Goal: Contribute content: Contribute content

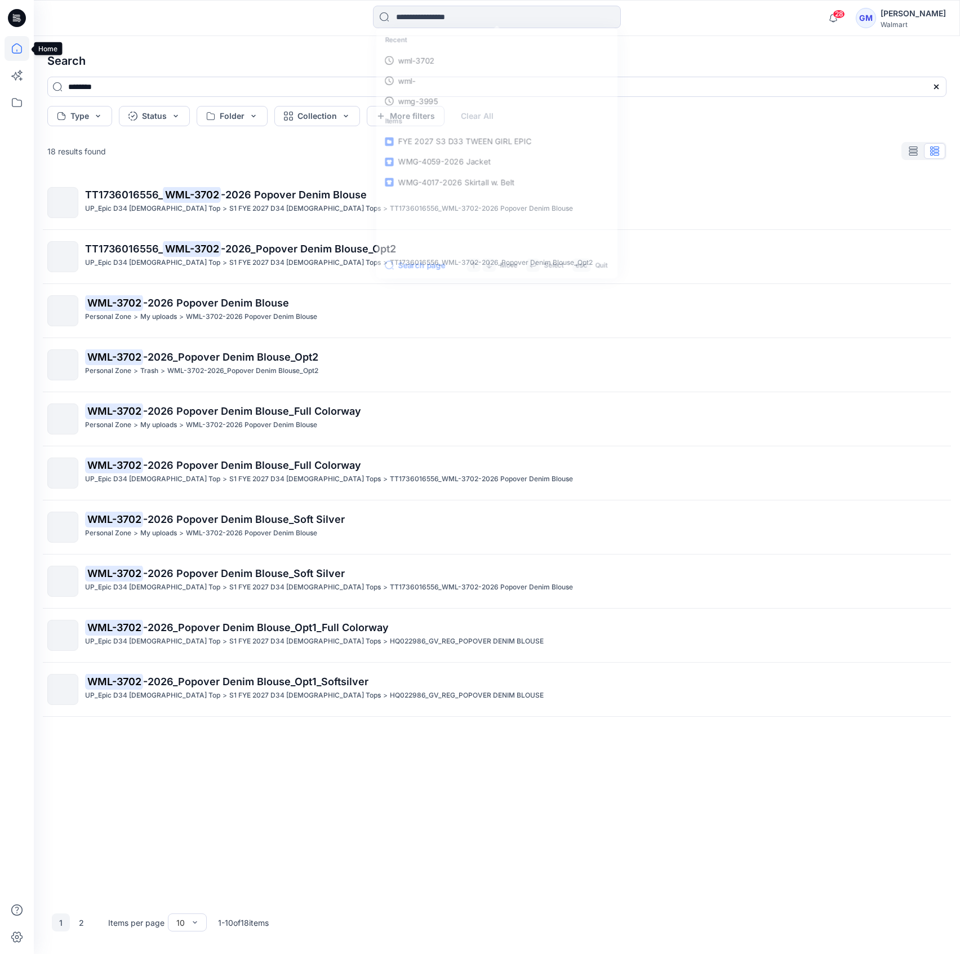
click at [23, 43] on icon at bounding box center [17, 48] width 25 height 25
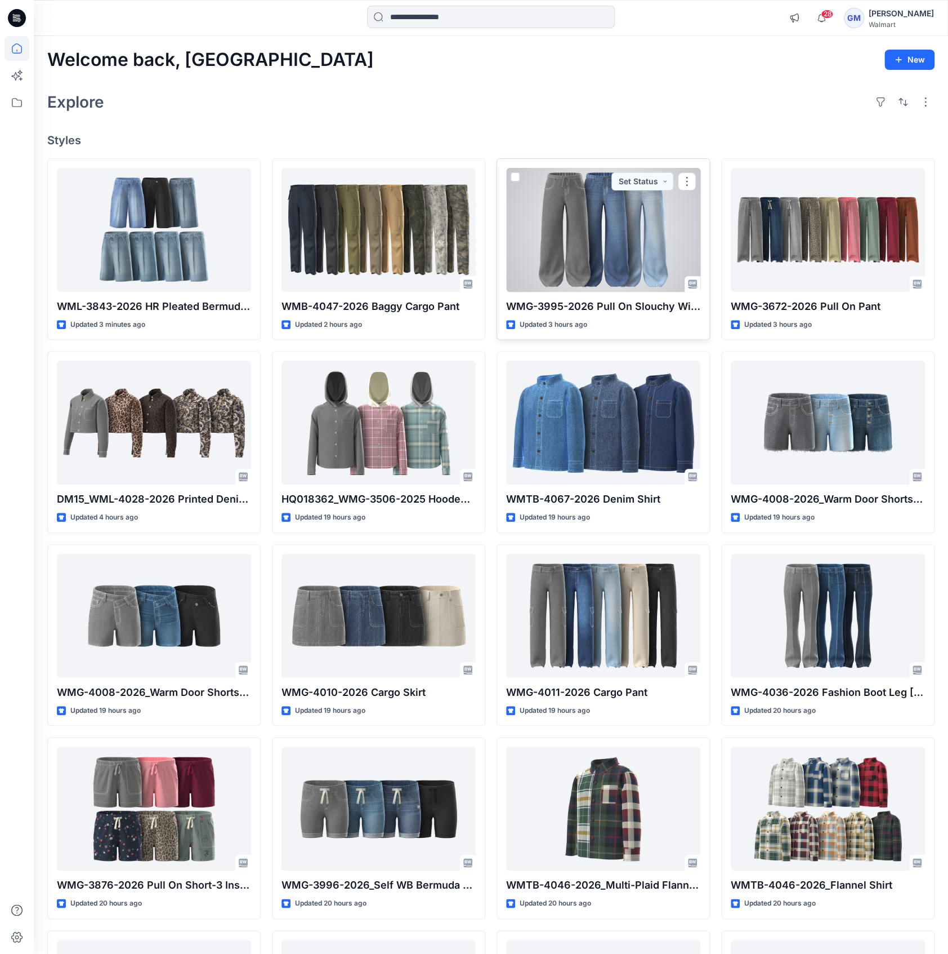
click at [634, 210] on div at bounding box center [603, 230] width 194 height 124
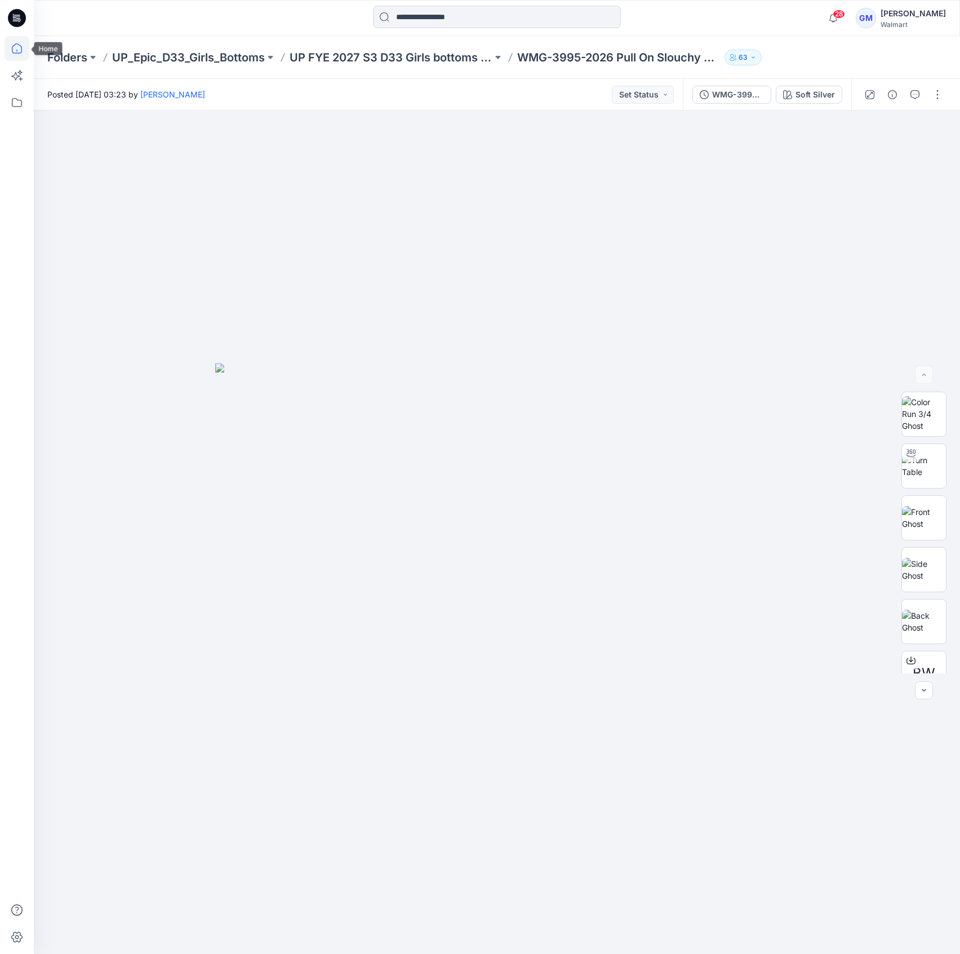
click at [5, 46] on icon at bounding box center [17, 48] width 25 height 25
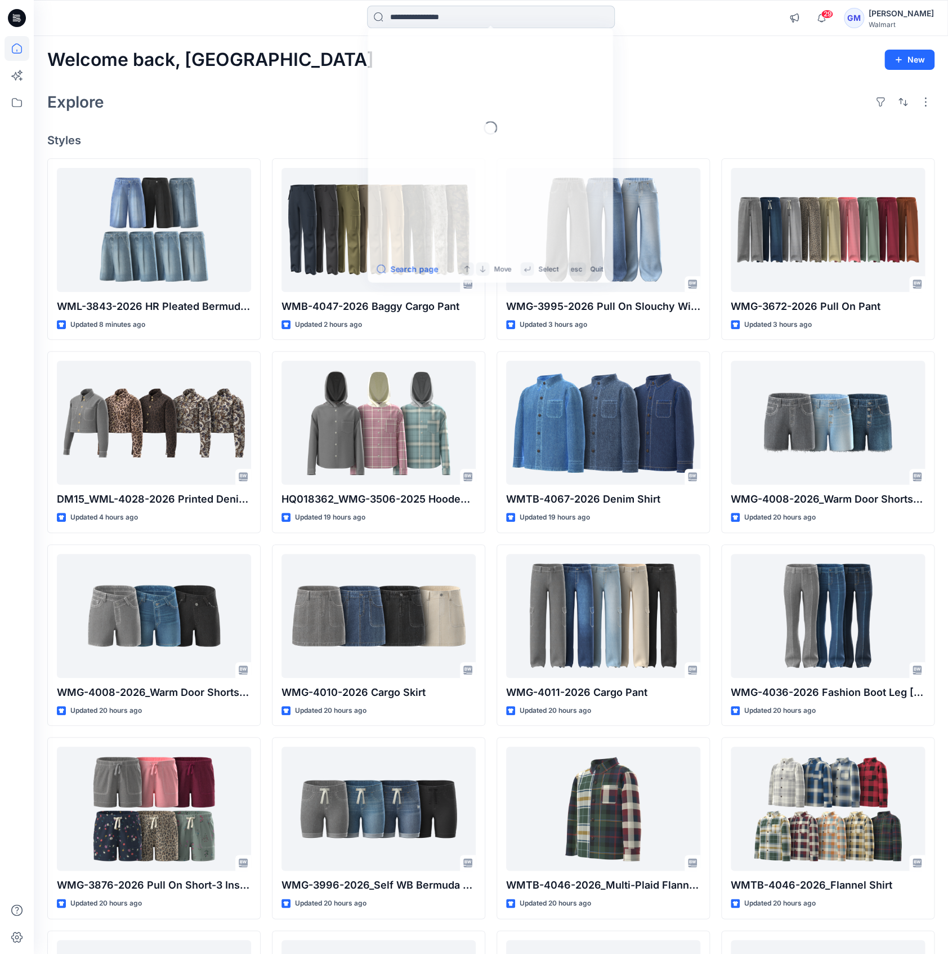
click at [480, 21] on input at bounding box center [491, 17] width 248 height 23
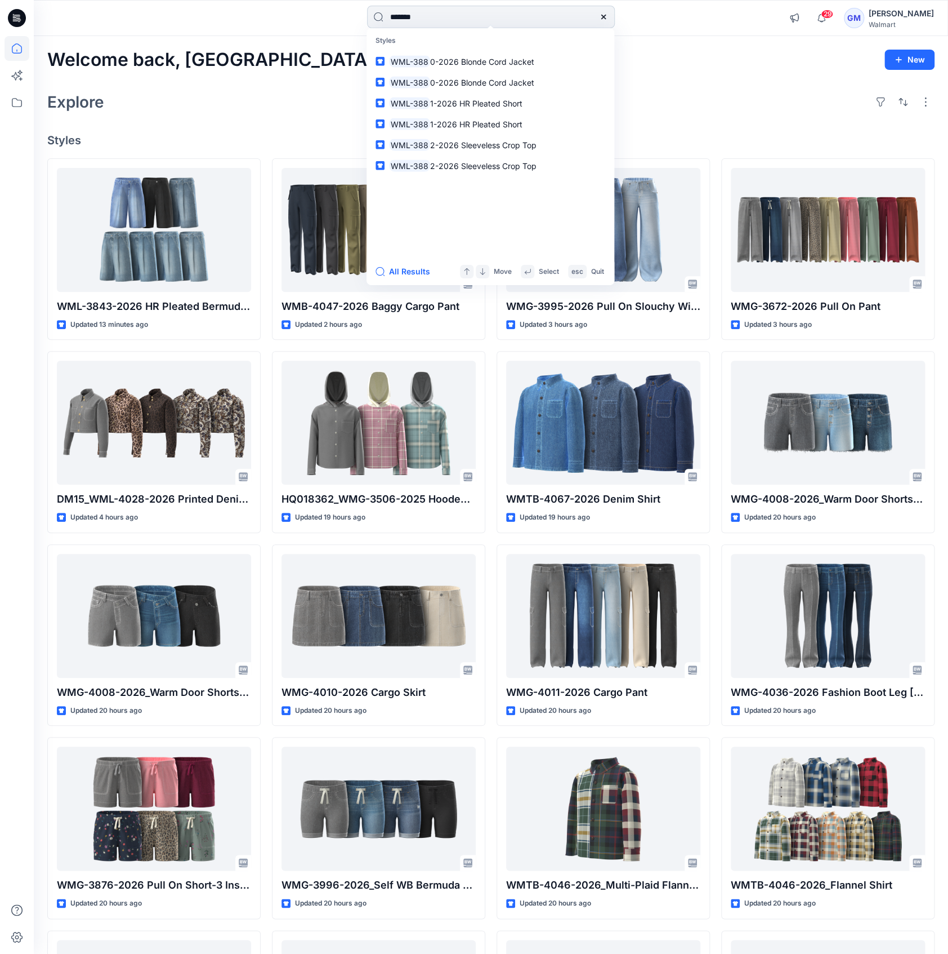
type input "********"
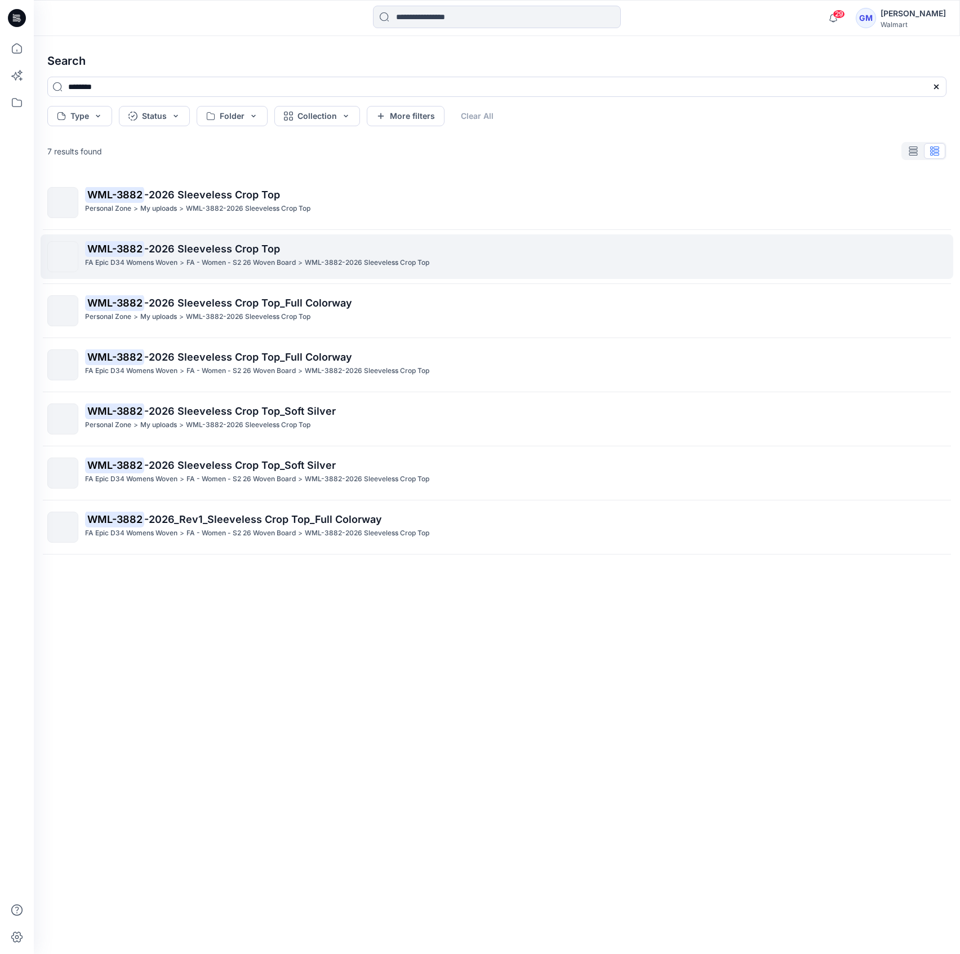
click at [358, 259] on p "WML-3882-2026 Sleeveless Crop Top" at bounding box center [367, 263] width 124 height 12
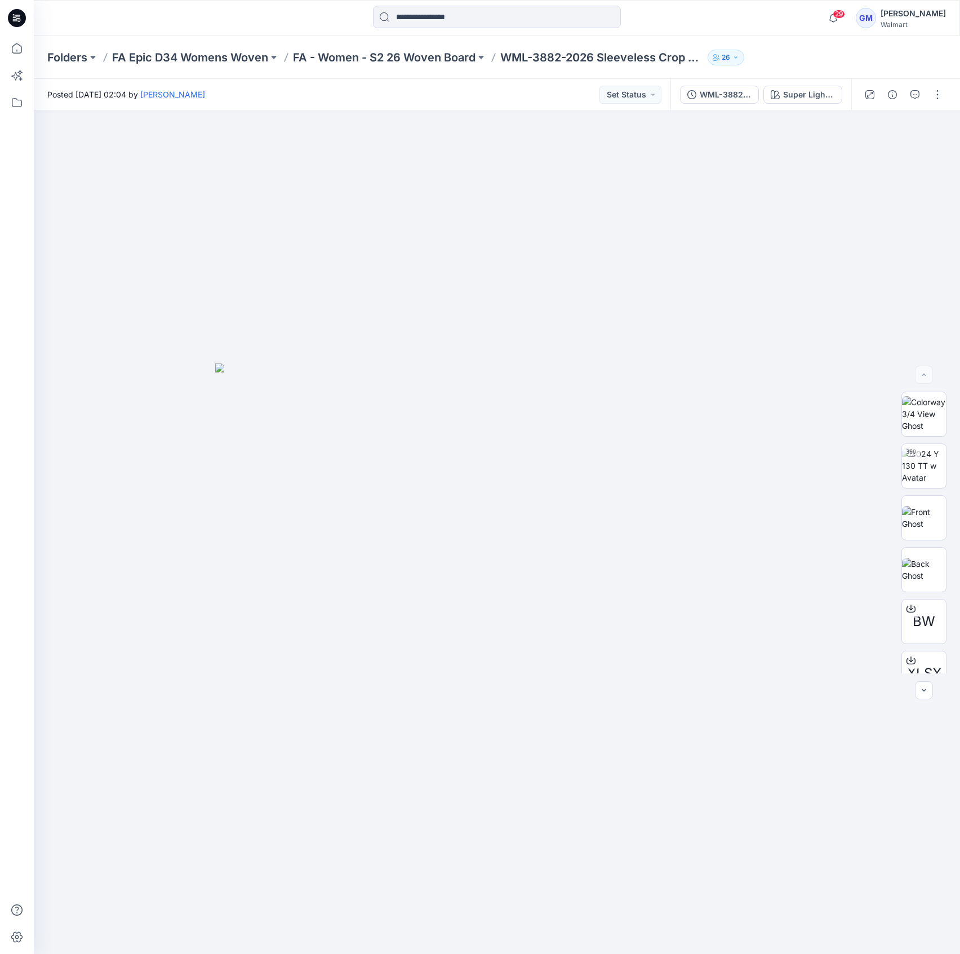
click at [461, 65] on div "Folders FA Epic D34 Womens Woven FA - Women - S2 26 Woven Board WML-3882-2026 S…" at bounding box center [497, 57] width 926 height 43
click at [443, 54] on p "FA - Women - S2 26 Woven Board" at bounding box center [384, 58] width 182 height 16
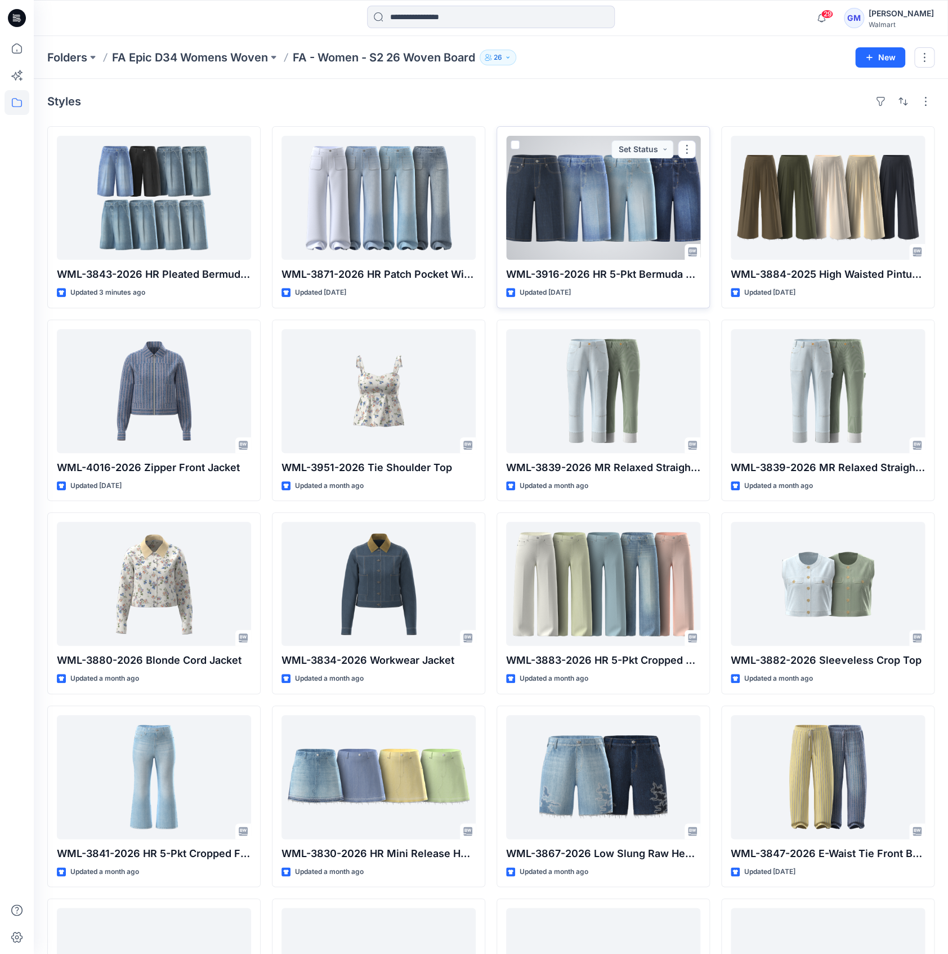
click at [638, 219] on div at bounding box center [603, 198] width 194 height 124
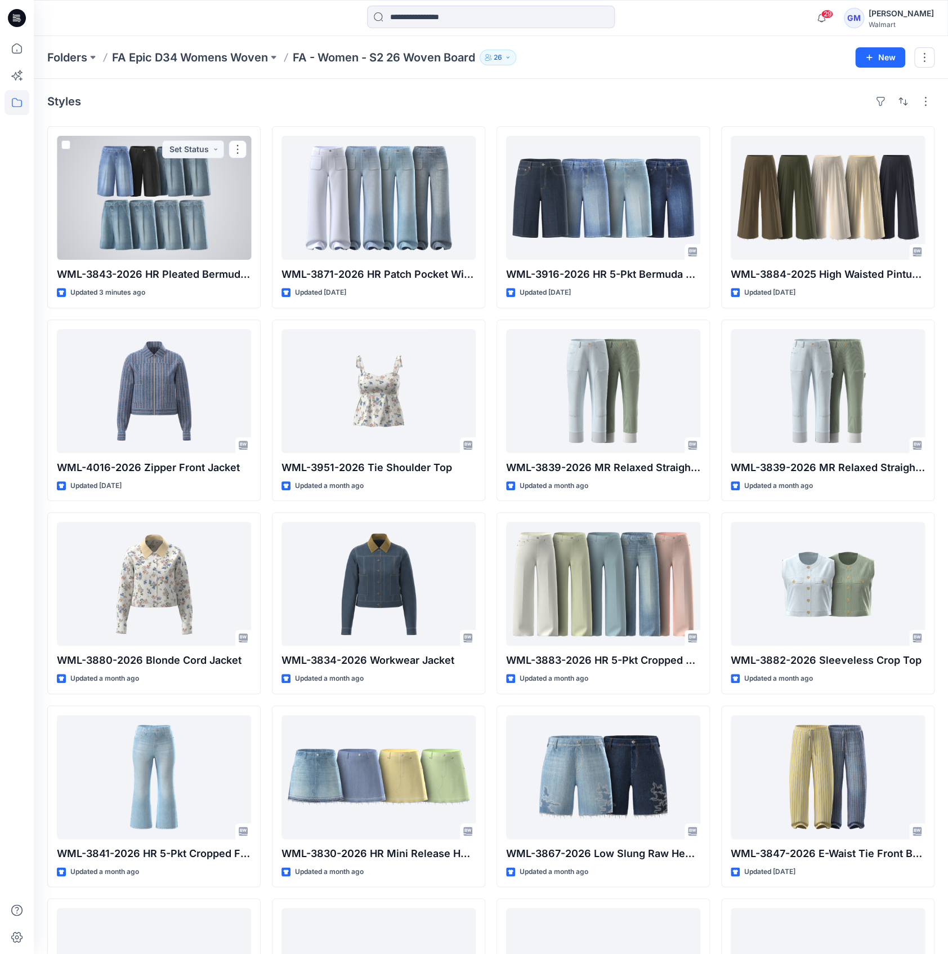
click at [184, 203] on div at bounding box center [154, 198] width 194 height 124
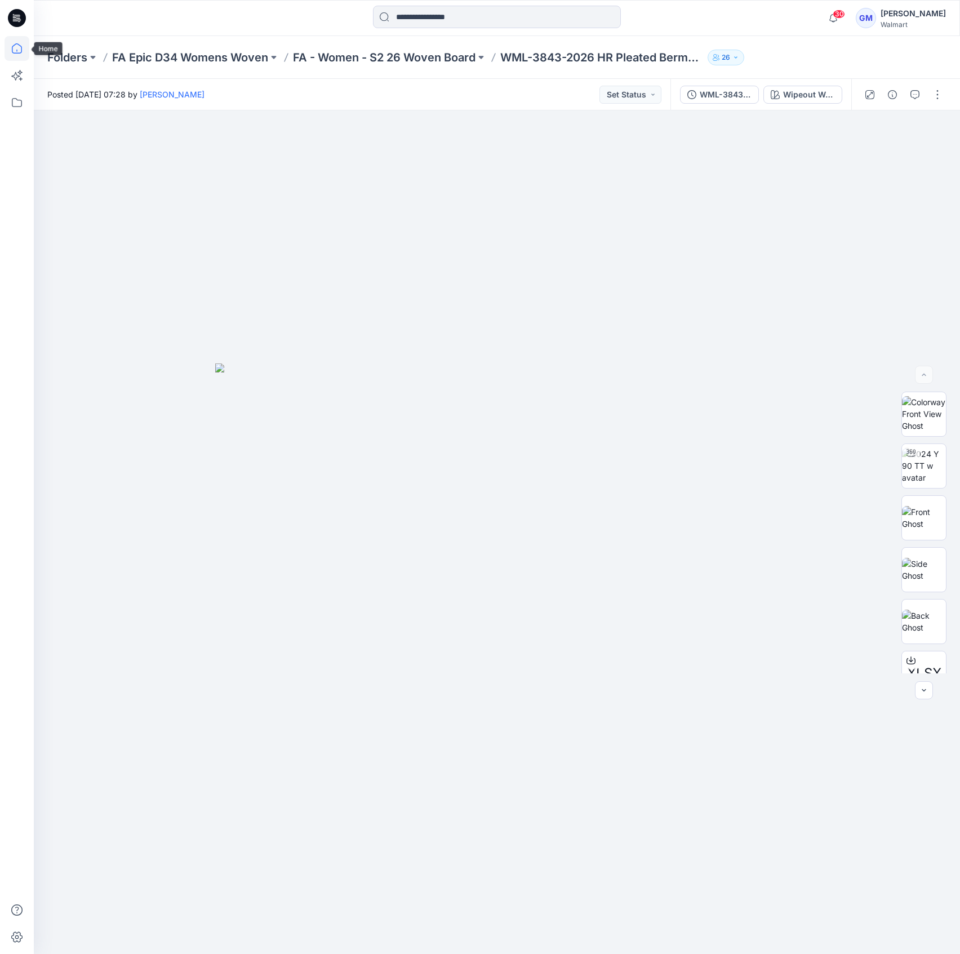
click at [6, 43] on icon at bounding box center [17, 48] width 25 height 25
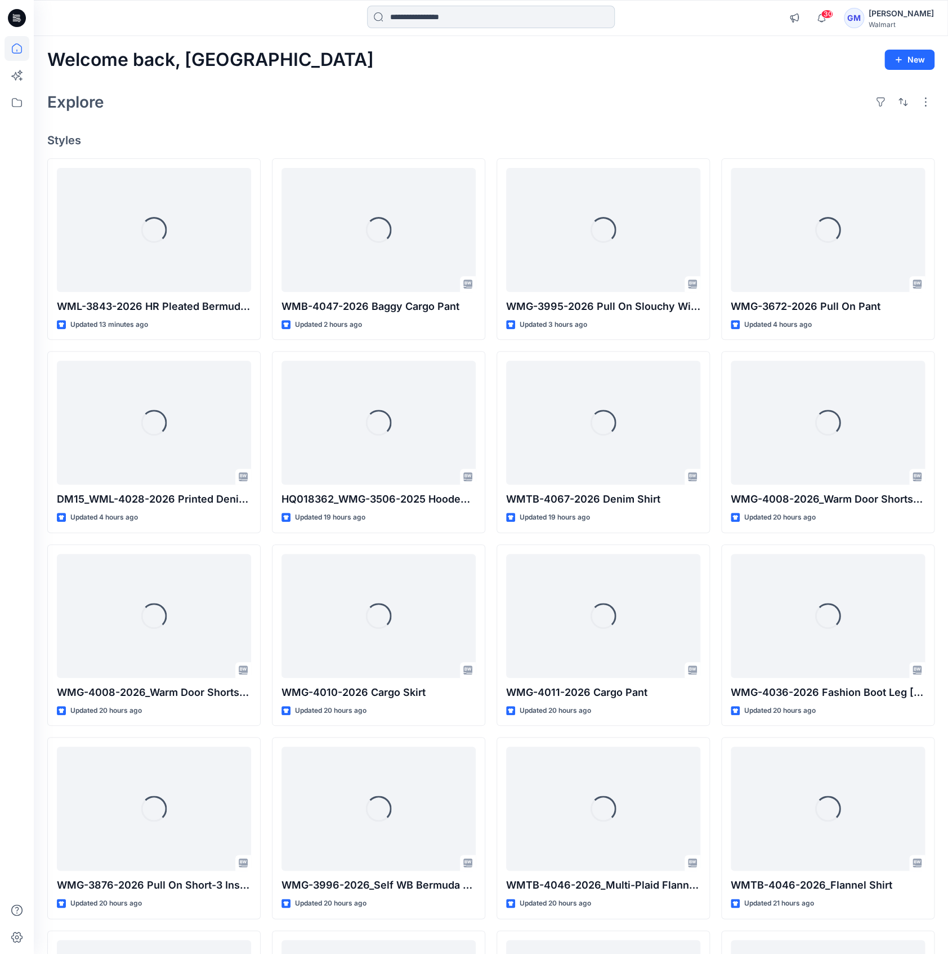
click at [534, 20] on input at bounding box center [491, 17] width 248 height 23
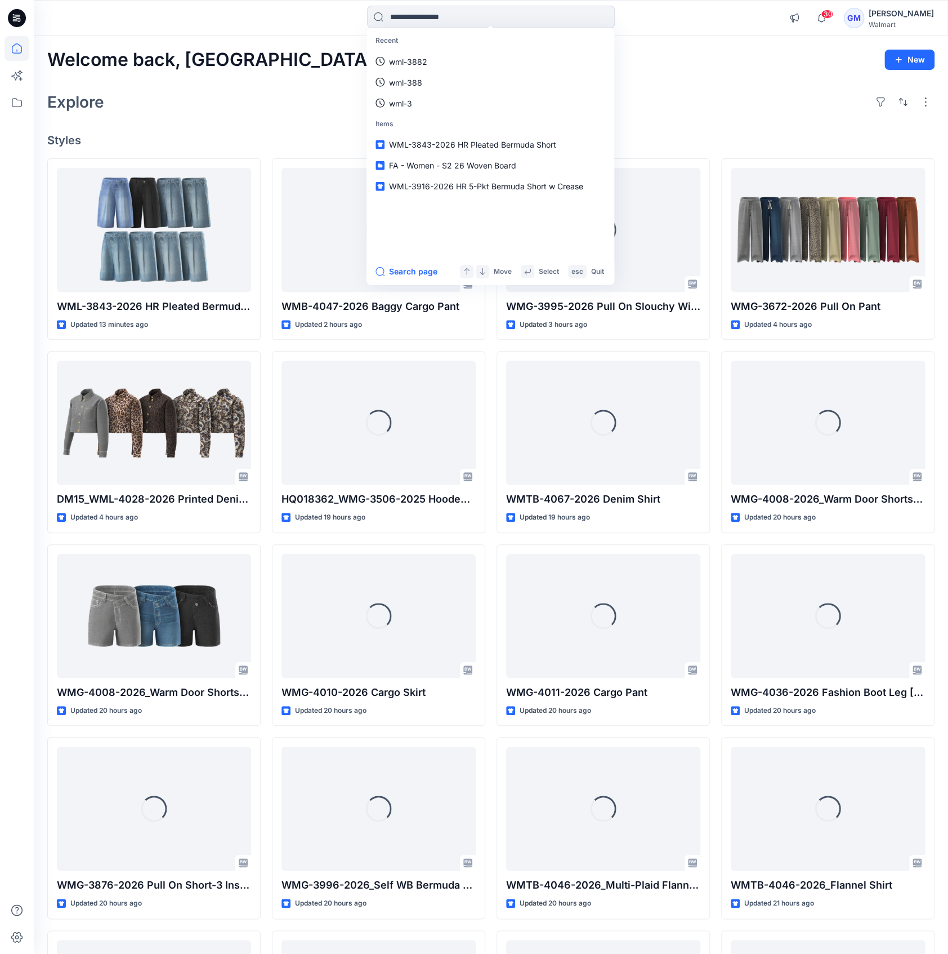
click at [499, 49] on p "Recent" at bounding box center [490, 40] width 243 height 21
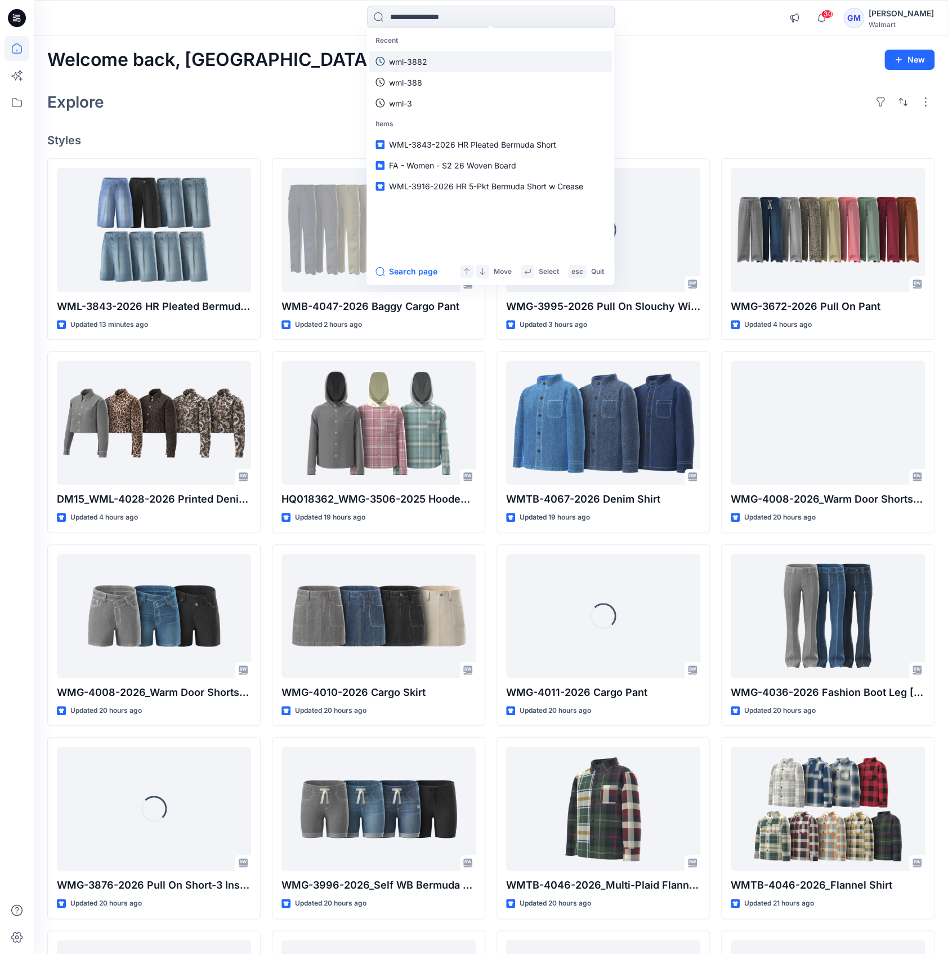
click at [486, 57] on link "wml-3882" at bounding box center [490, 61] width 243 height 21
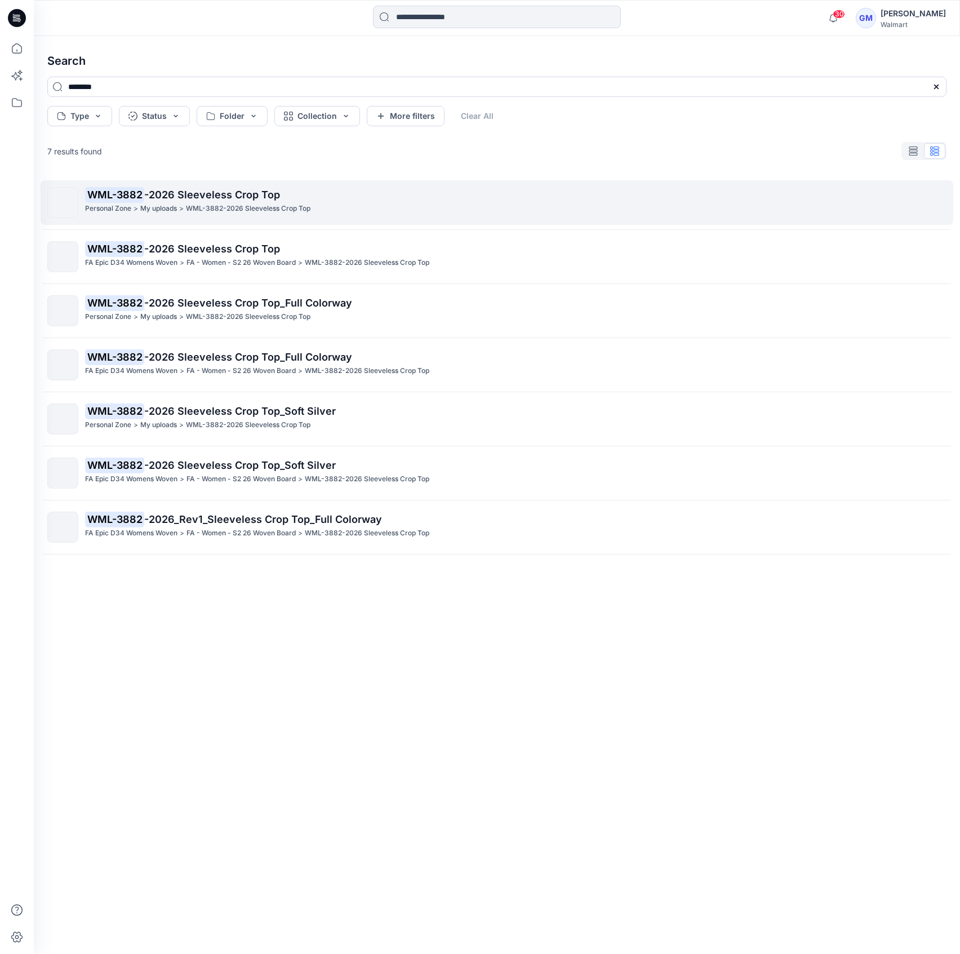
click at [409, 208] on div "Personal Zone > My uploads > WML-3882-2026 Sleeveless Crop Top" at bounding box center [515, 209] width 861 height 12
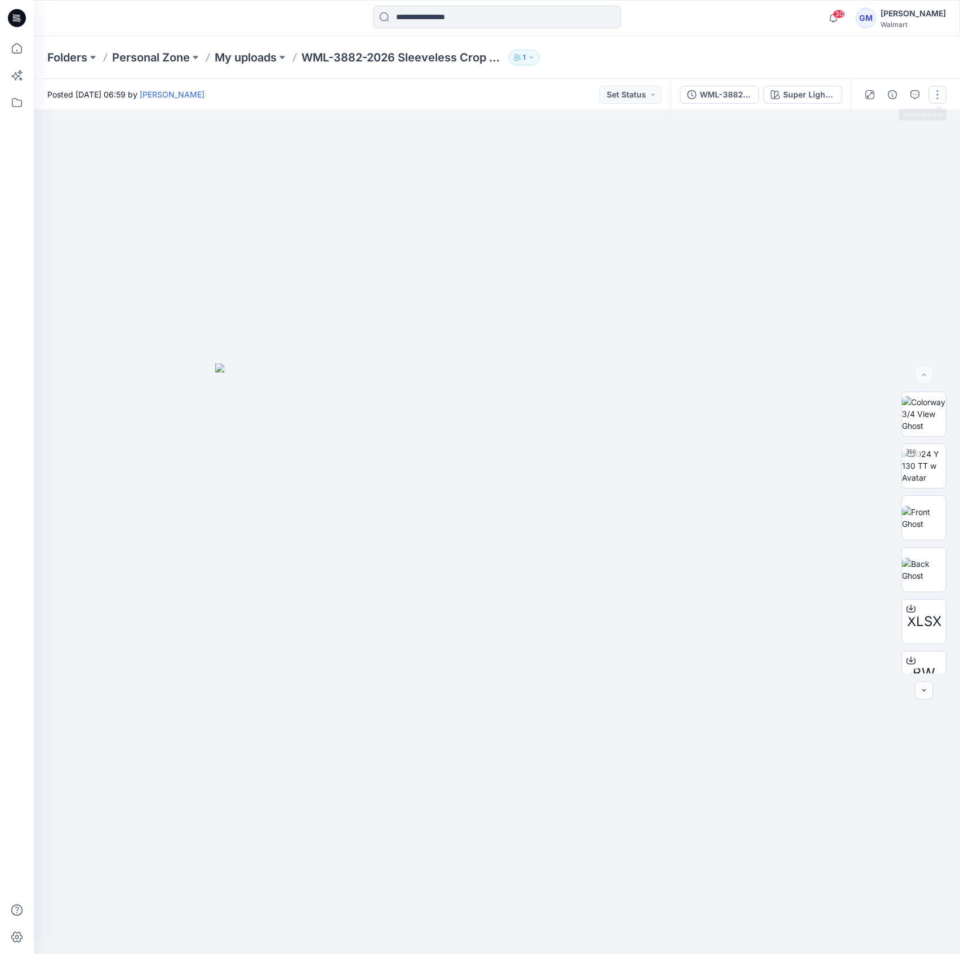
click at [942, 91] on button "button" at bounding box center [937, 95] width 18 height 18
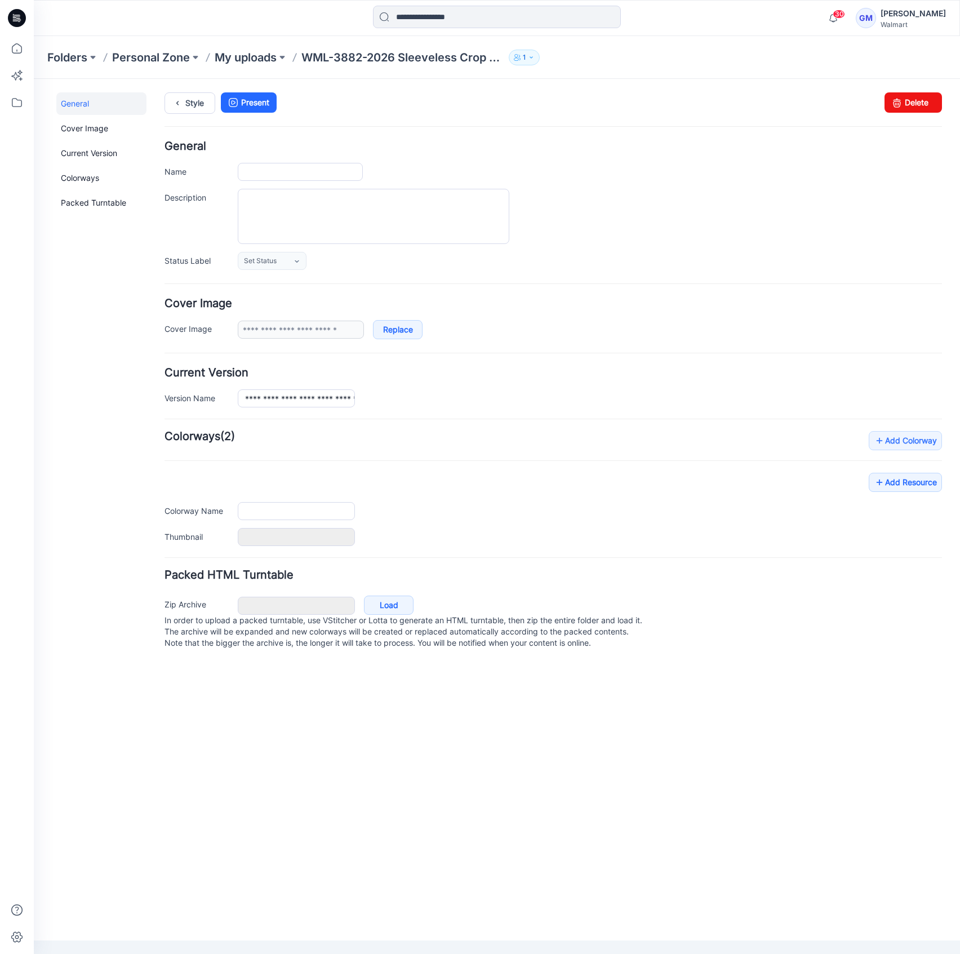
type input "**********"
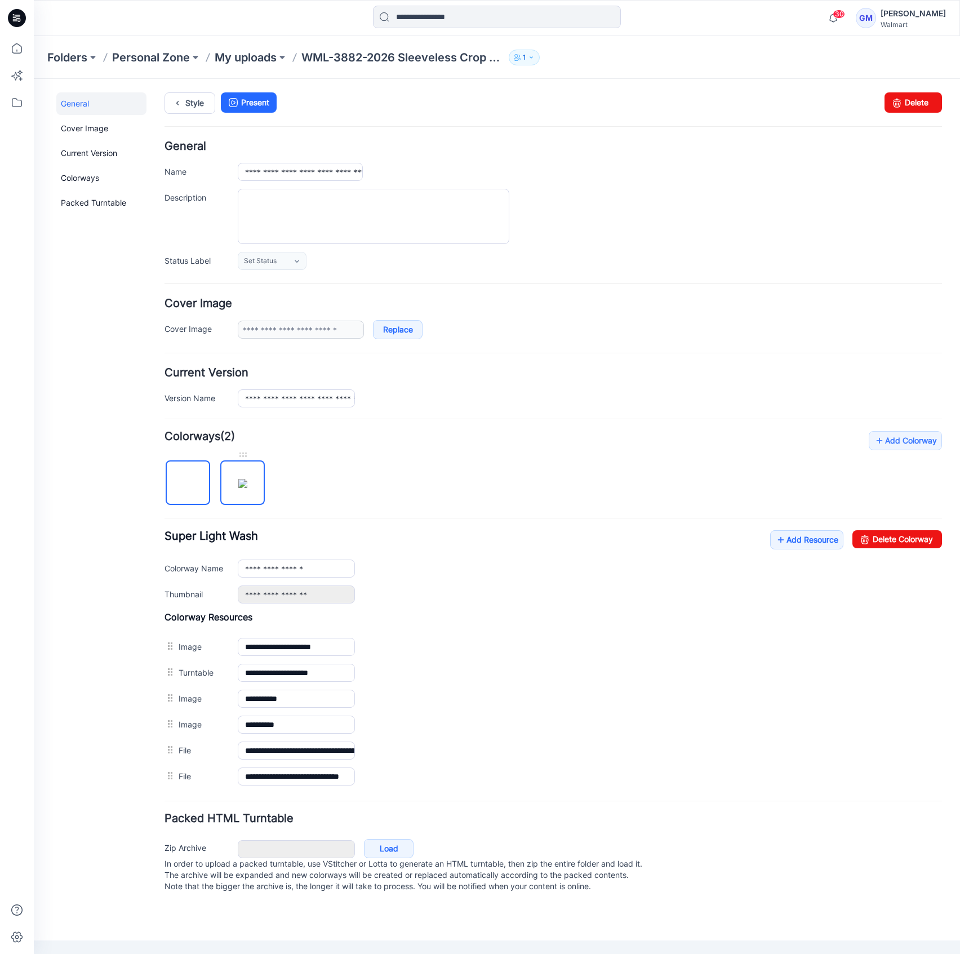
click at [246, 483] on img at bounding box center [242, 483] width 9 height 9
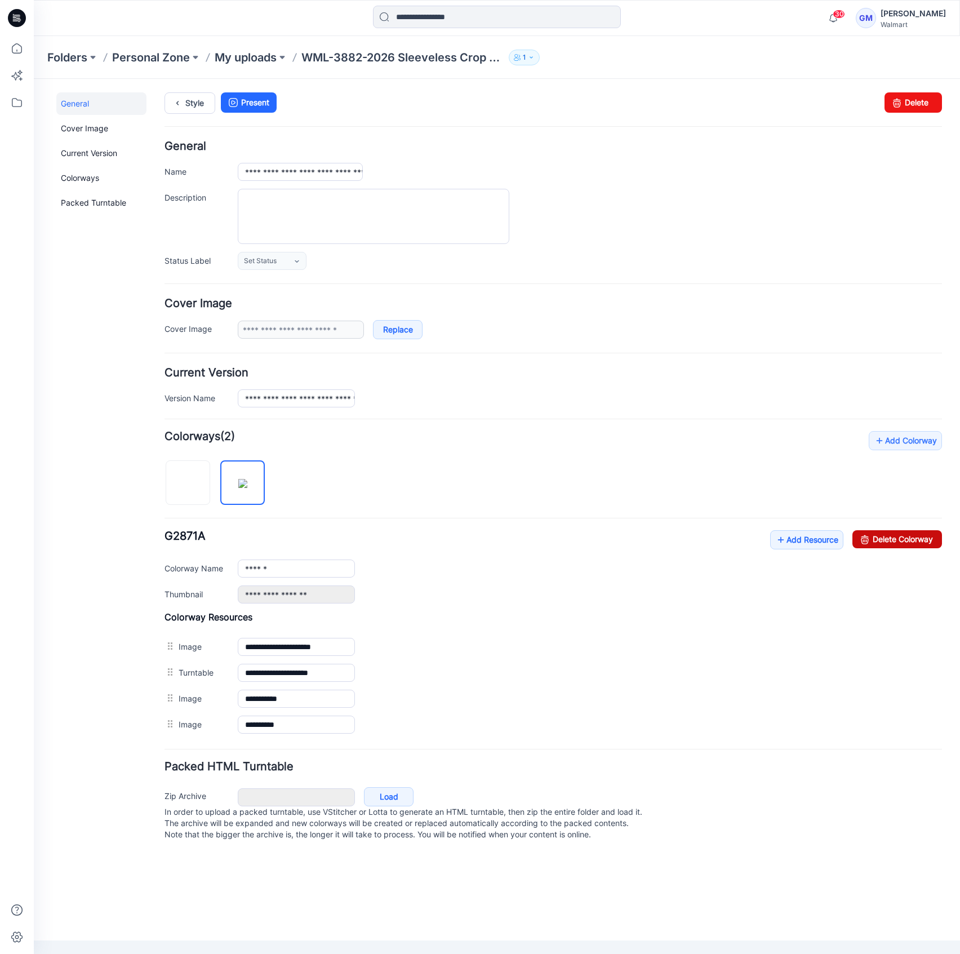
drag, startPoint x: 916, startPoint y: 533, endPoint x: 591, endPoint y: 140, distance: 510.1
click at [916, 533] on link "Delete Colorway" at bounding box center [897, 539] width 90 height 18
type input "**********"
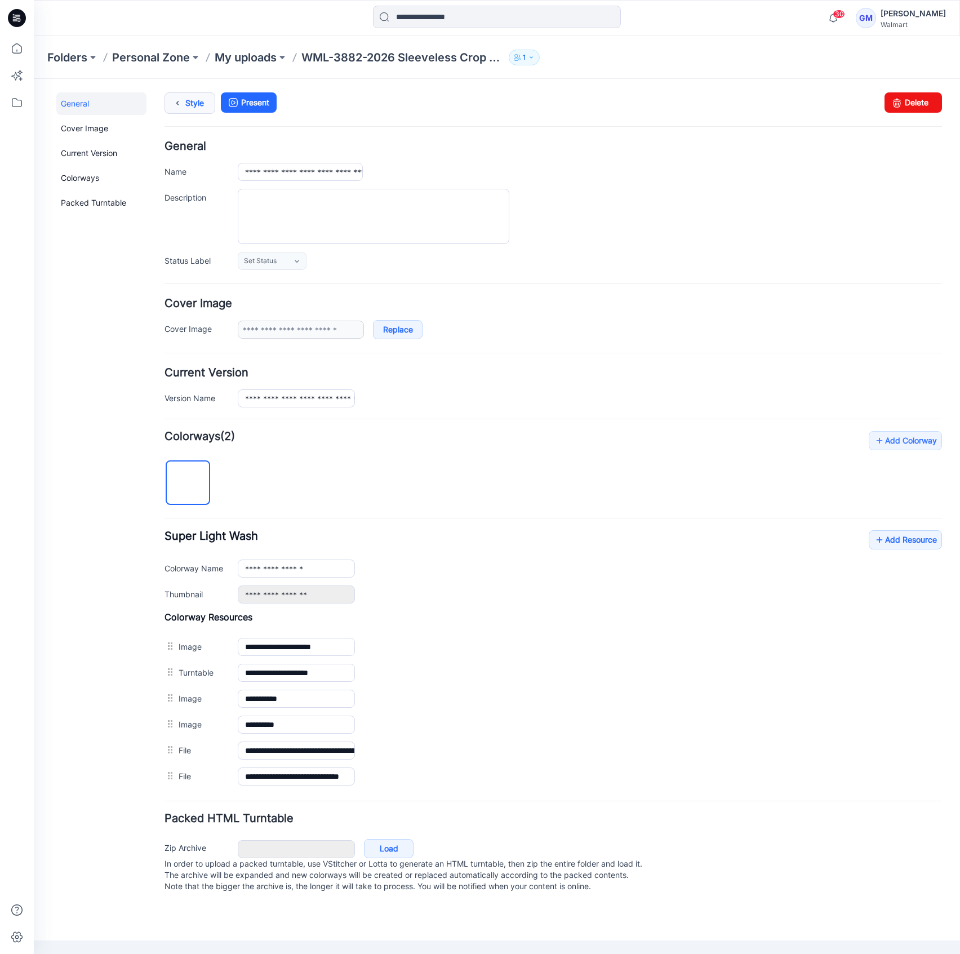
click at [179, 101] on icon at bounding box center [178, 103] width 16 height 20
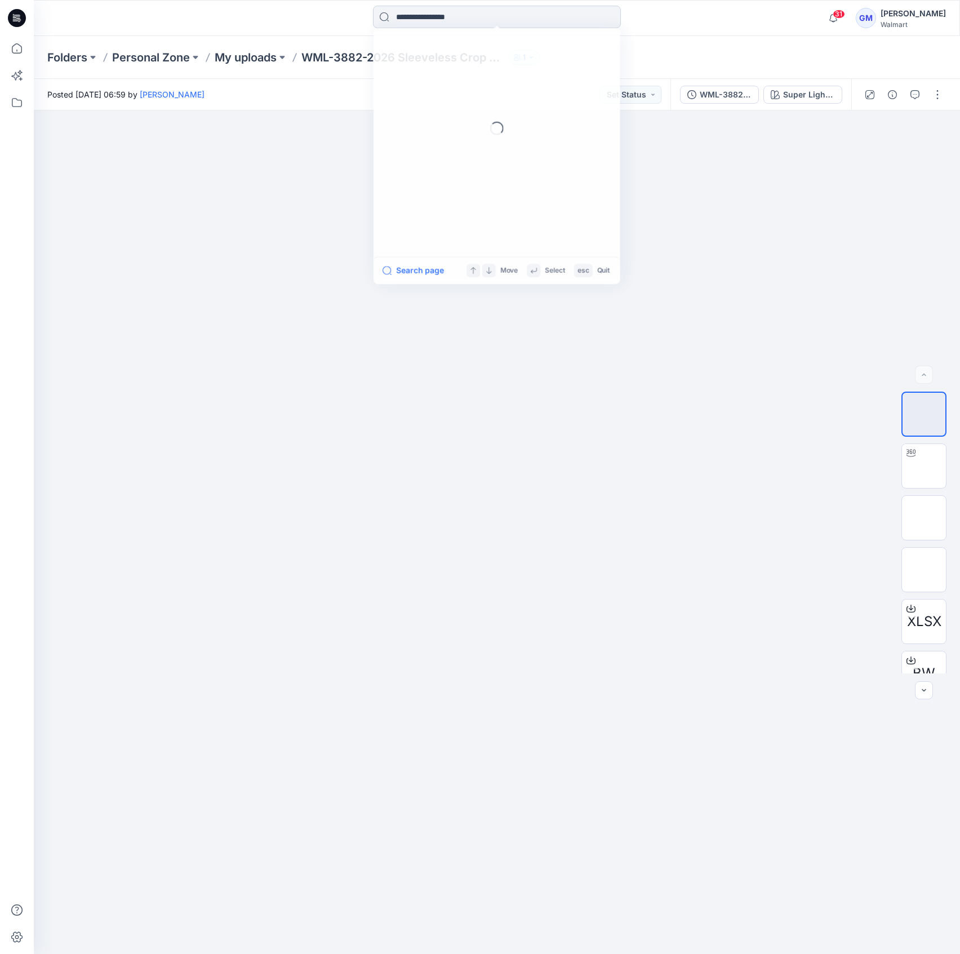
click at [460, 25] on input at bounding box center [497, 17] width 248 height 23
click at [473, 53] on link "wml-3882" at bounding box center [496, 61] width 243 height 21
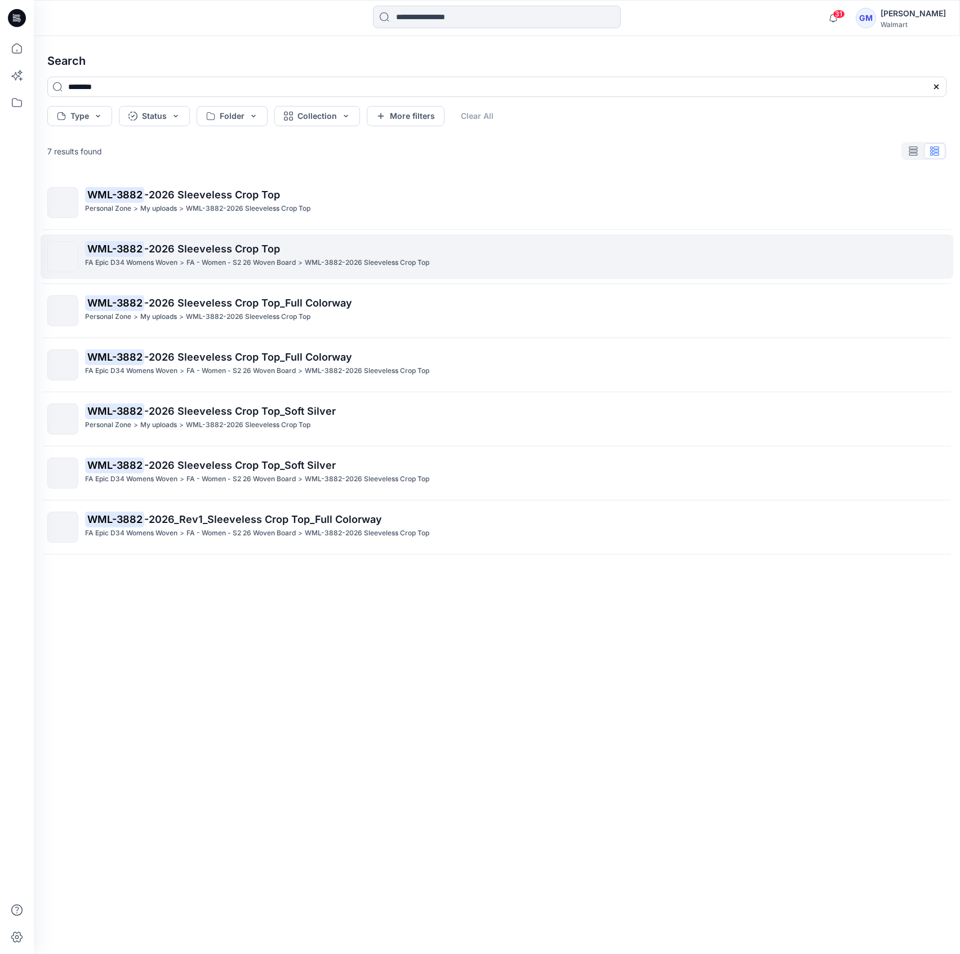
click at [324, 257] on p "WML-3882-2026 Sleeveless Crop Top" at bounding box center [367, 263] width 124 height 12
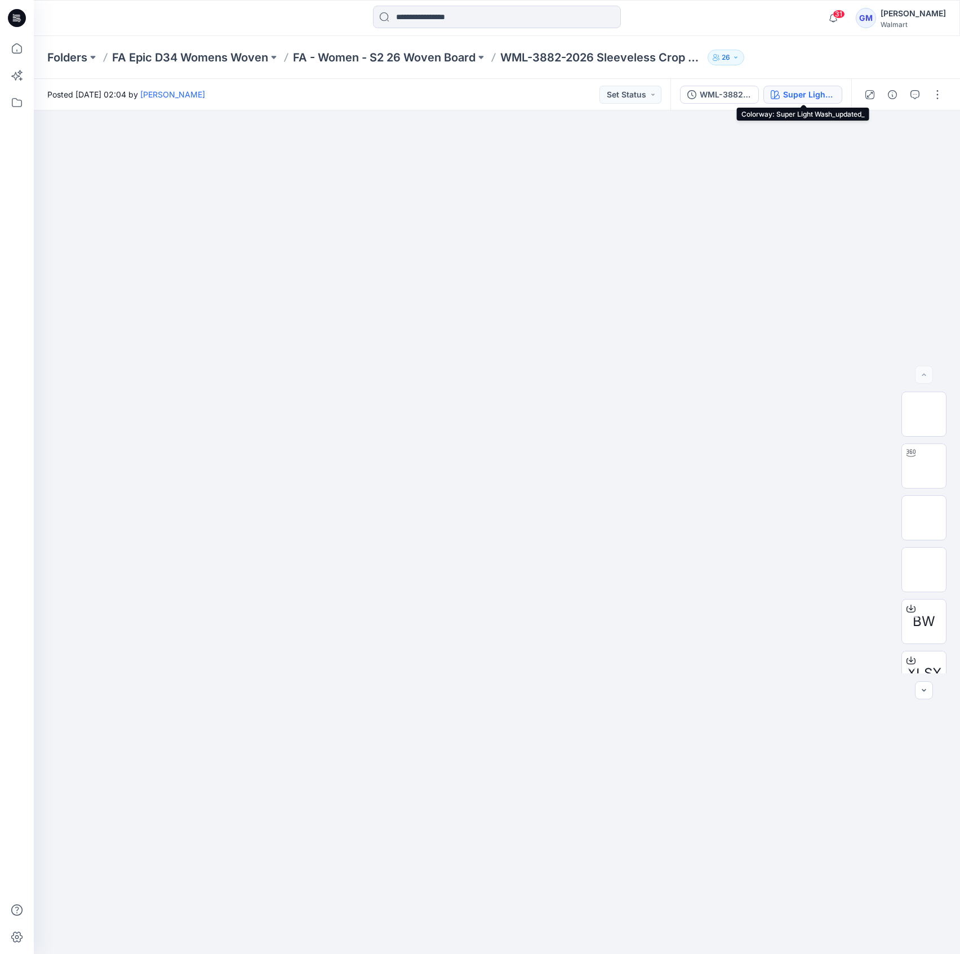
click at [834, 94] on div "Super Light Wash_updated_" at bounding box center [809, 94] width 52 height 12
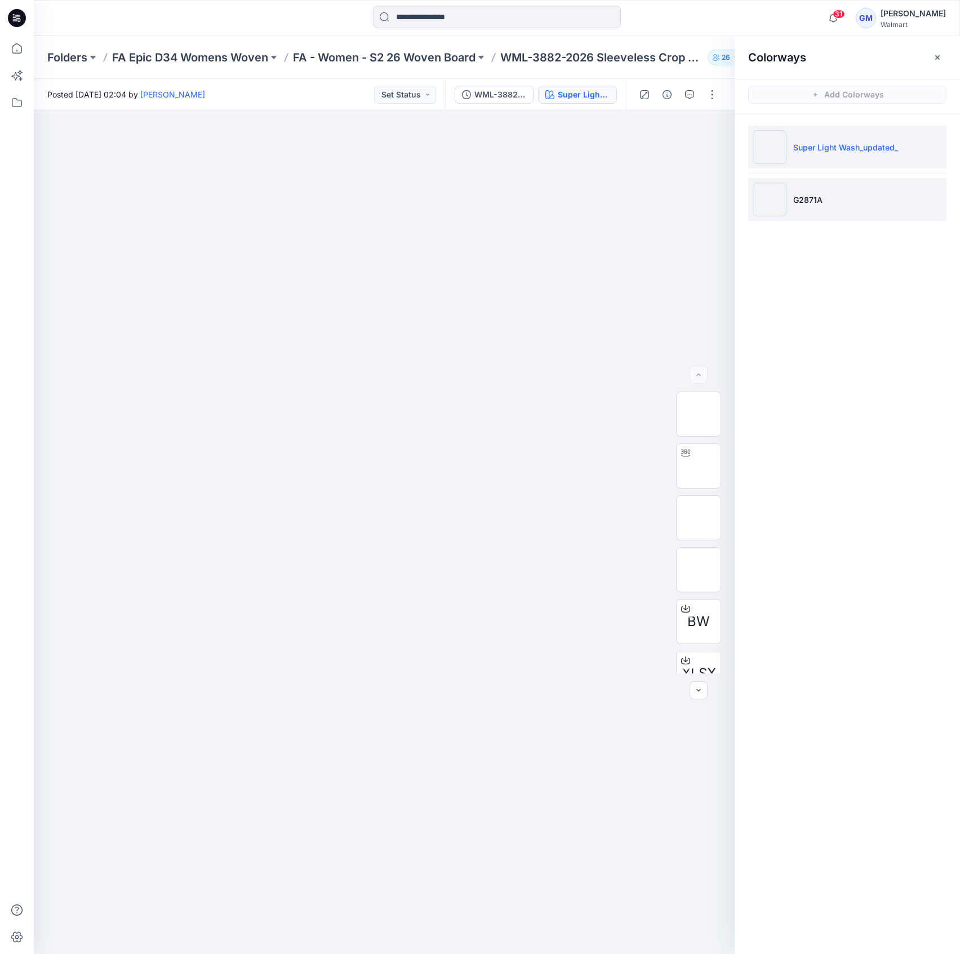
click at [834, 201] on li "G2871A" at bounding box center [847, 199] width 198 height 43
click at [879, 135] on li "Super Light Wash_updated_" at bounding box center [847, 147] width 198 height 43
click at [858, 172] on ul "Super Light Wash_updated_ G2871A" at bounding box center [846, 173] width 225 height 118
click at [855, 187] on li "G2871A" at bounding box center [847, 199] width 198 height 43
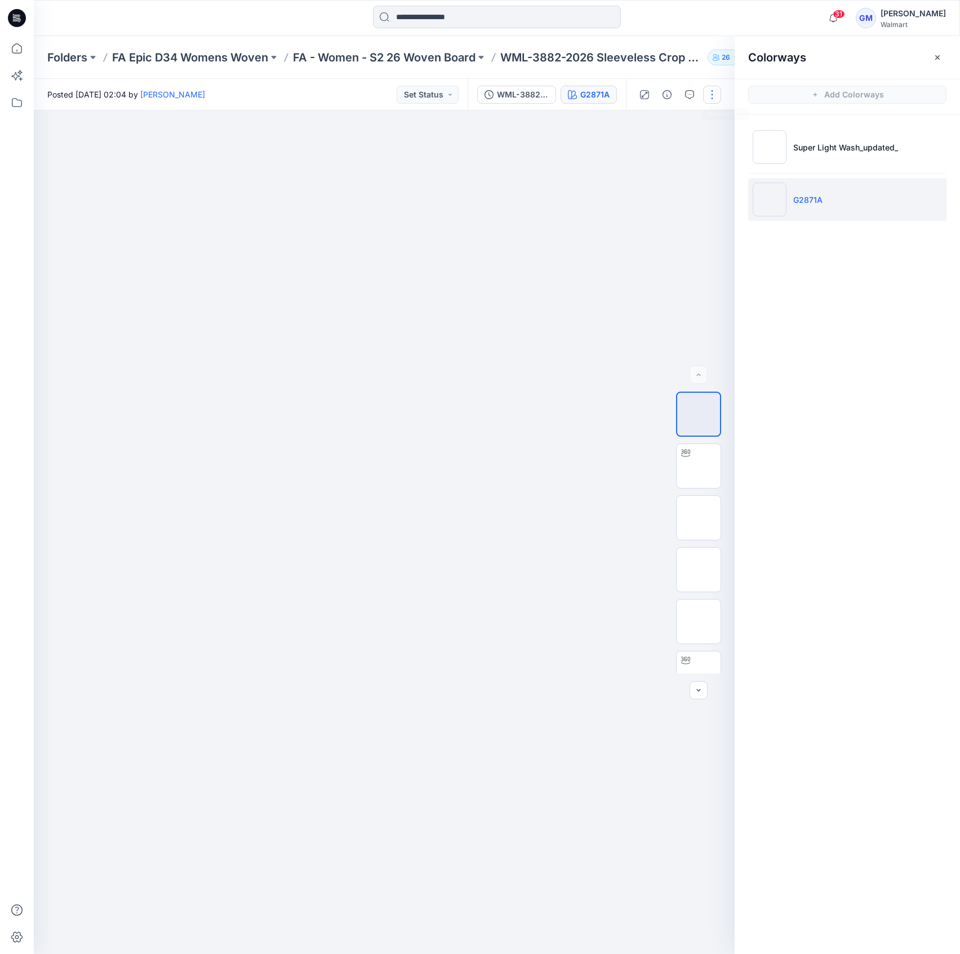
click at [711, 88] on button "button" at bounding box center [712, 95] width 18 height 18
click at [675, 145] on button "Edit" at bounding box center [665, 152] width 104 height 21
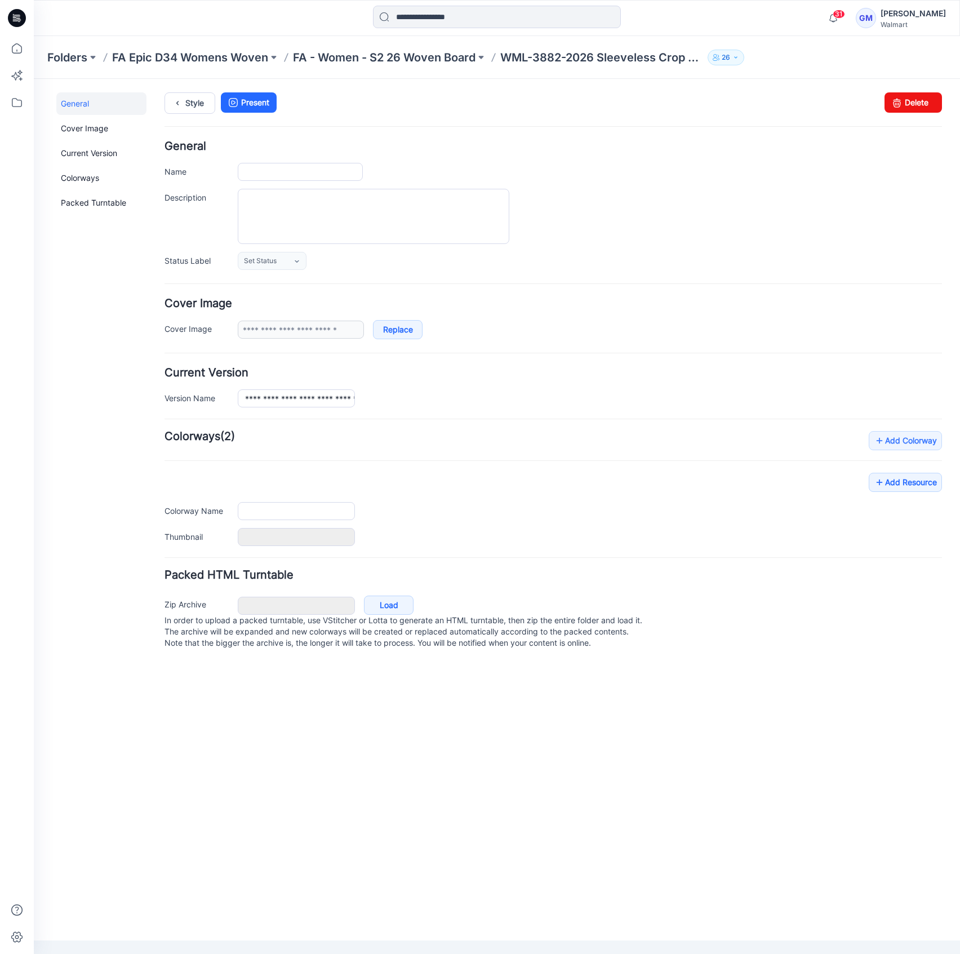
type input "**********"
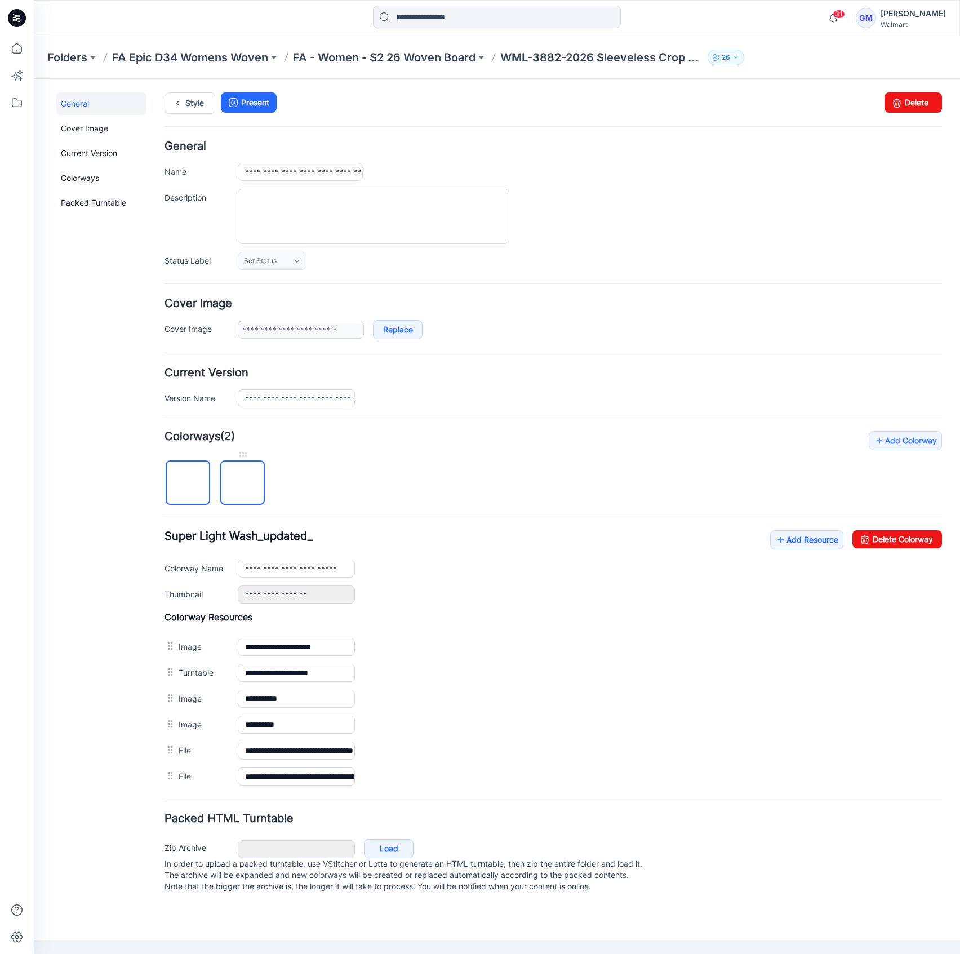
click at [243, 483] on img at bounding box center [243, 483] width 0 height 0
type input "******"
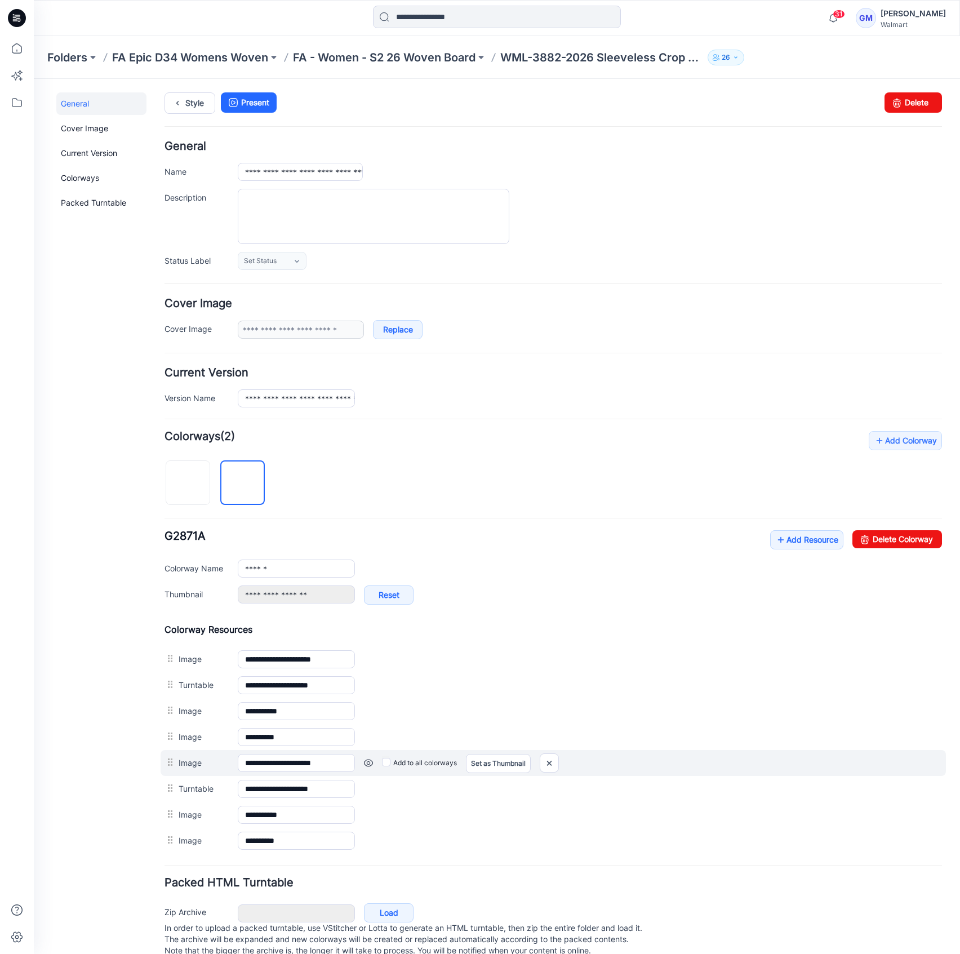
drag, startPoint x: 287, startPoint y: 752, endPoint x: 443, endPoint y: 770, distance: 157.1
click at [443, 770] on div "**********" at bounding box center [553, 763] width 785 height 26
drag, startPoint x: 265, startPoint y: 768, endPoint x: 424, endPoint y: 757, distance: 159.2
click at [424, 757] on div "**********" at bounding box center [553, 763] width 785 height 26
click at [498, 761] on link "Set as Thumbnail" at bounding box center [498, 763] width 65 height 19
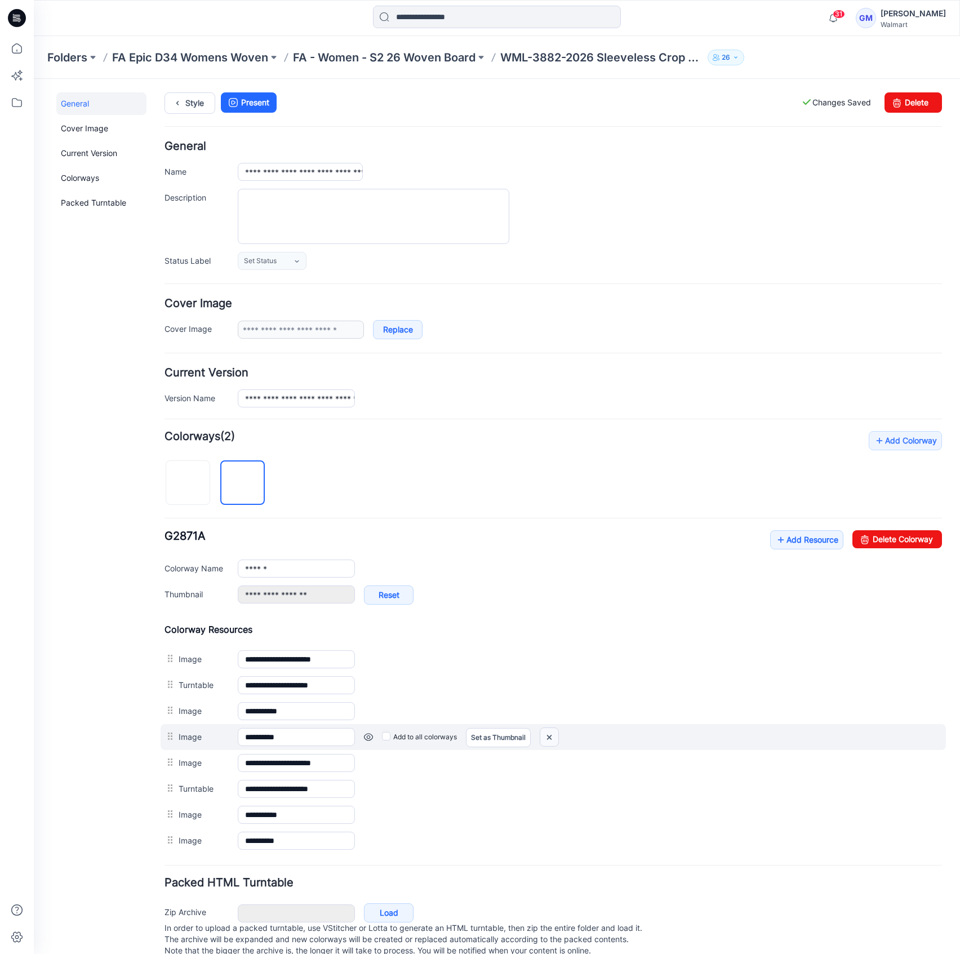
click at [545, 733] on img at bounding box center [549, 737] width 18 height 19
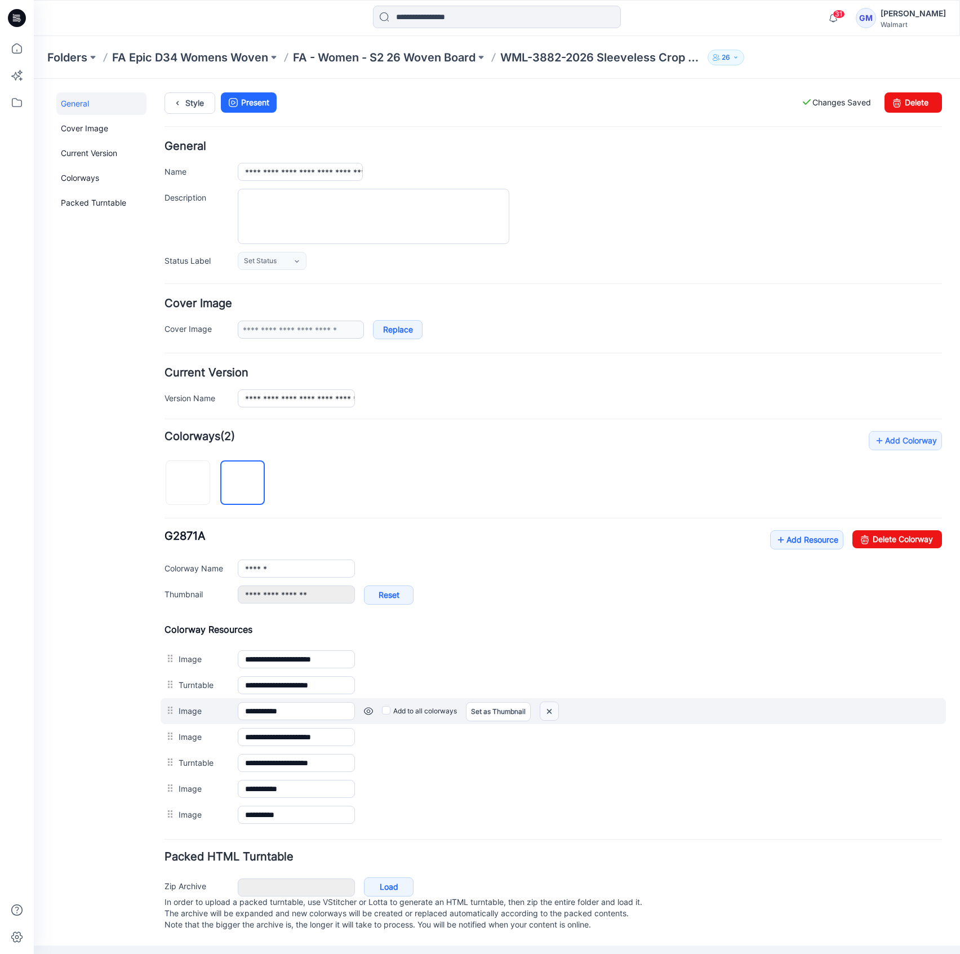
click at [545, 709] on img at bounding box center [549, 711] width 18 height 19
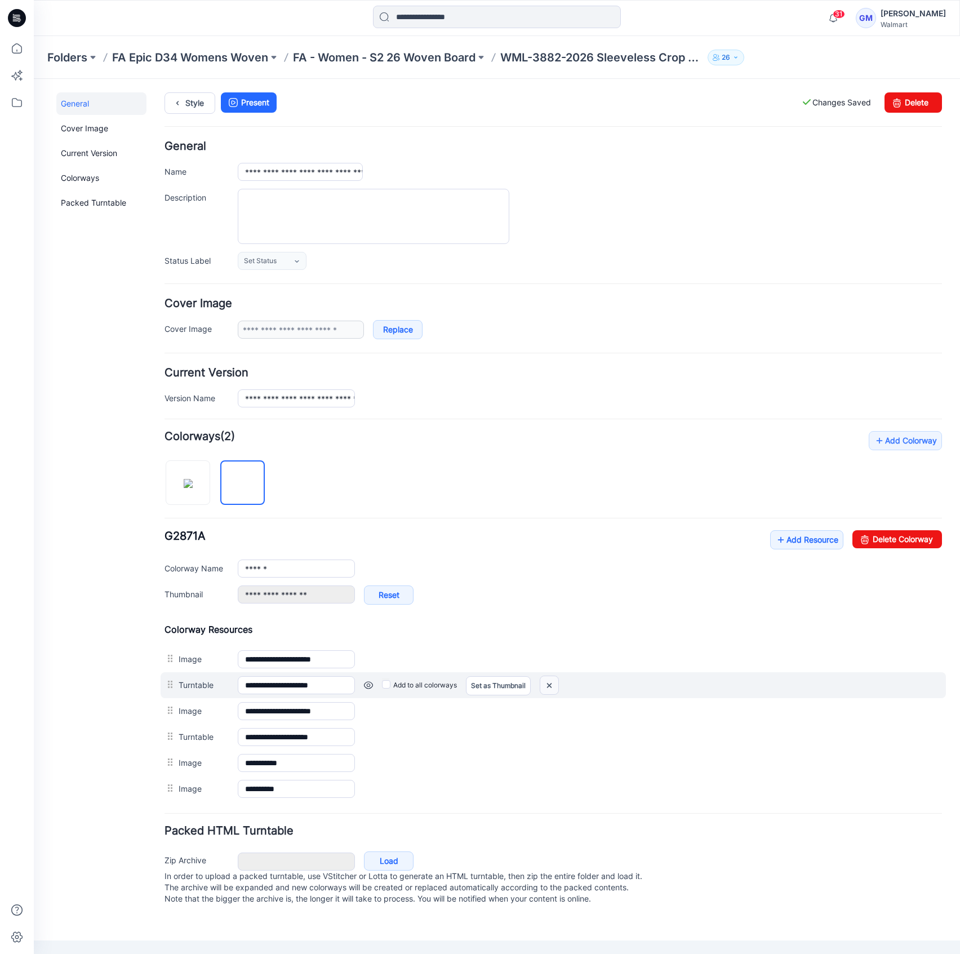
click at [547, 689] on img at bounding box center [549, 685] width 18 height 19
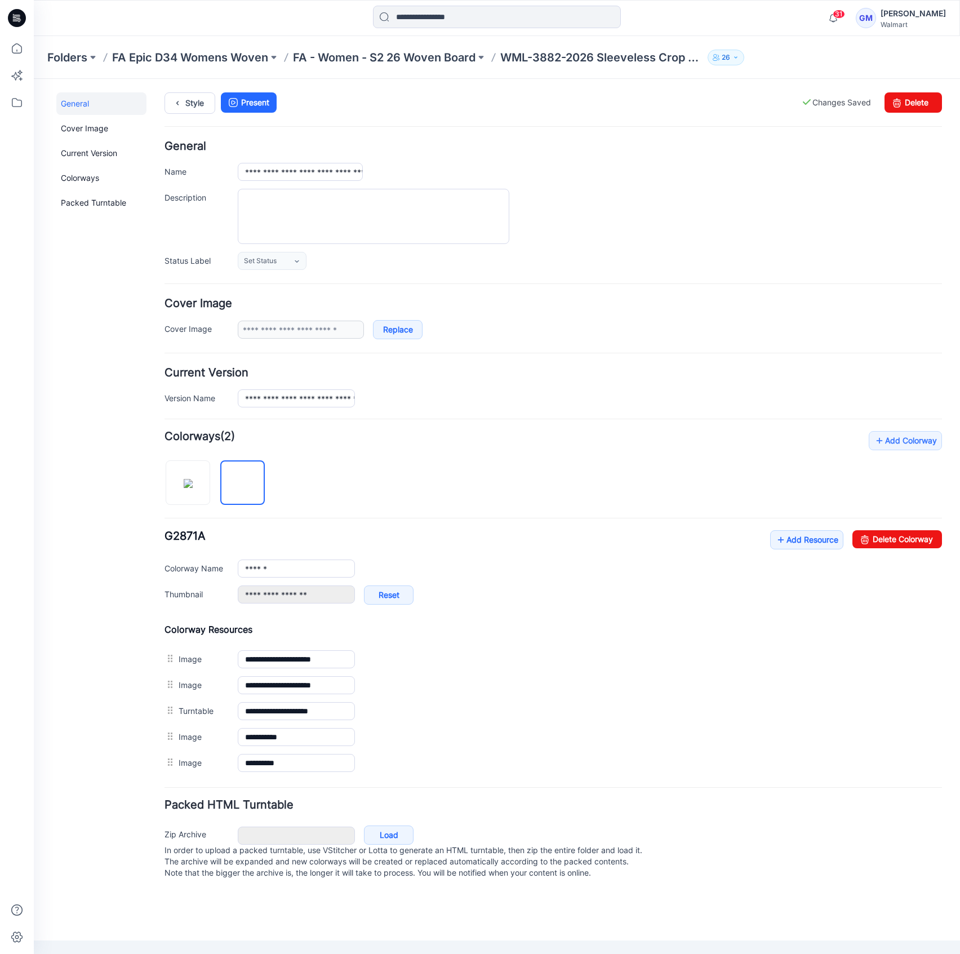
click at [34, 79] on img at bounding box center [34, 79] width 0 height 0
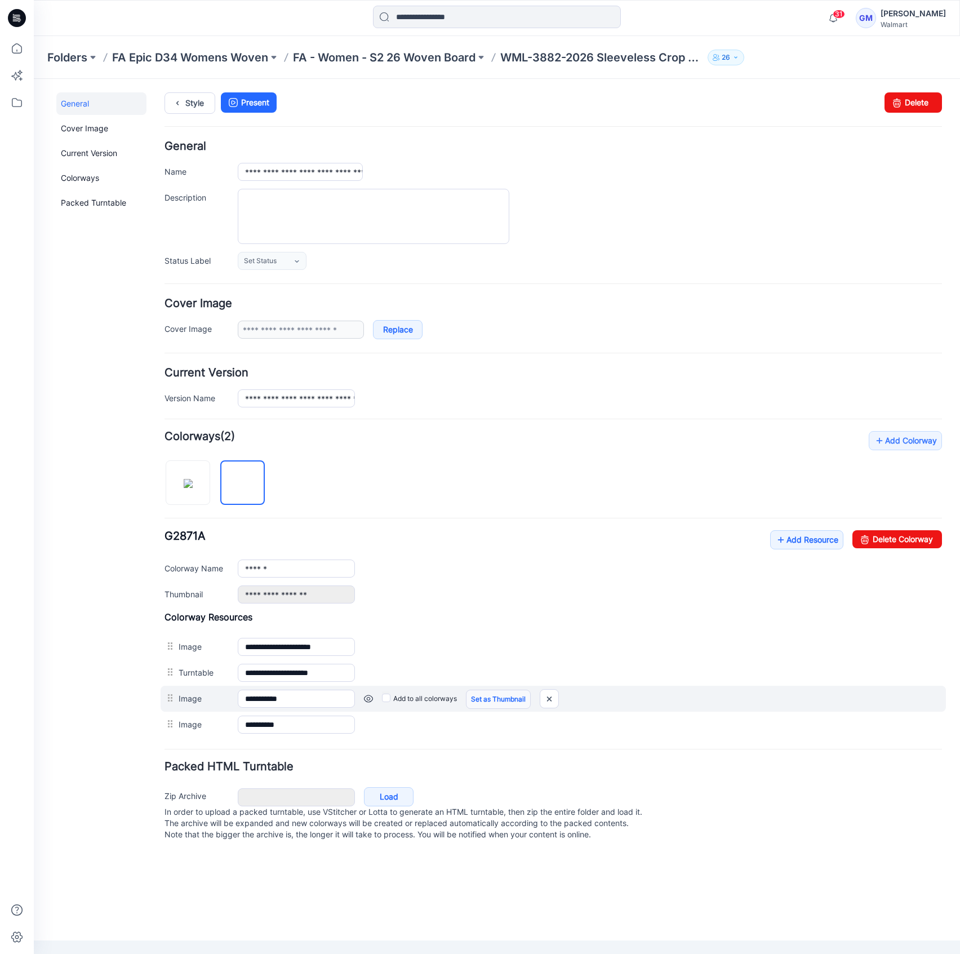
click at [486, 702] on link "Set as Thumbnail" at bounding box center [498, 698] width 65 height 19
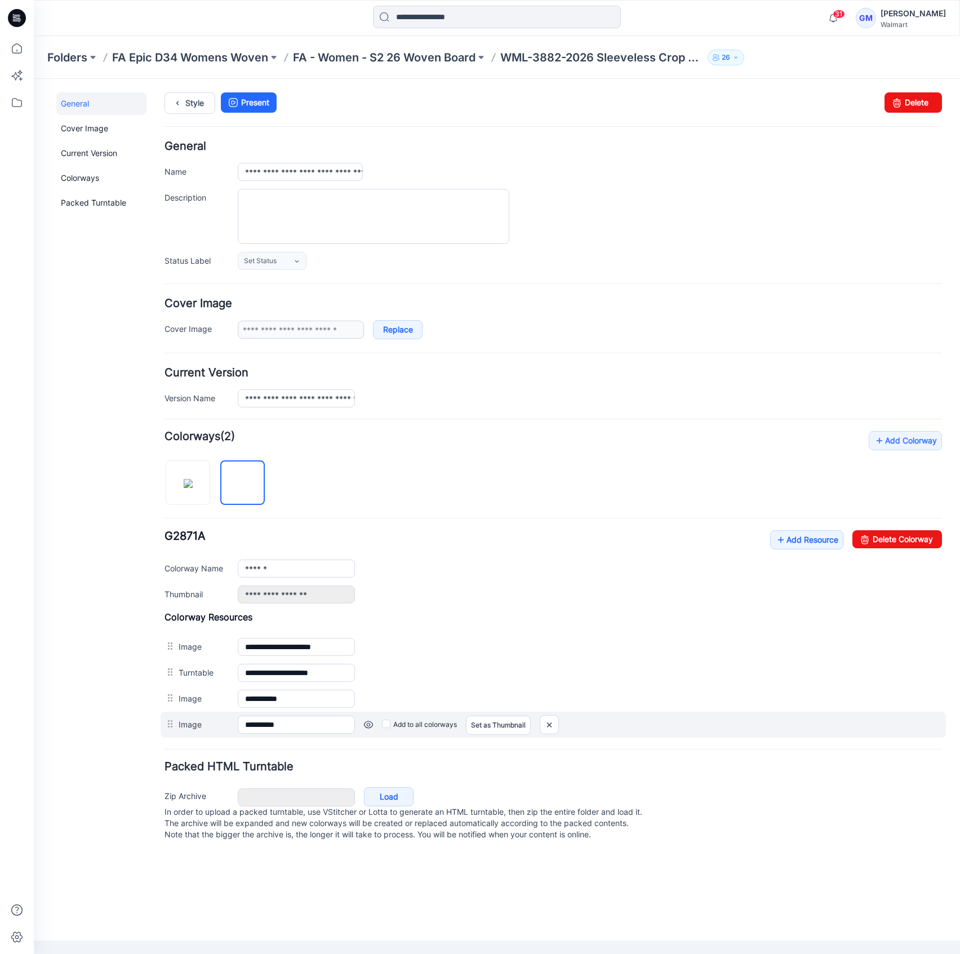
type input "**********"
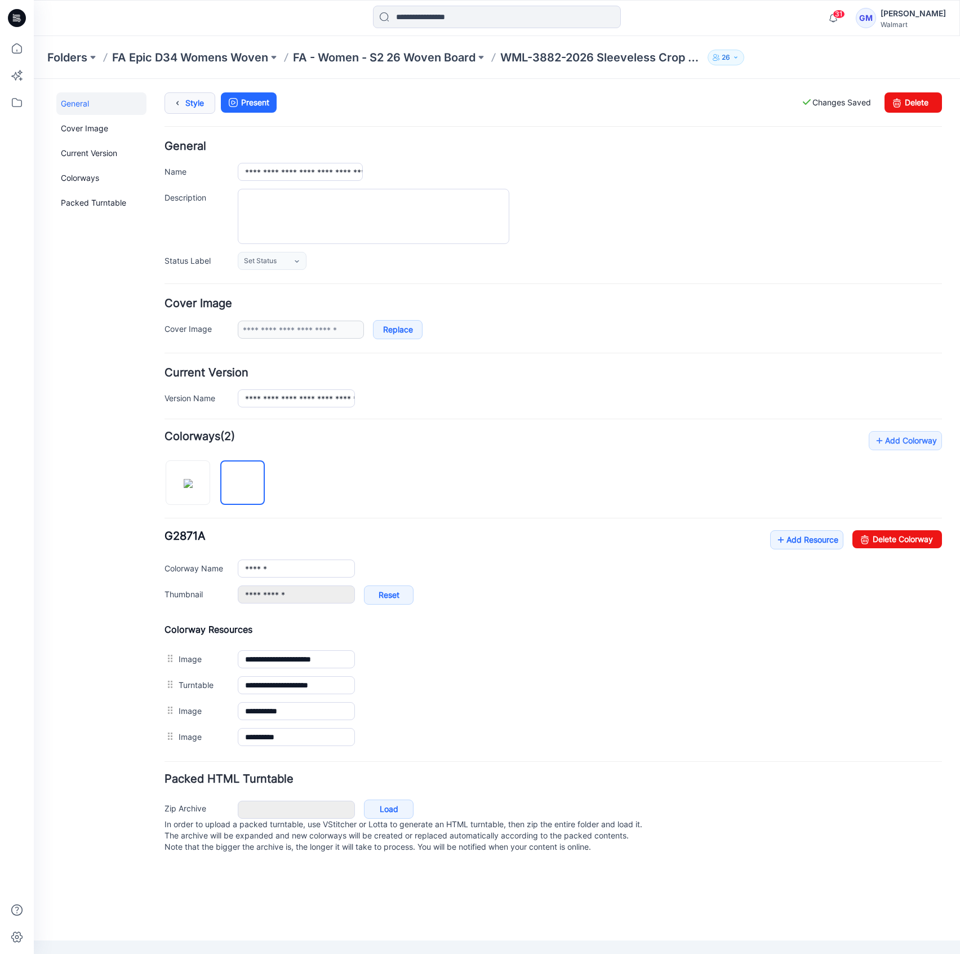
click at [180, 104] on icon at bounding box center [178, 103] width 16 height 20
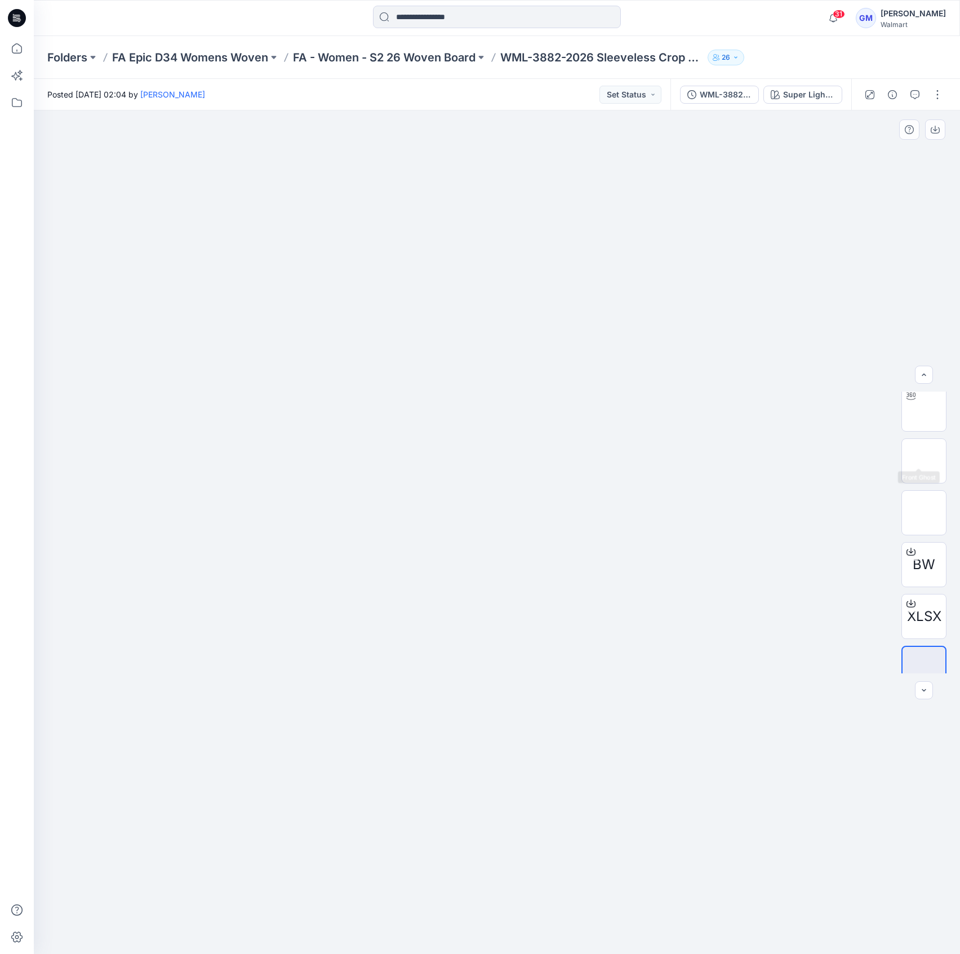
scroll to position [74, 0]
click at [936, 89] on button "button" at bounding box center [937, 95] width 18 height 18
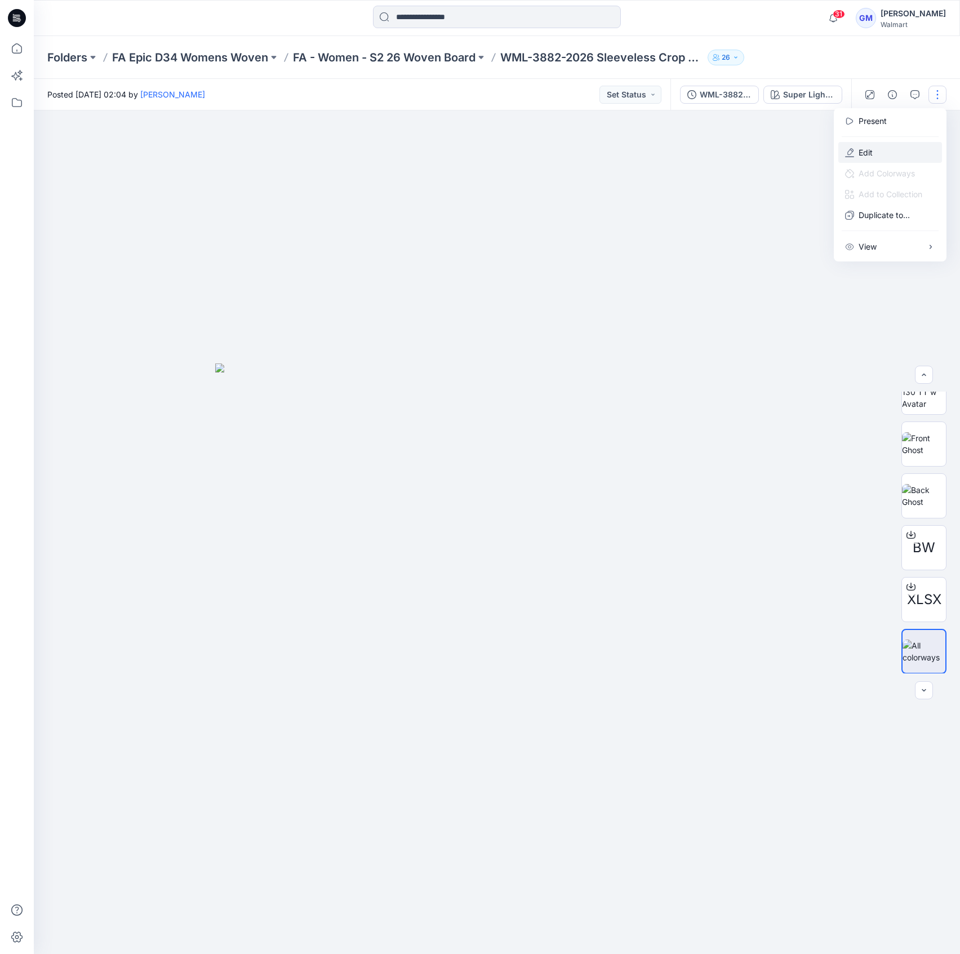
click at [853, 148] on icon "button" at bounding box center [849, 152] width 9 height 9
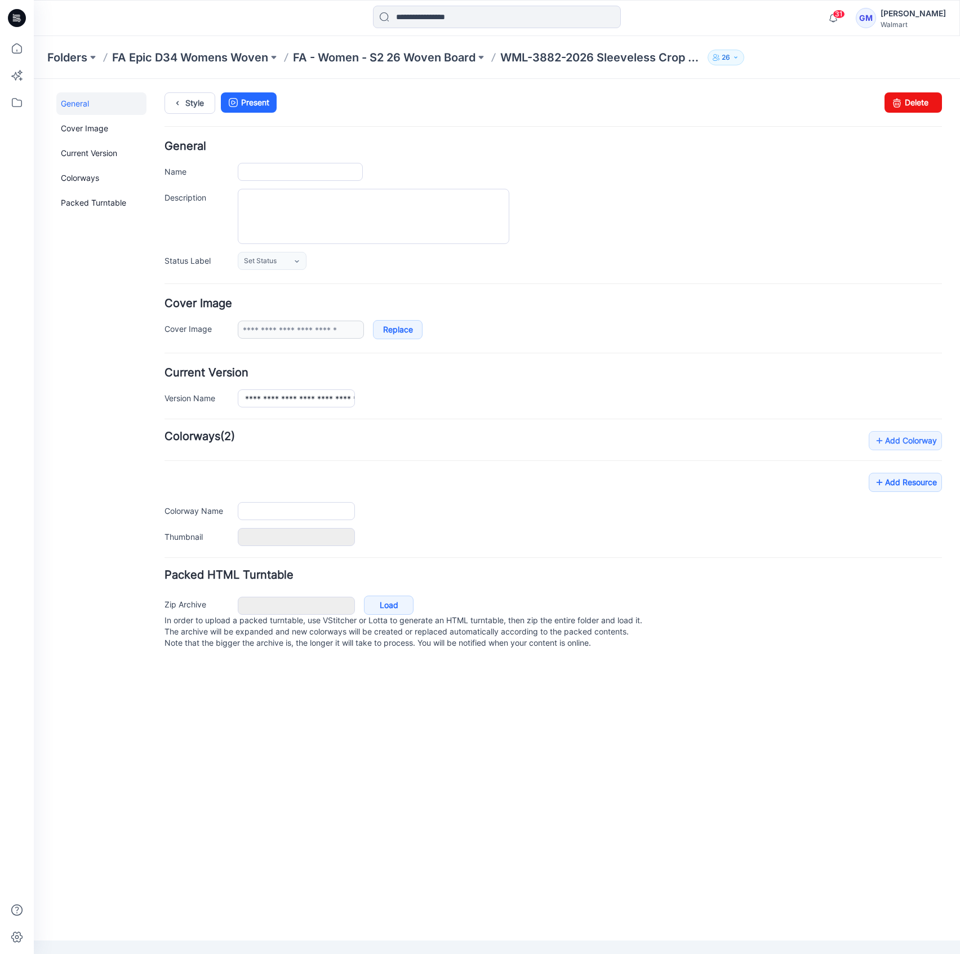
type input "**********"
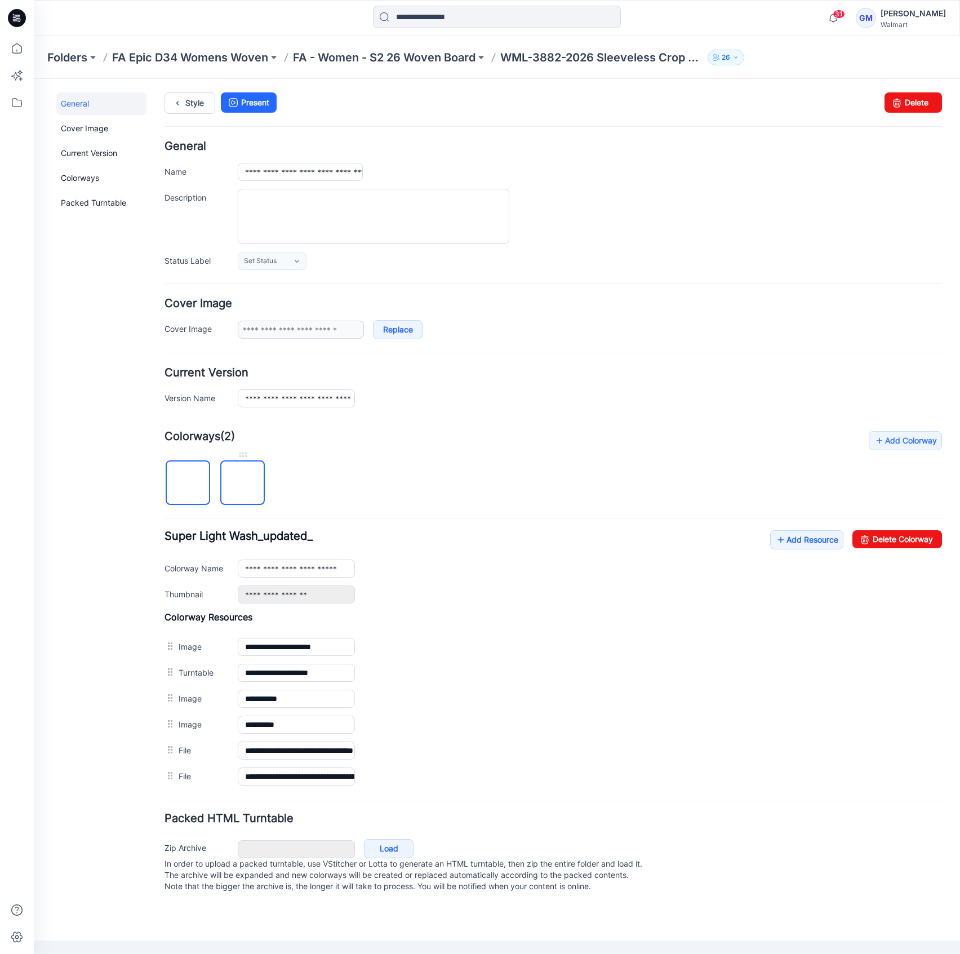
click at [243, 483] on img at bounding box center [243, 483] width 0 height 0
type input "******"
type input "**********"
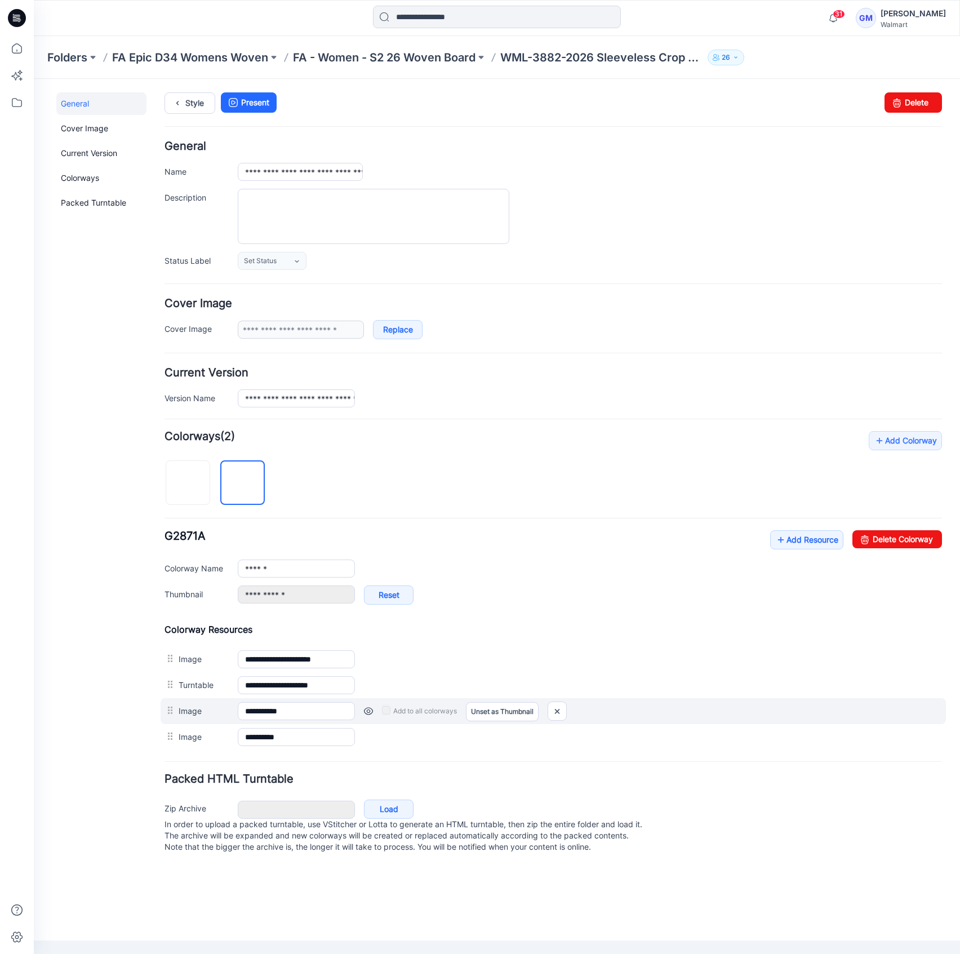
click at [171, 711] on div at bounding box center [171, 710] width 14 height 17
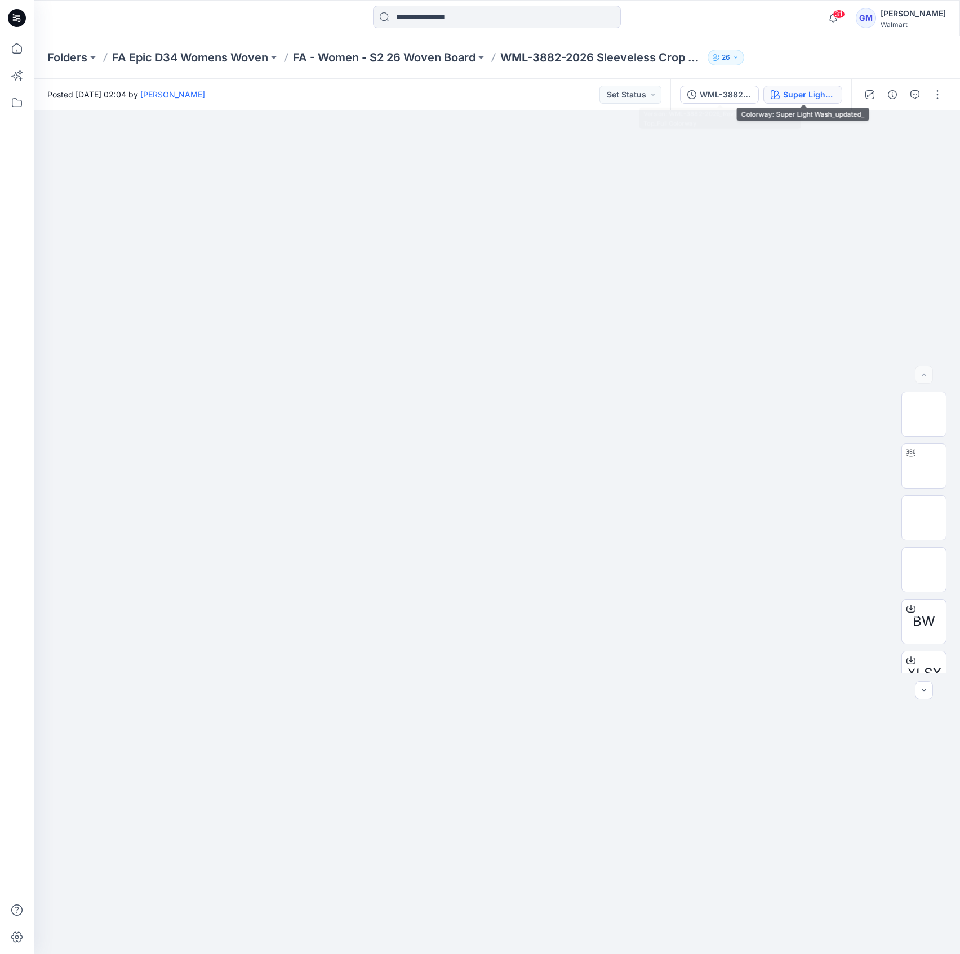
click at [800, 87] on button "Super Light Wash_updated_" at bounding box center [802, 95] width 79 height 18
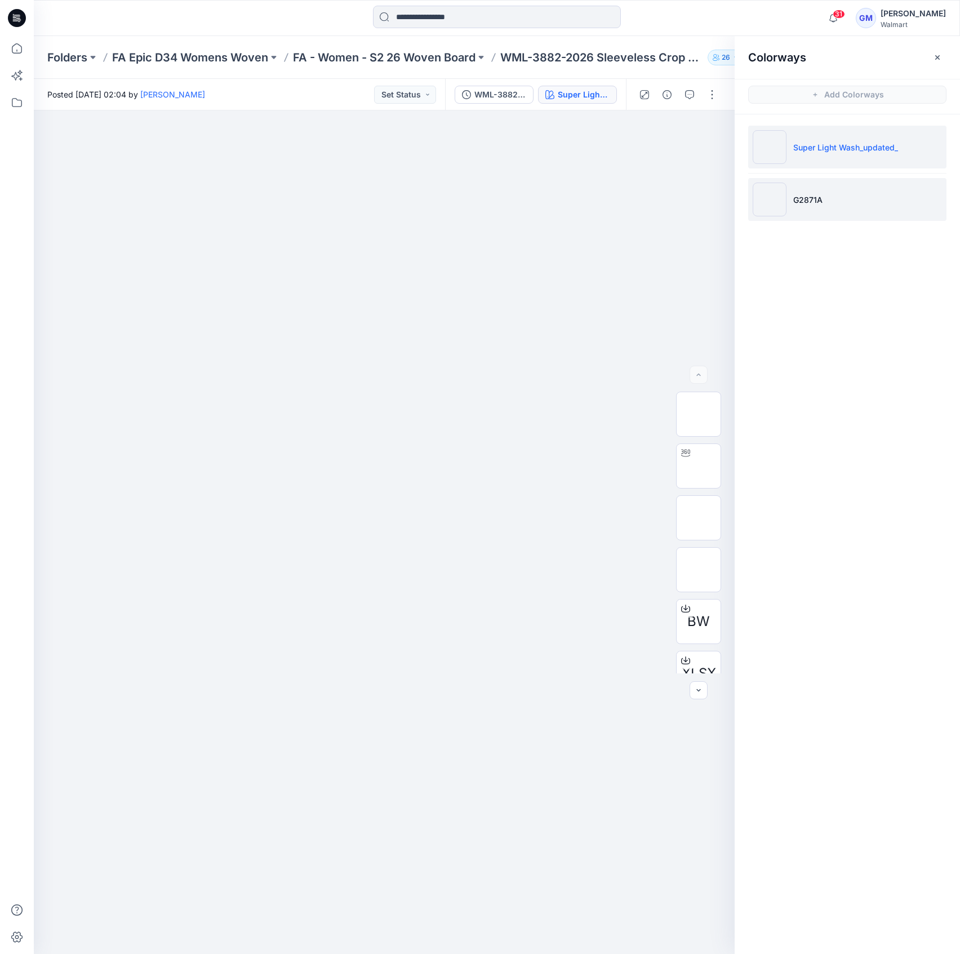
click at [832, 191] on li "G2871A" at bounding box center [847, 199] width 198 height 43
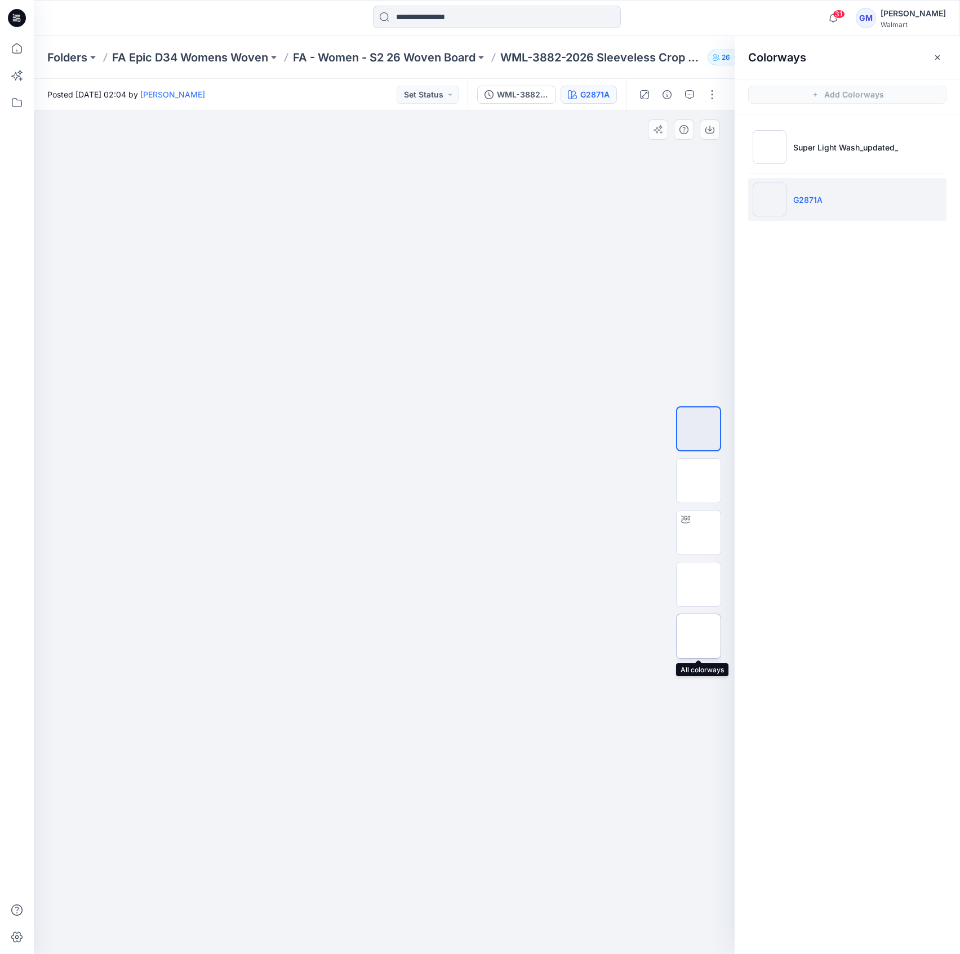
click at [681, 650] on div at bounding box center [698, 635] width 45 height 45
click at [719, 88] on button "button" at bounding box center [712, 95] width 18 height 18
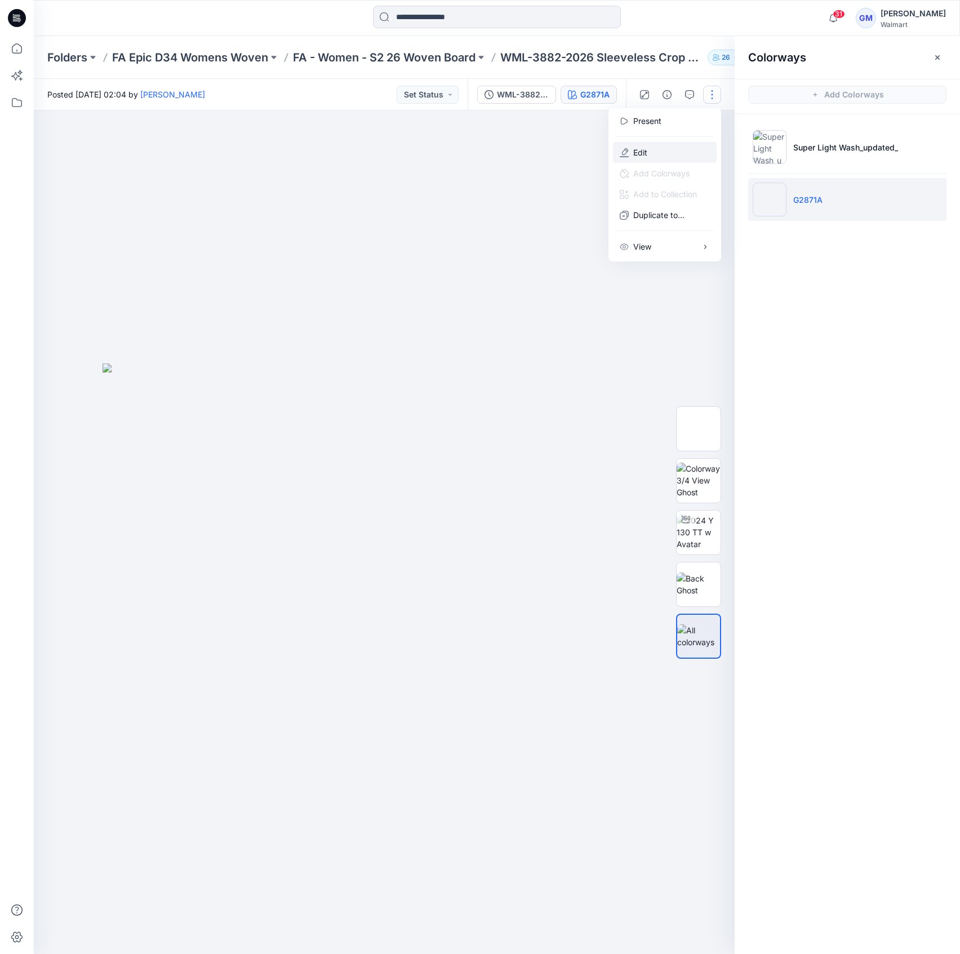
click at [655, 160] on button "Edit" at bounding box center [665, 152] width 104 height 21
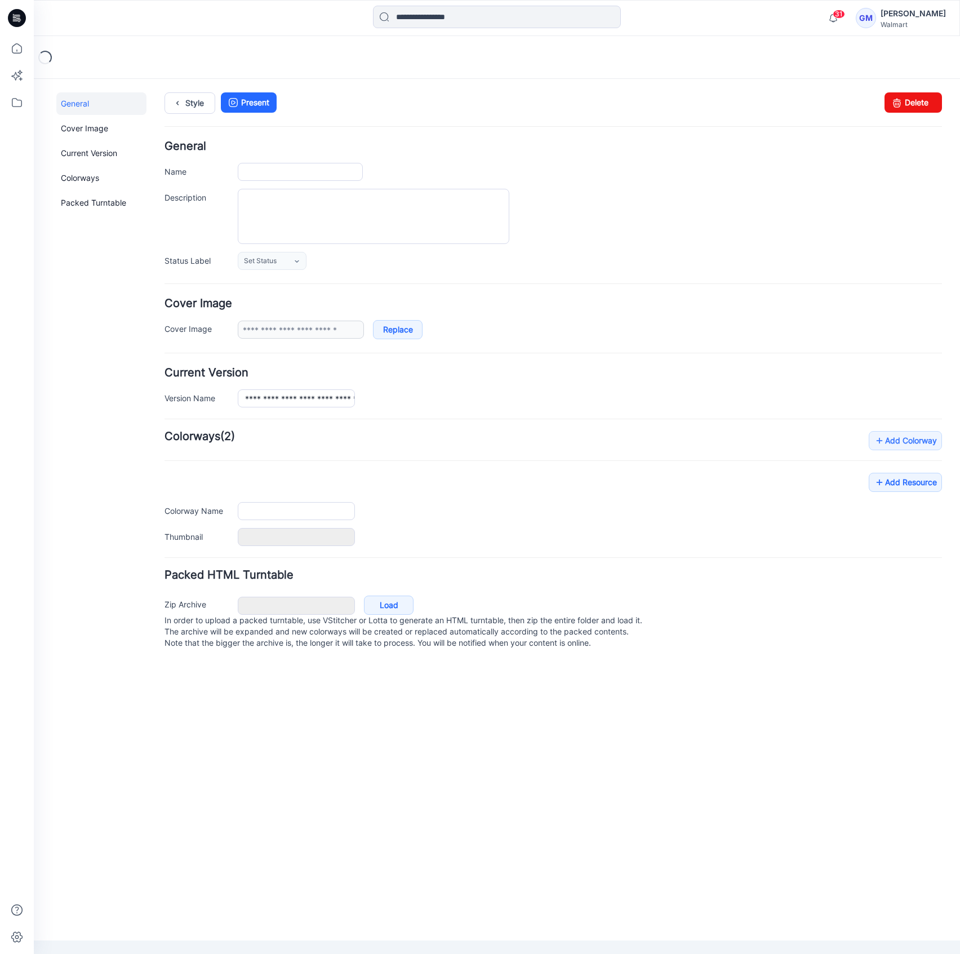
type input "**********"
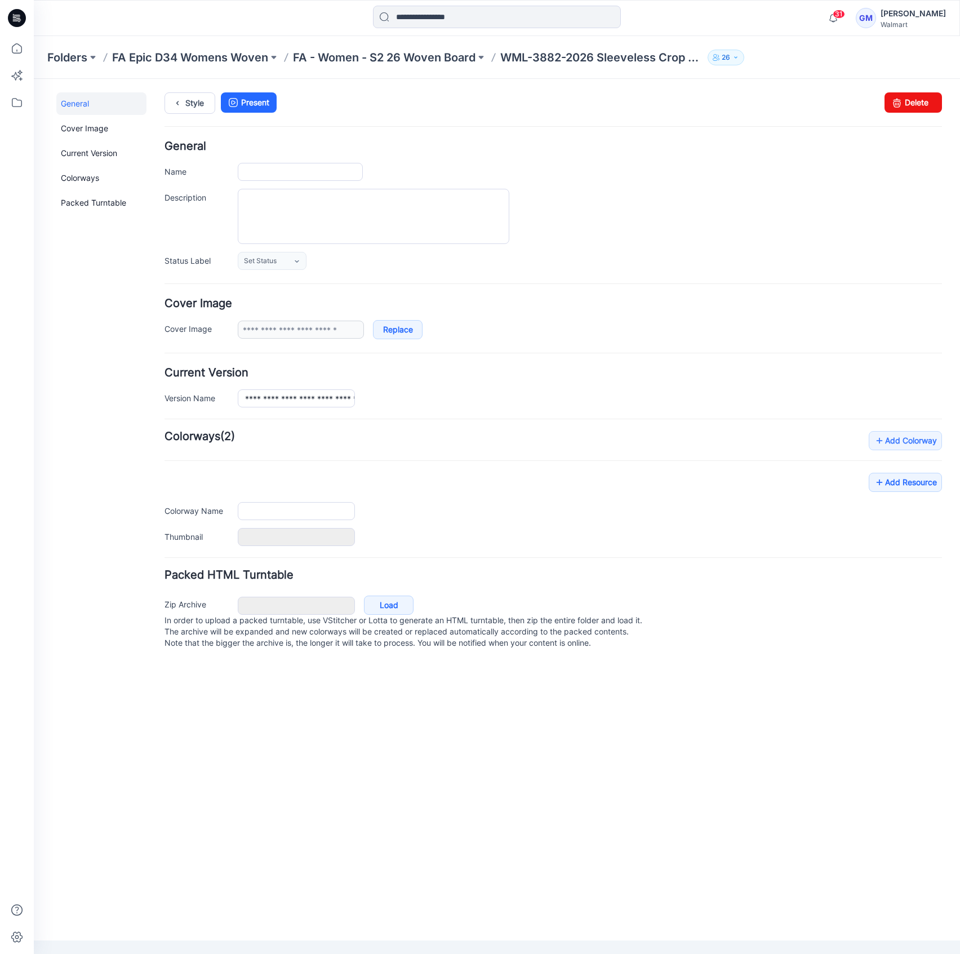
type input "**********"
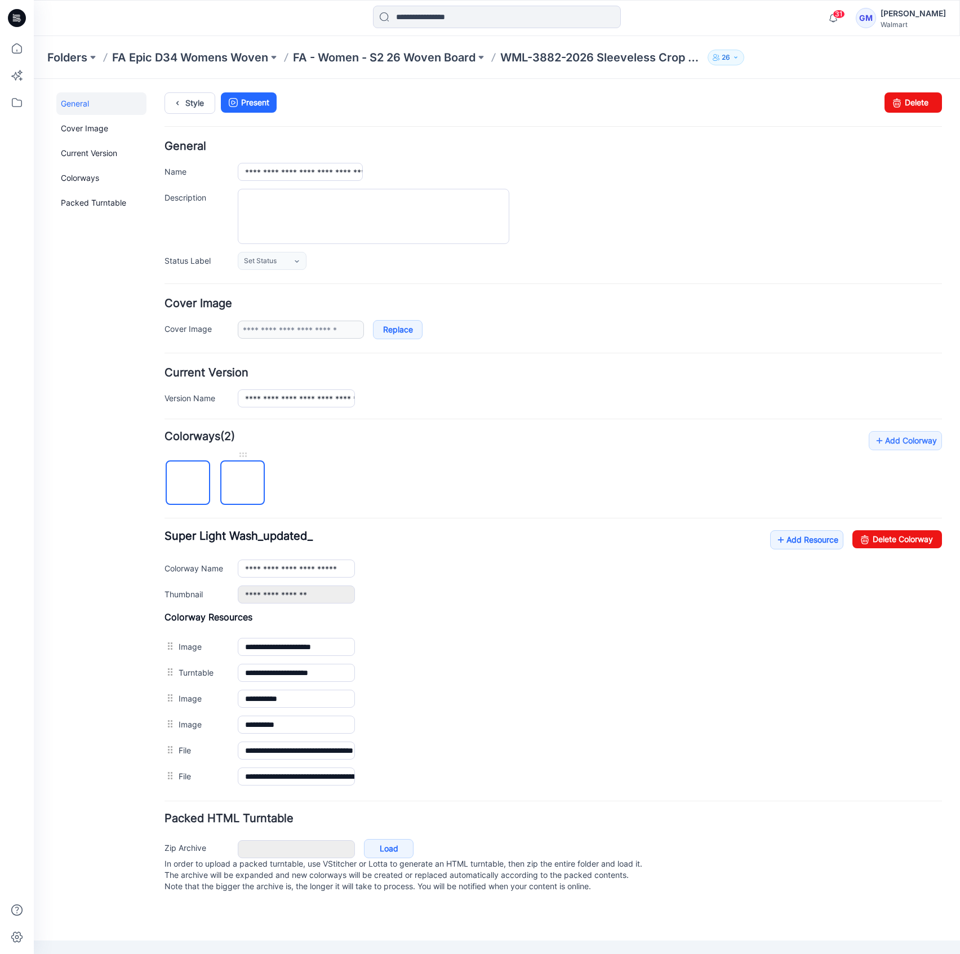
click at [243, 483] on img at bounding box center [243, 483] width 0 height 0
type input "******"
type input "**********"
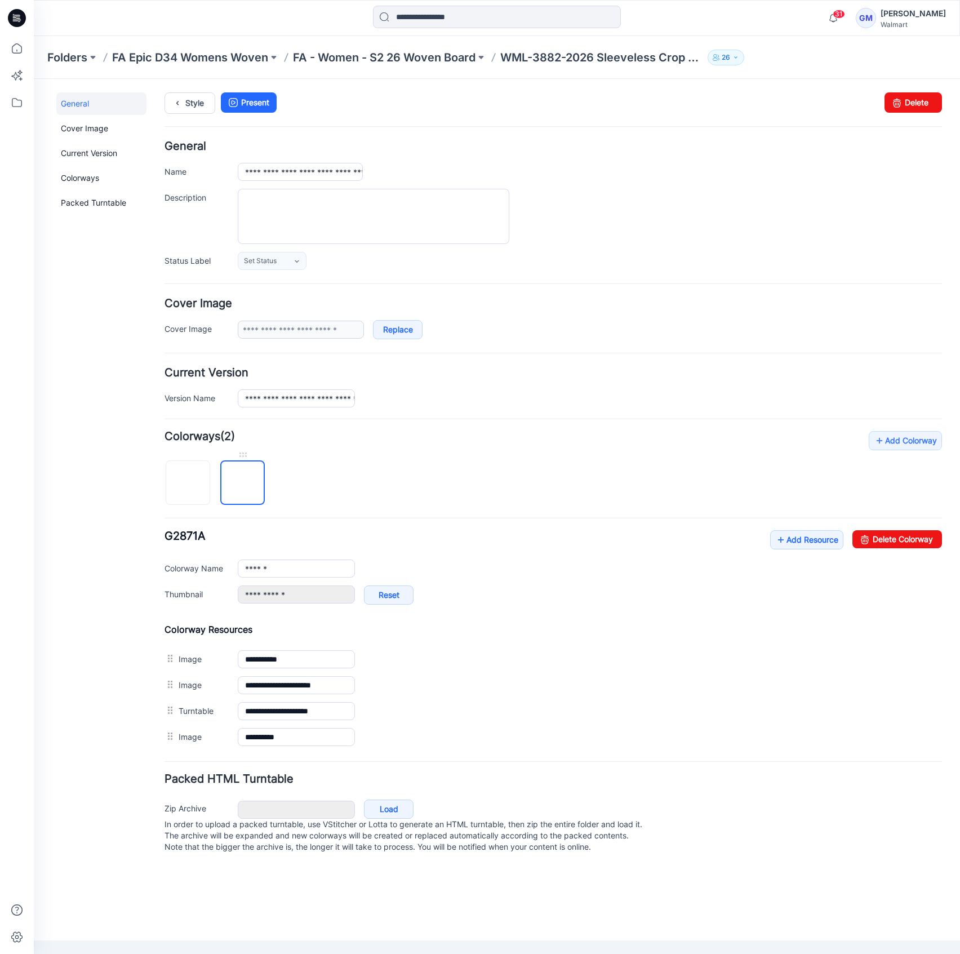
click at [243, 483] on img at bounding box center [243, 483] width 0 height 0
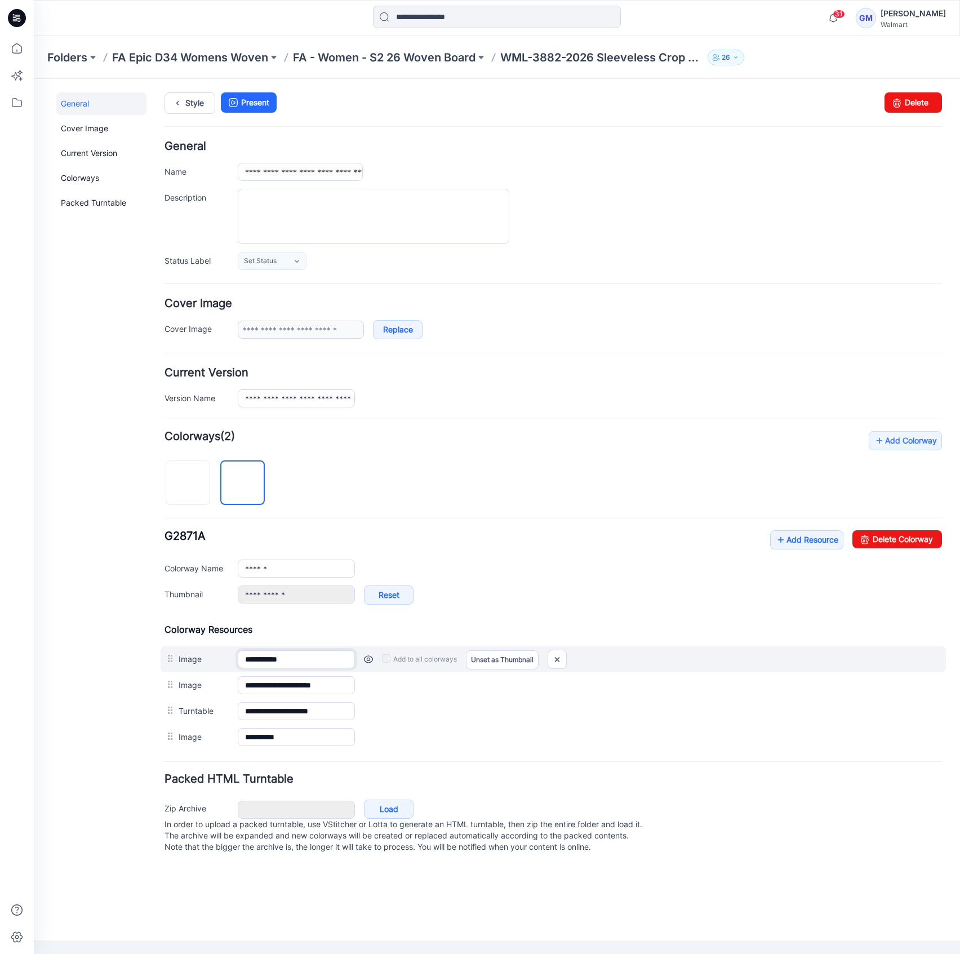
click at [257, 654] on input "**********" at bounding box center [296, 659] width 117 height 18
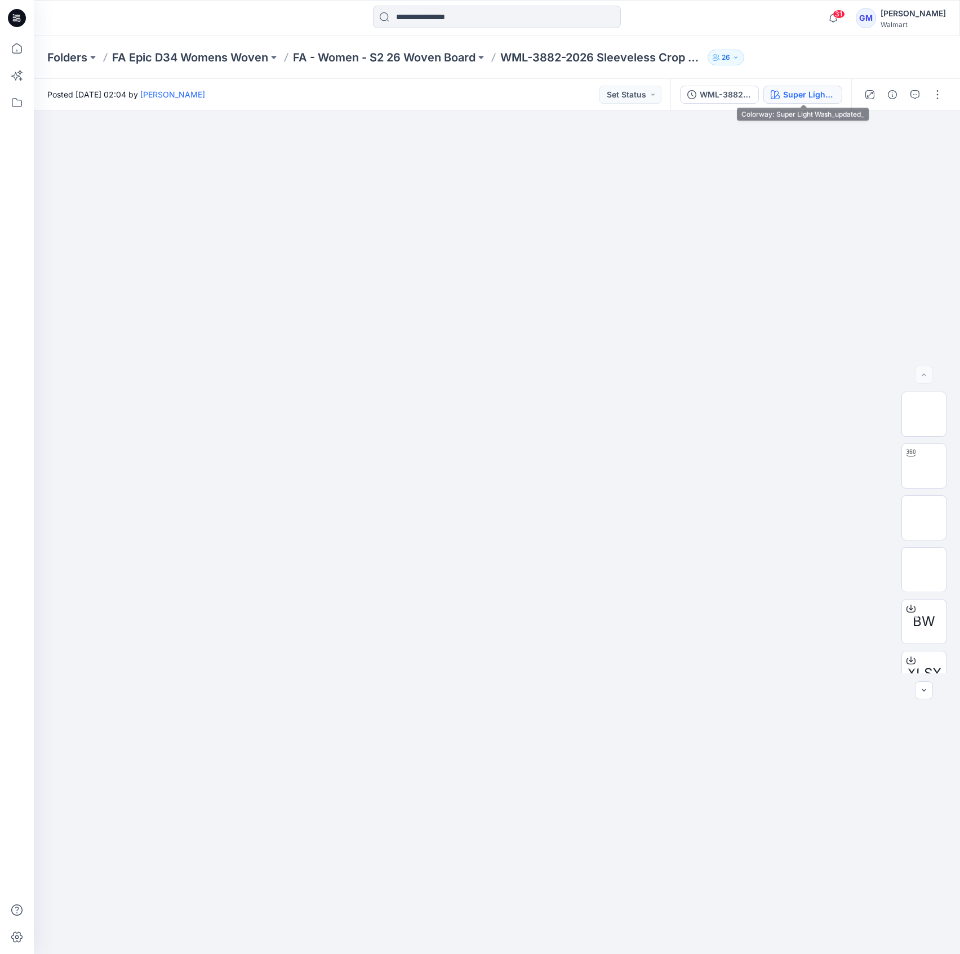
click at [796, 87] on button "Super Light Wash_updated_" at bounding box center [802, 95] width 79 height 18
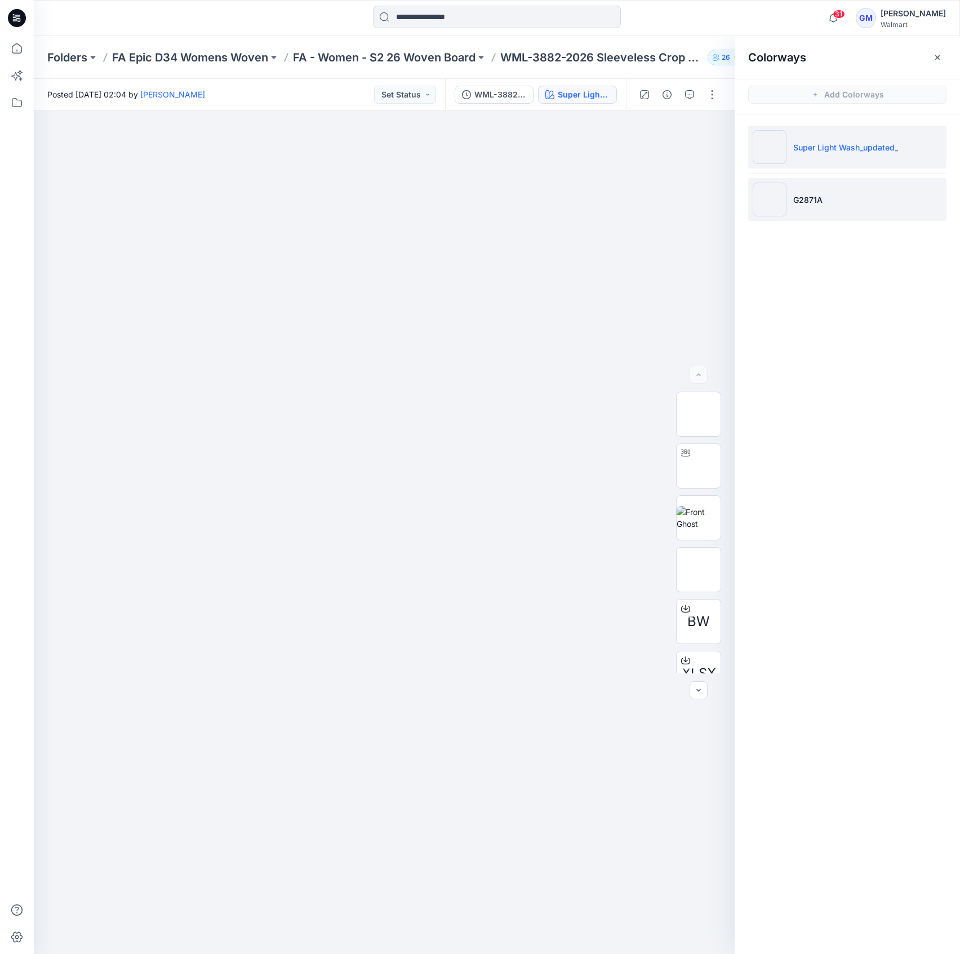
click at [806, 206] on li "G2871A" at bounding box center [847, 199] width 198 height 43
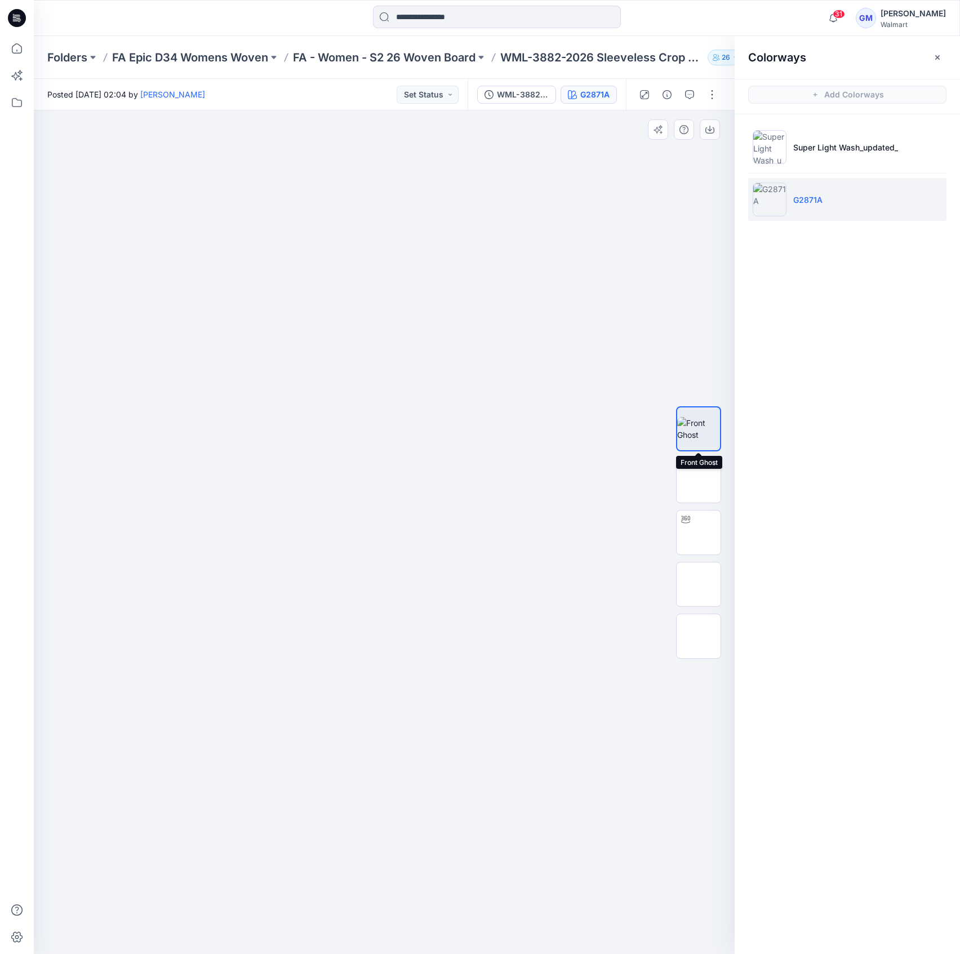
click at [706, 420] on img at bounding box center [698, 429] width 43 height 24
click at [714, 122] on button "button" at bounding box center [710, 129] width 20 height 20
click at [587, 256] on div at bounding box center [384, 531] width 701 height 843
click at [717, 92] on button "button" at bounding box center [712, 95] width 18 height 18
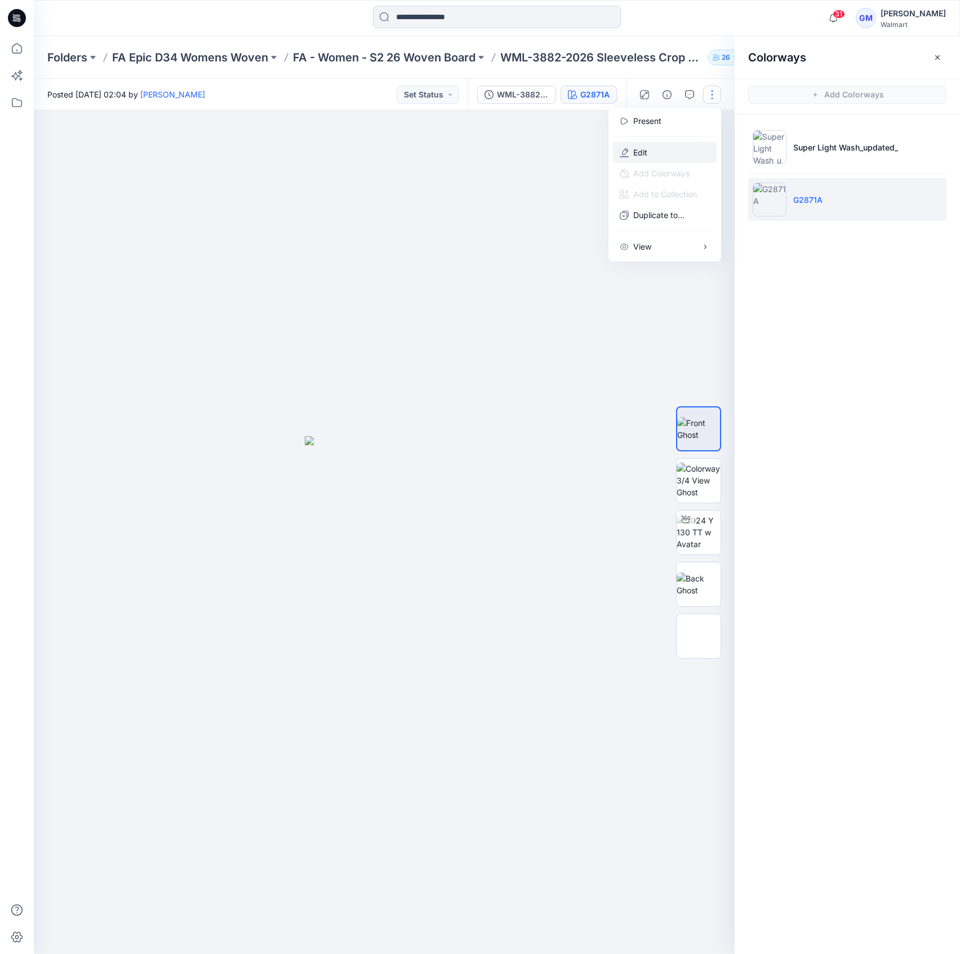
click at [687, 144] on button "Edit" at bounding box center [665, 152] width 104 height 21
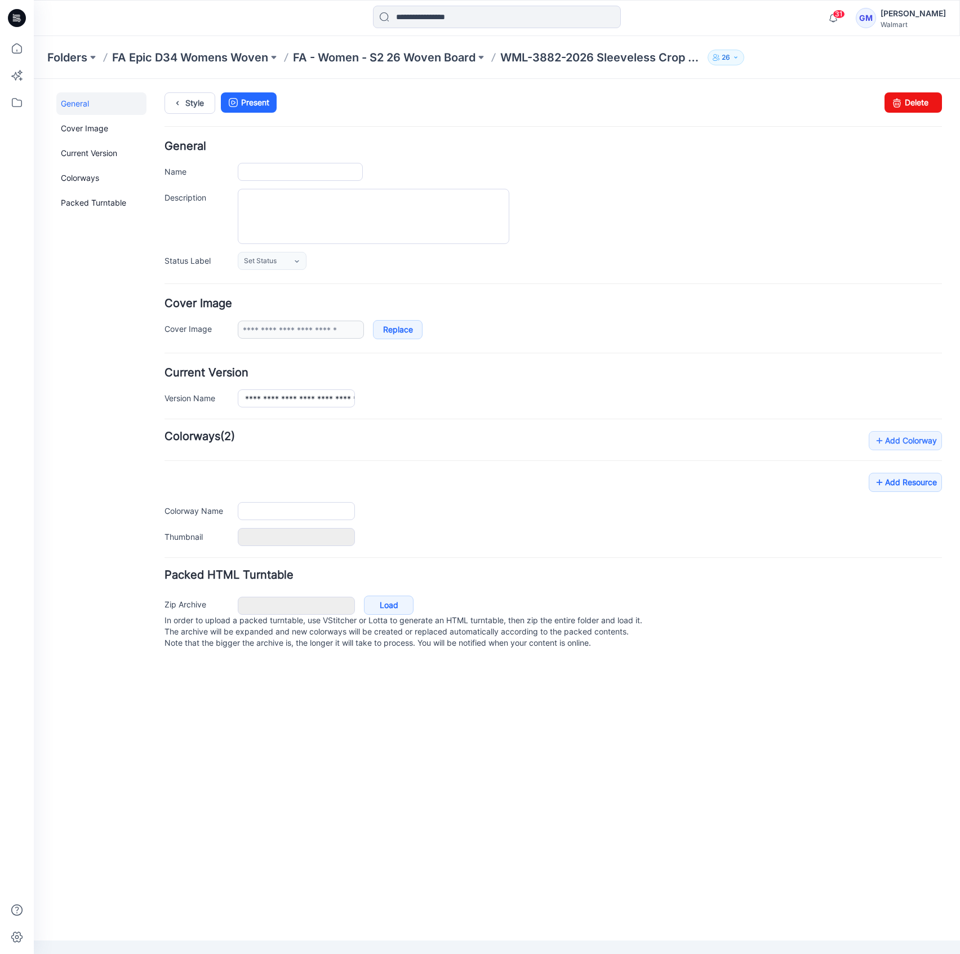
type input "**********"
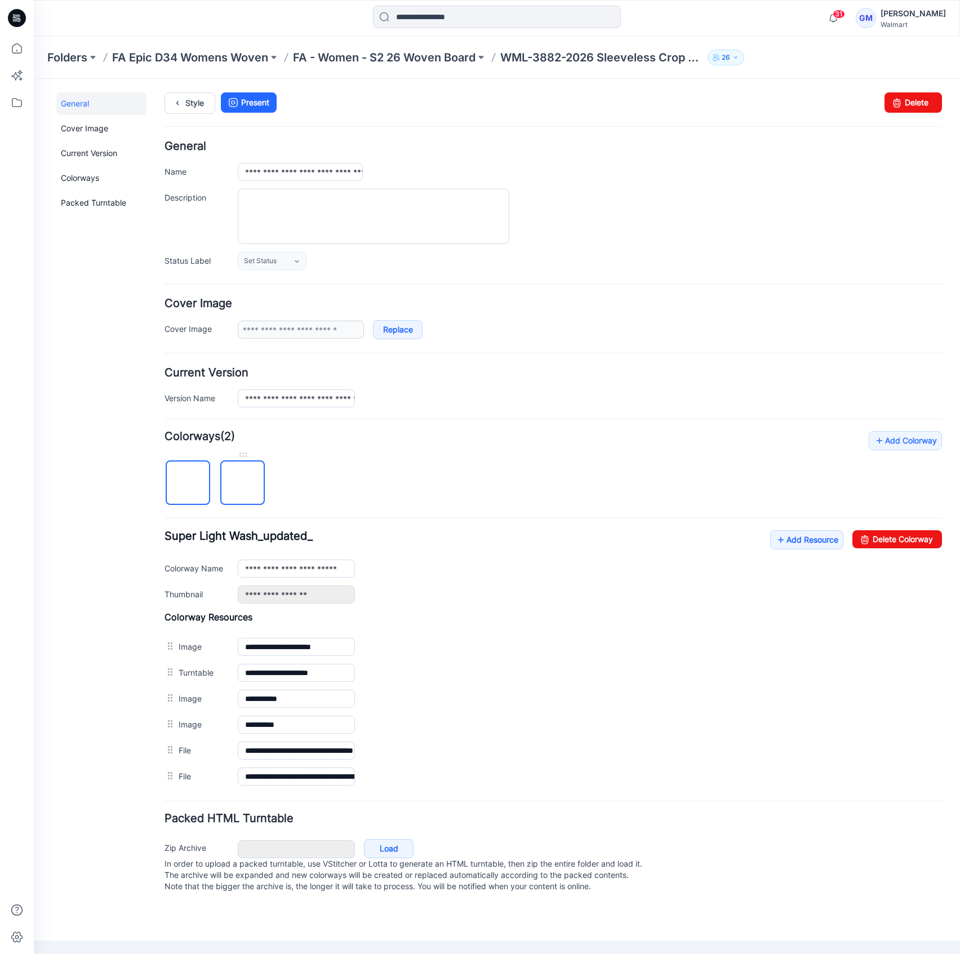
click at [243, 483] on img at bounding box center [243, 483] width 0 height 0
type input "******"
type input "**********"
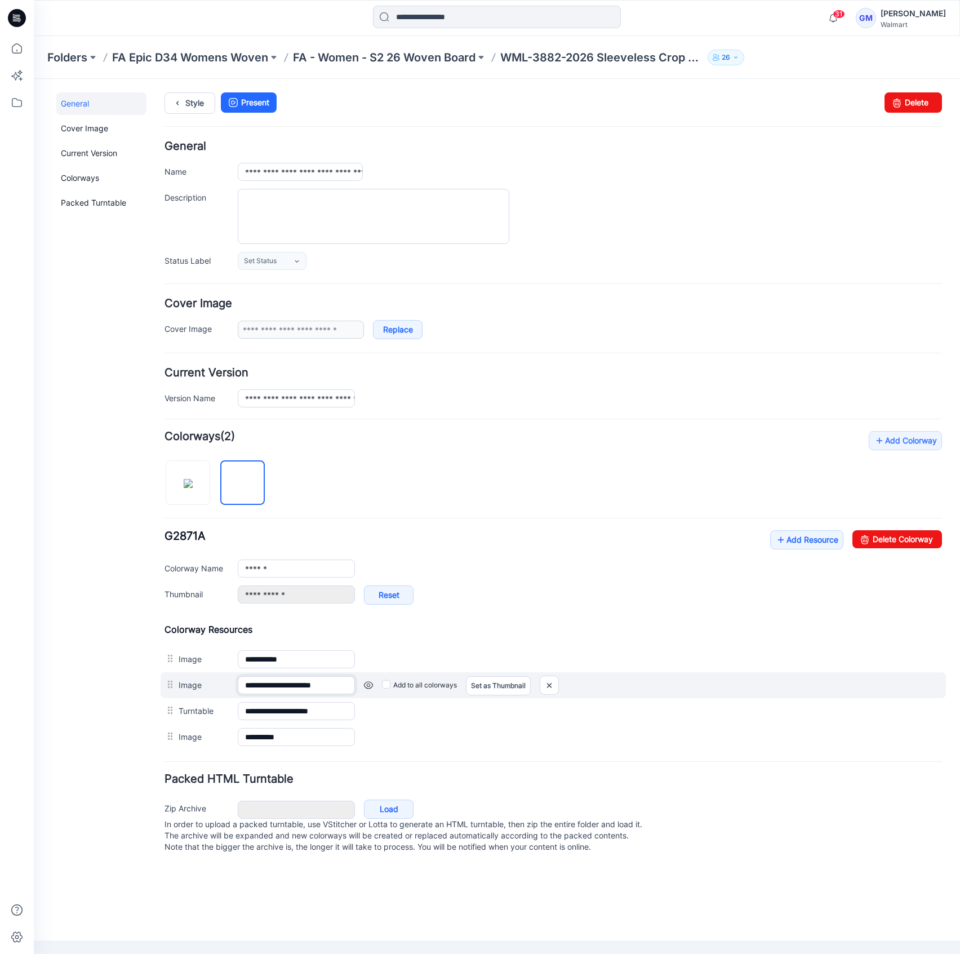
click at [329, 678] on input "**********" at bounding box center [296, 685] width 117 height 18
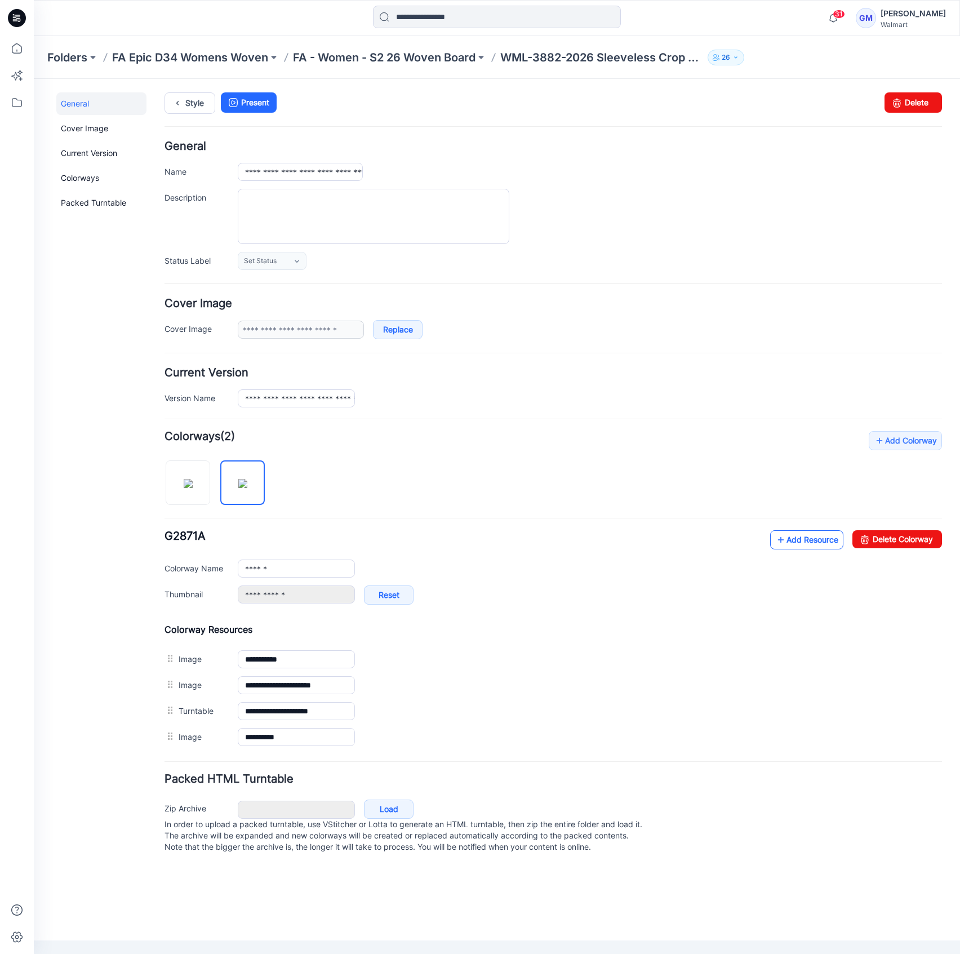
click at [806, 532] on link "Add Resource" at bounding box center [806, 539] width 73 height 19
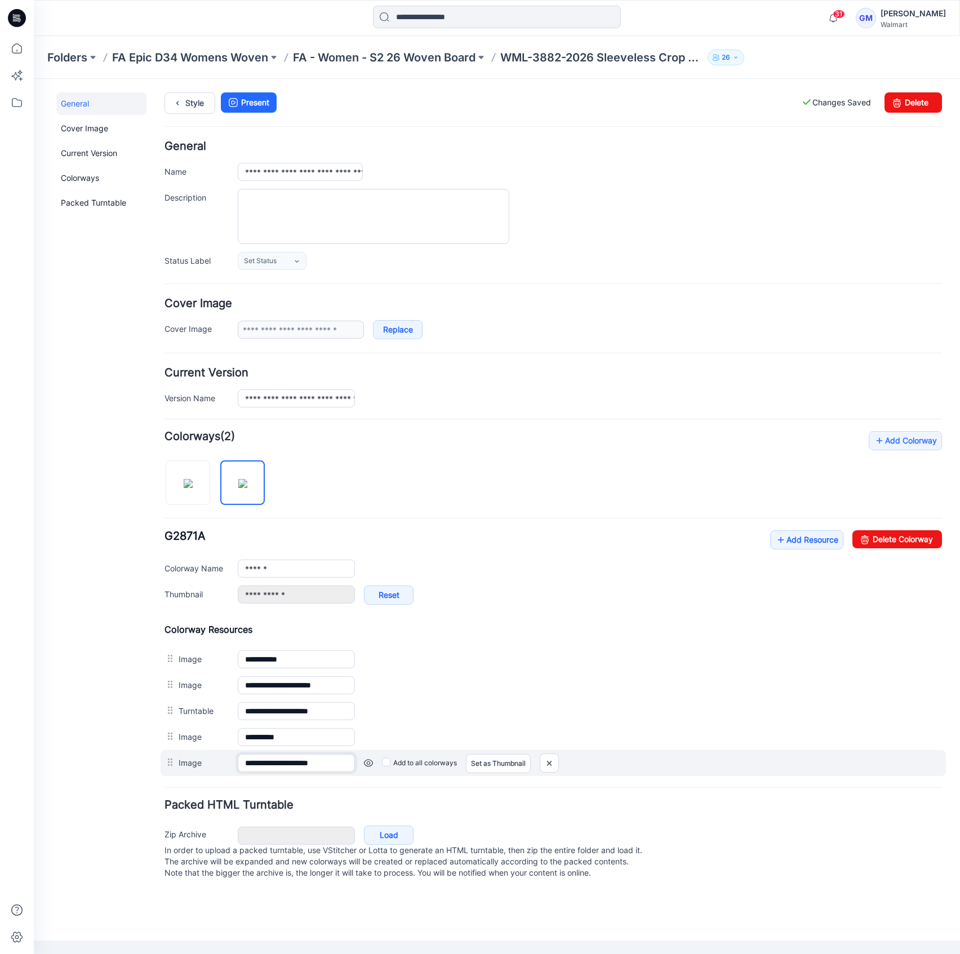
click at [289, 764] on input "**********" at bounding box center [296, 763] width 117 height 18
type input "**********"
click at [509, 763] on link "Set as Thumbnail" at bounding box center [498, 763] width 65 height 19
type input "**********"
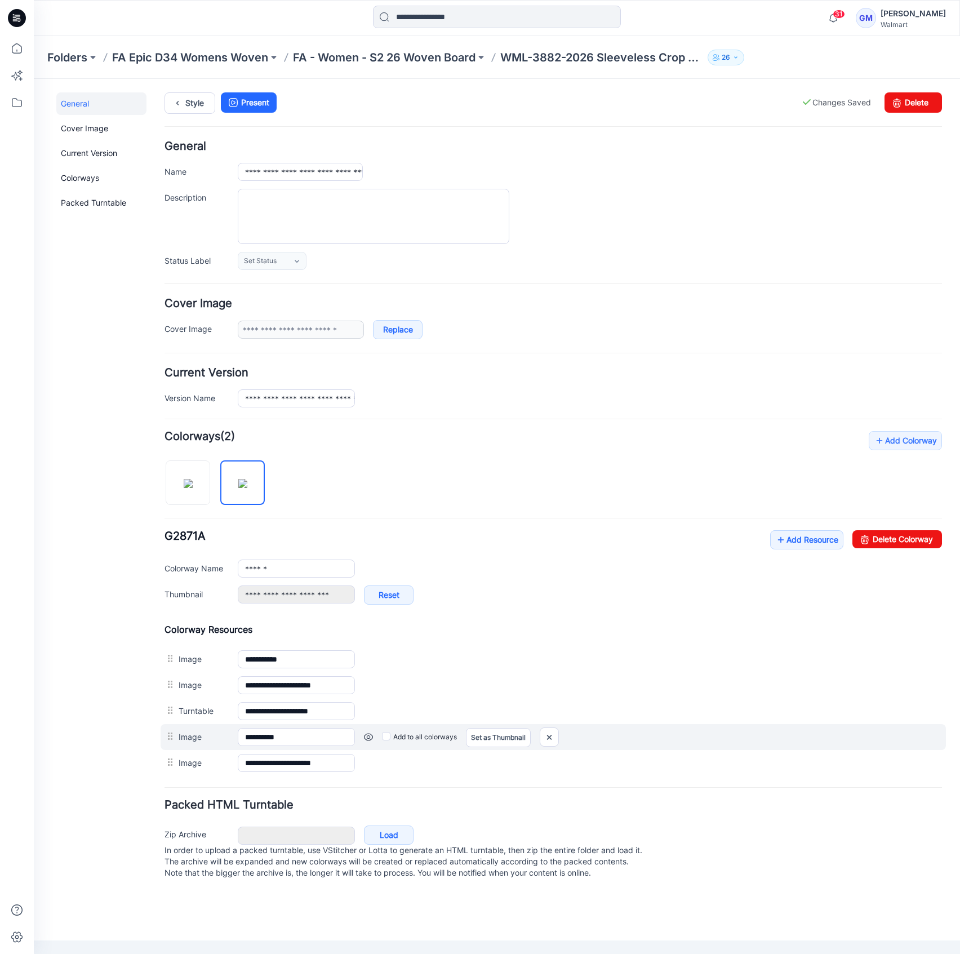
drag, startPoint x: 164, startPoint y: 767, endPoint x: 173, endPoint y: 747, distance: 21.7
click at [170, 732] on div "**********" at bounding box center [552, 699] width 777 height 152
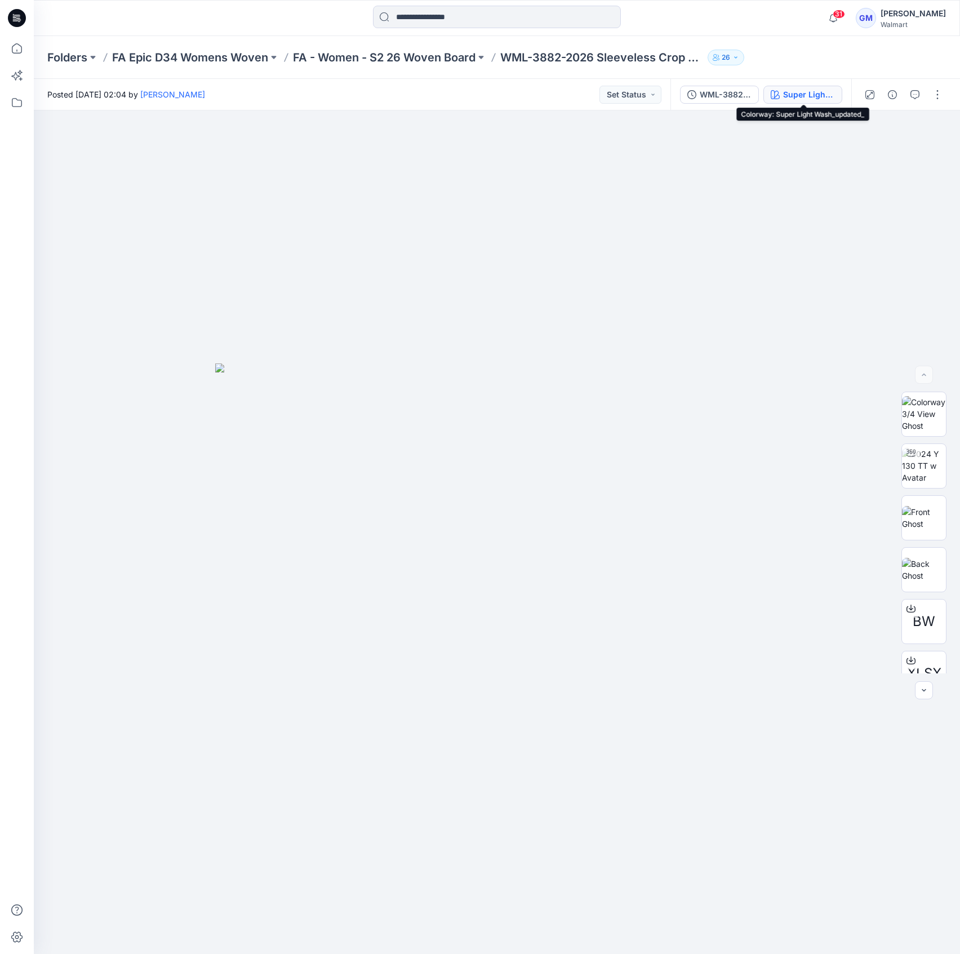
click at [789, 93] on div "Super Light Wash_updated_" at bounding box center [809, 94] width 52 height 12
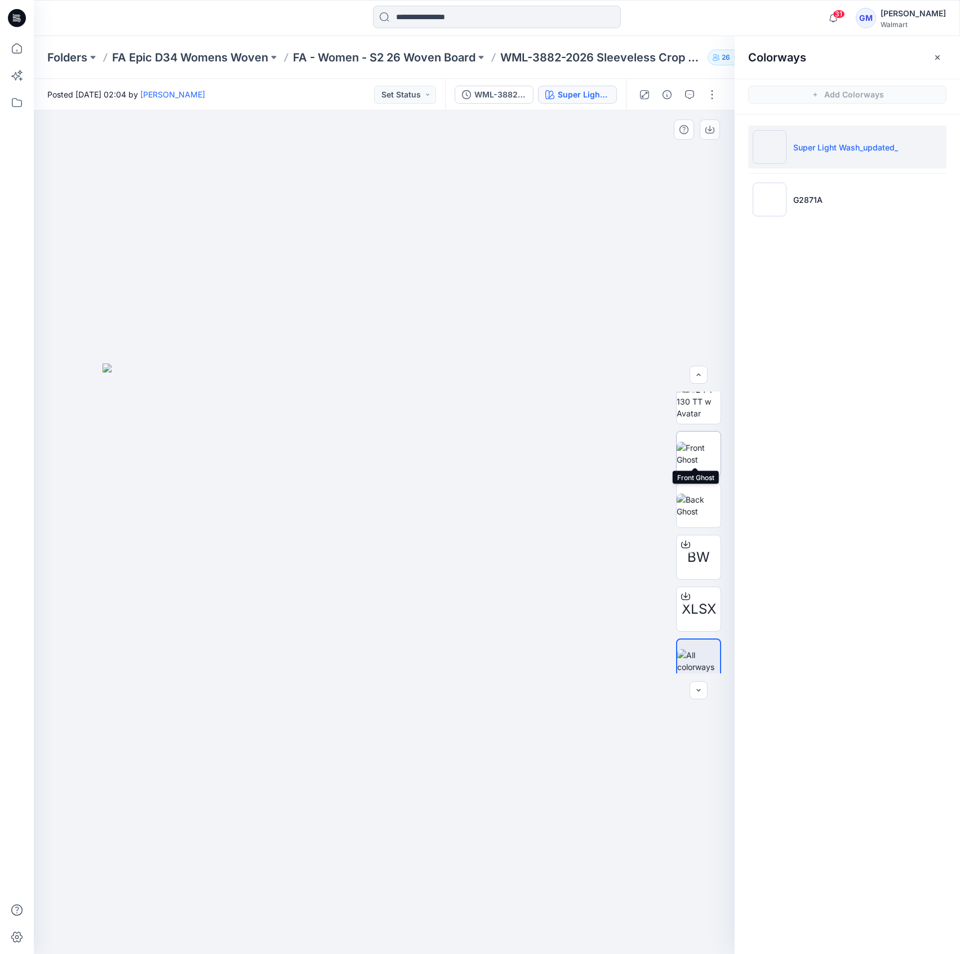
scroll to position [74, 0]
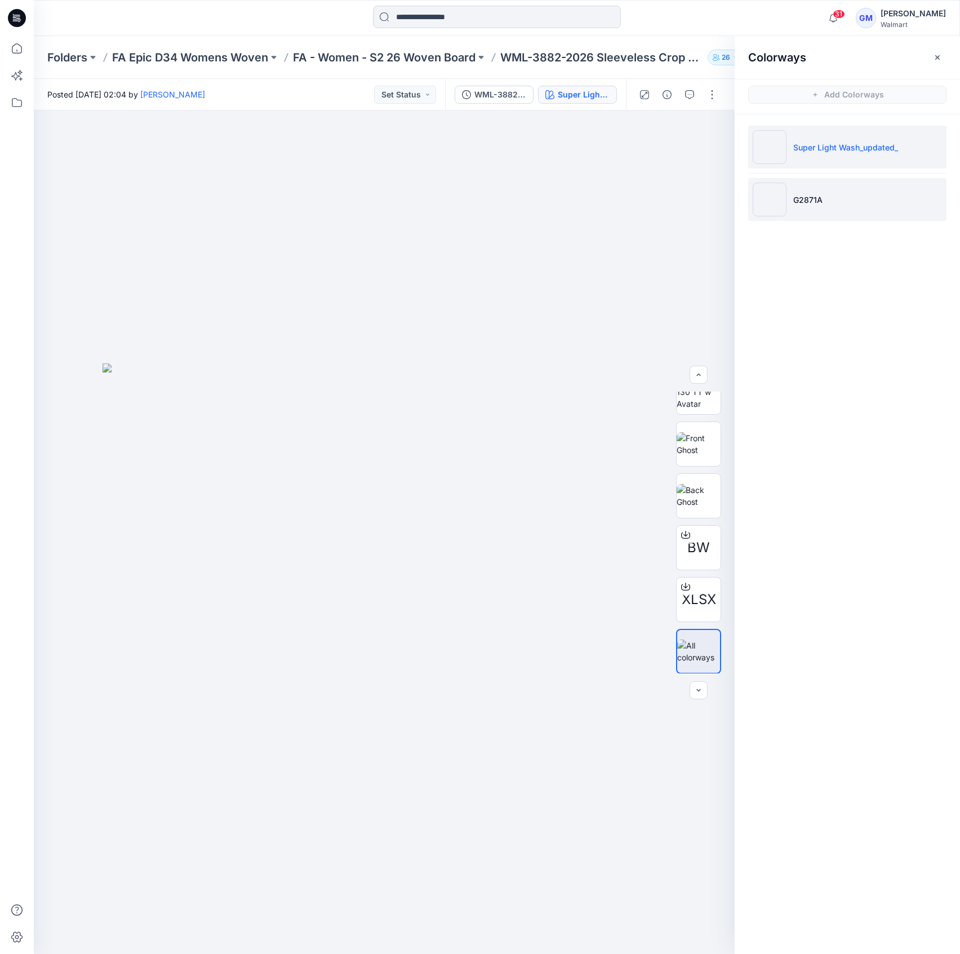
click at [798, 196] on p "G2871A" at bounding box center [807, 200] width 29 height 12
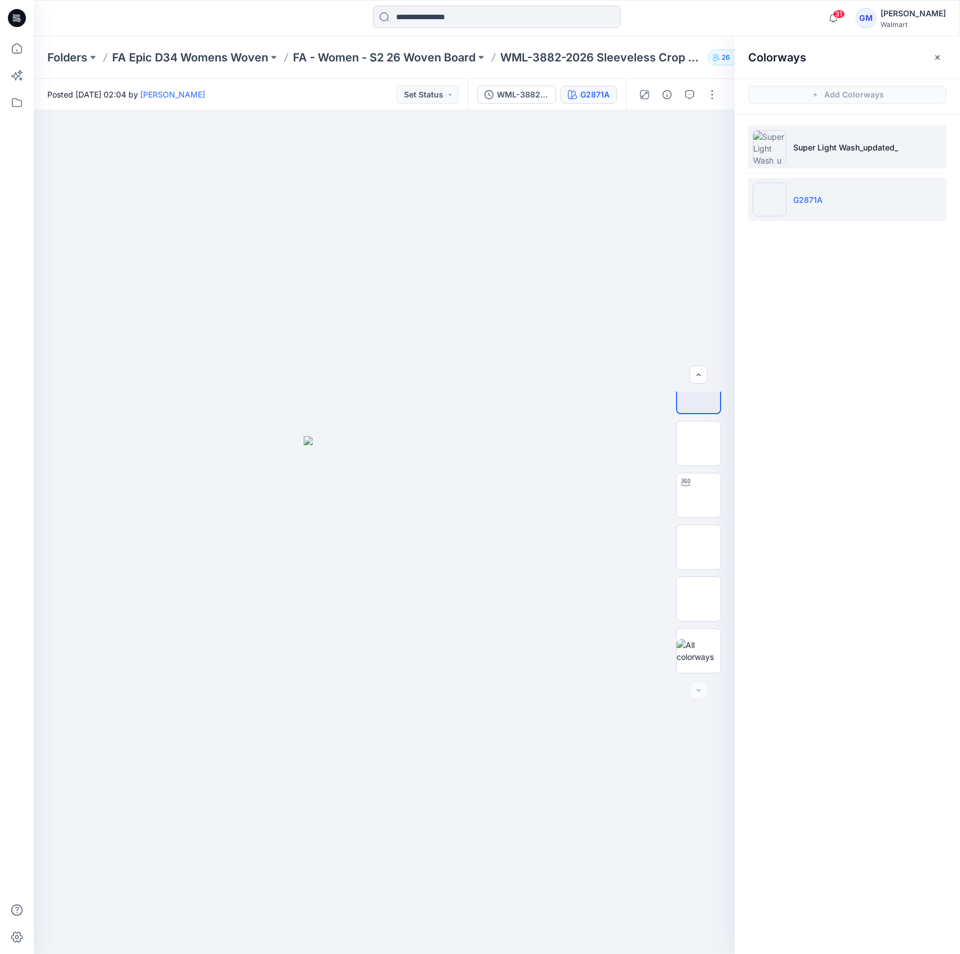
click at [851, 148] on p "Super Light Wash_updated_" at bounding box center [845, 147] width 105 height 12
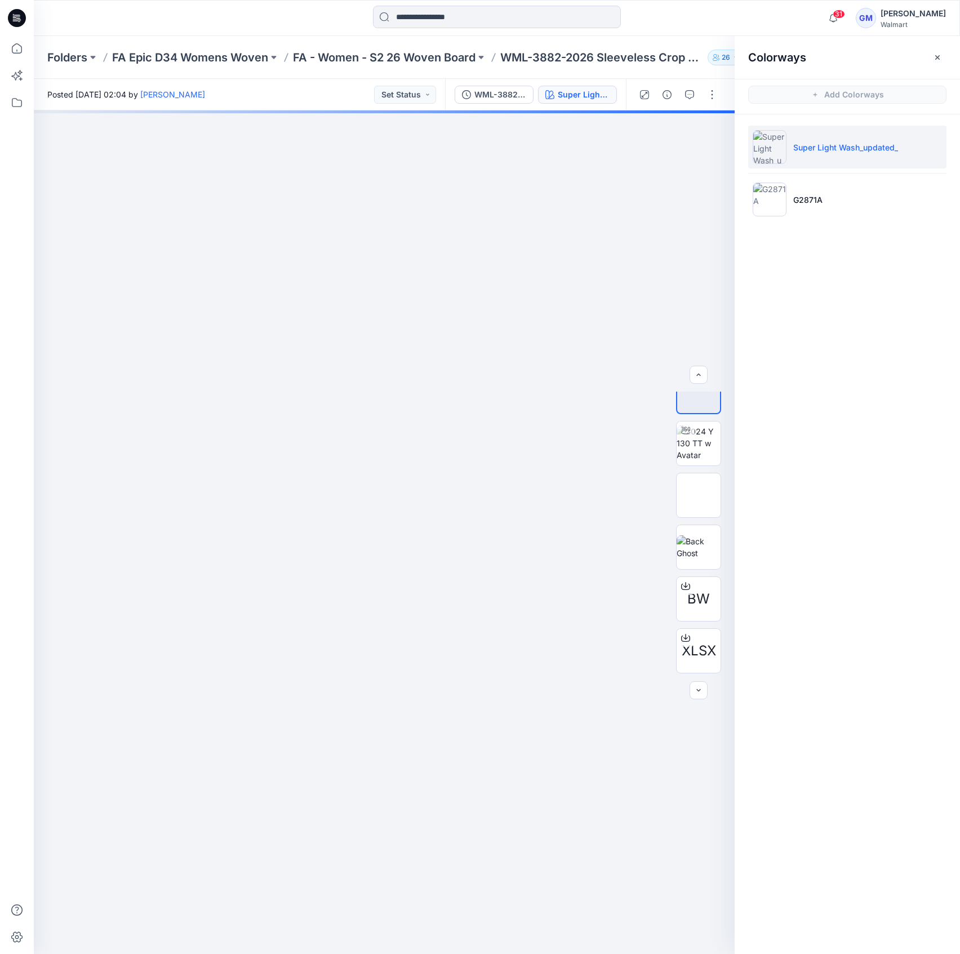
scroll to position [74, 0]
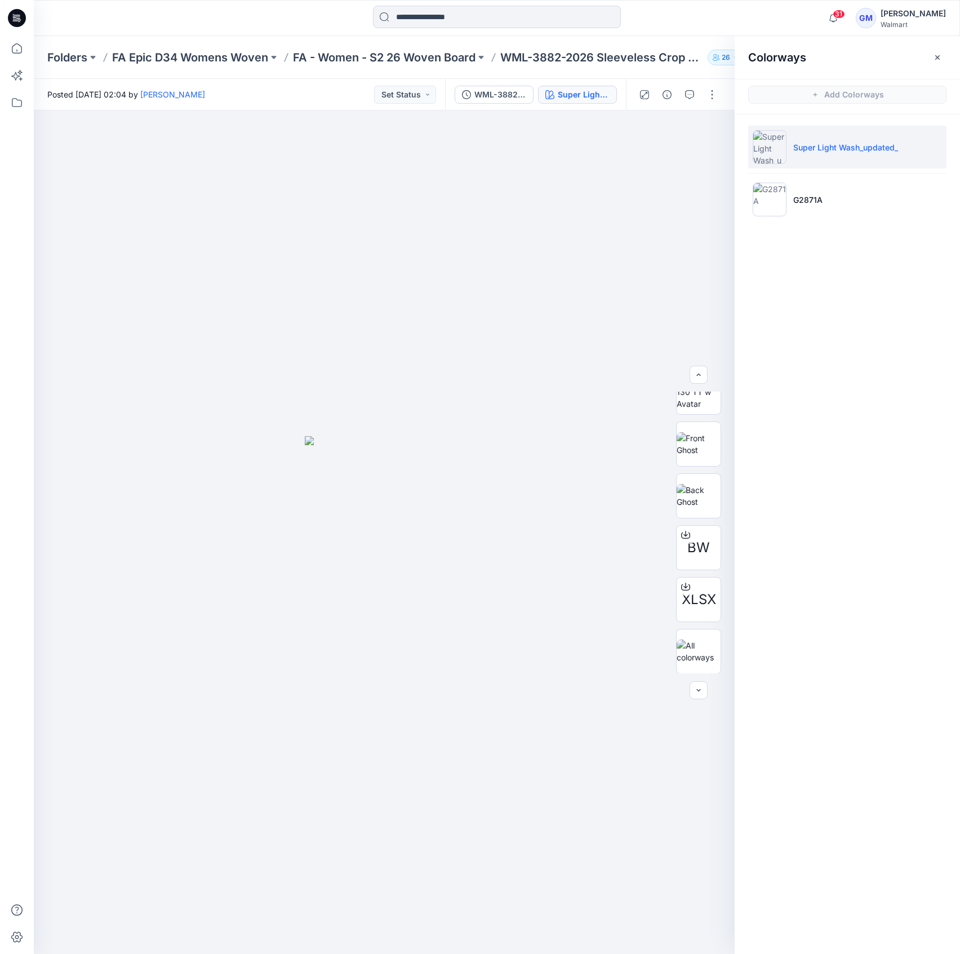
click at [702, 93] on div at bounding box center [678, 95] width 104 height 32
click at [707, 82] on div at bounding box center [678, 95] width 104 height 32
click at [706, 102] on button "button" at bounding box center [712, 95] width 18 height 18
click at [671, 155] on button "Edit" at bounding box center [665, 152] width 104 height 21
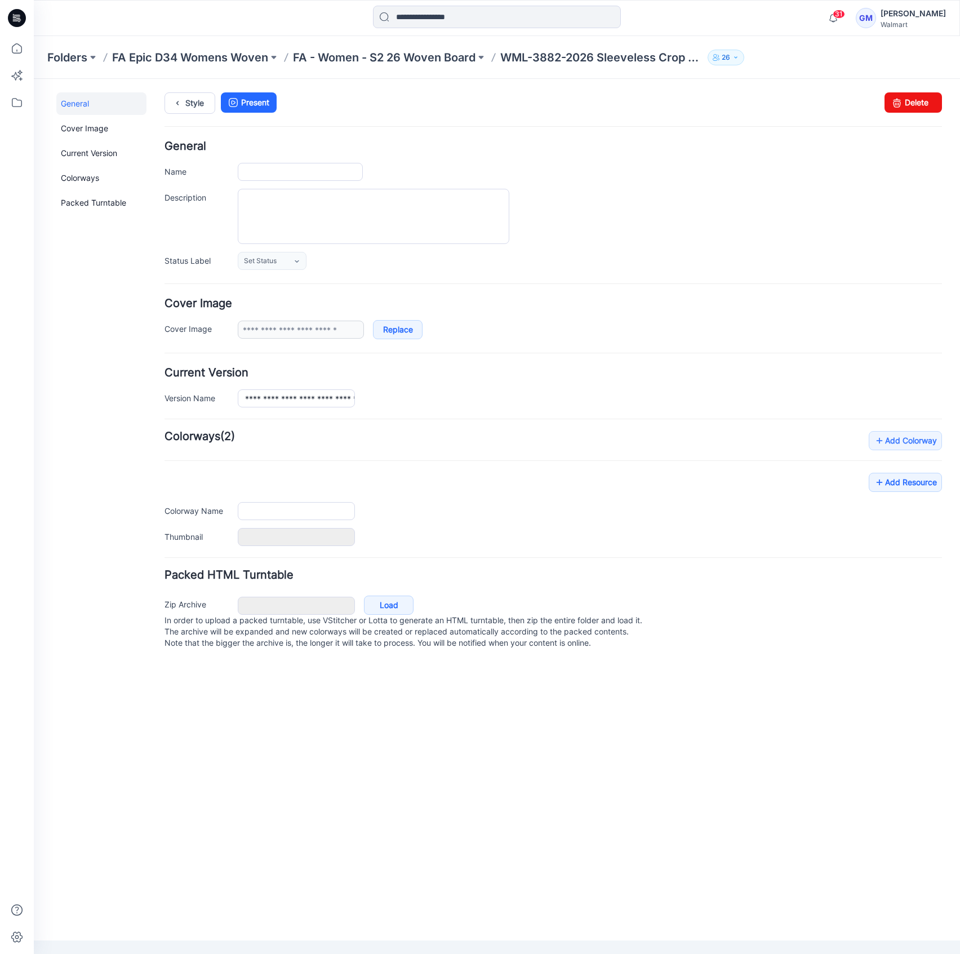
type input "**********"
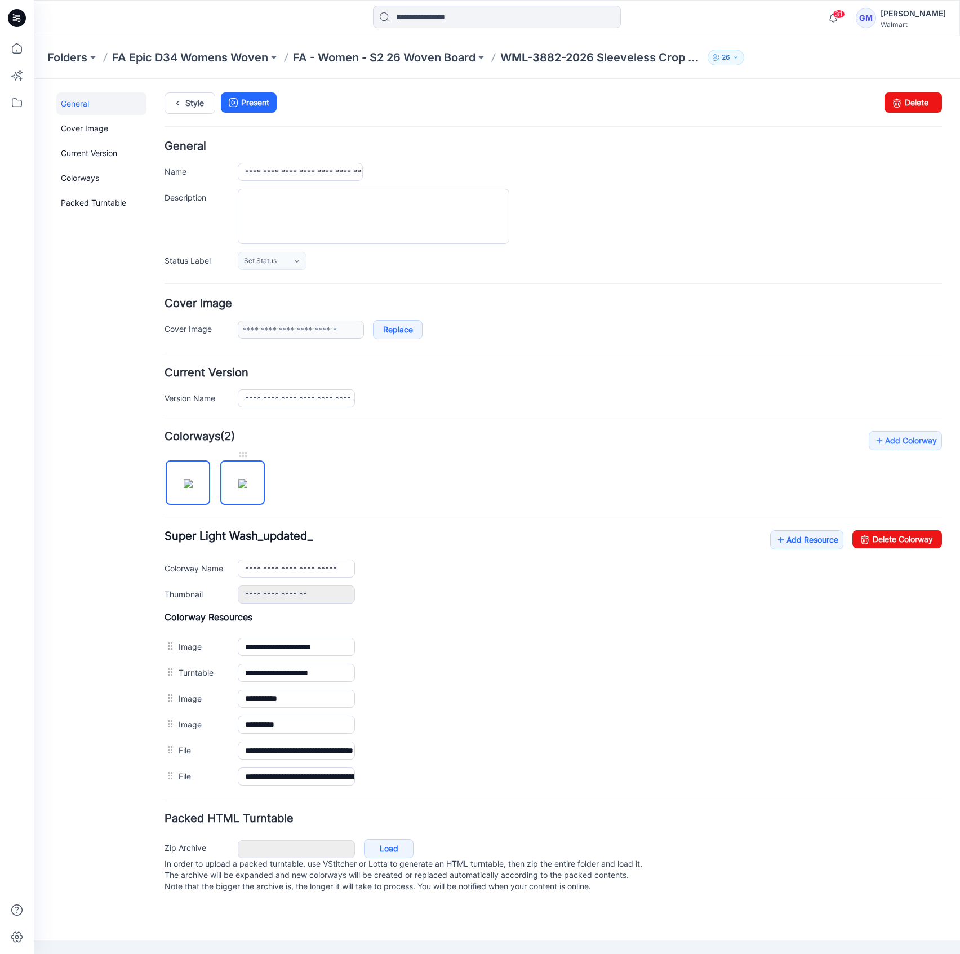
click at [243, 484] on img at bounding box center [242, 483] width 9 height 9
type input "******"
type input "**********"
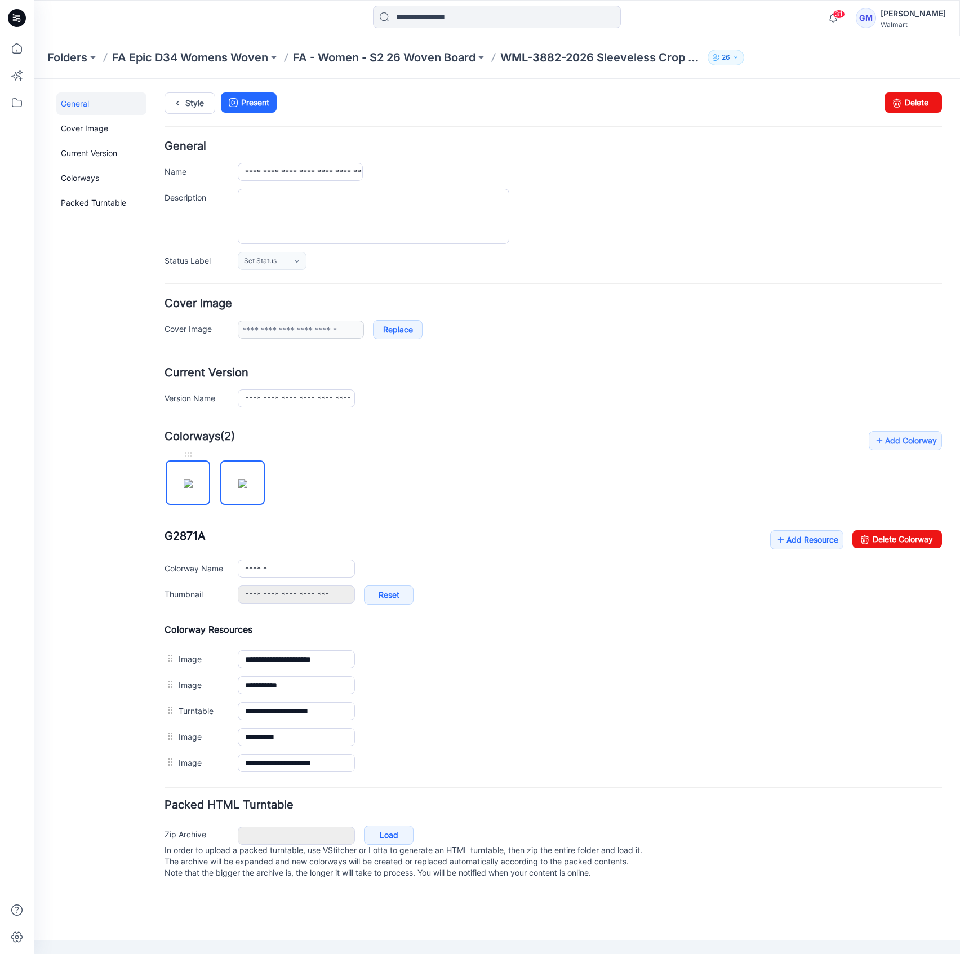
click at [184, 480] on img at bounding box center [188, 483] width 9 height 9
type input "**********"
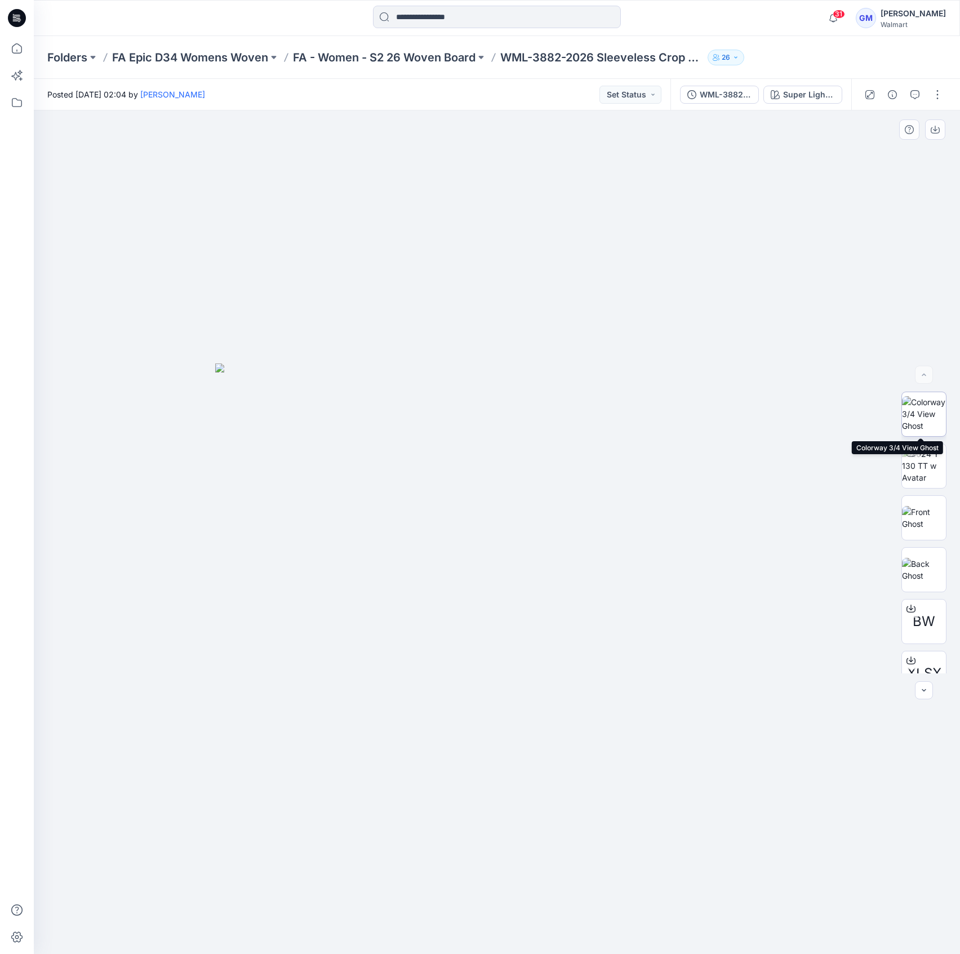
click at [941, 407] on img at bounding box center [924, 413] width 44 height 35
click at [797, 91] on div "Super Light Wash_updated_" at bounding box center [809, 94] width 52 height 12
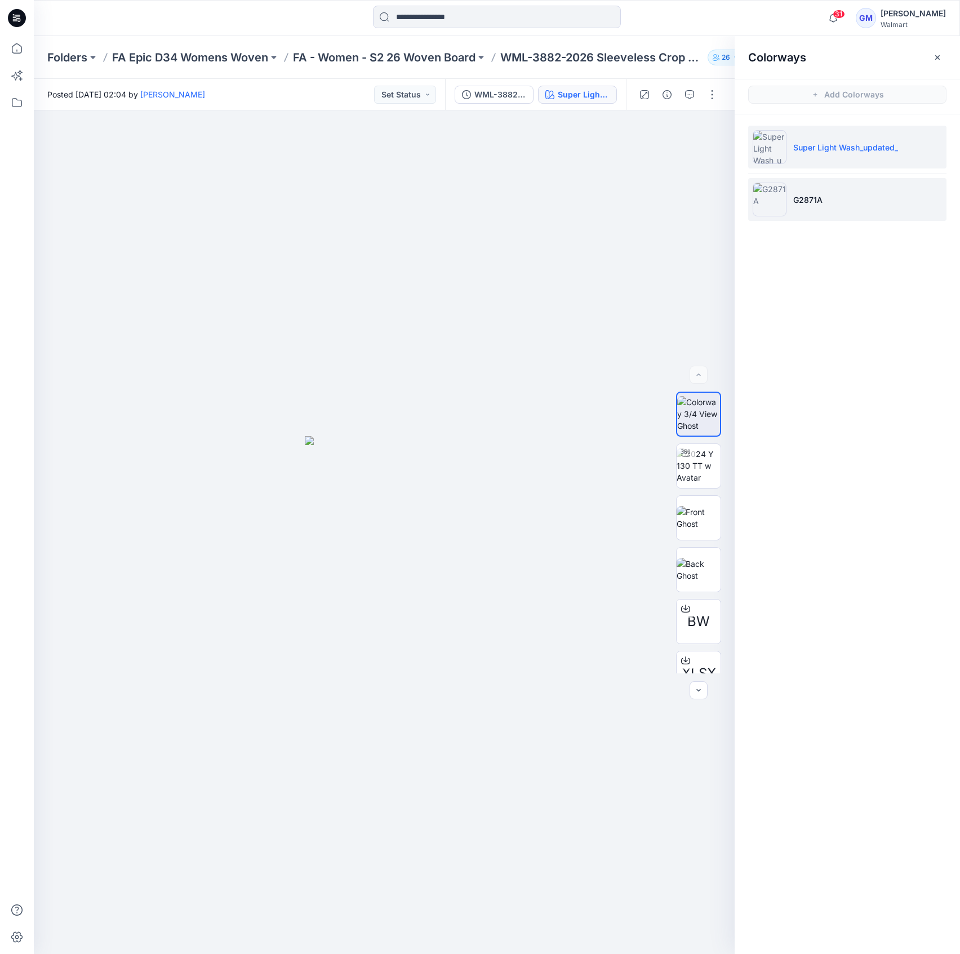
click at [844, 203] on li "G2871A" at bounding box center [847, 199] width 198 height 43
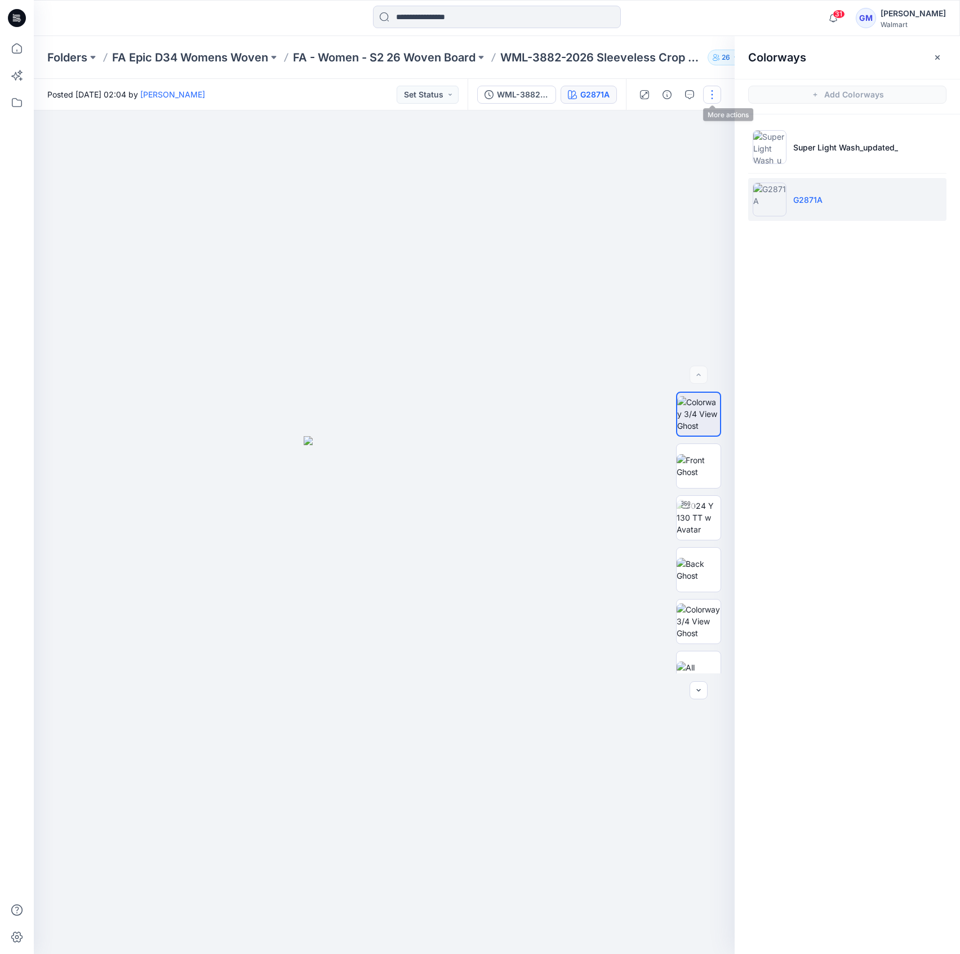
click at [707, 97] on button "button" at bounding box center [712, 95] width 18 height 18
click at [662, 145] on button "Edit" at bounding box center [665, 152] width 104 height 21
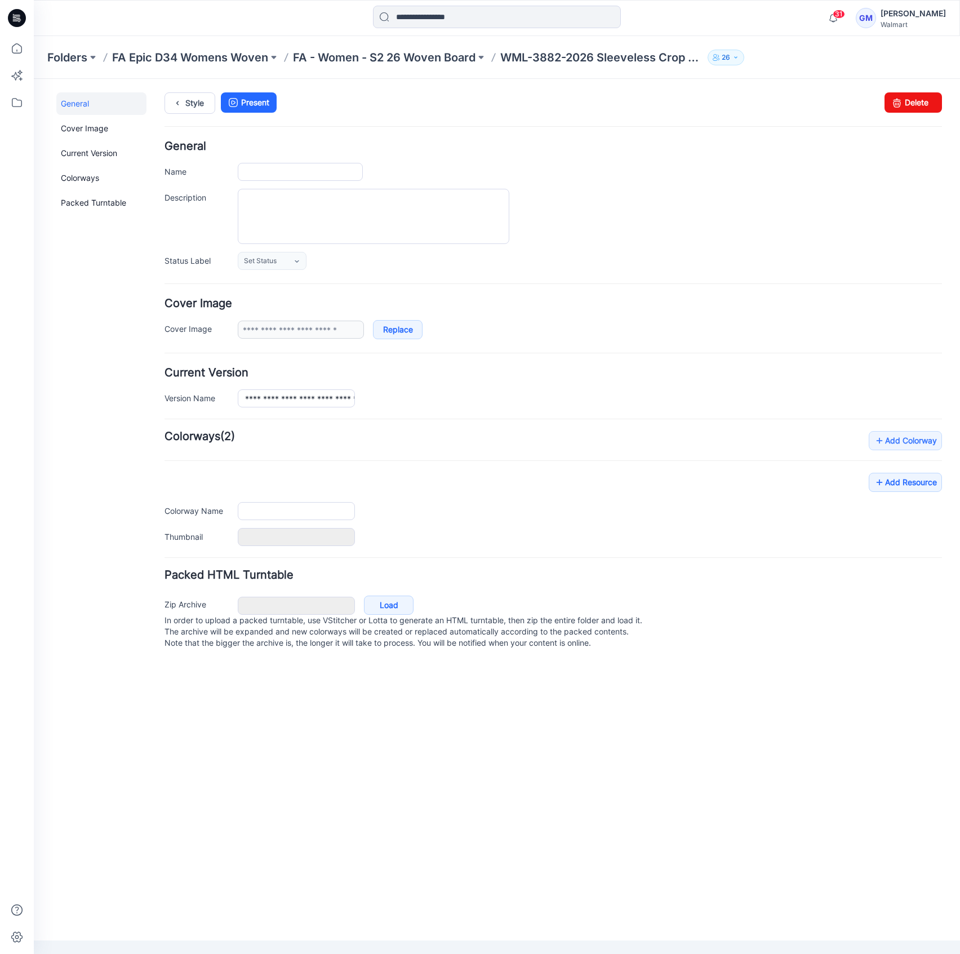
type input "**********"
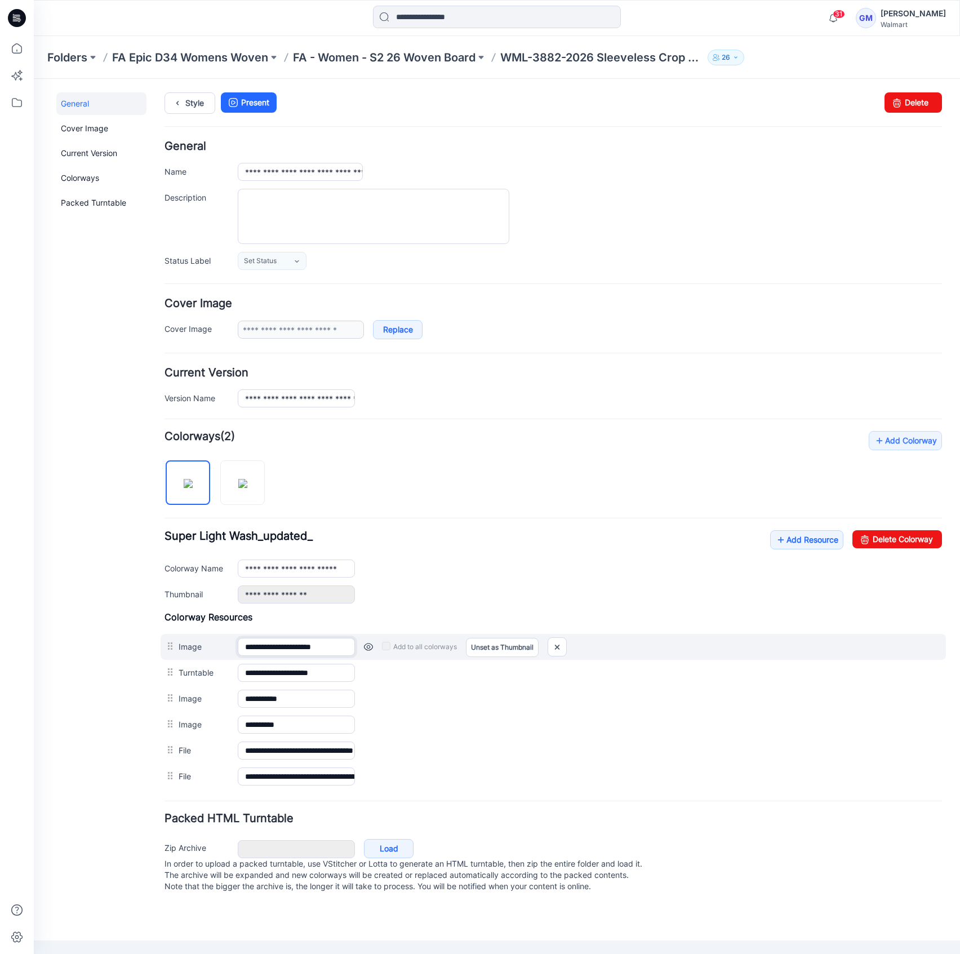
drag, startPoint x: 270, startPoint y: 643, endPoint x: 364, endPoint y: 651, distance: 94.4
click at [364, 651] on div "**********" at bounding box center [553, 647] width 785 height 26
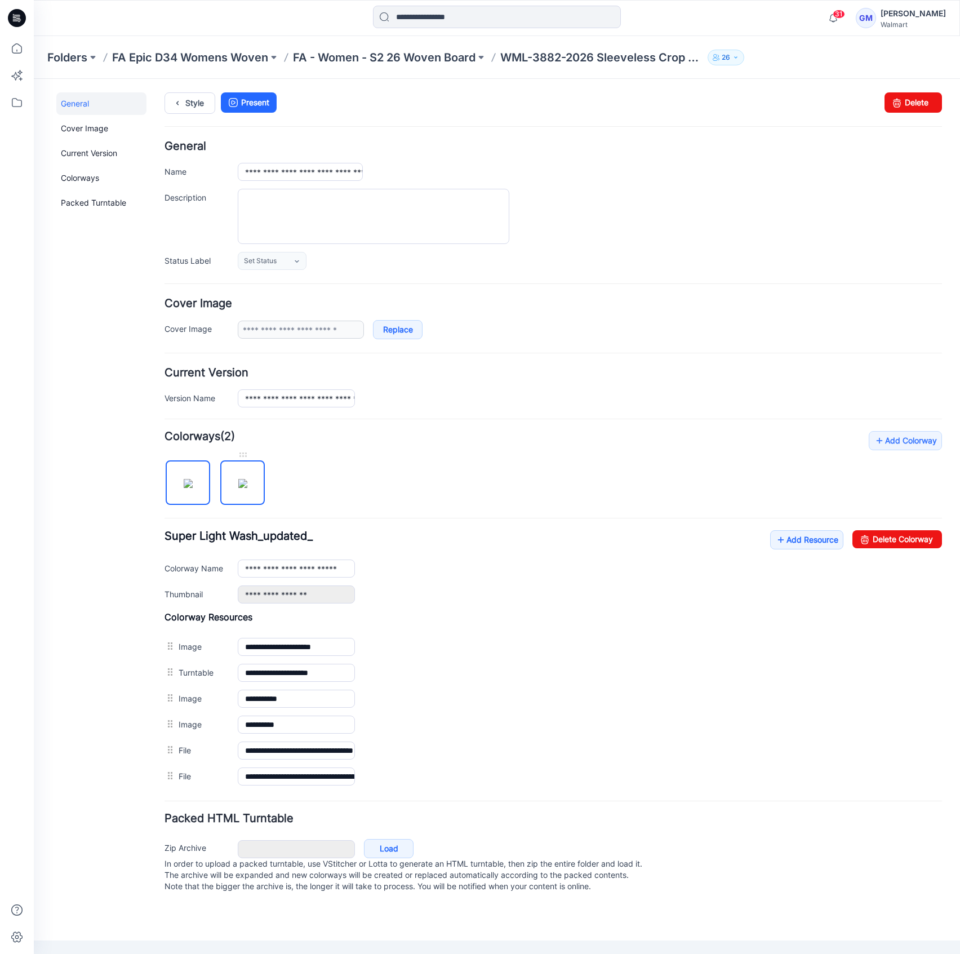
click at [245, 488] on img at bounding box center [242, 483] width 9 height 9
type input "******"
type input "**********"
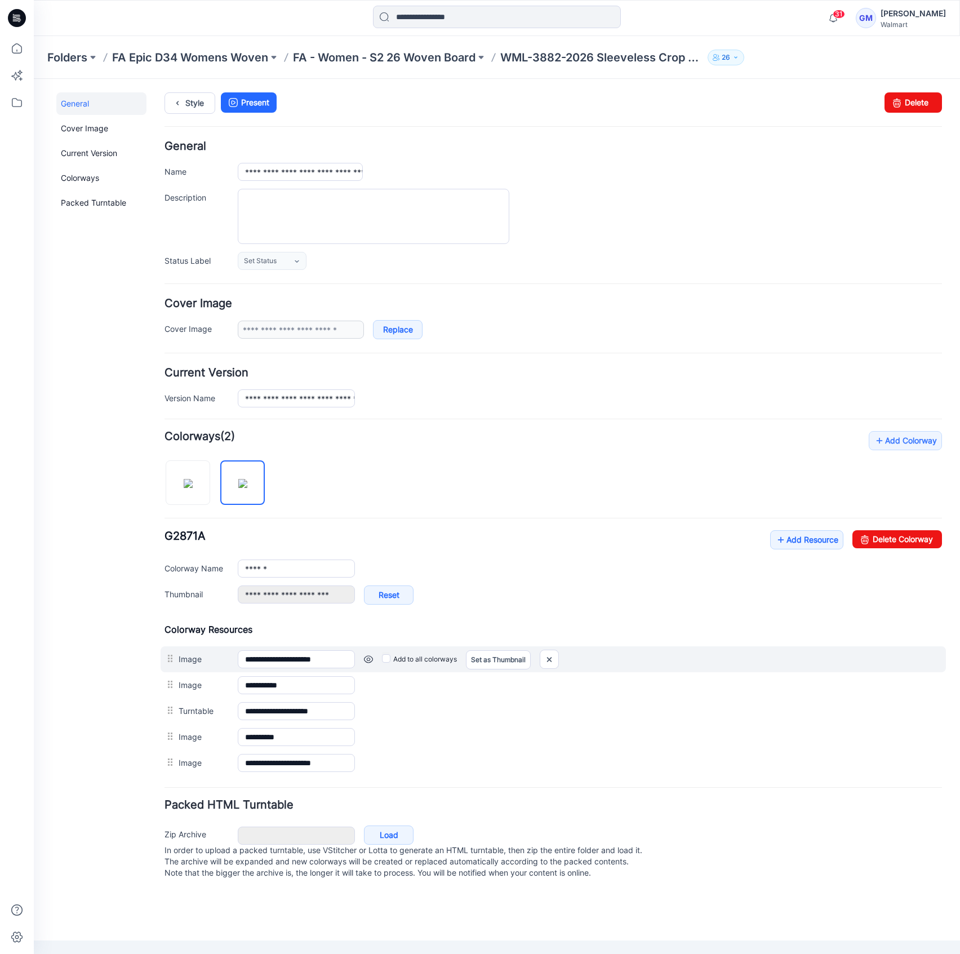
click at [163, 664] on div "**********" at bounding box center [553, 659] width 785 height 26
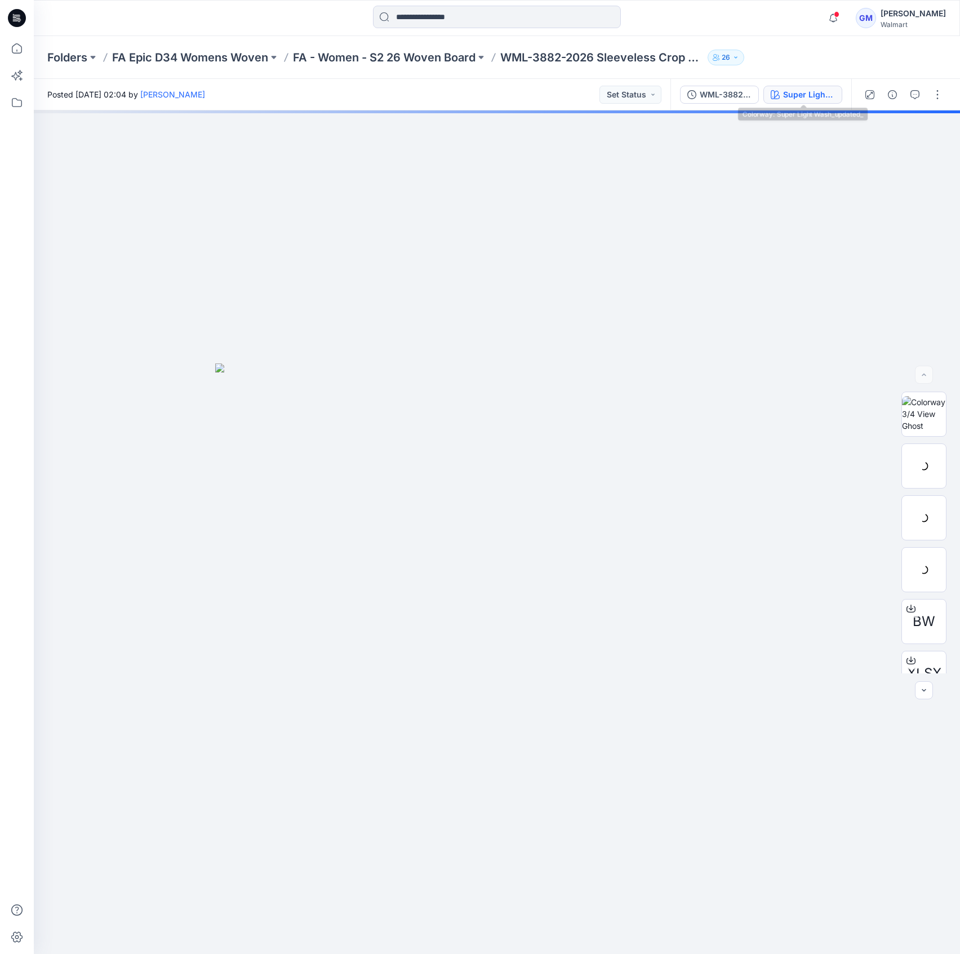
click at [812, 99] on div "Super Light Wash_updated_" at bounding box center [809, 94] width 52 height 12
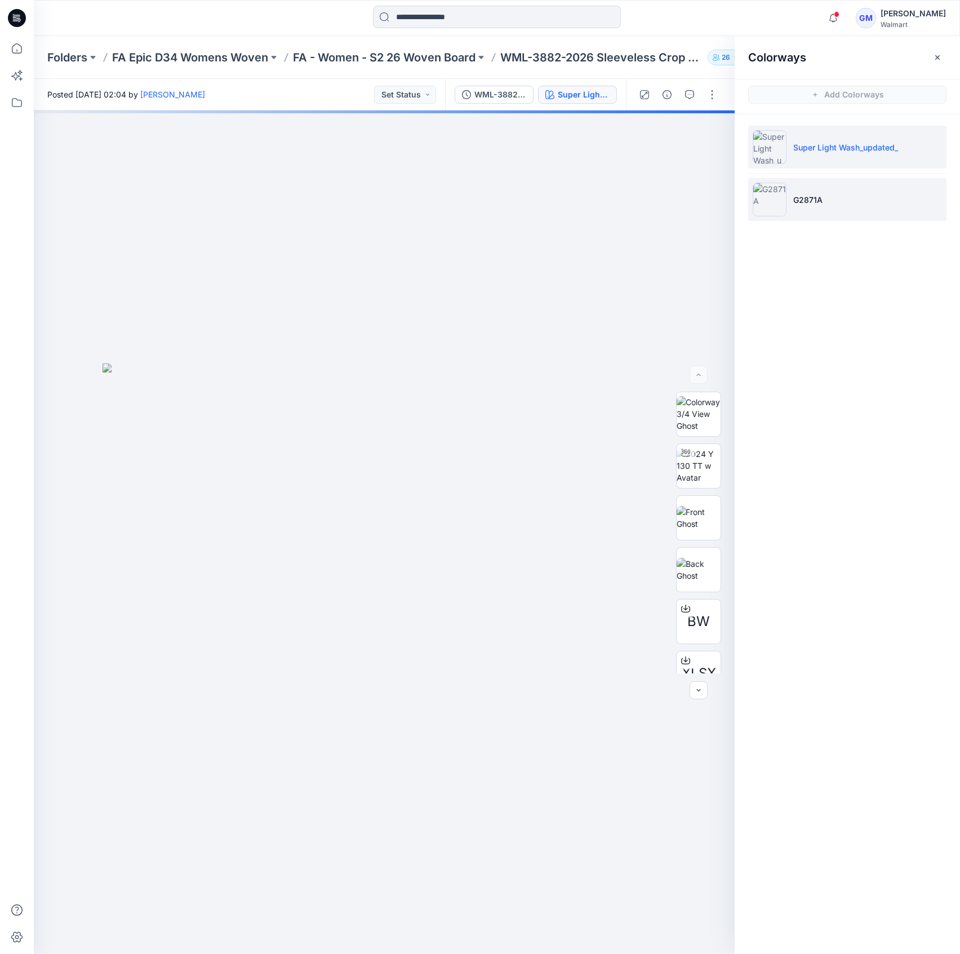
click at [822, 191] on li "G2871A" at bounding box center [847, 199] width 198 height 43
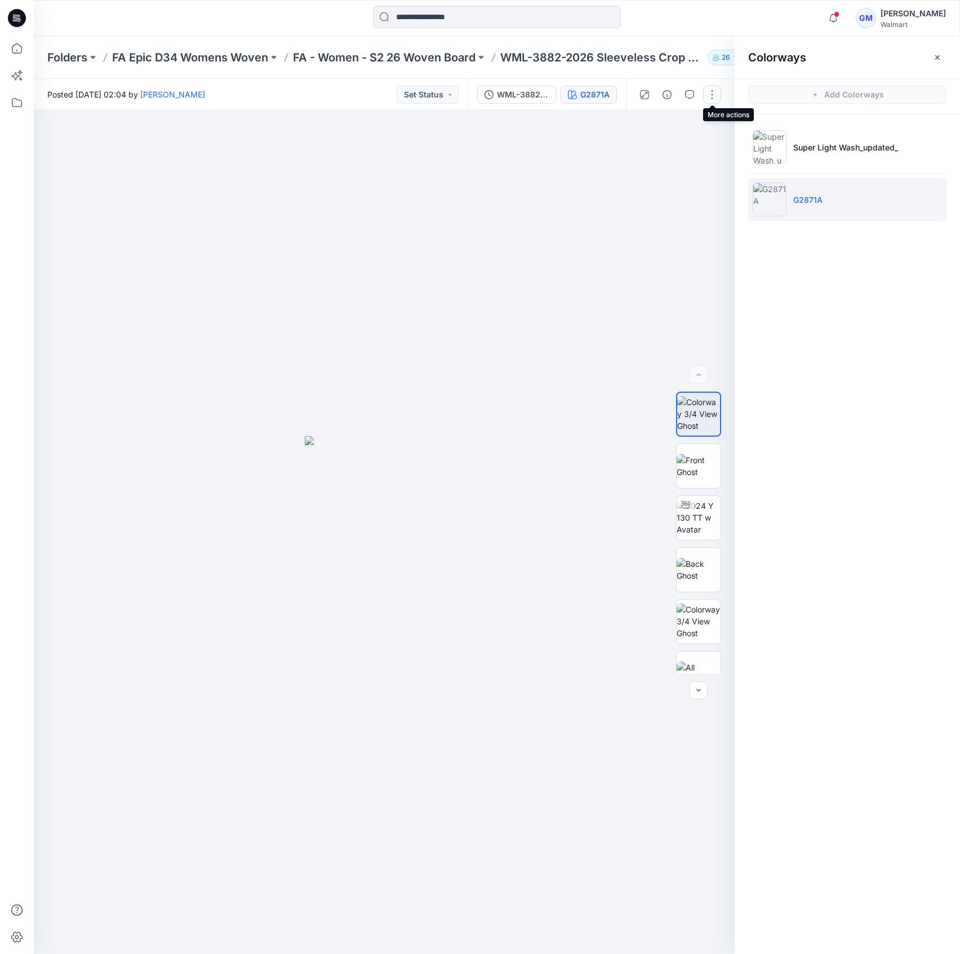
click at [707, 92] on button "button" at bounding box center [712, 95] width 18 height 18
click at [666, 152] on button "Edit" at bounding box center [665, 152] width 104 height 21
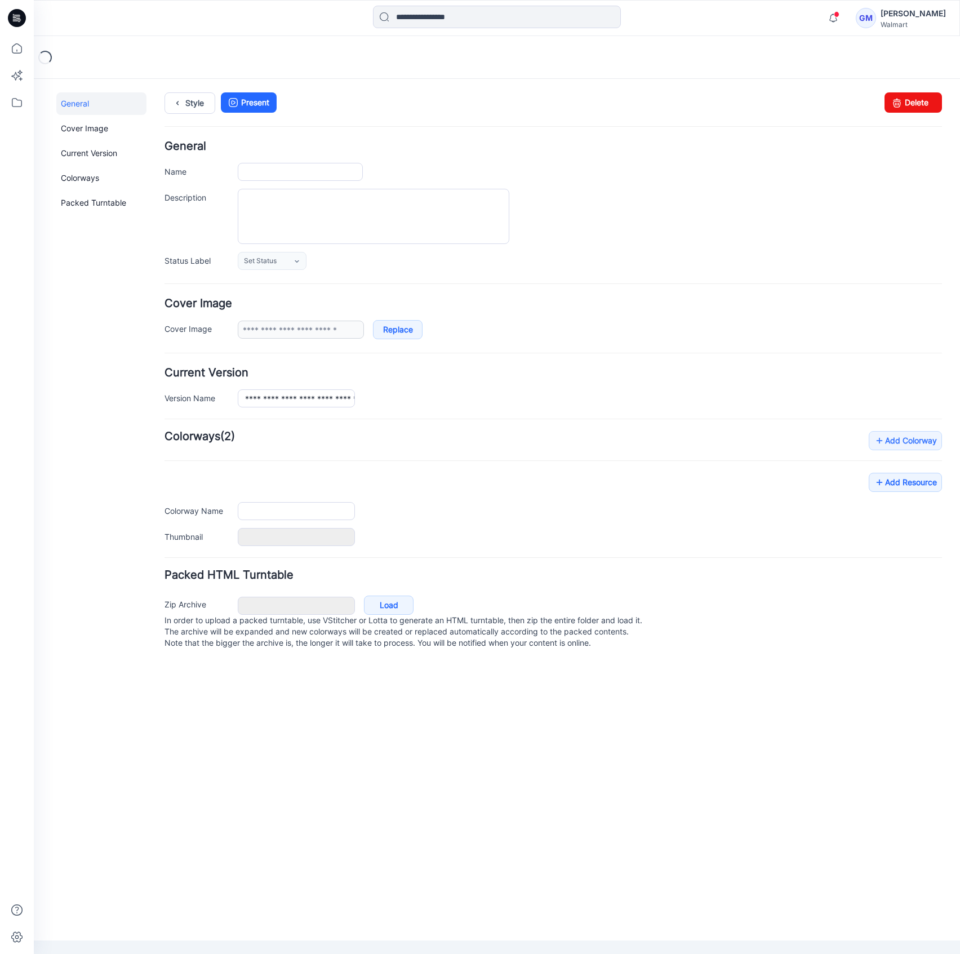
type input "**********"
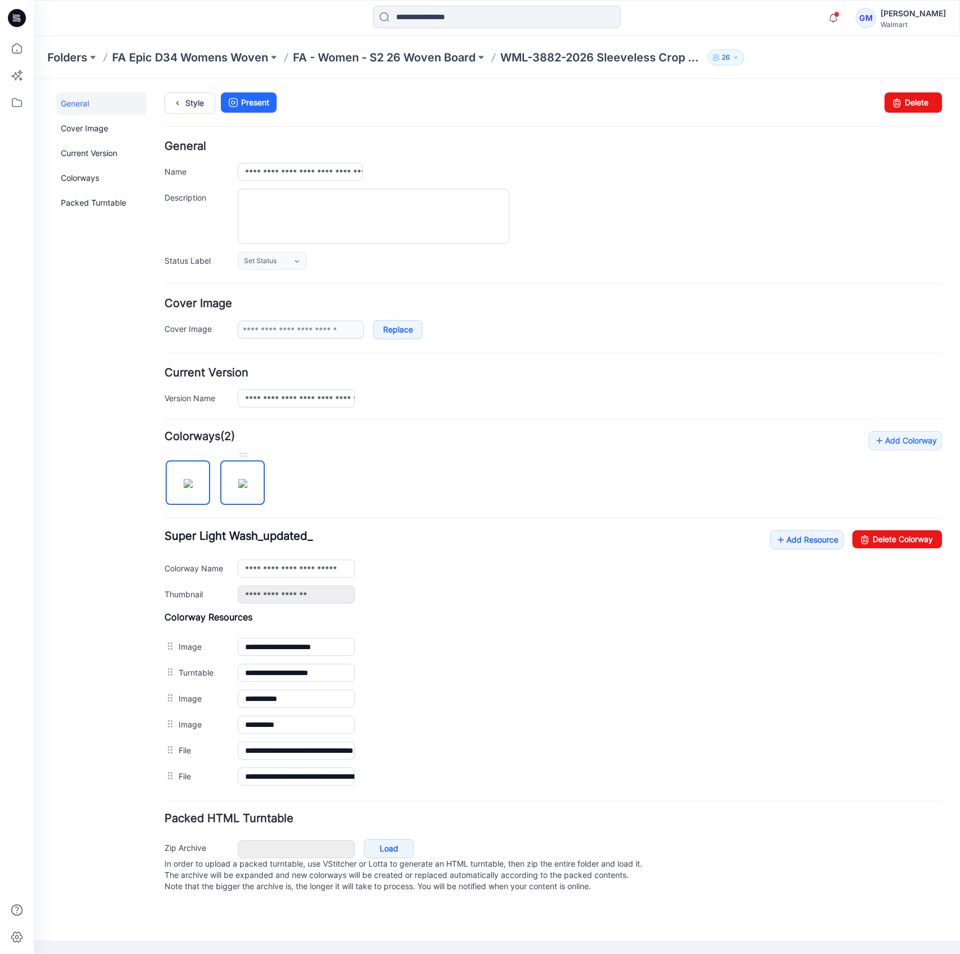
click at [238, 488] on img at bounding box center [242, 483] width 9 height 9
type input "******"
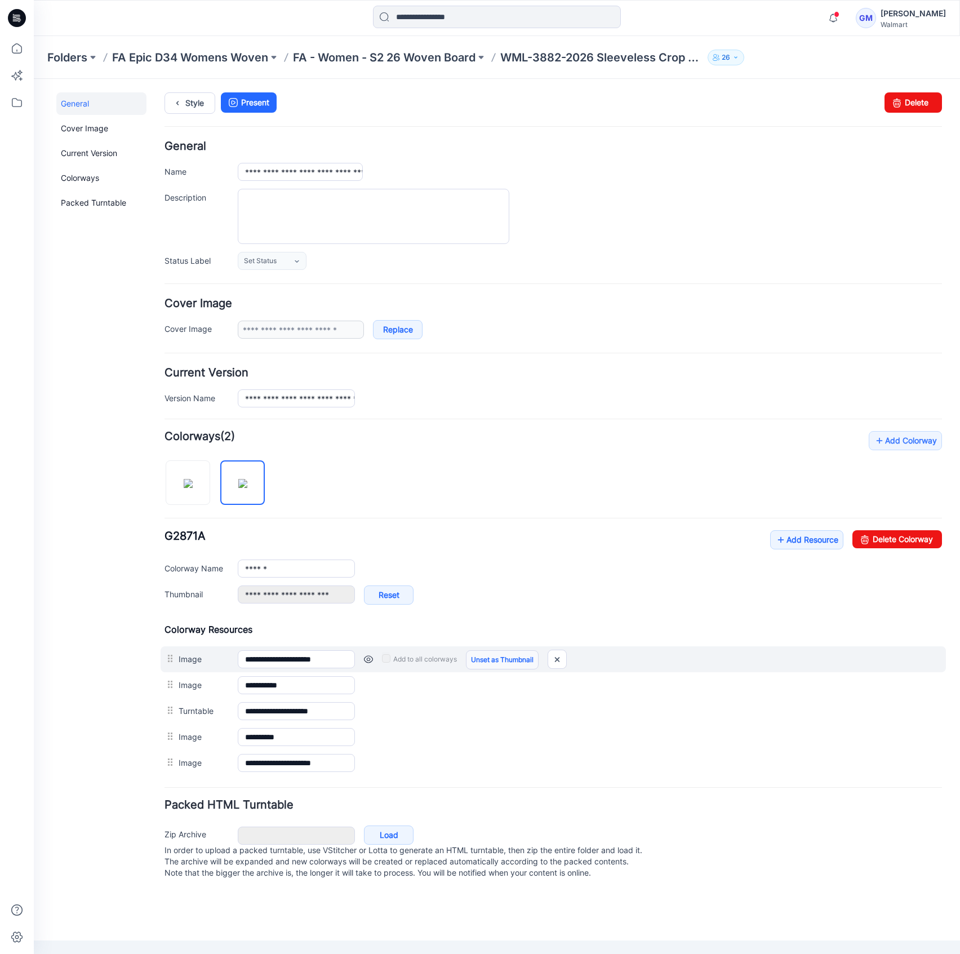
click at [519, 662] on link "Unset as Thumbnail" at bounding box center [502, 659] width 73 height 19
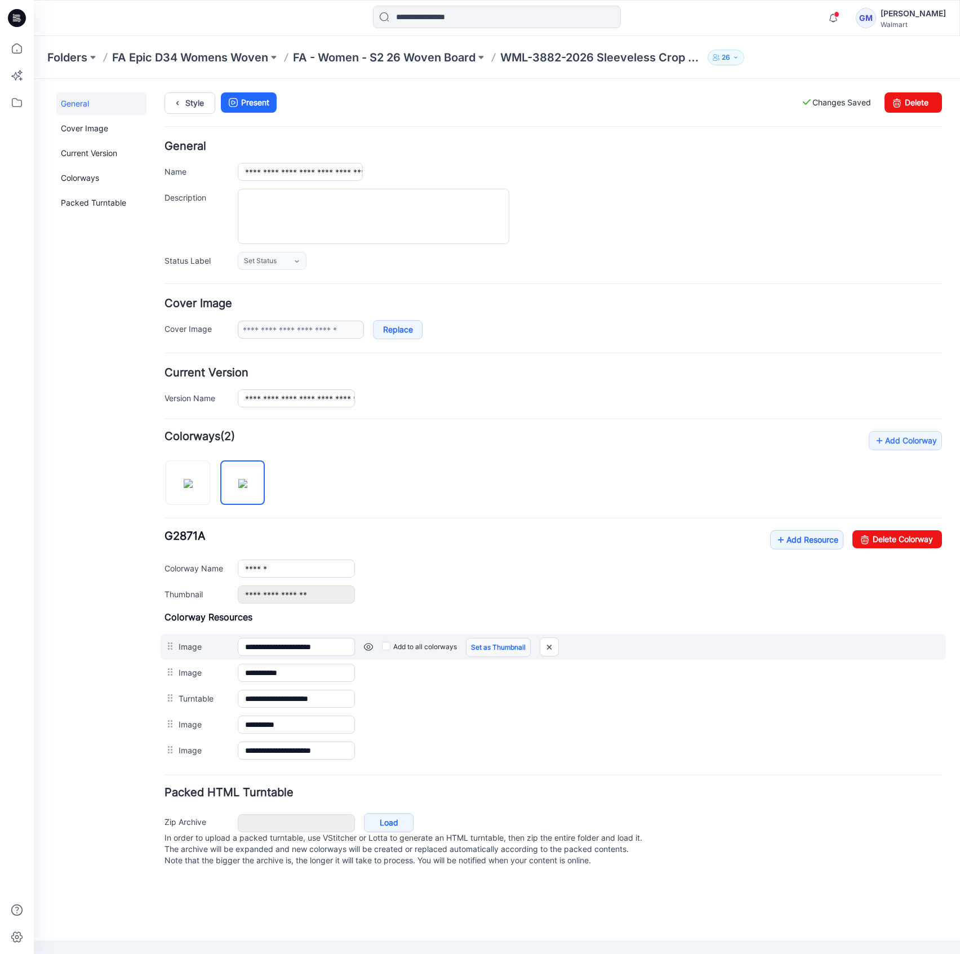
click at [510, 651] on link "Set as Thumbnail" at bounding box center [498, 647] width 65 height 19
type input "**********"
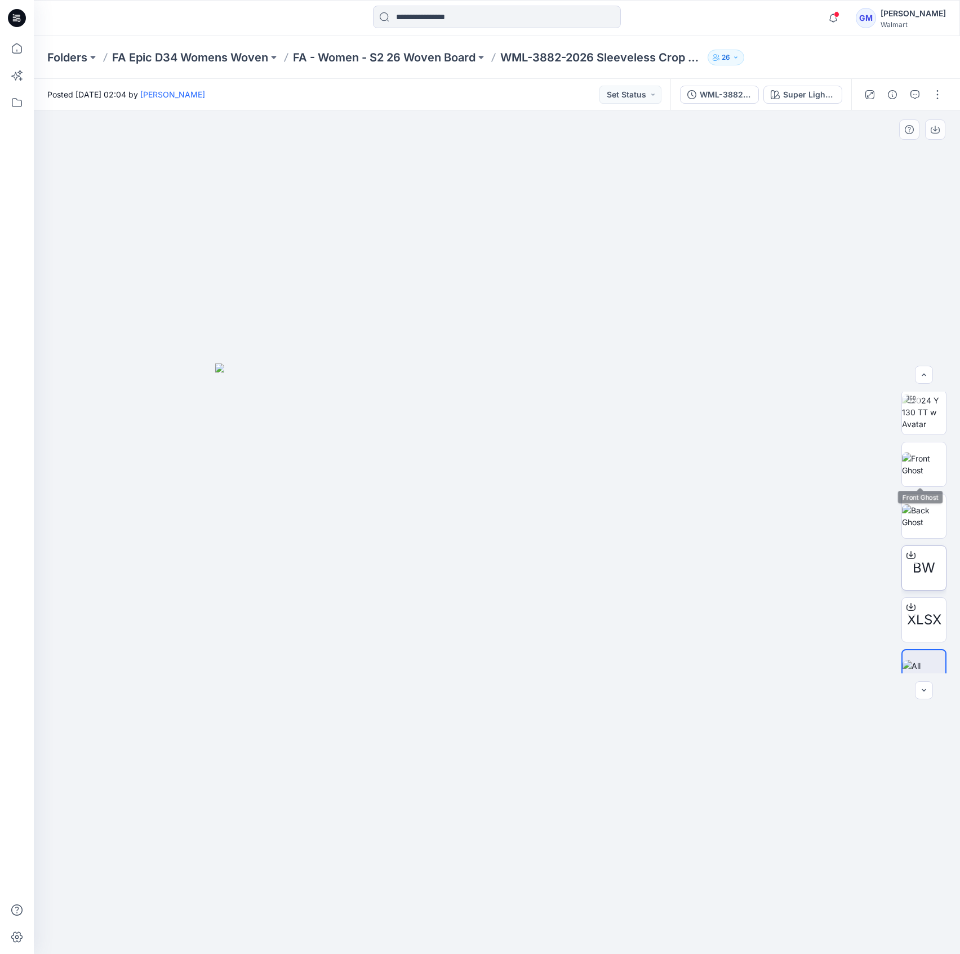
scroll to position [74, 0]
click at [922, 657] on img at bounding box center [923, 651] width 43 height 24
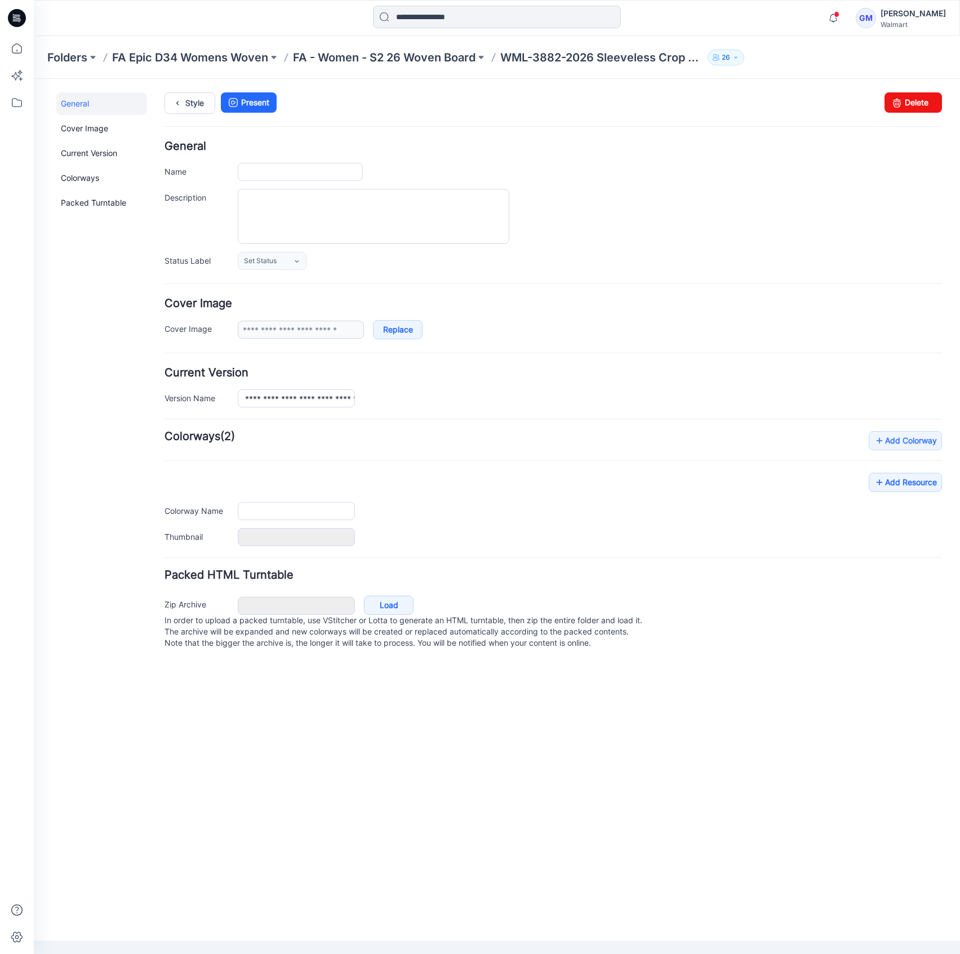
type input "**********"
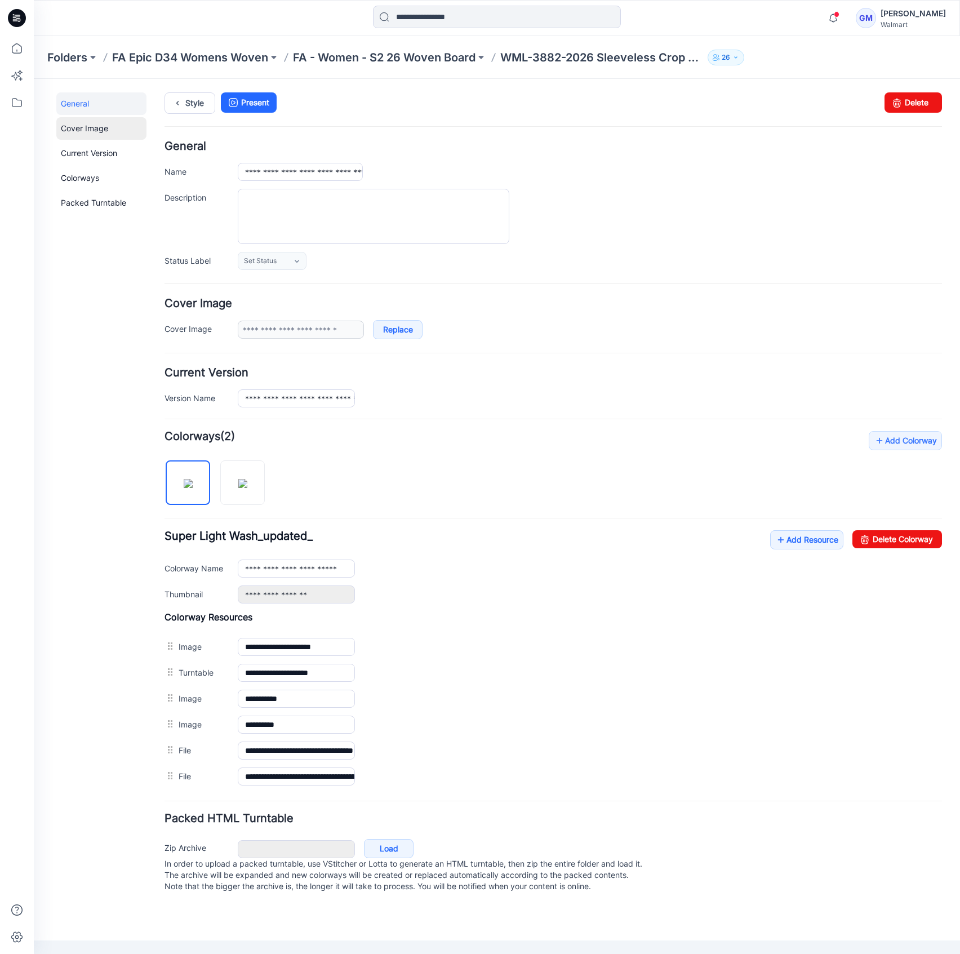
click at [87, 132] on link "Cover Image" at bounding box center [101, 128] width 90 height 23
click at [86, 97] on link "General" at bounding box center [101, 103] width 90 height 23
click at [77, 133] on link "Cover Image" at bounding box center [101, 128] width 90 height 23
click at [84, 155] on link "Current Version" at bounding box center [101, 153] width 90 height 23
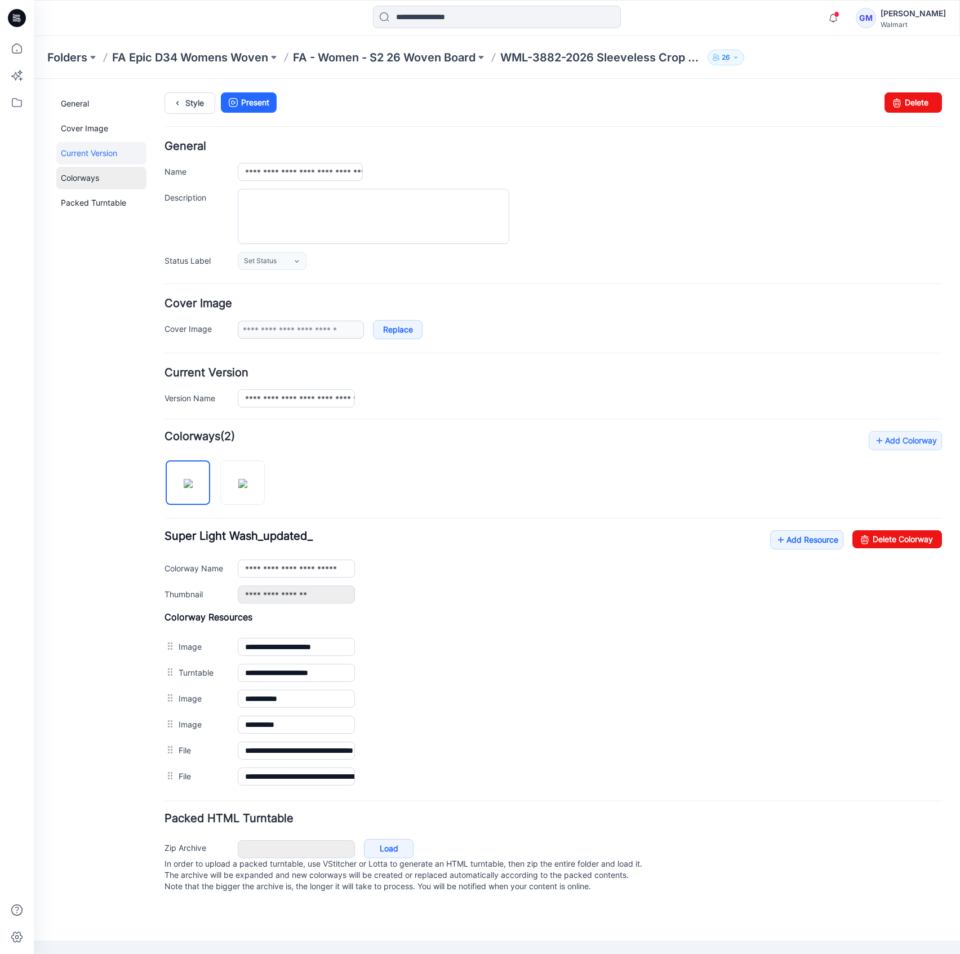
click at [82, 184] on link "Colorways" at bounding box center [101, 178] width 90 height 23
click at [88, 204] on link "Packed Turntable" at bounding box center [101, 202] width 90 height 23
click at [88, 113] on link "General" at bounding box center [101, 103] width 90 height 23
click at [331, 318] on div "**********" at bounding box center [552, 318] width 777 height 41
click at [225, 327] on link at bounding box center [226, 328] width 9 height 9
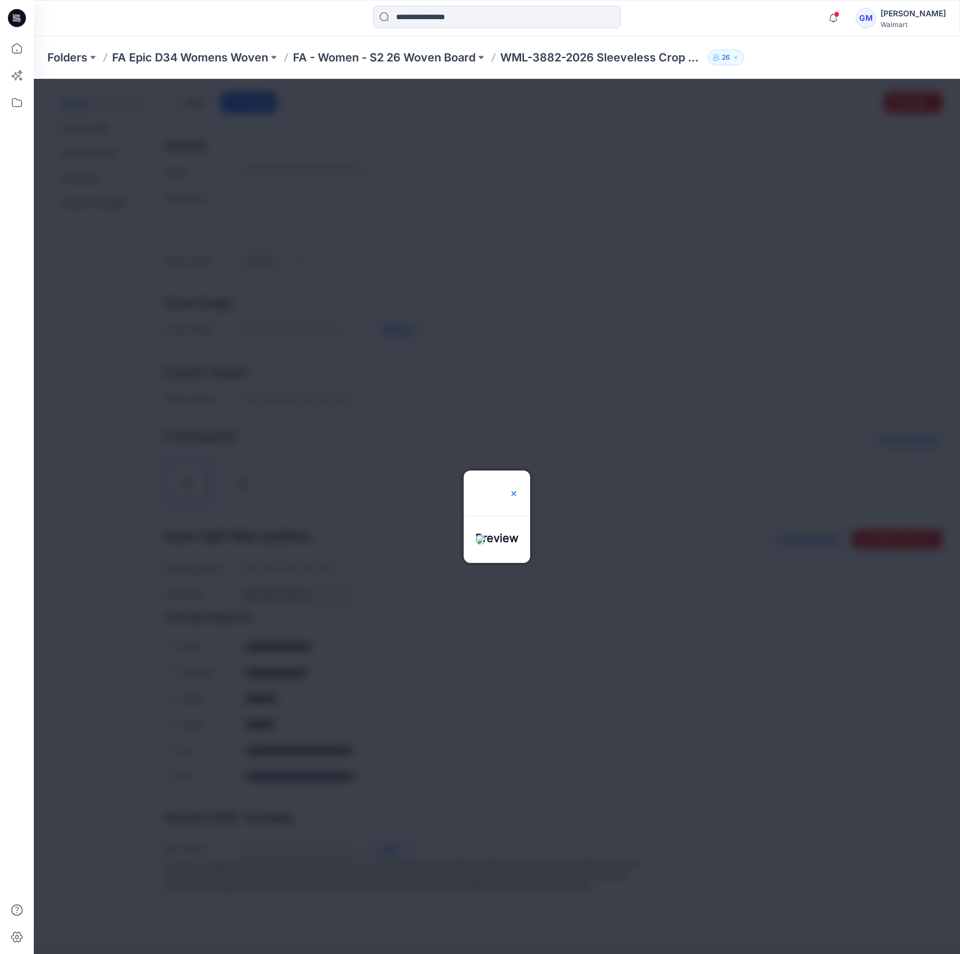
click at [518, 489] on img at bounding box center [513, 493] width 9 height 9
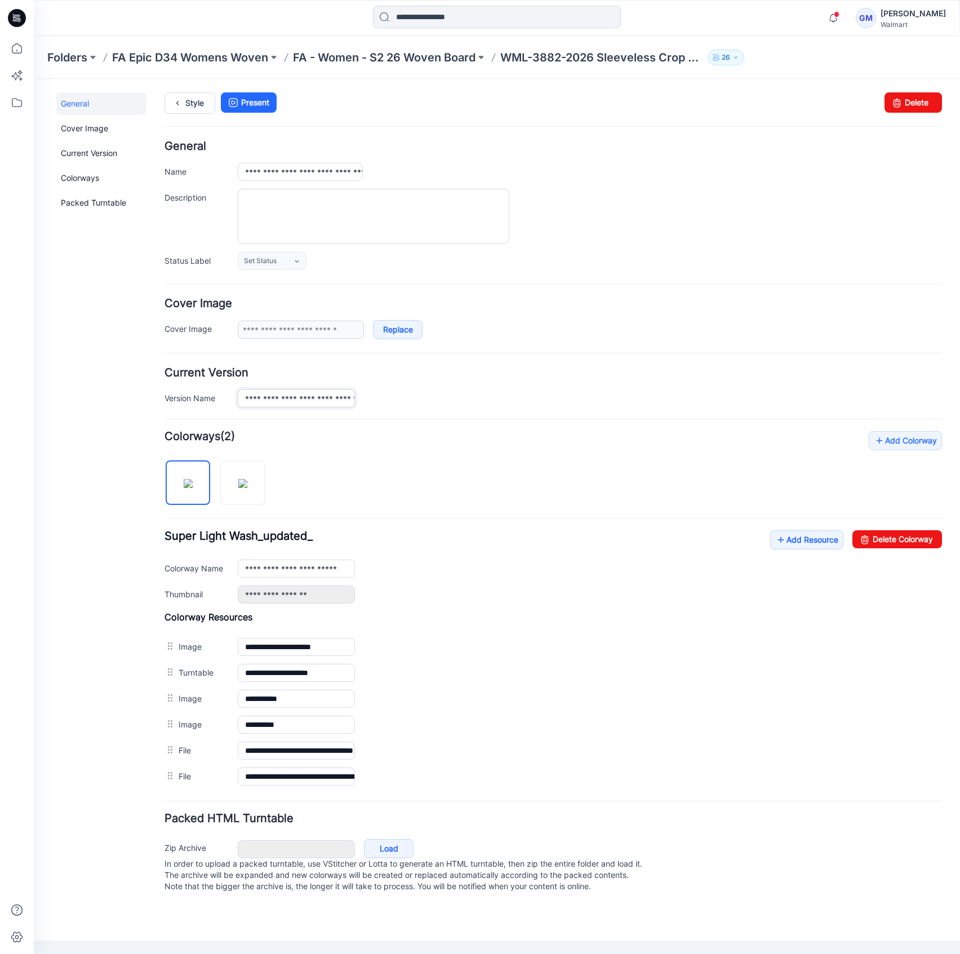
scroll to position [0, 108]
drag, startPoint x: 304, startPoint y: 399, endPoint x: 551, endPoint y: 399, distance: 247.3
click at [551, 399] on div "**********" at bounding box center [590, 398] width 704 height 18
click at [238, 478] on img at bounding box center [242, 482] width 9 height 9
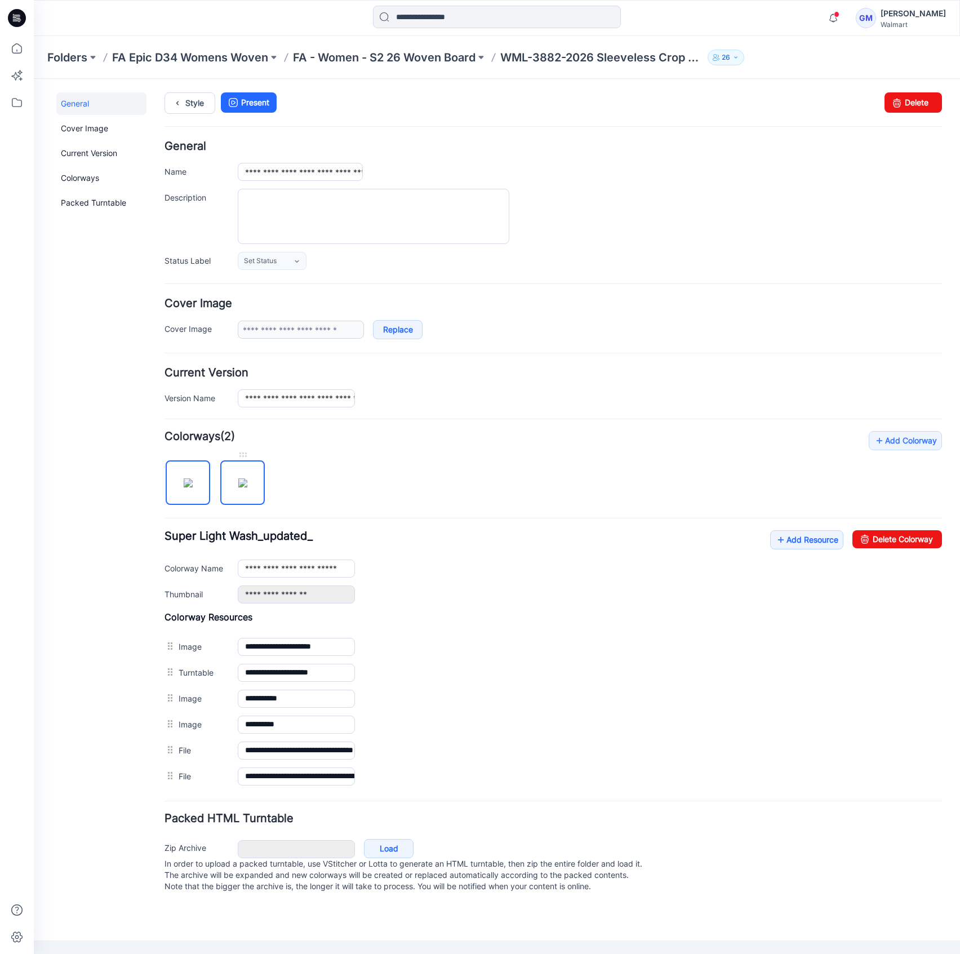
type input "******"
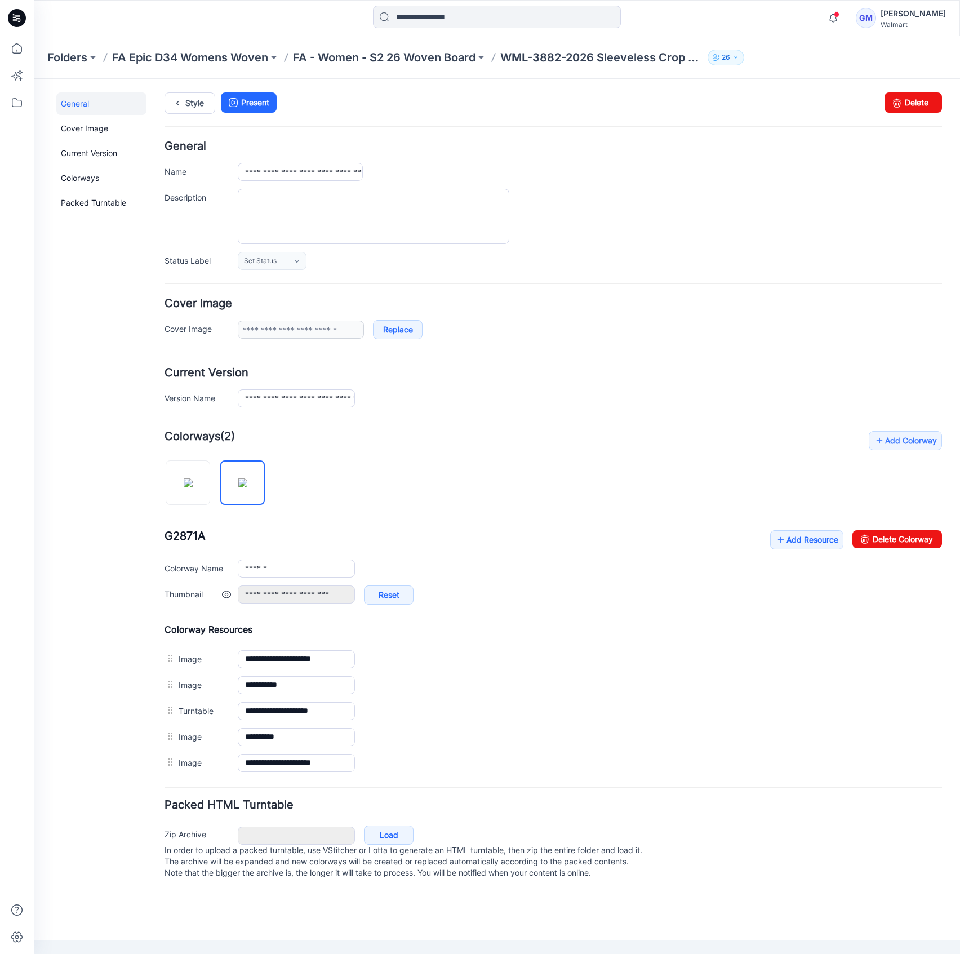
click at [223, 590] on link at bounding box center [226, 594] width 9 height 9
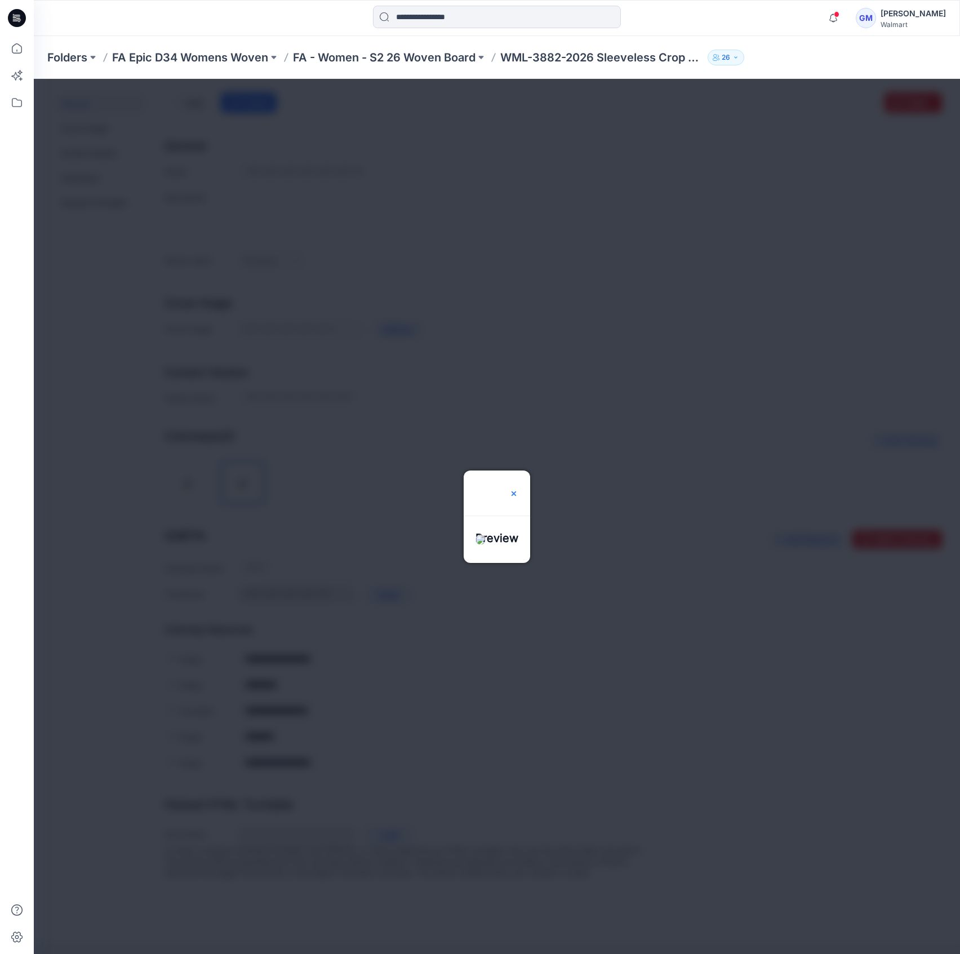
click at [518, 489] on img at bounding box center [513, 493] width 9 height 9
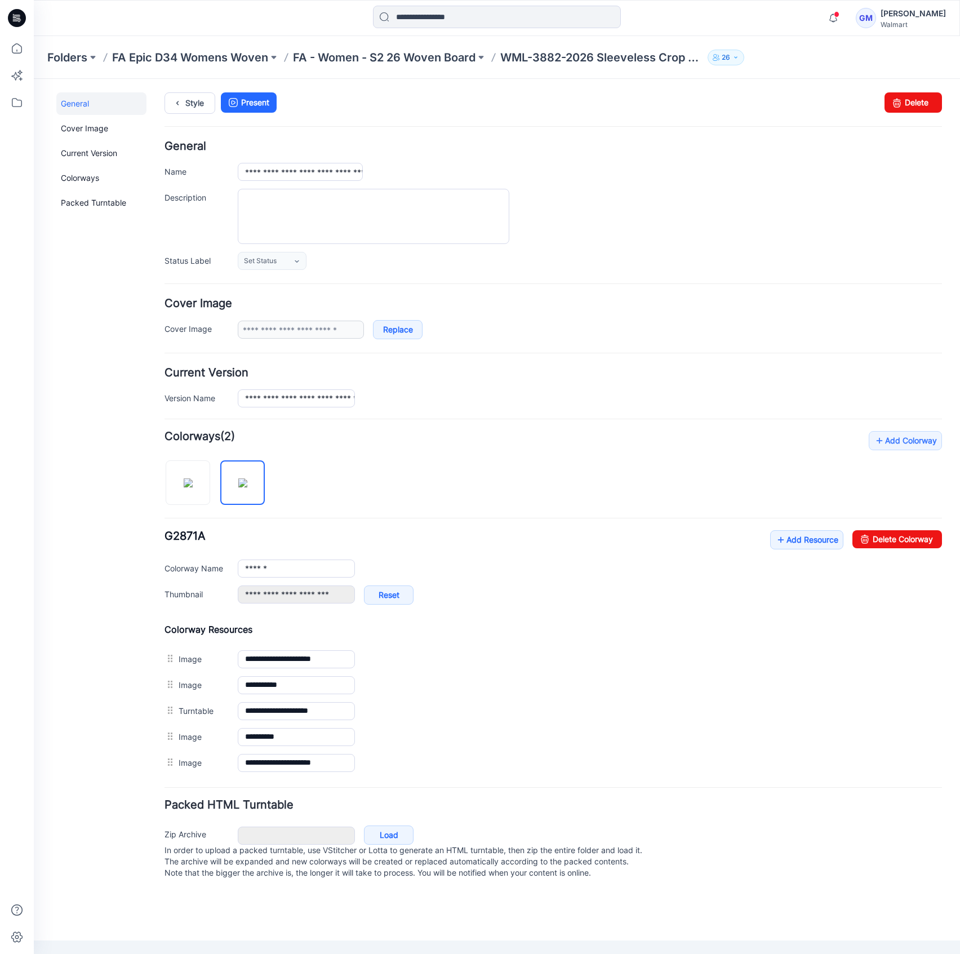
click at [302, 314] on div "**********" at bounding box center [552, 318] width 777 height 41
click at [402, 590] on link "Reset" at bounding box center [389, 594] width 50 height 19
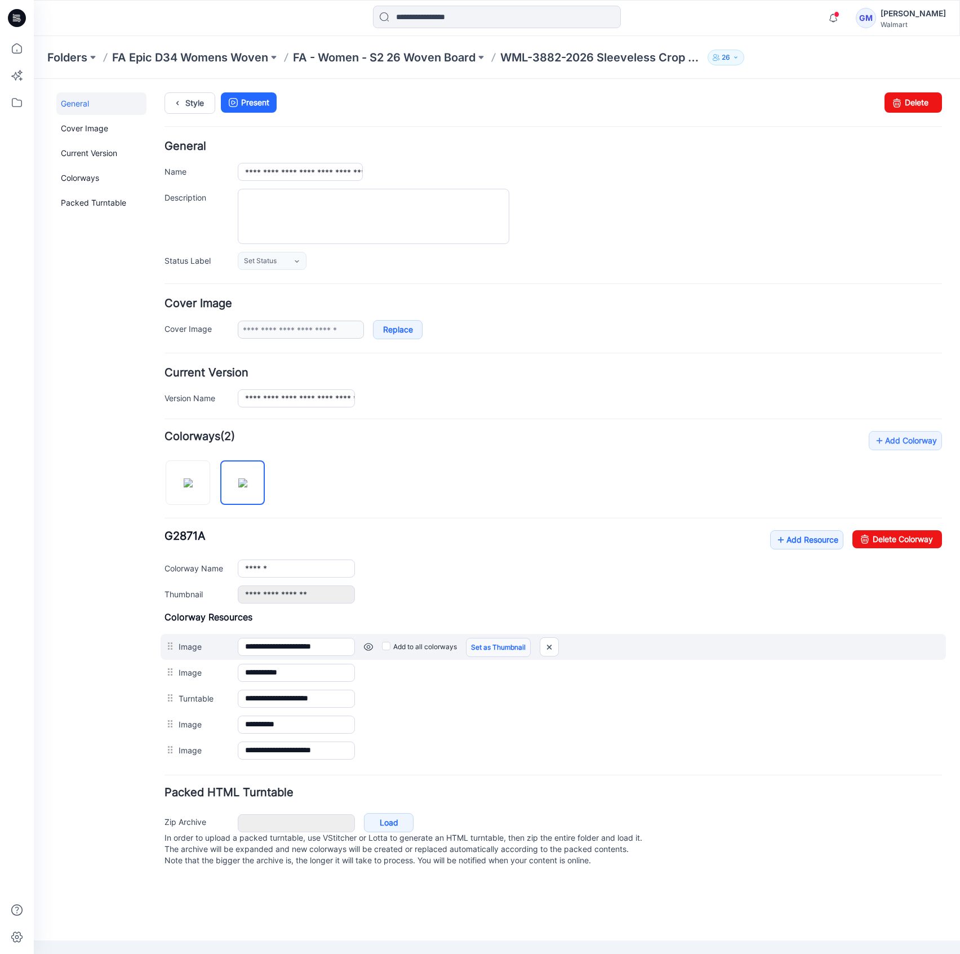
click at [501, 647] on link "Set as Thumbnail" at bounding box center [498, 647] width 65 height 19
type input "**********"
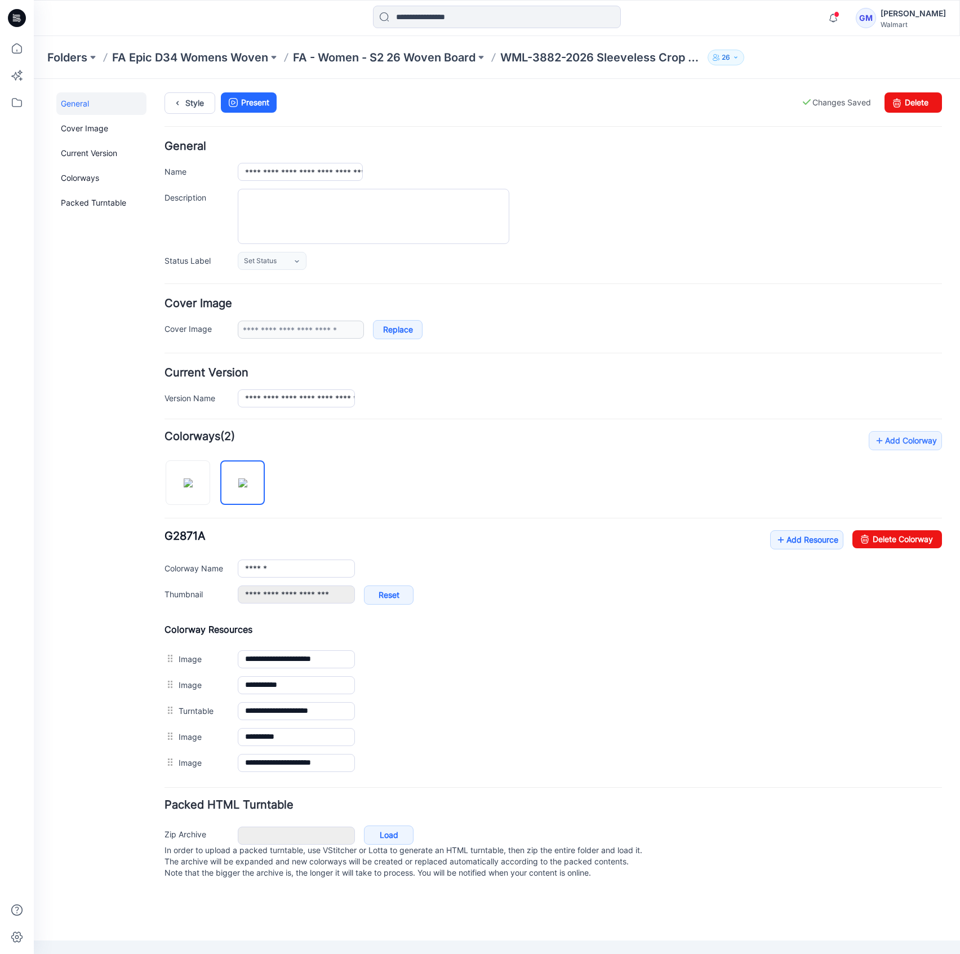
click at [303, 318] on div "**********" at bounding box center [552, 318] width 777 height 41
click at [398, 325] on link "Replace" at bounding box center [398, 329] width 50 height 19
type input "**********"
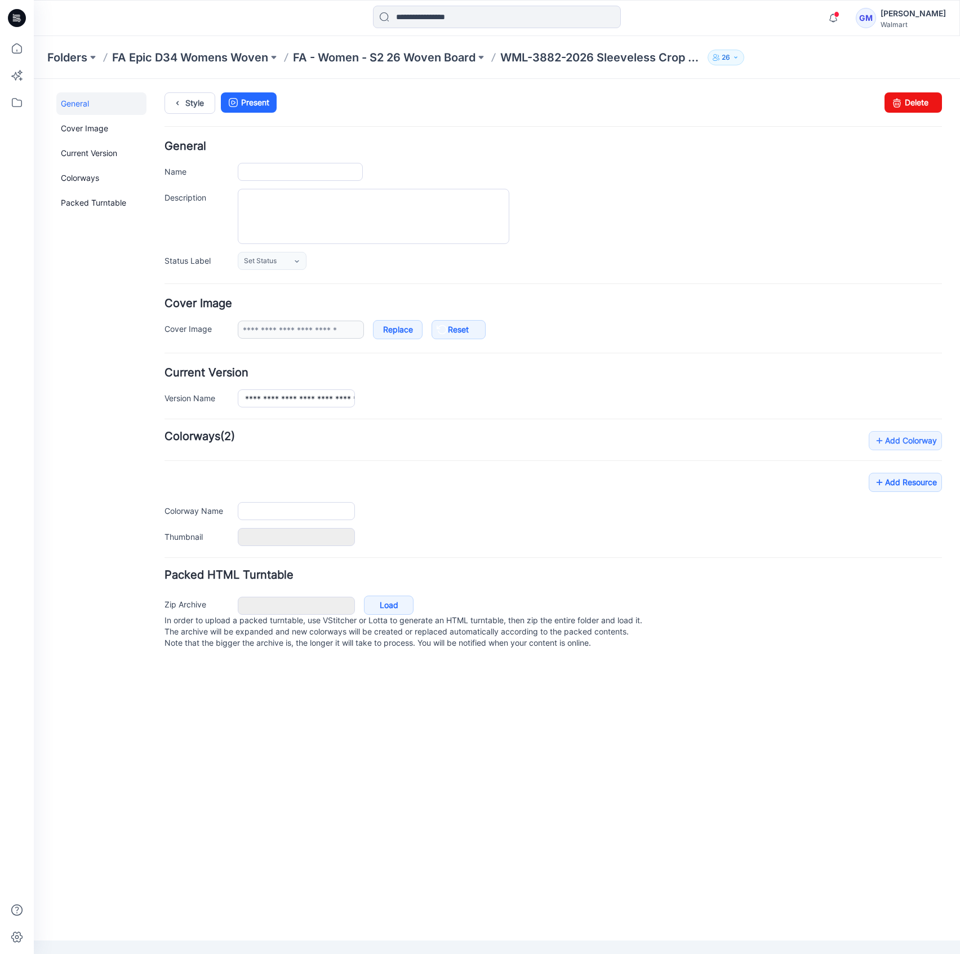
type input "**********"
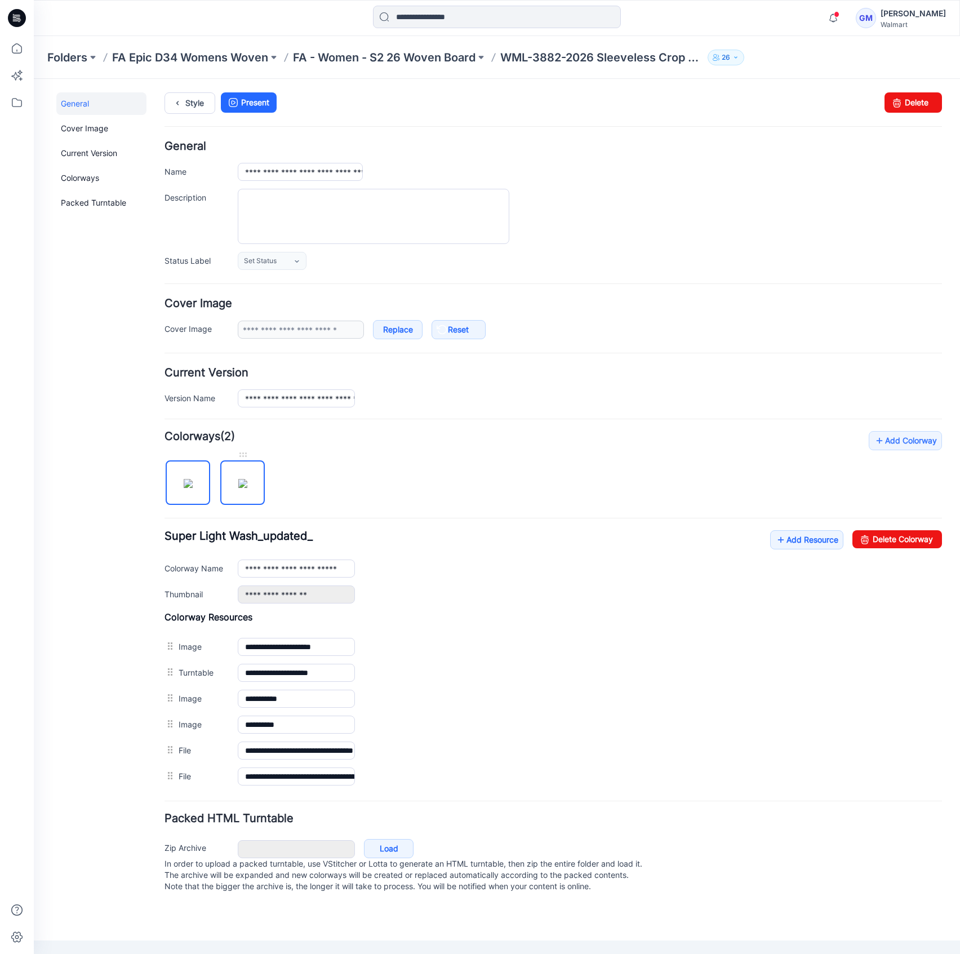
click at [247, 488] on img at bounding box center [242, 483] width 9 height 9
type input "******"
type input "**********"
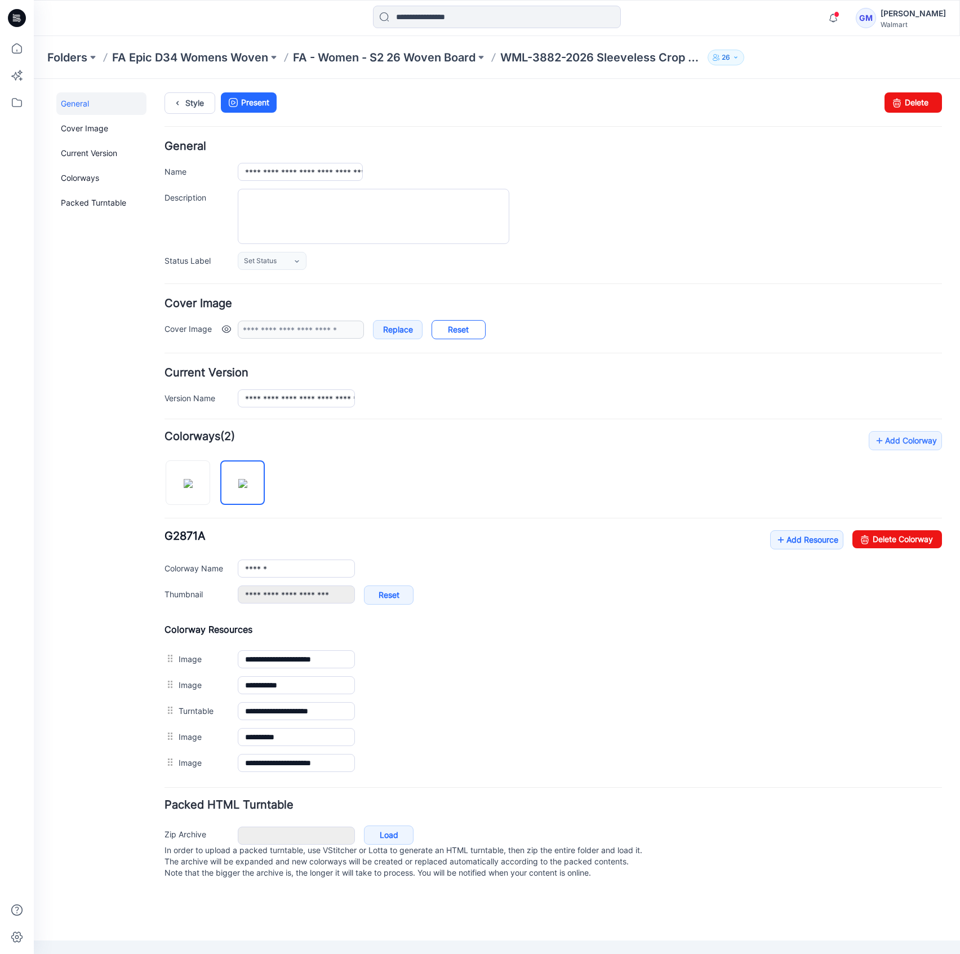
click at [443, 330] on icon at bounding box center [441, 329] width 11 height 18
type input "**********"
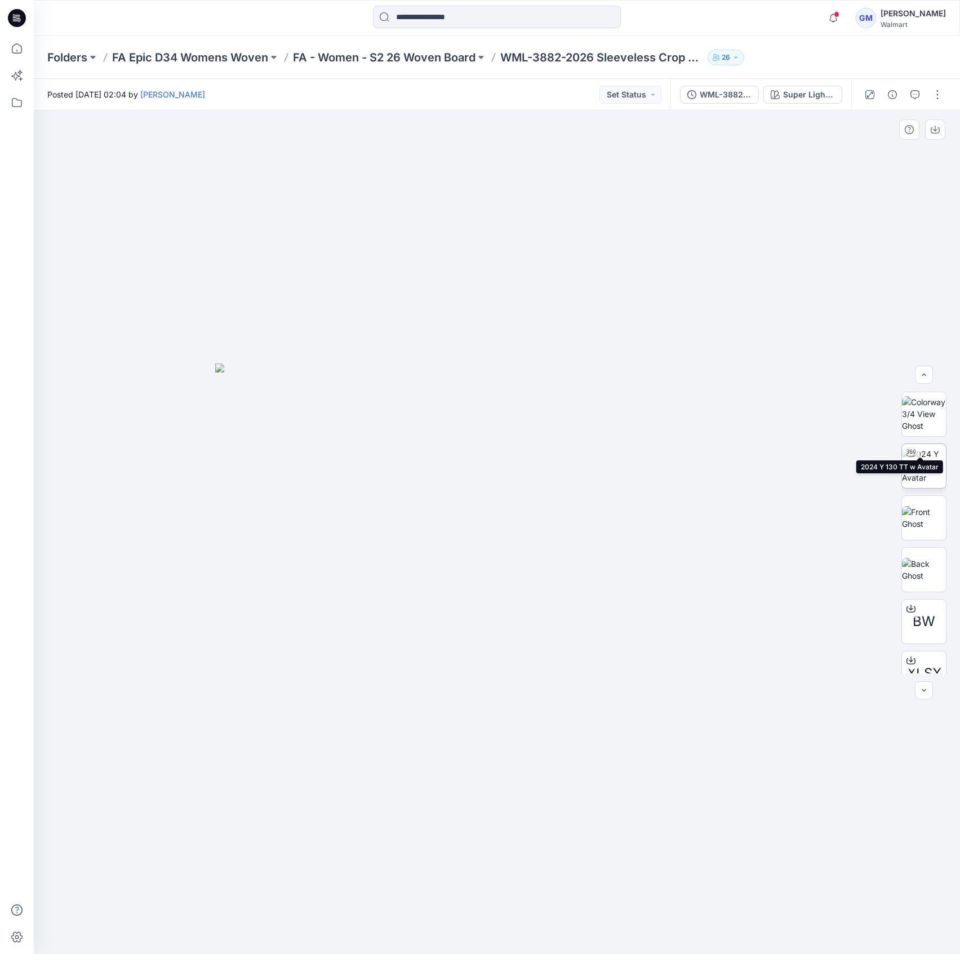
scroll to position [74, 0]
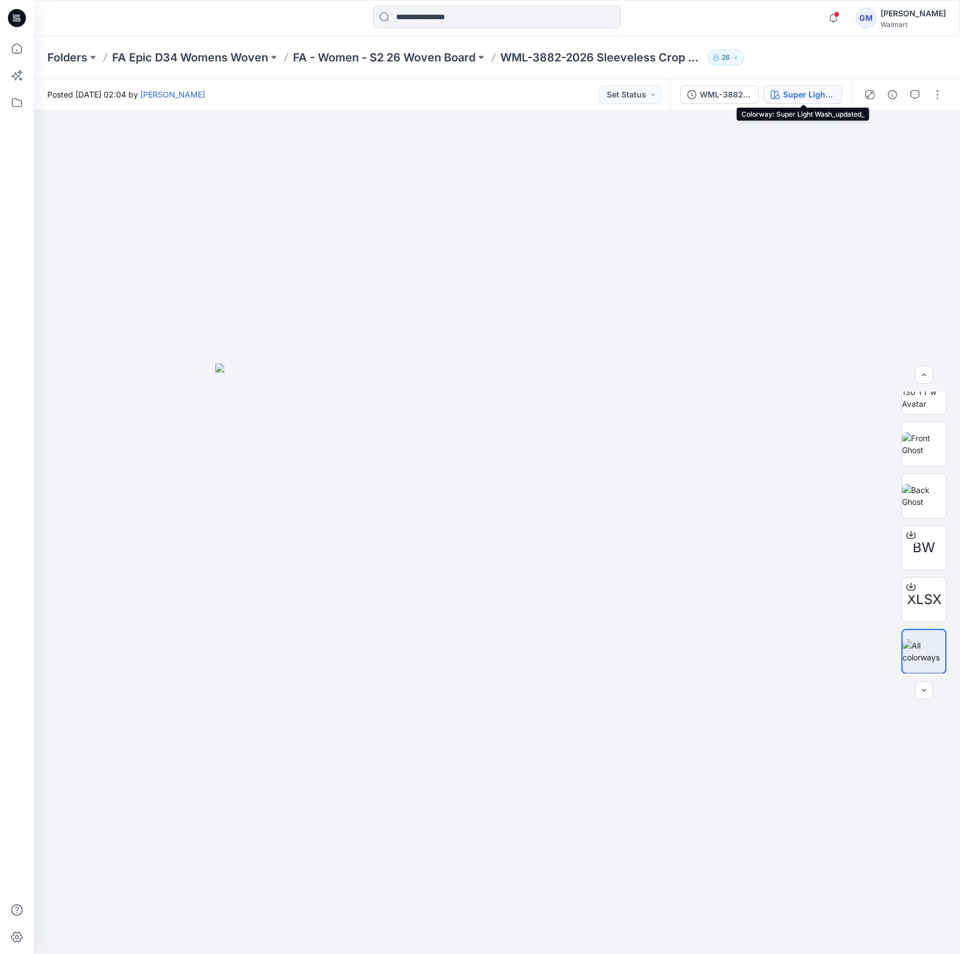
click at [778, 89] on button "Super Light Wash_updated_" at bounding box center [802, 95] width 79 height 18
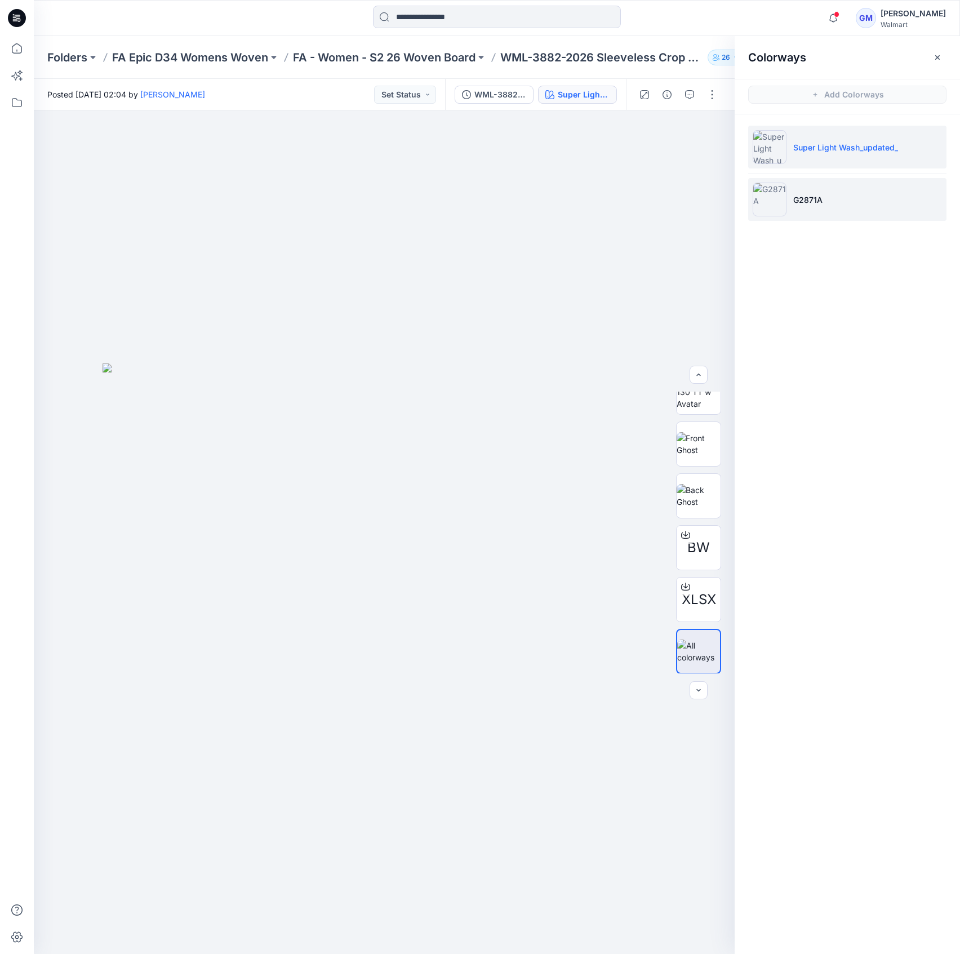
click at [819, 192] on li "G2871A" at bounding box center [847, 199] width 198 height 43
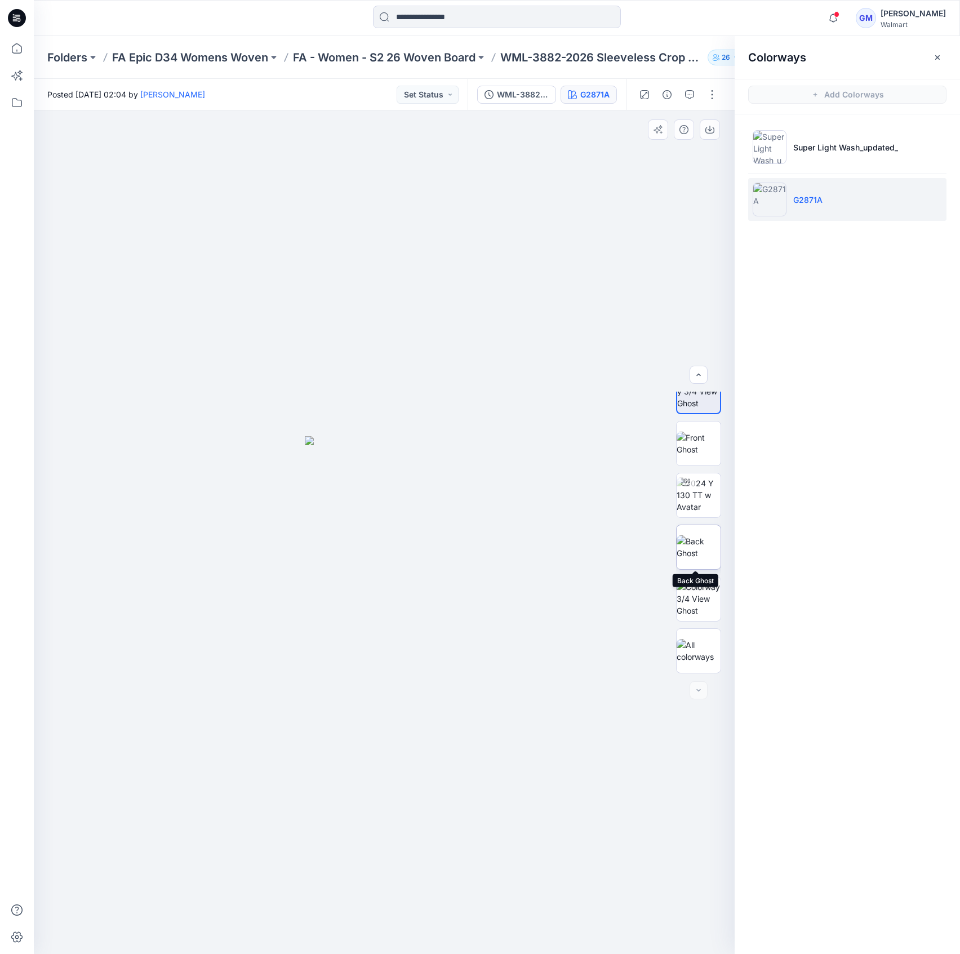
scroll to position [0, 0]
click at [711, 94] on button "button" at bounding box center [712, 95] width 18 height 18
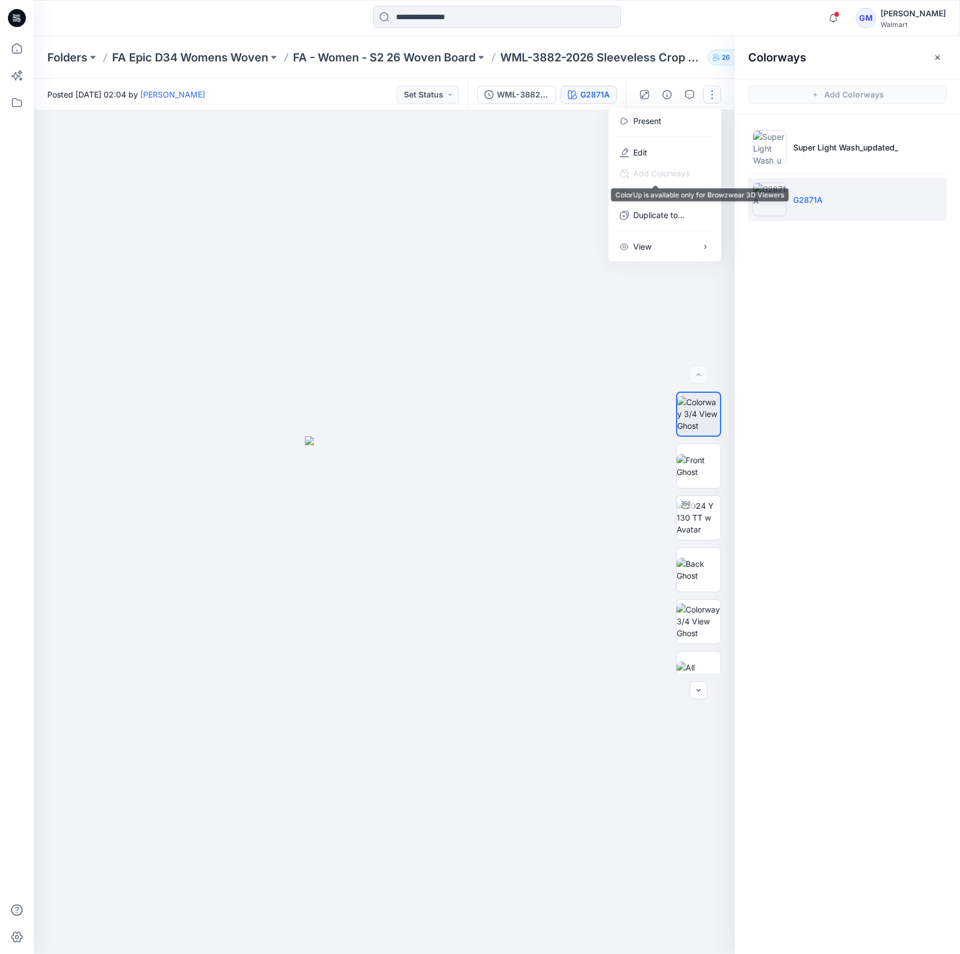
click at [660, 164] on span "Add Colorways" at bounding box center [655, 173] width 88 height 21
click at [662, 150] on button "Edit" at bounding box center [665, 152] width 104 height 21
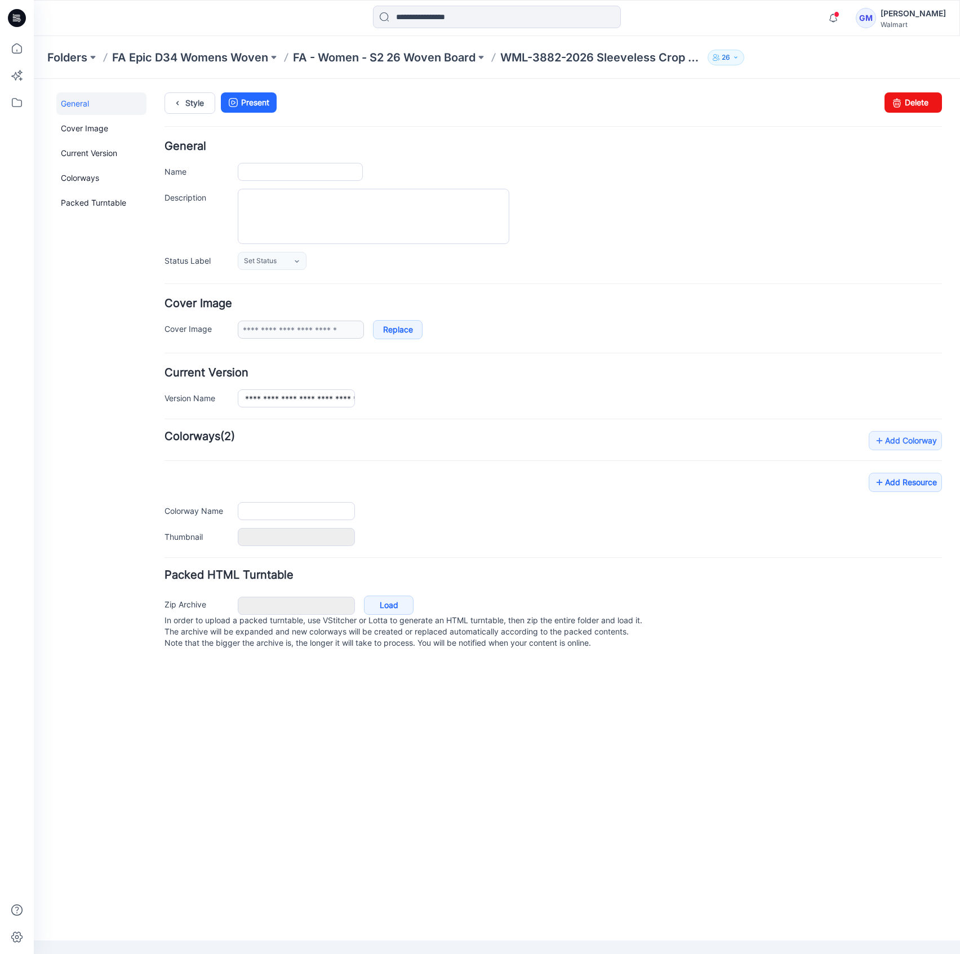
type input "**********"
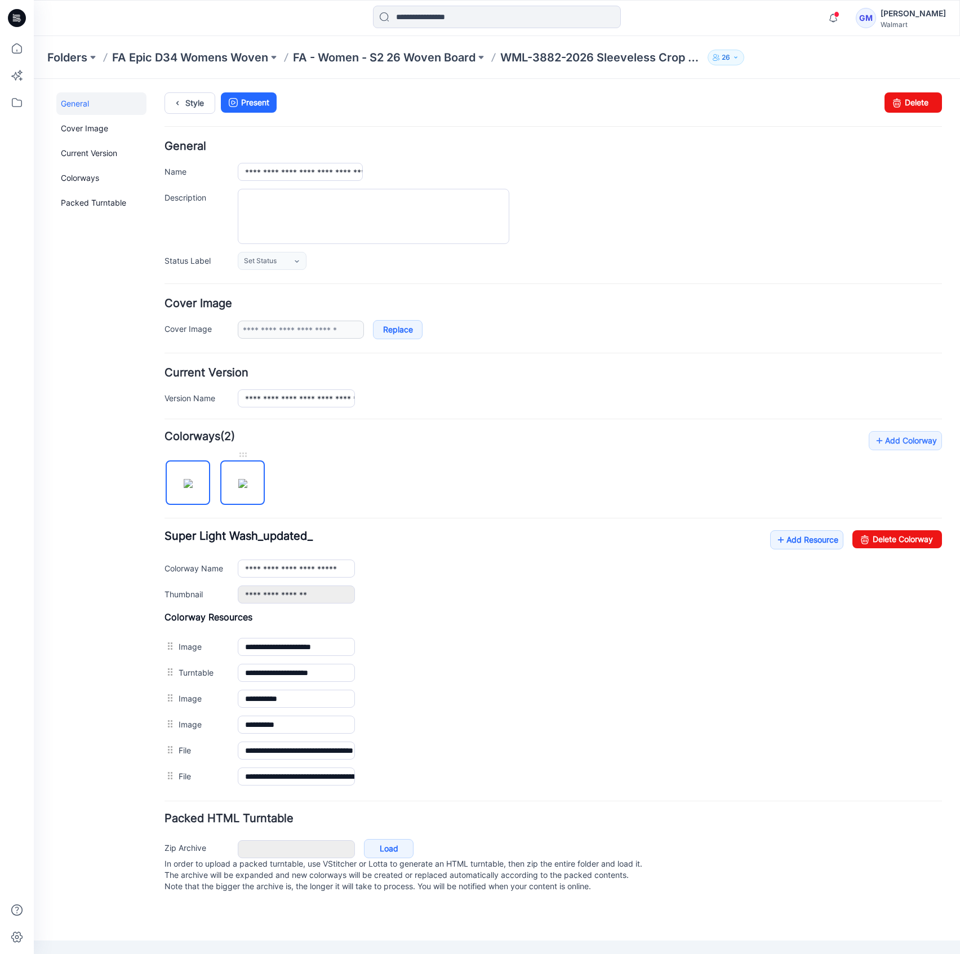
click at [247, 488] on img at bounding box center [242, 483] width 9 height 9
type input "******"
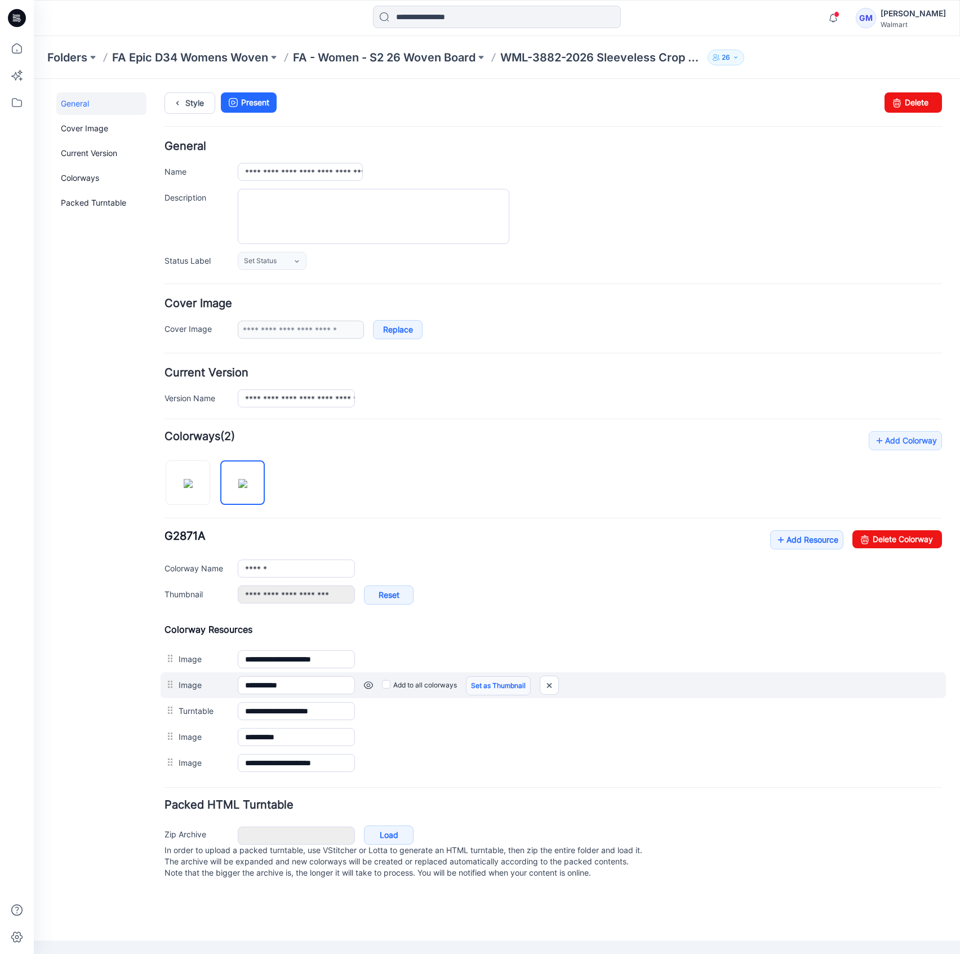
click at [502, 685] on link "Set as Thumbnail" at bounding box center [498, 685] width 65 height 19
type input "**********"
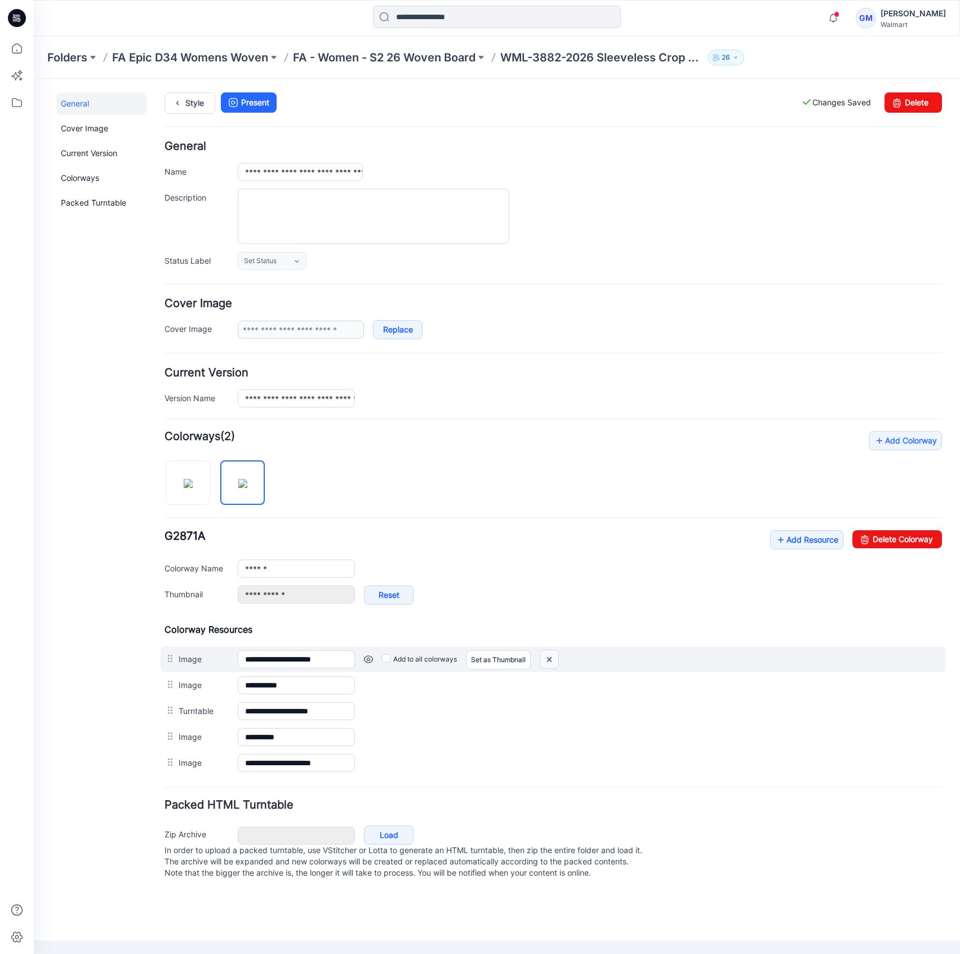
click at [556, 651] on img at bounding box center [549, 659] width 18 height 19
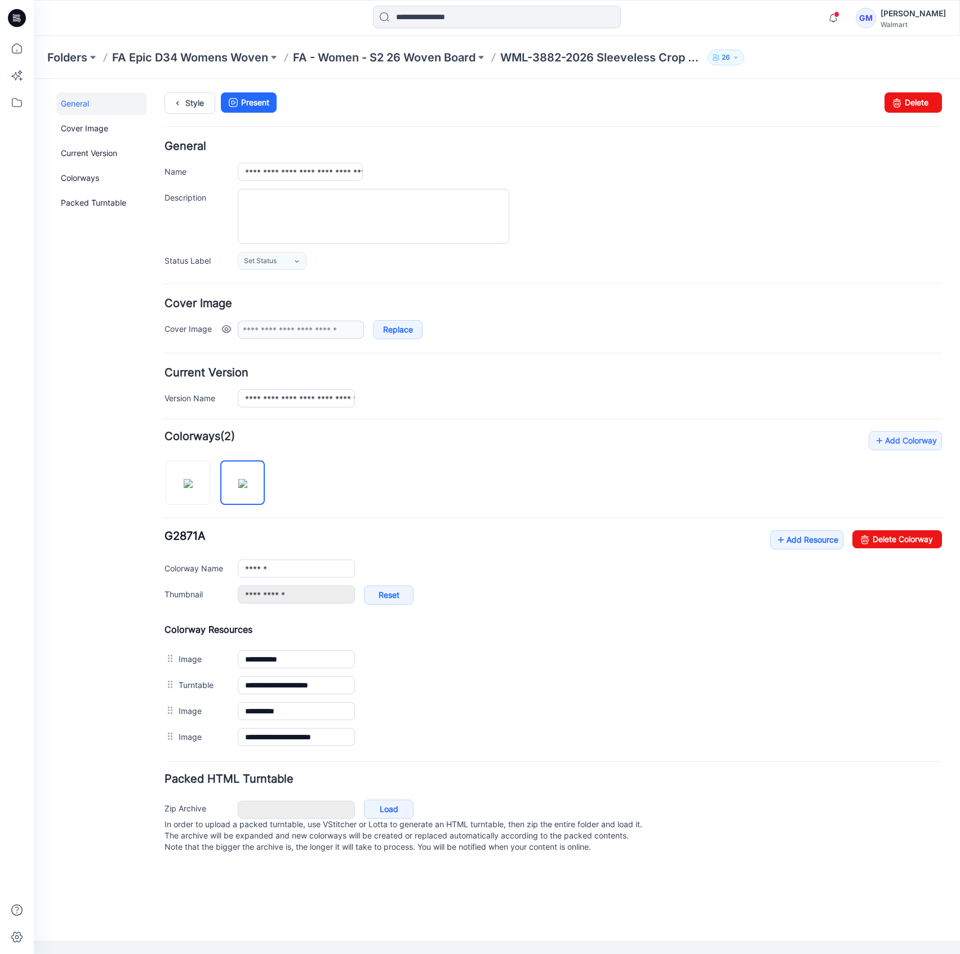
click at [226, 331] on link at bounding box center [226, 328] width 9 height 9
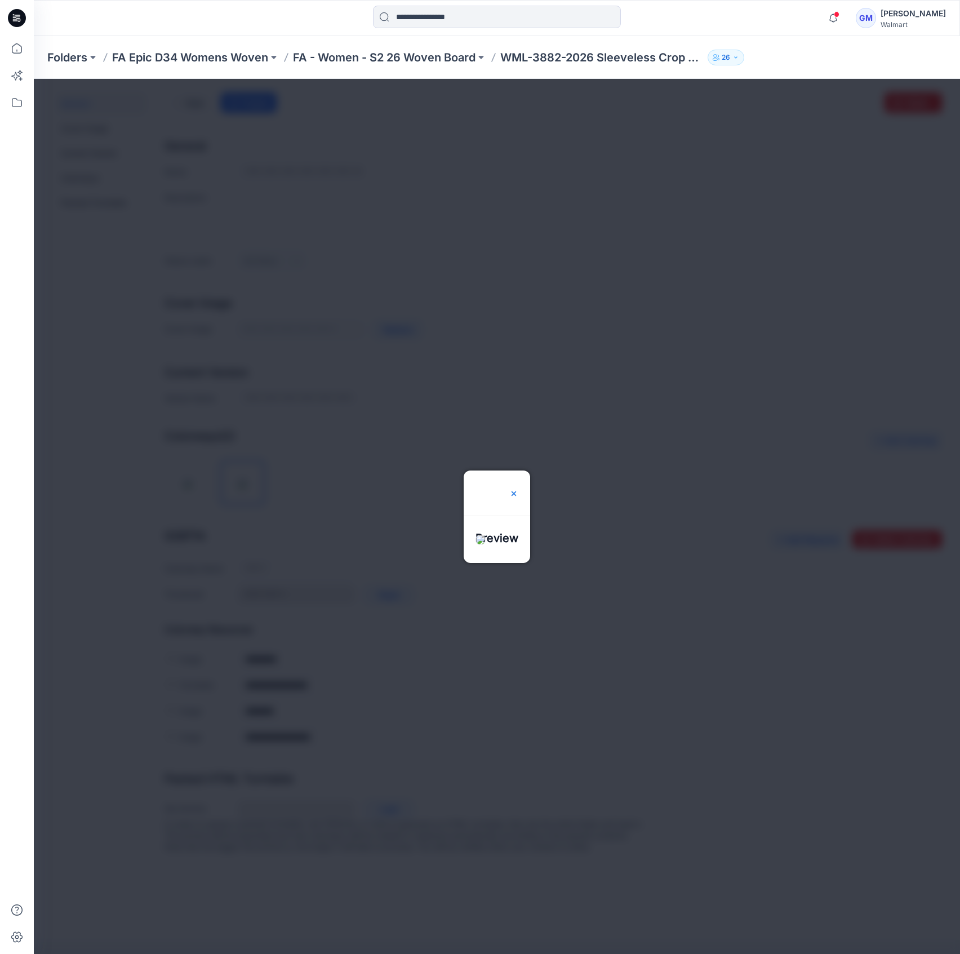
click at [518, 489] on img at bounding box center [513, 493] width 9 height 9
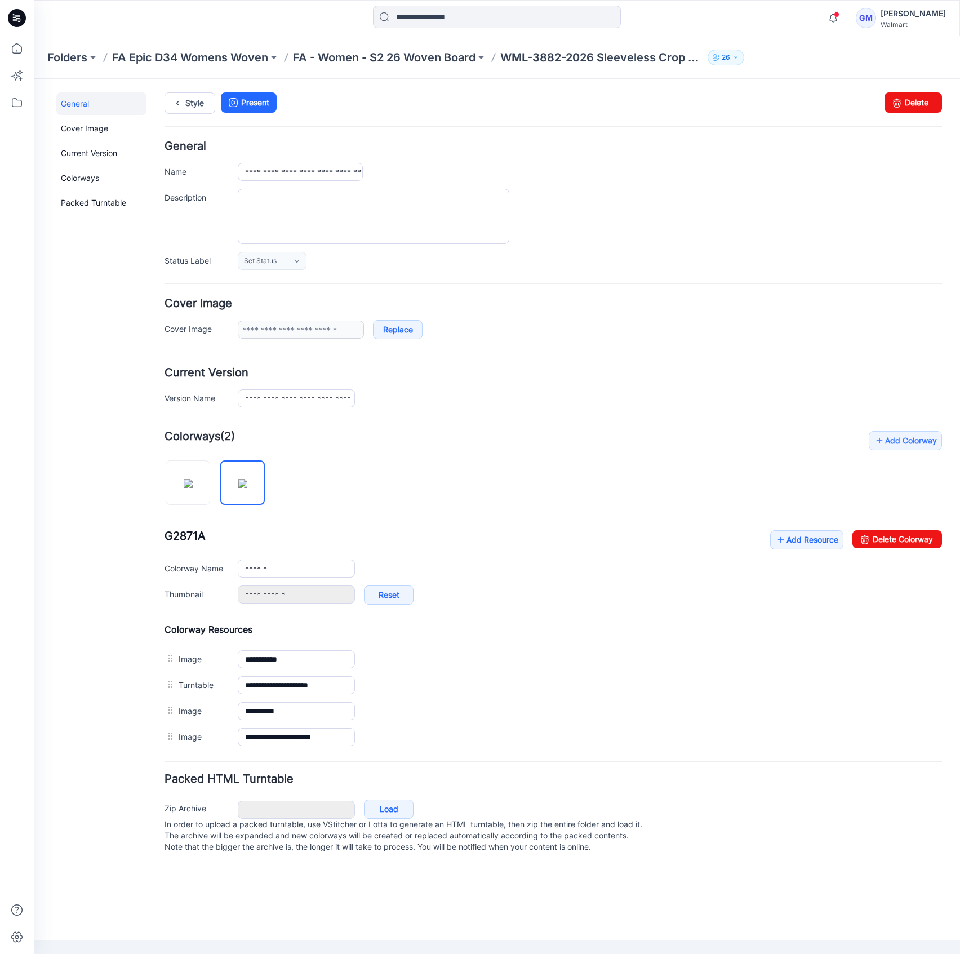
click at [461, 47] on div "Folders FA Epic D34 Womens Woven FA - Women - S2 26 Woven Board WML-3882-2026 S…" at bounding box center [497, 57] width 926 height 43
click at [453, 56] on p "FA - Women - S2 26 Woven Board" at bounding box center [384, 58] width 182 height 16
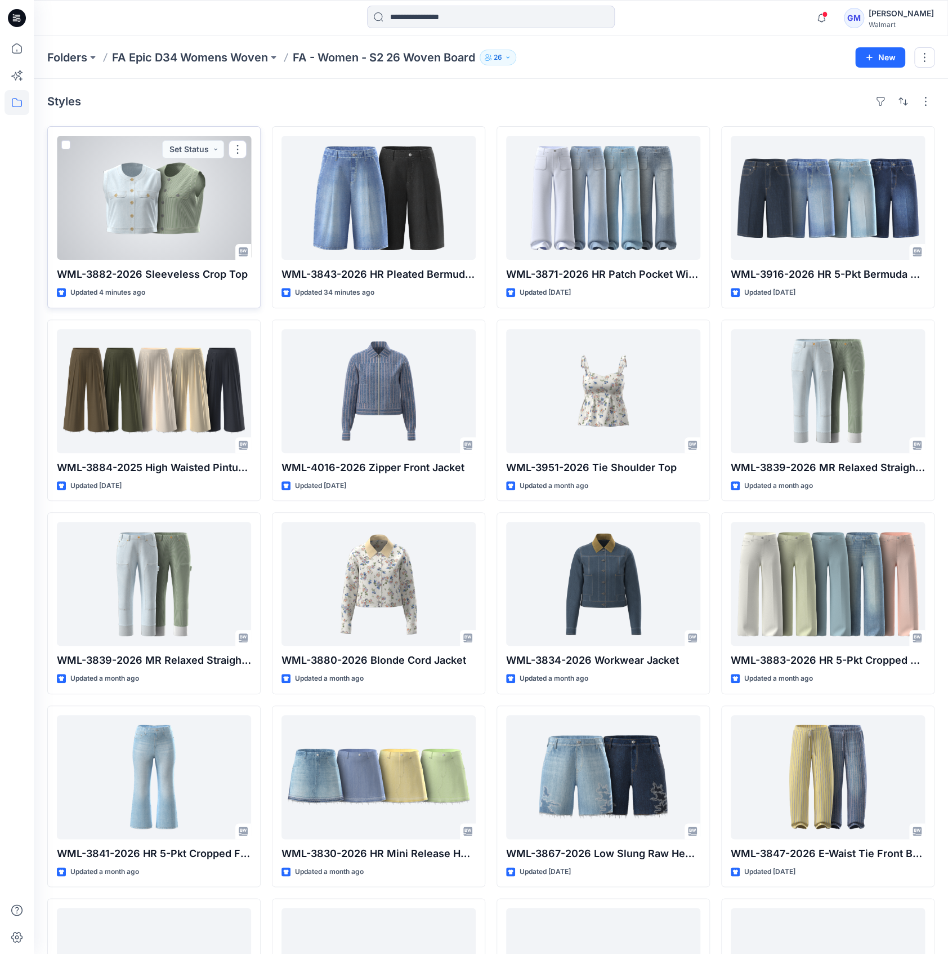
click at [161, 202] on div at bounding box center [154, 198] width 194 height 124
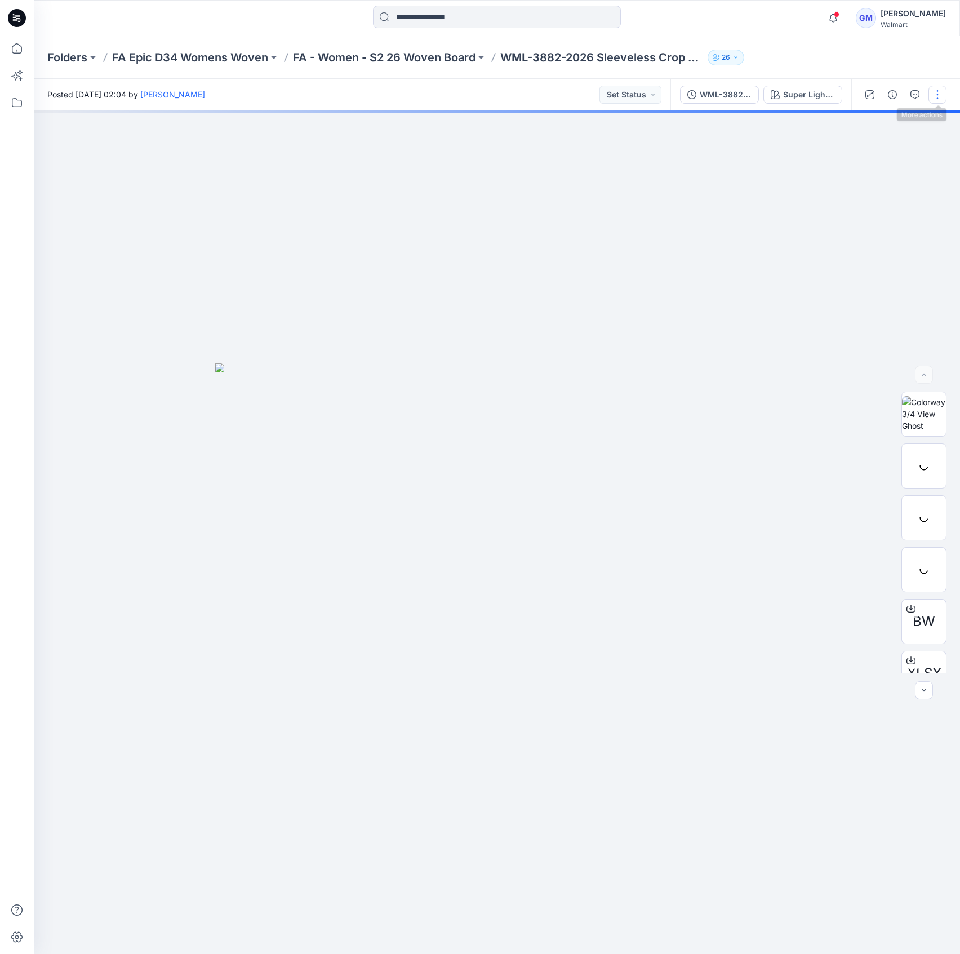
click at [937, 88] on button "button" at bounding box center [937, 95] width 18 height 18
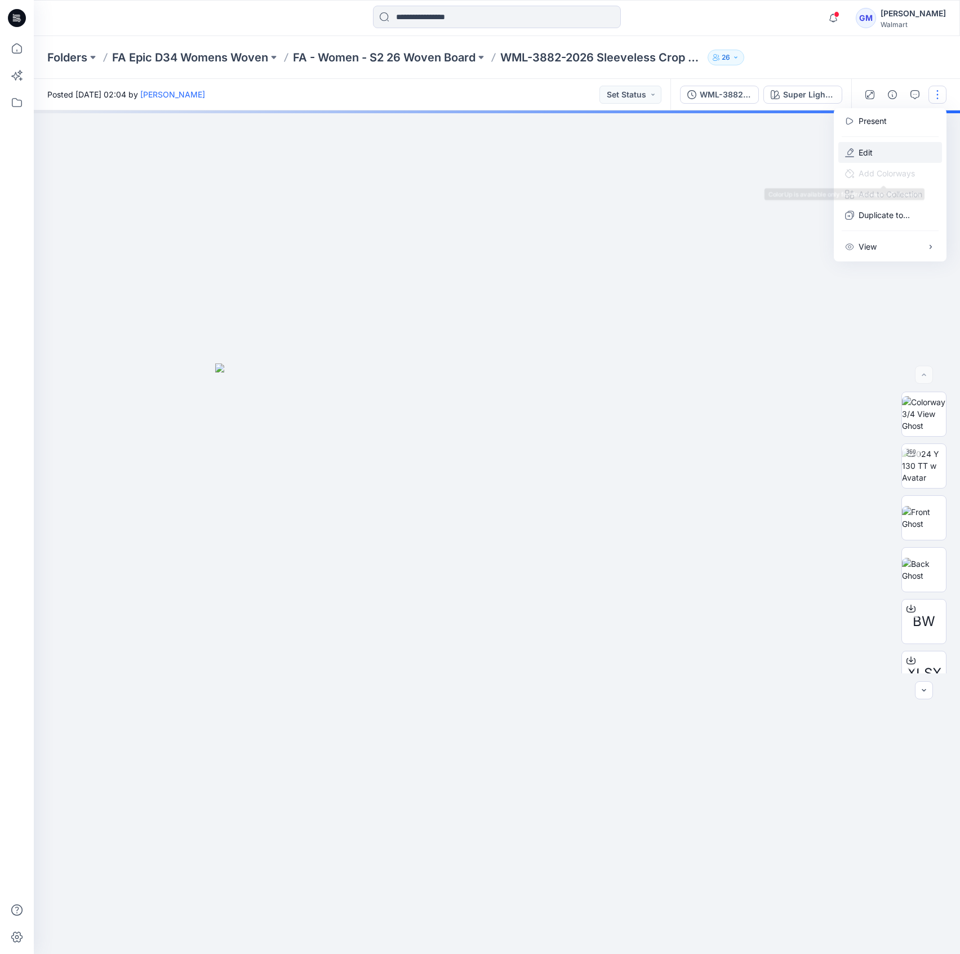
click at [882, 155] on button "Edit" at bounding box center [890, 152] width 104 height 21
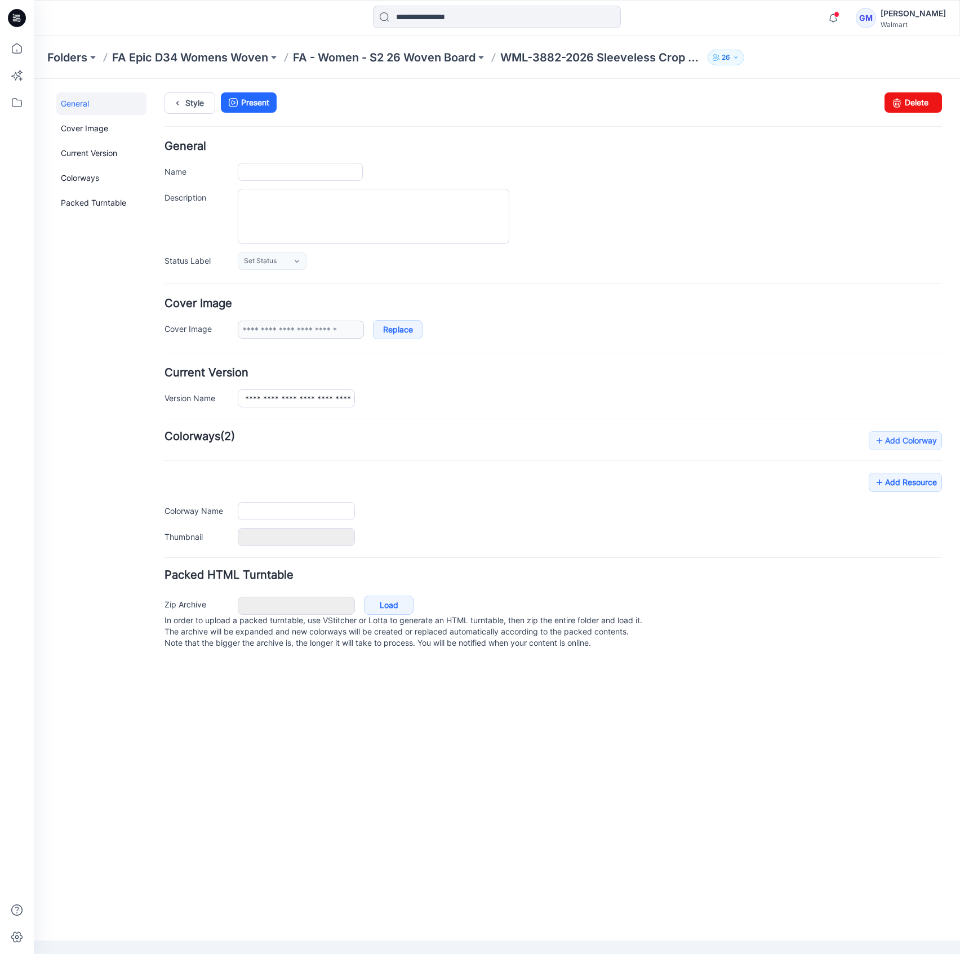
type input "**********"
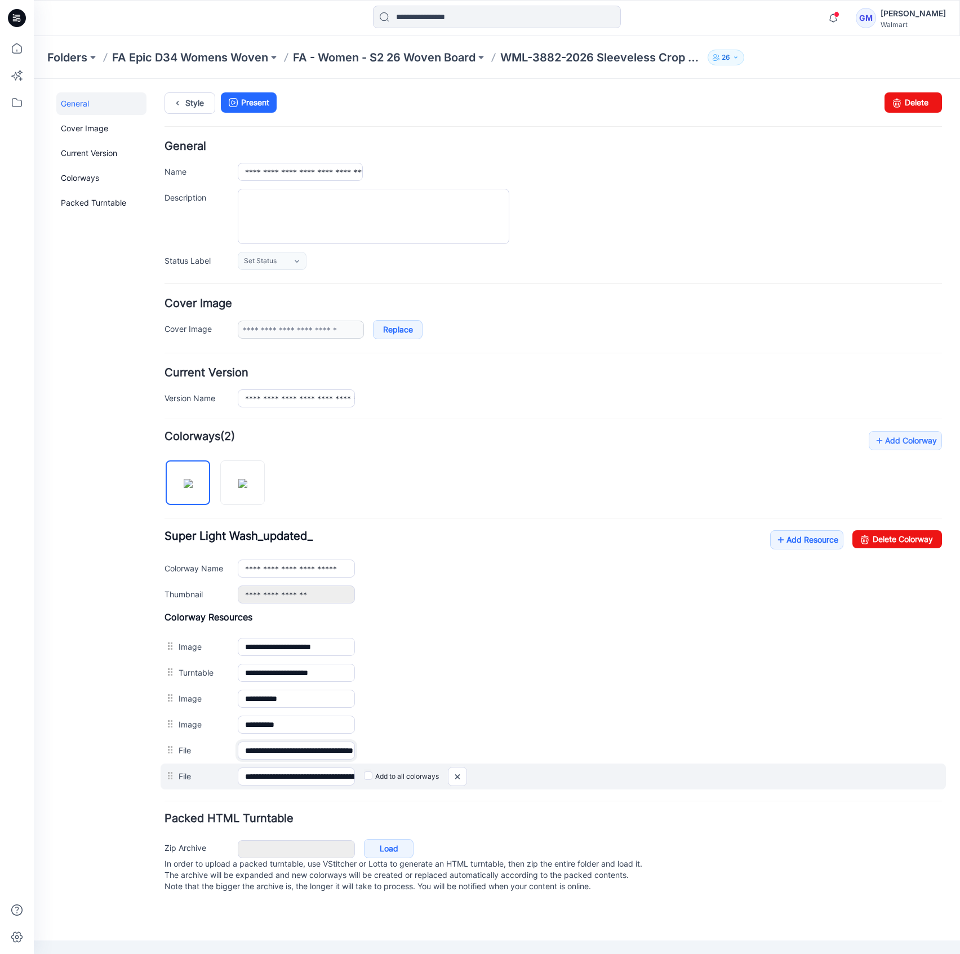
scroll to position [0, 55]
drag, startPoint x: 283, startPoint y: 751, endPoint x: 784, endPoint y: 764, distance: 500.9
click at [784, 764] on div "**********" at bounding box center [552, 700] width 777 height 178
drag, startPoint x: 295, startPoint y: 777, endPoint x: 772, endPoint y: 810, distance: 478.2
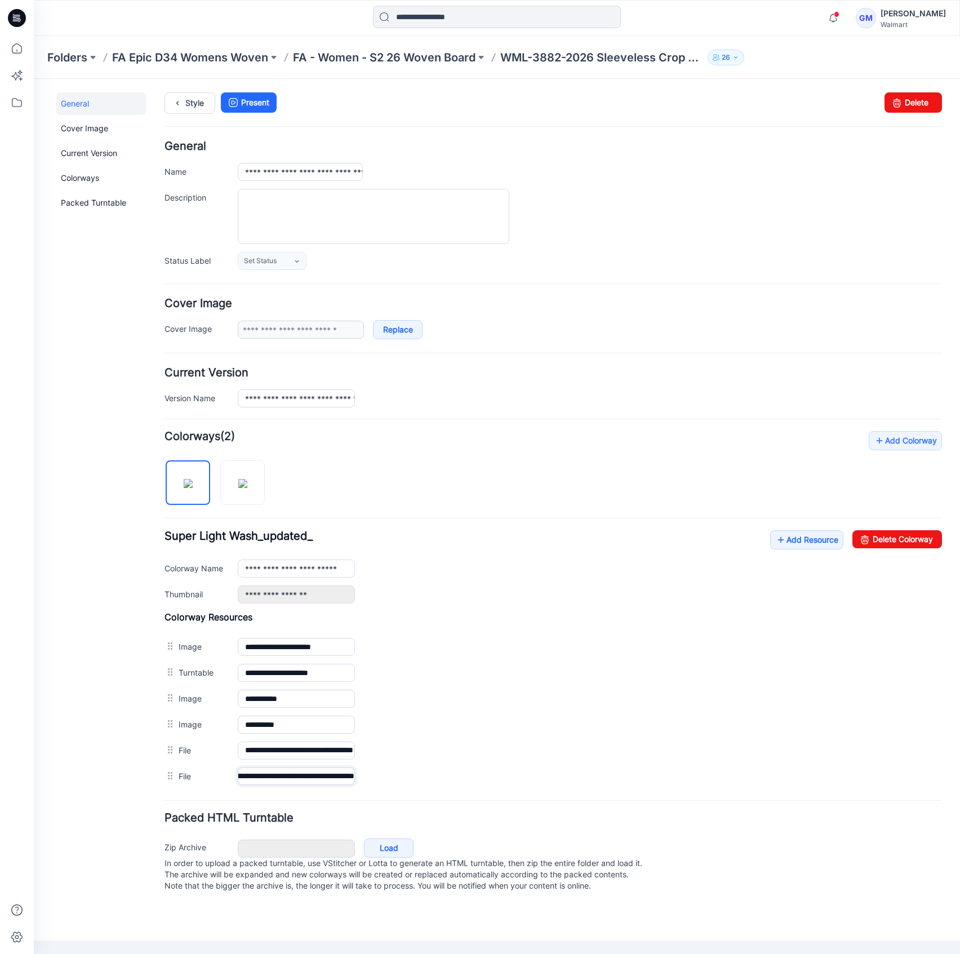
click at [772, 810] on form "**********" at bounding box center [552, 518] width 777 height 754
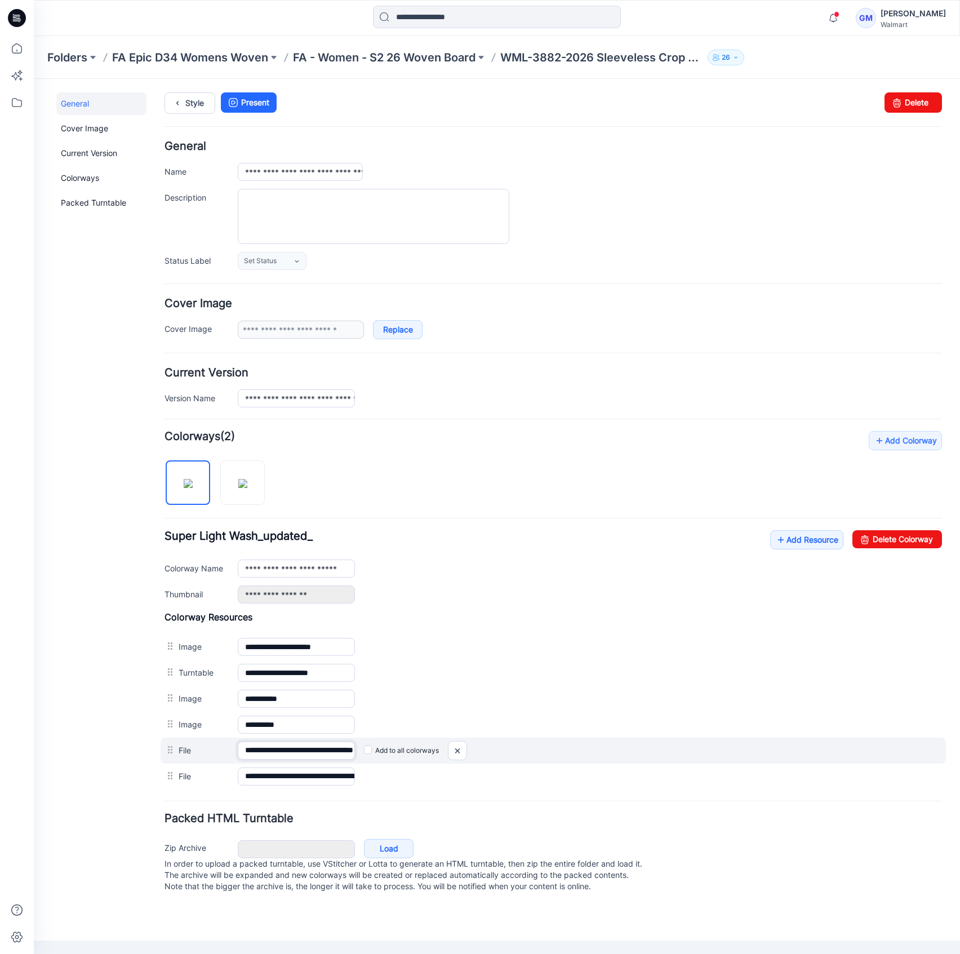
drag, startPoint x: 316, startPoint y: 751, endPoint x: 768, endPoint y: 747, distance: 451.7
click at [752, 747] on div "**********" at bounding box center [553, 750] width 785 height 26
drag, startPoint x: 460, startPoint y: 747, endPoint x: 588, endPoint y: 144, distance: 616.2
click at [460, 747] on img at bounding box center [457, 750] width 18 height 19
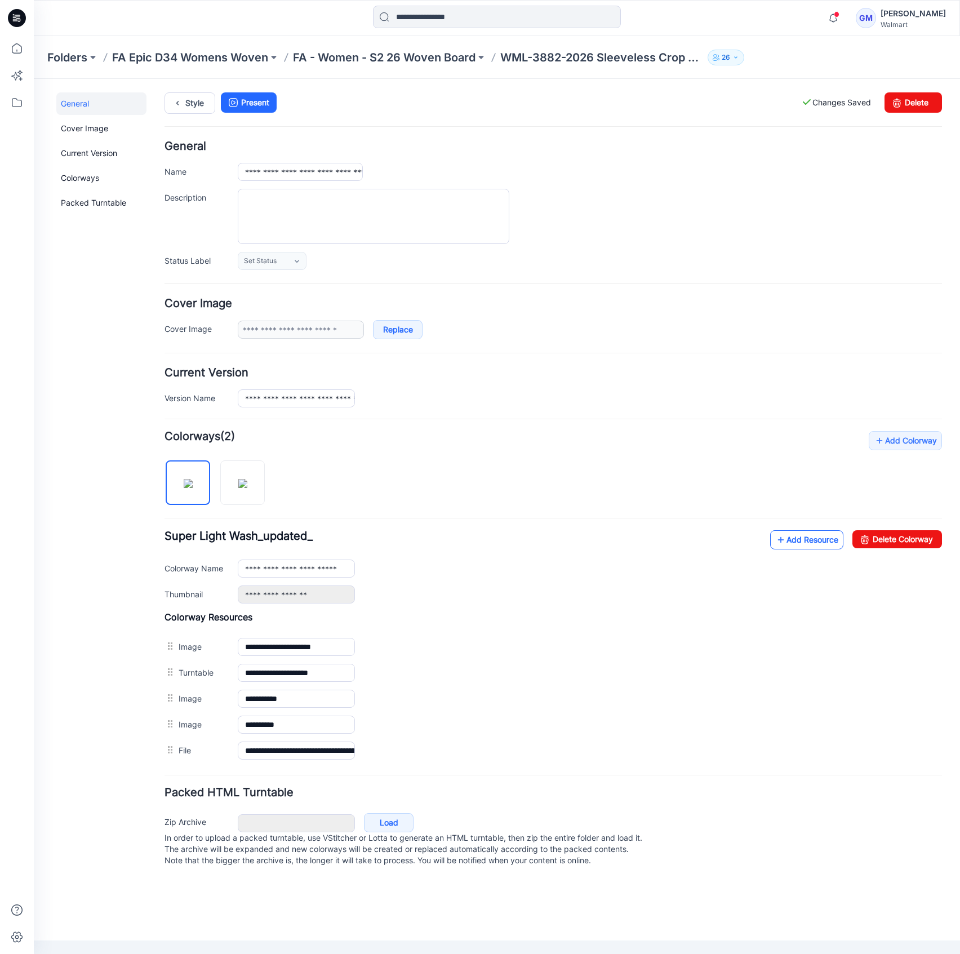
click at [818, 531] on link "Add Resource" at bounding box center [806, 539] width 73 height 19
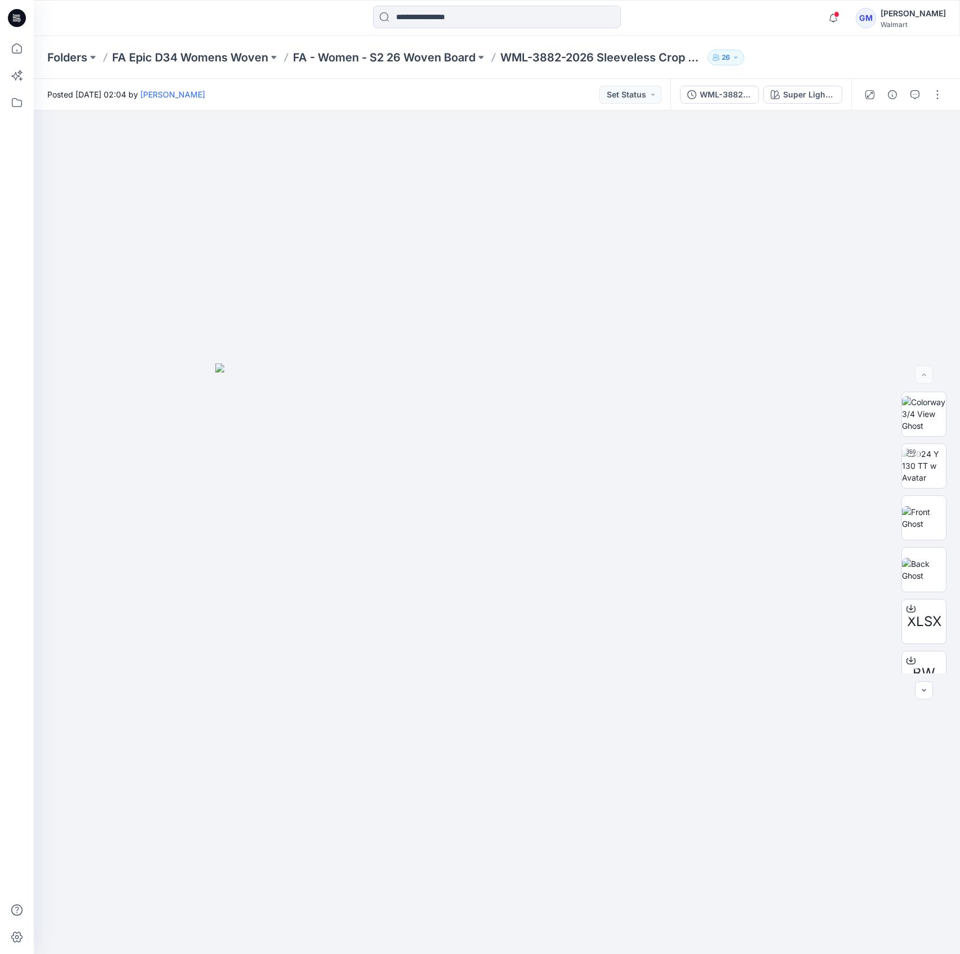
click at [429, 47] on div "Folders FA Epic D34 Womens Woven FA - Women - S2 26 Woven Board WML-3882-2026 S…" at bounding box center [497, 57] width 926 height 43
click at [431, 61] on p "FA - Women - S2 26 Woven Board" at bounding box center [384, 58] width 182 height 16
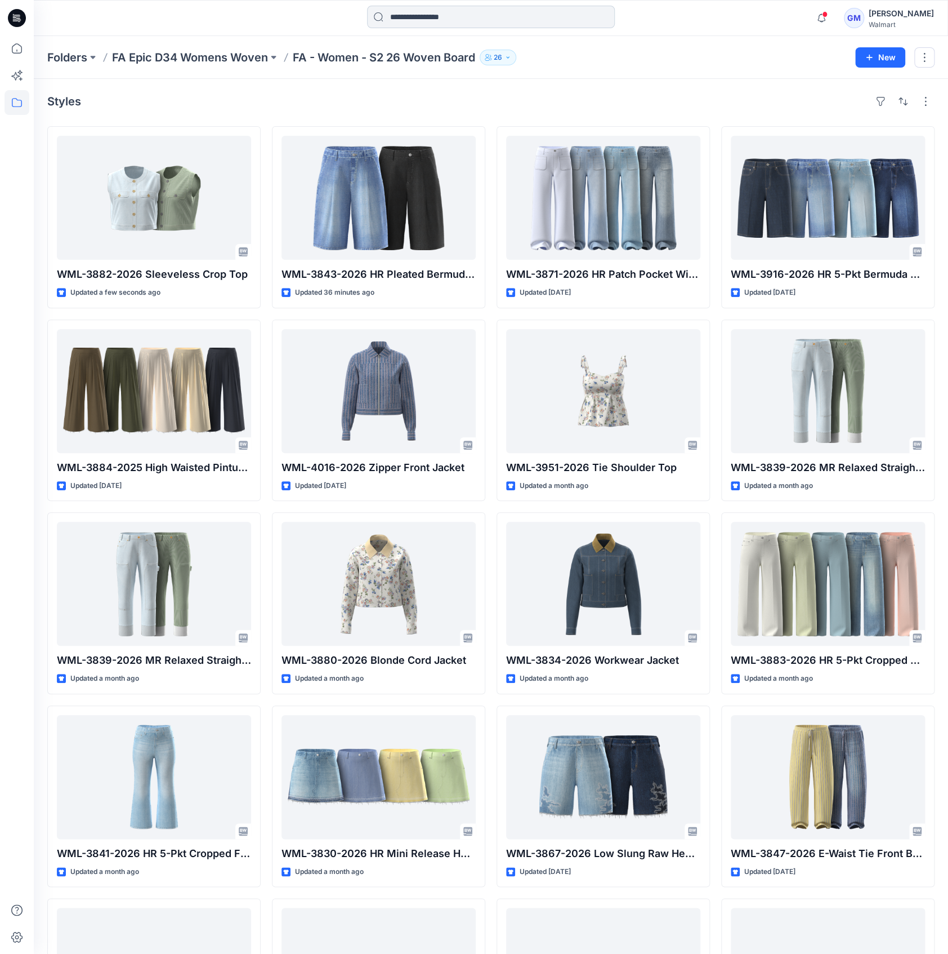
click at [421, 16] on input at bounding box center [491, 17] width 248 height 23
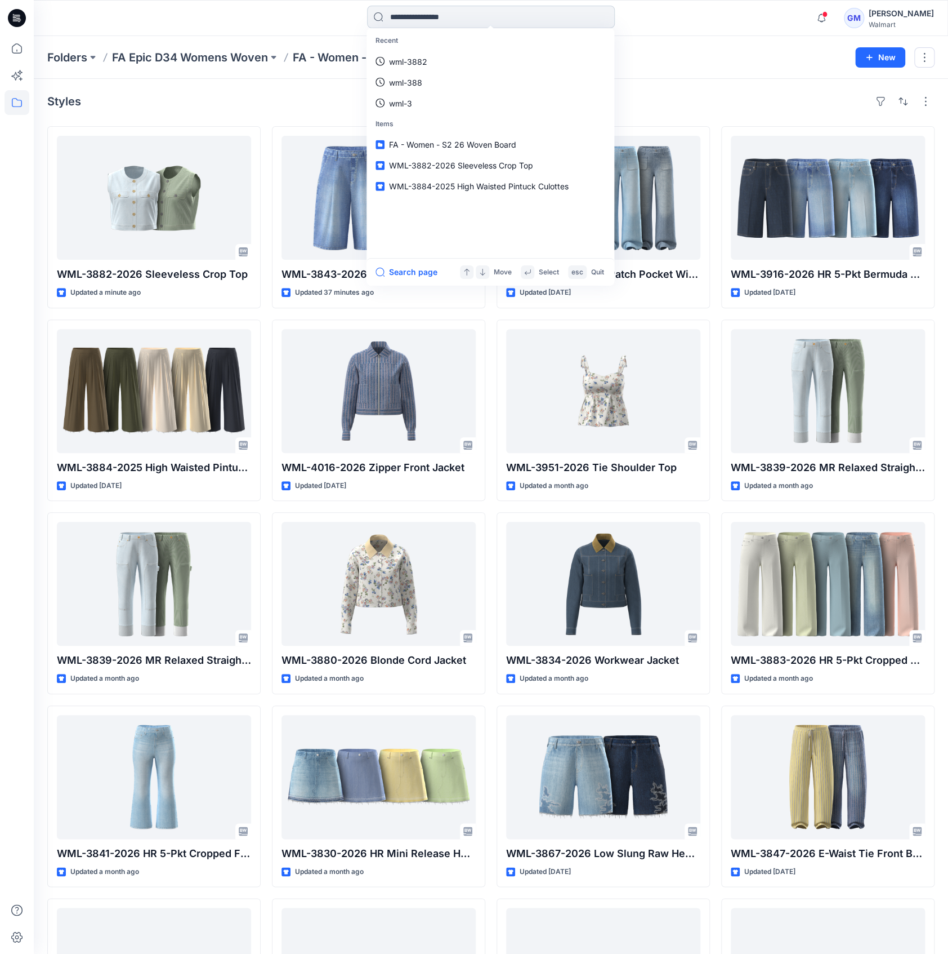
paste input "**********"
type input "**********"
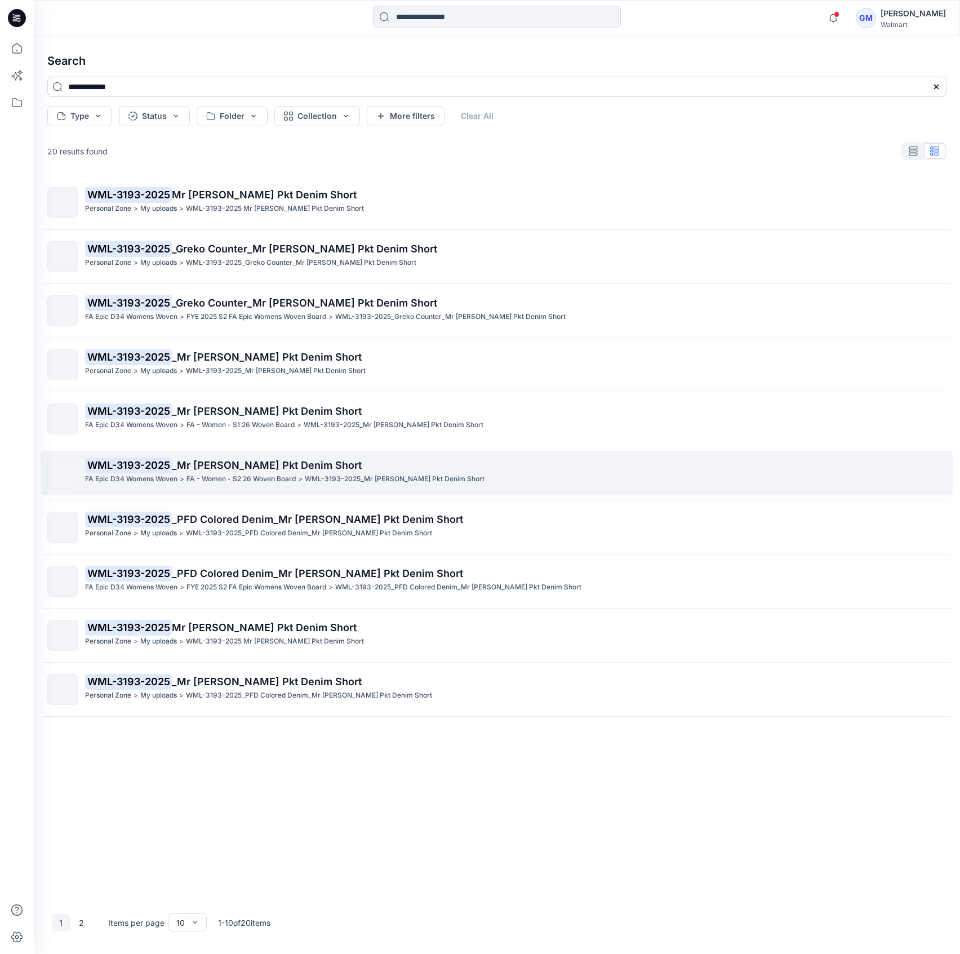
click at [315, 480] on p "WML-3193-2025_Mr [PERSON_NAME] Pkt Denim Short" at bounding box center [395, 479] width 180 height 12
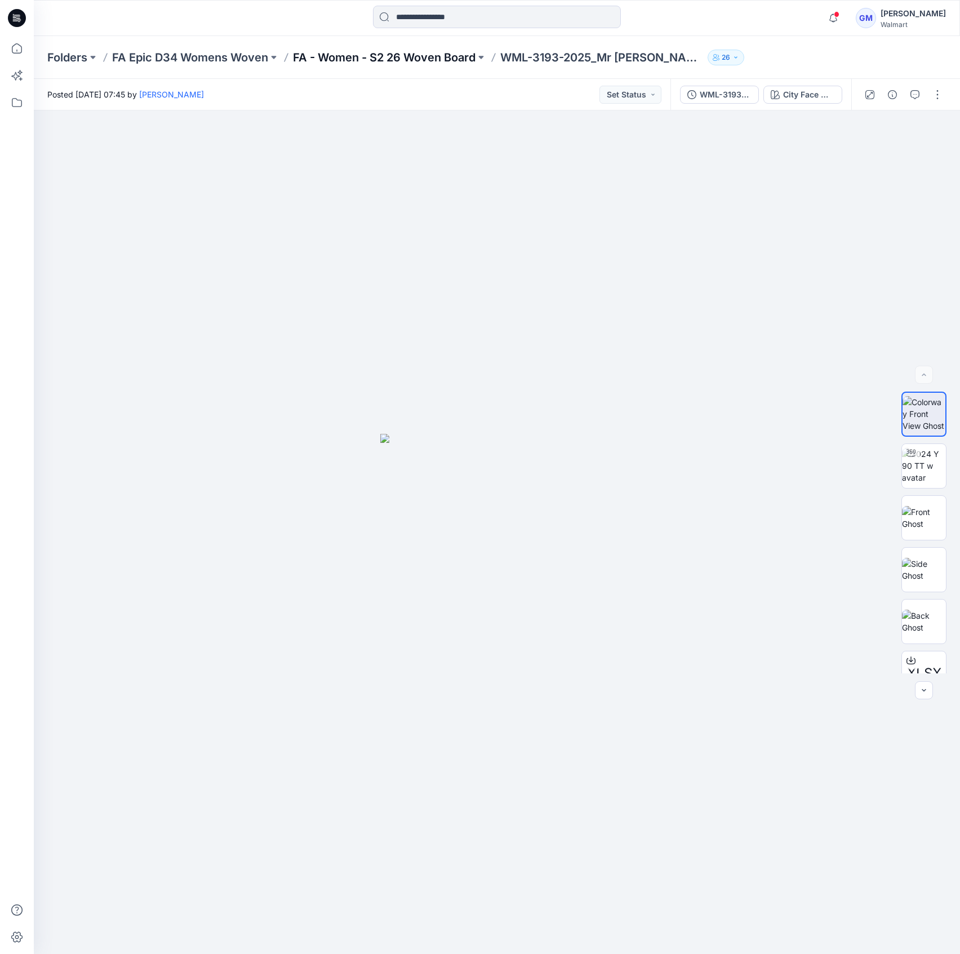
click at [388, 52] on p "FA - Women - S2 26 Woven Board" at bounding box center [384, 58] width 182 height 16
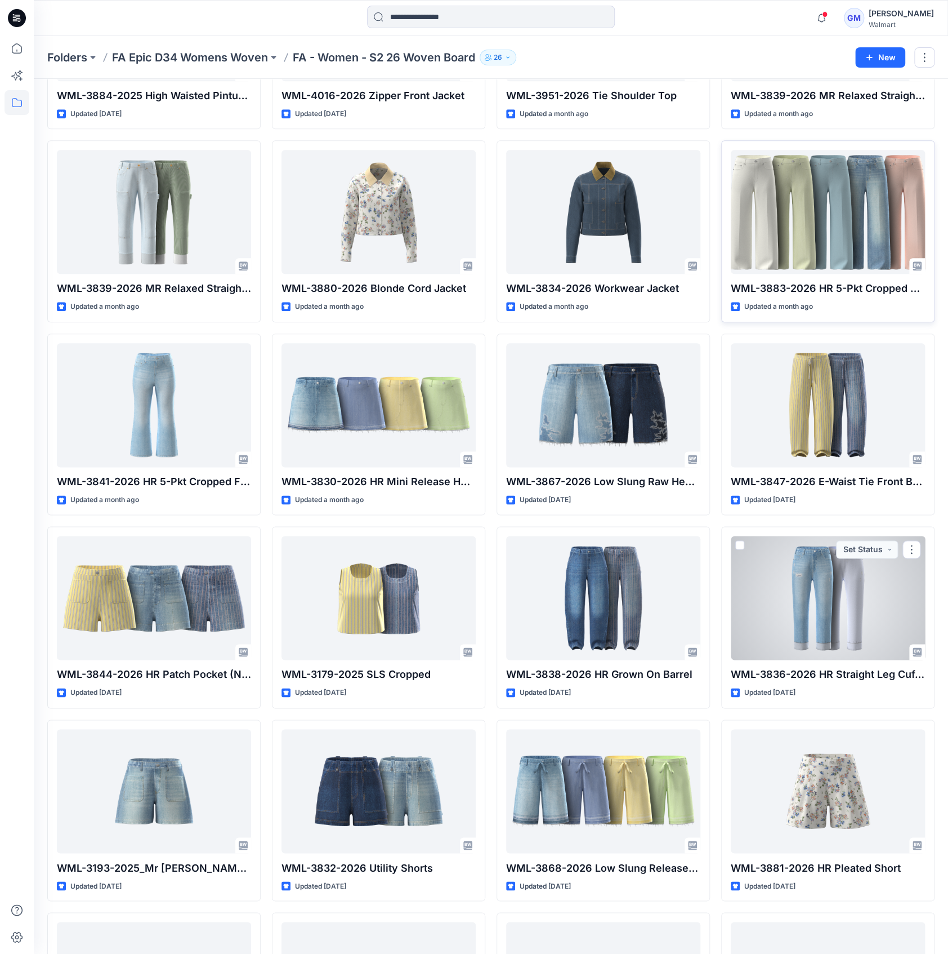
scroll to position [497, 0]
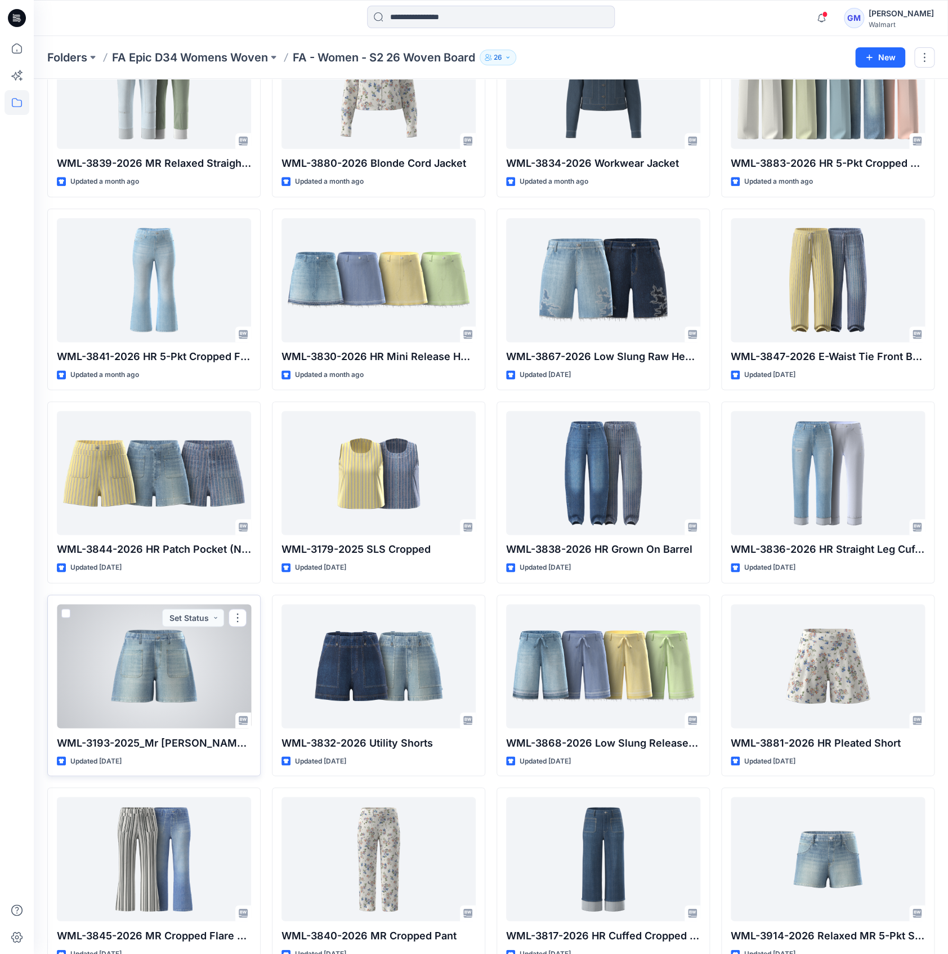
click at [182, 676] on div at bounding box center [154, 666] width 194 height 124
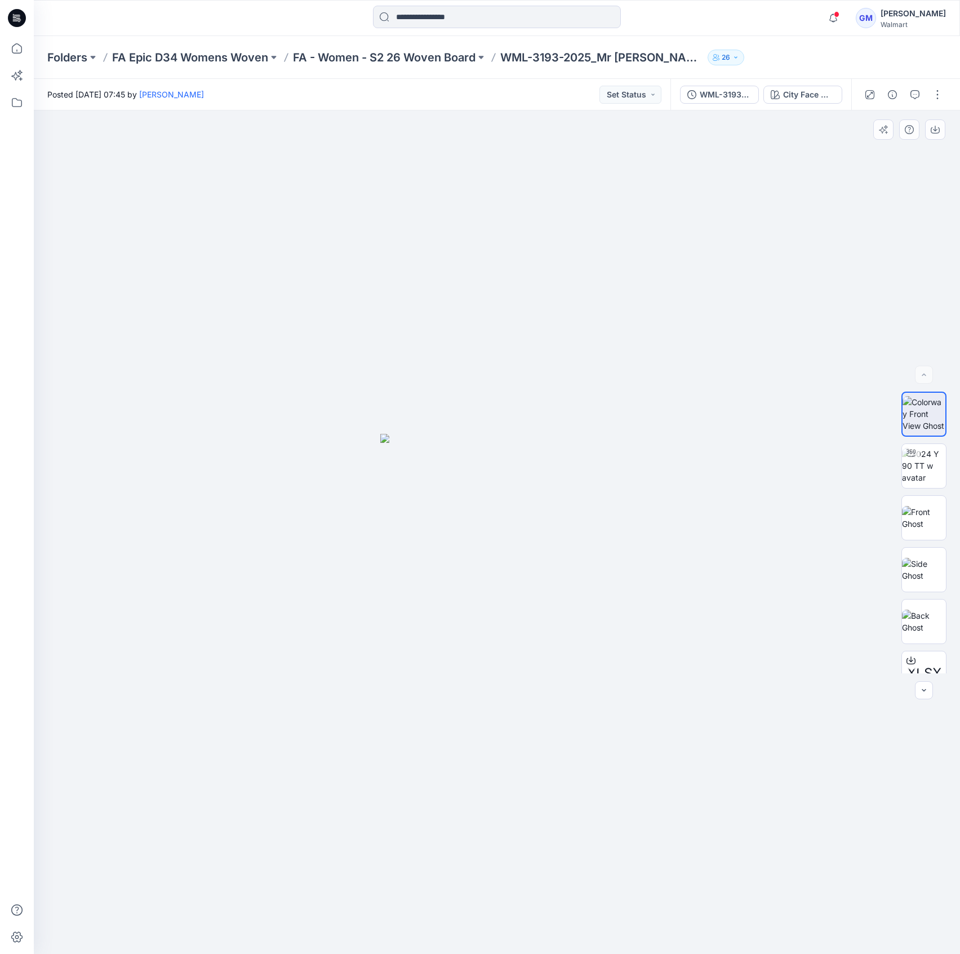
click at [560, 240] on div at bounding box center [497, 531] width 926 height 843
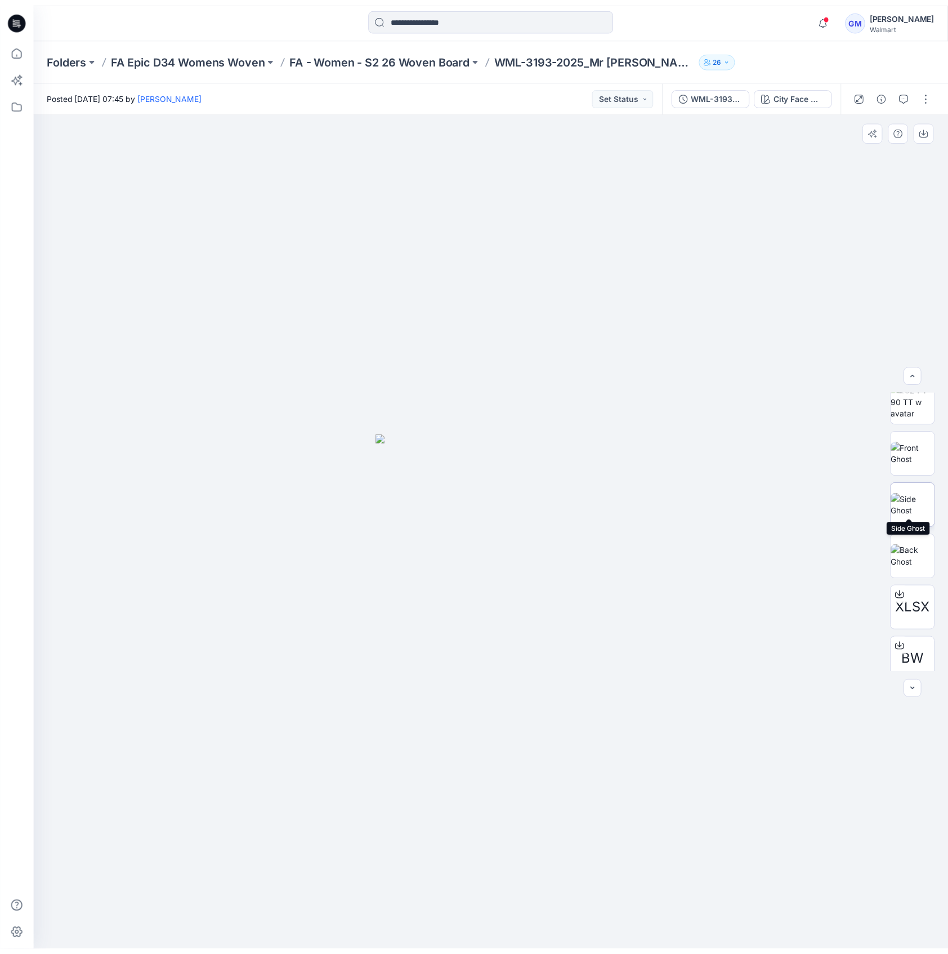
scroll to position [74, 0]
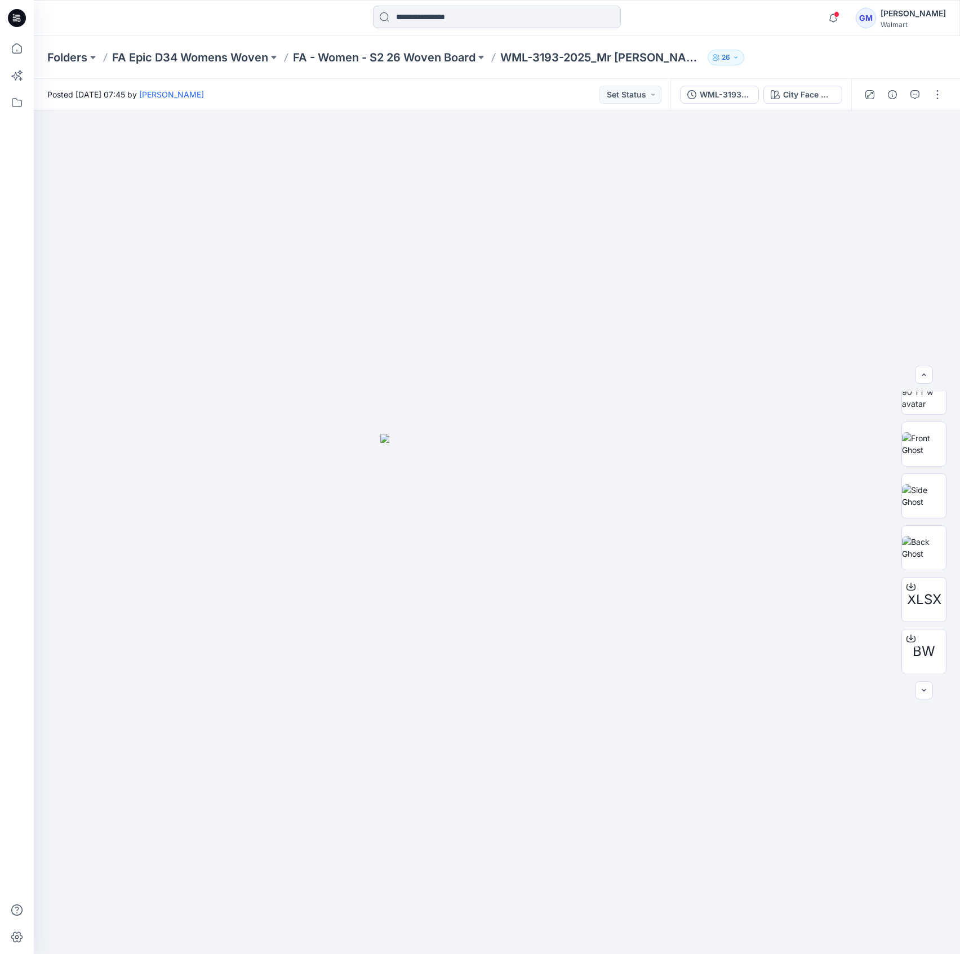
click at [558, 12] on input at bounding box center [497, 17] width 248 height 23
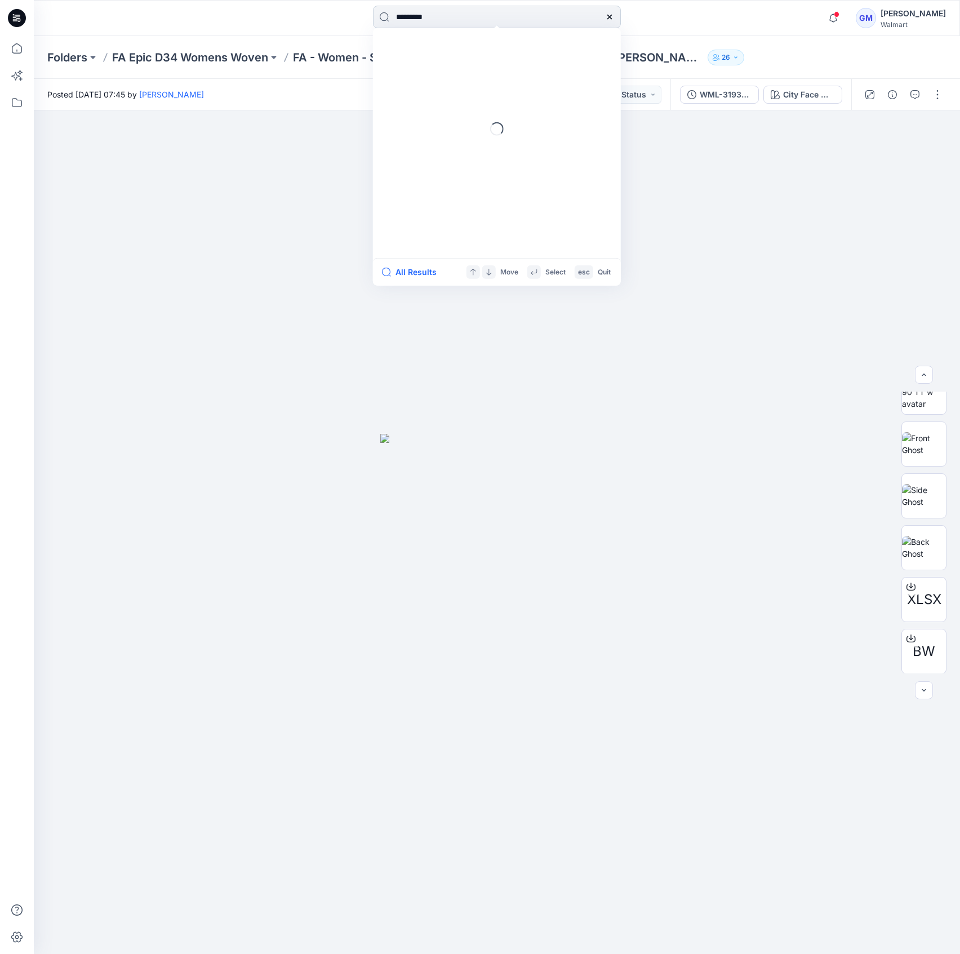
type input "********"
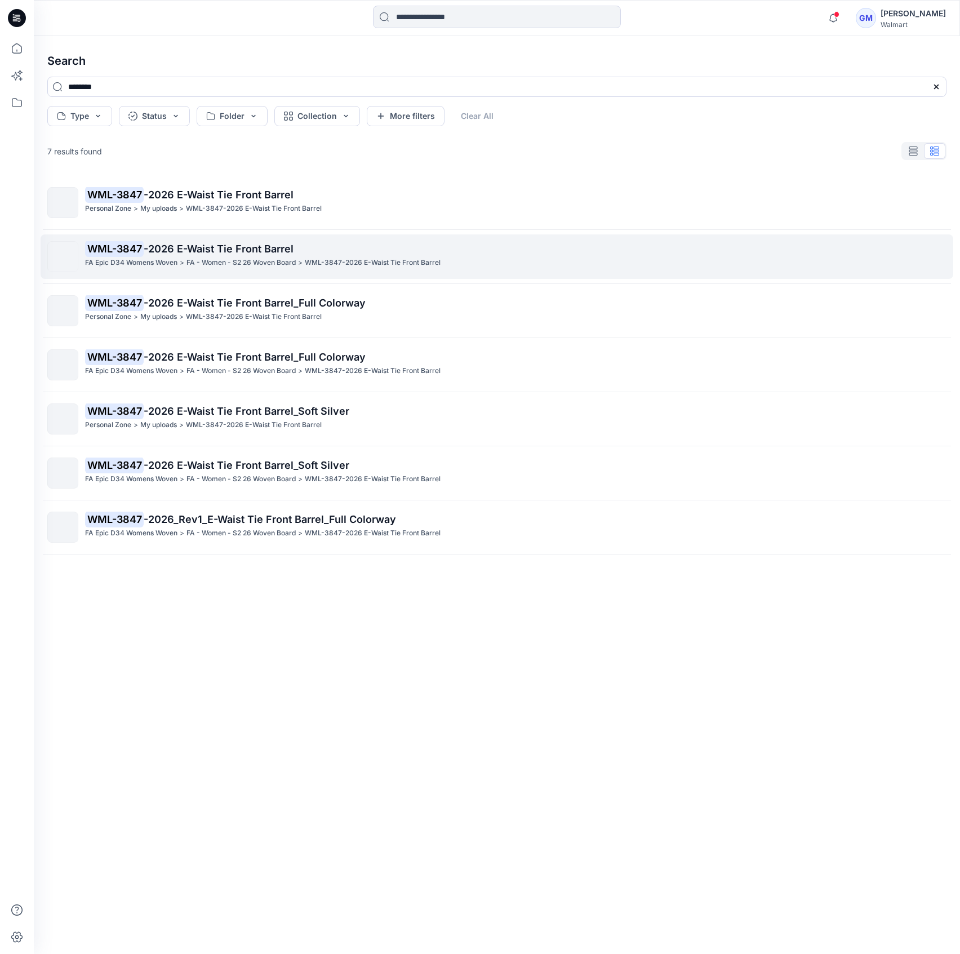
click at [309, 261] on p "WML-3847-2026 E-Waist Tie Front Barrel" at bounding box center [373, 263] width 136 height 12
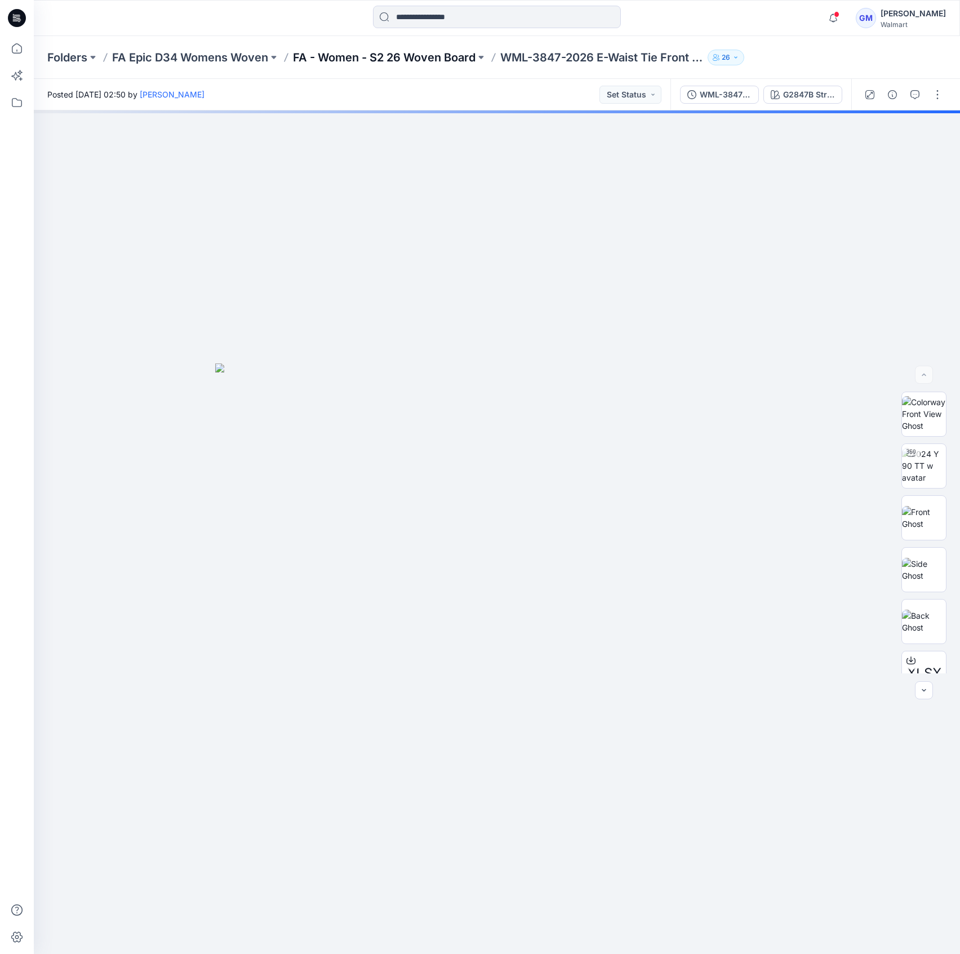
click at [457, 53] on p "FA - Women - S2 26 Woven Board" at bounding box center [384, 58] width 182 height 16
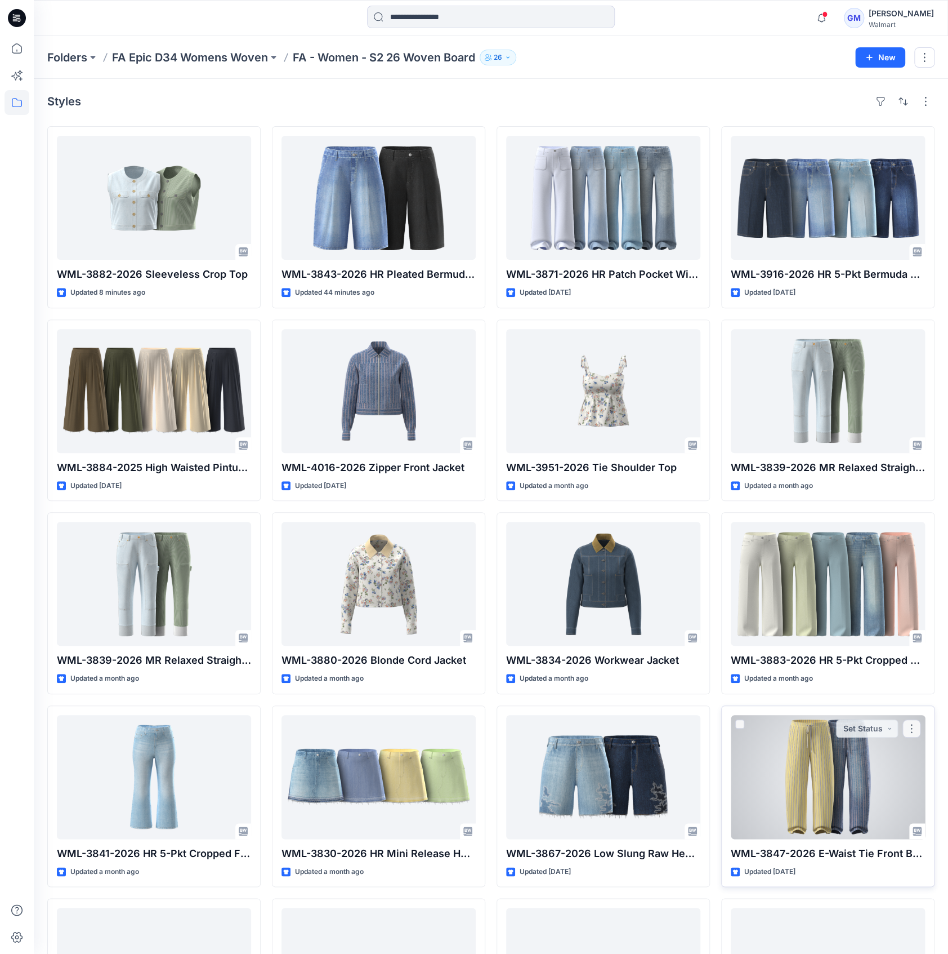
click at [816, 769] on div at bounding box center [828, 777] width 194 height 124
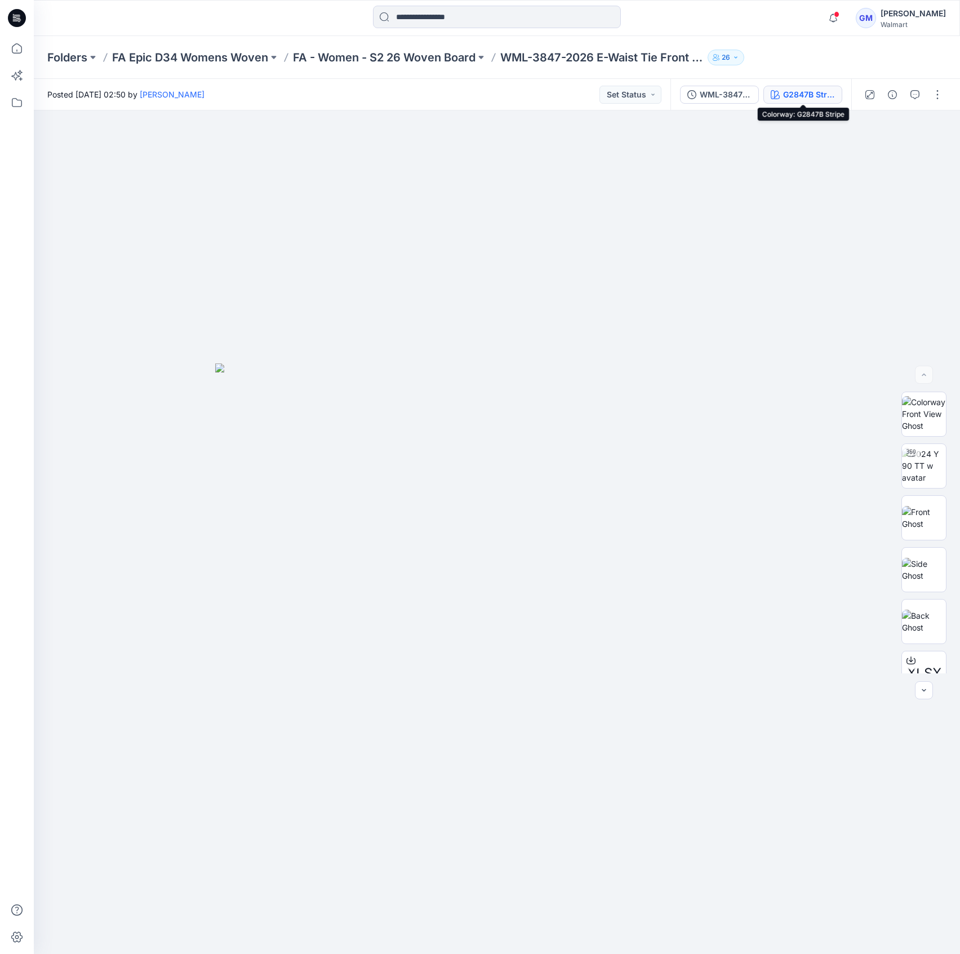
click at [796, 90] on div "G2847B Stripe" at bounding box center [809, 94] width 52 height 12
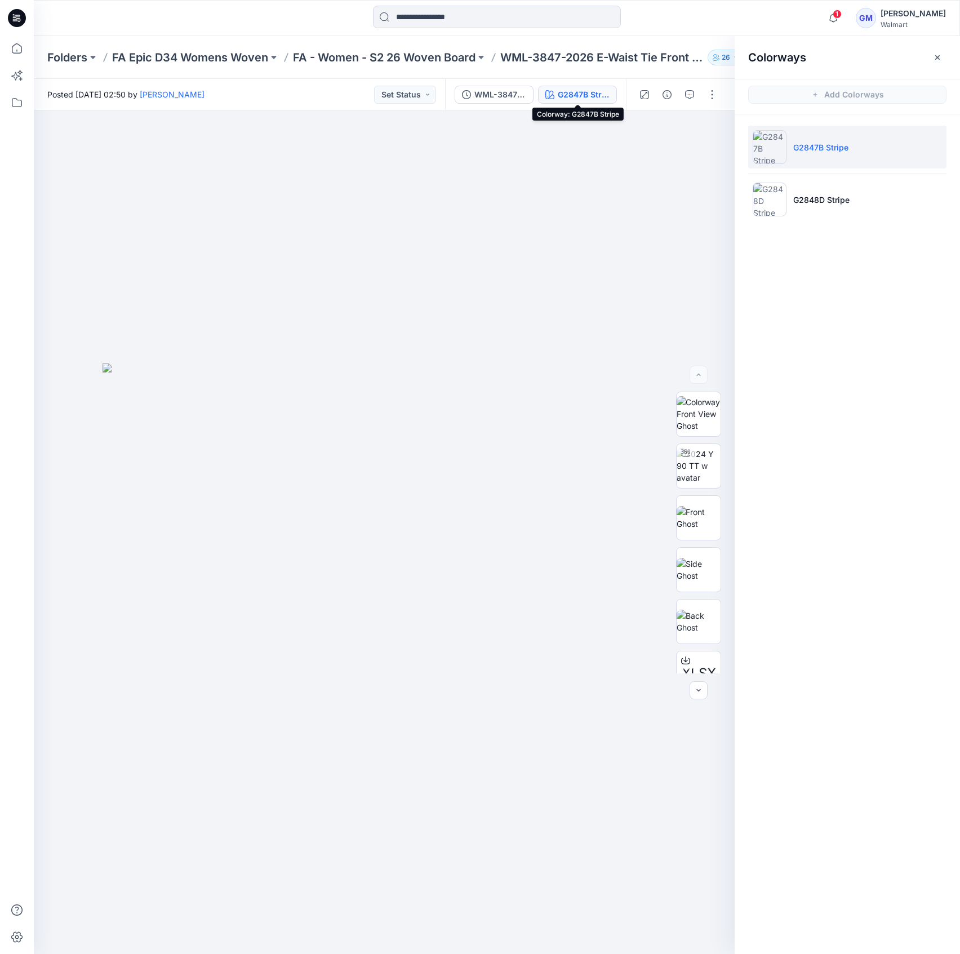
click at [194, 48] on div "Folders FA Epic D34 Womens Woven FA - Women - S2 26 Woven Board WML-3847-2026 E…" at bounding box center [497, 57] width 926 height 43
click at [259, 61] on p "FA Epic D34 Womens Woven" at bounding box center [190, 58] width 156 height 16
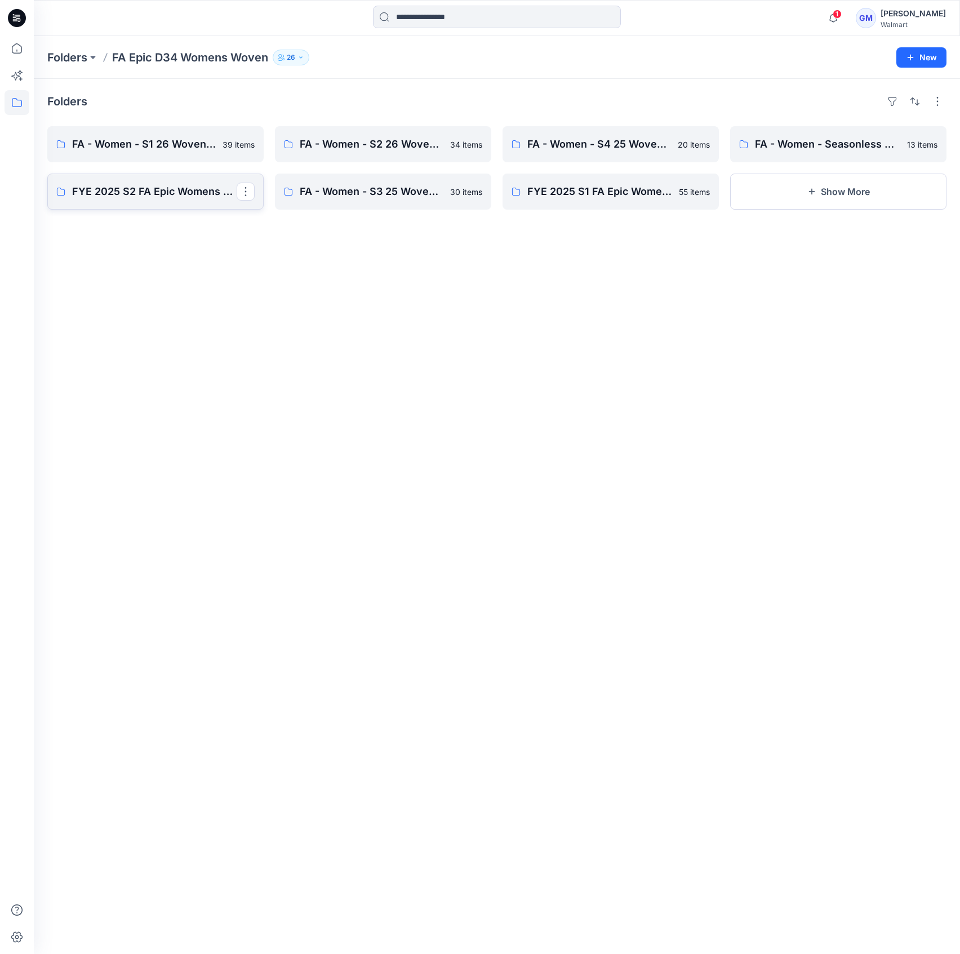
click at [175, 196] on p "FYE 2025 S2 FA Epic Womens Woven Board" at bounding box center [154, 192] width 164 height 16
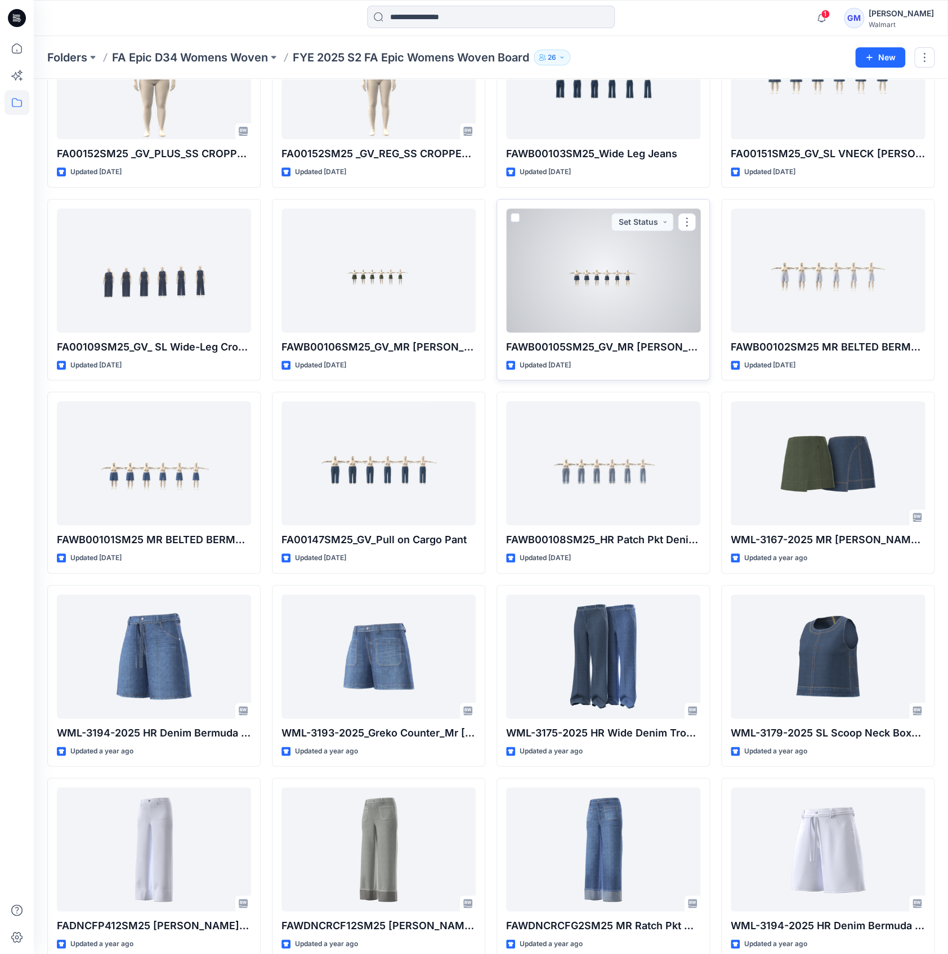
scroll to position [372, 0]
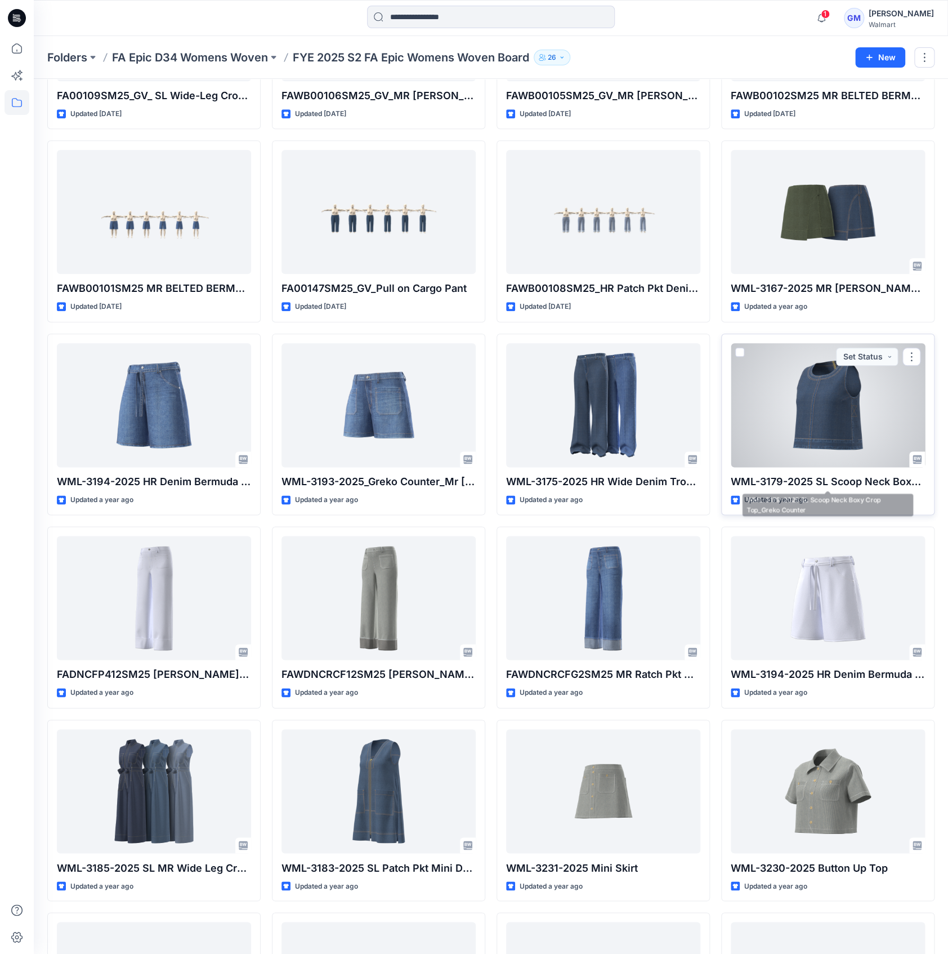
click at [858, 457] on div at bounding box center [828, 405] width 194 height 124
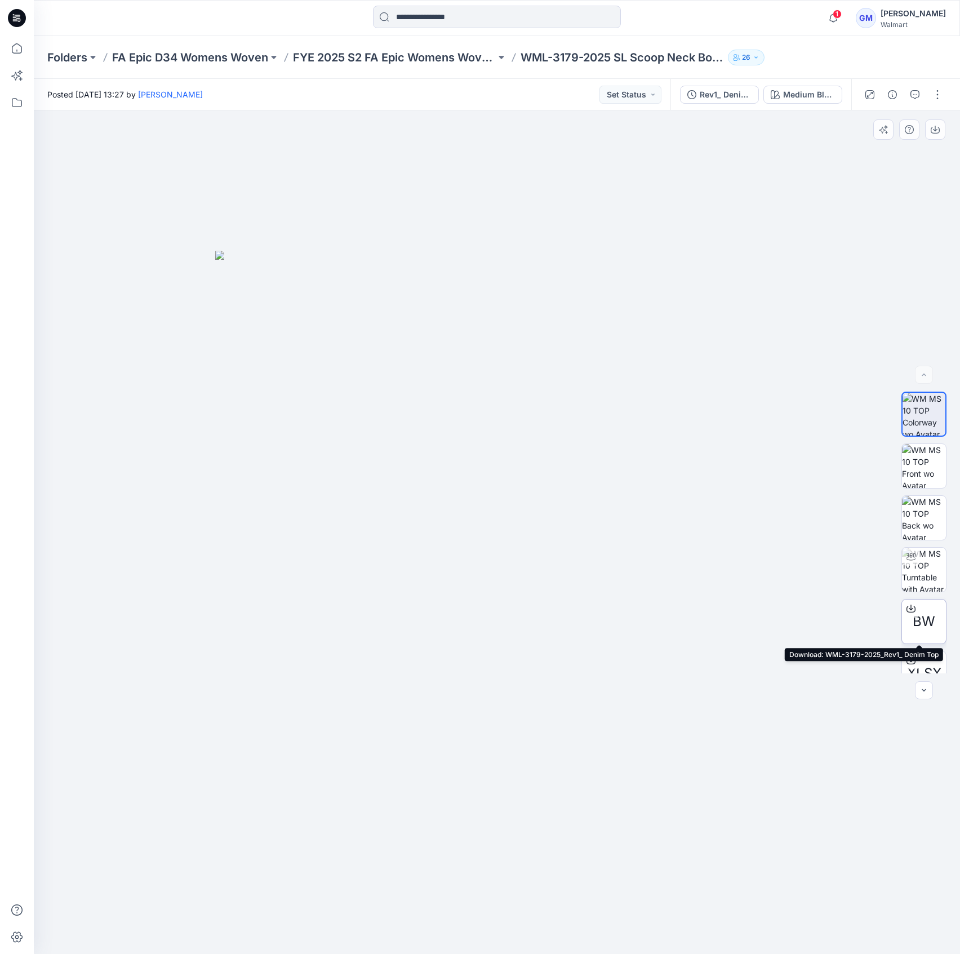
click at [908, 611] on icon at bounding box center [910, 608] width 9 height 9
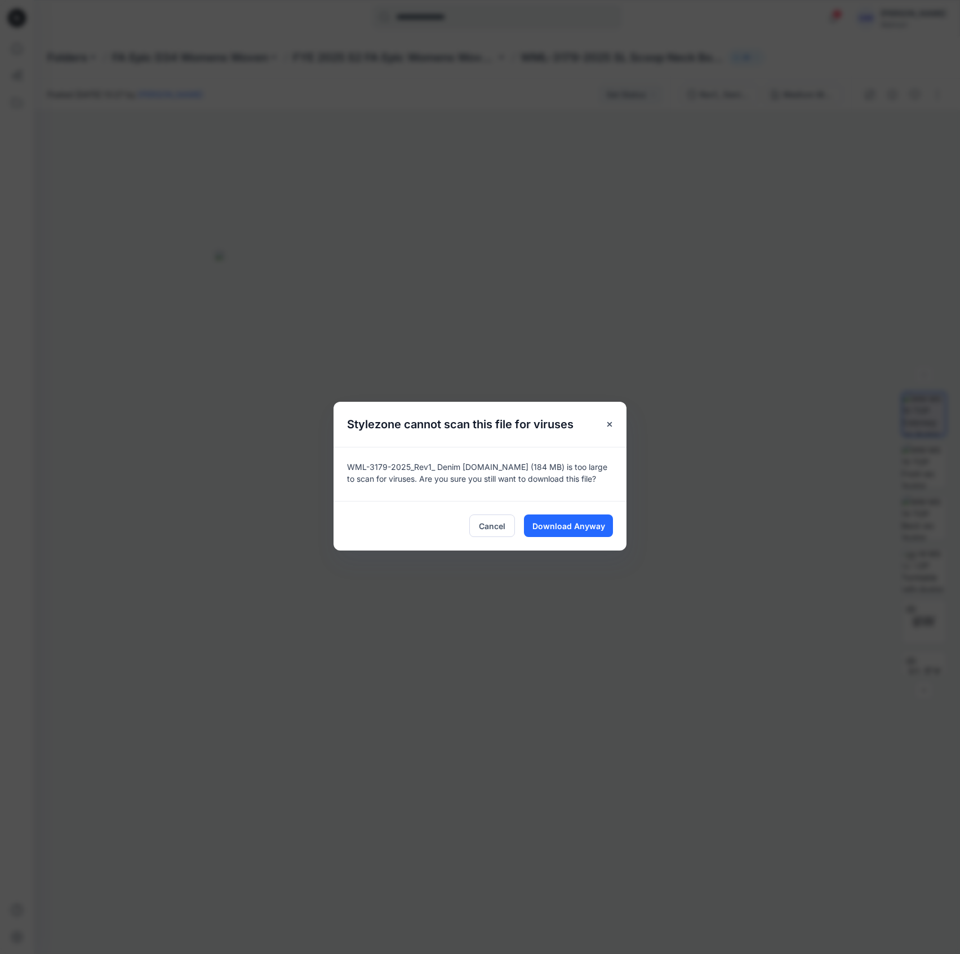
click at [613, 514] on div "Cancel Download Anyway" at bounding box center [479, 526] width 293 height 50
click at [596, 524] on span "Download Anyway" at bounding box center [568, 526] width 73 height 12
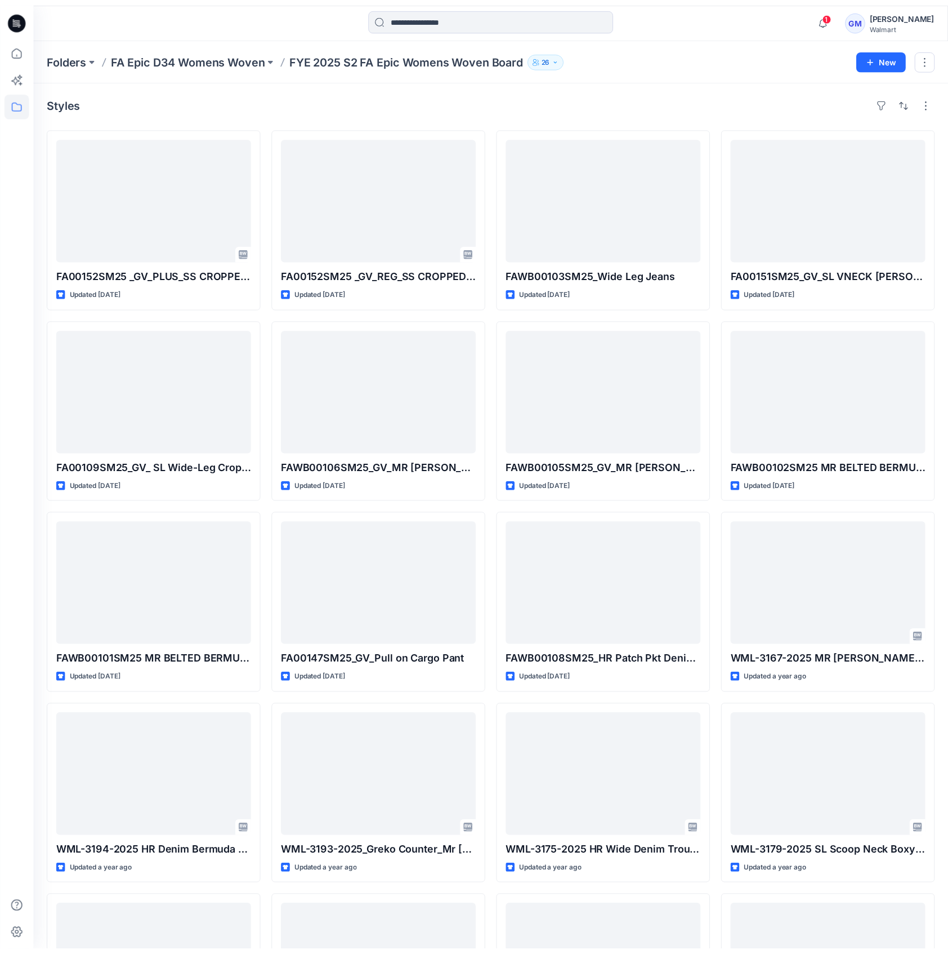
scroll to position [372, 0]
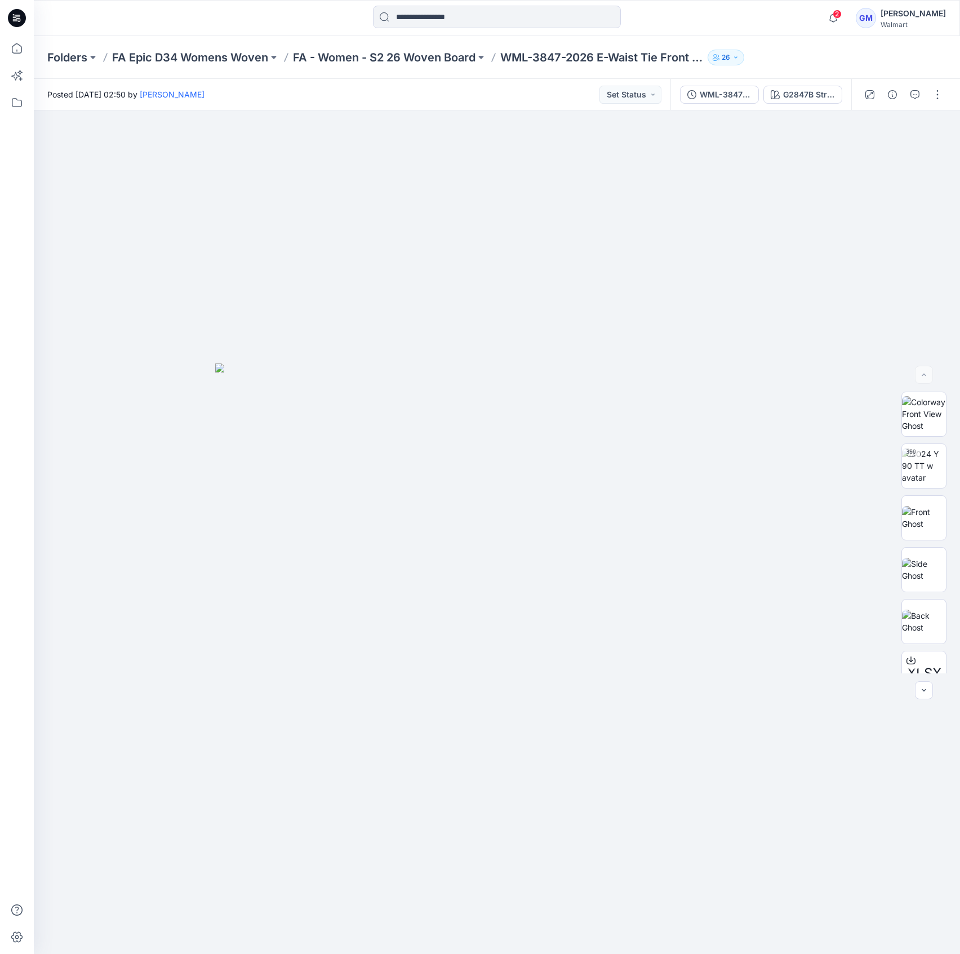
click at [516, 82] on div "Posted [DATE] 02:50 by [PERSON_NAME] Set Status" at bounding box center [352, 94] width 636 height 31
click at [806, 94] on div "G2847B Stripe" at bounding box center [809, 94] width 52 height 12
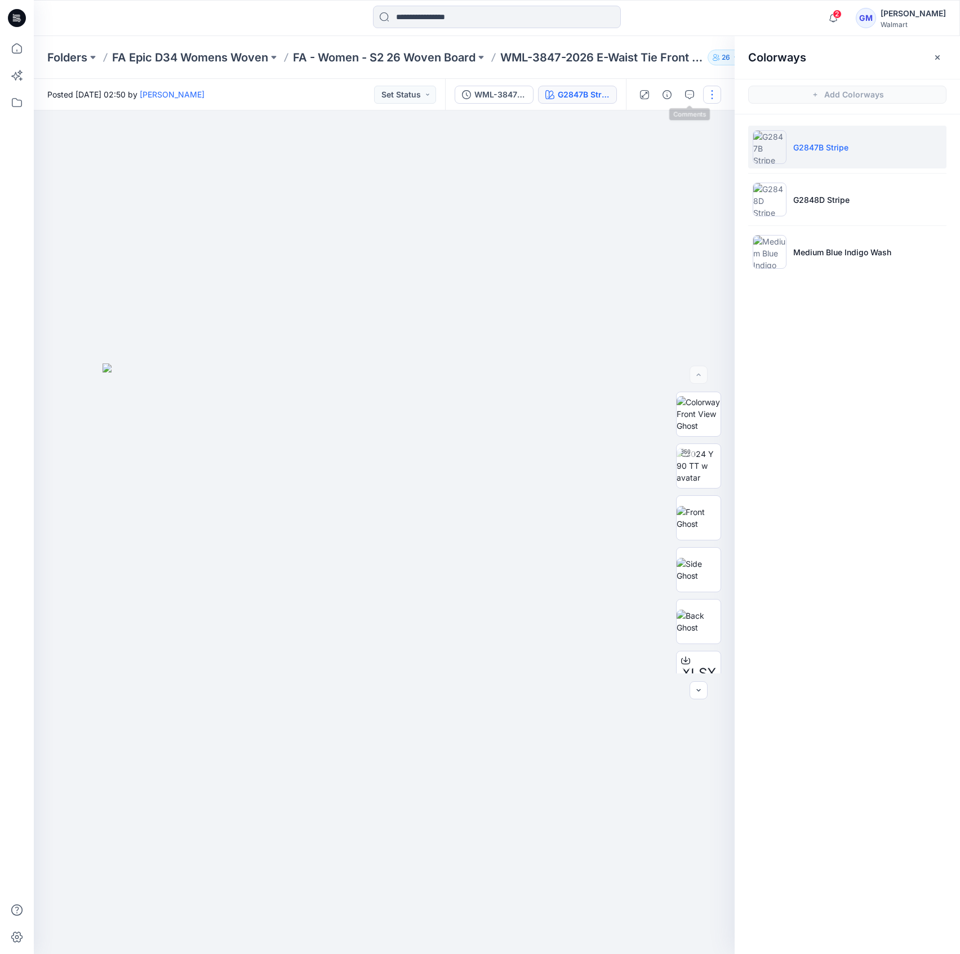
click at [707, 92] on button "button" at bounding box center [712, 95] width 18 height 18
click at [674, 155] on button "Edit" at bounding box center [665, 152] width 104 height 21
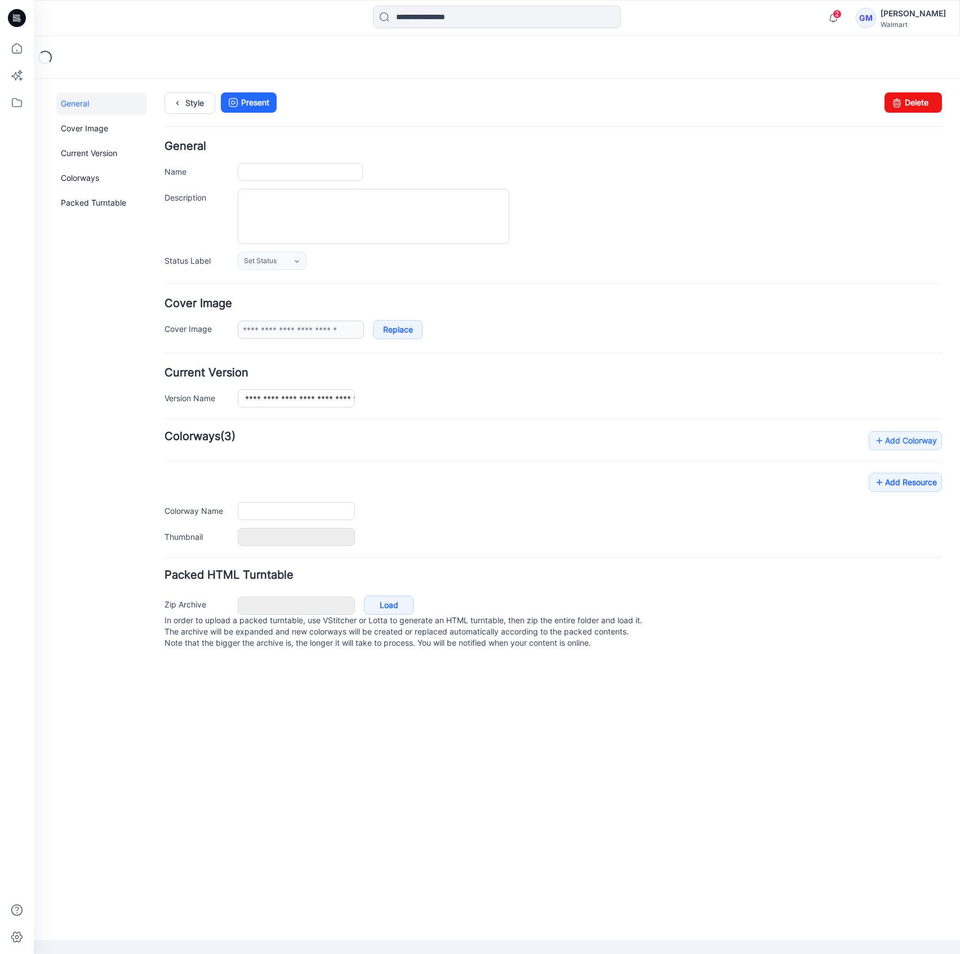
type input "**********"
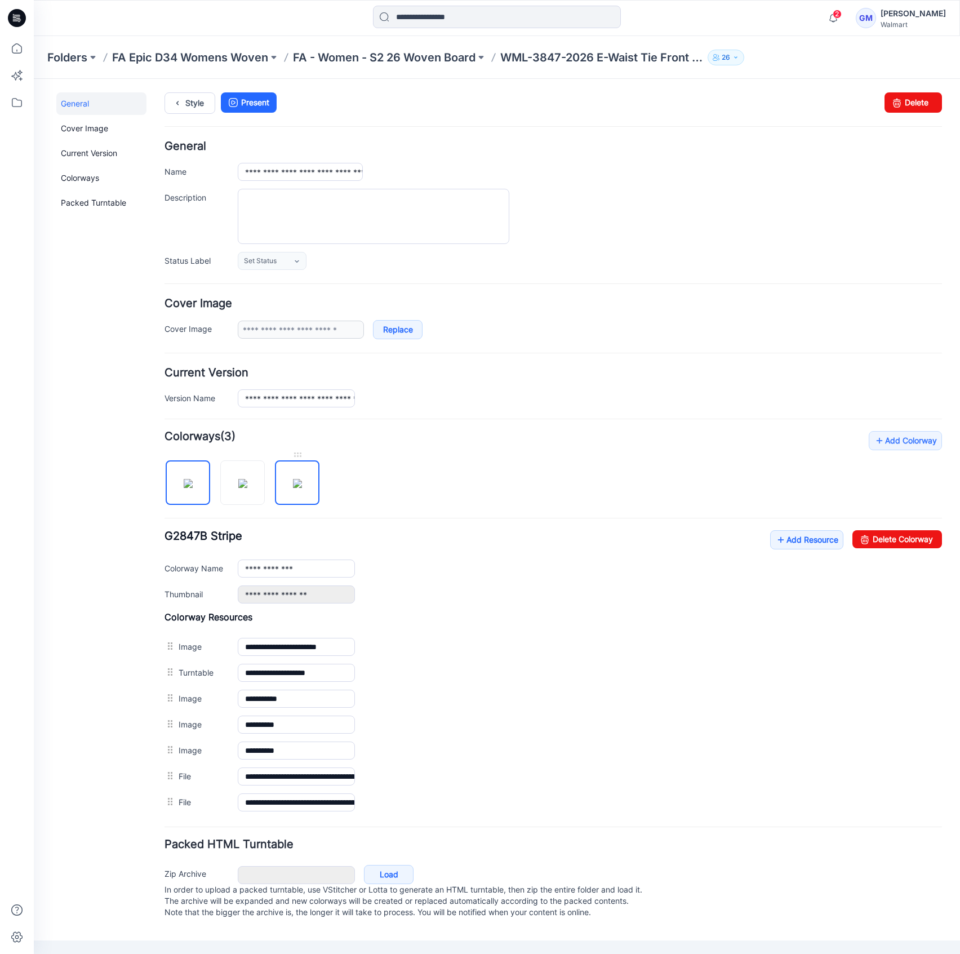
click at [293, 481] on img at bounding box center [297, 483] width 9 height 9
click at [184, 488] on img at bounding box center [188, 483] width 9 height 9
click at [302, 488] on img at bounding box center [297, 483] width 9 height 9
type input "**********"
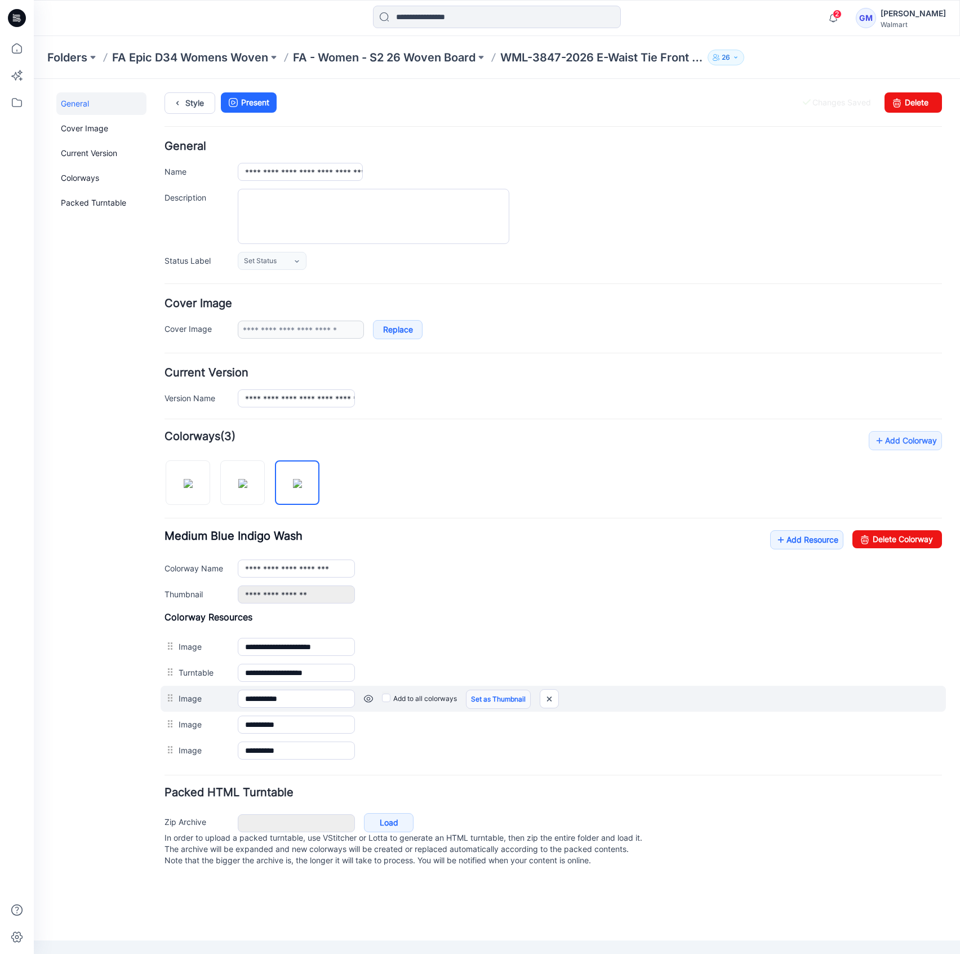
click at [477, 701] on link "Set as Thumbnail" at bounding box center [498, 698] width 65 height 19
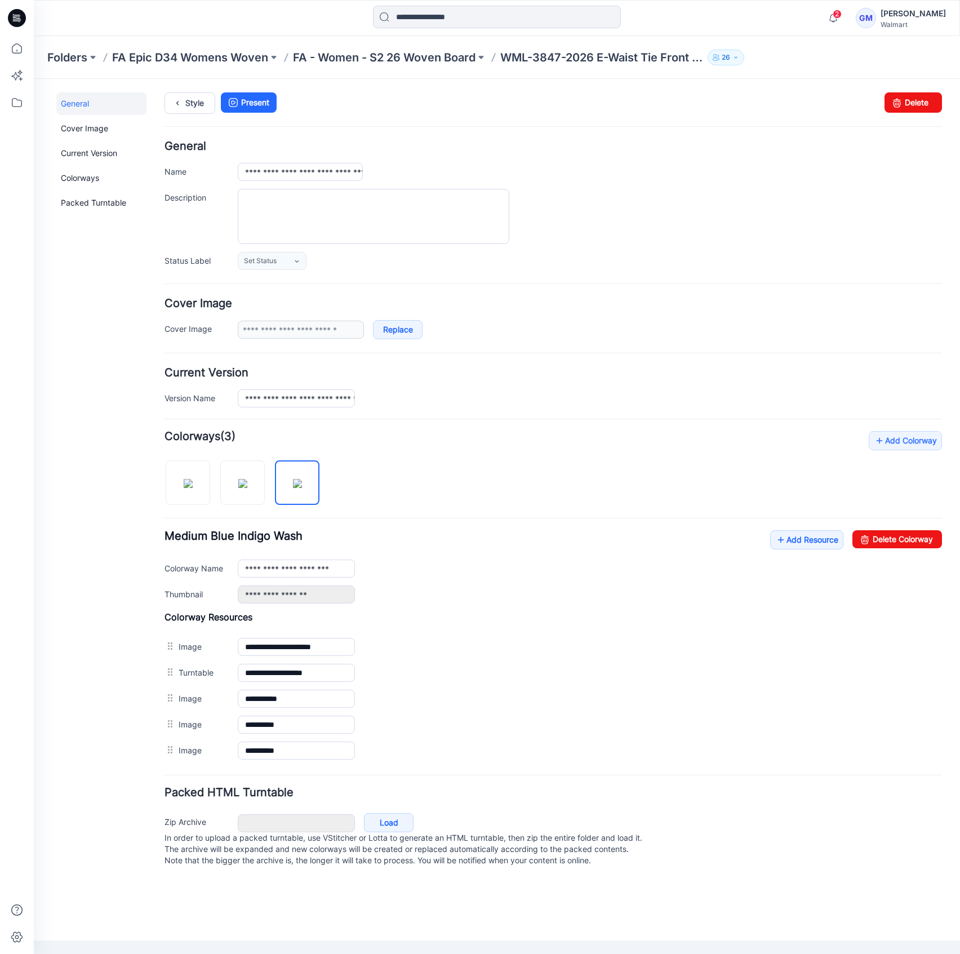
type input "**********"
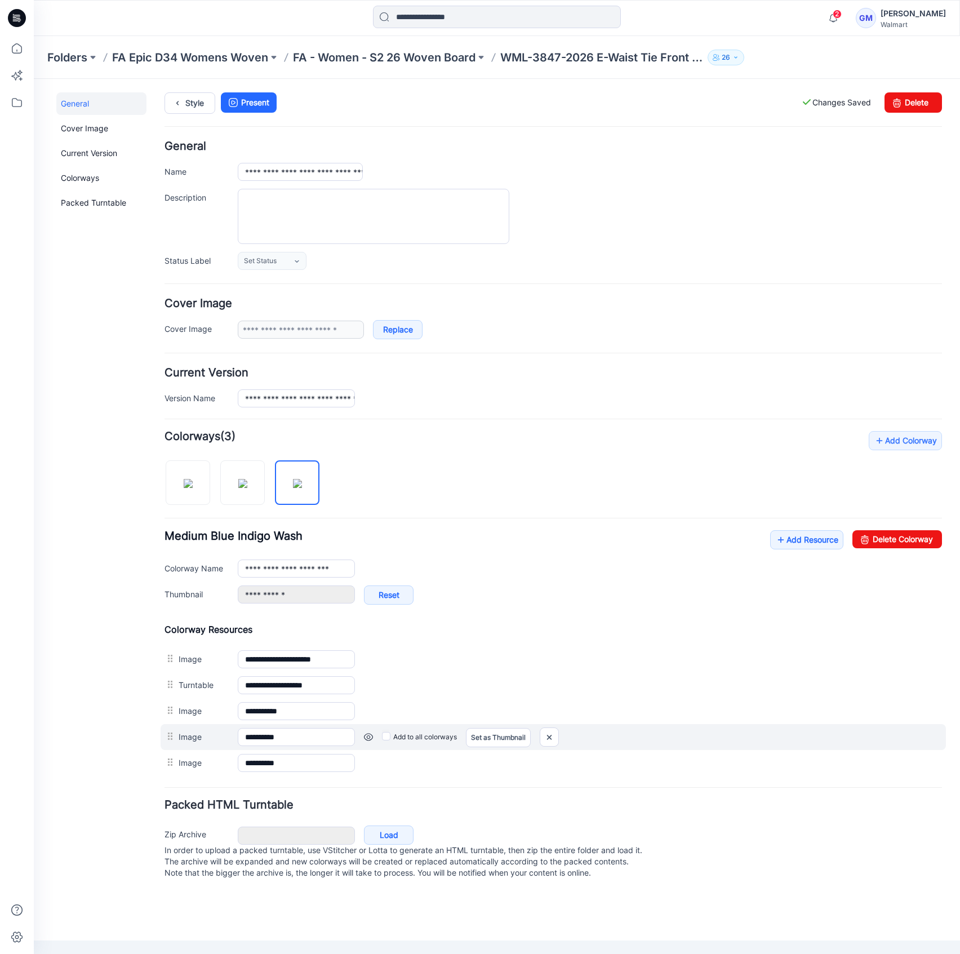
drag, startPoint x: 182, startPoint y: 661, endPoint x: 176, endPoint y: 737, distance: 75.7
click at [176, 737] on div "**********" at bounding box center [552, 699] width 777 height 152
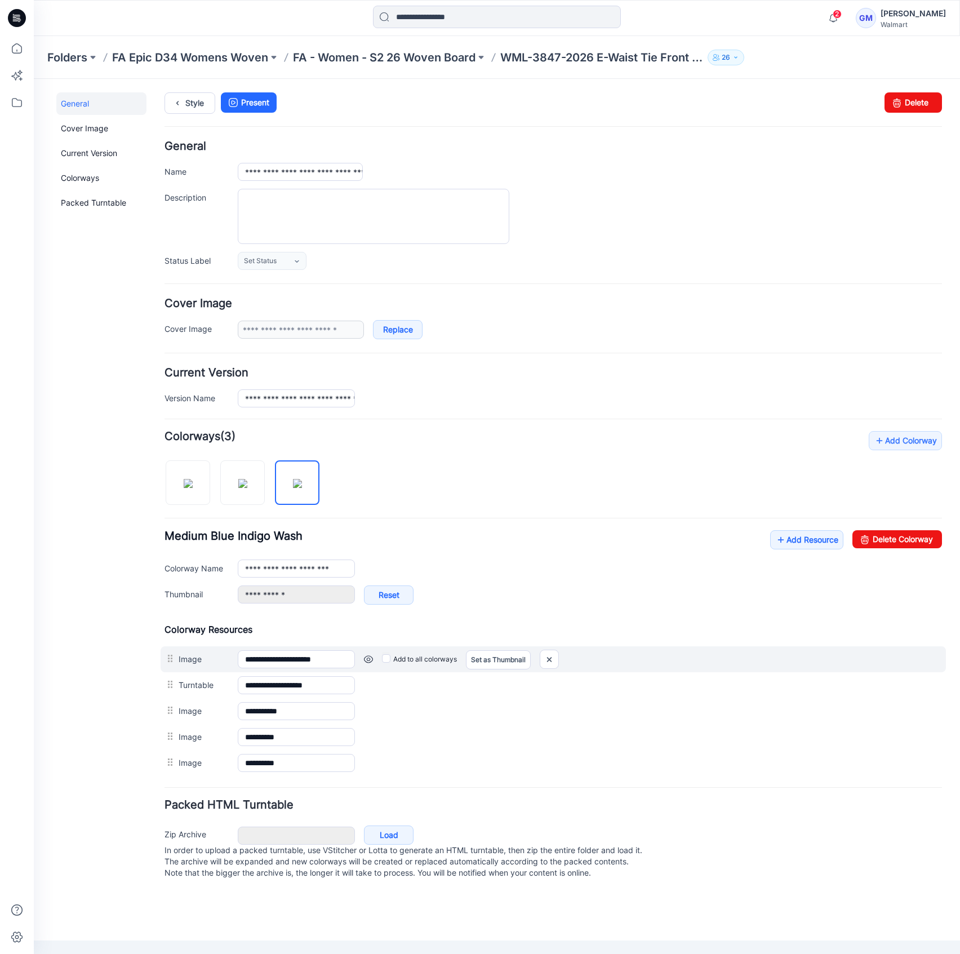
click at [170, 665] on div at bounding box center [171, 658] width 14 height 17
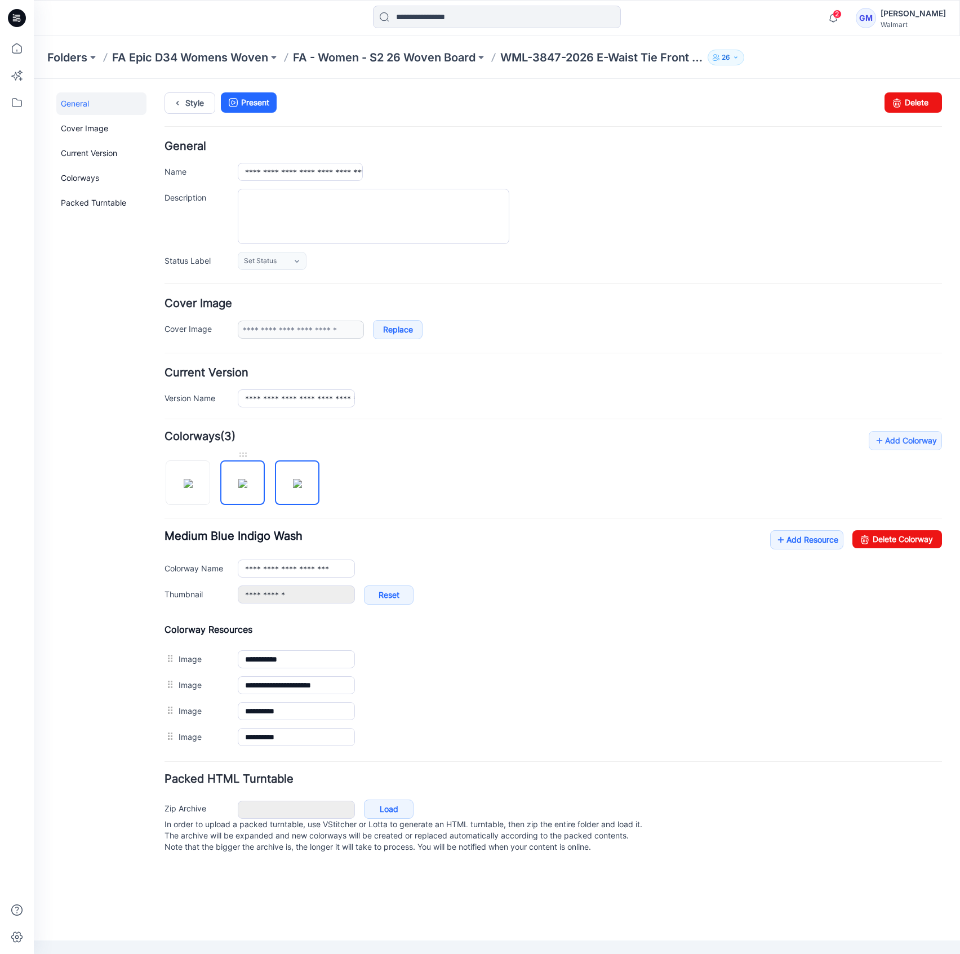
click at [238, 488] on img at bounding box center [242, 483] width 9 height 9
type input "**********"
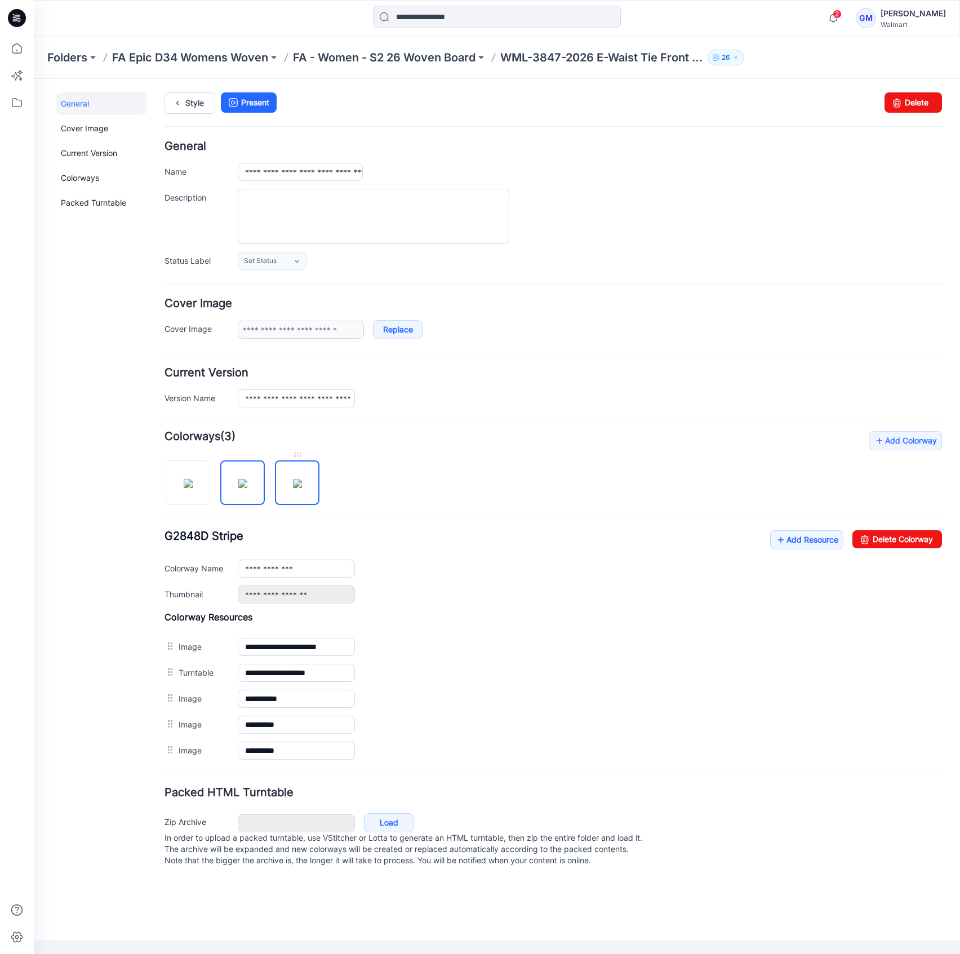
click at [293, 488] on img at bounding box center [297, 483] width 9 height 9
type input "**********"
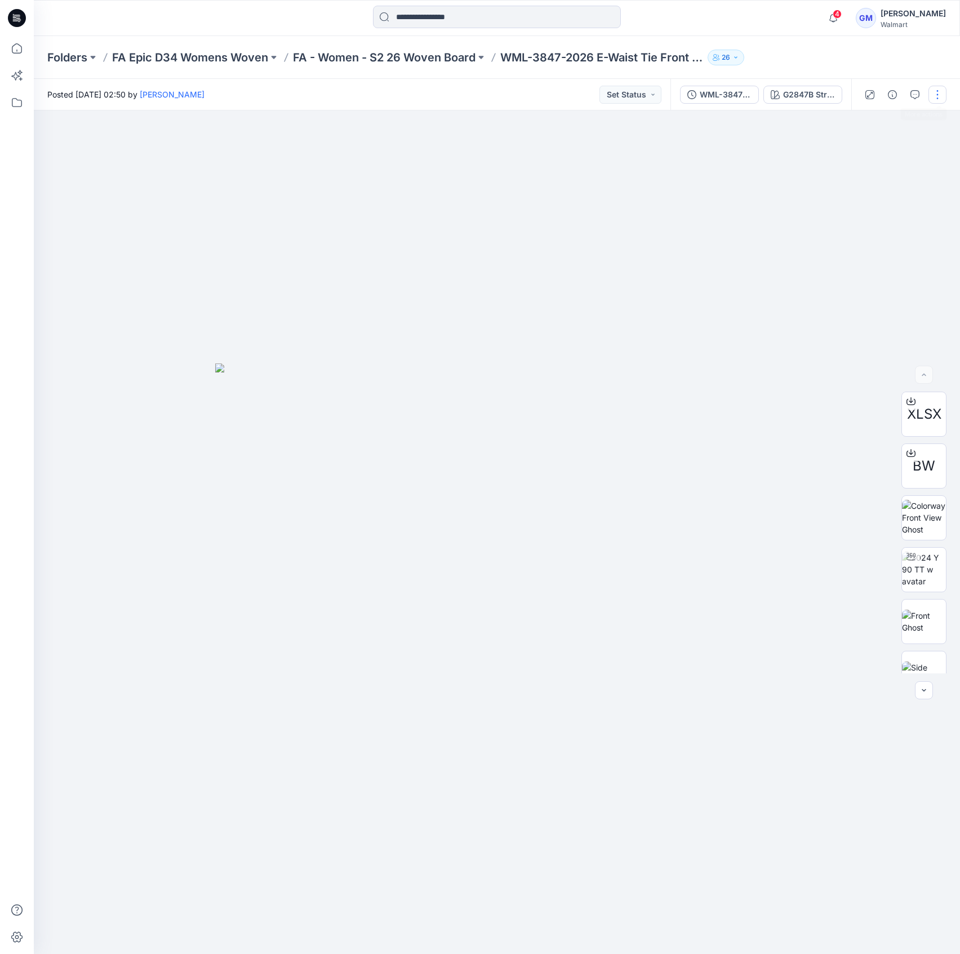
click at [940, 89] on button "button" at bounding box center [937, 95] width 18 height 18
click at [931, 157] on button "Edit" at bounding box center [890, 152] width 104 height 21
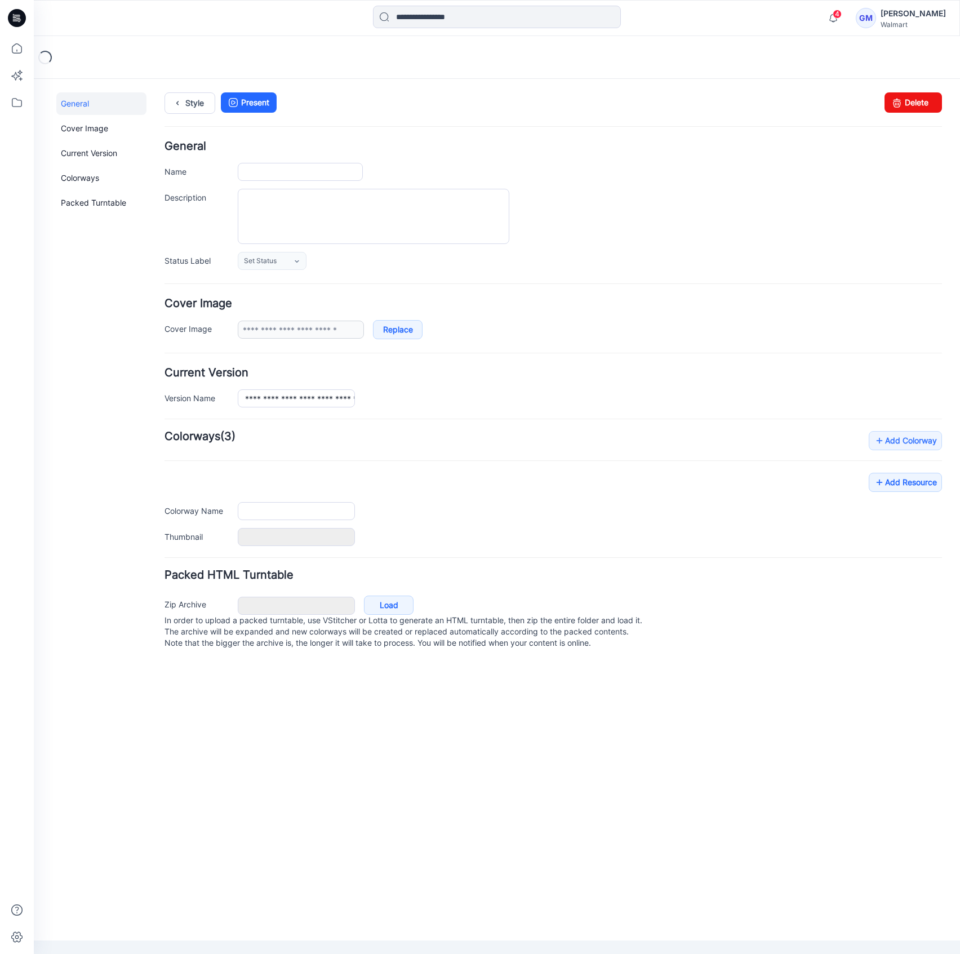
type input "**********"
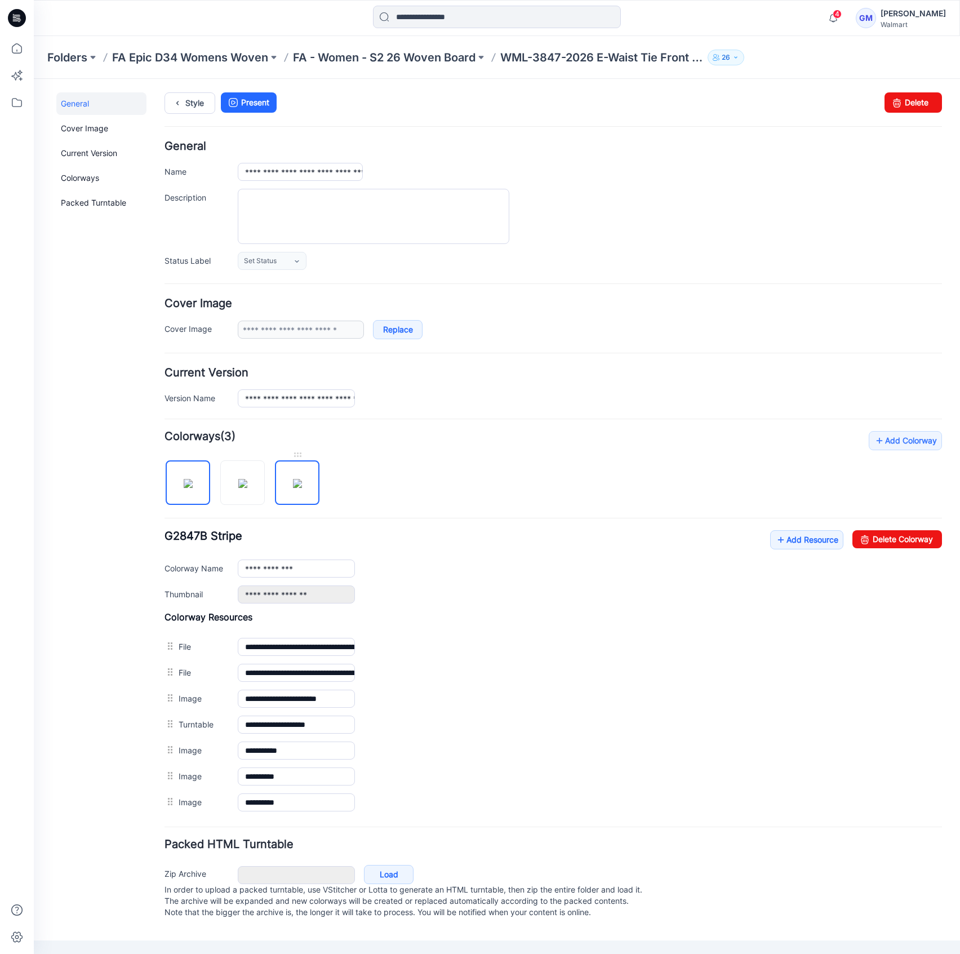
click at [293, 488] on img at bounding box center [297, 483] width 9 height 9
type input "**********"
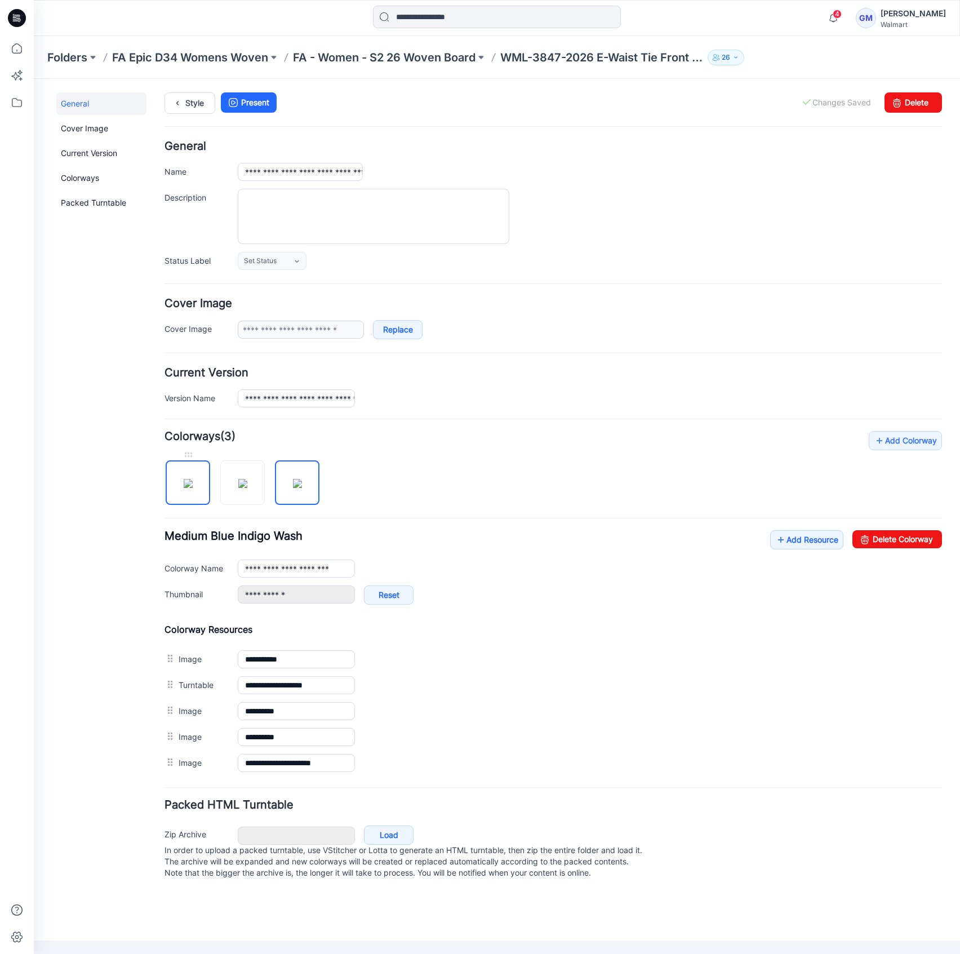
click at [185, 488] on img at bounding box center [188, 483] width 9 height 9
type input "**********"
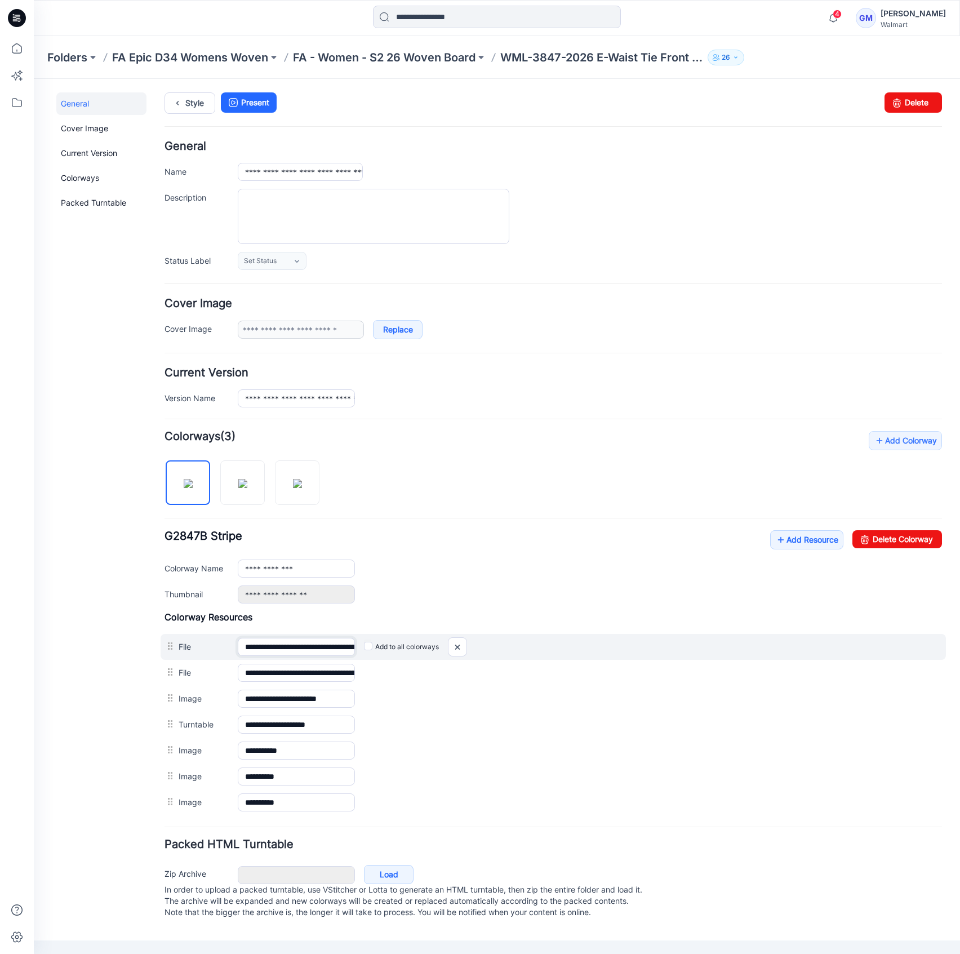
drag, startPoint x: 315, startPoint y: 644, endPoint x: 485, endPoint y: 644, distance: 170.1
click at [485, 644] on div "**********" at bounding box center [553, 647] width 785 height 26
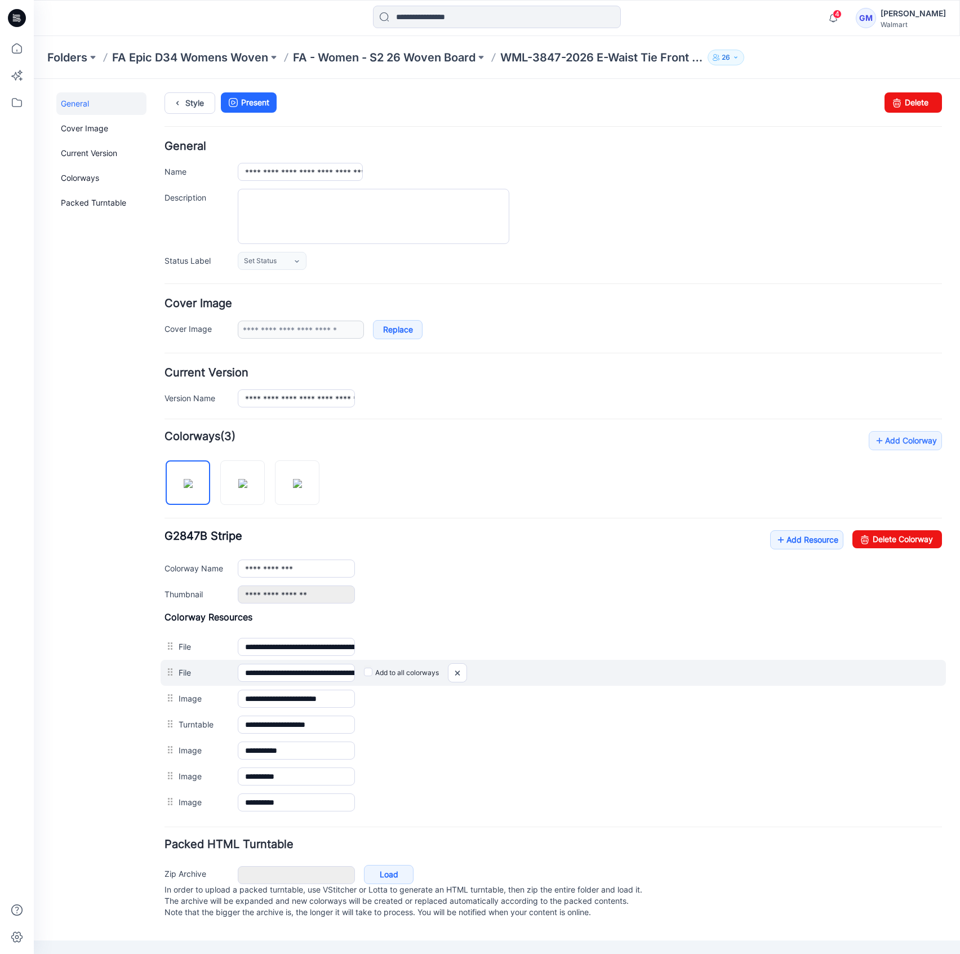
drag, startPoint x: 266, startPoint y: 661, endPoint x: 521, endPoint y: 670, distance: 255.3
click at [521, 670] on div "**********" at bounding box center [553, 673] width 785 height 26
drag, startPoint x: 261, startPoint y: 668, endPoint x: 538, endPoint y: 673, distance: 277.7
click at [538, 673] on div "**********" at bounding box center [553, 673] width 785 height 26
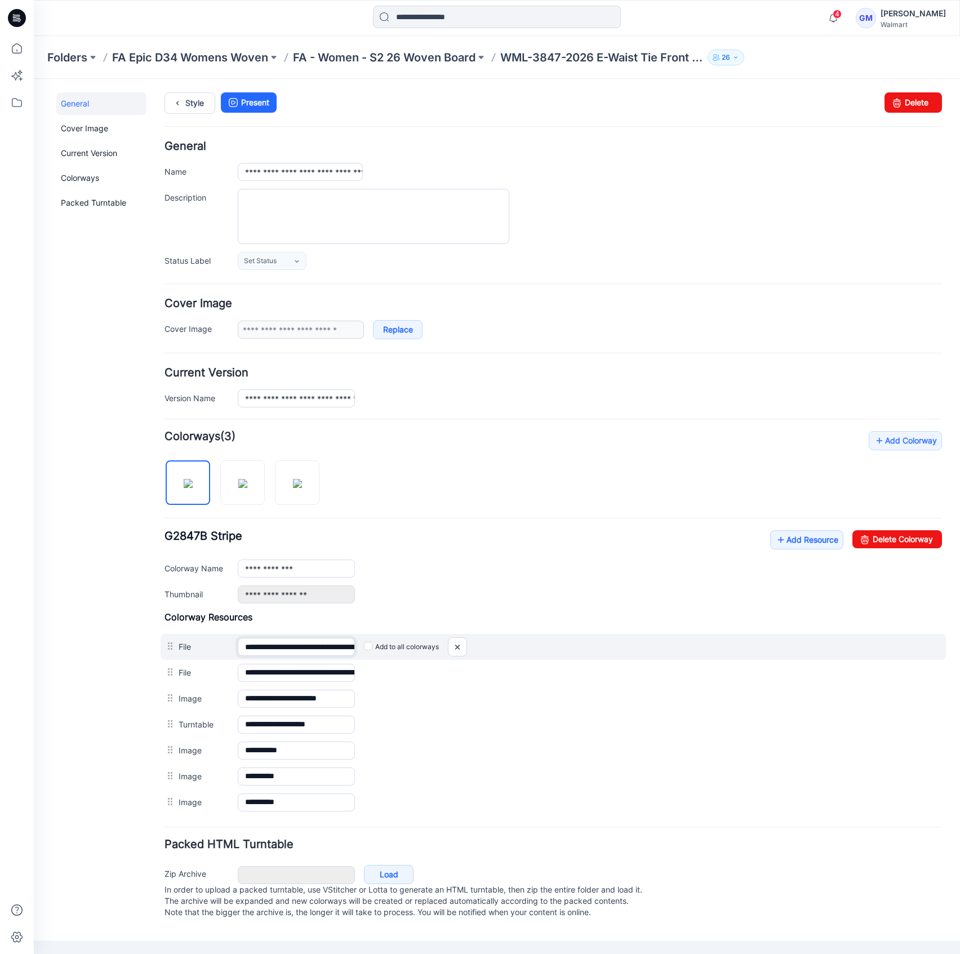
scroll to position [0, 181]
drag, startPoint x: 310, startPoint y: 650, endPoint x: 551, endPoint y: 645, distance: 241.1
click at [551, 645] on div "**********" at bounding box center [553, 647] width 785 height 26
drag, startPoint x: 277, startPoint y: 644, endPoint x: 496, endPoint y: 642, distance: 218.5
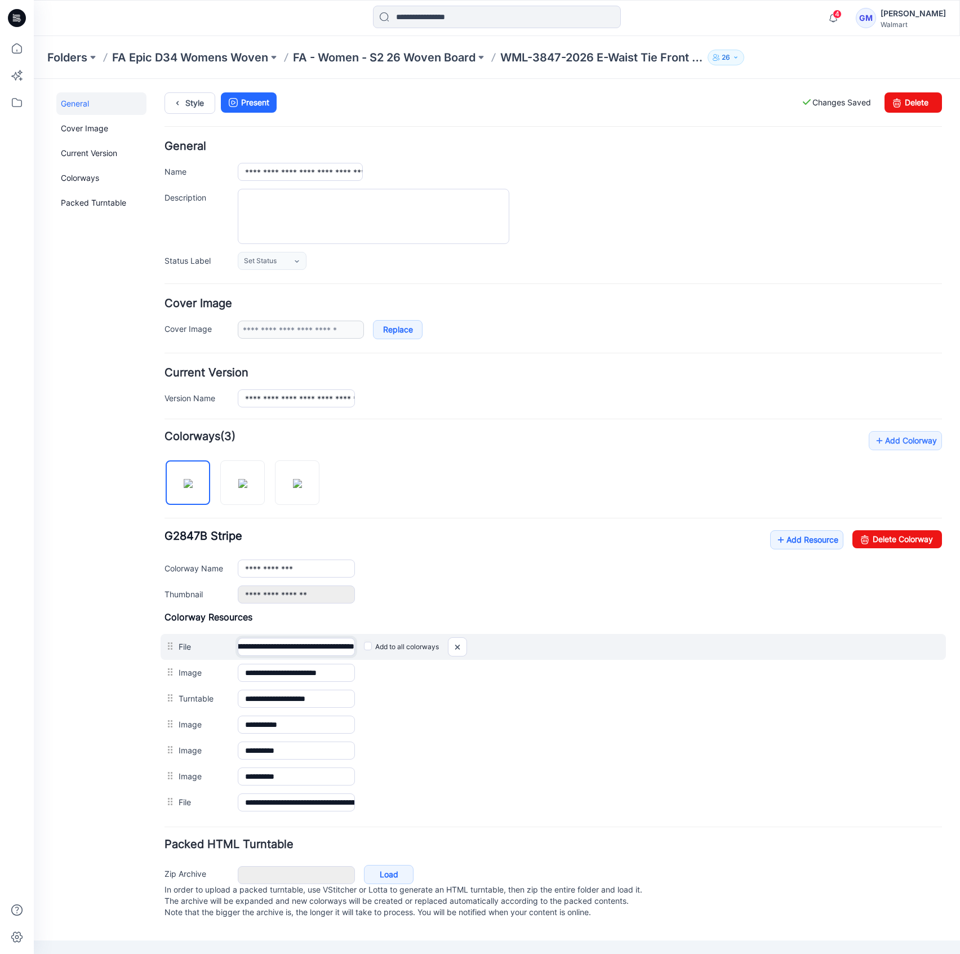
click at [496, 642] on div "**********" at bounding box center [553, 647] width 785 height 26
click at [466, 648] on img at bounding box center [457, 647] width 18 height 19
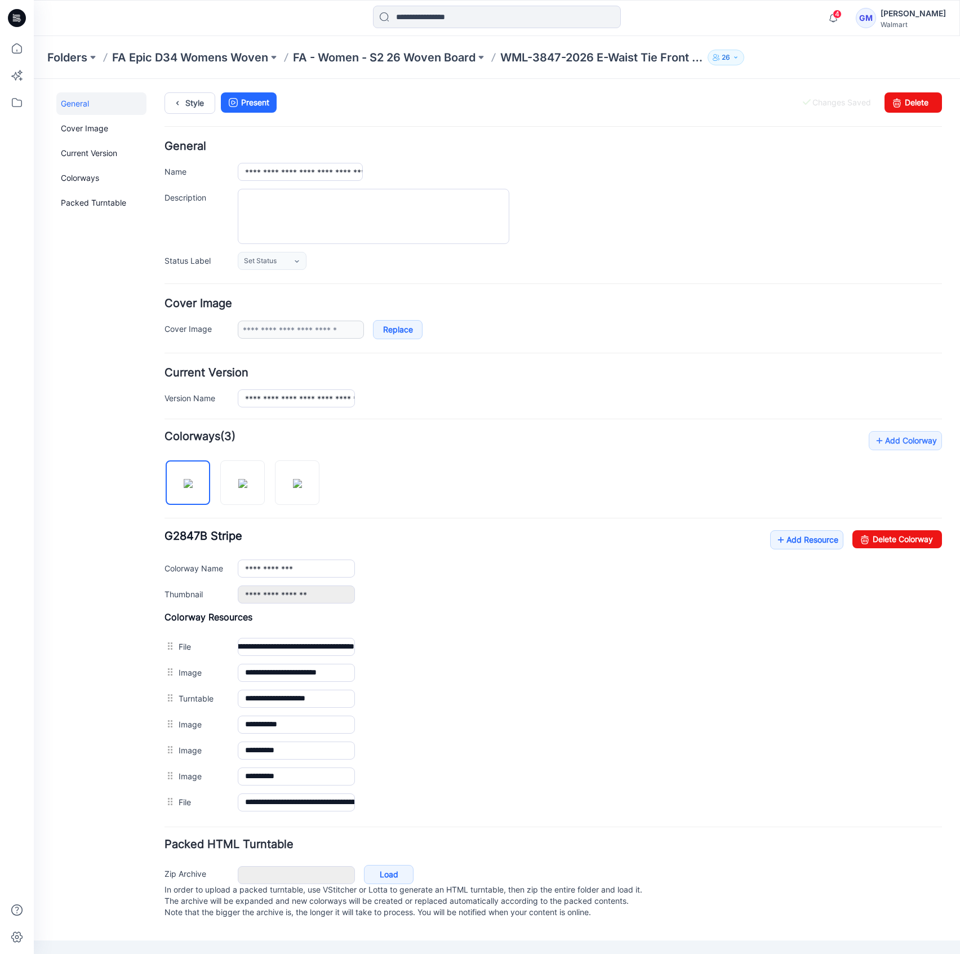
scroll to position [0, 0]
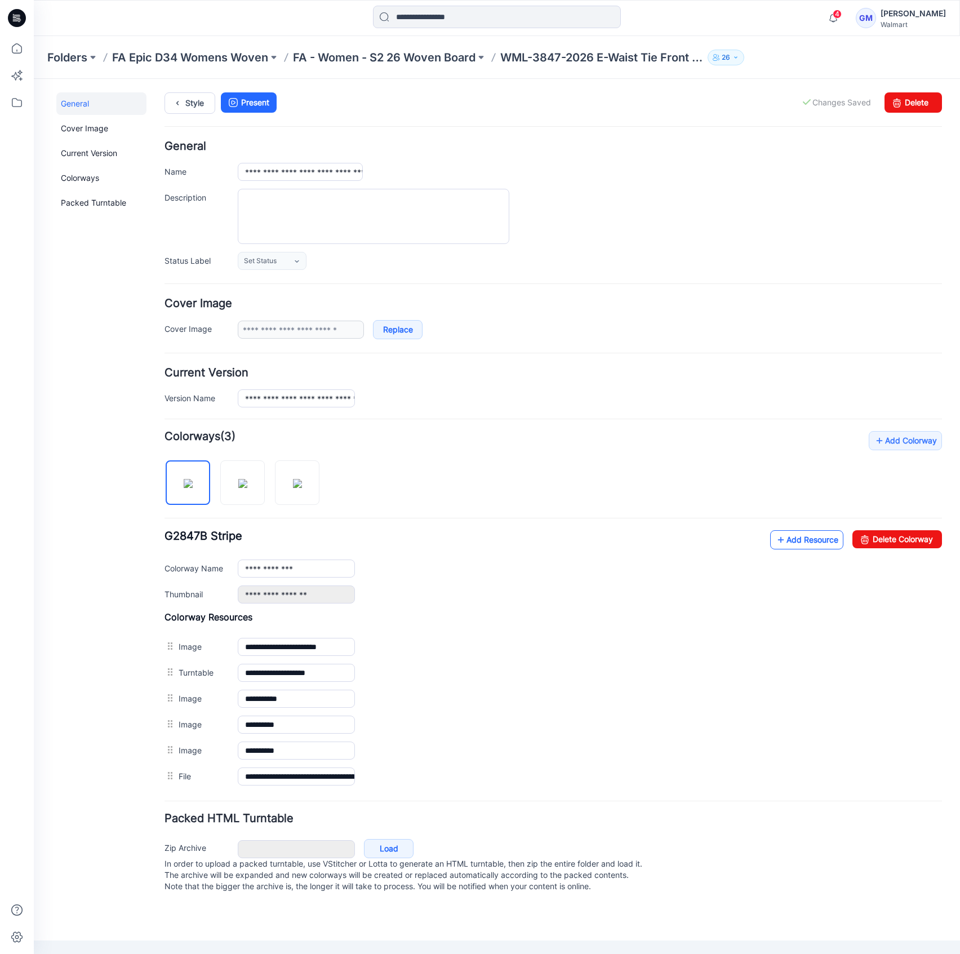
click at [803, 534] on link "Add Resource" at bounding box center [806, 539] width 73 height 19
click at [787, 541] on link "Add Resource" at bounding box center [806, 539] width 73 height 19
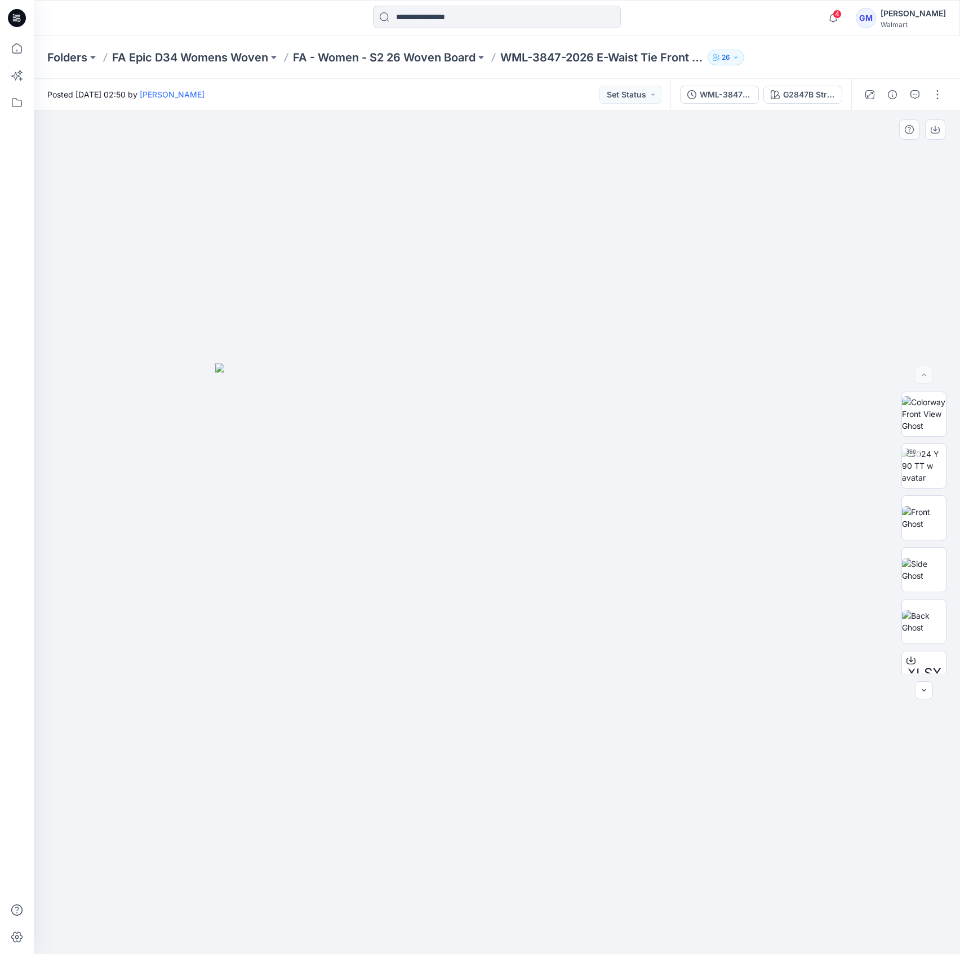
click at [134, 418] on div at bounding box center [497, 531] width 926 height 843
click at [444, 53] on p "FA - Women - S2 26 Woven Board" at bounding box center [384, 58] width 182 height 16
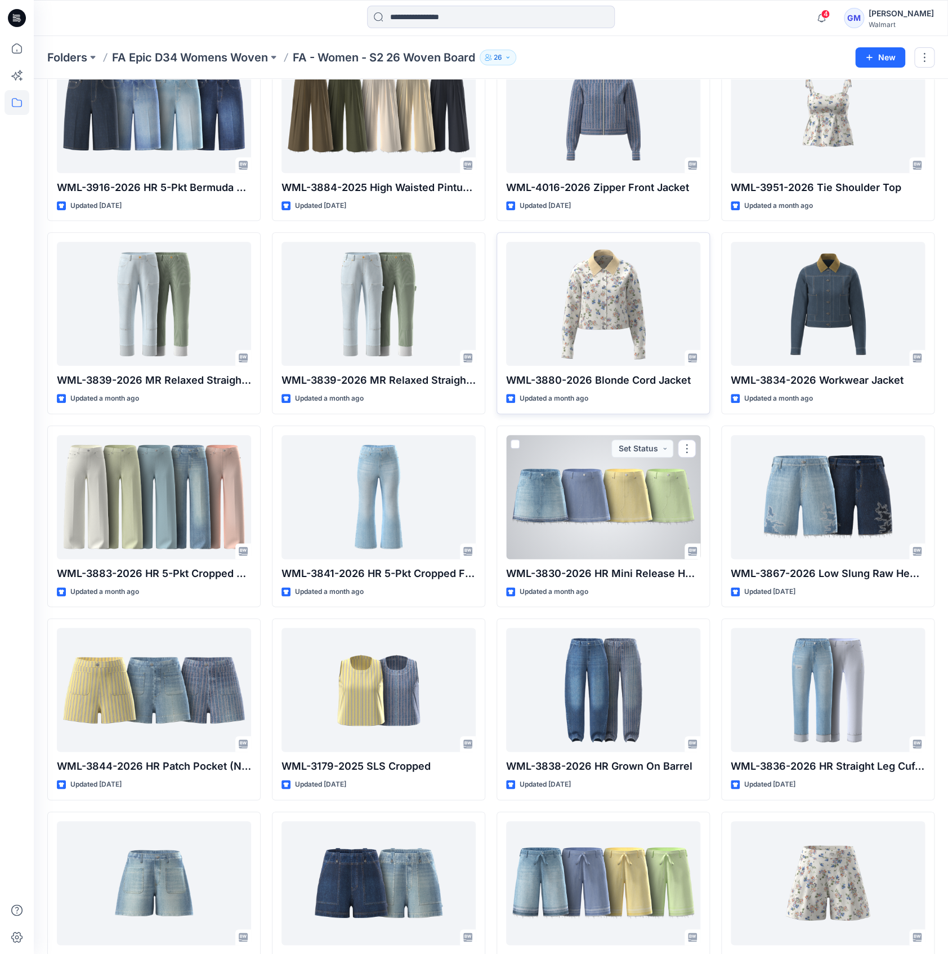
scroll to position [372, 0]
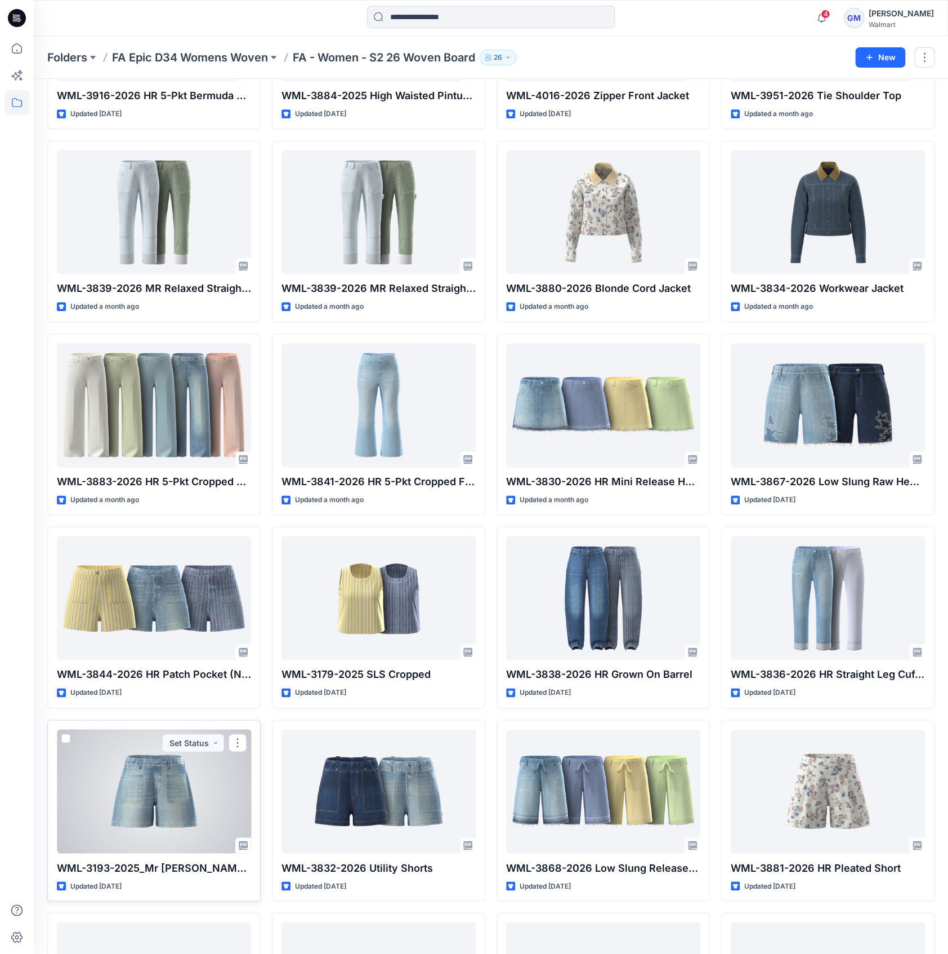
click at [171, 816] on div at bounding box center [154, 791] width 194 height 124
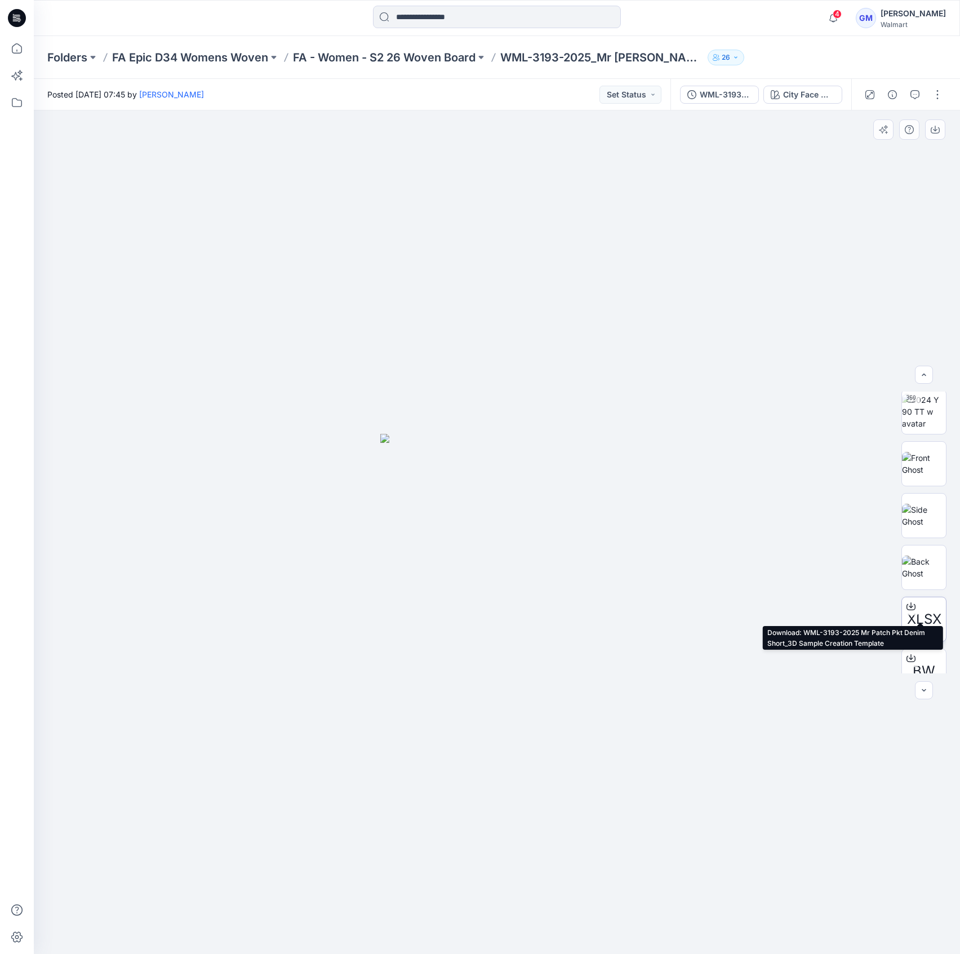
scroll to position [74, 0]
click at [6, 304] on div at bounding box center [17, 494] width 25 height 917
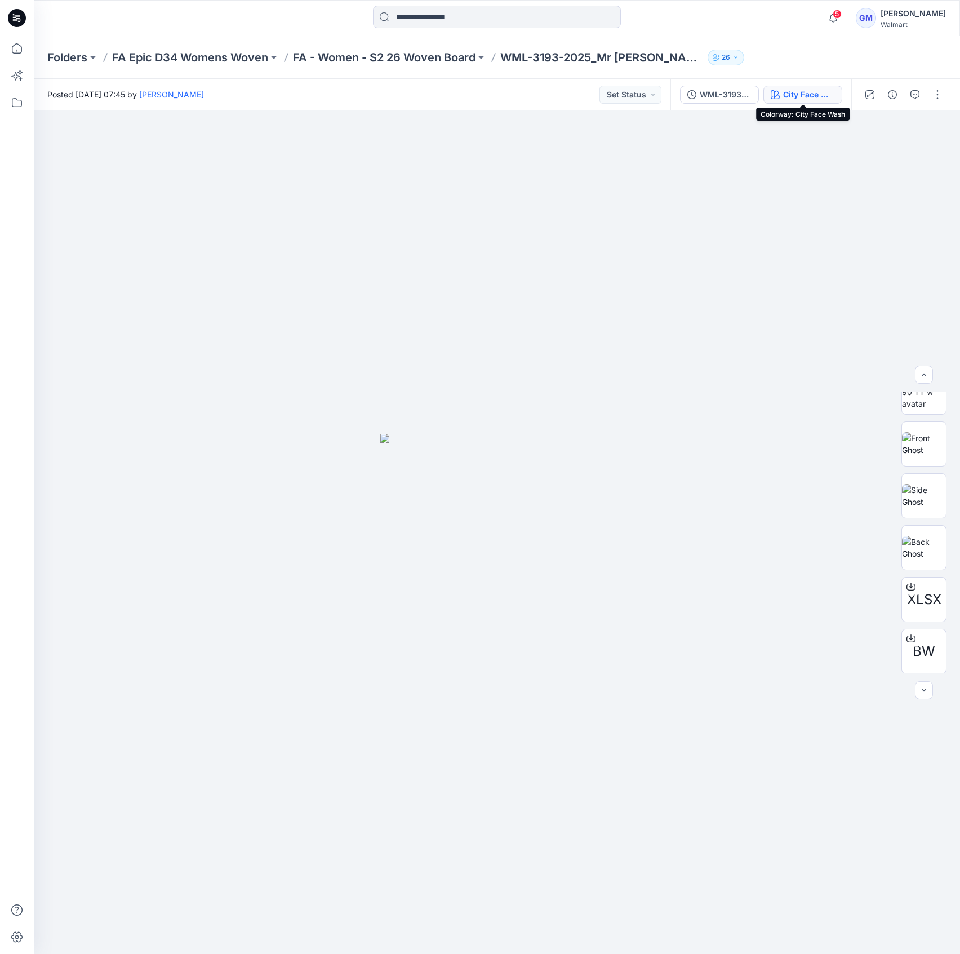
click at [813, 88] on div "City Face Wash" at bounding box center [809, 94] width 52 height 12
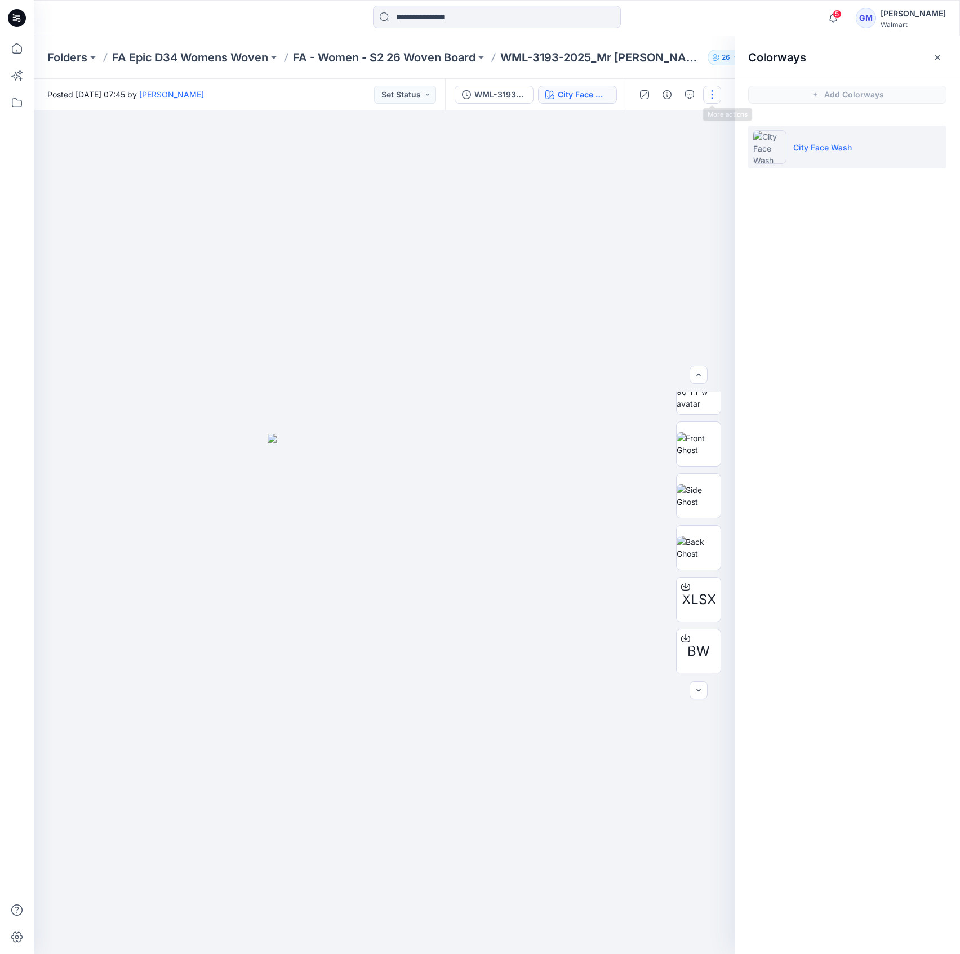
click at [718, 95] on button "button" at bounding box center [712, 95] width 18 height 18
click at [662, 142] on button "Edit" at bounding box center [665, 152] width 104 height 21
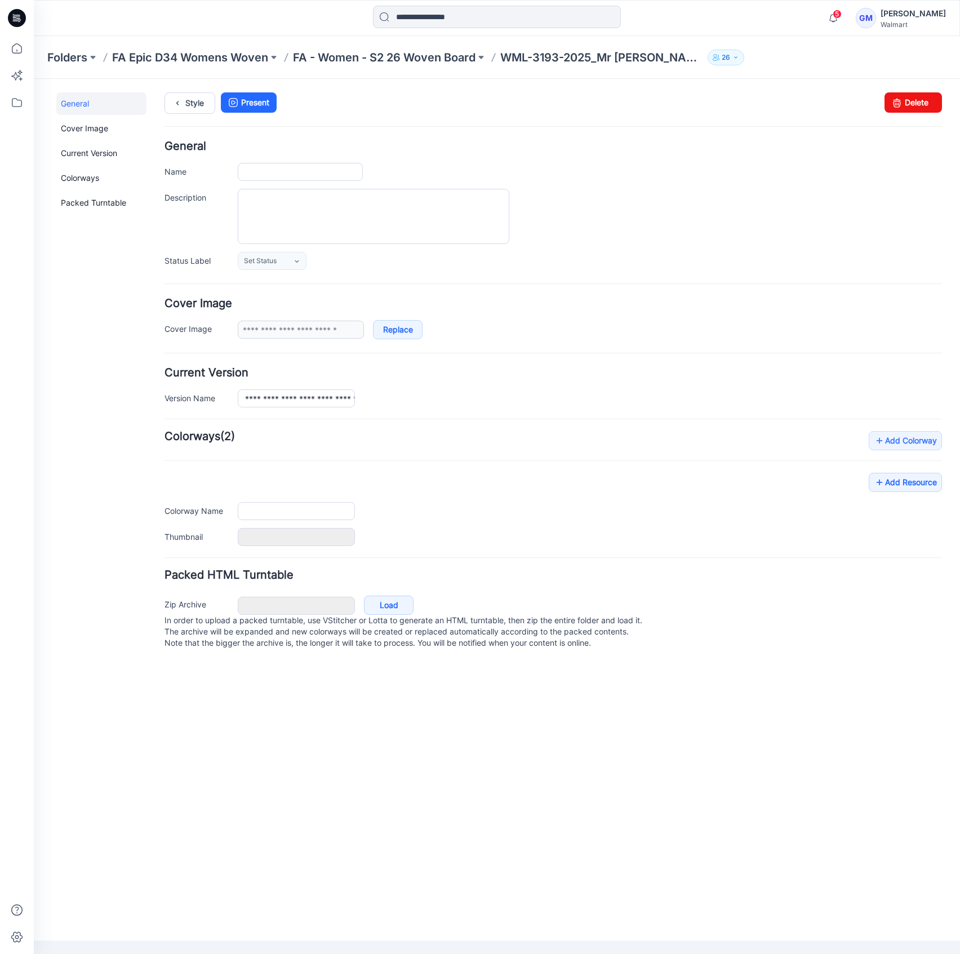
type input "**********"
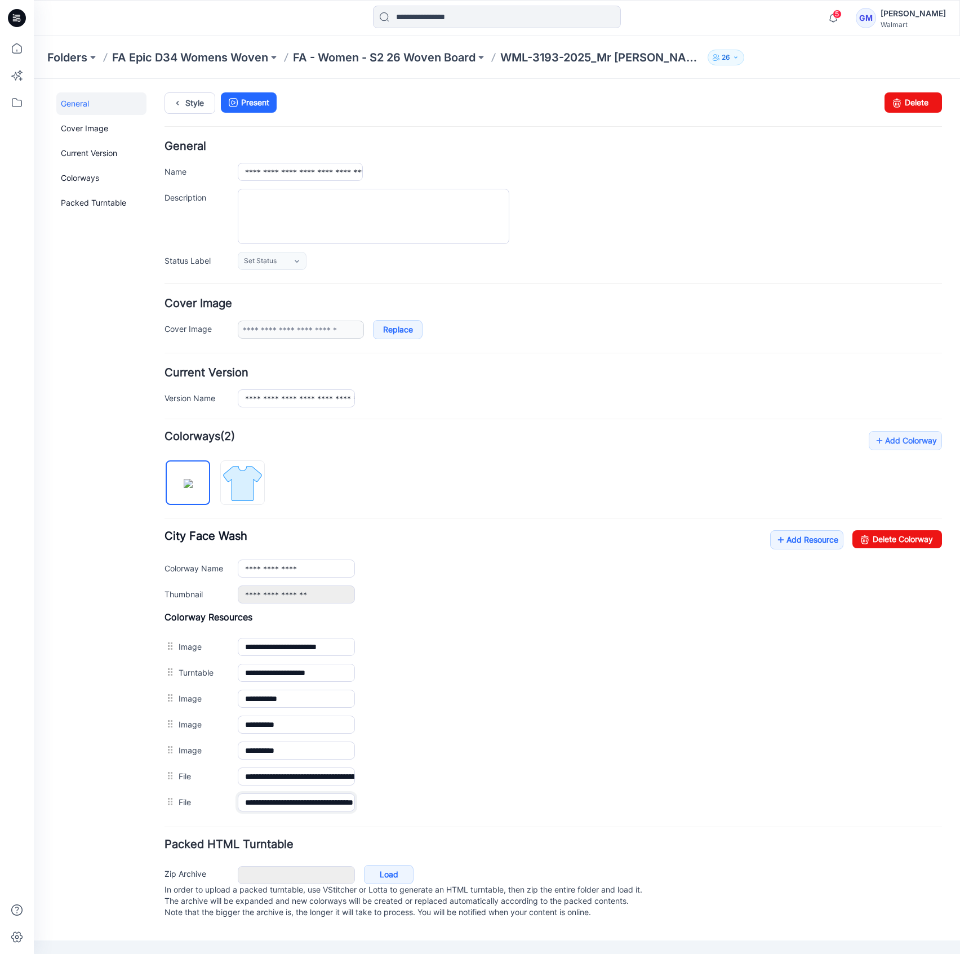
scroll to position [0, 54]
drag, startPoint x: 294, startPoint y: 802, endPoint x: 788, endPoint y: 820, distance: 494.3
click at [774, 820] on form "**********" at bounding box center [552, 531] width 777 height 781
drag, startPoint x: 299, startPoint y: 773, endPoint x: 794, endPoint y: 777, distance: 495.6
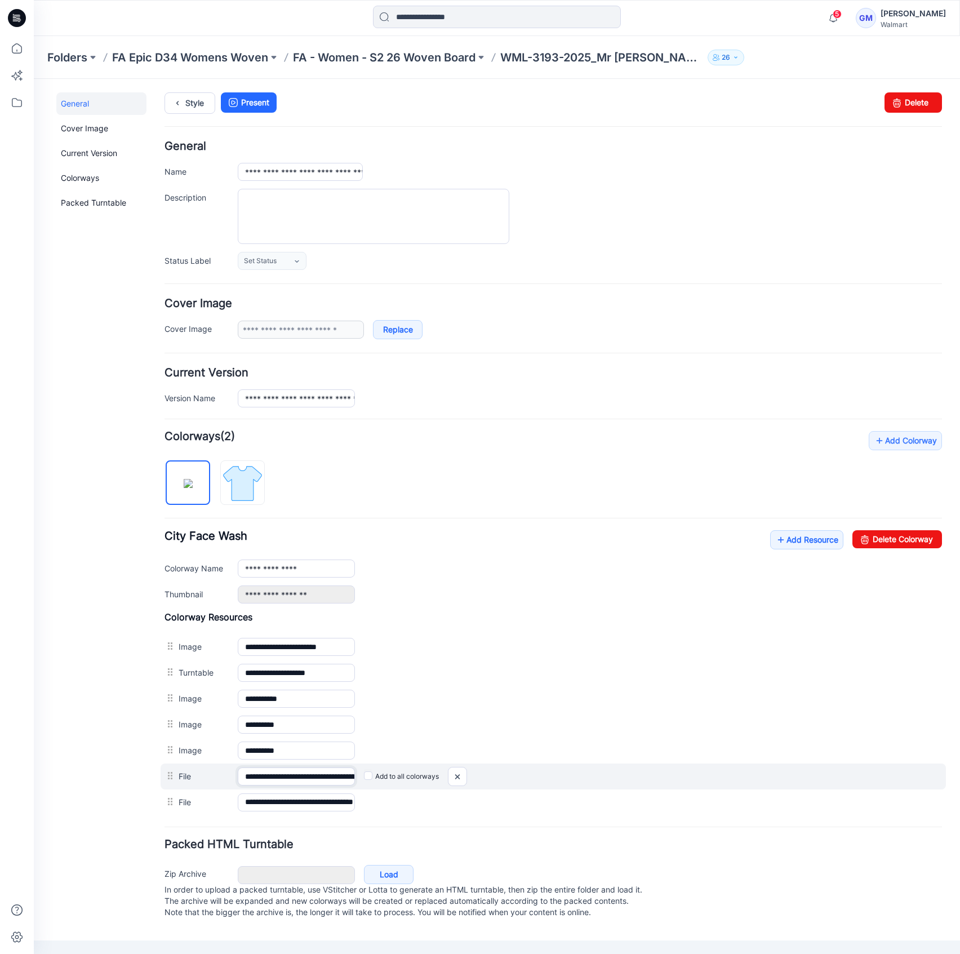
click at [794, 777] on div "**********" at bounding box center [553, 776] width 785 height 26
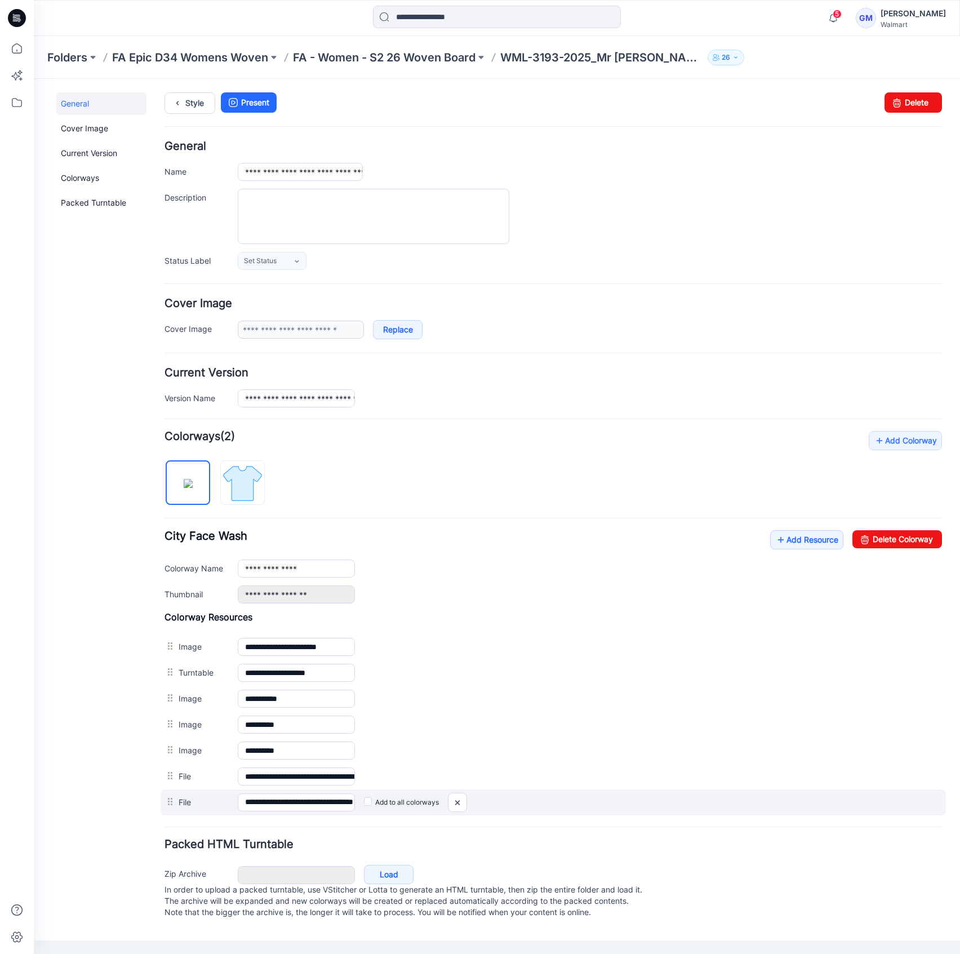
drag, startPoint x: 265, startPoint y: 810, endPoint x: 397, endPoint y: 797, distance: 132.5
click at [397, 797] on div "**********" at bounding box center [553, 802] width 785 height 26
drag, startPoint x: 261, startPoint y: 804, endPoint x: 516, endPoint y: 796, distance: 255.2
click at [516, 796] on div "**********" at bounding box center [553, 802] width 785 height 26
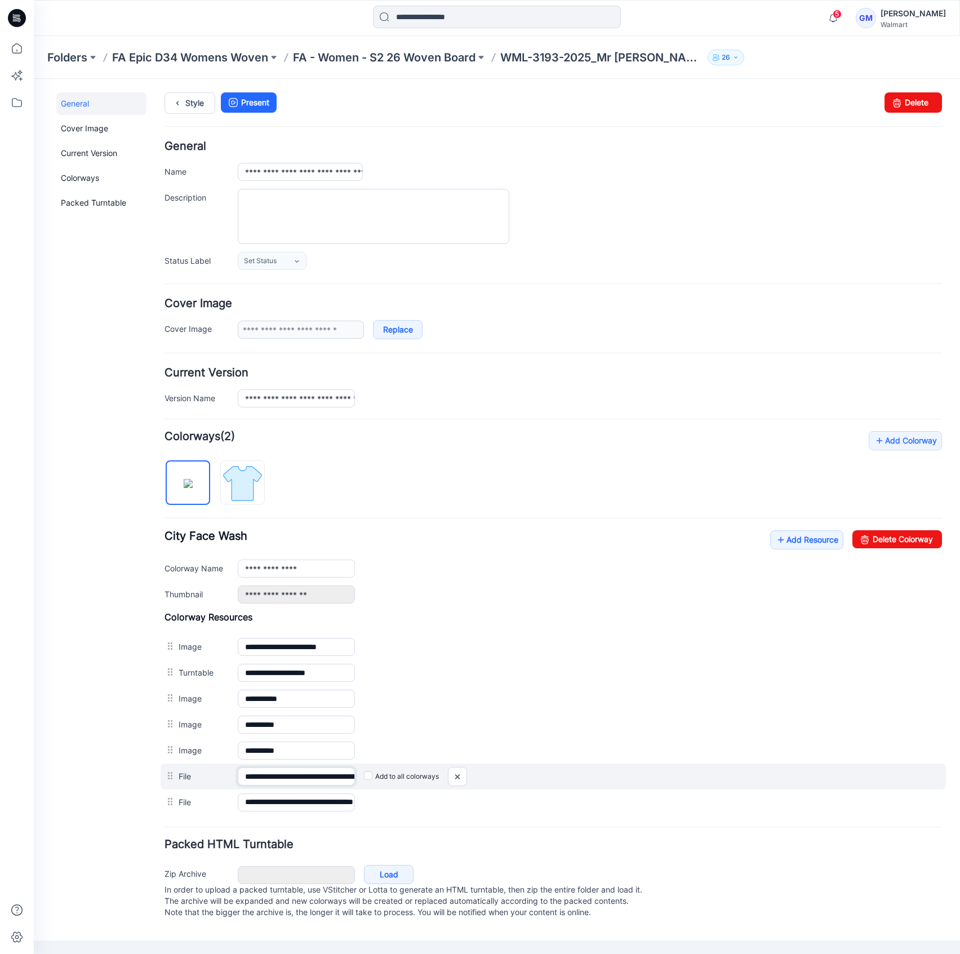
scroll to position [0, 166]
drag, startPoint x: 253, startPoint y: 777, endPoint x: 625, endPoint y: 782, distance: 371.8
click at [625, 782] on div "**********" at bounding box center [553, 776] width 785 height 26
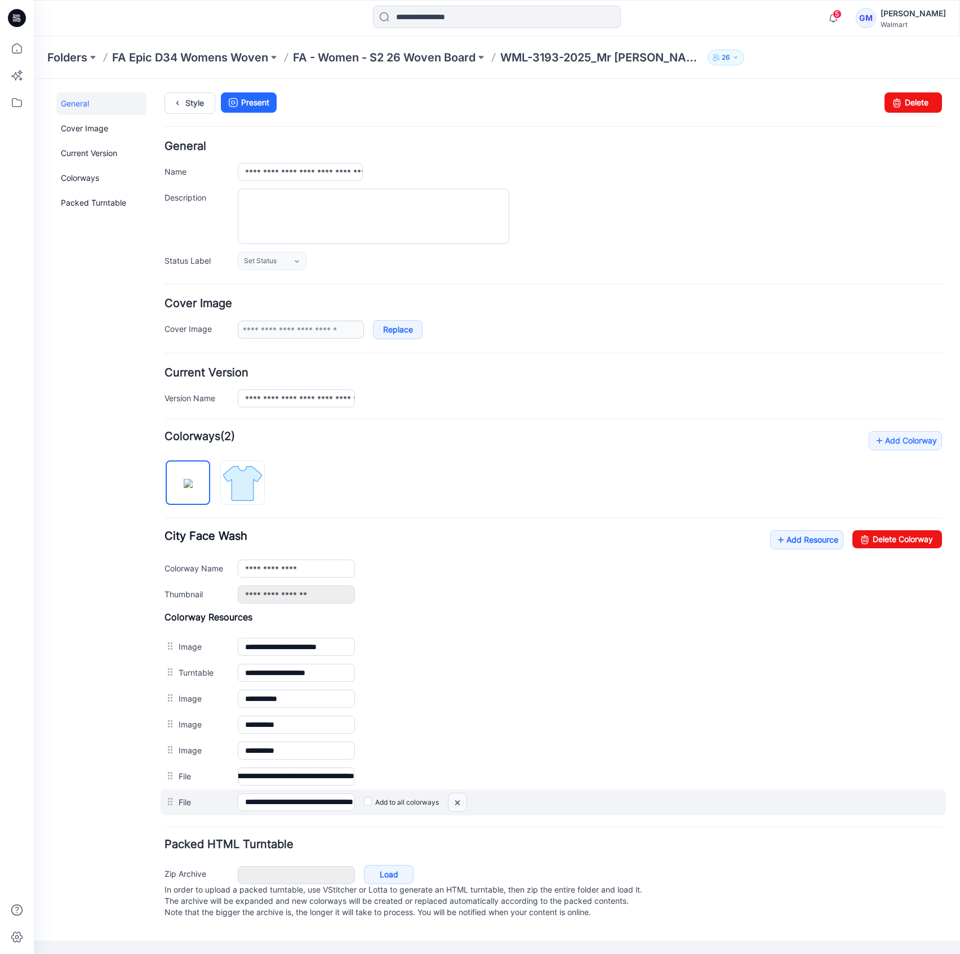
click at [456, 802] on img at bounding box center [457, 802] width 18 height 19
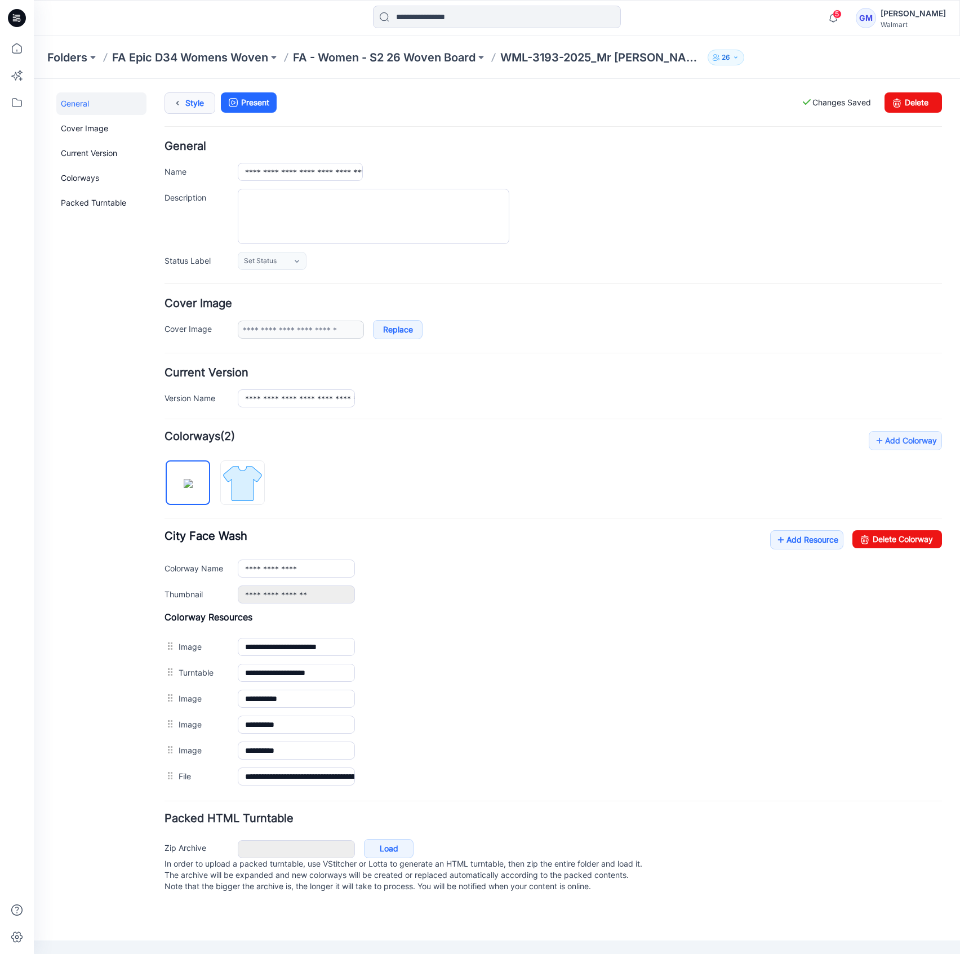
click at [192, 98] on link "Style" at bounding box center [189, 102] width 51 height 21
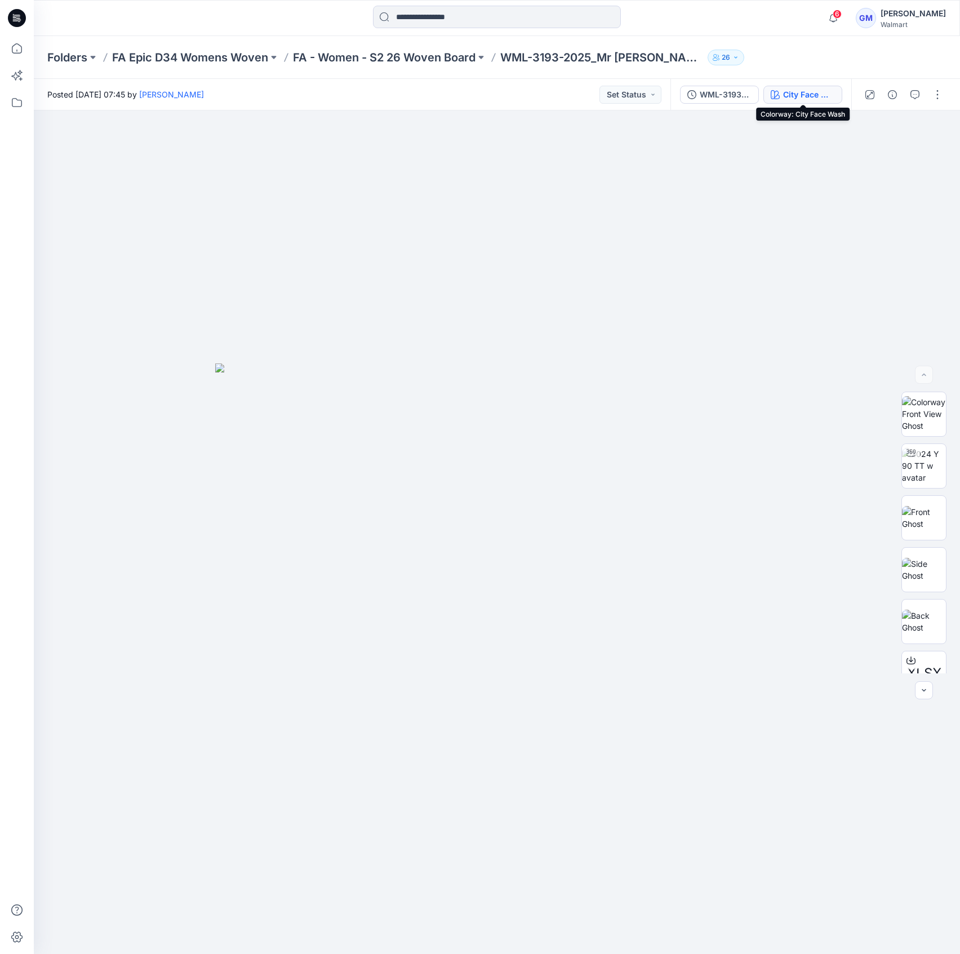
click at [810, 97] on div "City Face Wash" at bounding box center [809, 94] width 52 height 12
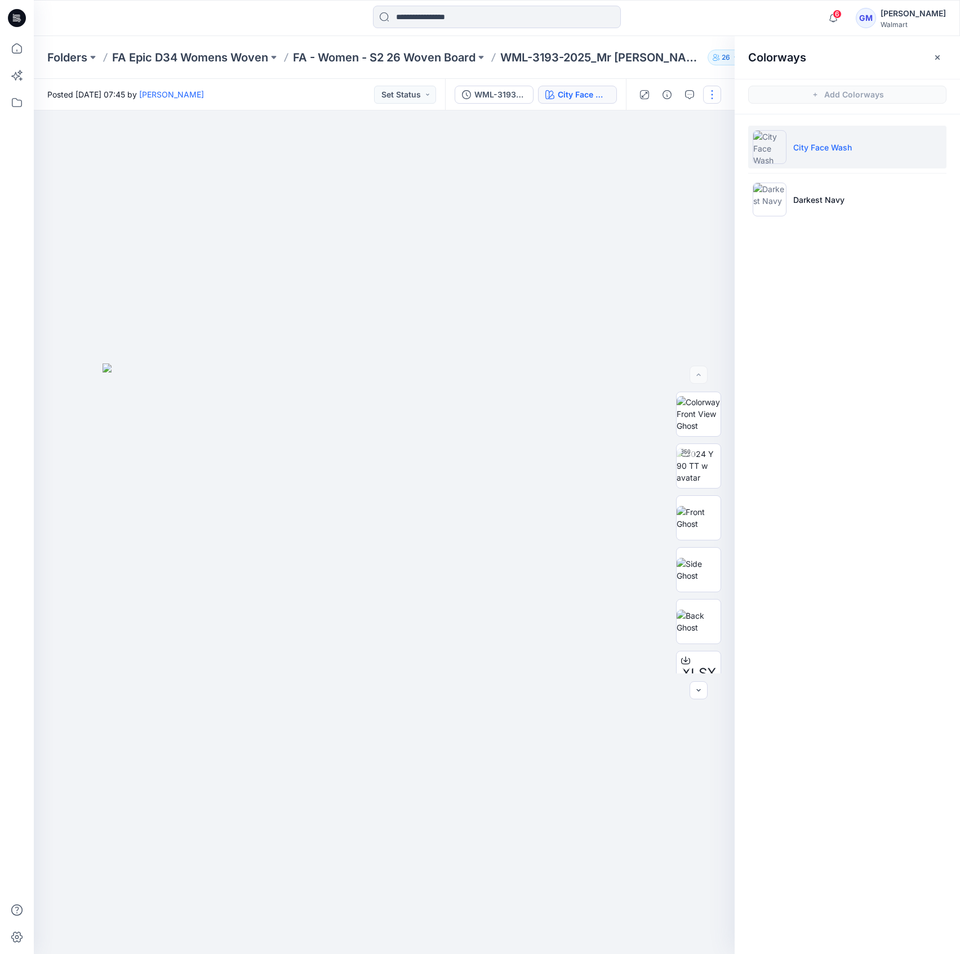
click at [718, 99] on button "button" at bounding box center [712, 95] width 18 height 18
click at [651, 157] on button "Edit" at bounding box center [665, 152] width 104 height 21
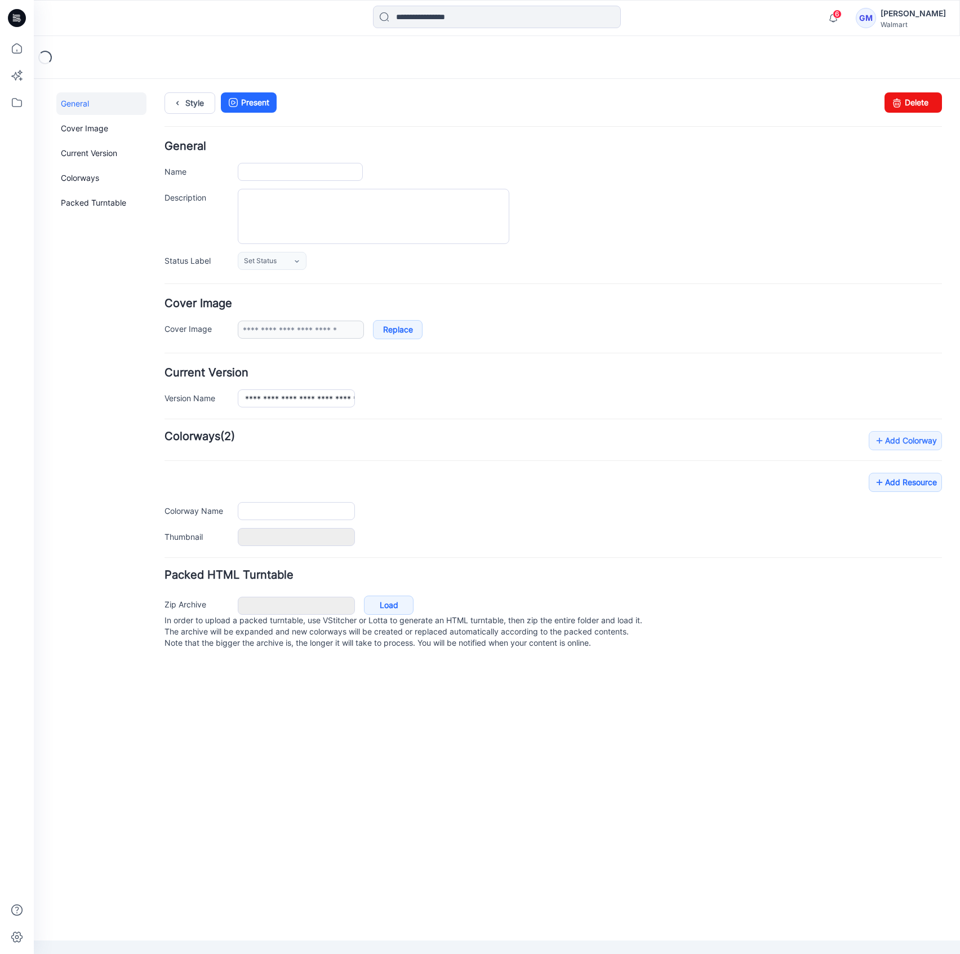
type input "**********"
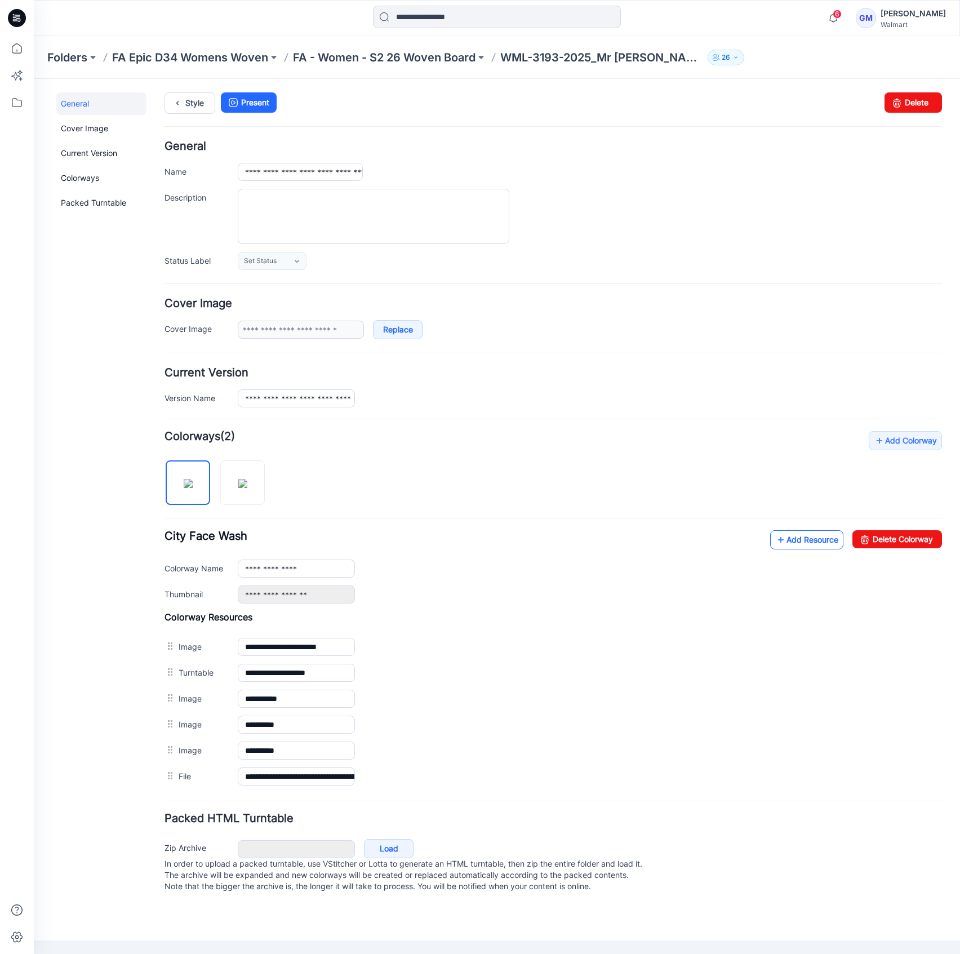
click at [805, 539] on link "Add Resource" at bounding box center [806, 539] width 73 height 19
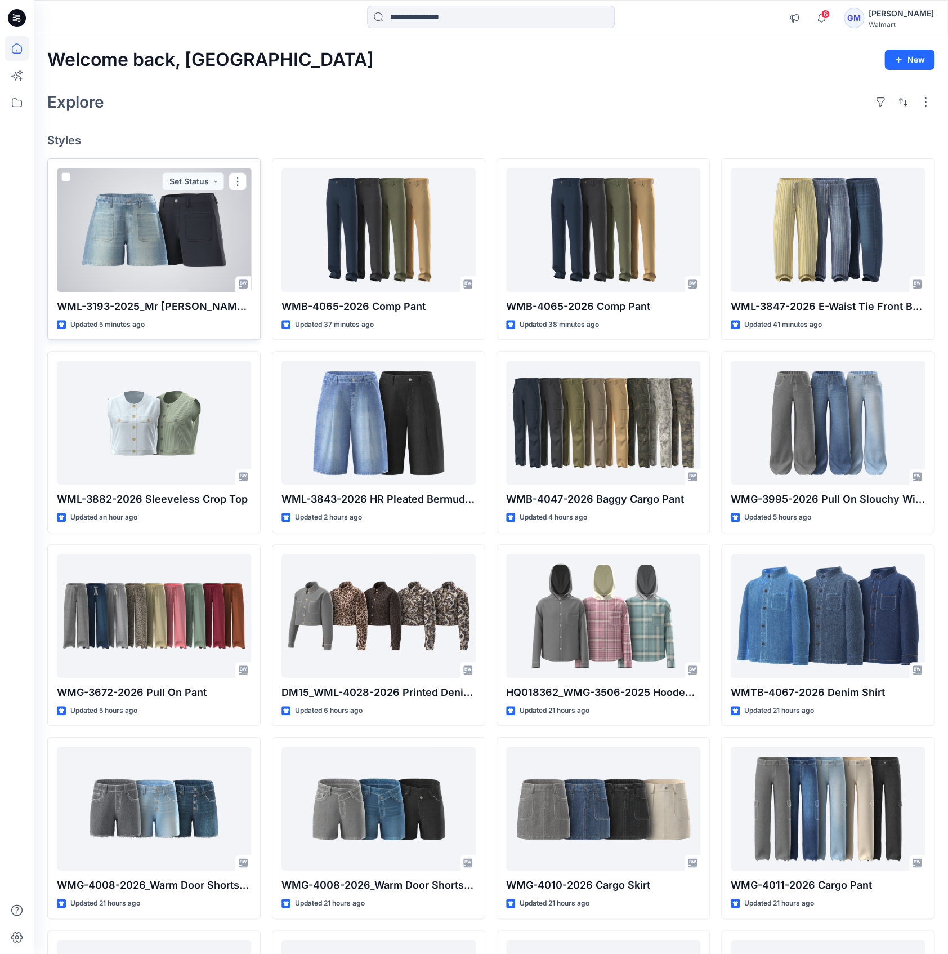
click at [124, 216] on div at bounding box center [154, 230] width 194 height 124
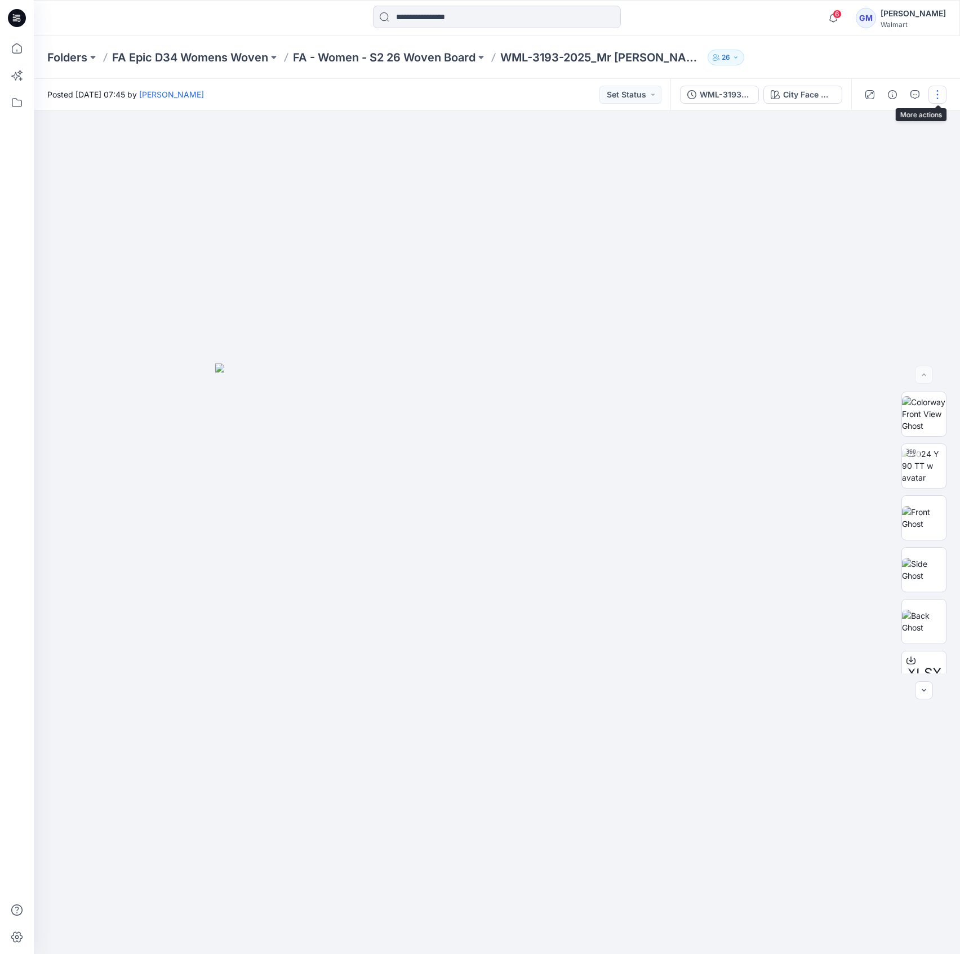
click at [932, 88] on button "button" at bounding box center [937, 95] width 18 height 18
click at [897, 142] on button "Edit" at bounding box center [890, 152] width 104 height 21
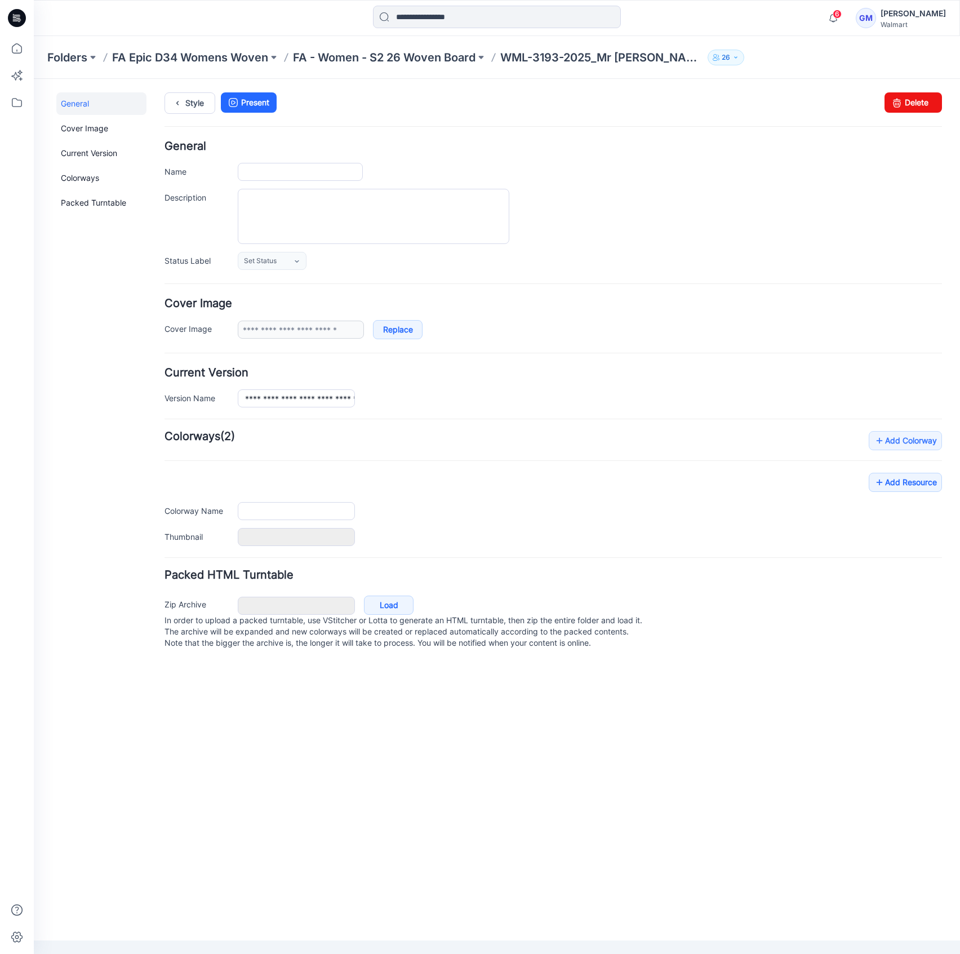
type input "**********"
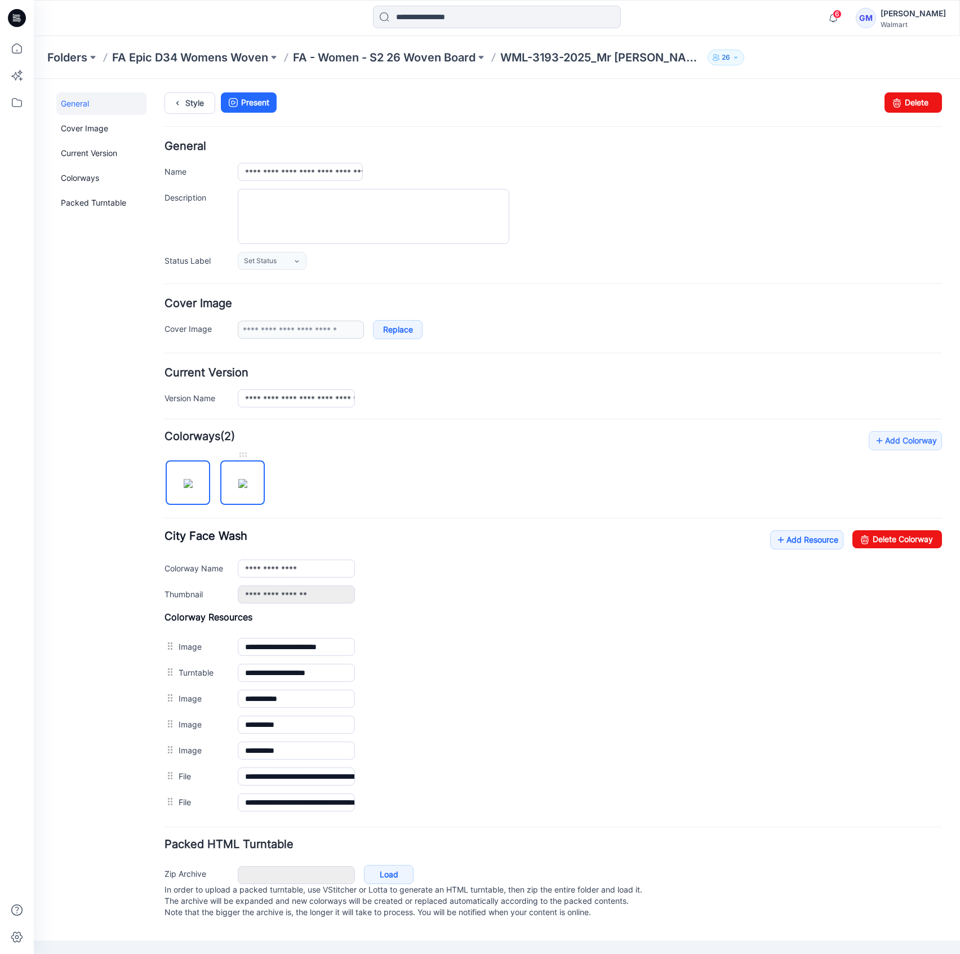
click at [247, 488] on img at bounding box center [242, 483] width 9 height 9
type input "**********"
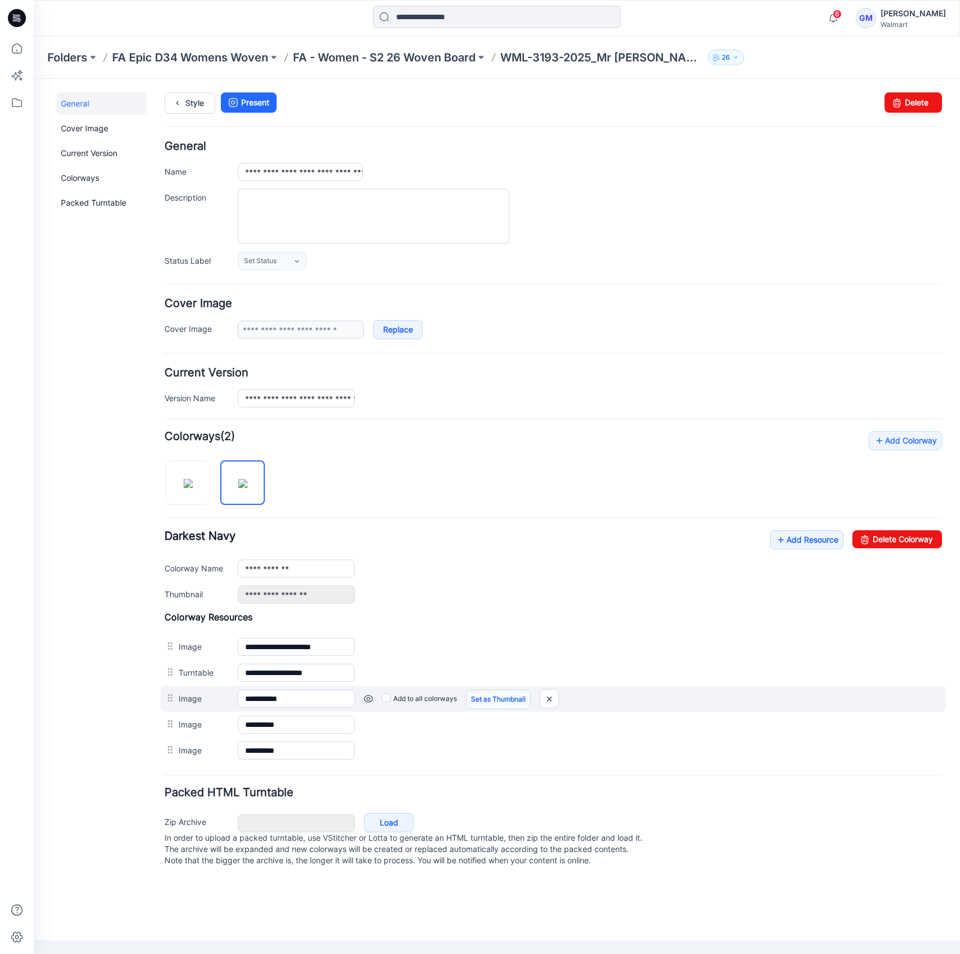
click at [491, 697] on link "Set as Thumbnail" at bounding box center [498, 698] width 65 height 19
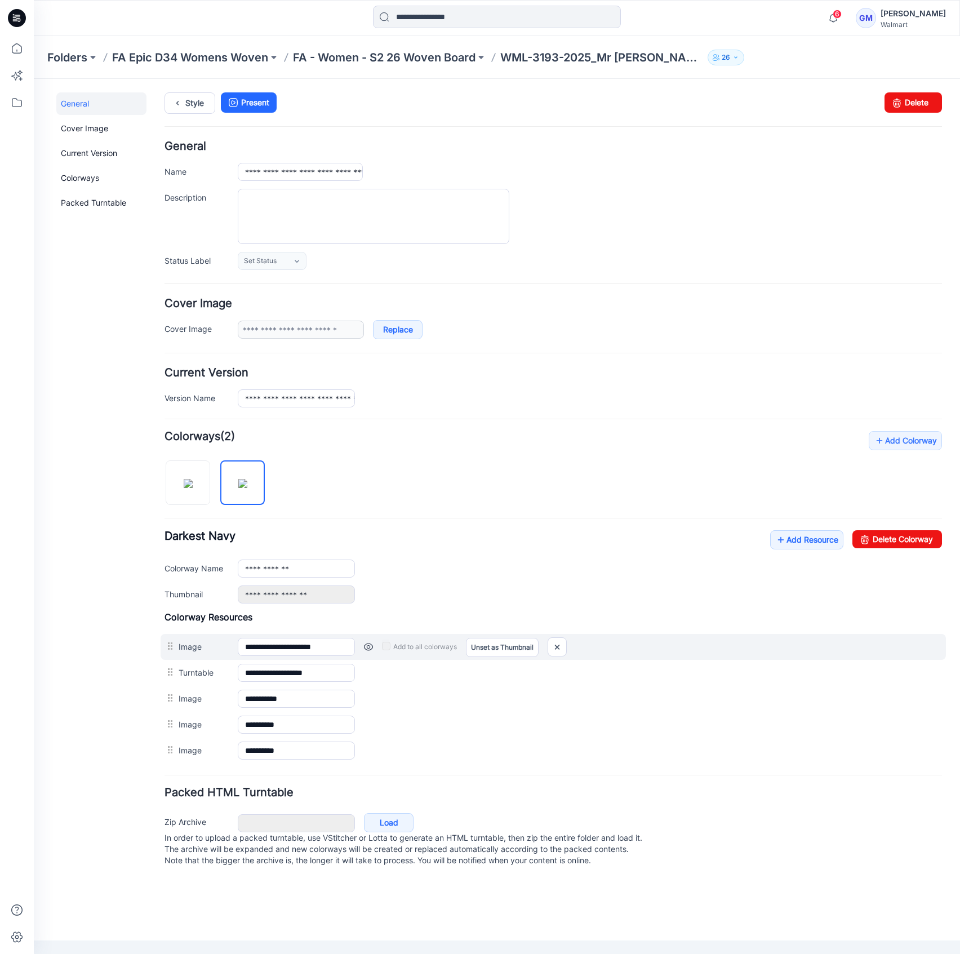
type input "**********"
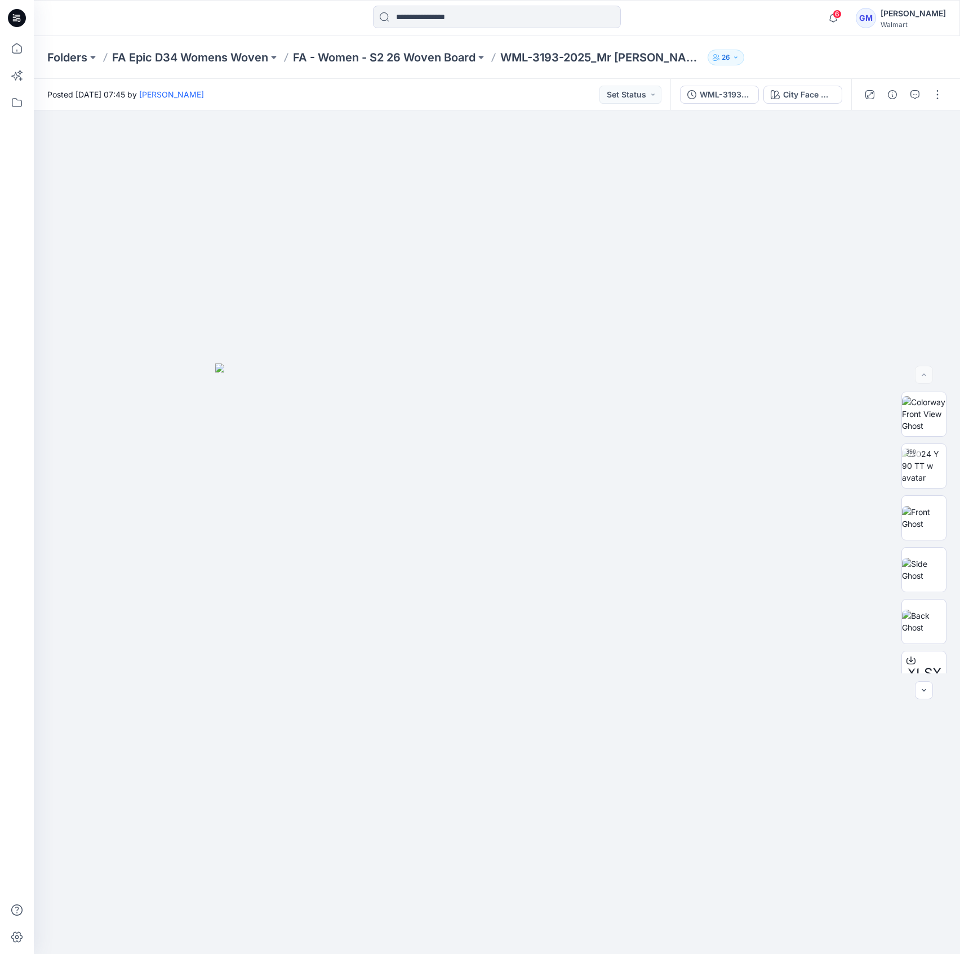
click at [809, 80] on div "WML-3193-2025_Mr [PERSON_NAME] Pkt Denim Short_Full Colorway City Face Wash" at bounding box center [760, 95] width 181 height 32
click at [807, 86] on button "City Face Wash" at bounding box center [802, 95] width 79 height 18
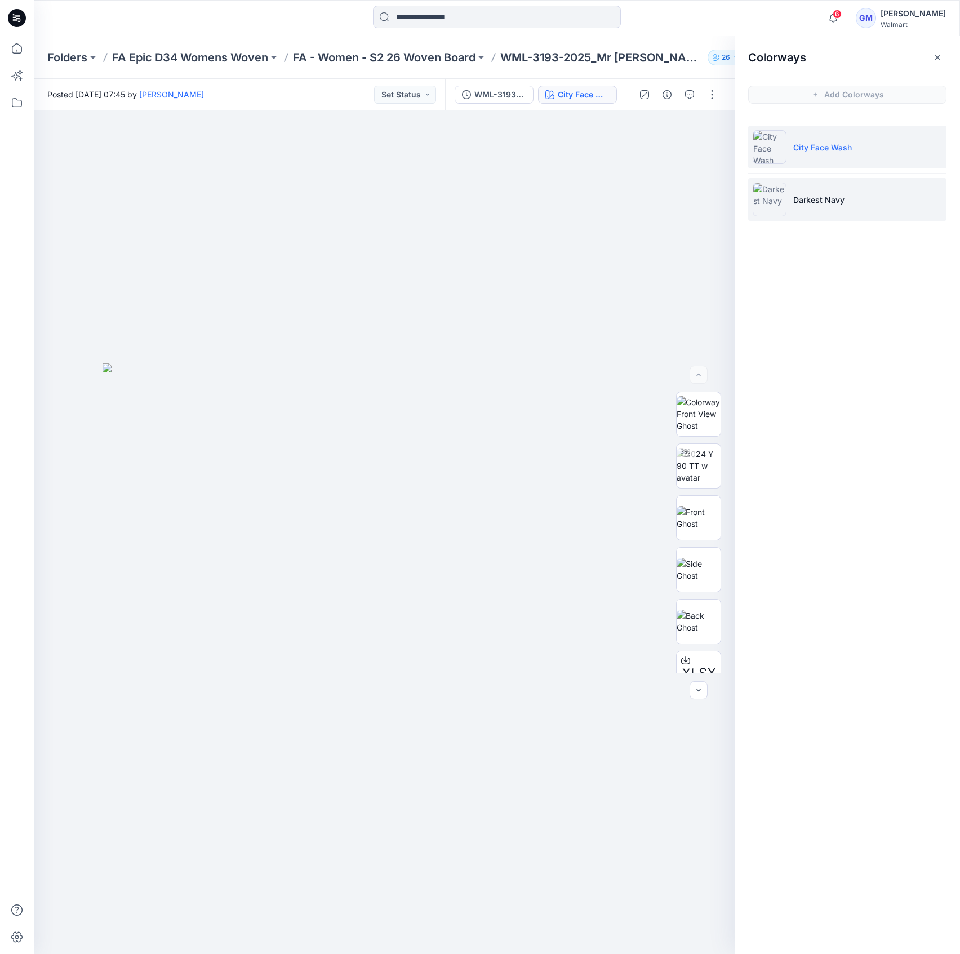
click at [822, 194] on p "Darkest Navy" at bounding box center [818, 200] width 51 height 12
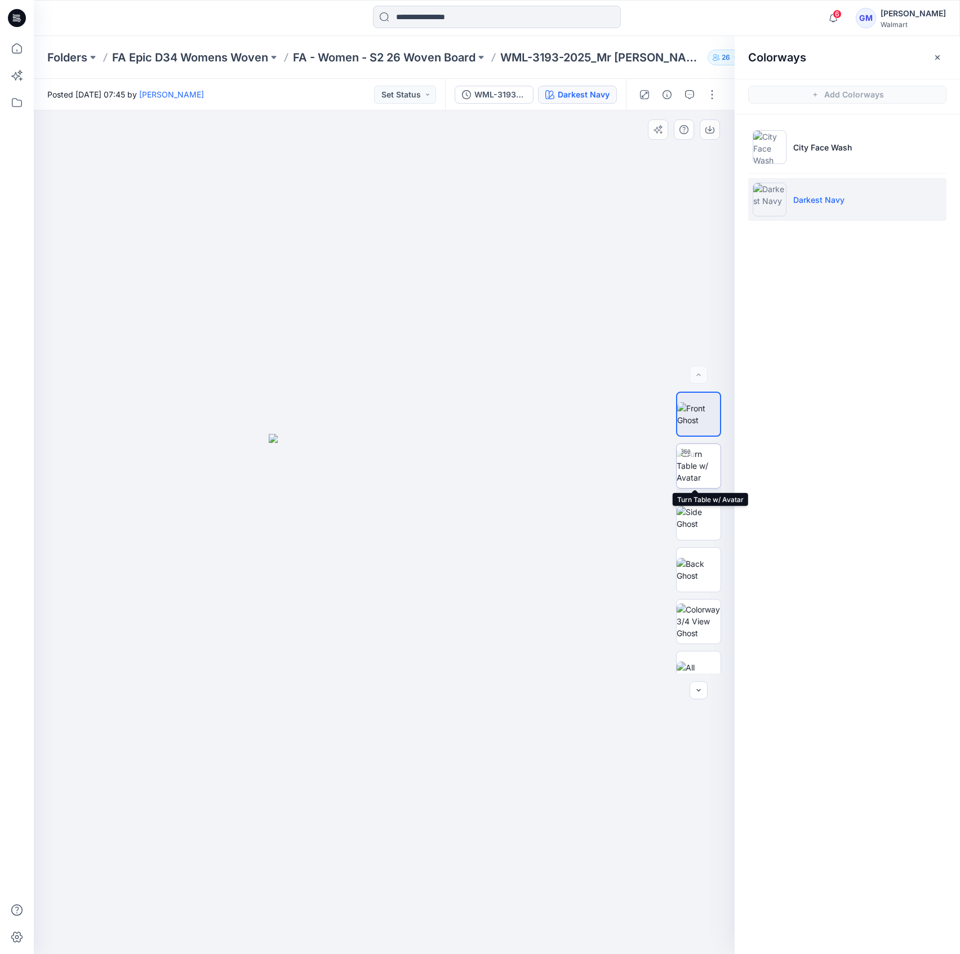
click at [707, 475] on img at bounding box center [698, 465] width 44 height 35
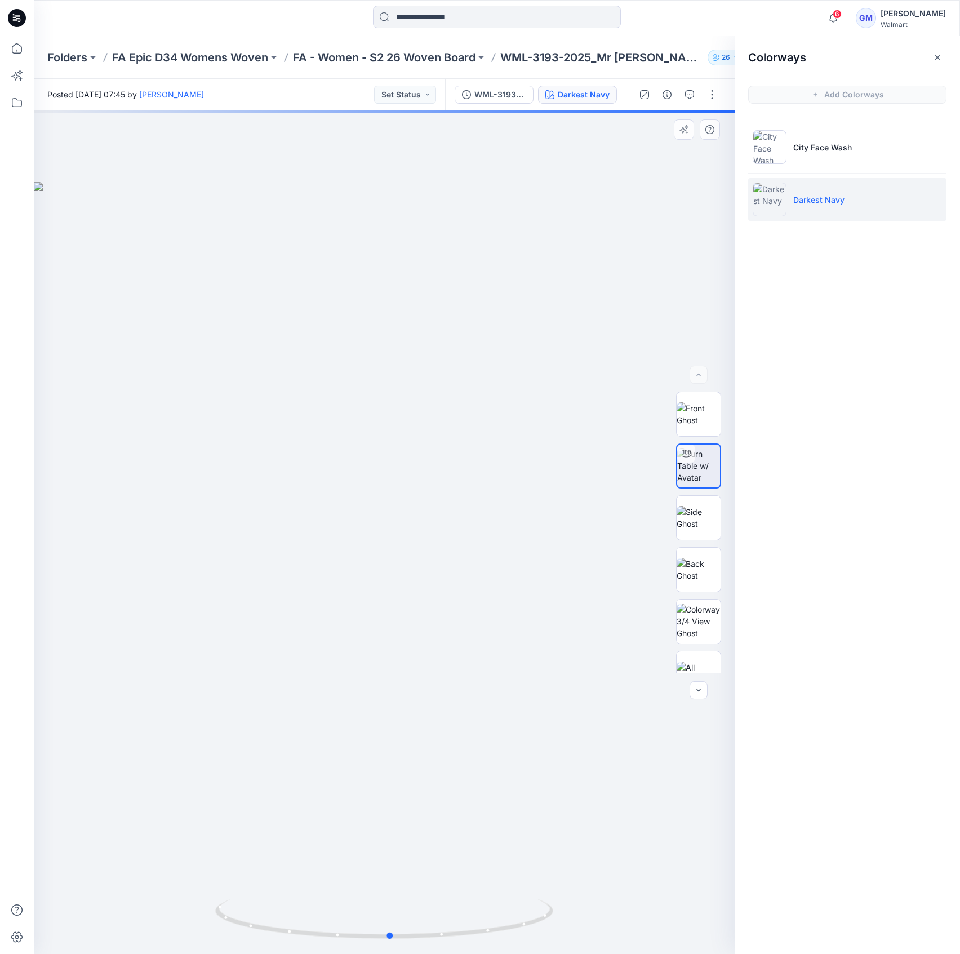
drag, startPoint x: 400, startPoint y: 943, endPoint x: 122, endPoint y: 882, distance: 284.3
click at [68, 907] on div at bounding box center [384, 531] width 701 height 843
click at [22, 57] on icon at bounding box center [17, 48] width 25 height 25
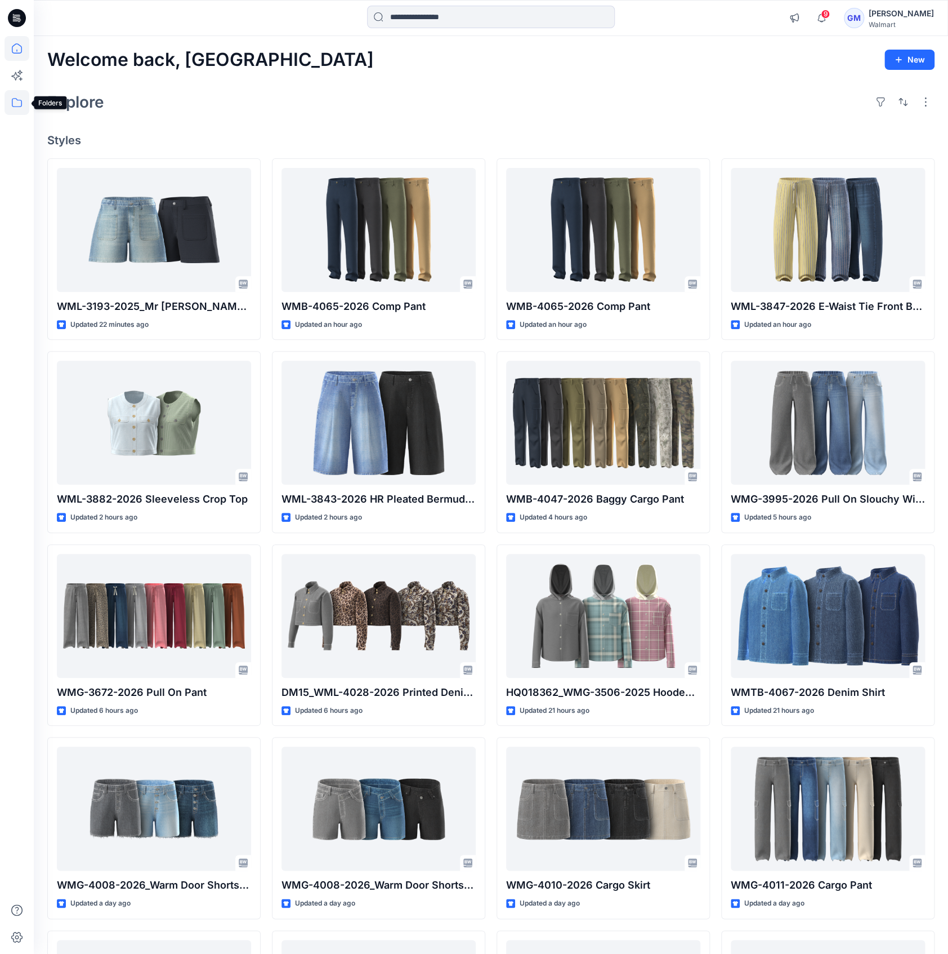
click at [9, 92] on icon at bounding box center [17, 102] width 25 height 25
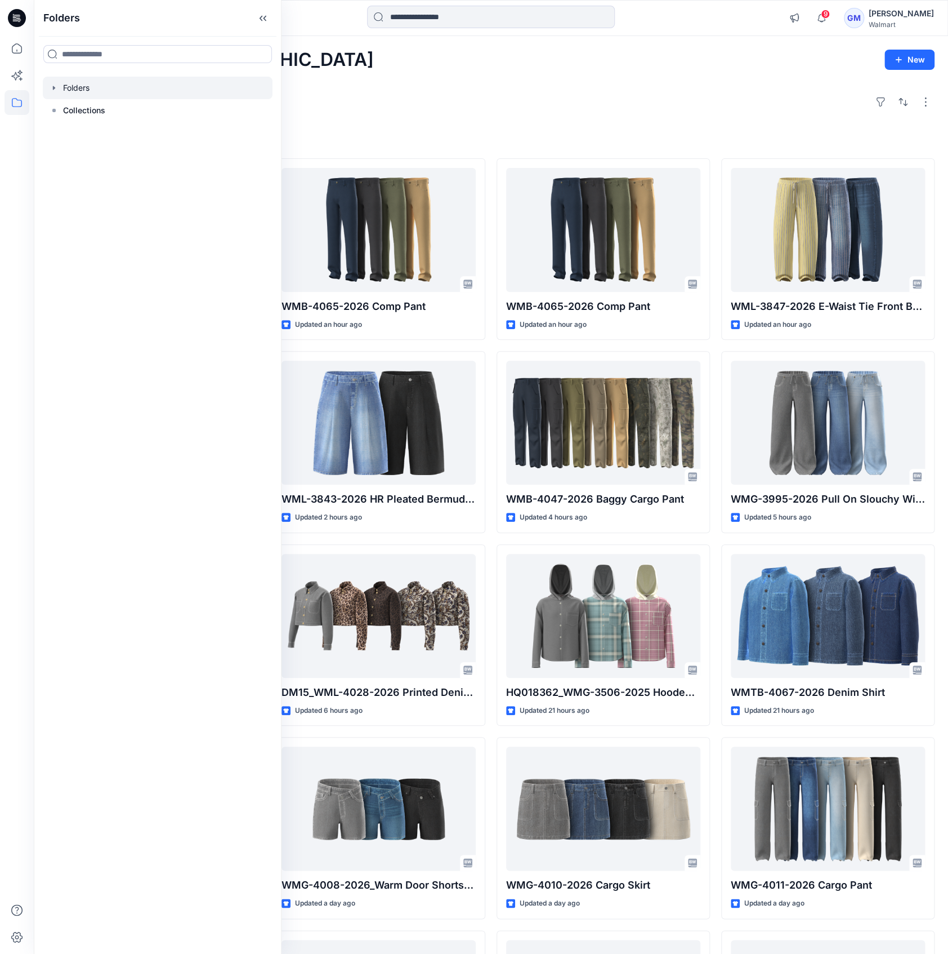
click at [91, 87] on div at bounding box center [158, 88] width 230 height 23
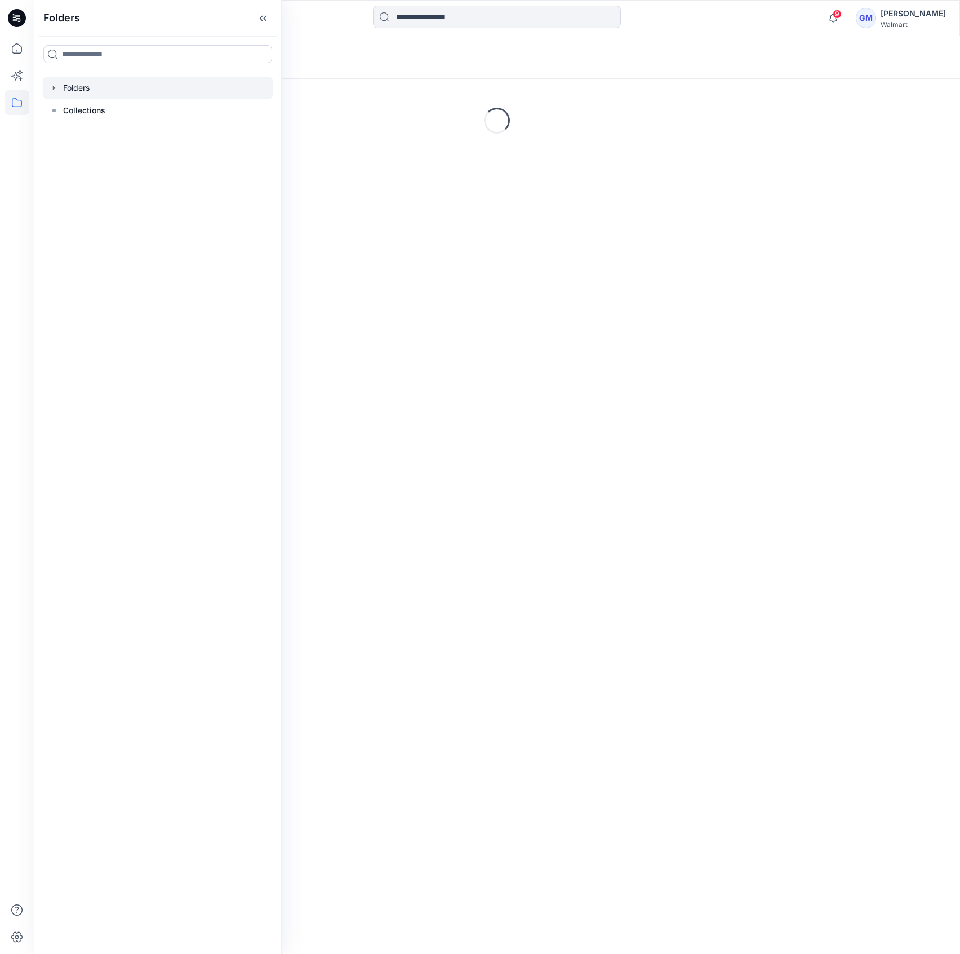
click at [401, 53] on div "Folders" at bounding box center [452, 58] width 811 height 16
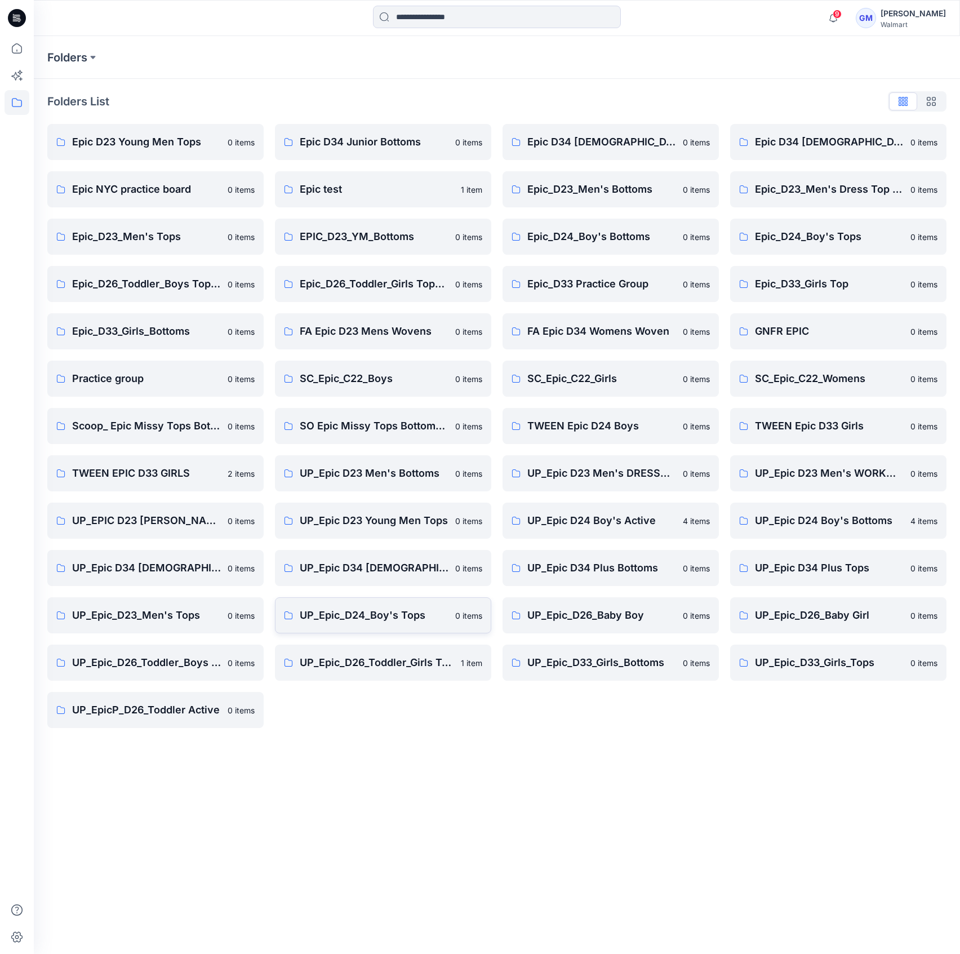
click at [387, 608] on p "UP_Epic_D24_Boy's Tops" at bounding box center [374, 615] width 149 height 16
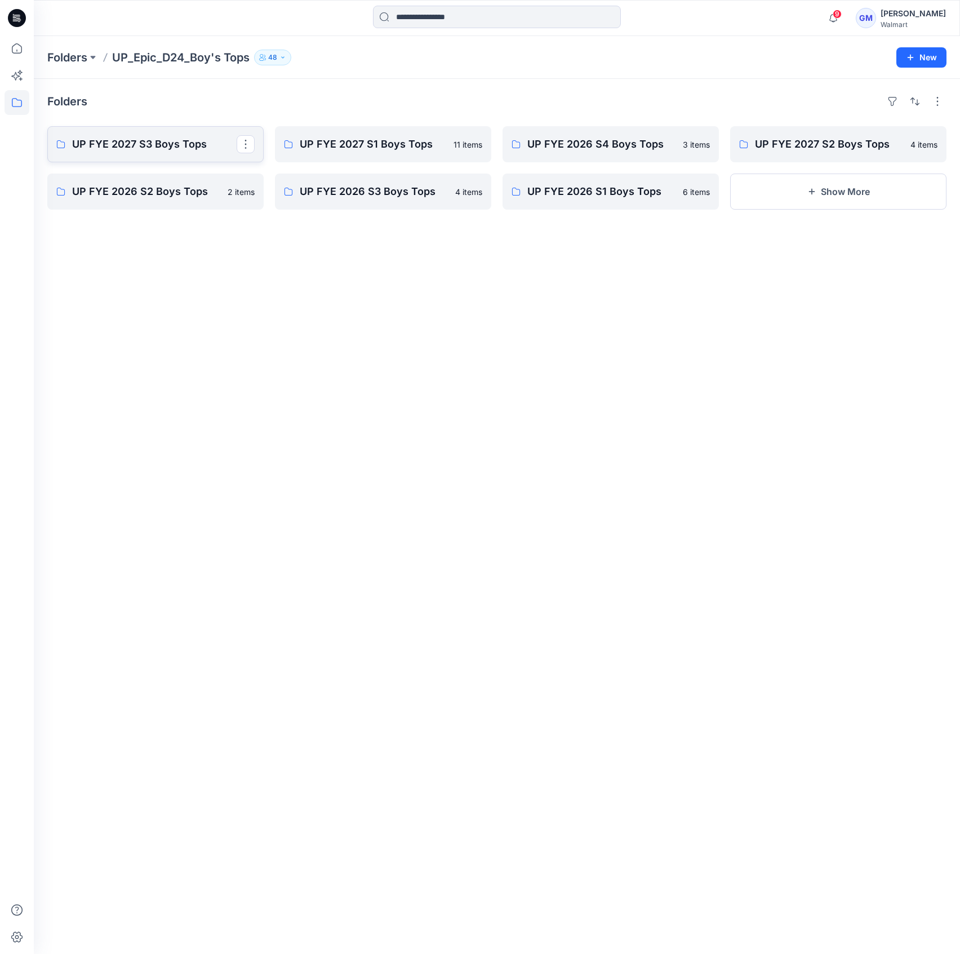
click at [188, 151] on p "UP FYE 2027 S3 Boys Tops" at bounding box center [154, 144] width 164 height 16
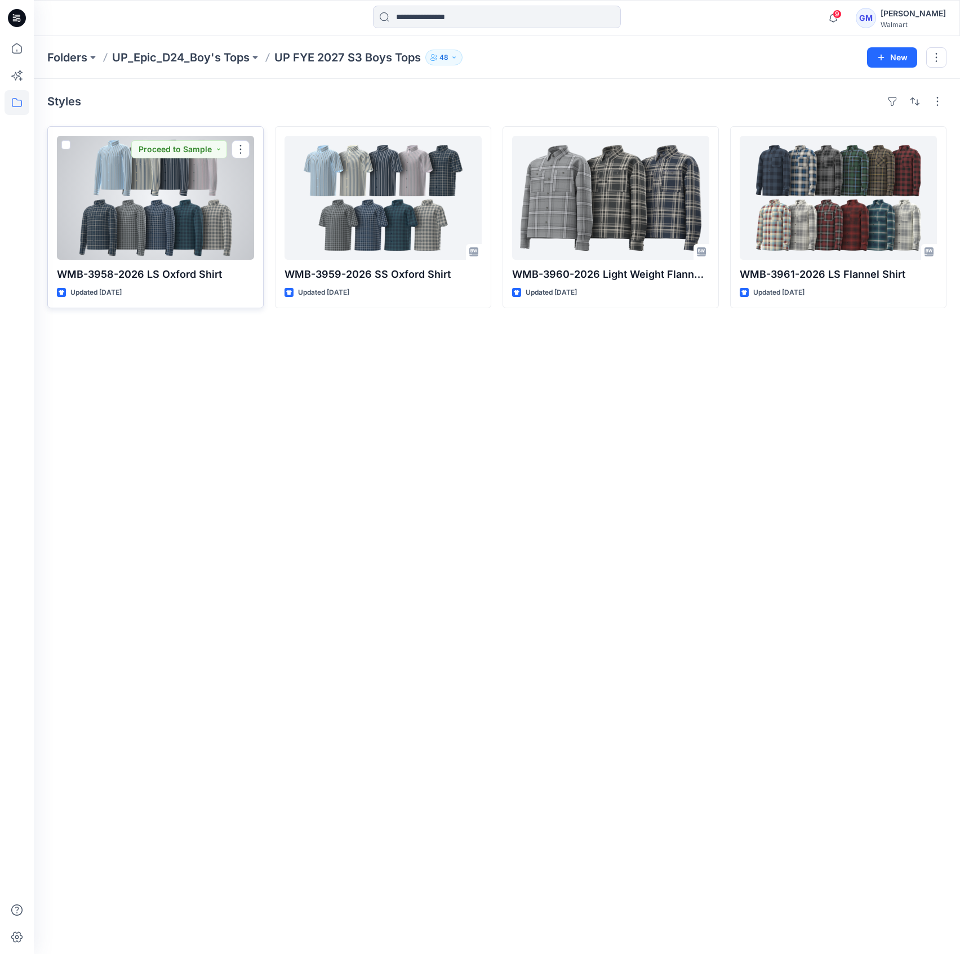
click at [161, 194] on div at bounding box center [155, 198] width 197 height 124
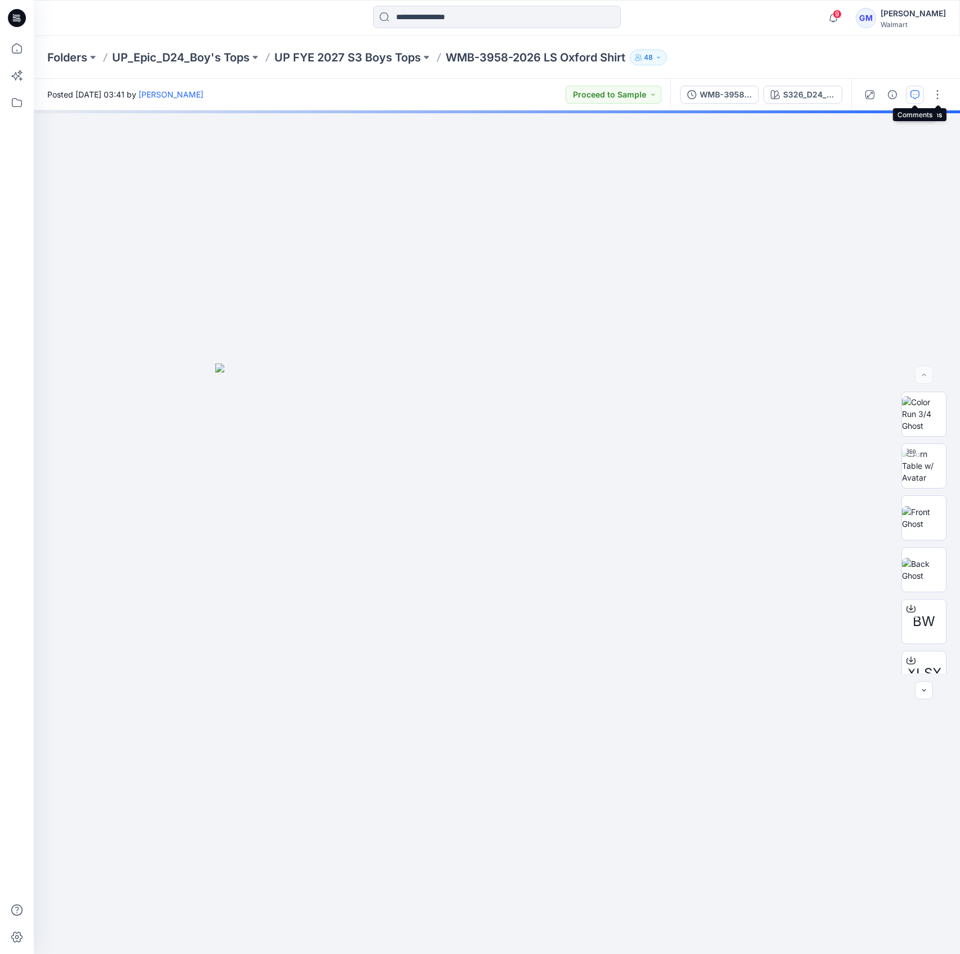
click at [916, 93] on icon "button" at bounding box center [914, 94] width 9 height 9
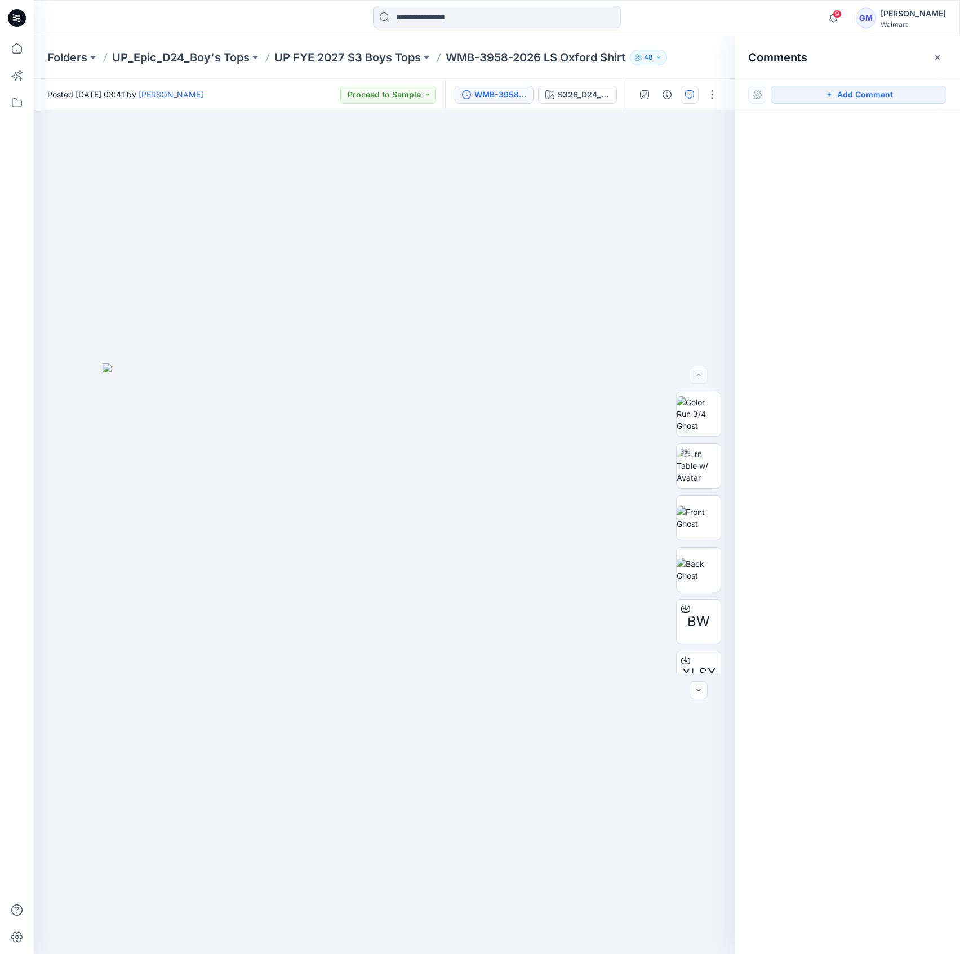
drag, startPoint x: 470, startPoint y: 83, endPoint x: 475, endPoint y: 95, distance: 12.9
click at [470, 87] on div "WMB-3958-2026 LS Oxford Shirt-Styling_ S326_D24_WN_Oxford Stripe_ Ice Age_M2538…" at bounding box center [535, 95] width 181 height 32
click at [475, 95] on div "WMB-3958-2026 LS Oxford Shirt-Styling_" at bounding box center [500, 94] width 52 height 12
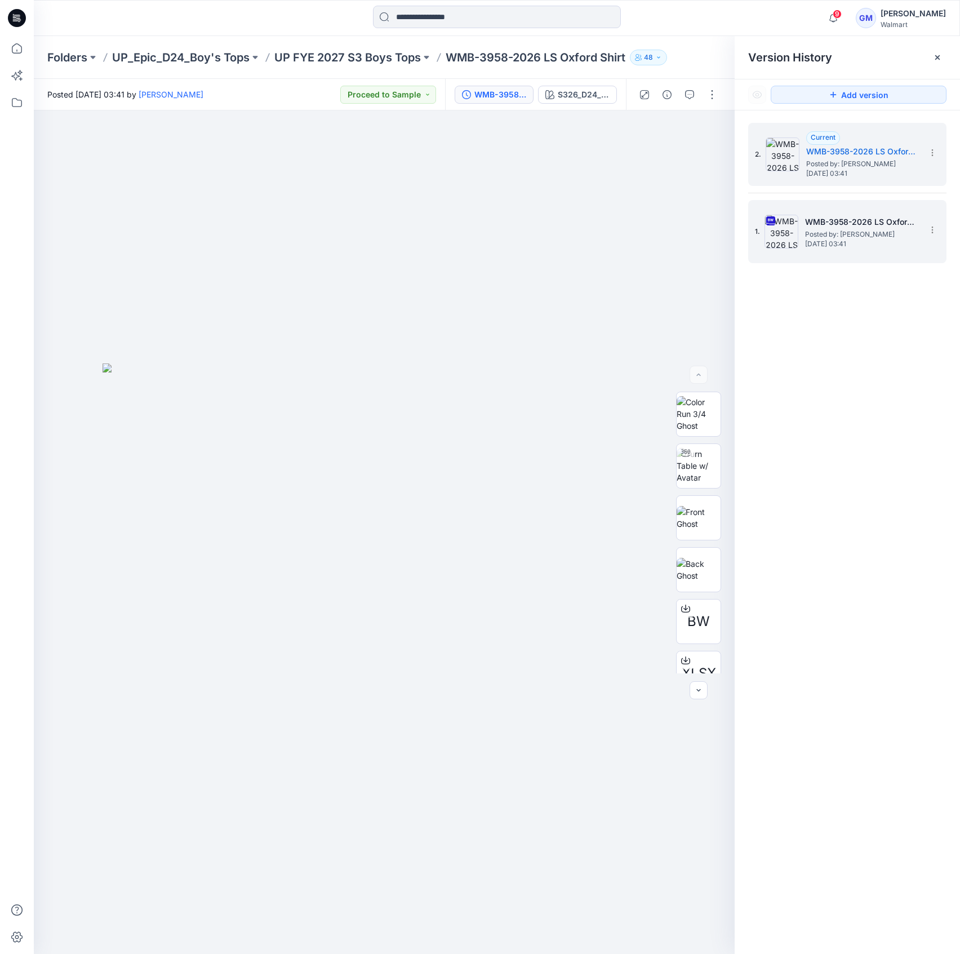
click at [874, 216] on h5 "WMB-3958-2026 LS Oxford Shirt_Soft Silver" at bounding box center [861, 222] width 113 height 14
click at [875, 159] on span "Posted by: [PERSON_NAME]" at bounding box center [862, 163] width 113 height 11
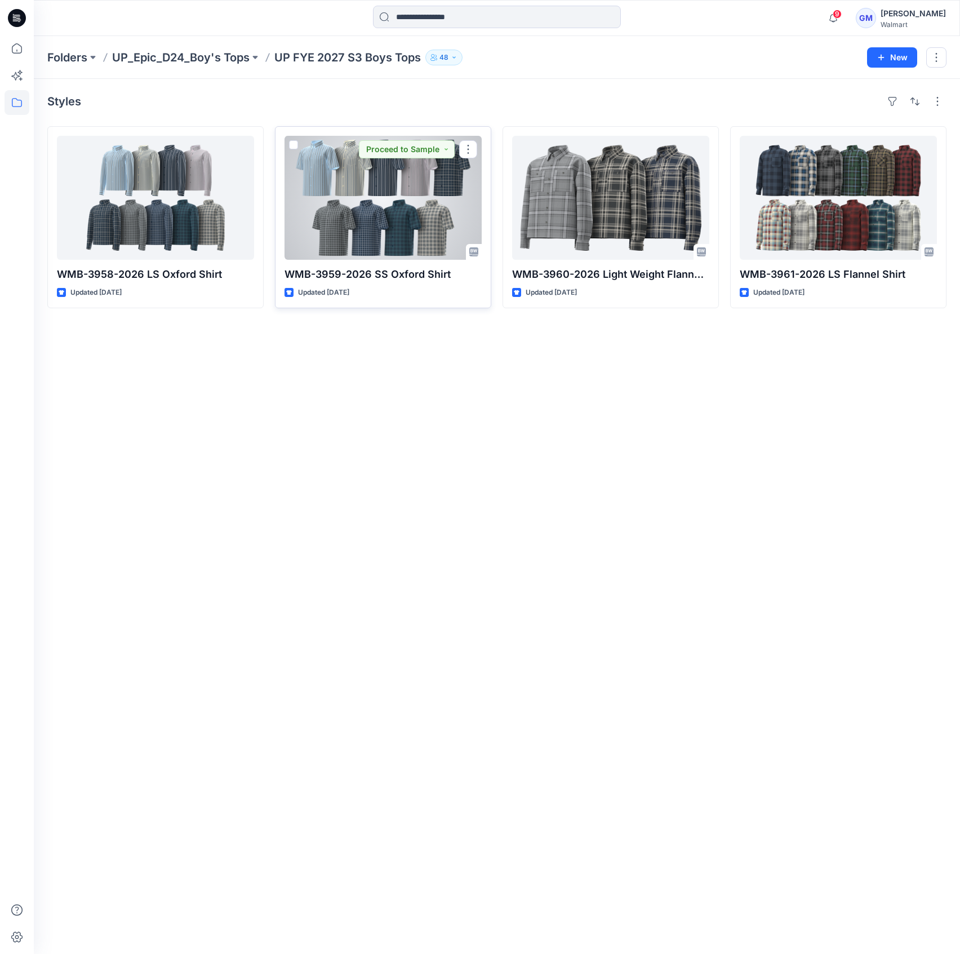
click at [414, 203] on div at bounding box center [382, 198] width 197 height 124
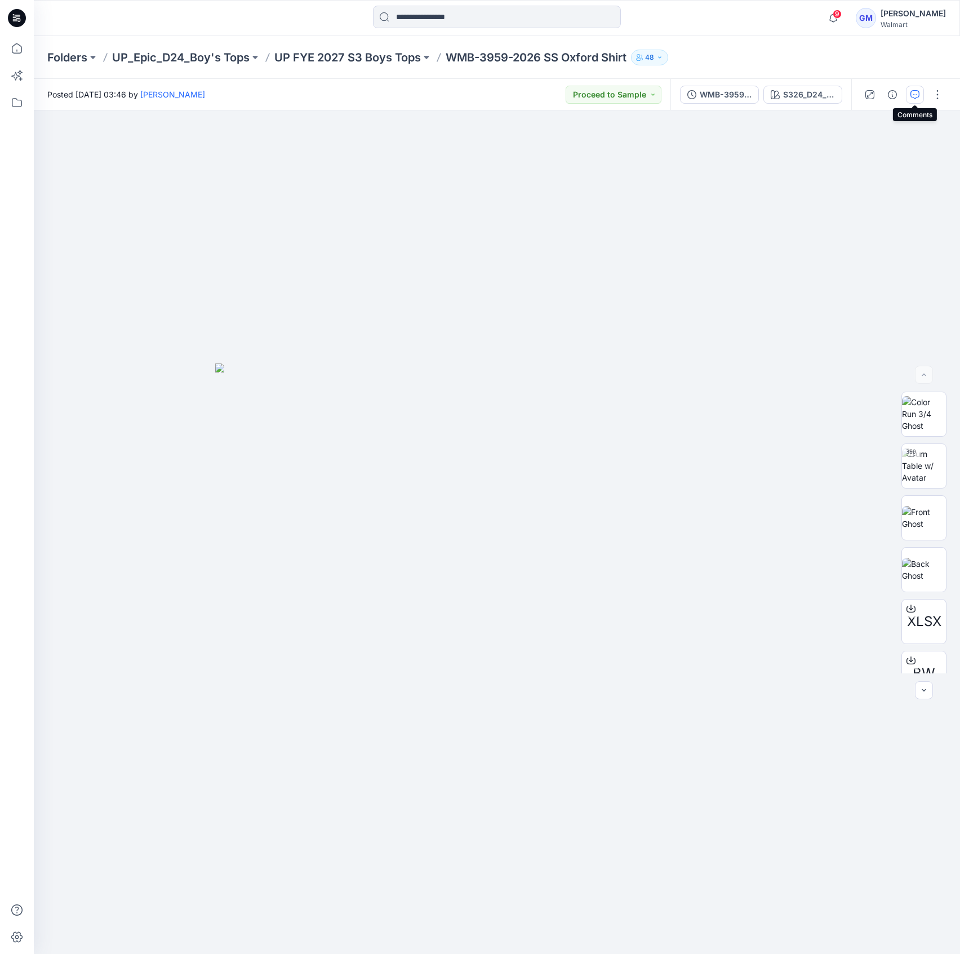
click at [915, 96] on icon "button" at bounding box center [914, 94] width 9 height 9
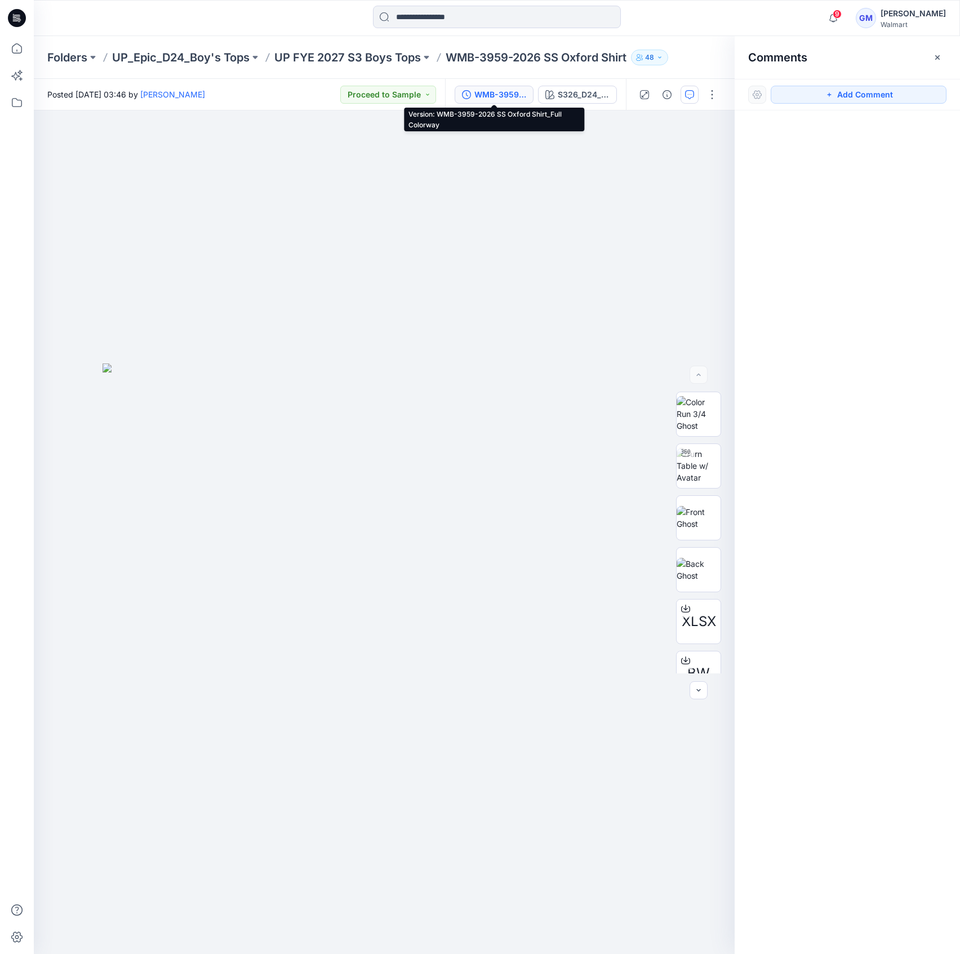
click at [485, 99] on div "WMB-3959-2026 SS Oxford Shirt_Full Colorway" at bounding box center [500, 94] width 52 height 12
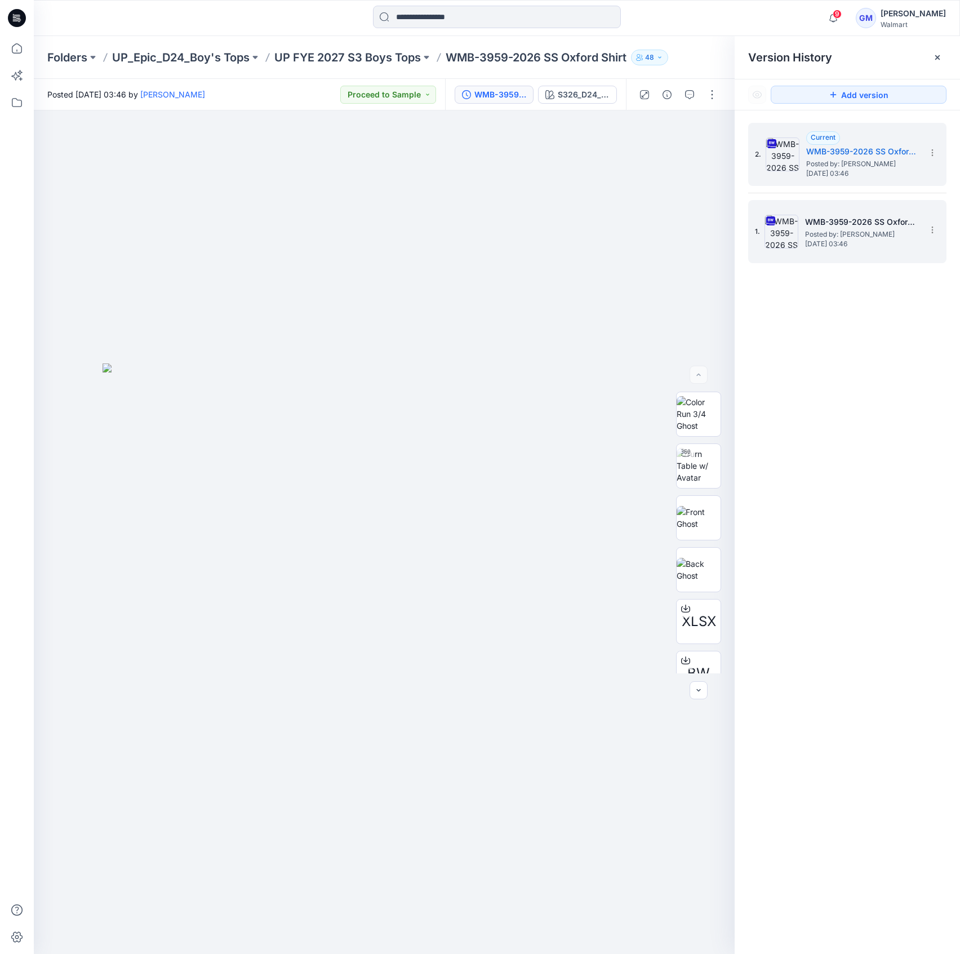
click at [863, 231] on span "Posted by: [PERSON_NAME]" at bounding box center [861, 234] width 113 height 11
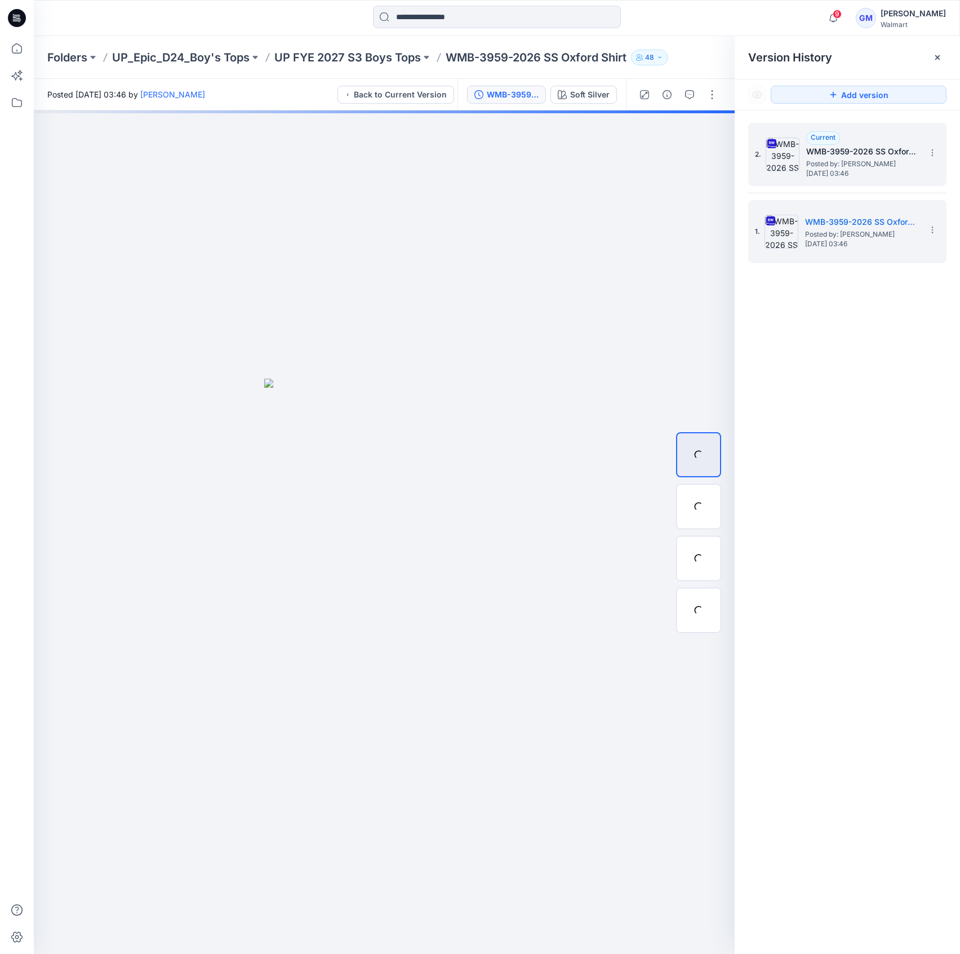
click at [883, 173] on span "[DATE] 03:46" at bounding box center [862, 174] width 113 height 8
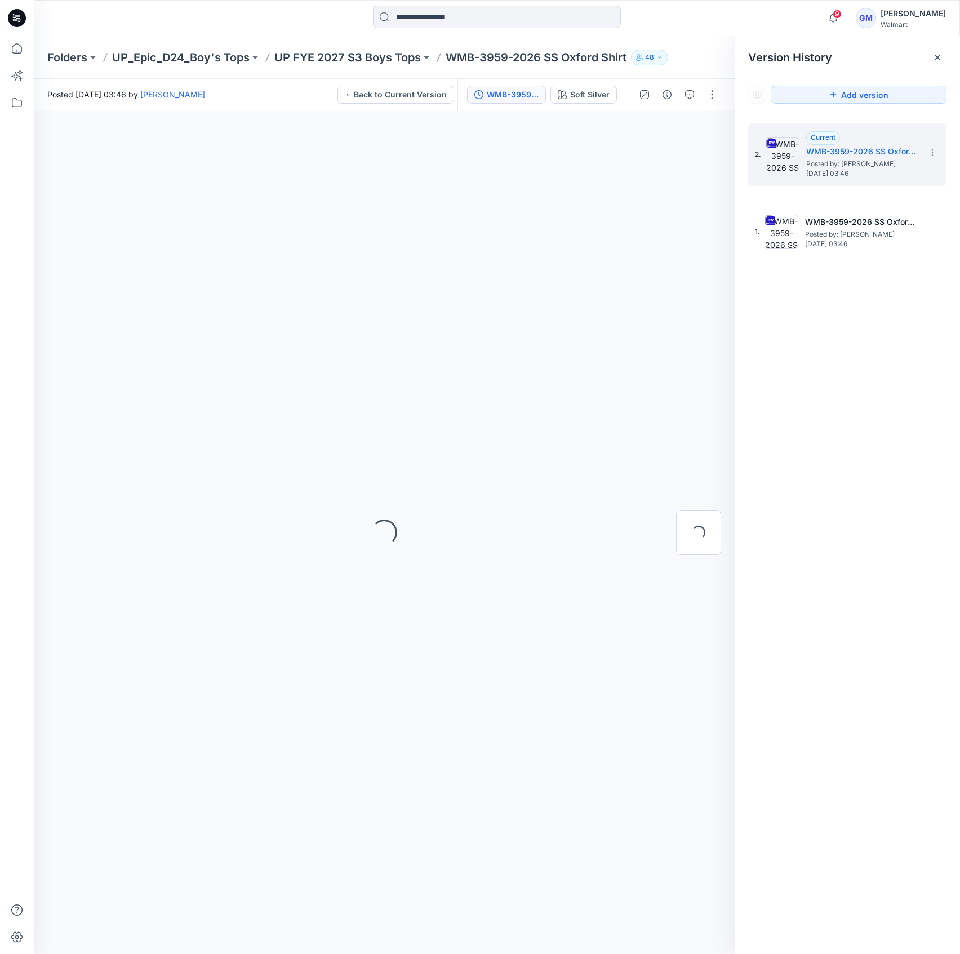
click at [883, 196] on div "2. Current WMB-3959-2026 SS Oxford Shirt_Full Colorway Posted by: [PERSON_NAME]…" at bounding box center [847, 193] width 198 height 140
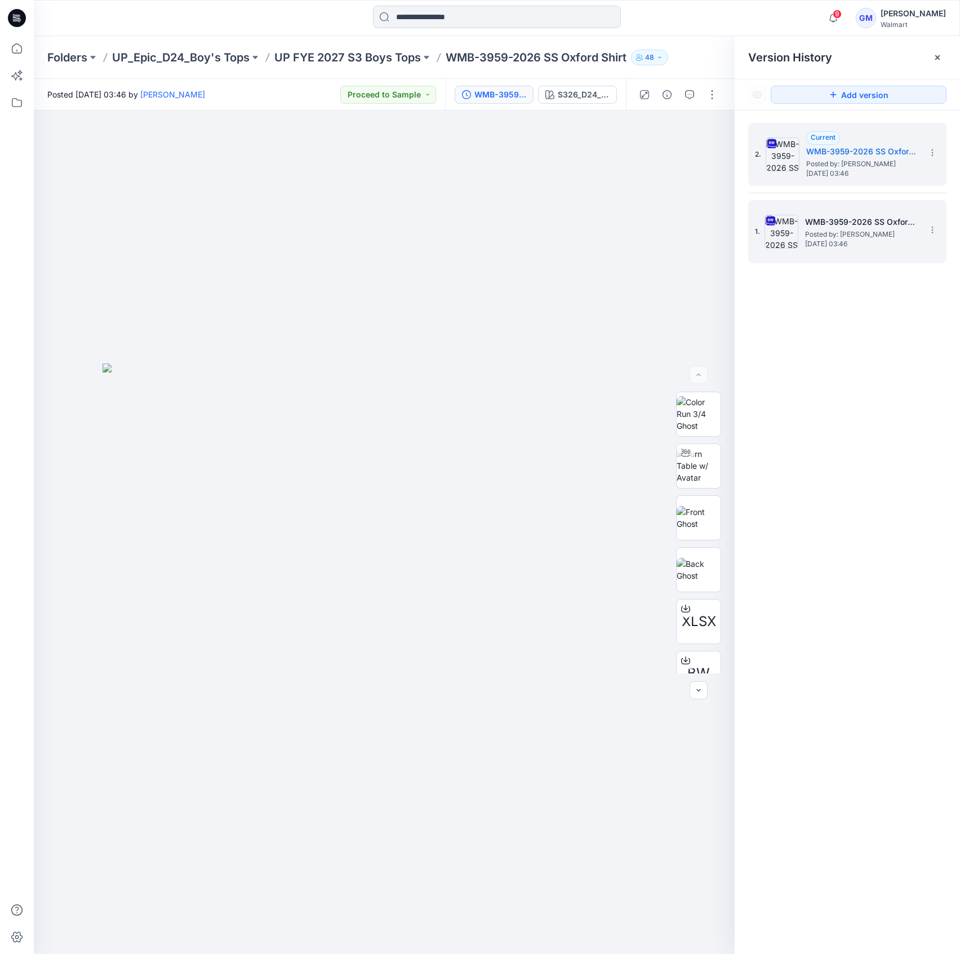
click at [872, 240] on span "[DATE] 03:46" at bounding box center [861, 244] width 113 height 8
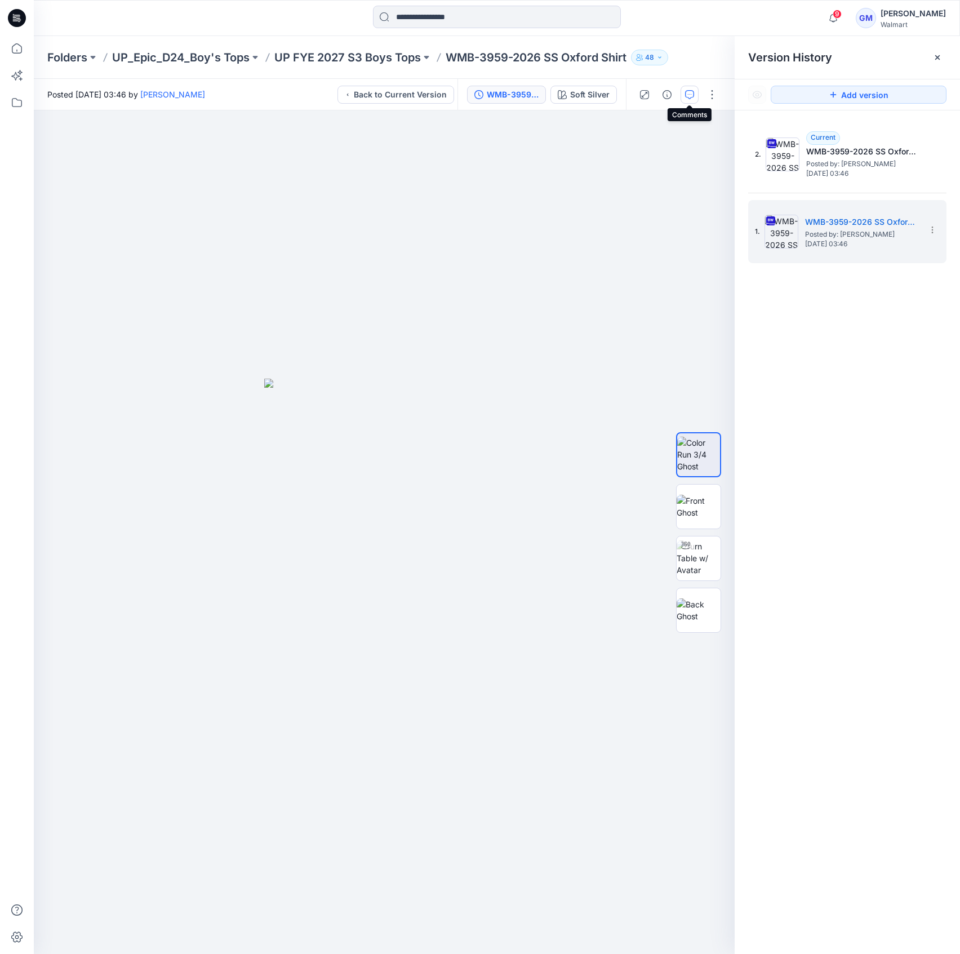
click at [685, 97] on icon "button" at bounding box center [689, 94] width 9 height 9
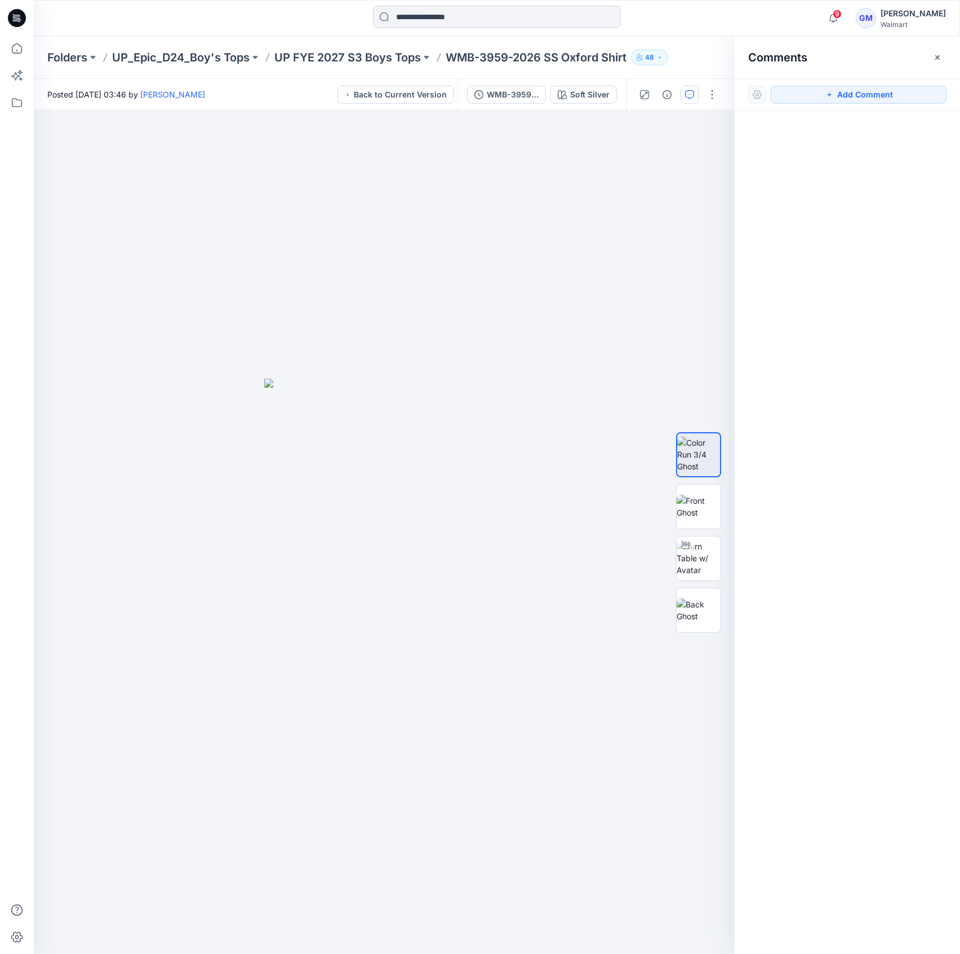
click at [685, 97] on icon "button" at bounding box center [689, 94] width 9 height 9
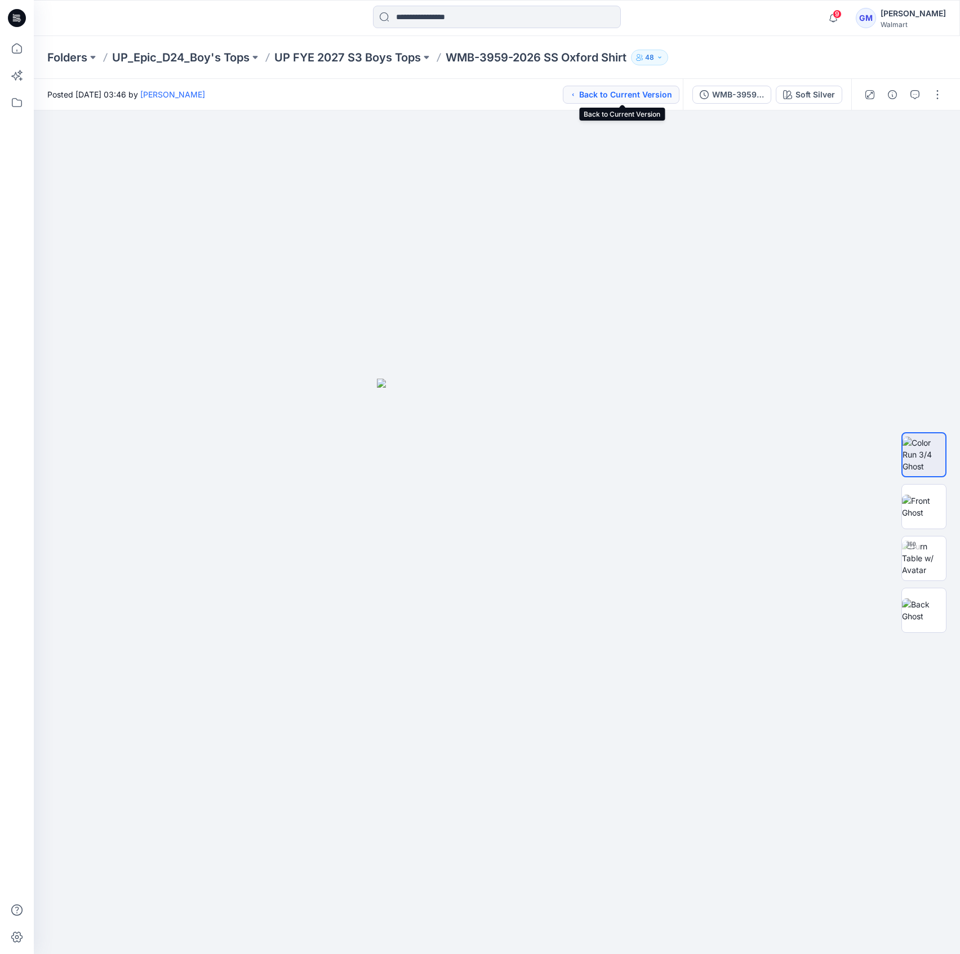
click at [594, 100] on button "Back to Current Version" at bounding box center [621, 95] width 117 height 18
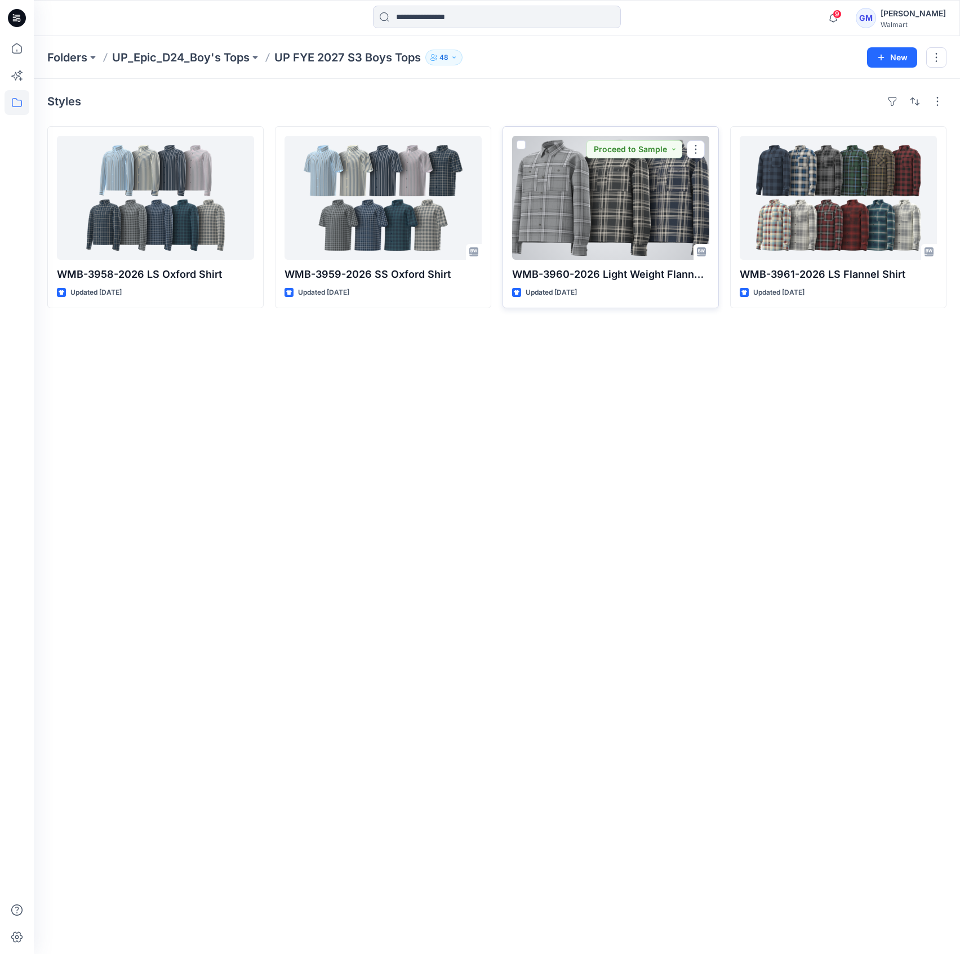
click at [621, 236] on div at bounding box center [610, 198] width 197 height 124
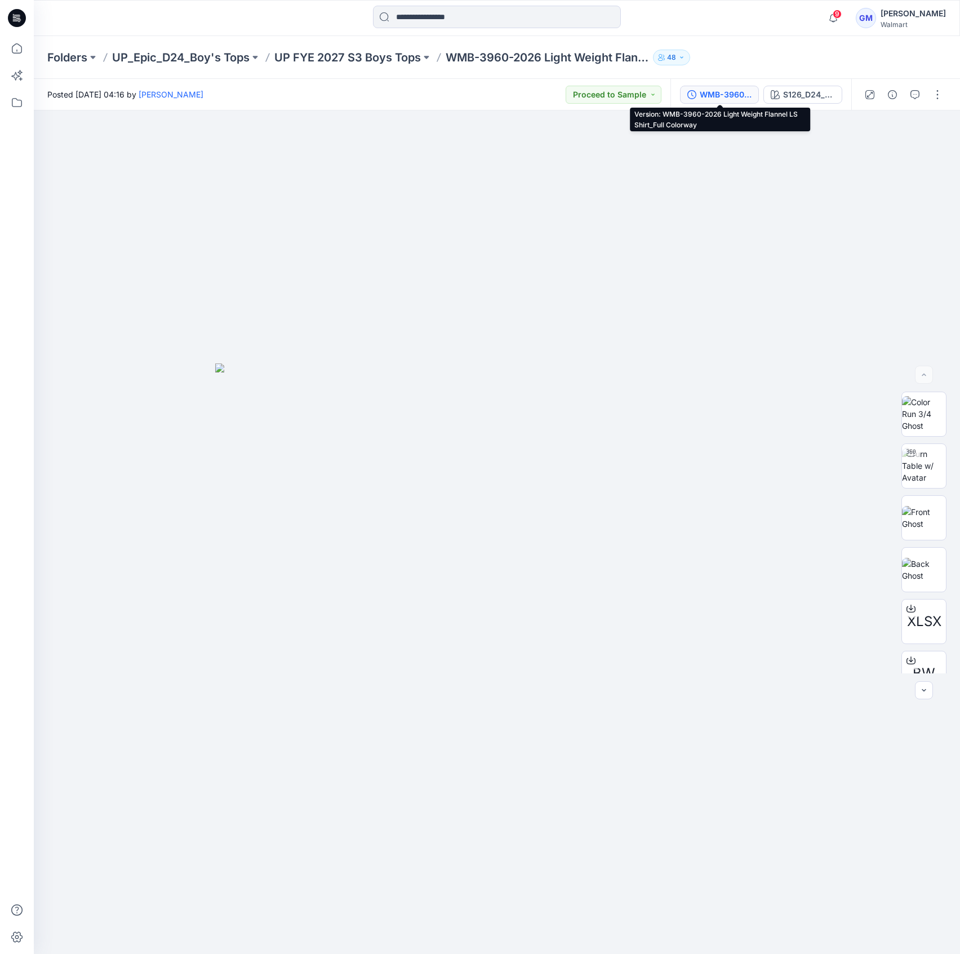
click at [748, 99] on div "WMB-3960-2026 Light Weight Flannel LS Shirt_Full Colorway" at bounding box center [726, 94] width 52 height 12
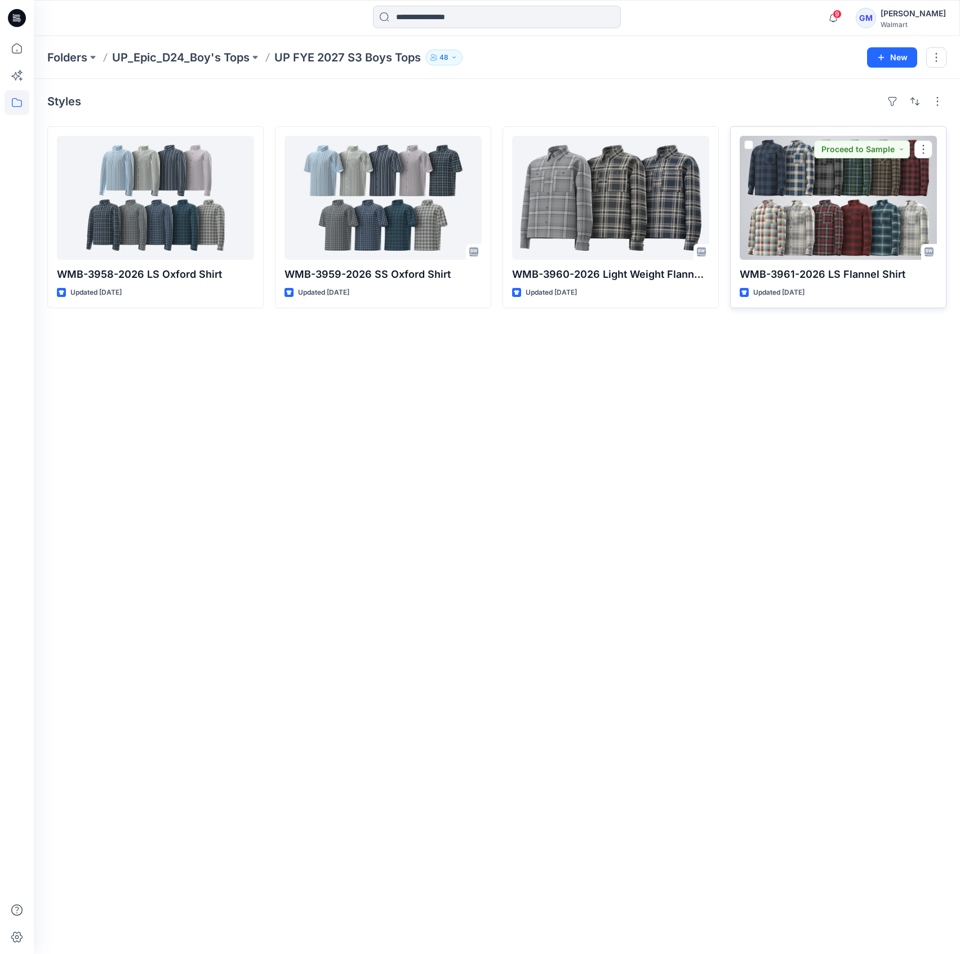
click at [904, 206] on div at bounding box center [838, 198] width 197 height 124
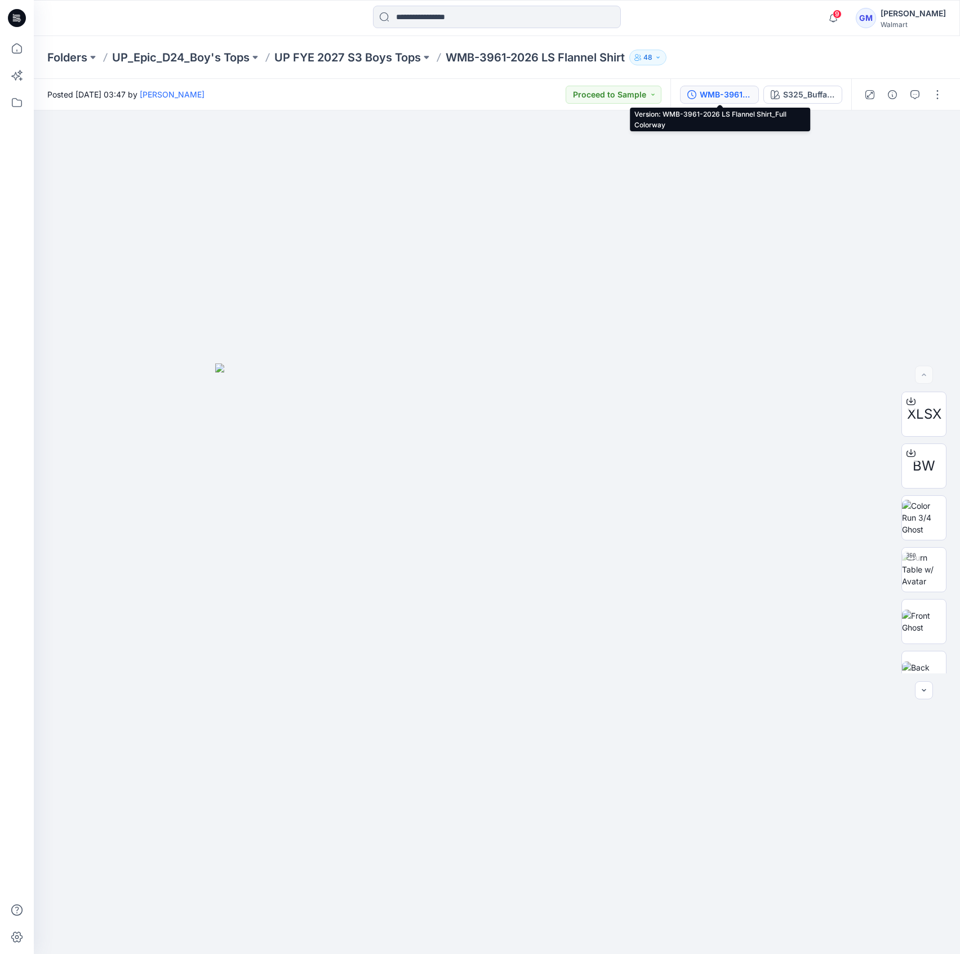
click at [715, 86] on button "WMB-3961-2026 LS Flannel Shirt_Full Colorway" at bounding box center [719, 95] width 79 height 18
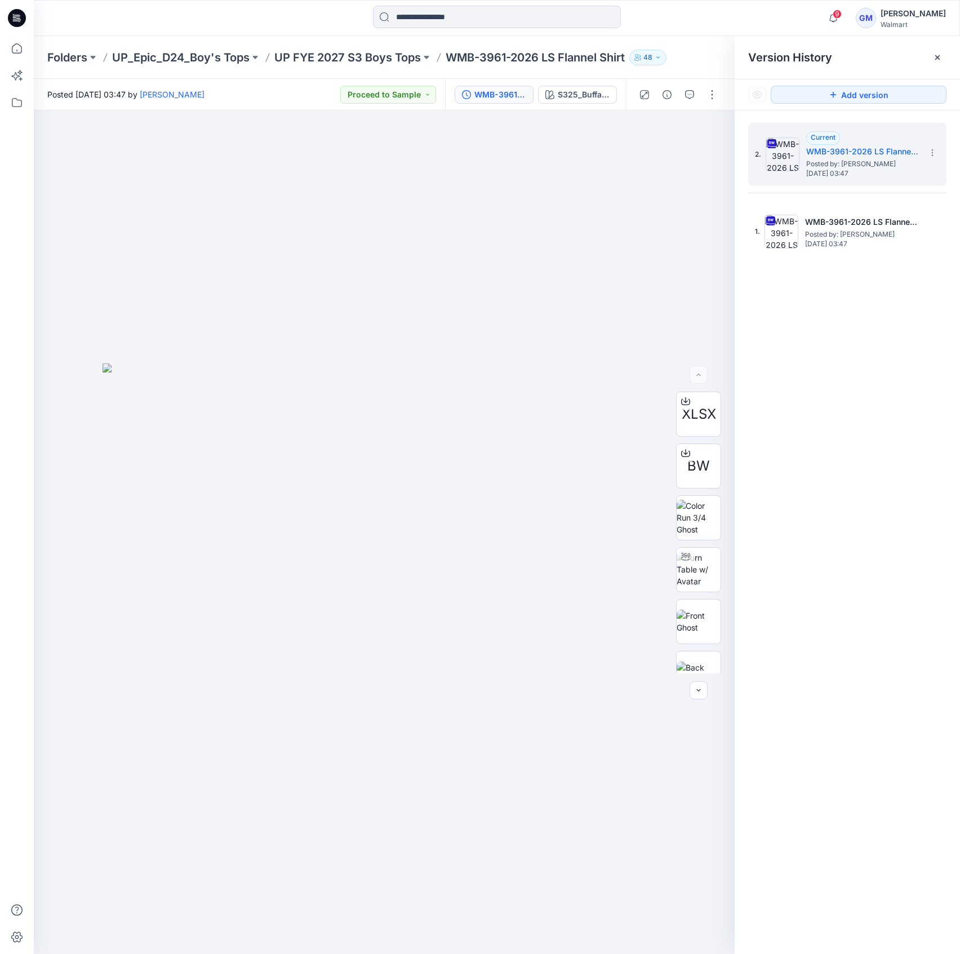
click at [150, 67] on div "Folders UP_Epic_D24_Boy's Tops UP FYE 2027 S3 Boys Tops WMB-3961-2026 LS Flanne…" at bounding box center [497, 57] width 926 height 43
click at [189, 52] on p "UP_Epic_D24_Boy's Tops" at bounding box center [180, 58] width 137 height 16
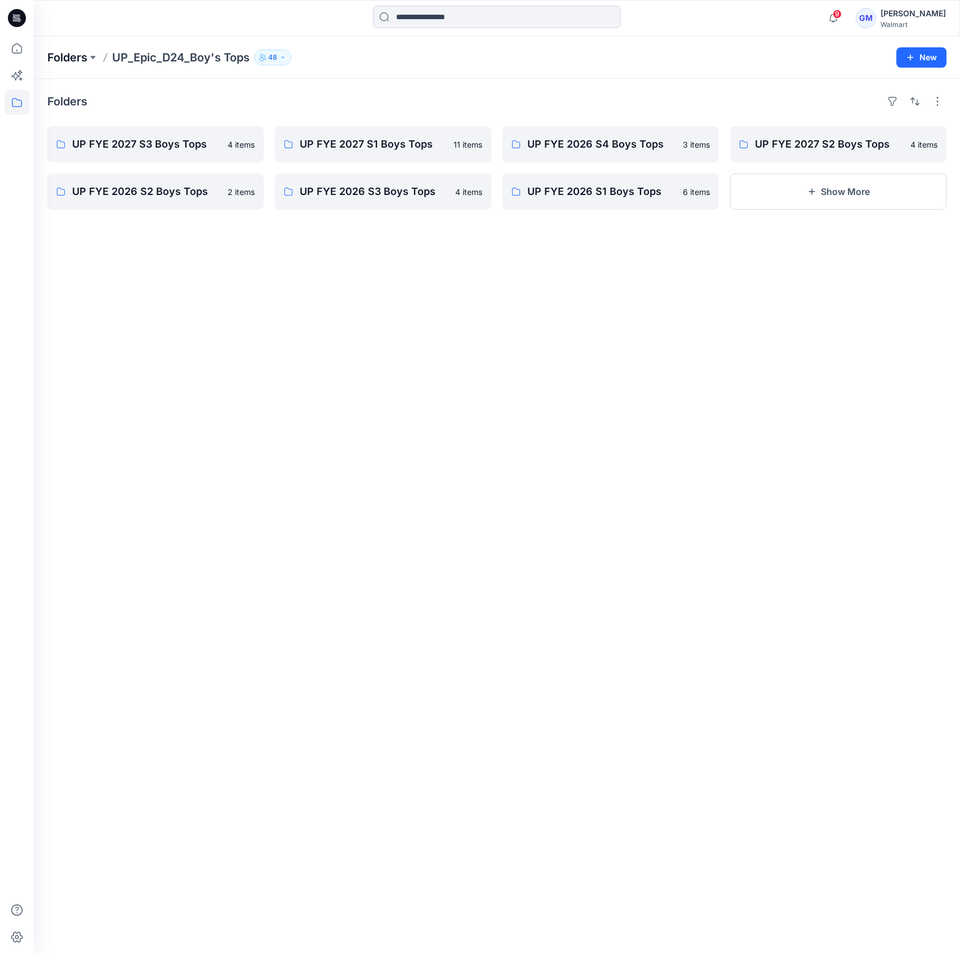
click at [84, 50] on p "Folders" at bounding box center [67, 58] width 40 height 16
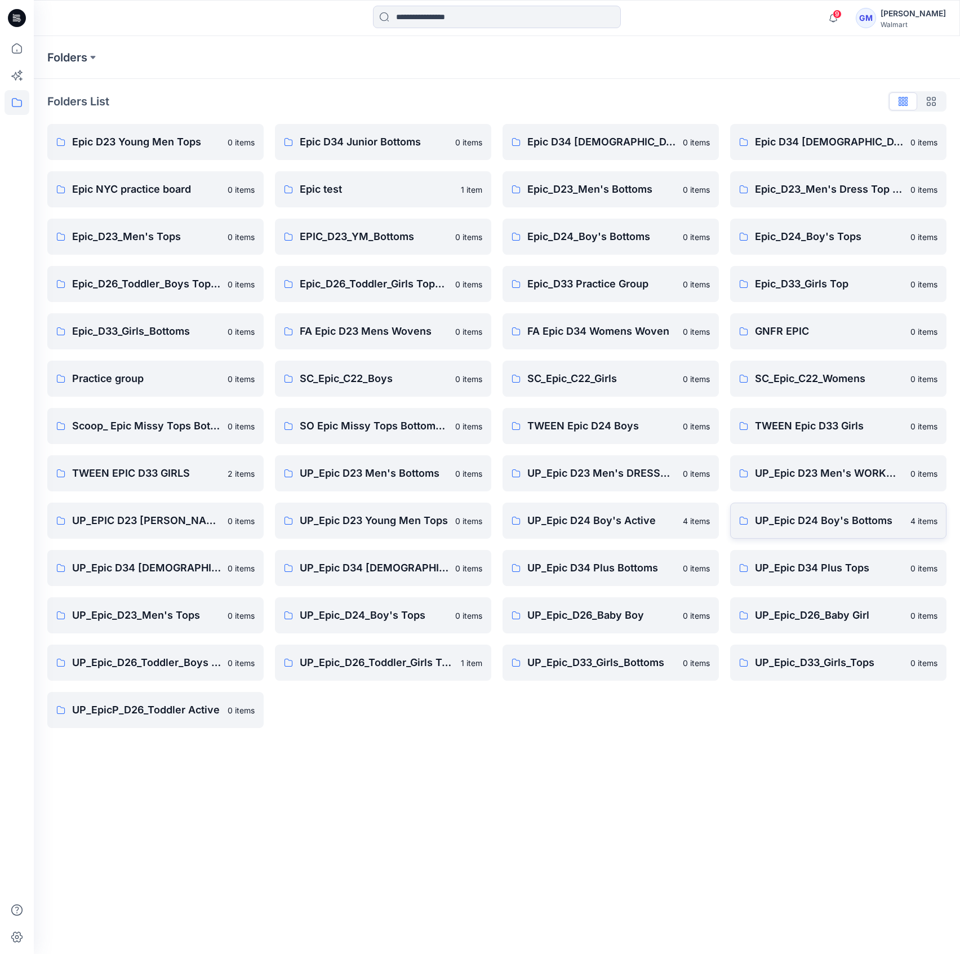
click at [834, 518] on p "UP_Epic D24 Boy's Bottoms" at bounding box center [829, 521] width 149 height 16
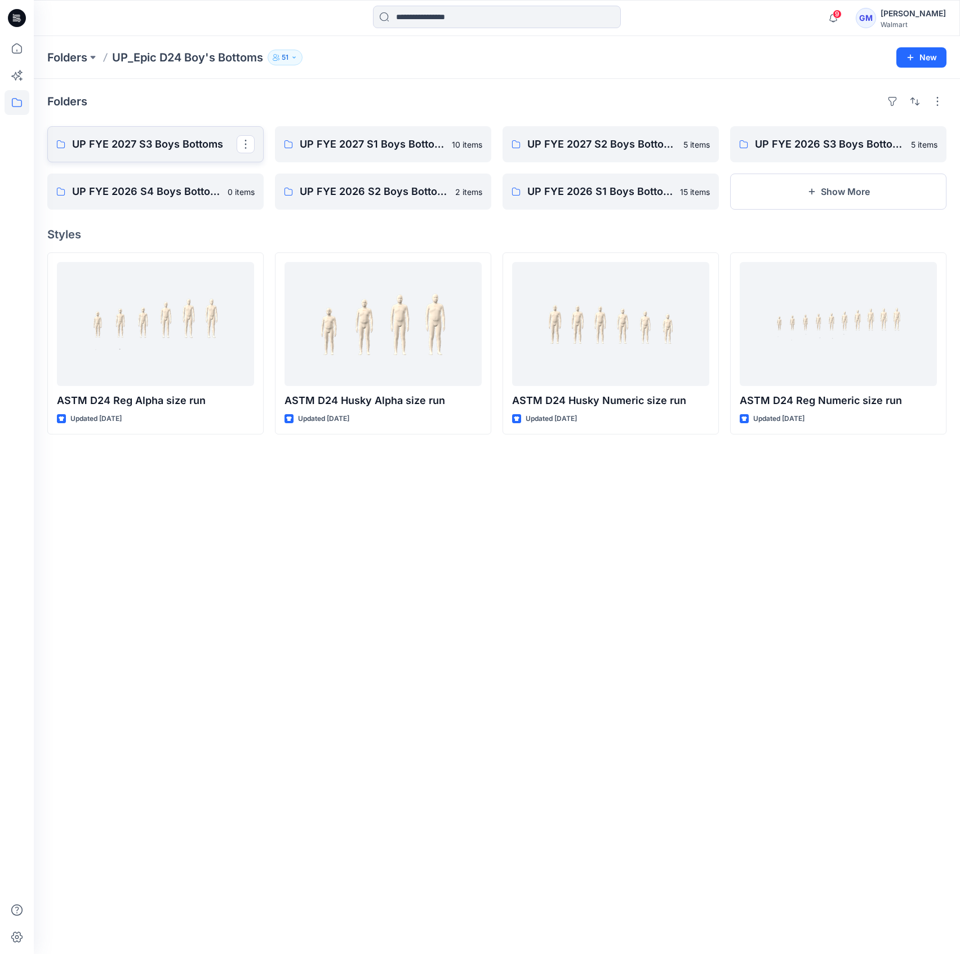
click at [180, 139] on p "UP FYE 2027 S3 Boys Bottoms" at bounding box center [154, 144] width 164 height 16
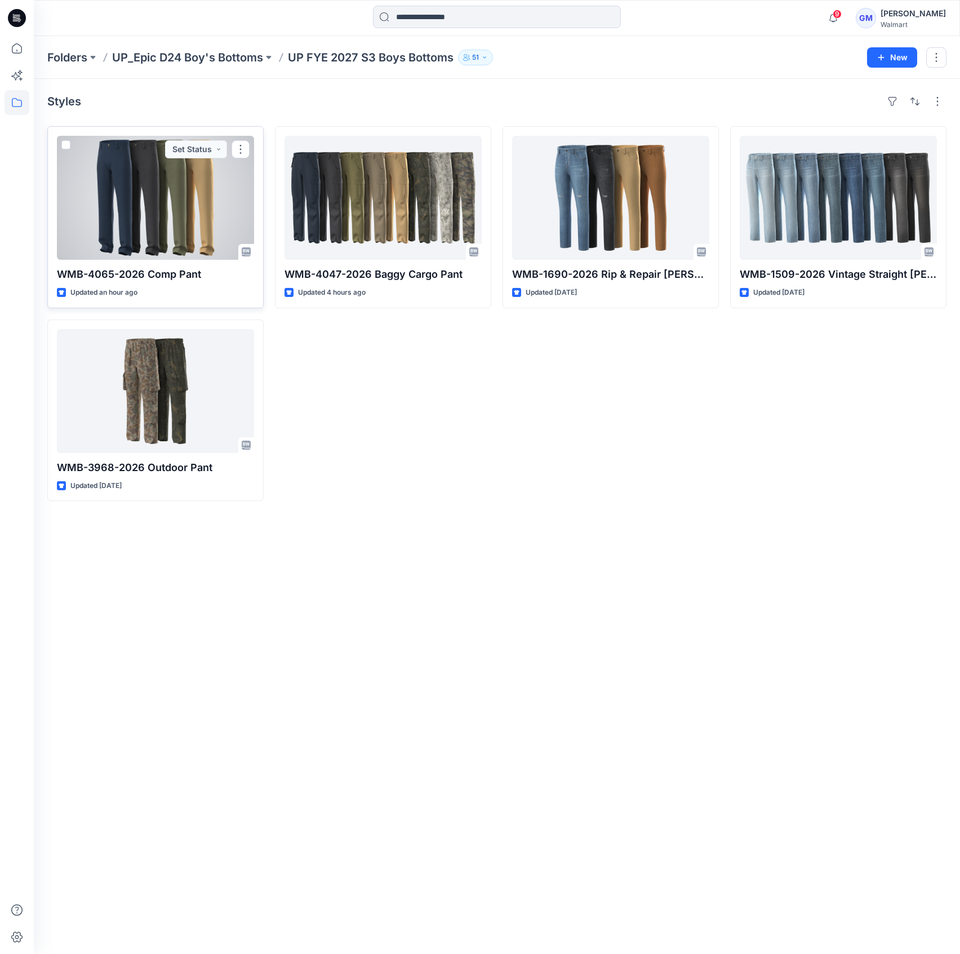
click at [203, 210] on div at bounding box center [155, 198] width 197 height 124
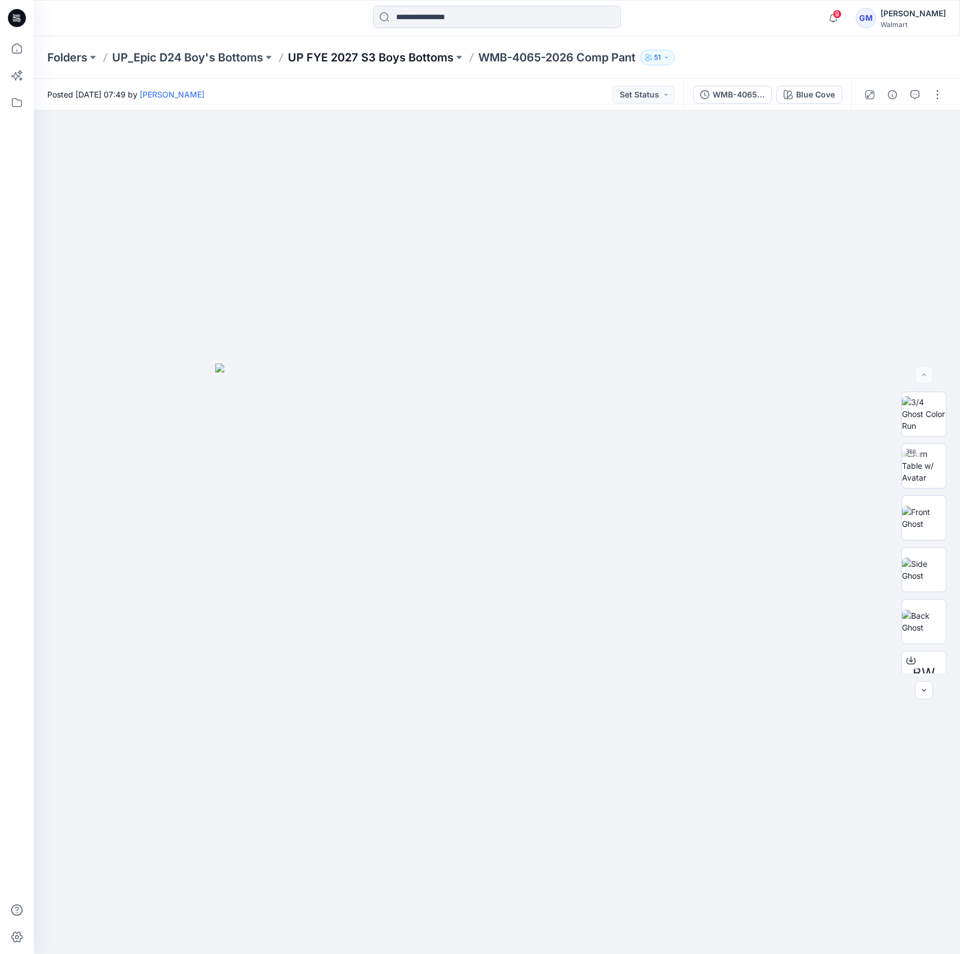
click at [408, 55] on p "UP FYE 2027 S3 Boys Bottoms" at bounding box center [371, 58] width 166 height 16
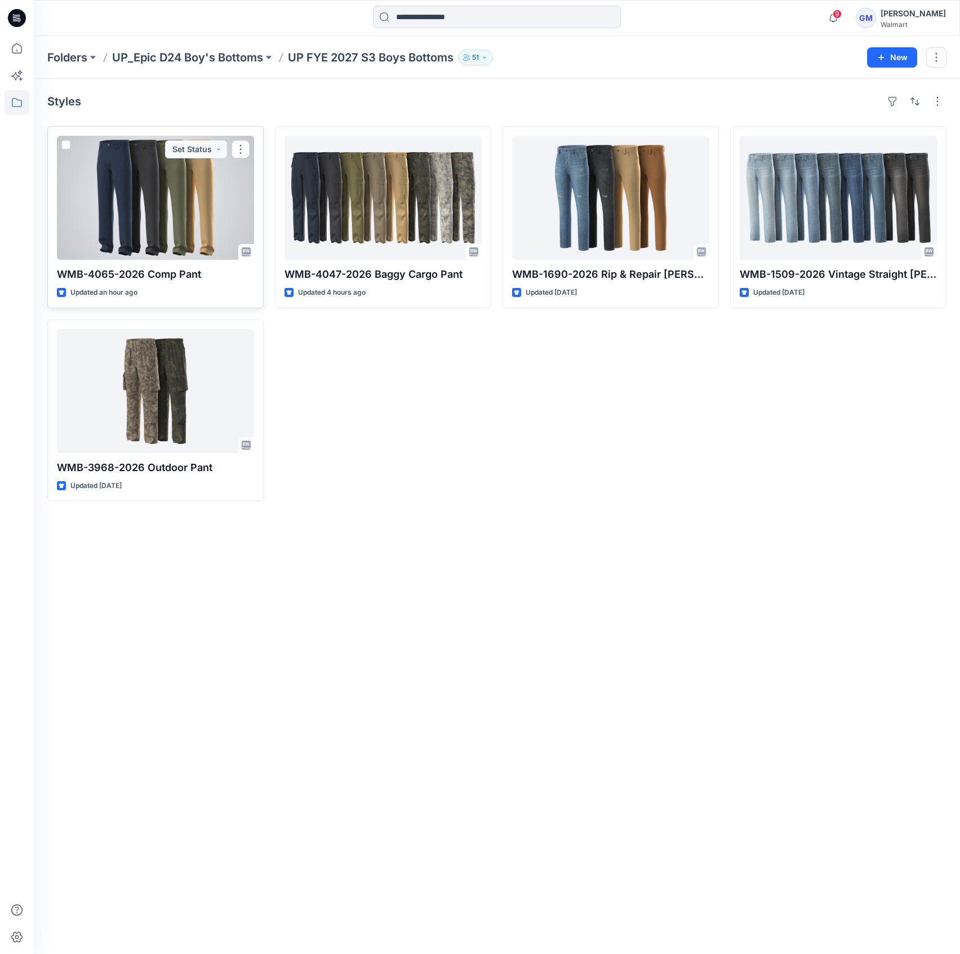
click at [219, 218] on div at bounding box center [155, 198] width 197 height 124
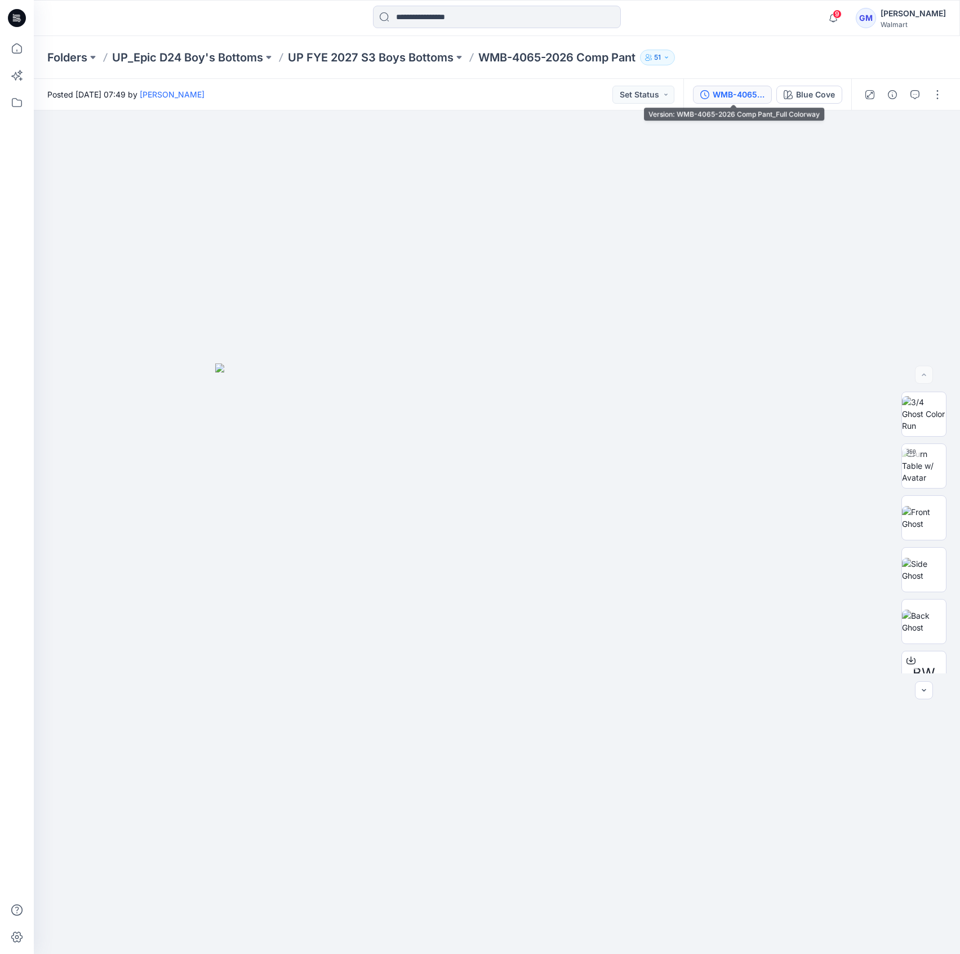
click at [752, 87] on button "WMB-4065-2026 Comp Pant_Full Colorway" at bounding box center [732, 95] width 79 height 18
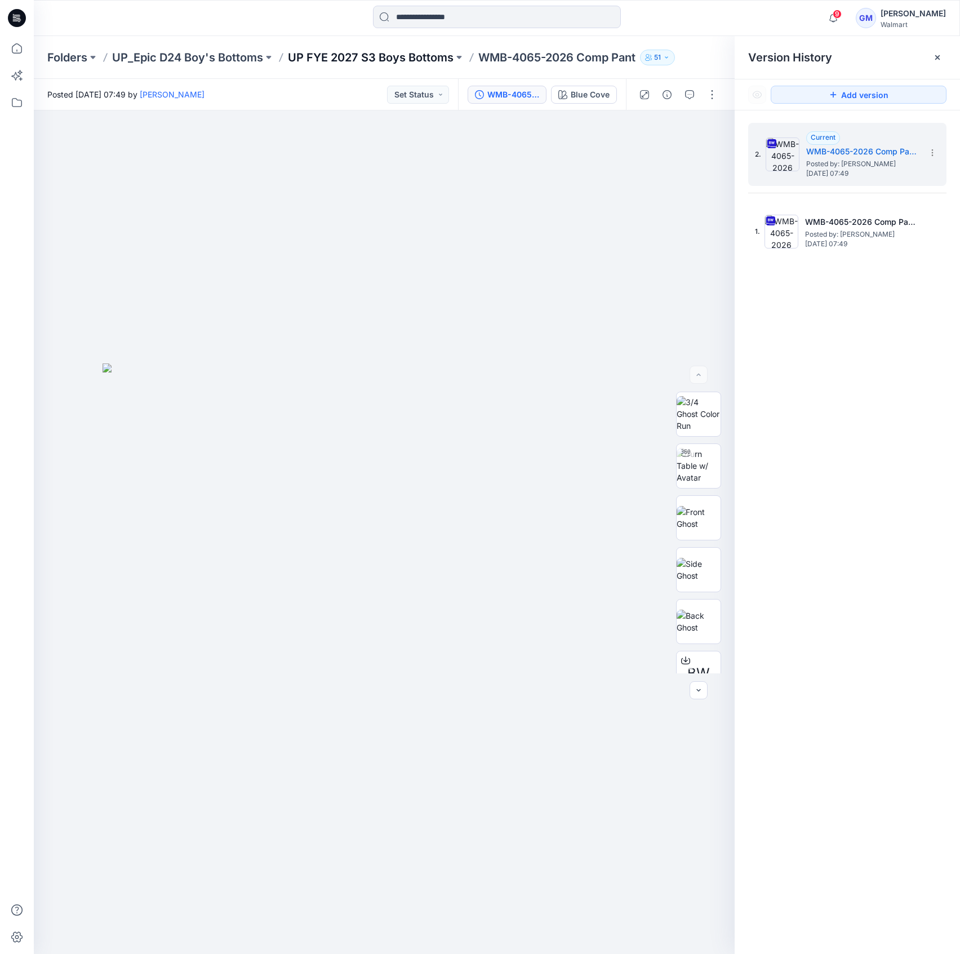
click at [362, 54] on p "UP FYE 2027 S3 Boys Bottoms" at bounding box center [371, 58] width 166 height 16
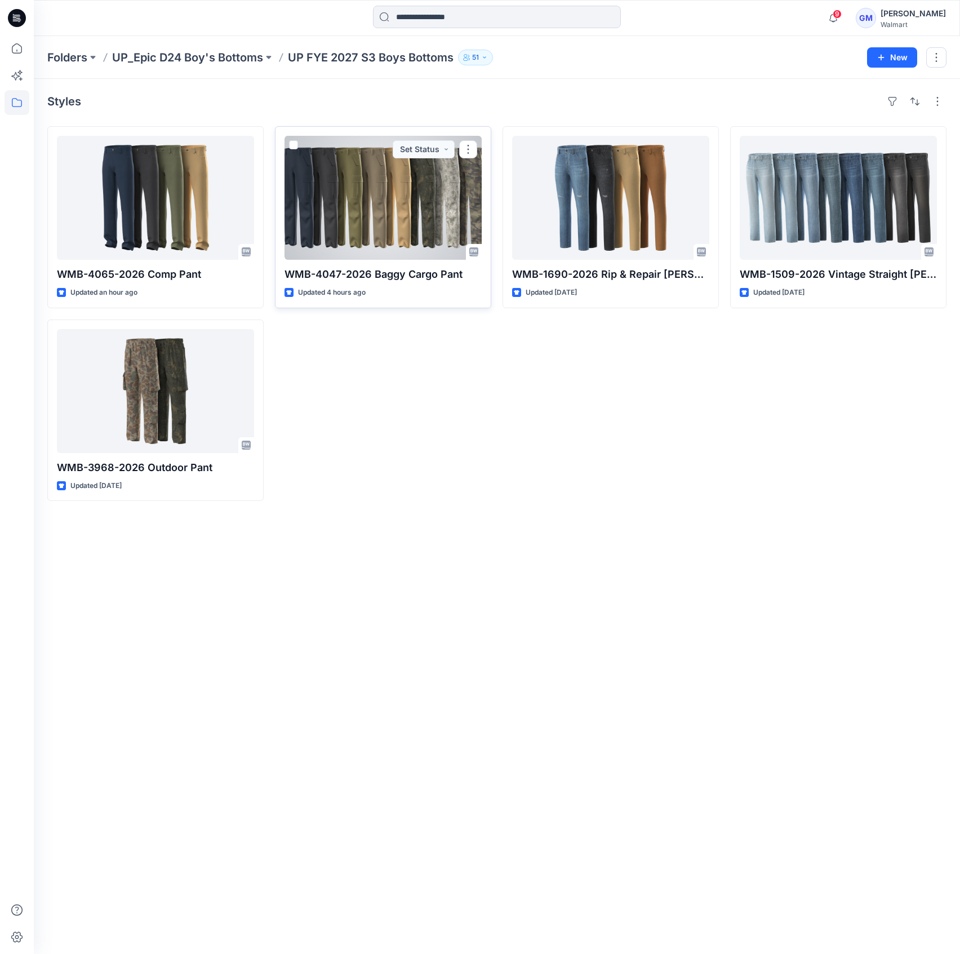
click at [397, 201] on div at bounding box center [382, 198] width 197 height 124
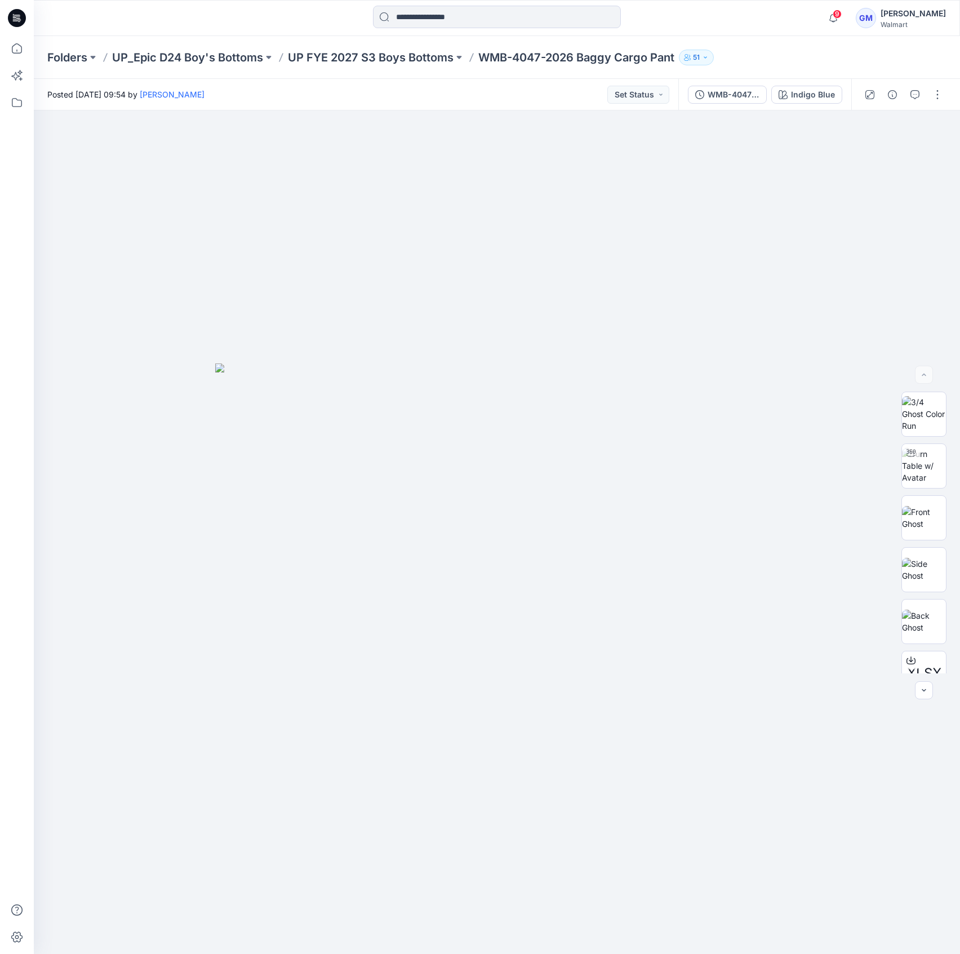
click at [709, 104] on div "WMB-4047-2026 Baggy Cargo Pant_Full Colorway Indigo Blue" at bounding box center [764, 95] width 173 height 32
click at [718, 97] on div "WMB-4047-2026 Baggy Cargo Pant_Full Colorway" at bounding box center [733, 94] width 52 height 12
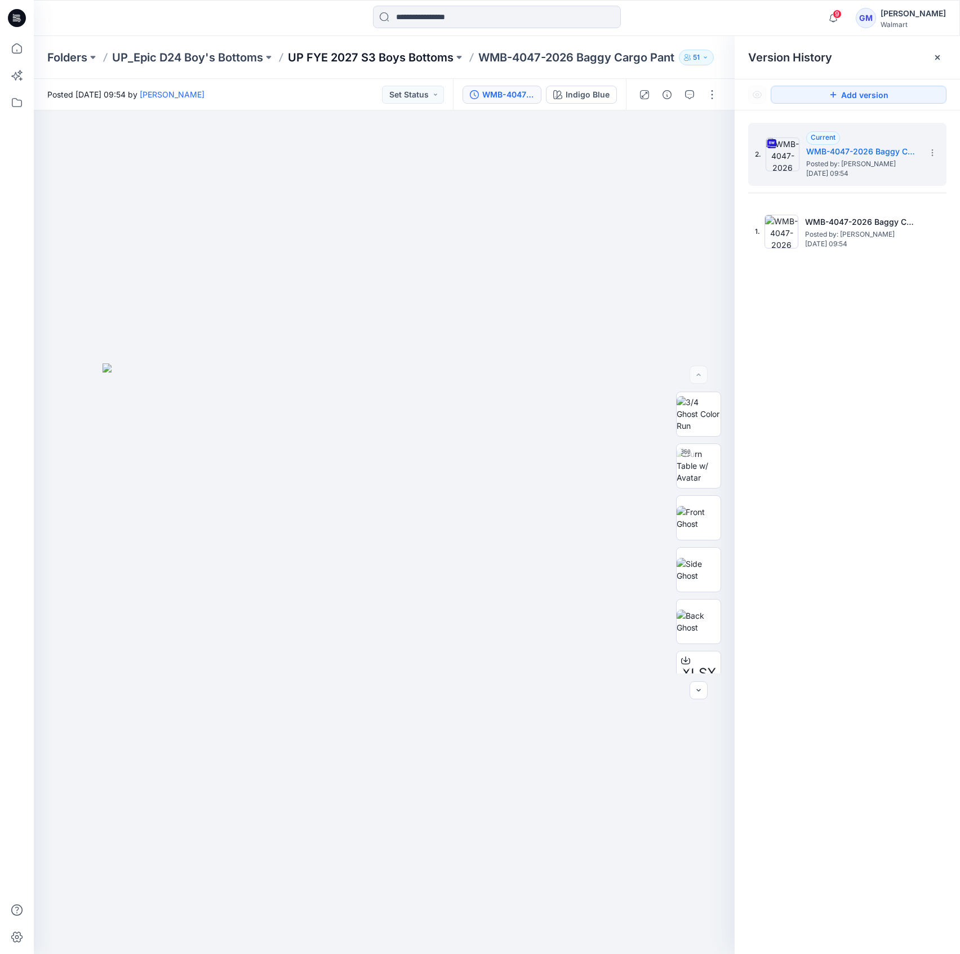
click at [366, 59] on p "UP FYE 2027 S3 Boys Bottoms" at bounding box center [371, 58] width 166 height 16
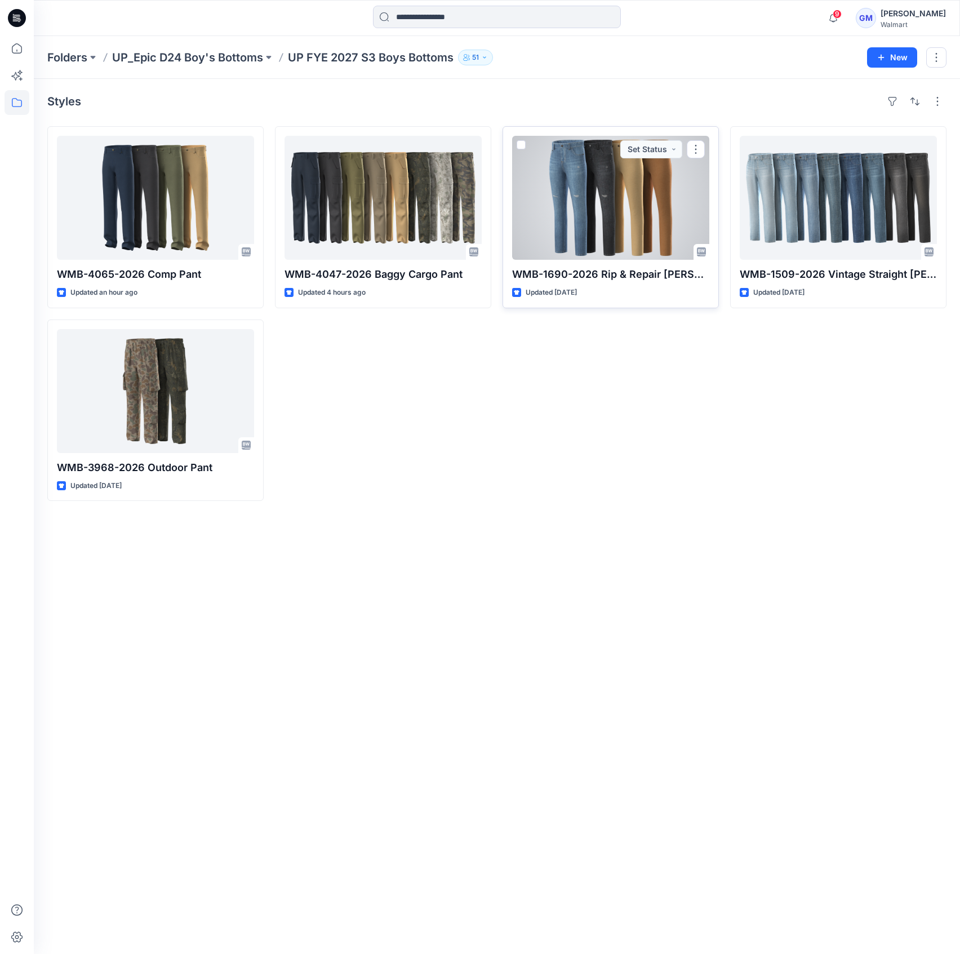
click at [604, 188] on div at bounding box center [610, 198] width 197 height 124
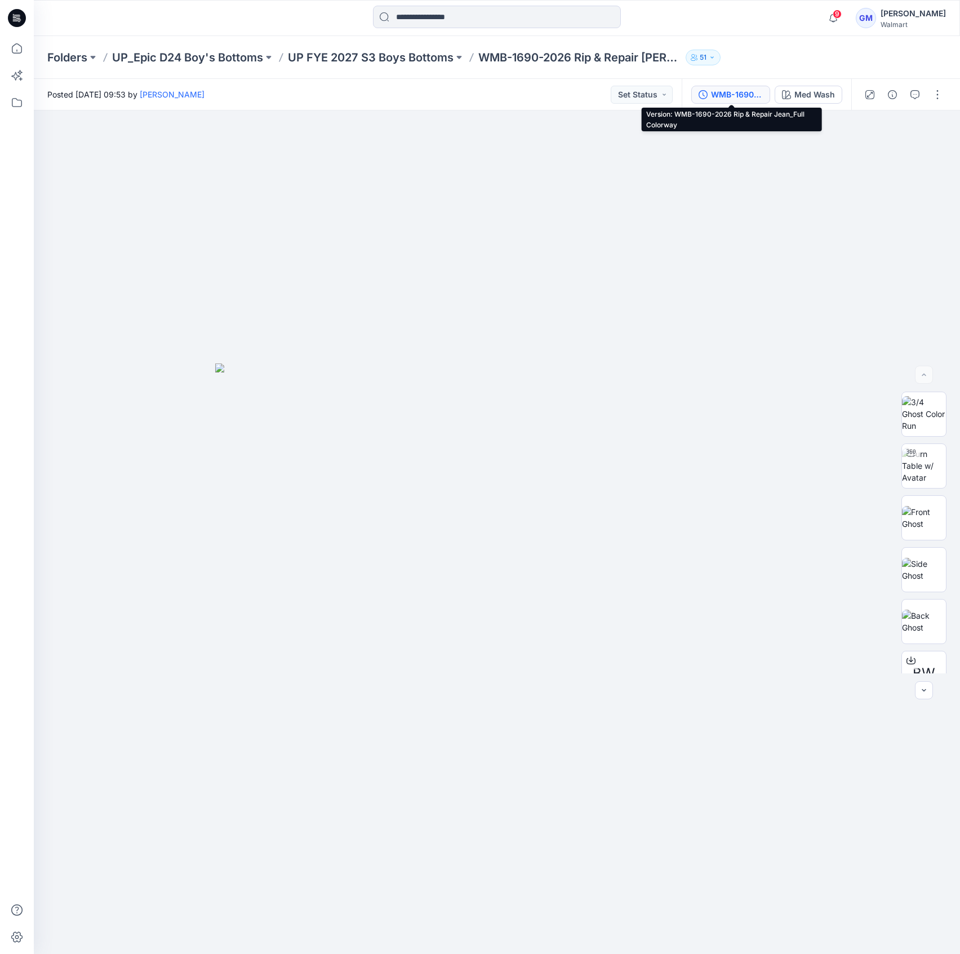
click at [736, 95] on div "WMB-1690-2026 Rip & Repair Jean_Full Colorway" at bounding box center [737, 94] width 52 height 12
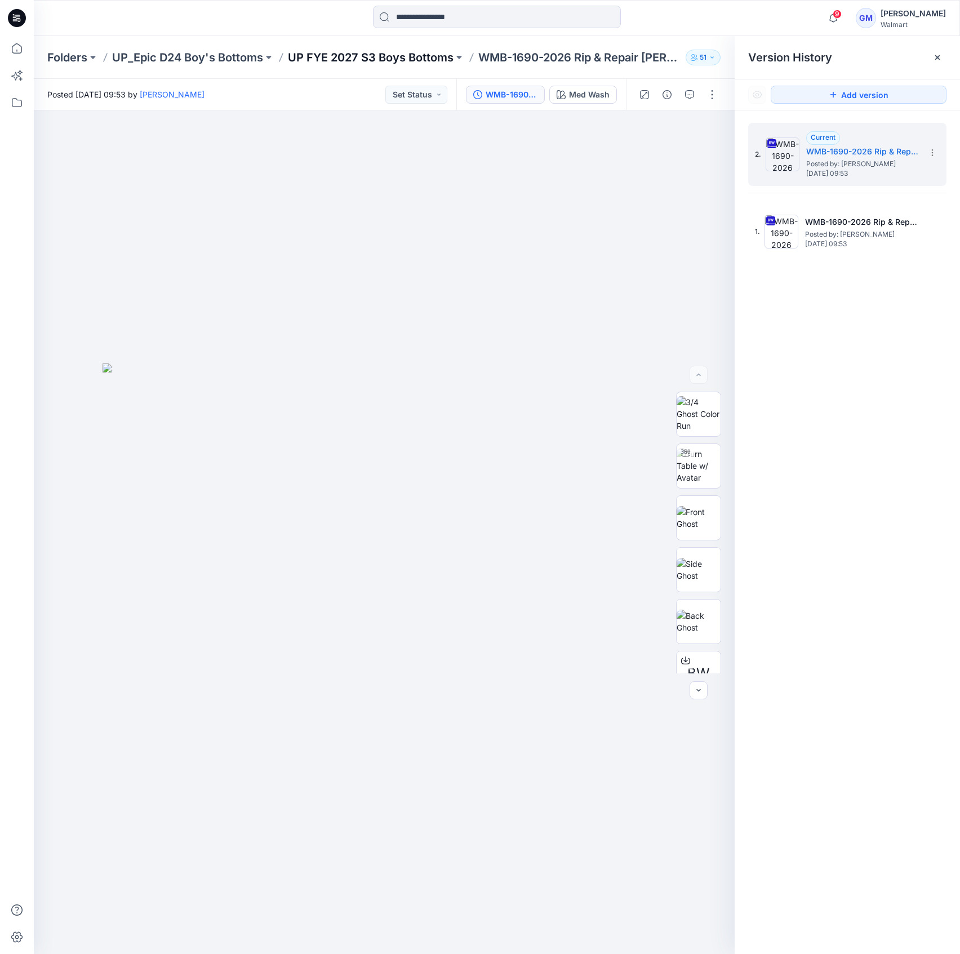
click at [362, 57] on p "UP FYE 2027 S3 Boys Bottoms" at bounding box center [371, 58] width 166 height 16
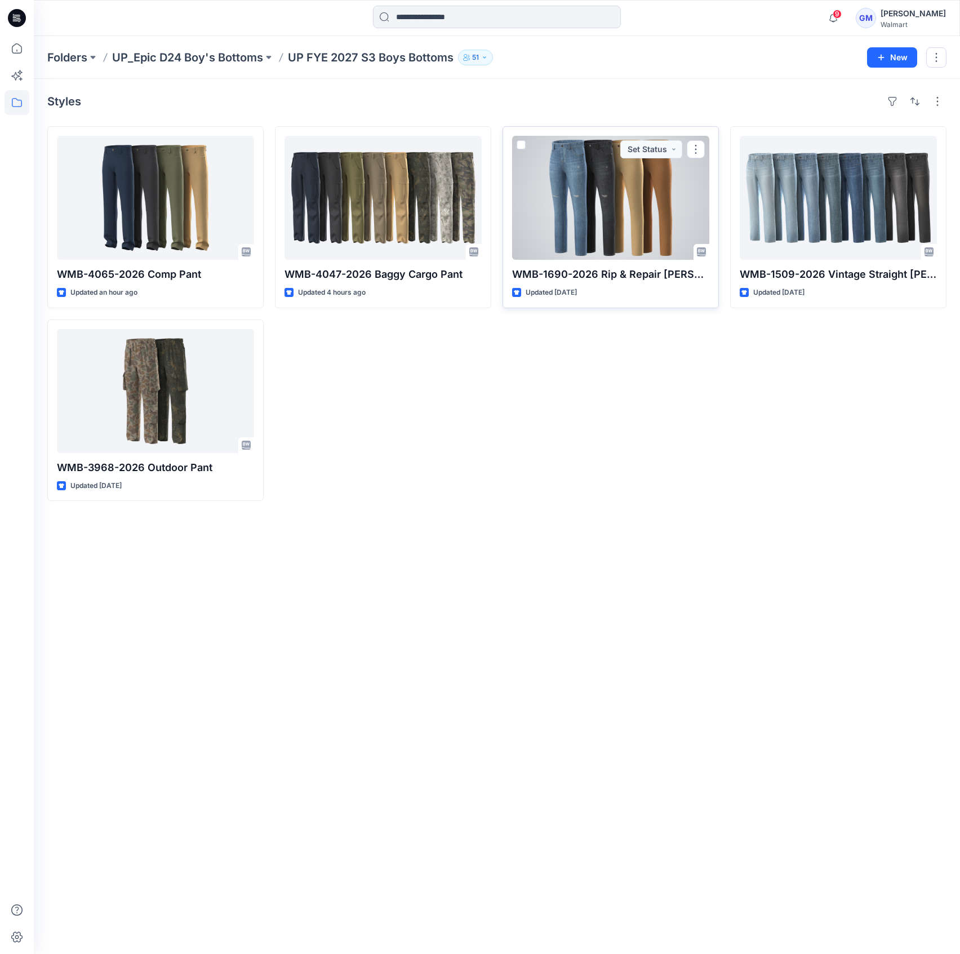
click at [668, 194] on div at bounding box center [610, 198] width 197 height 124
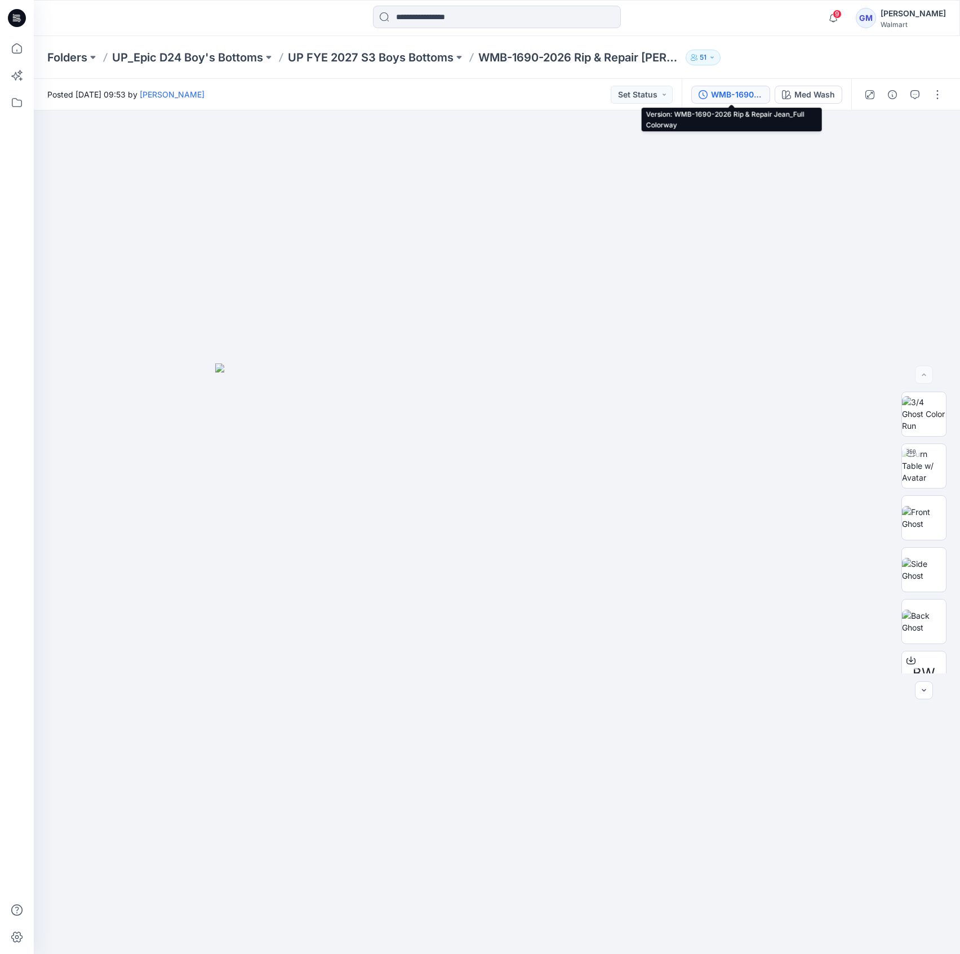
click at [754, 95] on div "WMB-1690-2026 Rip & Repair Jean_Full Colorway" at bounding box center [737, 94] width 52 height 12
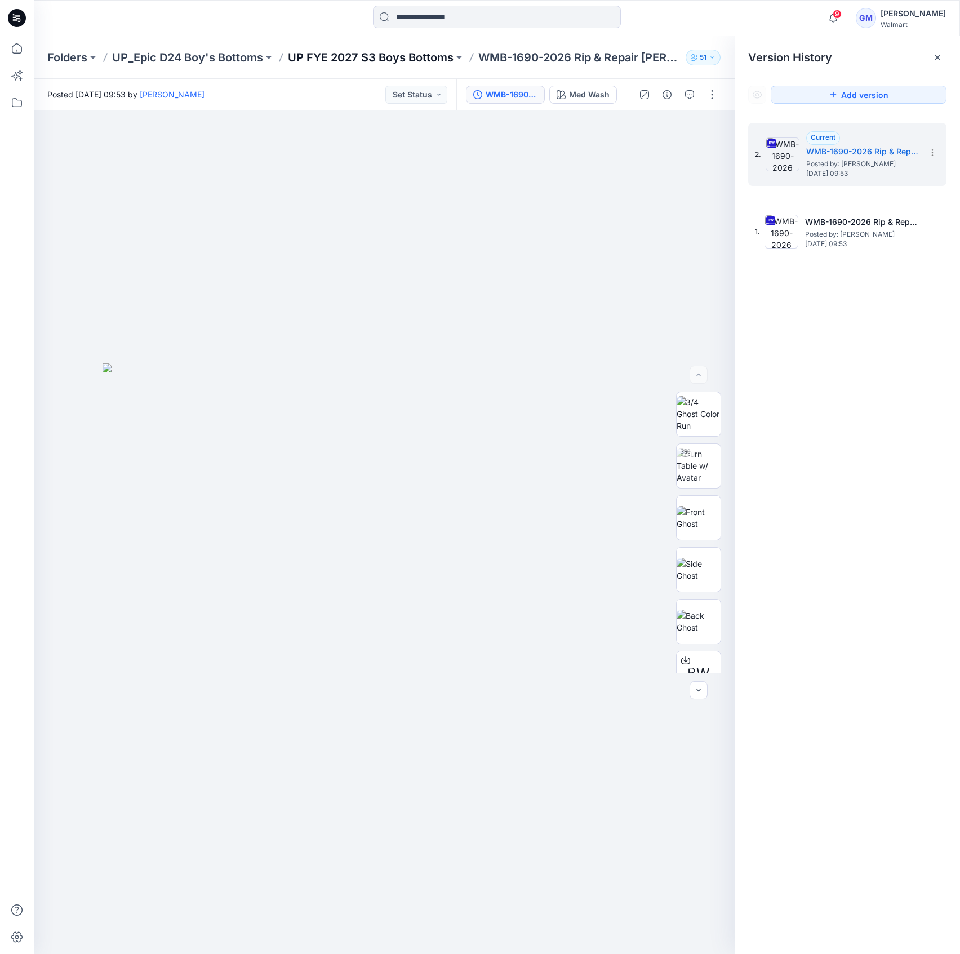
click at [367, 57] on p "UP FYE 2027 S3 Boys Bottoms" at bounding box center [371, 58] width 166 height 16
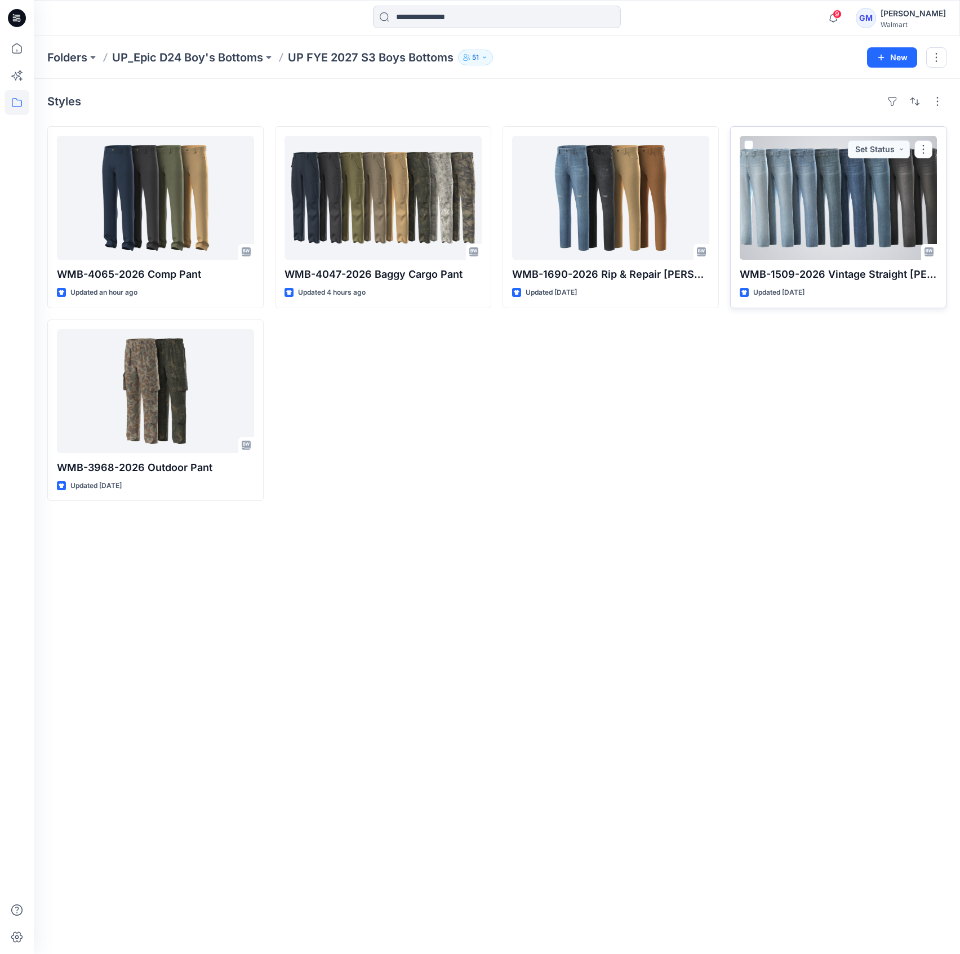
click at [862, 175] on div at bounding box center [838, 198] width 197 height 124
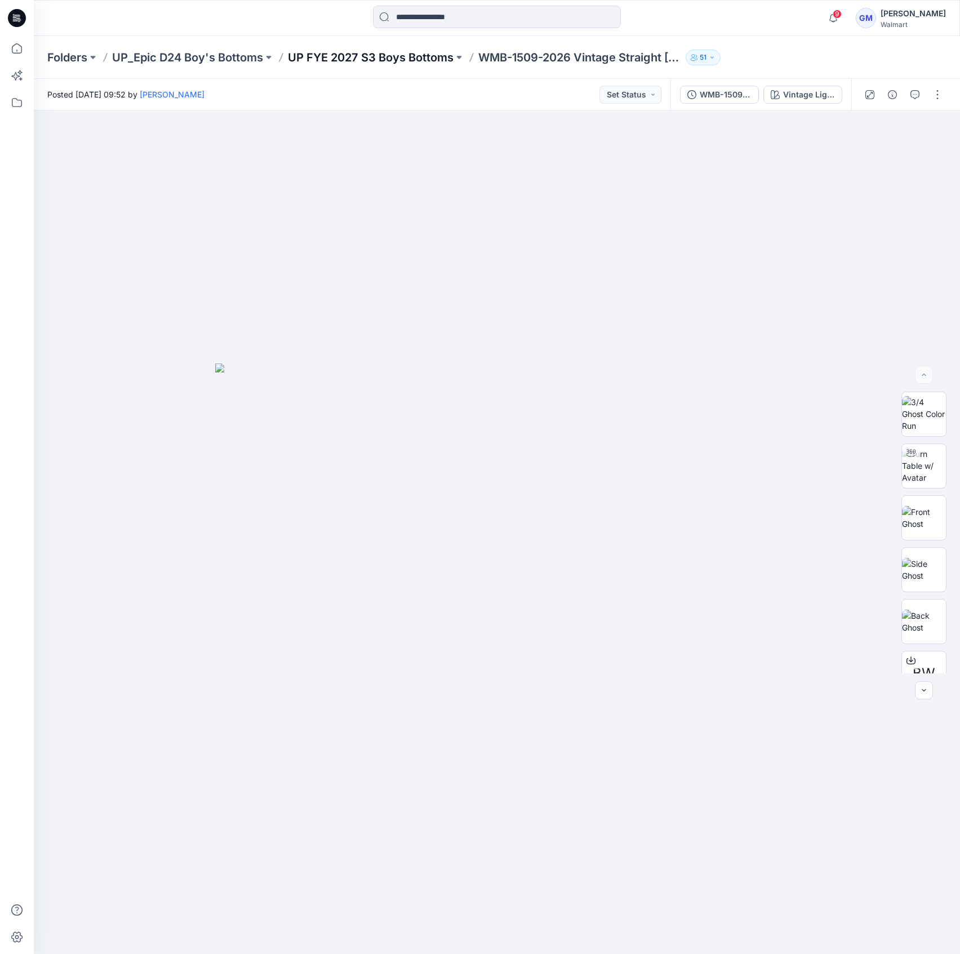
click at [383, 52] on p "UP FYE 2027 S3 Boys Bottoms" at bounding box center [371, 58] width 166 height 16
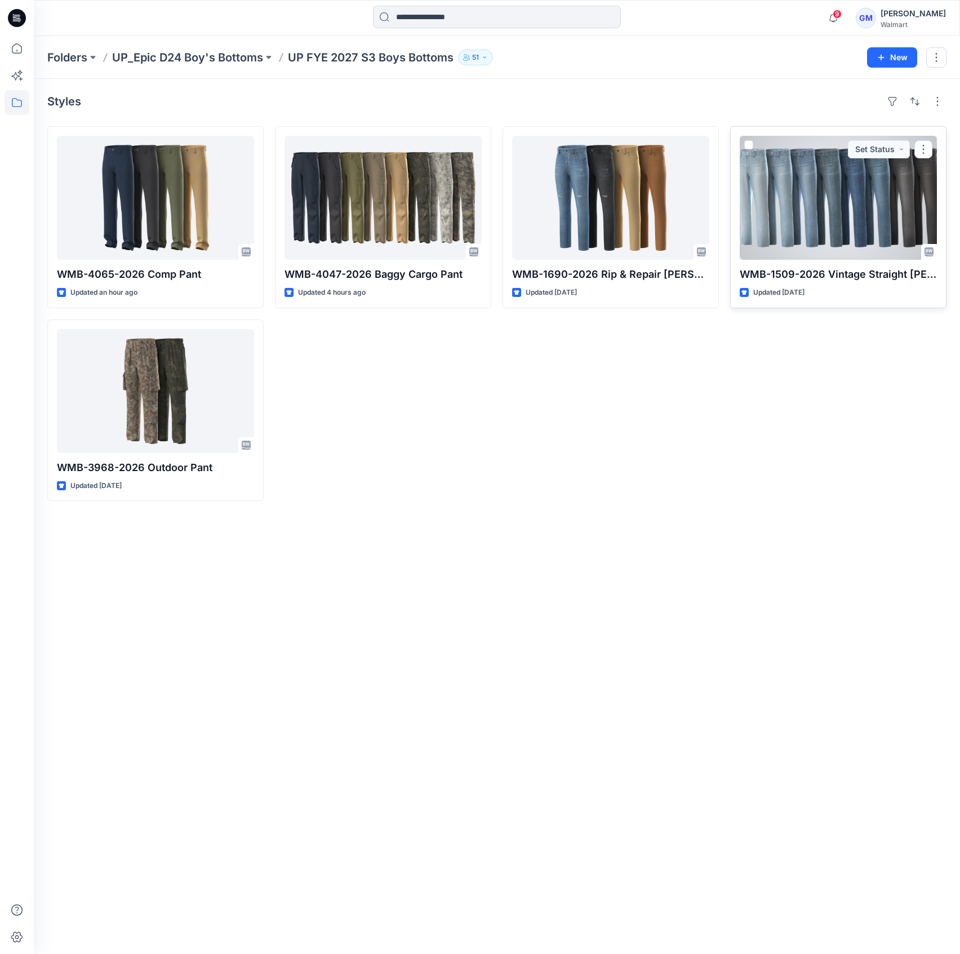
click at [810, 202] on div at bounding box center [838, 198] width 197 height 124
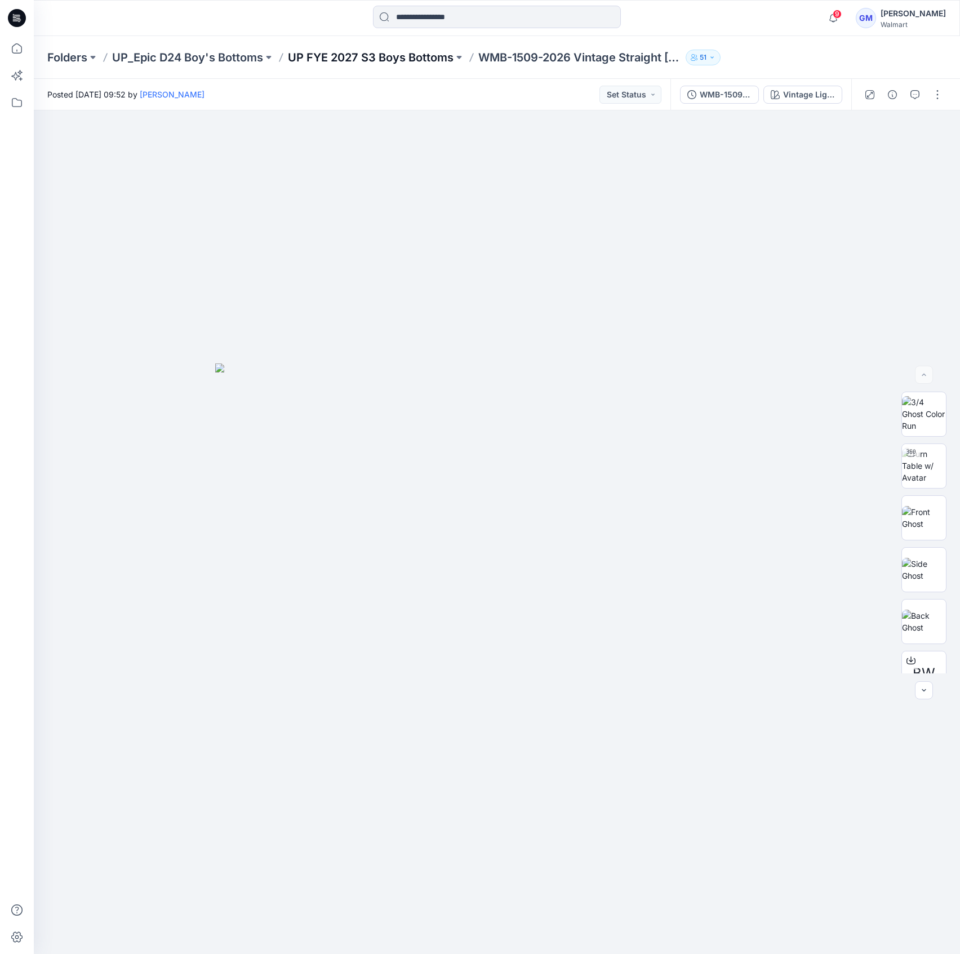
click at [372, 53] on p "UP FYE 2027 S3 Boys Bottoms" at bounding box center [371, 58] width 166 height 16
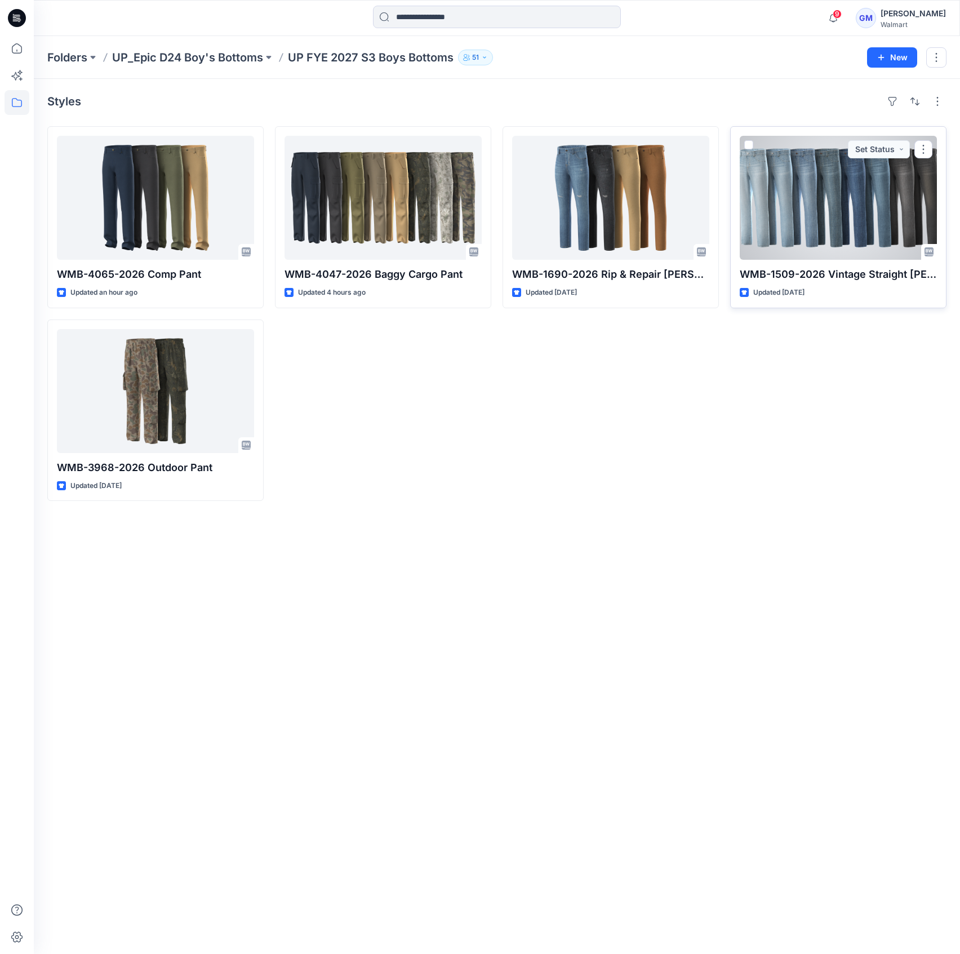
click at [823, 187] on div at bounding box center [838, 198] width 197 height 124
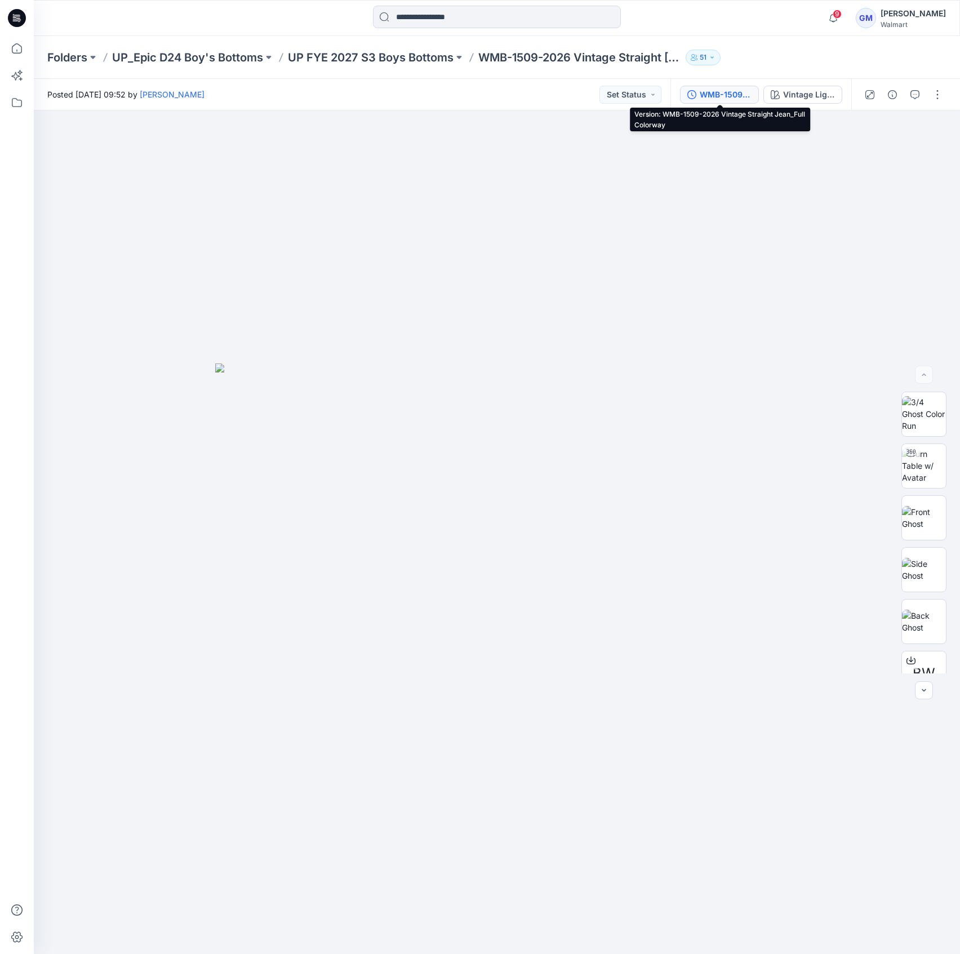
click at [734, 93] on div "WMB-1509-2026 Vintage Straight Jean_Full Colorway" at bounding box center [726, 94] width 52 height 12
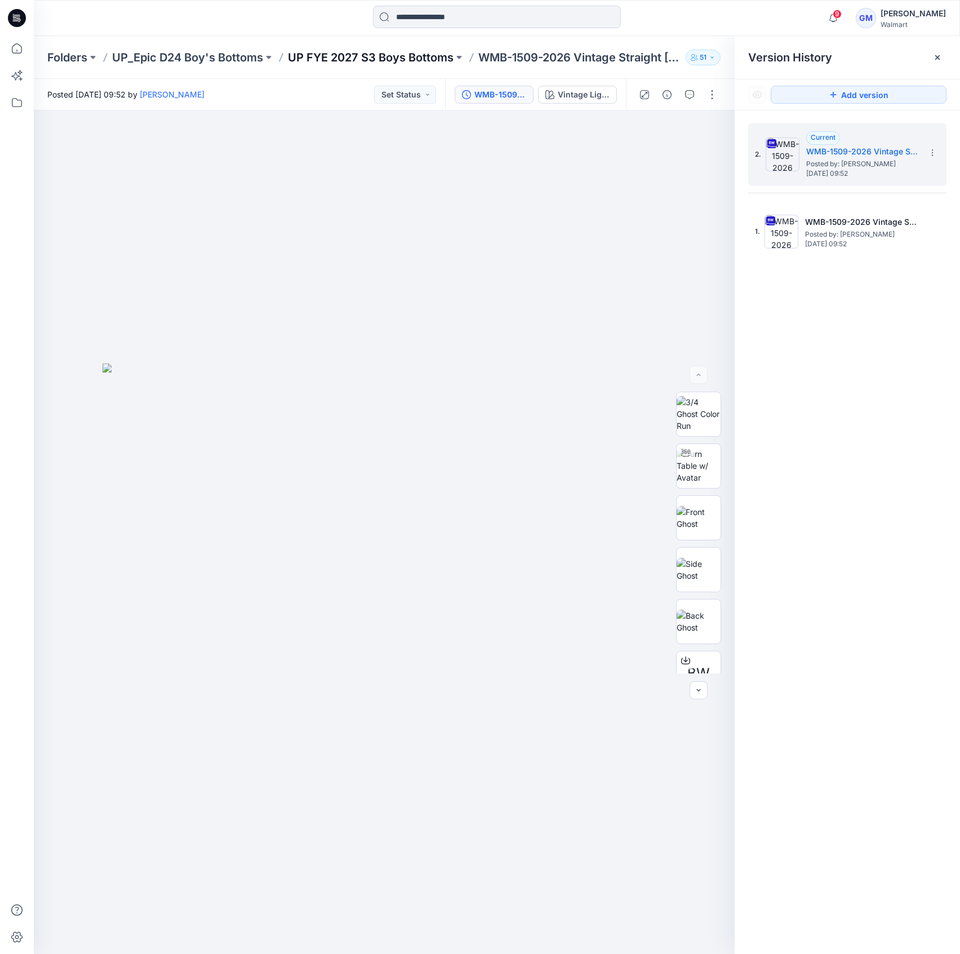
click at [371, 54] on p "UP FYE 2027 S3 Boys Bottoms" at bounding box center [371, 58] width 166 height 16
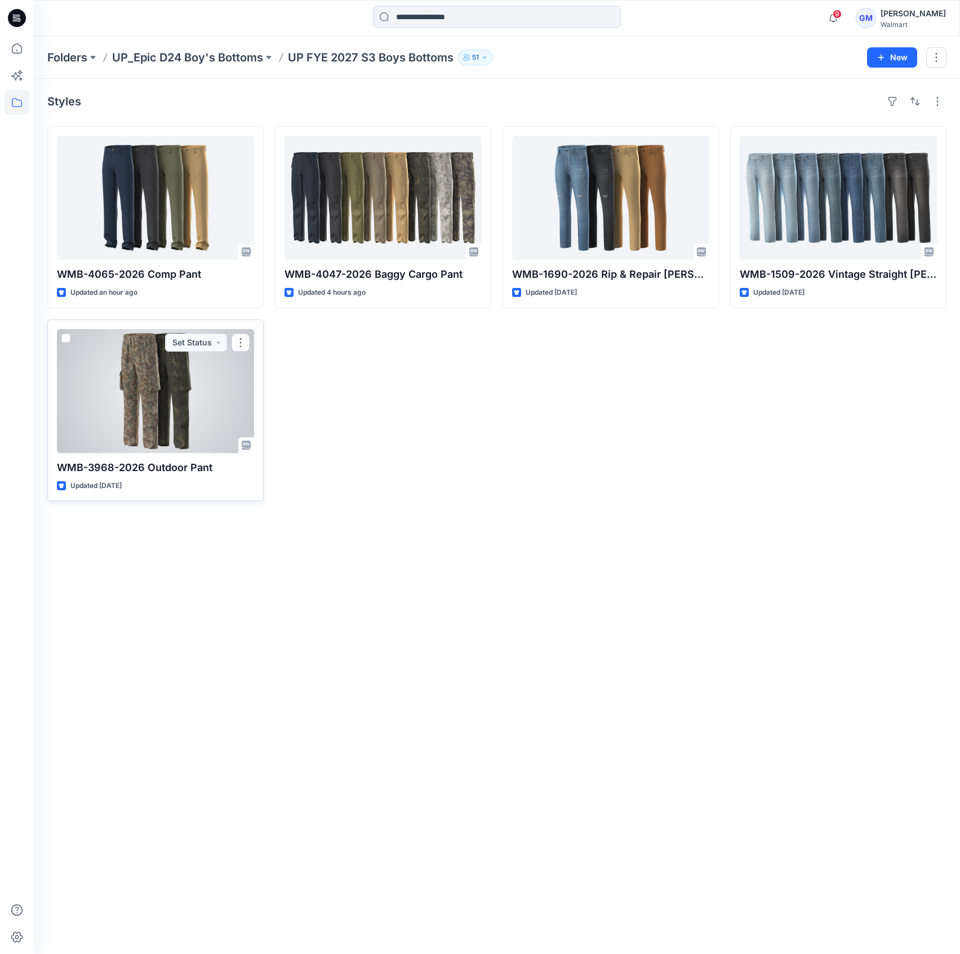
click at [155, 424] on div at bounding box center [155, 391] width 197 height 124
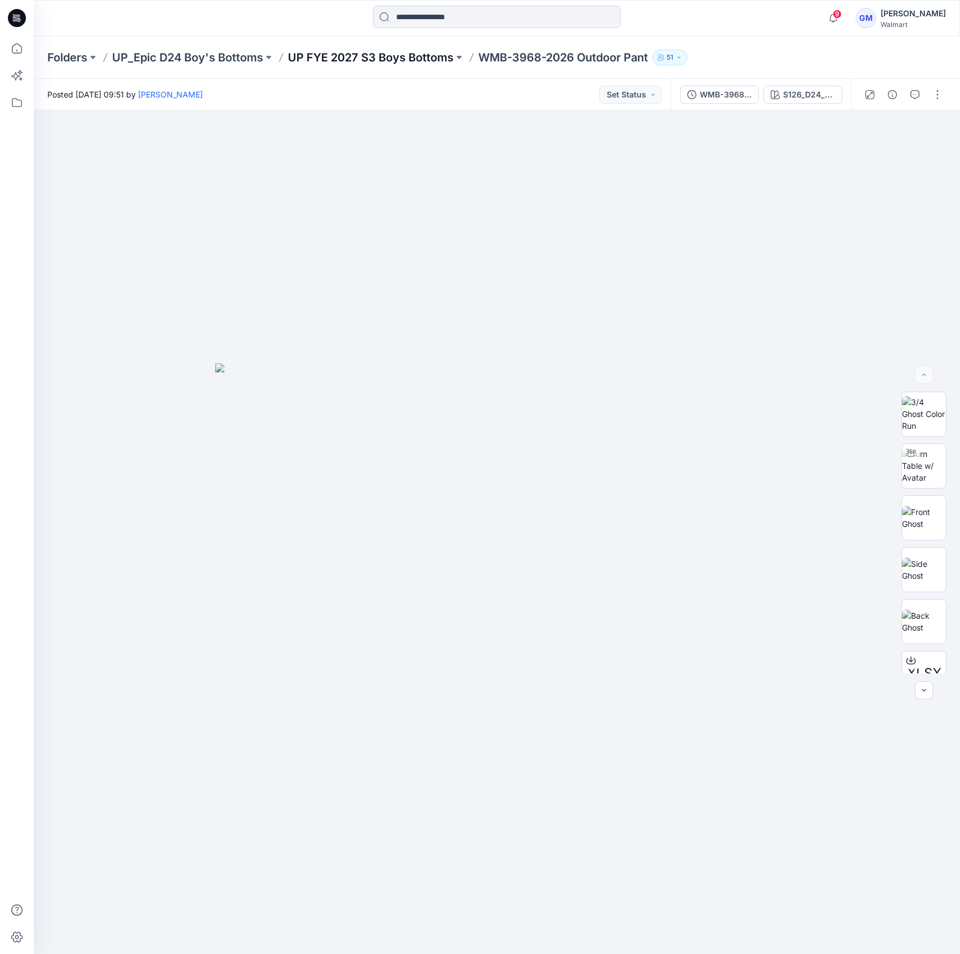
click at [404, 58] on p "UP FYE 2027 S3 Boys Bottoms" at bounding box center [371, 58] width 166 height 16
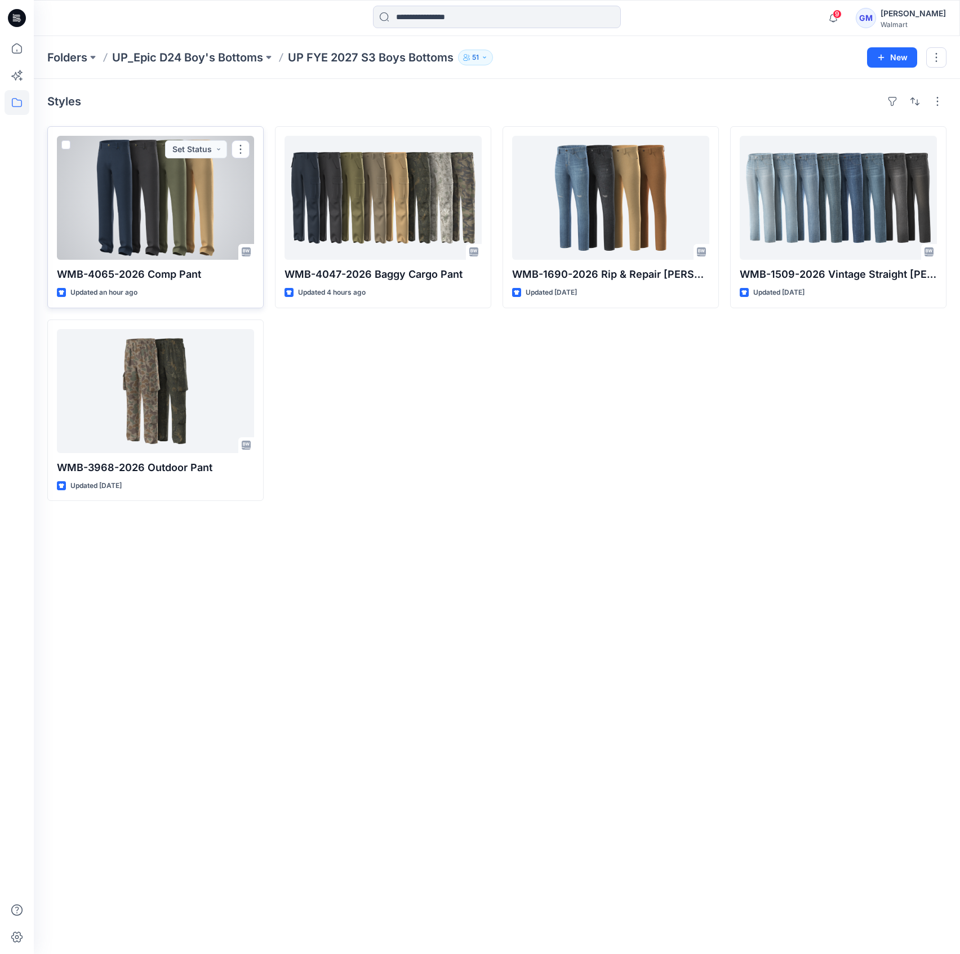
click at [178, 190] on div at bounding box center [155, 198] width 197 height 124
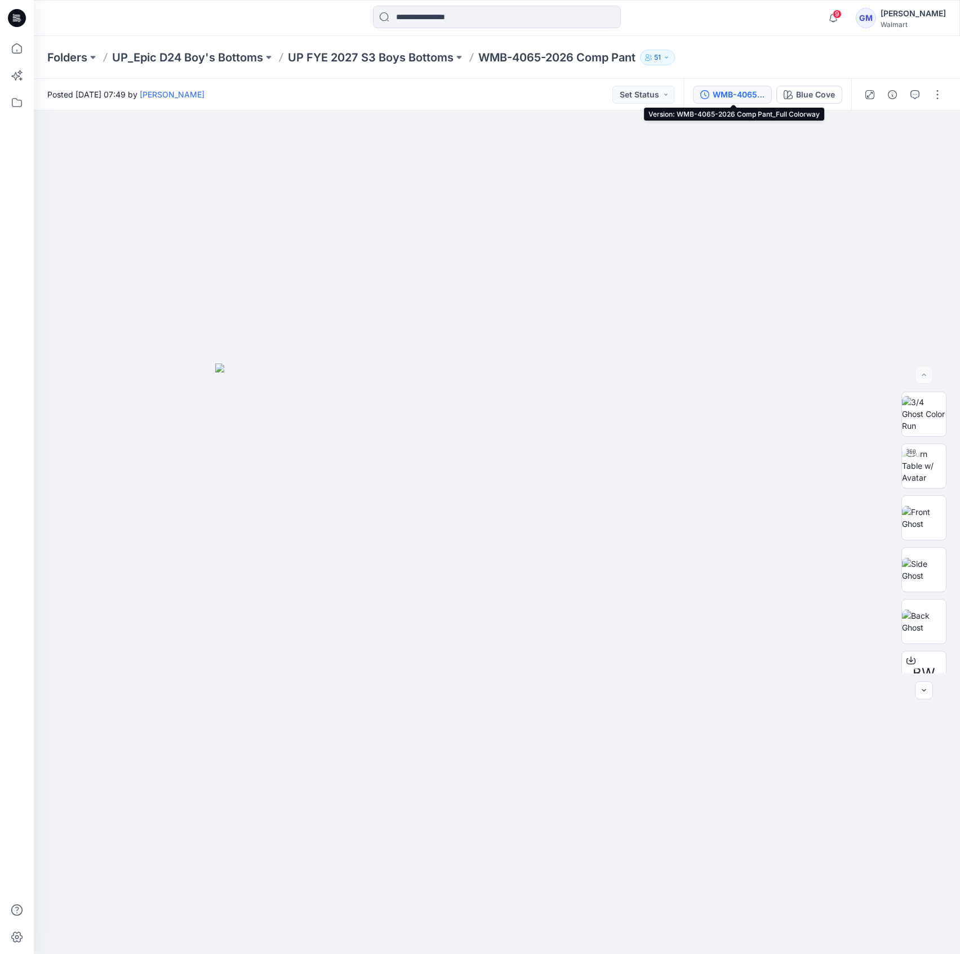
click at [742, 92] on div "WMB-4065-2026 Comp Pant_Full Colorway" at bounding box center [738, 94] width 52 height 12
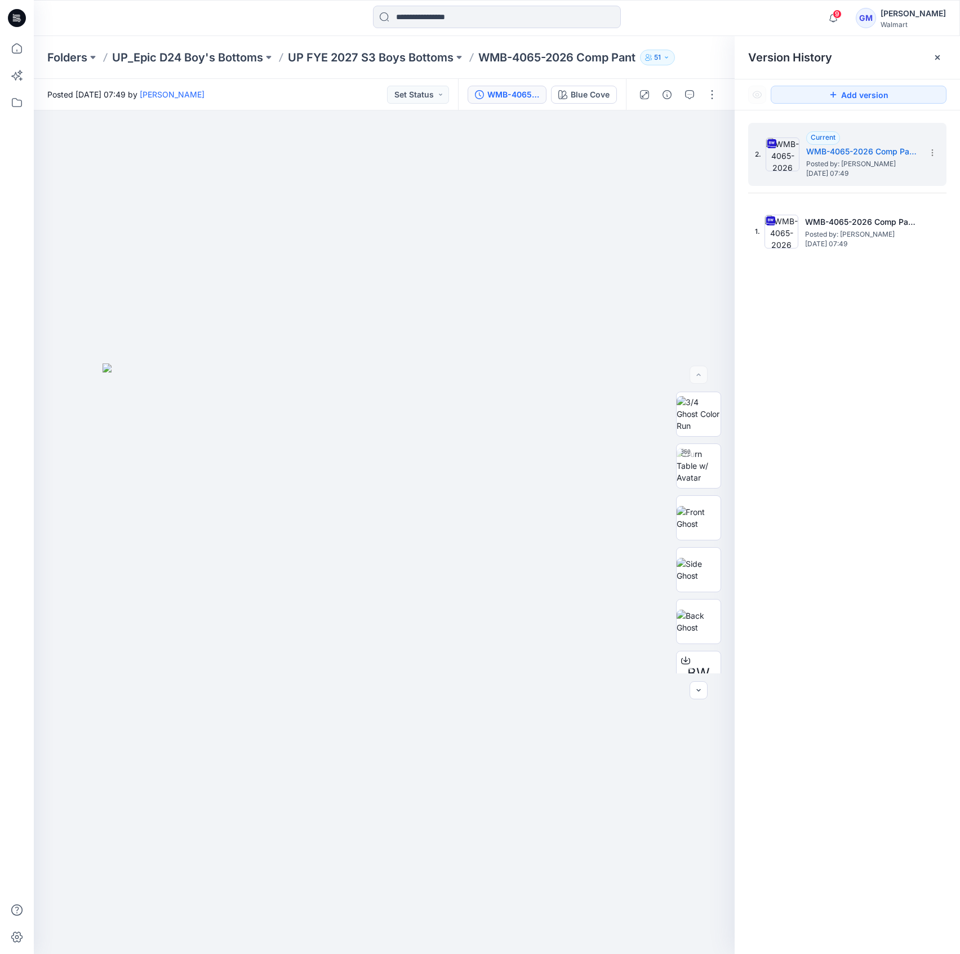
click at [360, 70] on div "Folders UP_Epic D24 Boy's Bottoms UP FYE 2027 S3 Boys Bottoms WMB-4065-2026 Com…" at bounding box center [497, 57] width 926 height 43
click at [368, 59] on p "UP FYE 2027 S3 Boys Bottoms" at bounding box center [371, 58] width 166 height 16
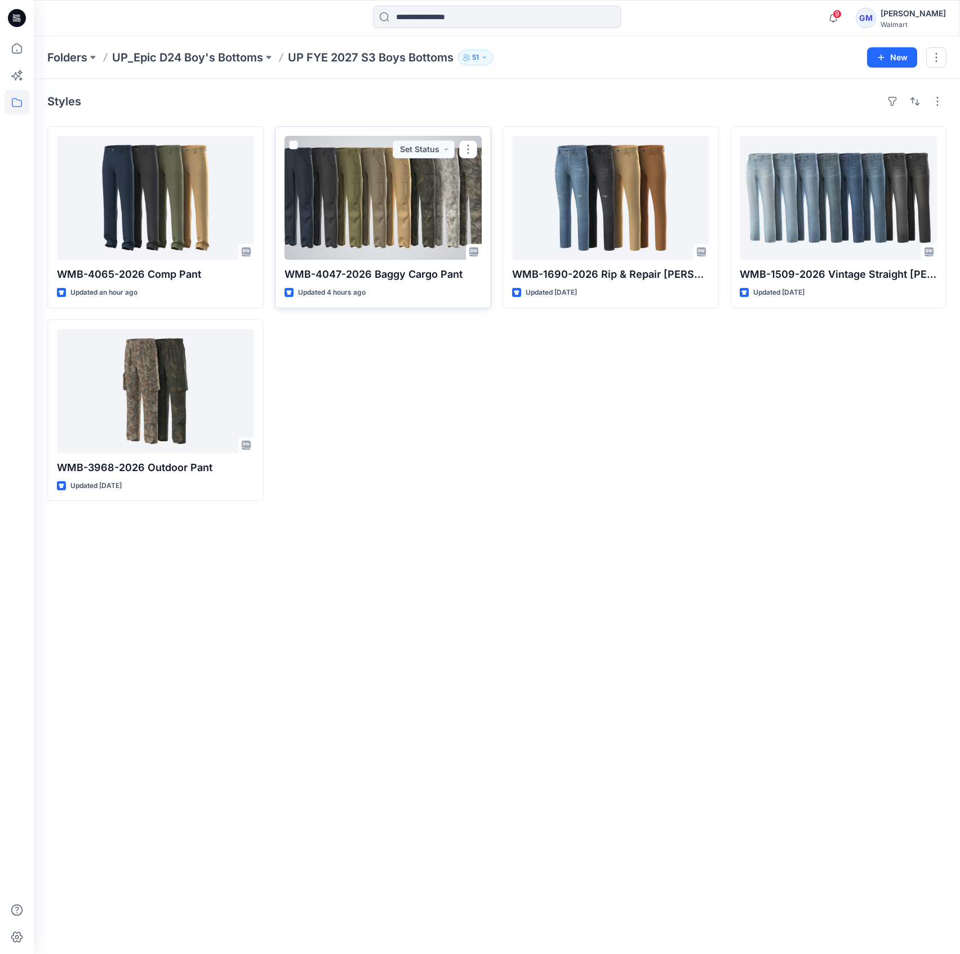
click at [415, 195] on div at bounding box center [382, 198] width 197 height 124
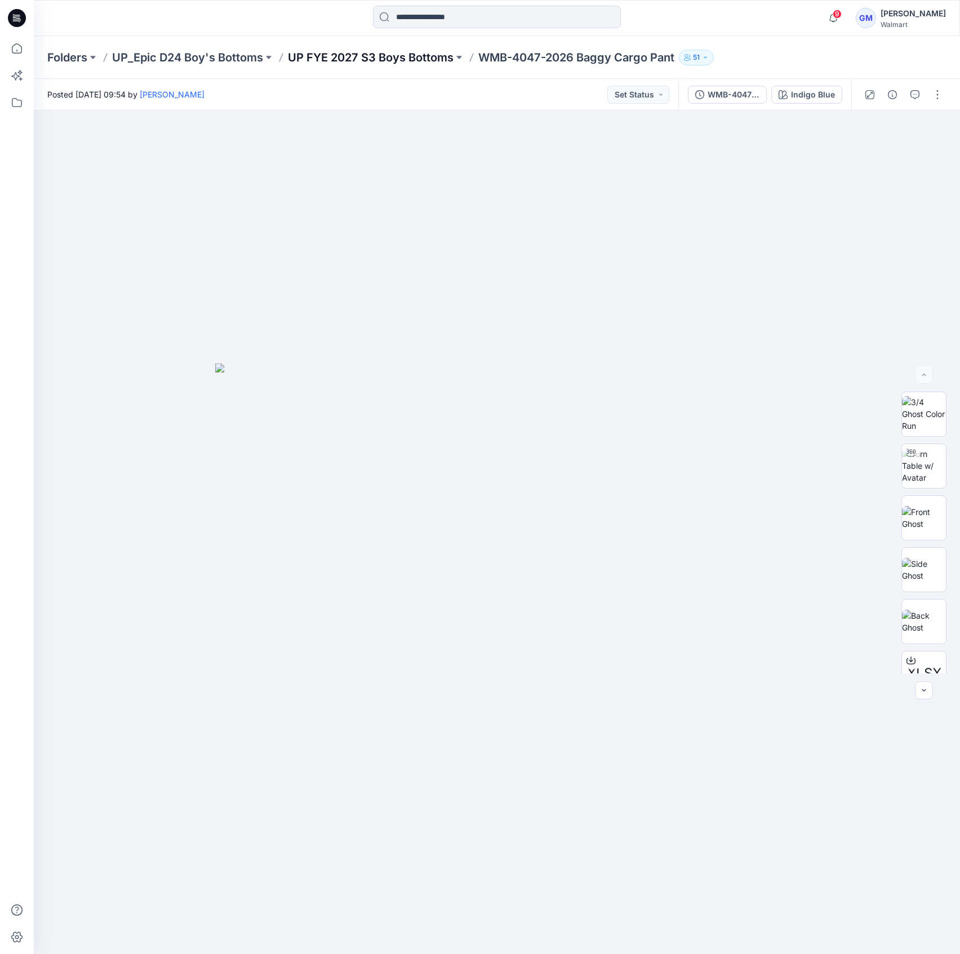
click at [397, 55] on p "UP FYE 2027 S3 Boys Bottoms" at bounding box center [371, 58] width 166 height 16
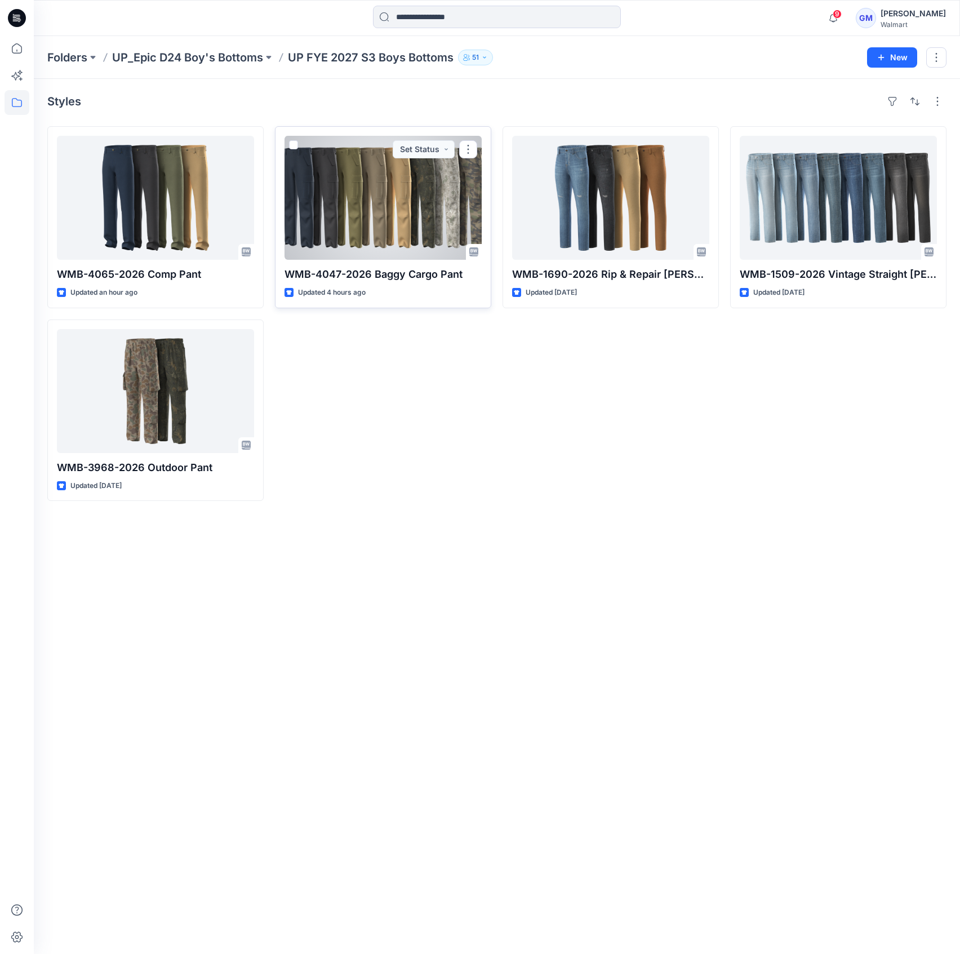
click at [381, 196] on div at bounding box center [382, 198] width 197 height 124
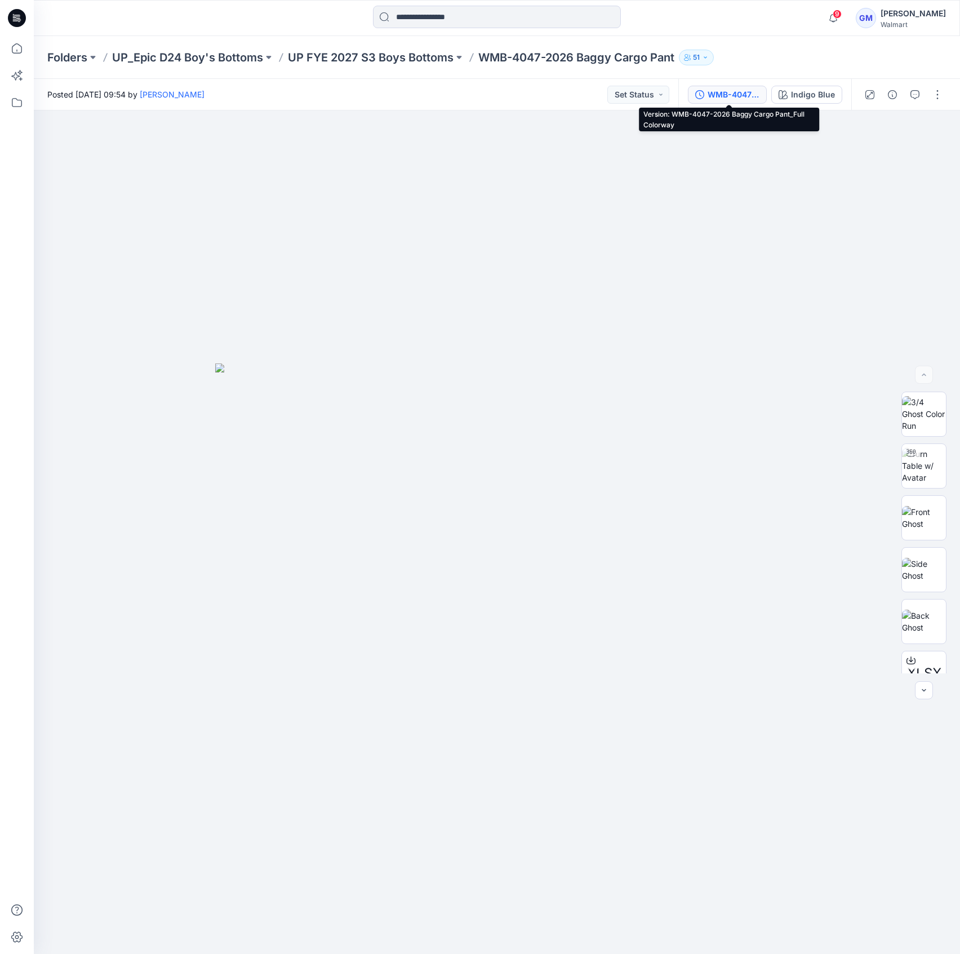
click at [740, 94] on div "WMB-4047-2026 Baggy Cargo Pant_Full Colorway" at bounding box center [733, 94] width 52 height 12
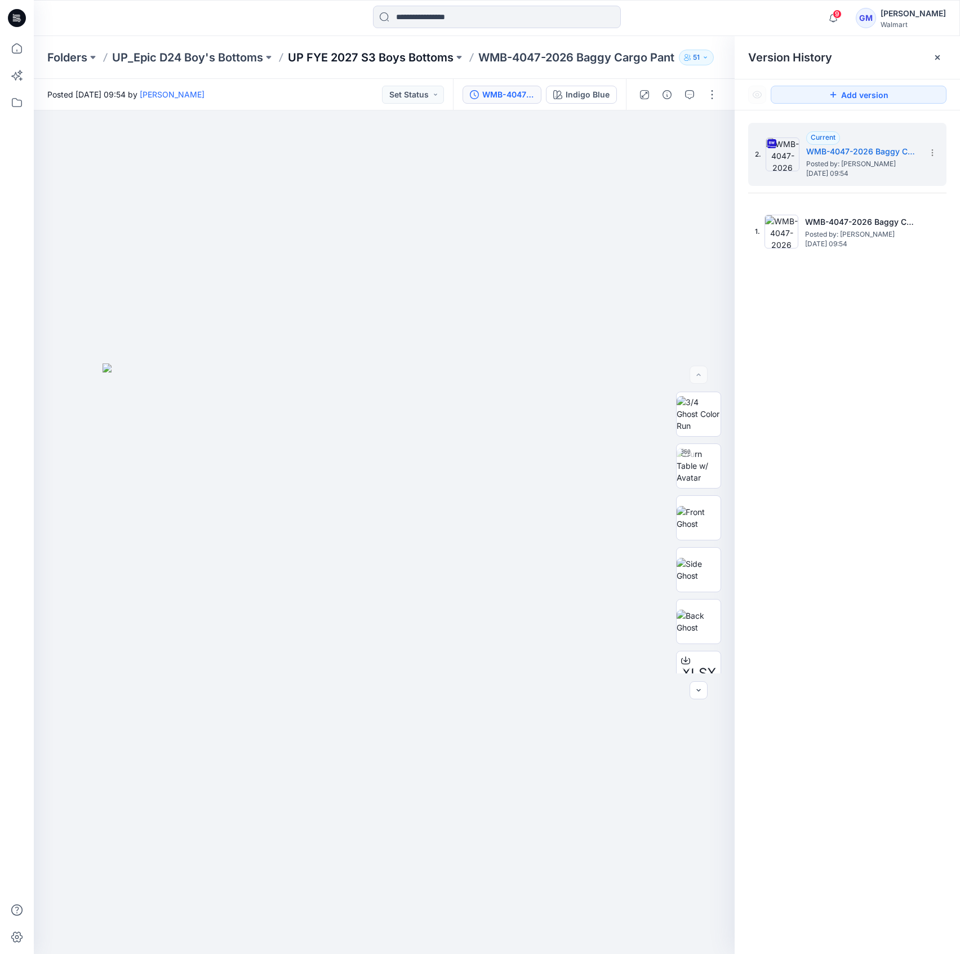
click at [362, 61] on p "UP FYE 2027 S3 Boys Bottoms" at bounding box center [371, 58] width 166 height 16
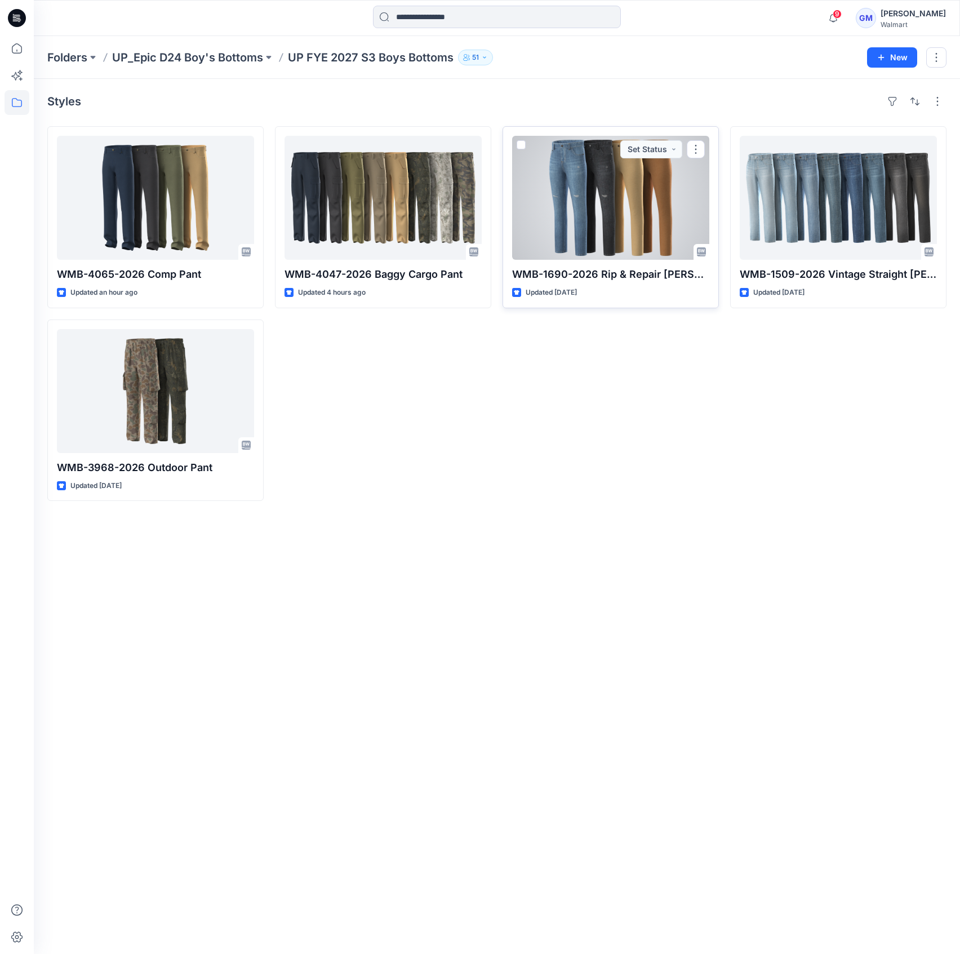
click at [608, 204] on div at bounding box center [610, 198] width 197 height 124
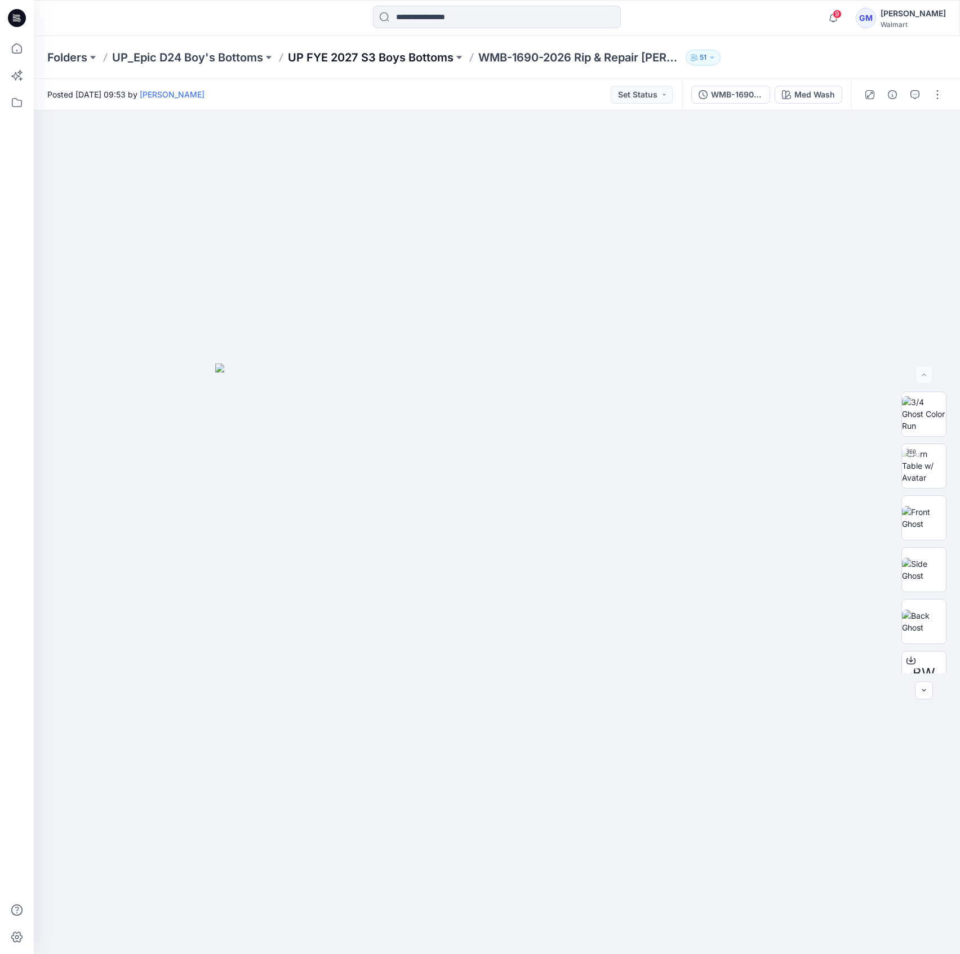
click at [422, 50] on p "UP FYE 2027 S3 Boys Bottoms" at bounding box center [371, 58] width 166 height 16
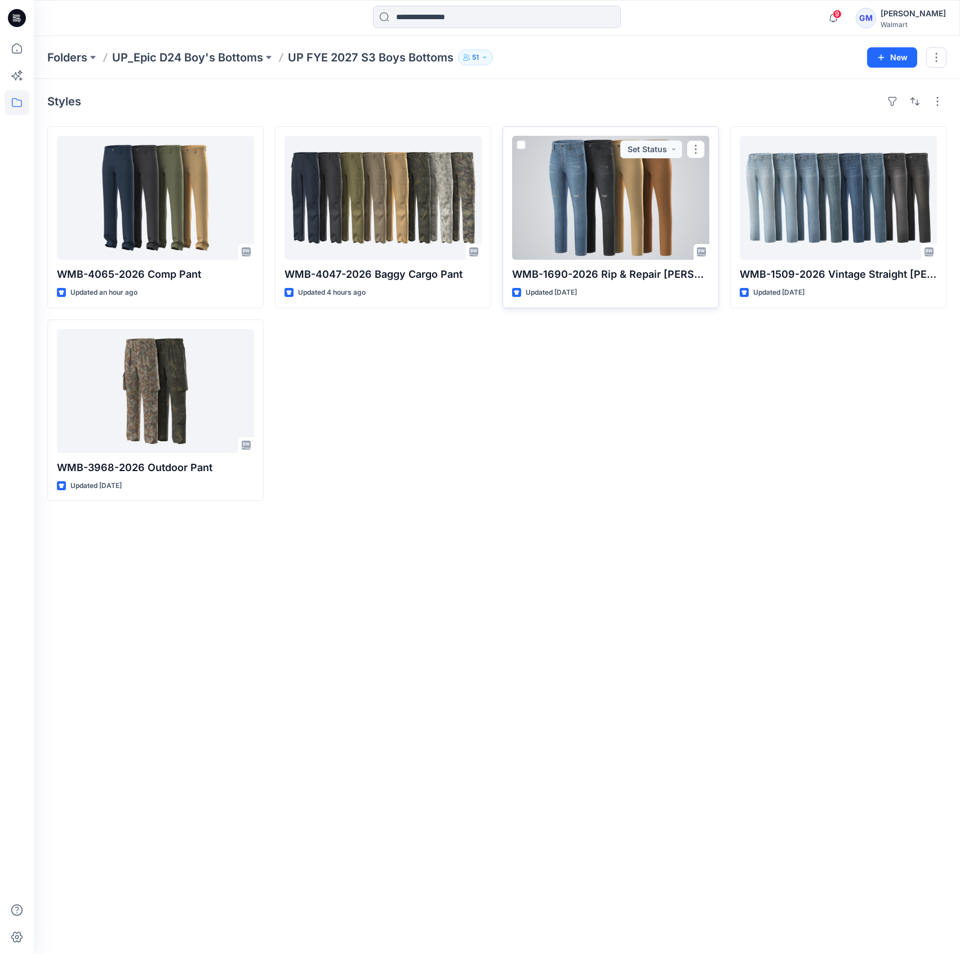
click at [622, 198] on div at bounding box center [610, 198] width 197 height 124
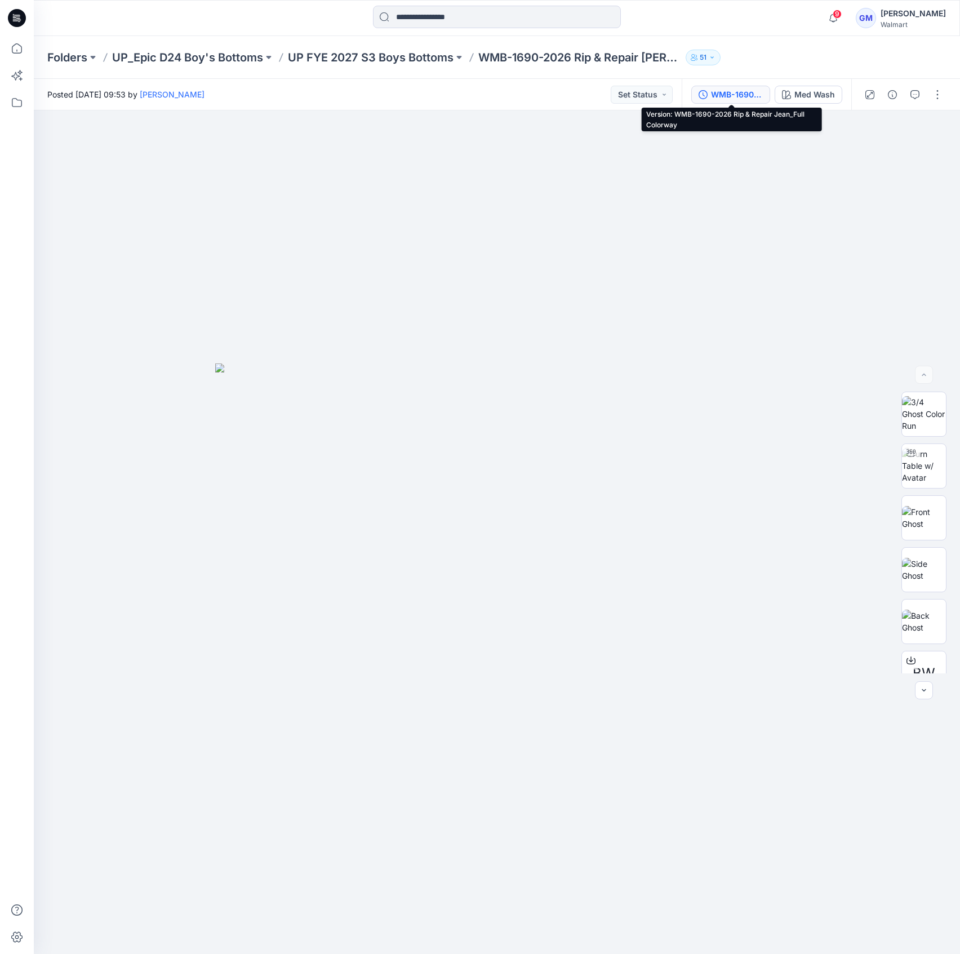
click at [713, 90] on div "WMB-1690-2026 Rip & Repair Jean_Full Colorway" at bounding box center [737, 94] width 52 height 12
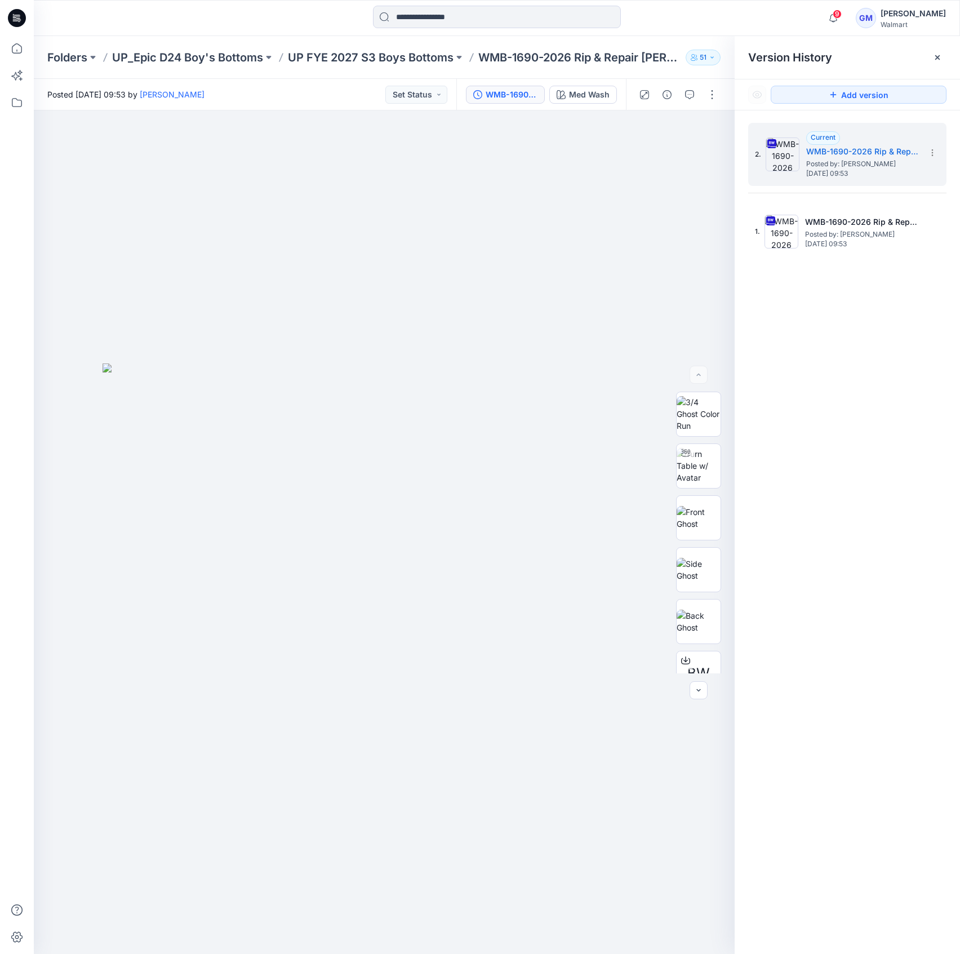
click at [395, 66] on div "Folders UP_Epic D24 Boy's Bottoms UP FYE 2027 S3 Boys Bottoms WMB-1690-2026 Rip…" at bounding box center [497, 57] width 926 height 43
click at [395, 51] on p "UP FYE 2027 S3 Boys Bottoms" at bounding box center [371, 58] width 166 height 16
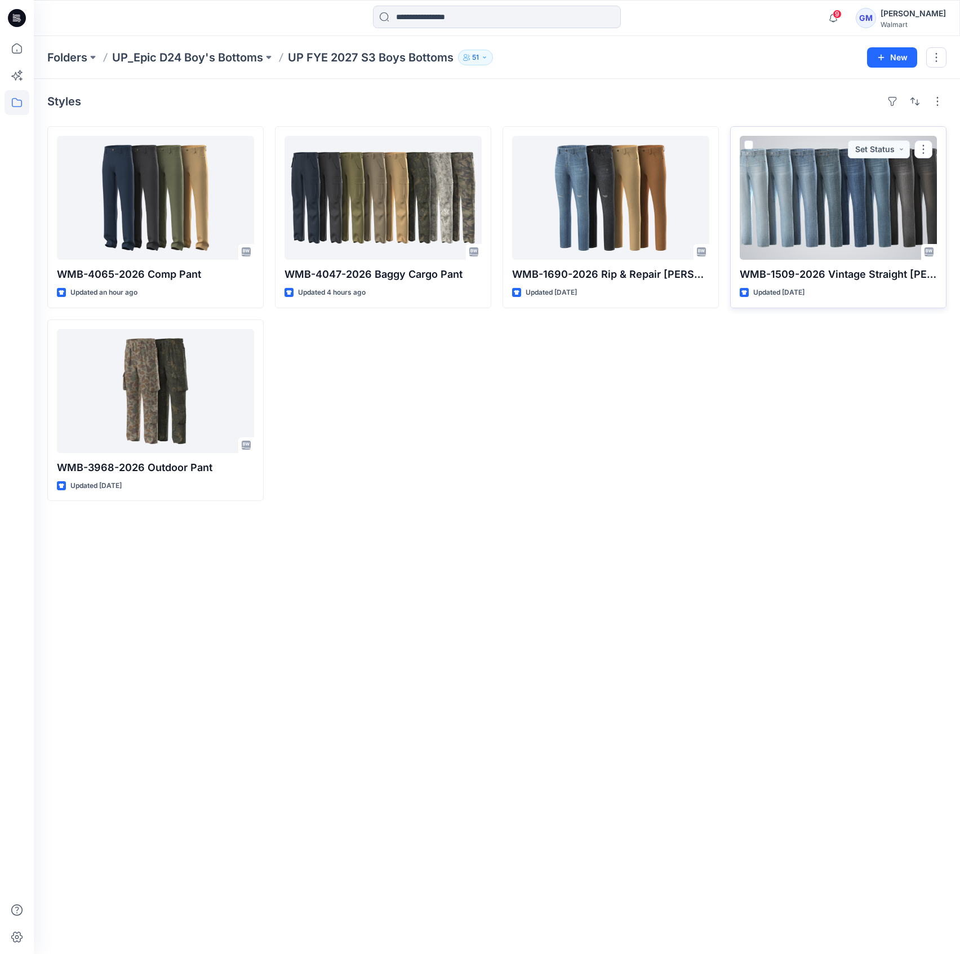
click at [838, 198] on div at bounding box center [838, 198] width 197 height 124
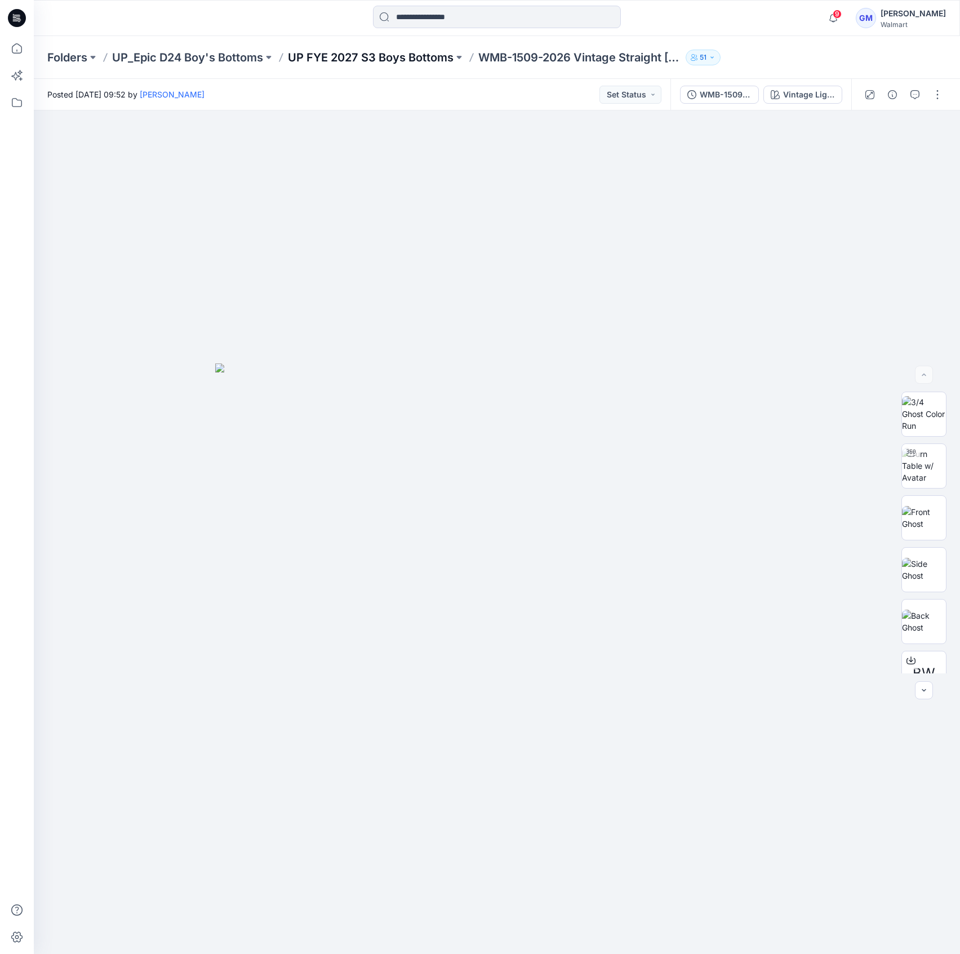
click at [438, 56] on p "UP FYE 2027 S3 Boys Bottoms" at bounding box center [371, 58] width 166 height 16
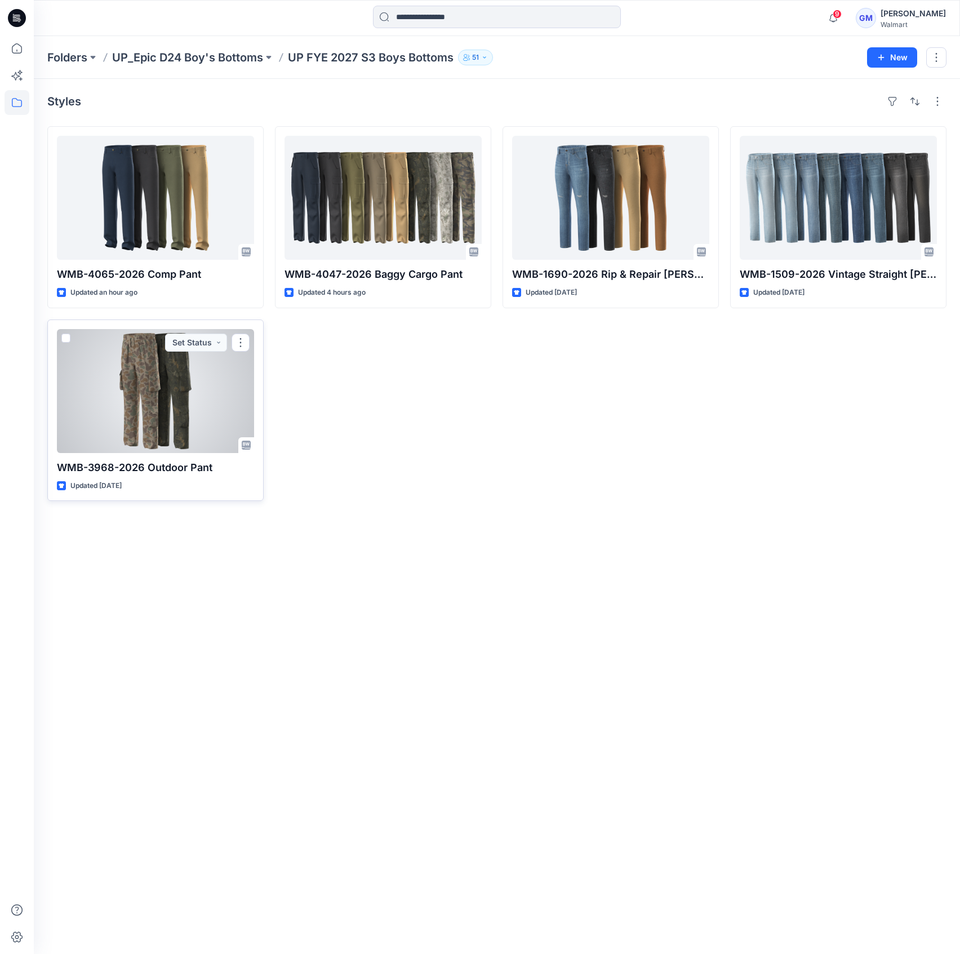
click at [189, 370] on div at bounding box center [155, 391] width 197 height 124
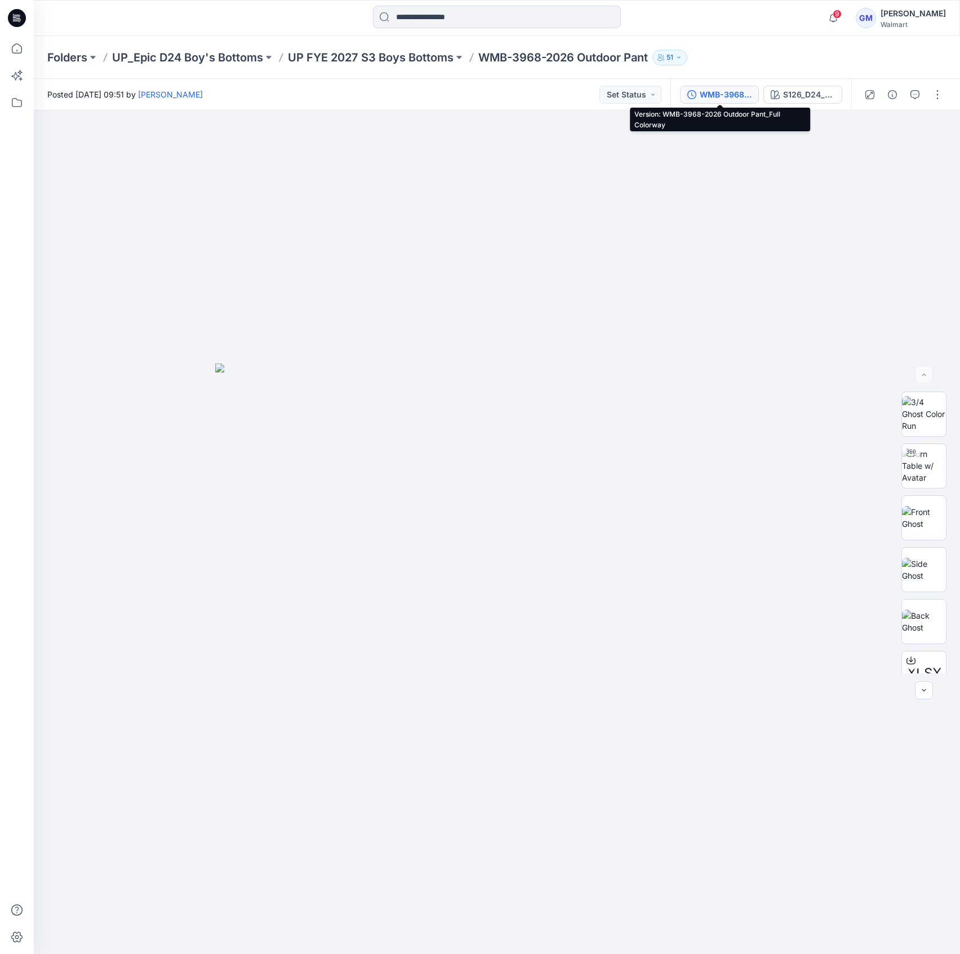
click at [743, 100] on div "WMB-3968-2026 Outdoor Pant_Full Colorway" at bounding box center [726, 94] width 52 height 12
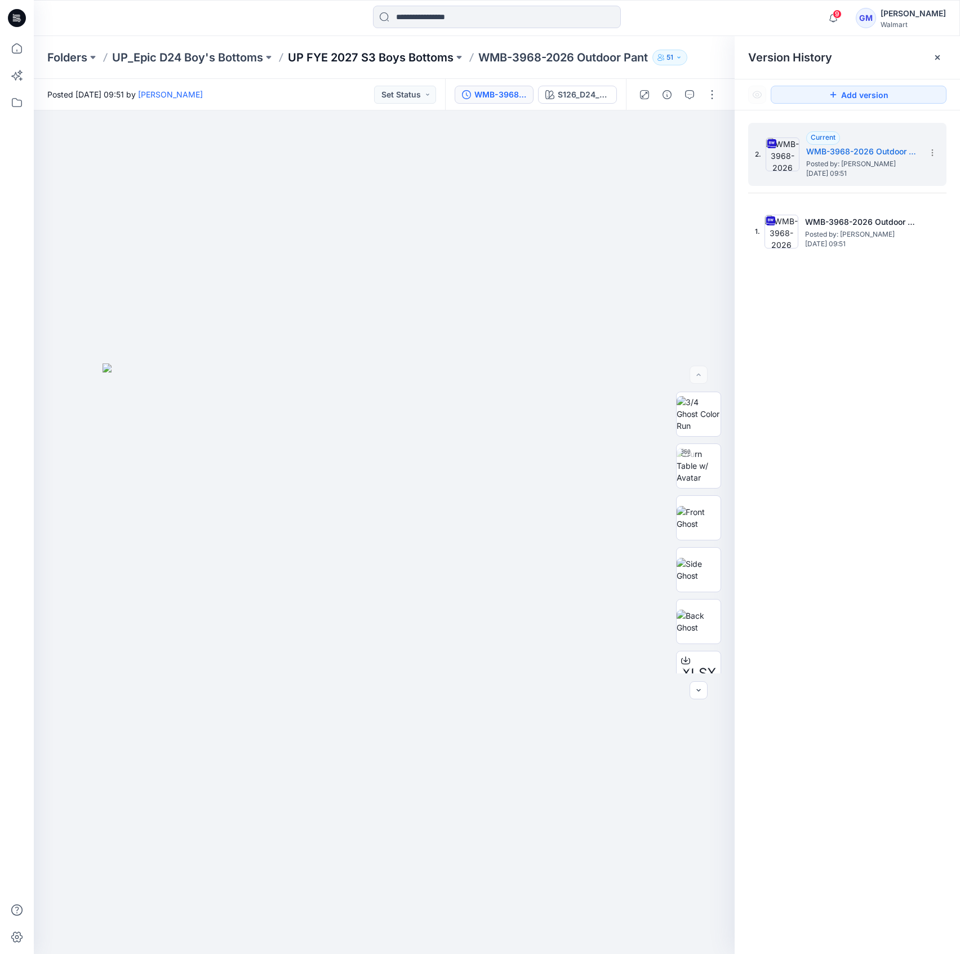
click at [424, 61] on p "UP FYE 2027 S3 Boys Bottoms" at bounding box center [371, 58] width 166 height 16
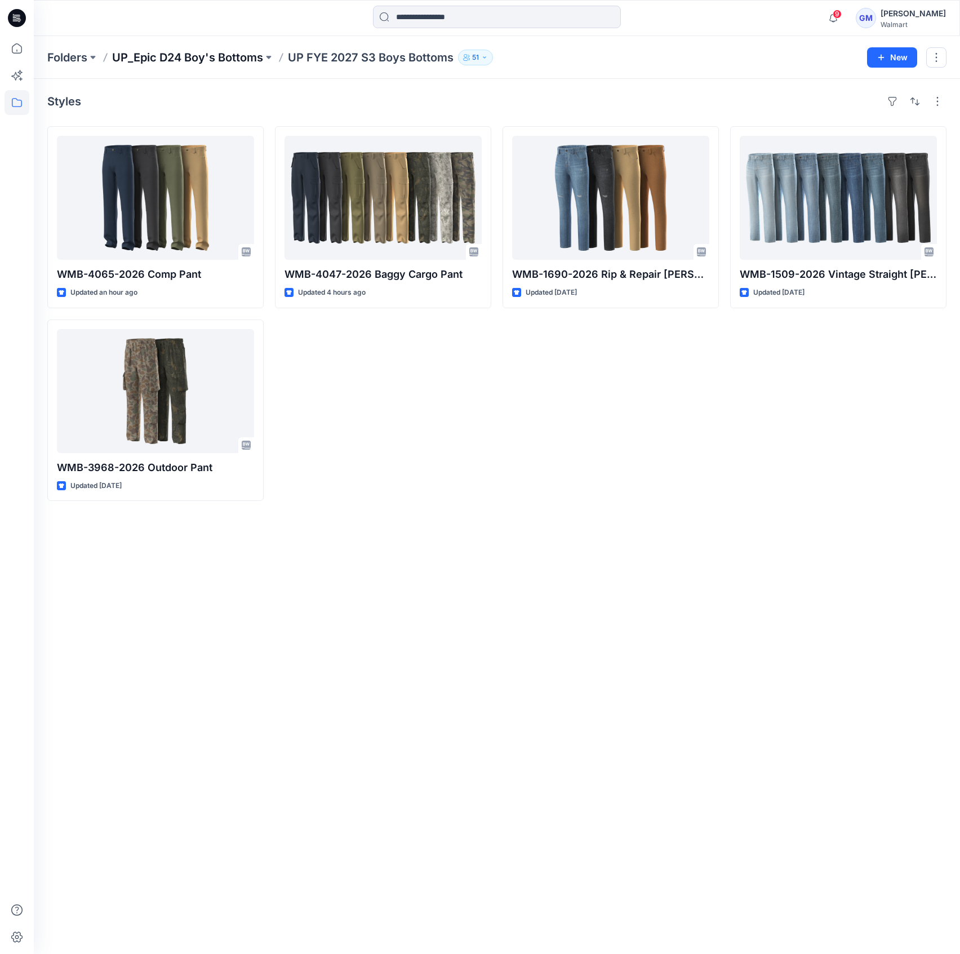
click at [230, 51] on p "UP_Epic D24 Boy's Bottoms" at bounding box center [187, 58] width 151 height 16
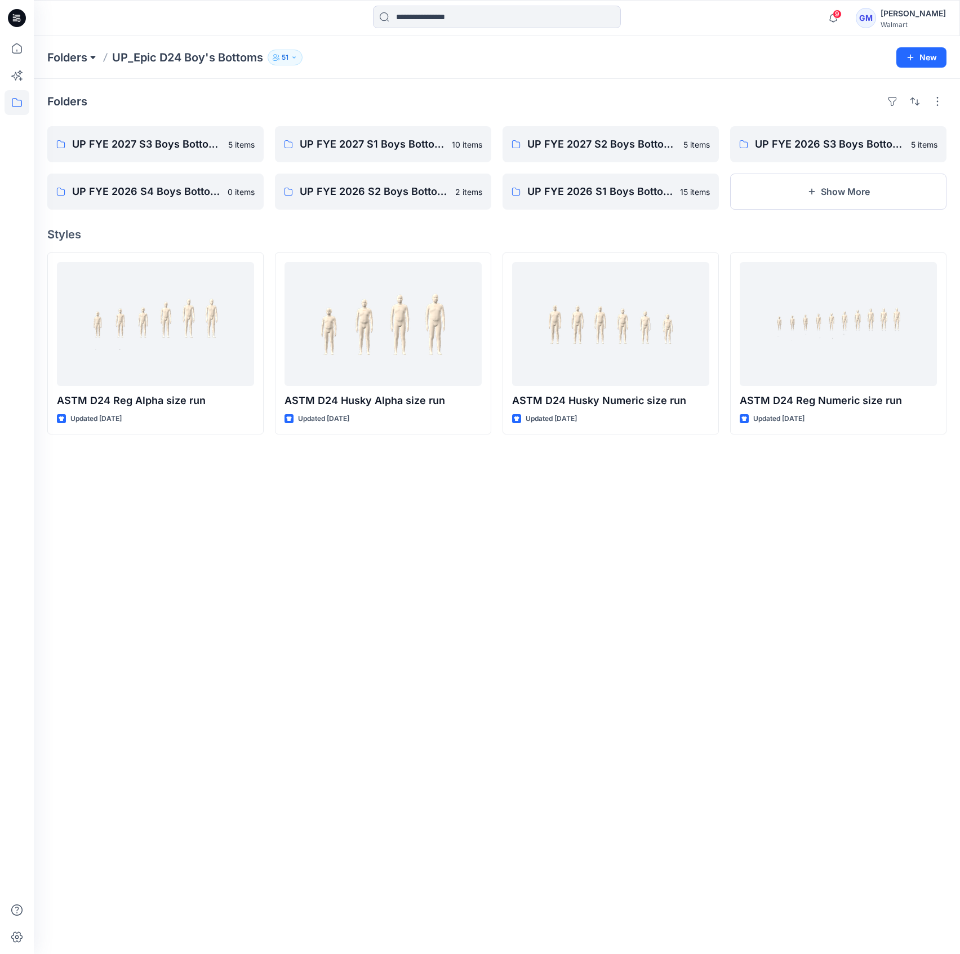
click at [91, 55] on button at bounding box center [92, 58] width 11 height 16
click at [69, 60] on p "Folders" at bounding box center [67, 58] width 40 height 16
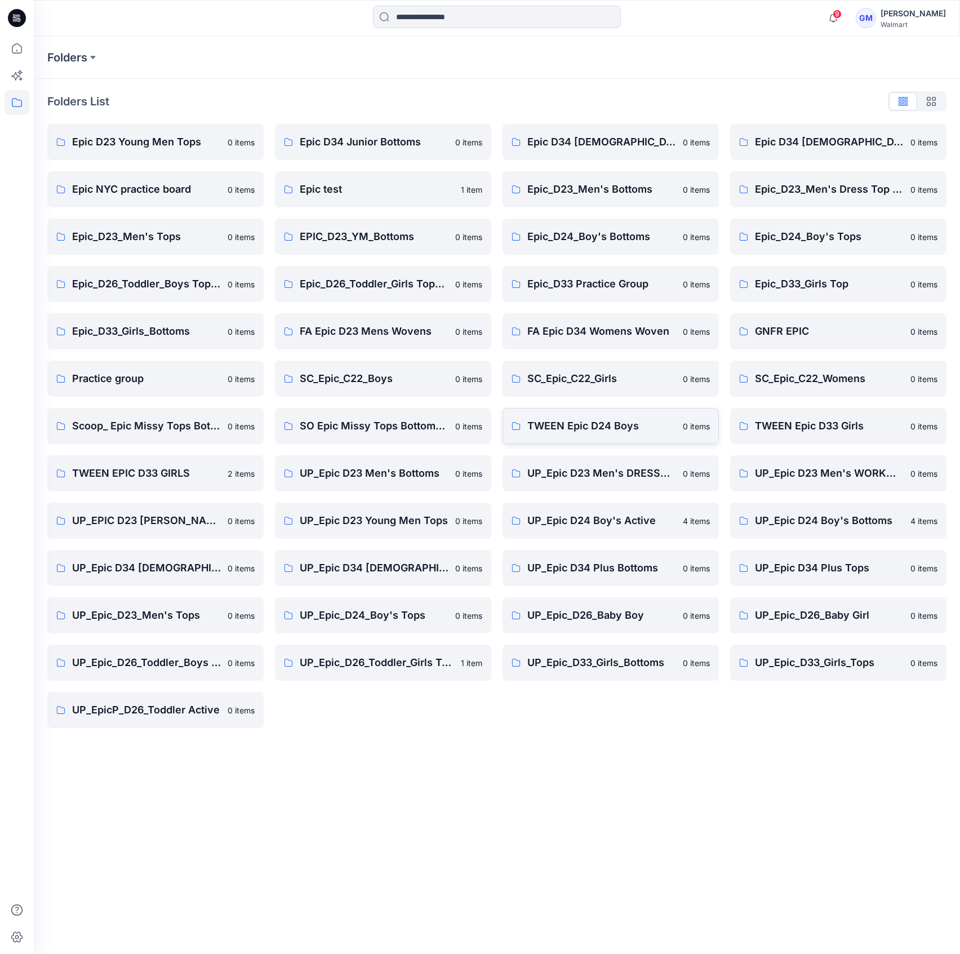
click at [580, 420] on p "TWEEN Epic D24 Boys" at bounding box center [601, 426] width 149 height 16
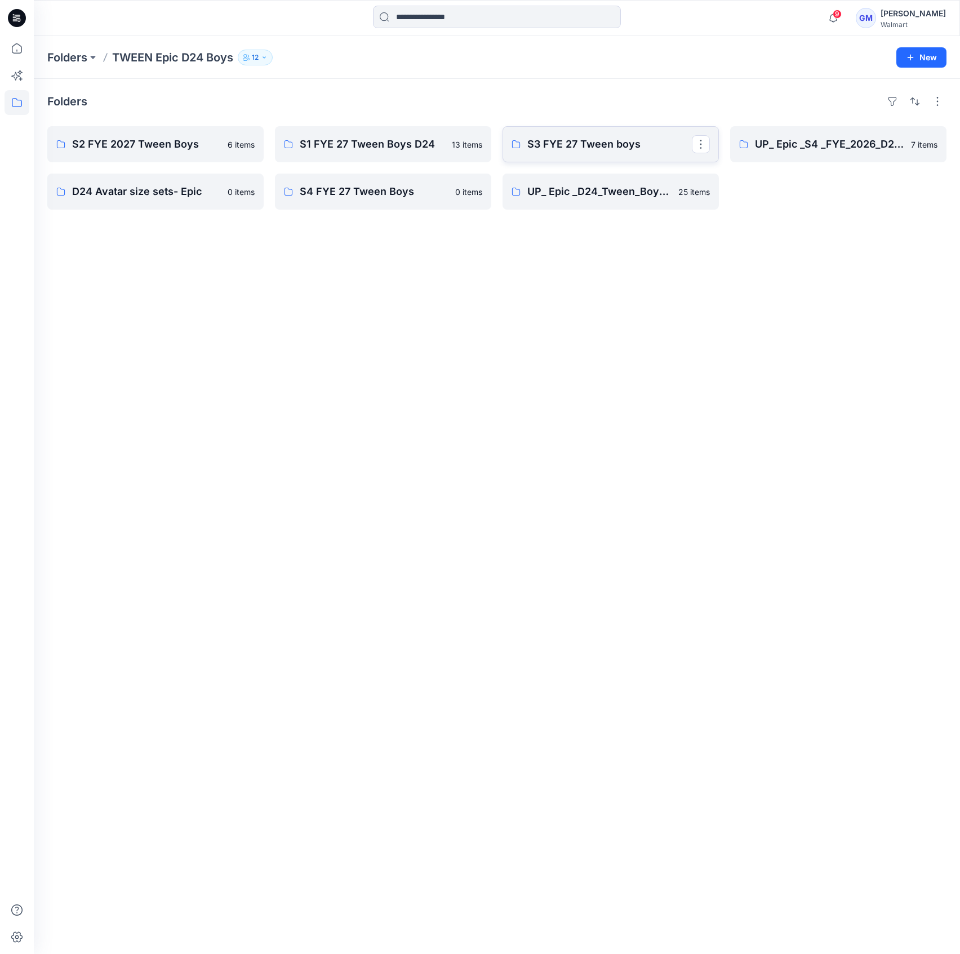
click at [581, 149] on p "S3 FYE 27 Tween boys" at bounding box center [609, 144] width 164 height 16
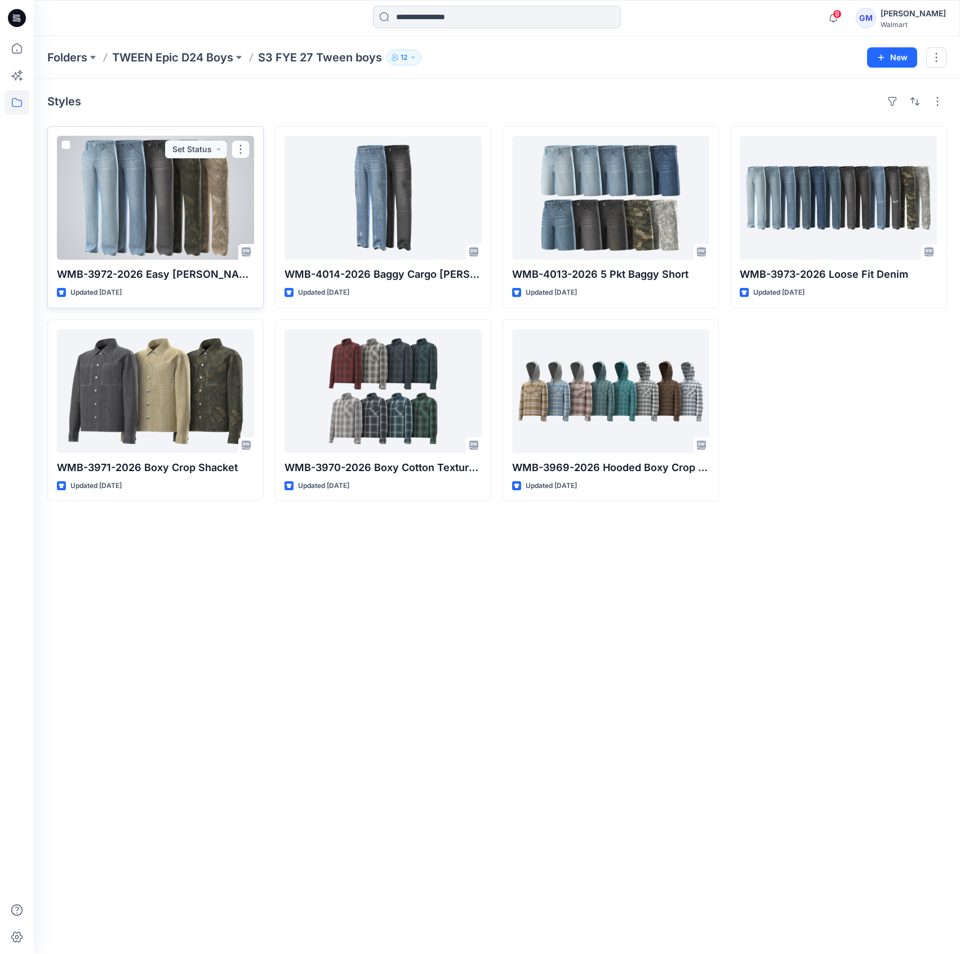
click at [131, 217] on div at bounding box center [155, 198] width 197 height 124
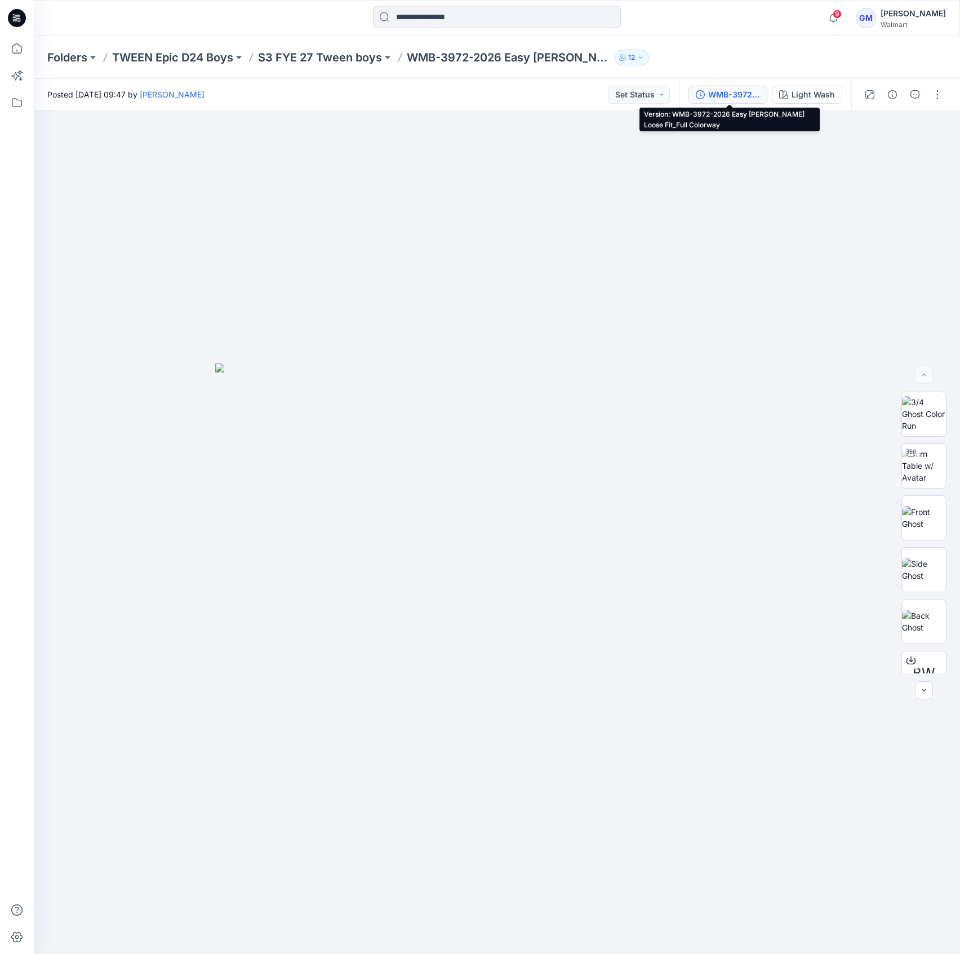
click at [731, 96] on div "WMB-3972-2026 Easy [PERSON_NAME] Loose Fit_Full Colorway" at bounding box center [734, 94] width 52 height 12
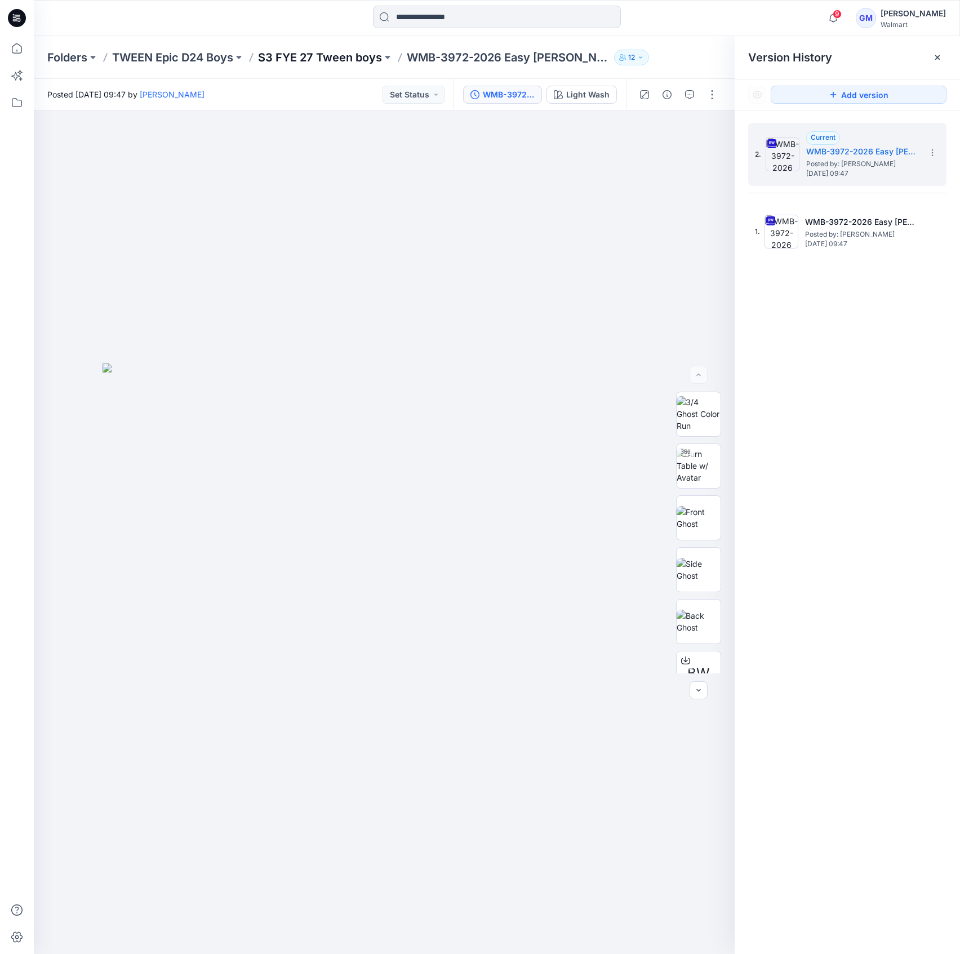
click at [336, 55] on p "S3 FYE 27 Tween boys" at bounding box center [320, 58] width 124 height 16
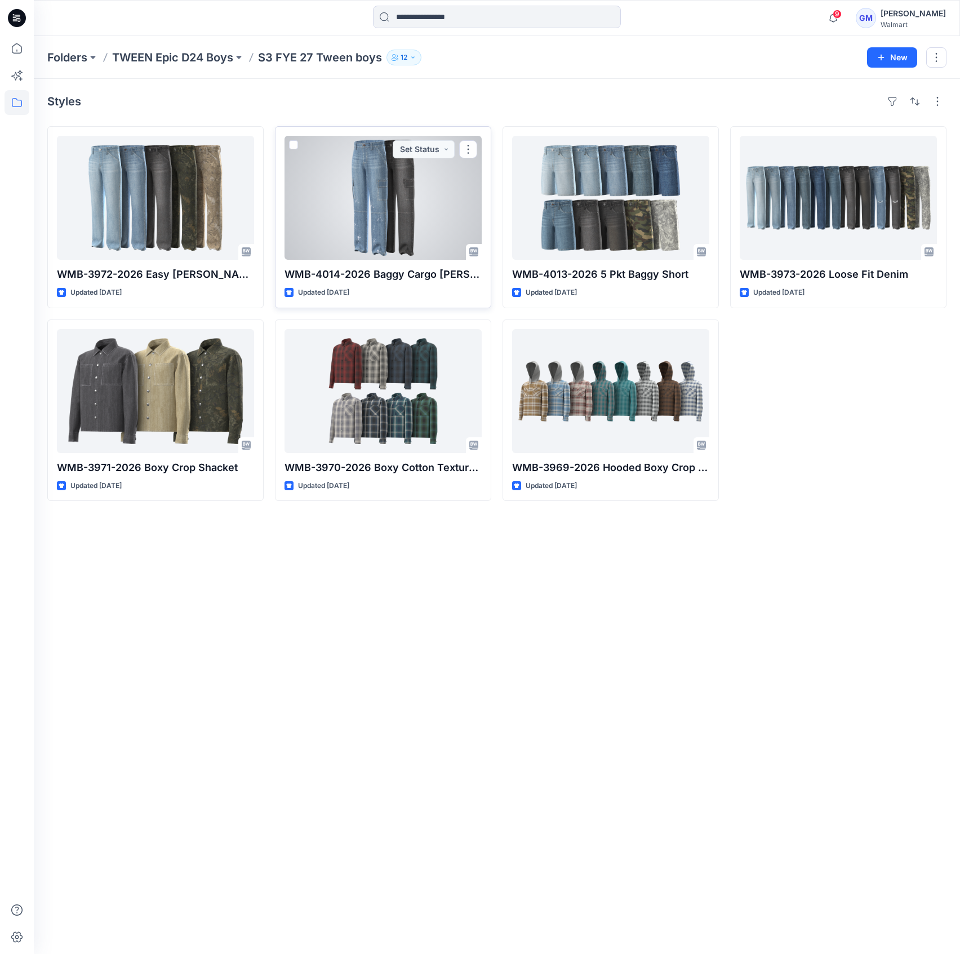
click at [430, 184] on div at bounding box center [382, 198] width 197 height 124
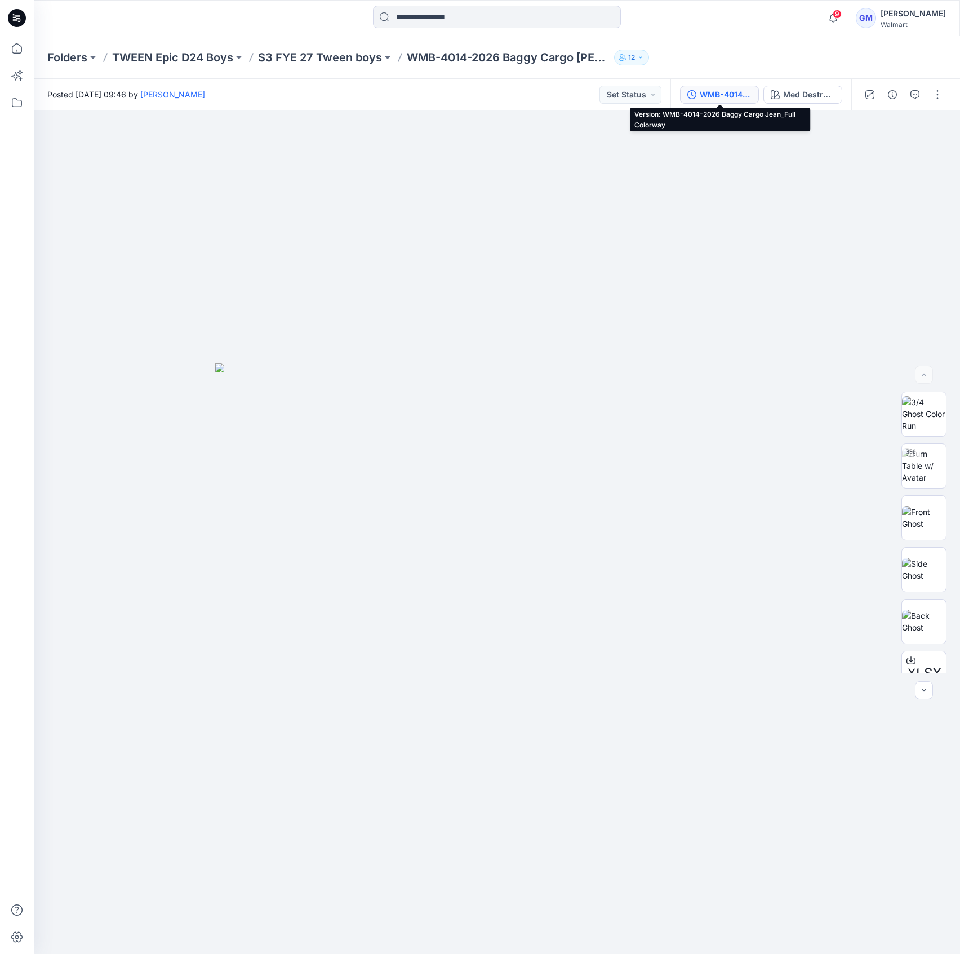
click at [707, 89] on div "WMB-4014-2026 Baggy Cargo Jean_Full Colorway" at bounding box center [726, 94] width 52 height 12
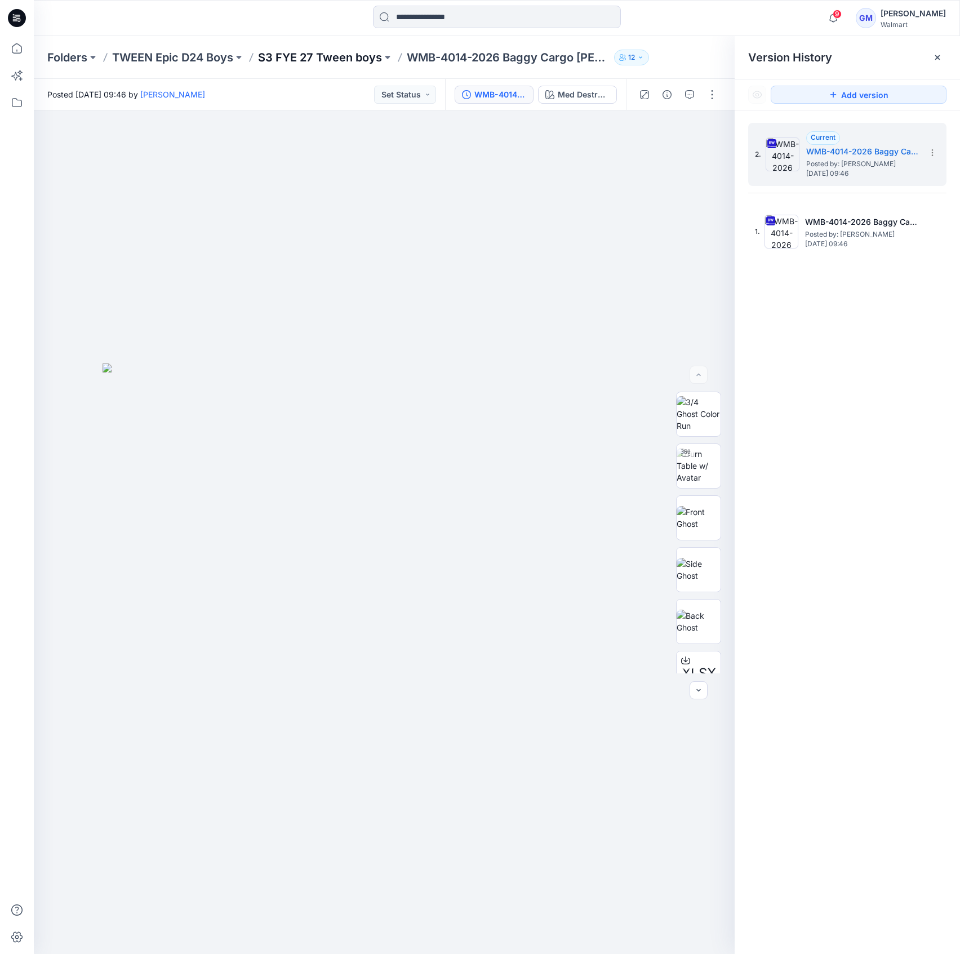
click at [323, 61] on p "S3 FYE 27 Tween boys" at bounding box center [320, 58] width 124 height 16
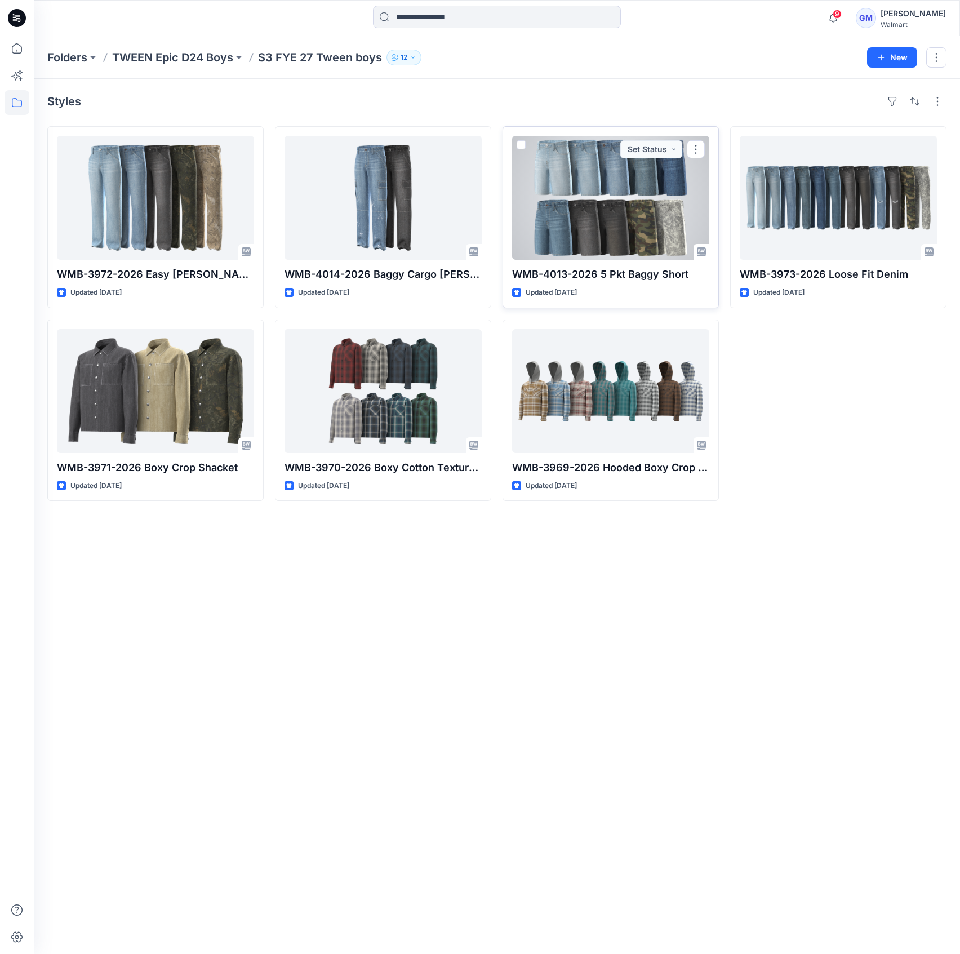
click at [614, 195] on div at bounding box center [610, 198] width 197 height 124
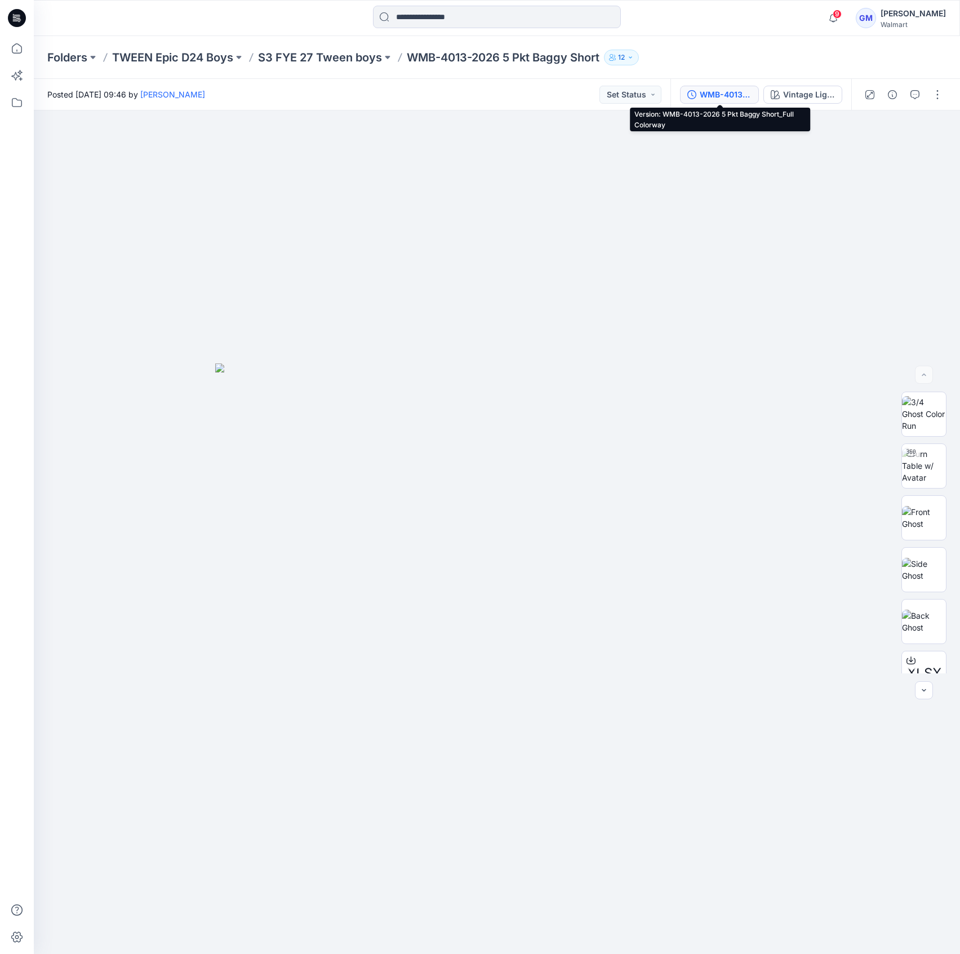
click at [707, 91] on div "WMB-4013-2026 5 Pkt Baggy Short_Full Colorway" at bounding box center [726, 94] width 52 height 12
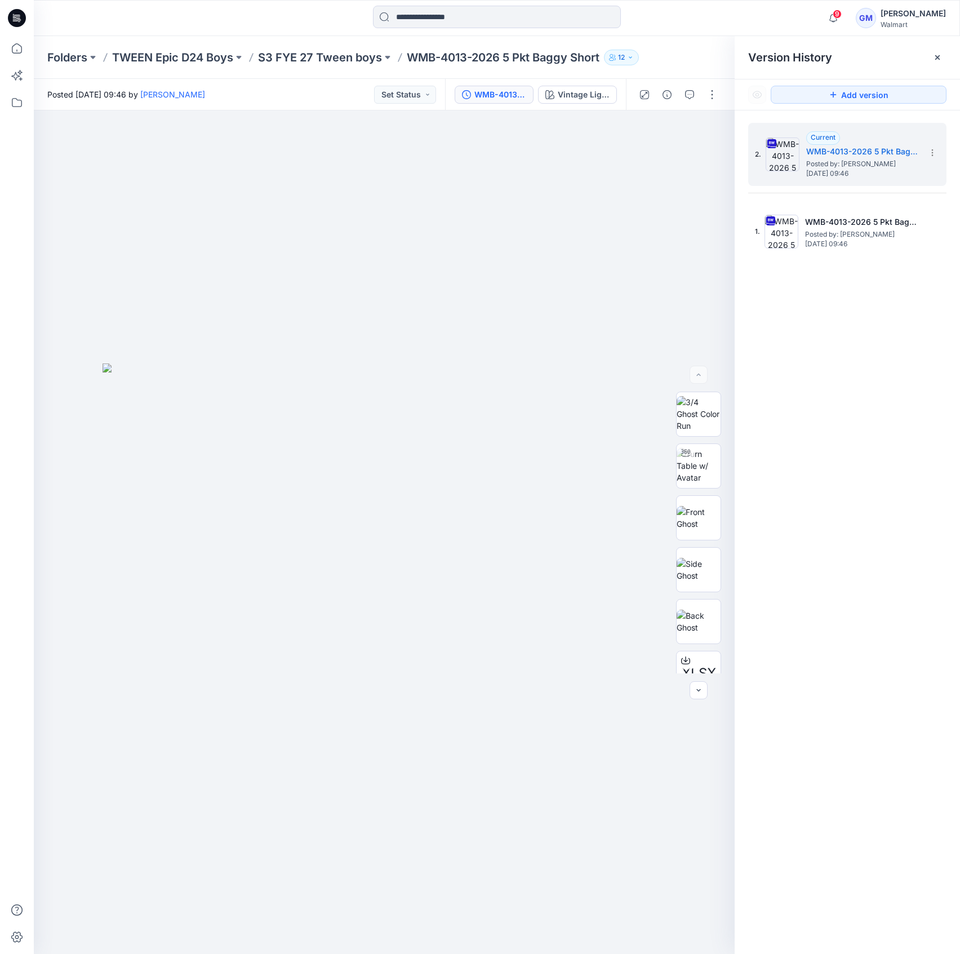
click at [339, 48] on div "Folders TWEEN Epic D24 Boys S3 FYE 27 Tween boys WMB-4013-2026 5 Pkt Baggy Shor…" at bounding box center [497, 57] width 926 height 43
click at [356, 61] on p "S3 FYE 27 Tween boys" at bounding box center [320, 58] width 124 height 16
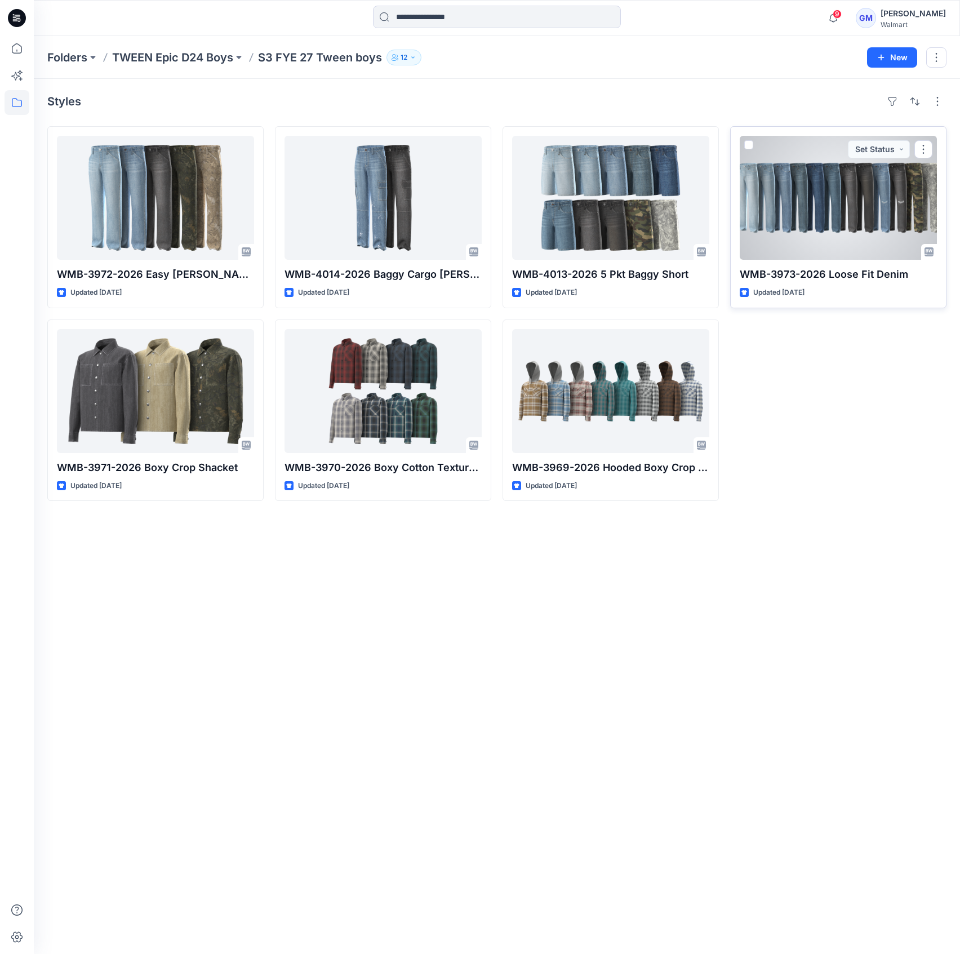
click at [810, 195] on div at bounding box center [838, 198] width 197 height 124
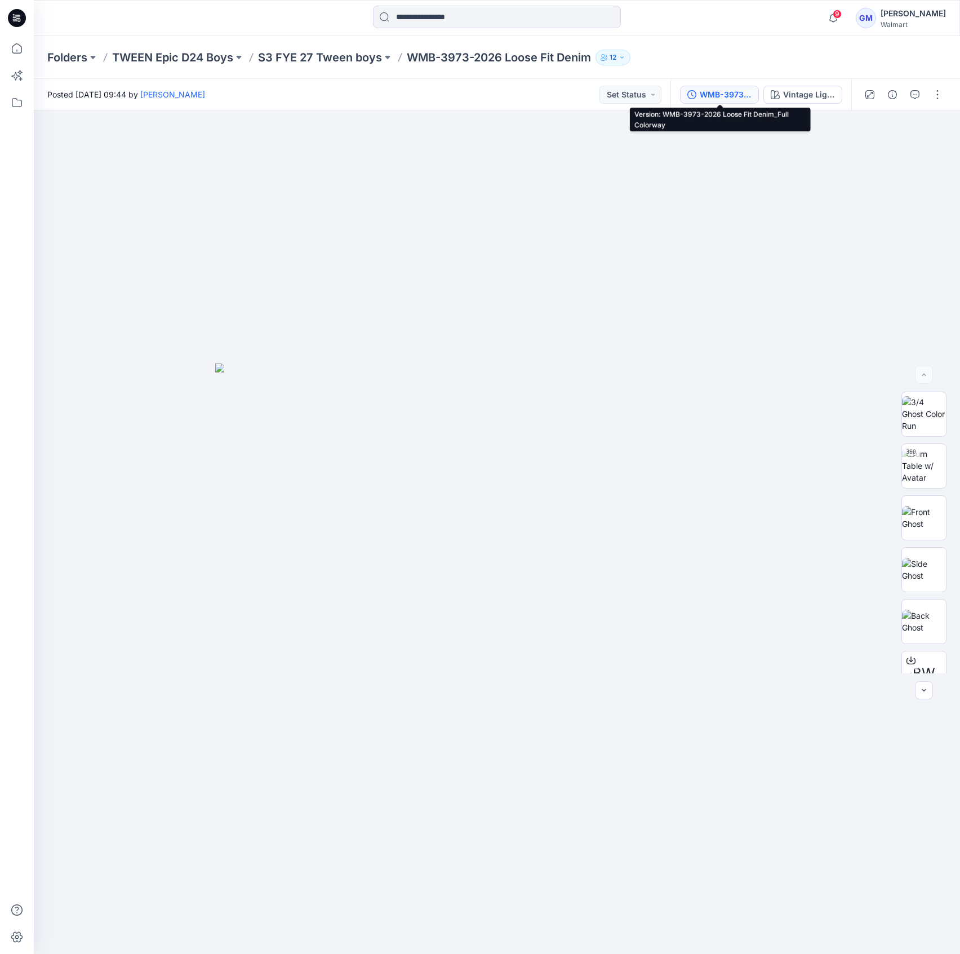
click at [730, 92] on div "WMB-3973-2026 Loose Fit Denim_Full Colorway" at bounding box center [726, 94] width 52 height 12
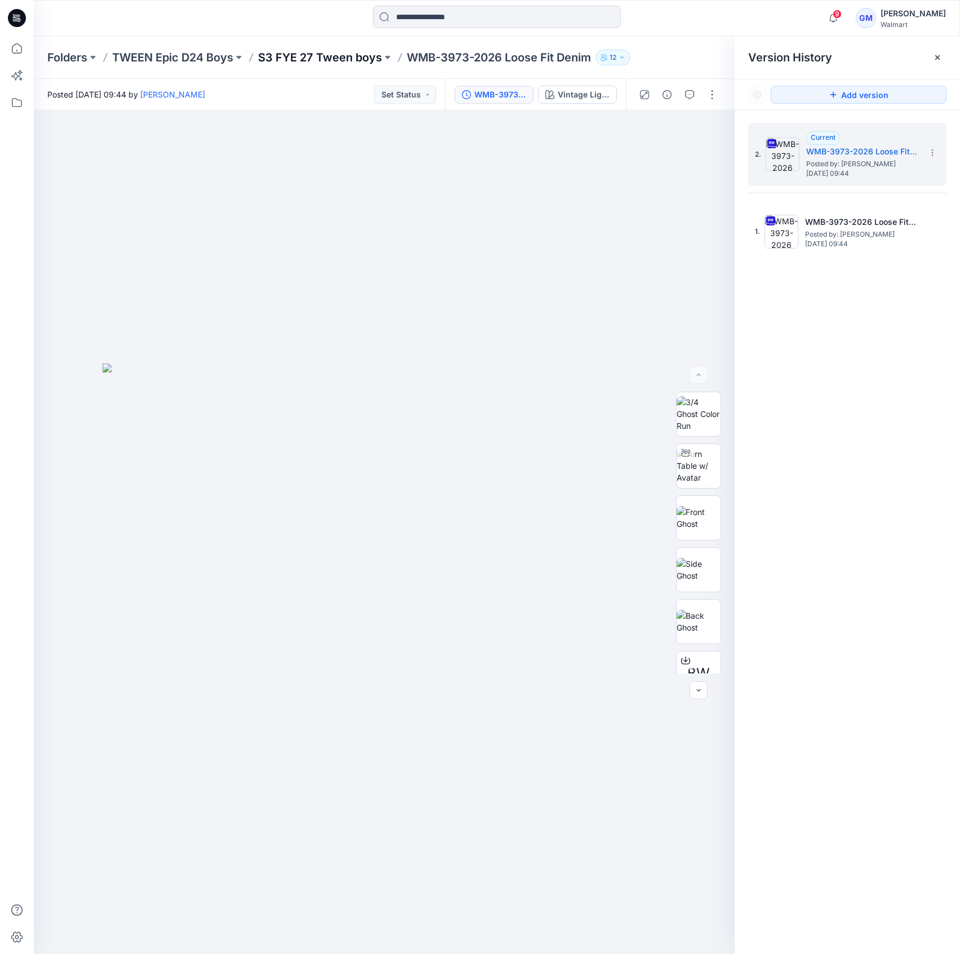
click at [354, 60] on p "S3 FYE 27 Tween boys" at bounding box center [320, 58] width 124 height 16
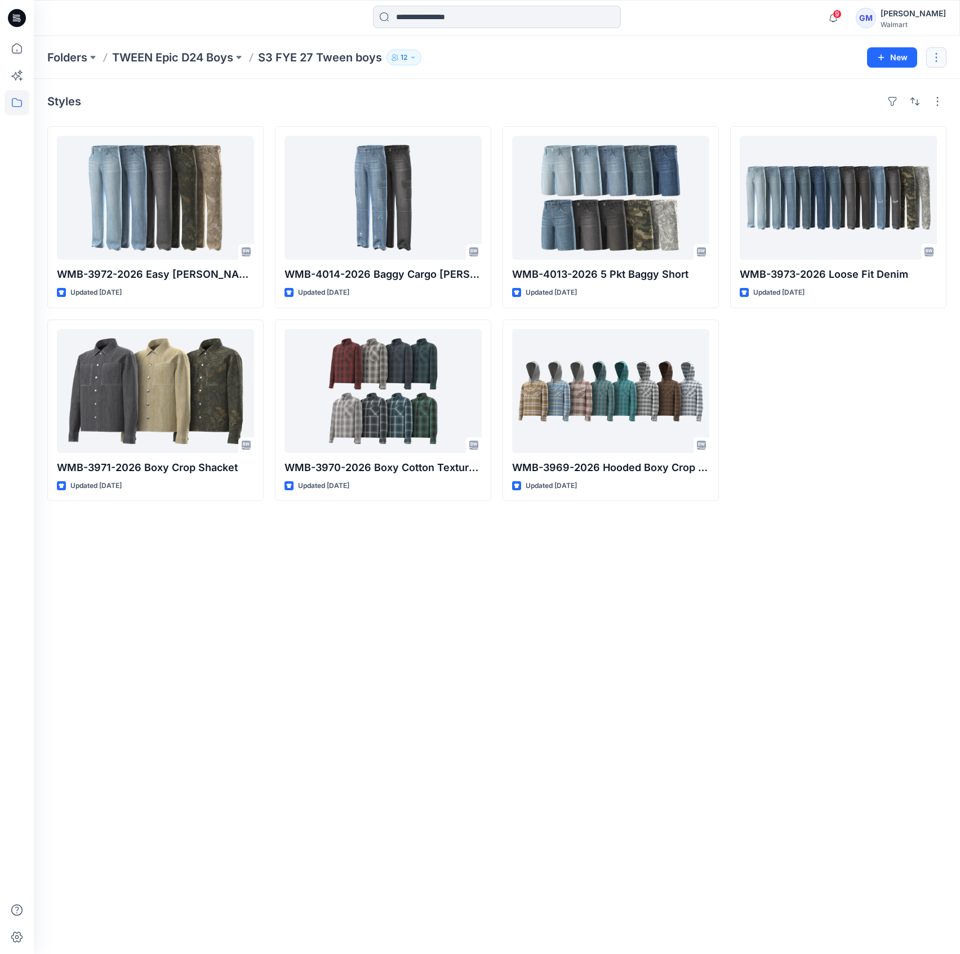
click at [940, 52] on button "button" at bounding box center [936, 57] width 20 height 20
click at [682, 103] on div "Styles" at bounding box center [496, 101] width 899 height 18
click at [929, 106] on button "button" at bounding box center [937, 101] width 18 height 18
click at [764, 161] on p "Card" at bounding box center [792, 162] width 56 height 14
click at [785, 131] on button "Large Grid" at bounding box center [791, 139] width 97 height 23
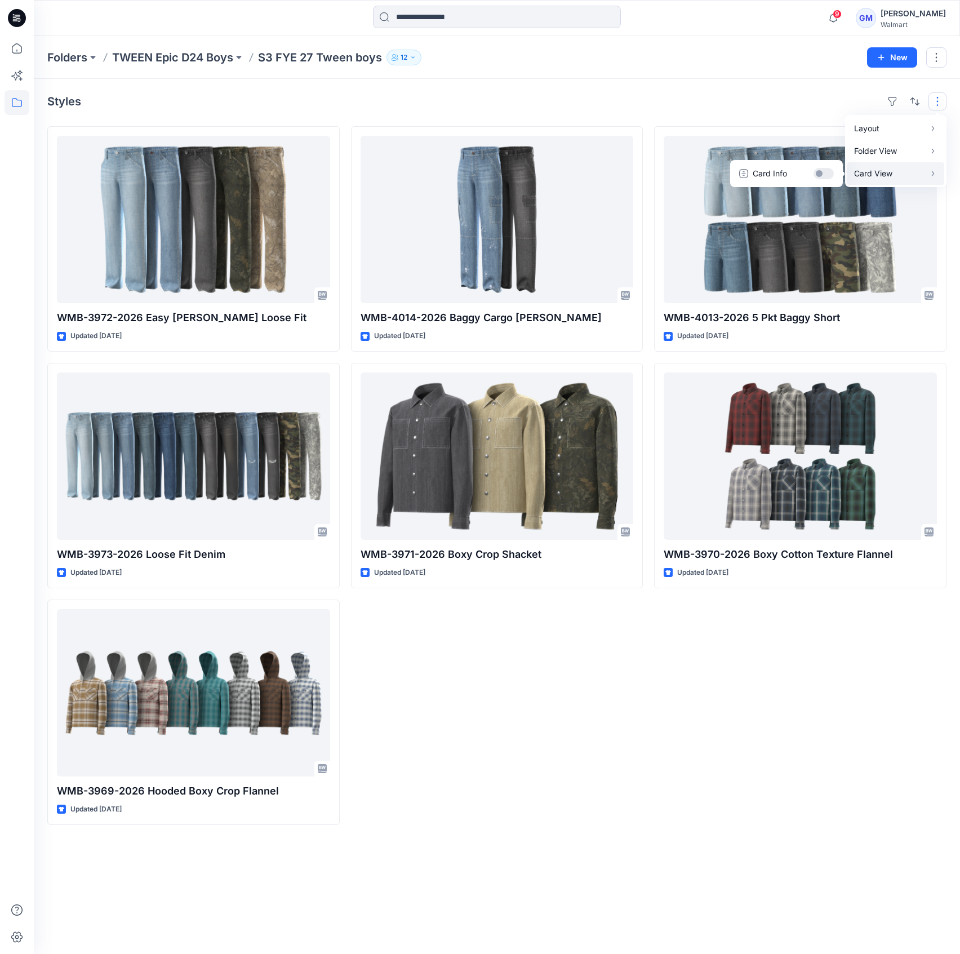
click at [915, 172] on p "Card View" at bounding box center [889, 174] width 71 height 14
click at [825, 172] on button "Card Info" at bounding box center [786, 173] width 108 height 23
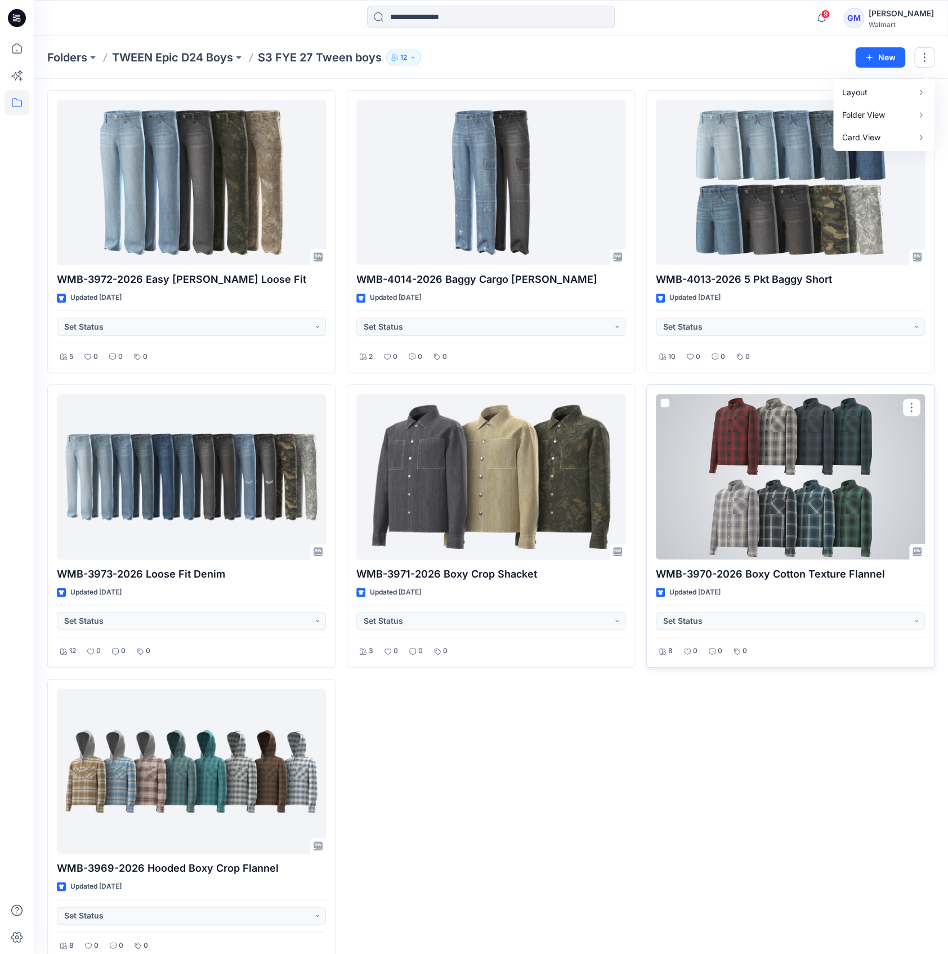
scroll to position [56, 0]
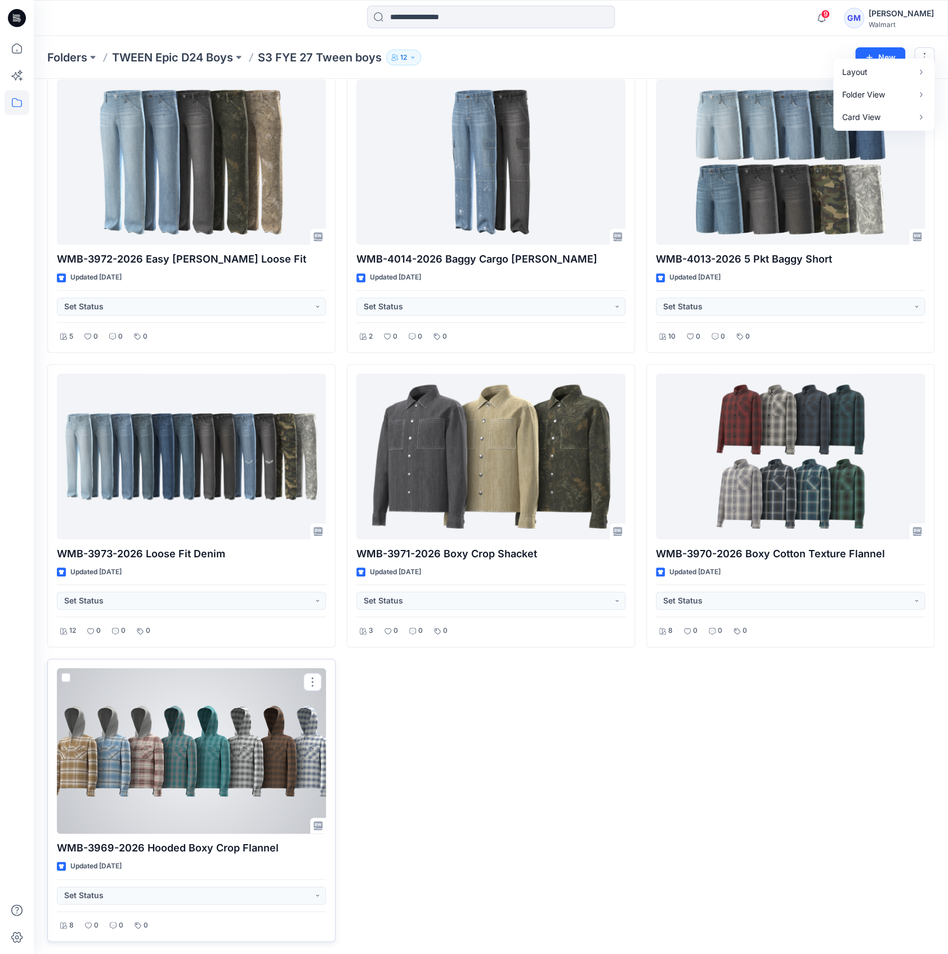
click at [179, 749] on div at bounding box center [191, 750] width 269 height 165
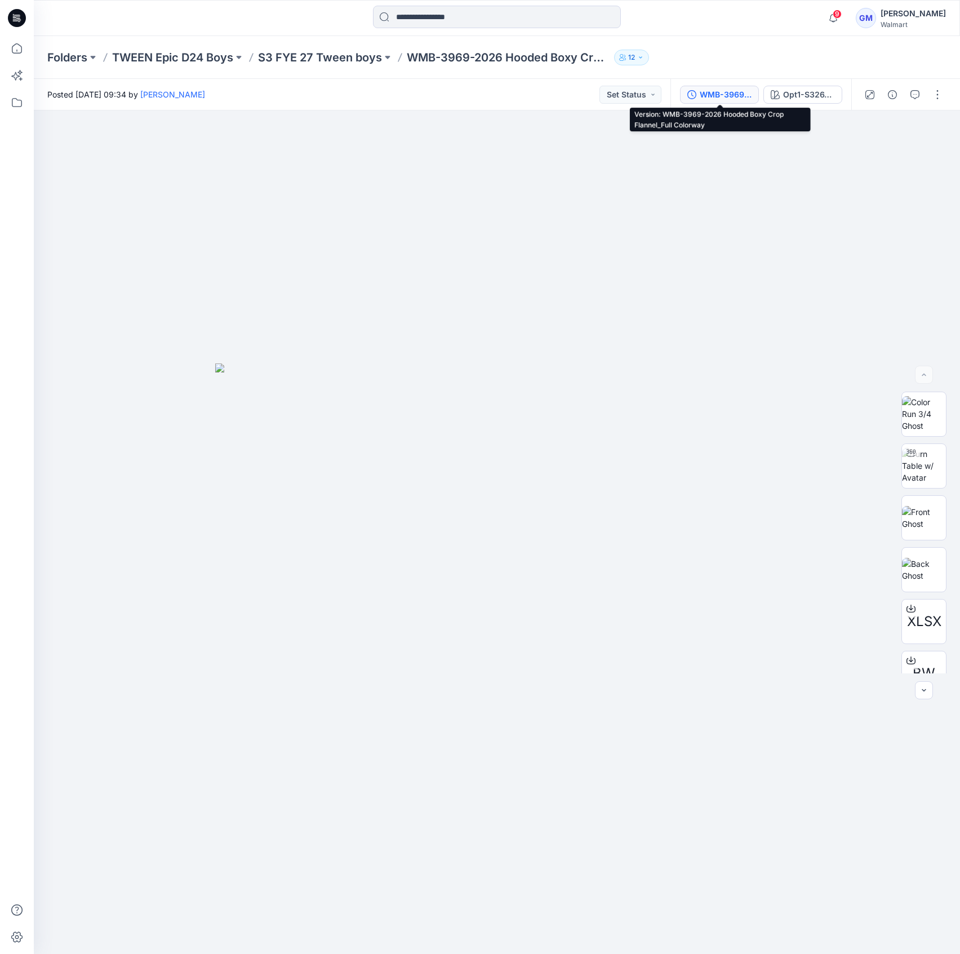
click at [746, 97] on div "WMB-3969-2026 Hooded Boxy Crop Flannel_Full Colorway" at bounding box center [726, 94] width 52 height 12
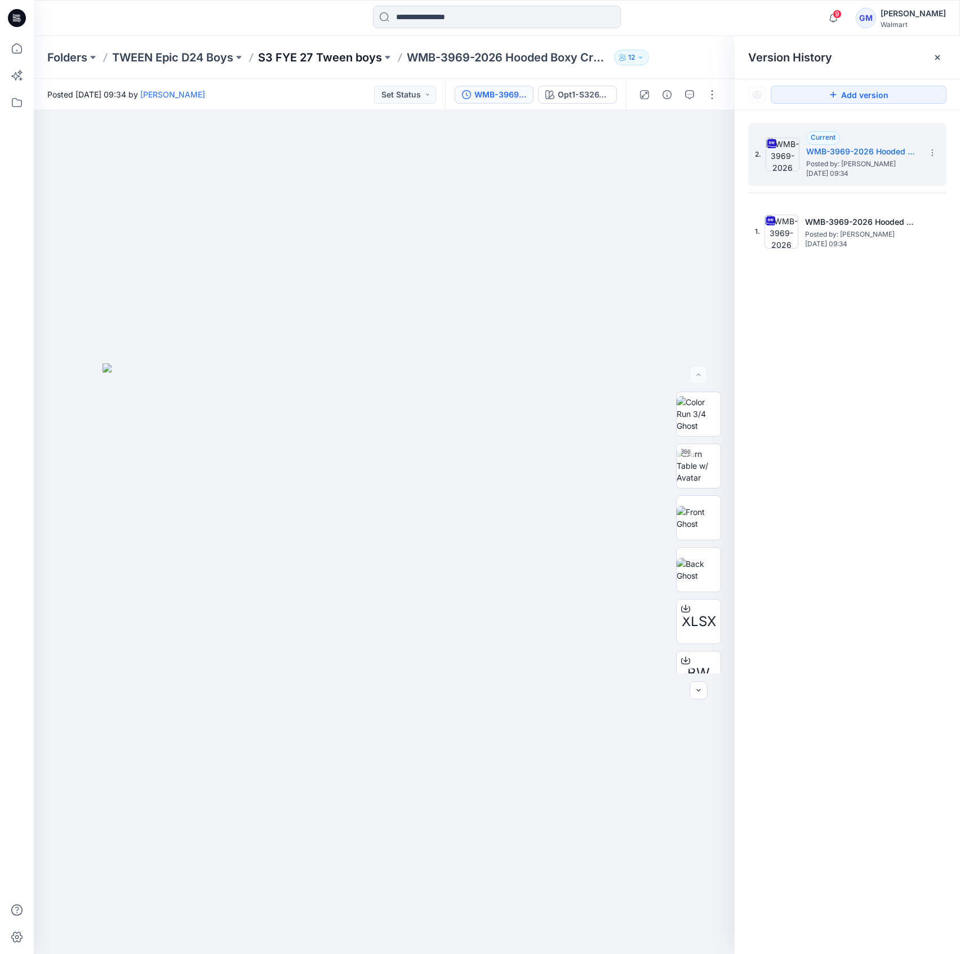
click at [332, 56] on p "S3 FYE 27 Tween boys" at bounding box center [320, 58] width 124 height 16
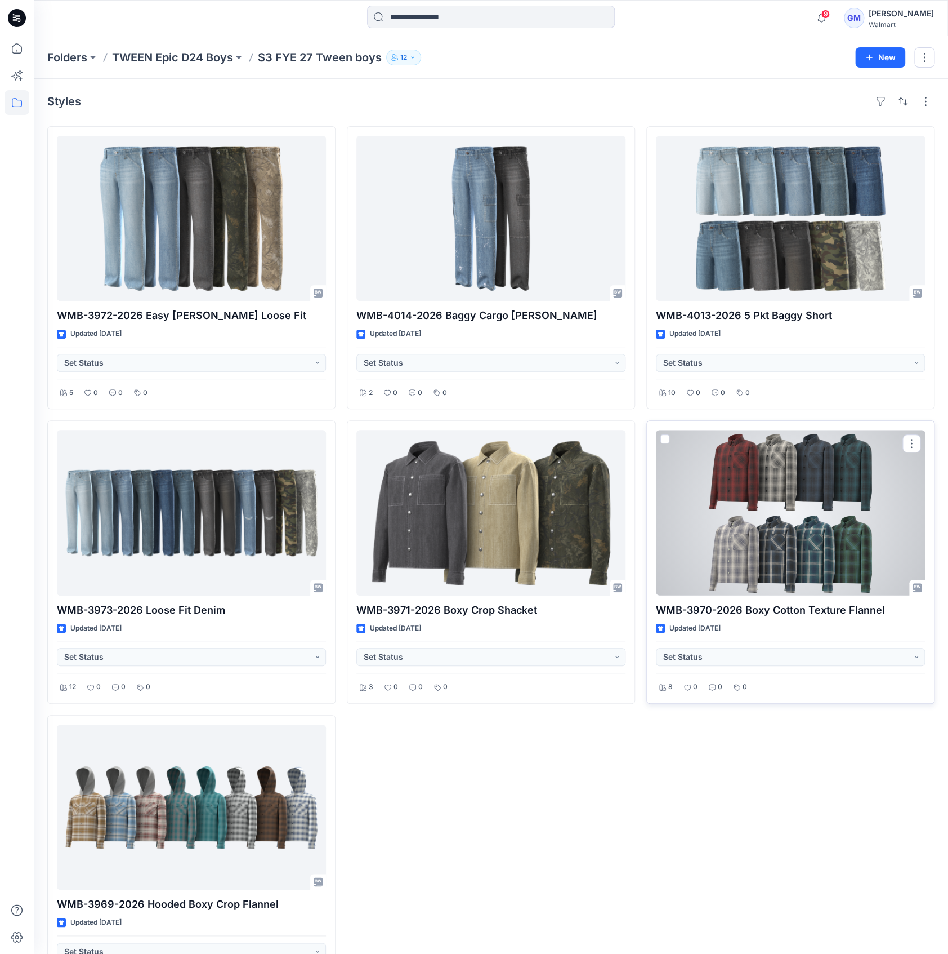
click at [803, 507] on div at bounding box center [790, 512] width 269 height 165
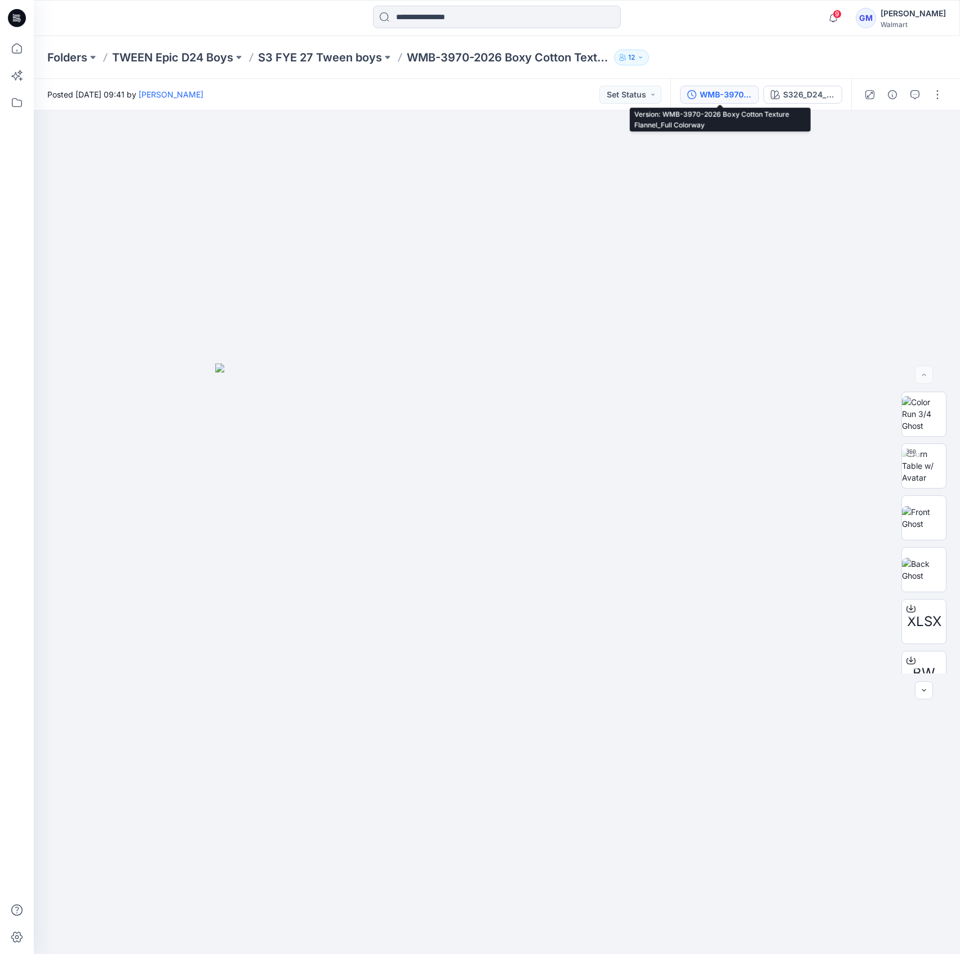
click at [721, 101] on button "WMB-3970-2026 Boxy Cotton Texture Flannel_Full Colorway" at bounding box center [719, 95] width 79 height 18
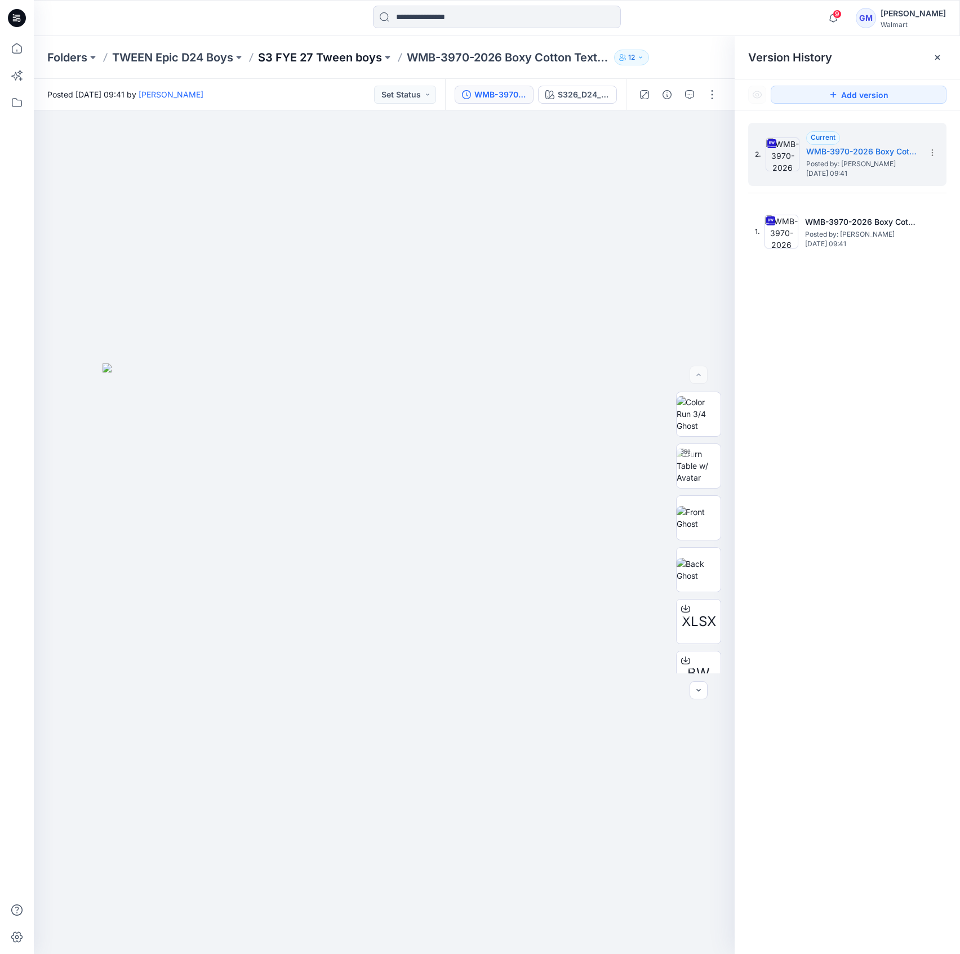
click at [302, 52] on p "S3 FYE 27 Tween boys" at bounding box center [320, 58] width 124 height 16
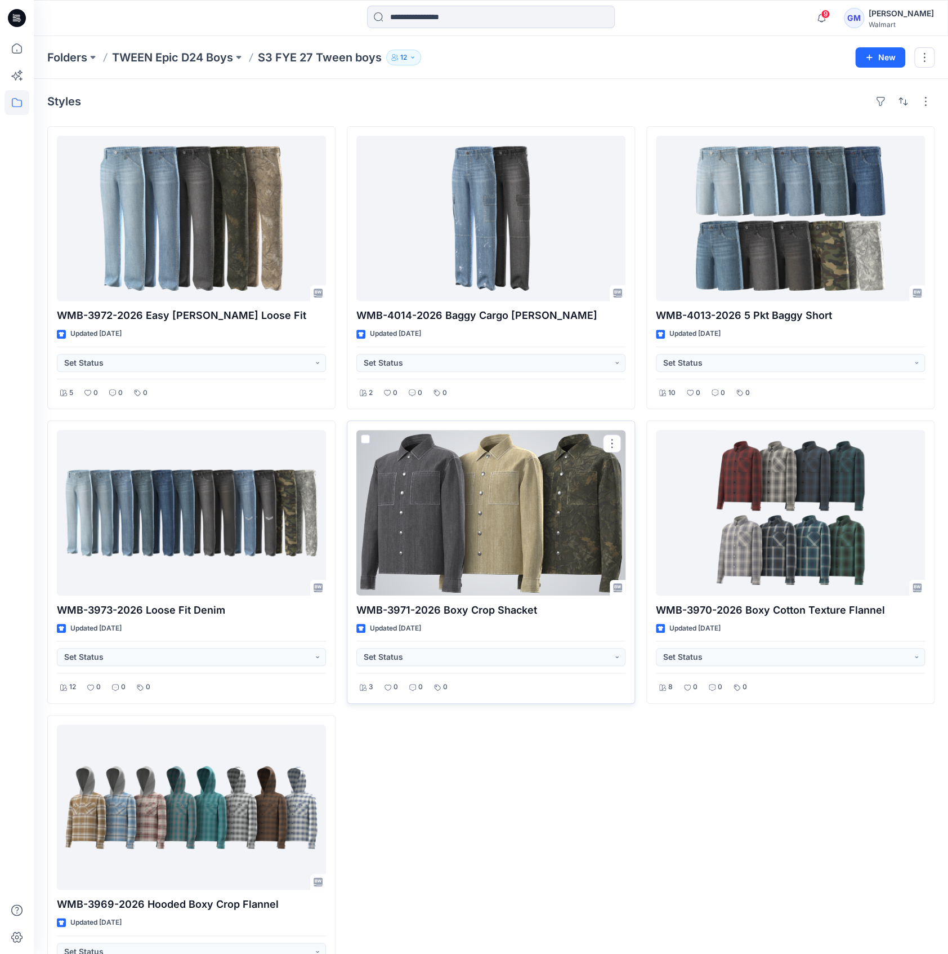
click at [498, 555] on div at bounding box center [491, 512] width 269 height 165
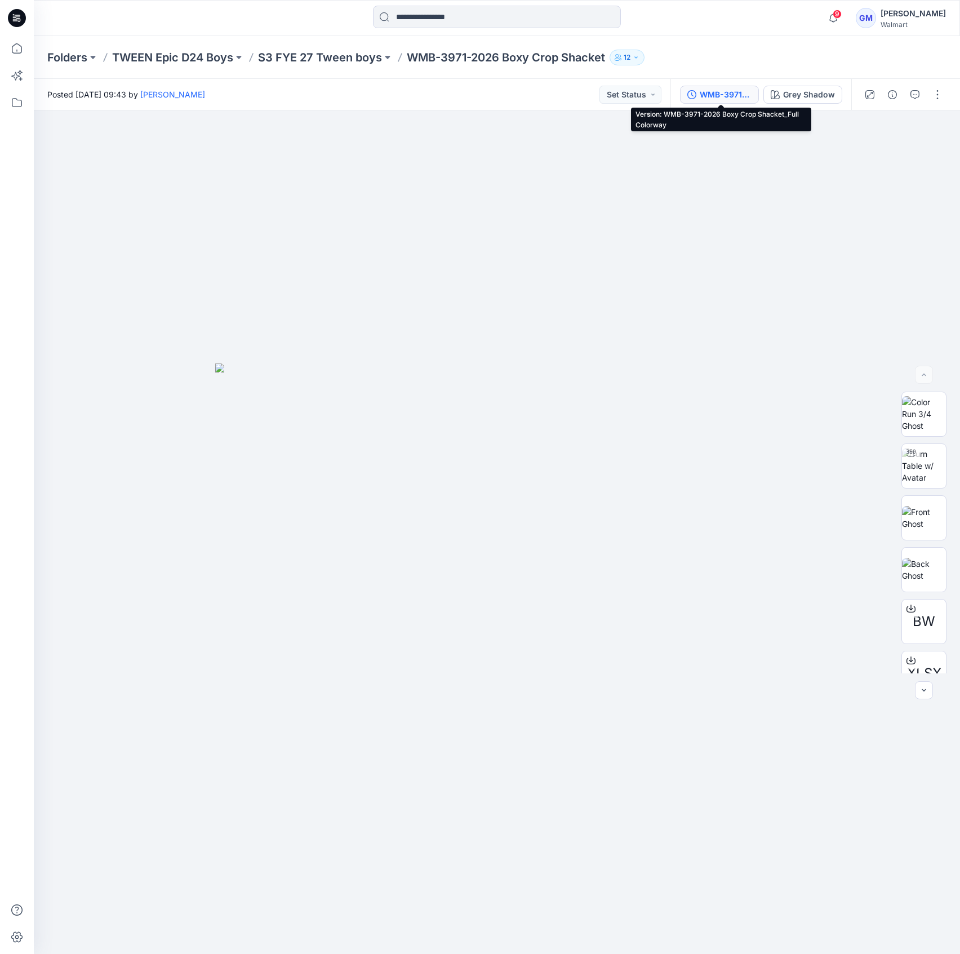
click at [734, 86] on button "WMB-3971-2026 Boxy Crop Shacket_Full Colorway" at bounding box center [719, 95] width 79 height 18
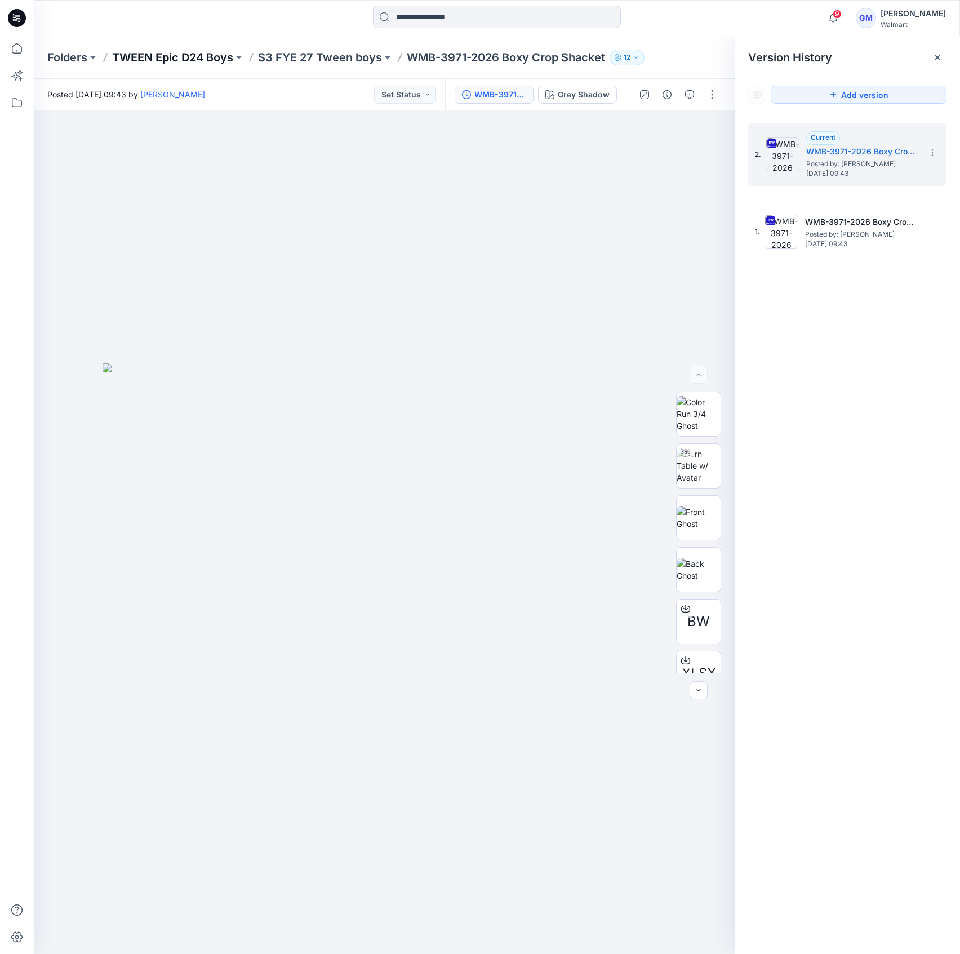
click at [131, 64] on p "TWEEN Epic D24 Boys" at bounding box center [172, 58] width 121 height 16
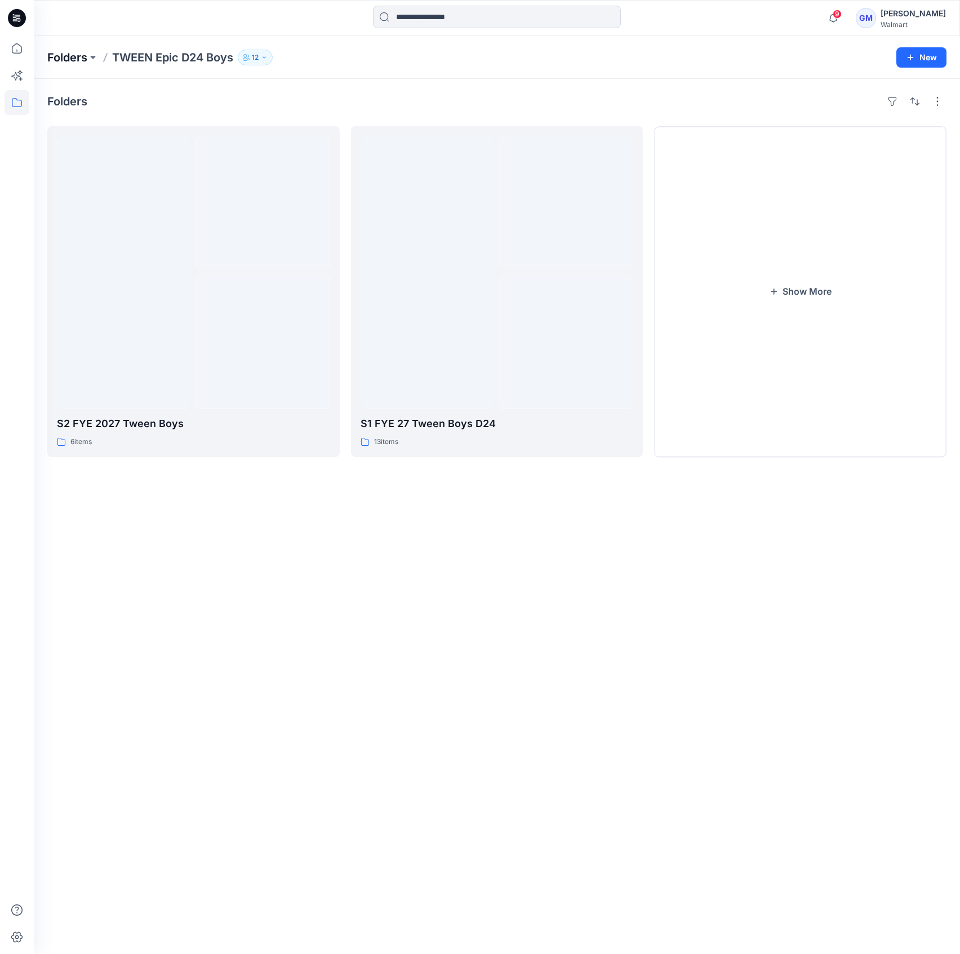
click at [68, 61] on p "Folders" at bounding box center [67, 58] width 40 height 16
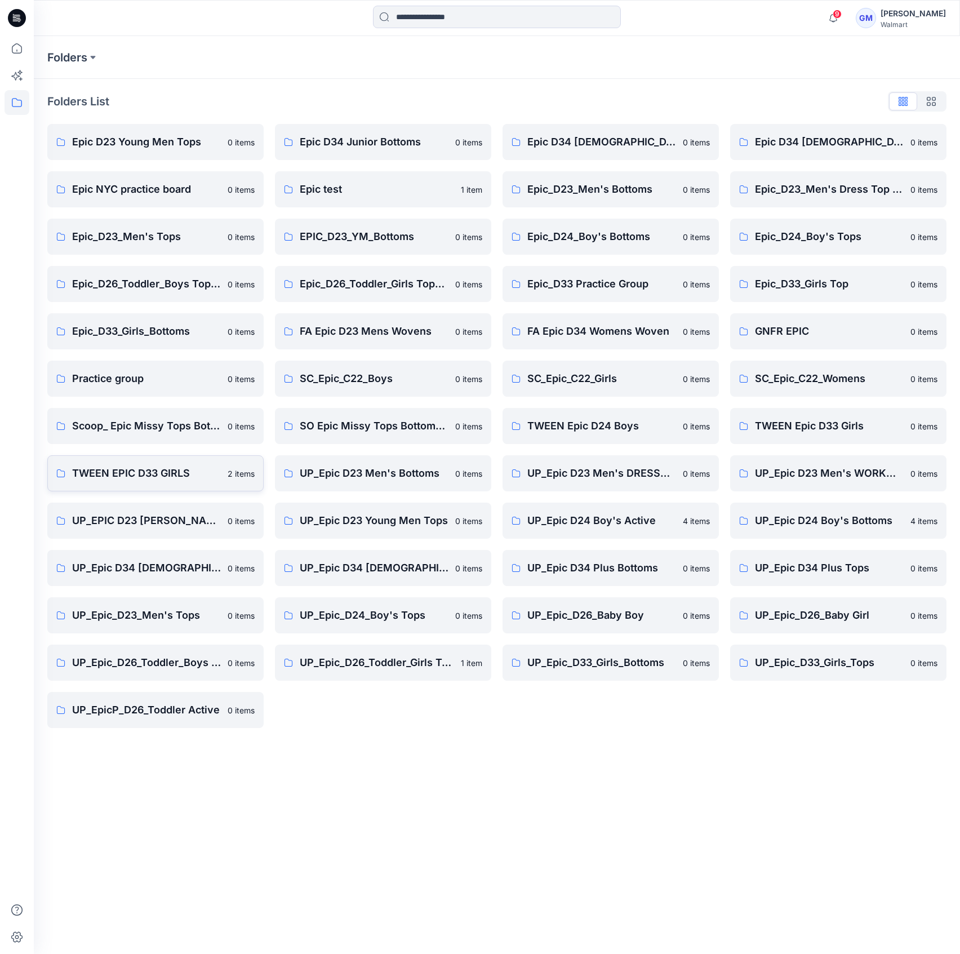
click at [167, 474] on p "TWEEN EPIC D33 GIRLS" at bounding box center [146, 473] width 149 height 16
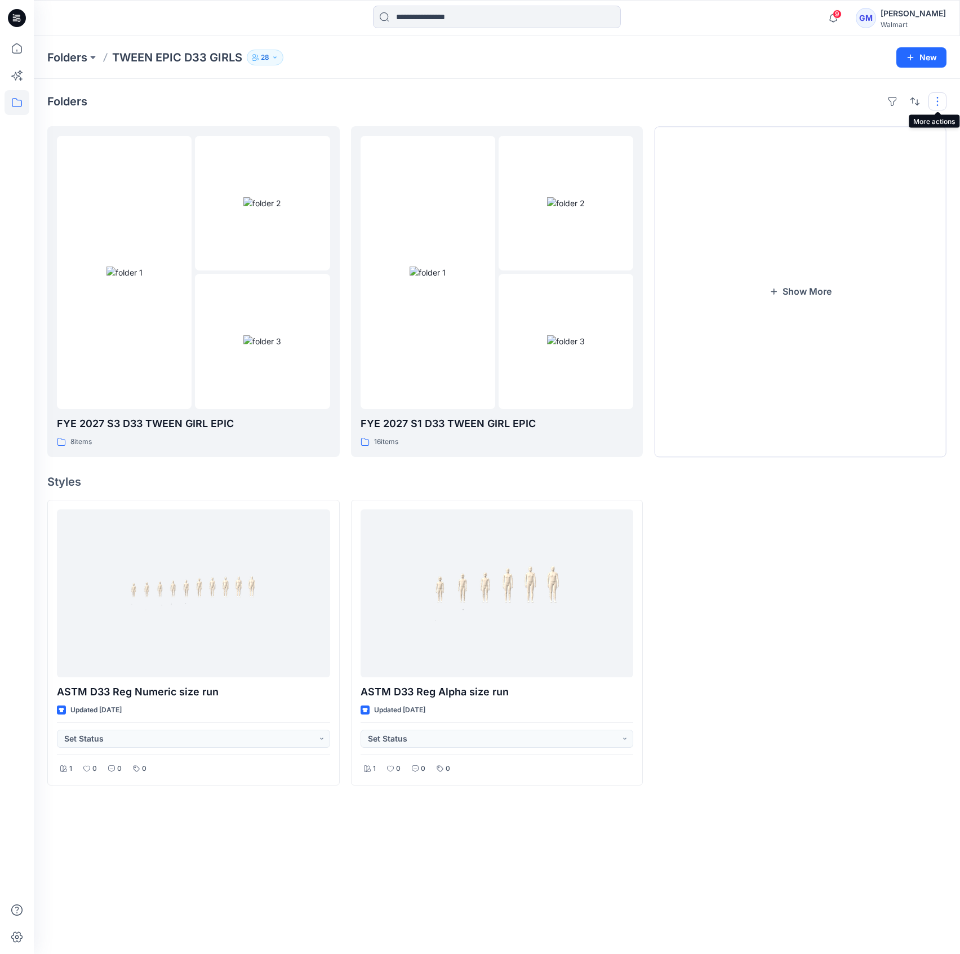
click at [930, 103] on button "button" at bounding box center [937, 101] width 18 height 18
click at [774, 115] on p "Grid" at bounding box center [792, 117] width 56 height 14
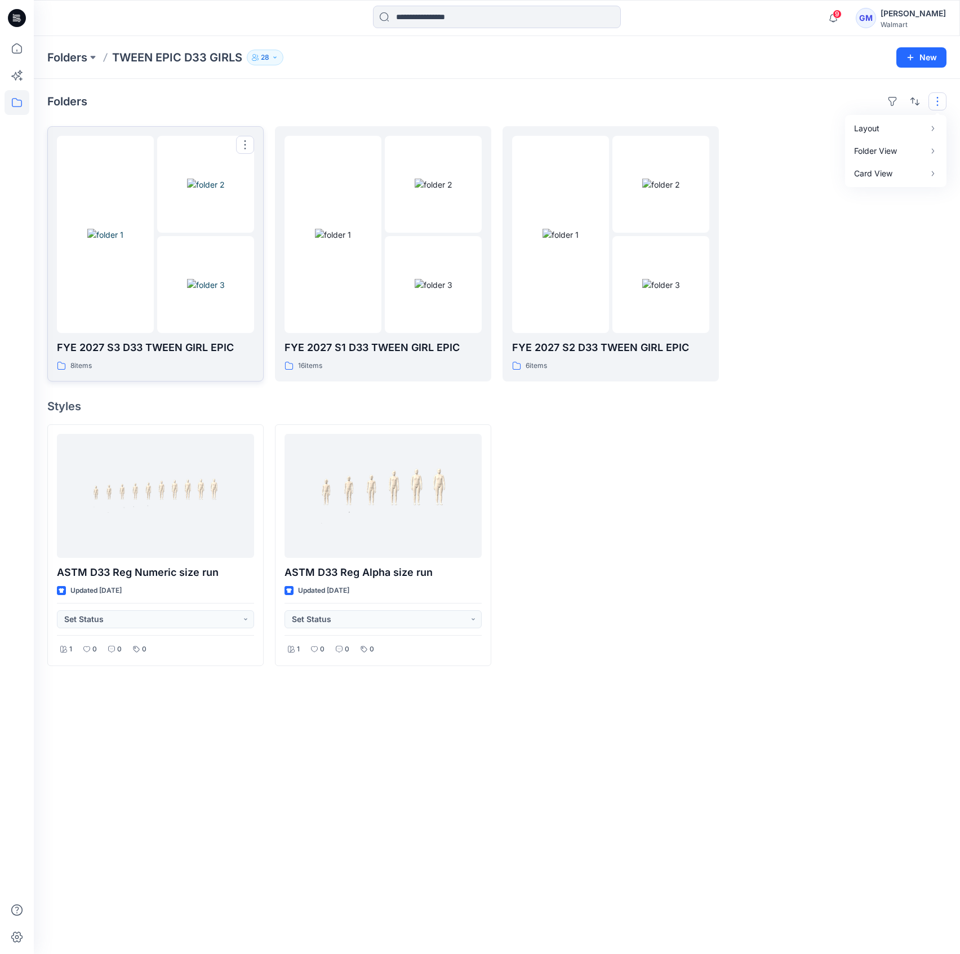
click at [193, 190] on img at bounding box center [206, 185] width 38 height 12
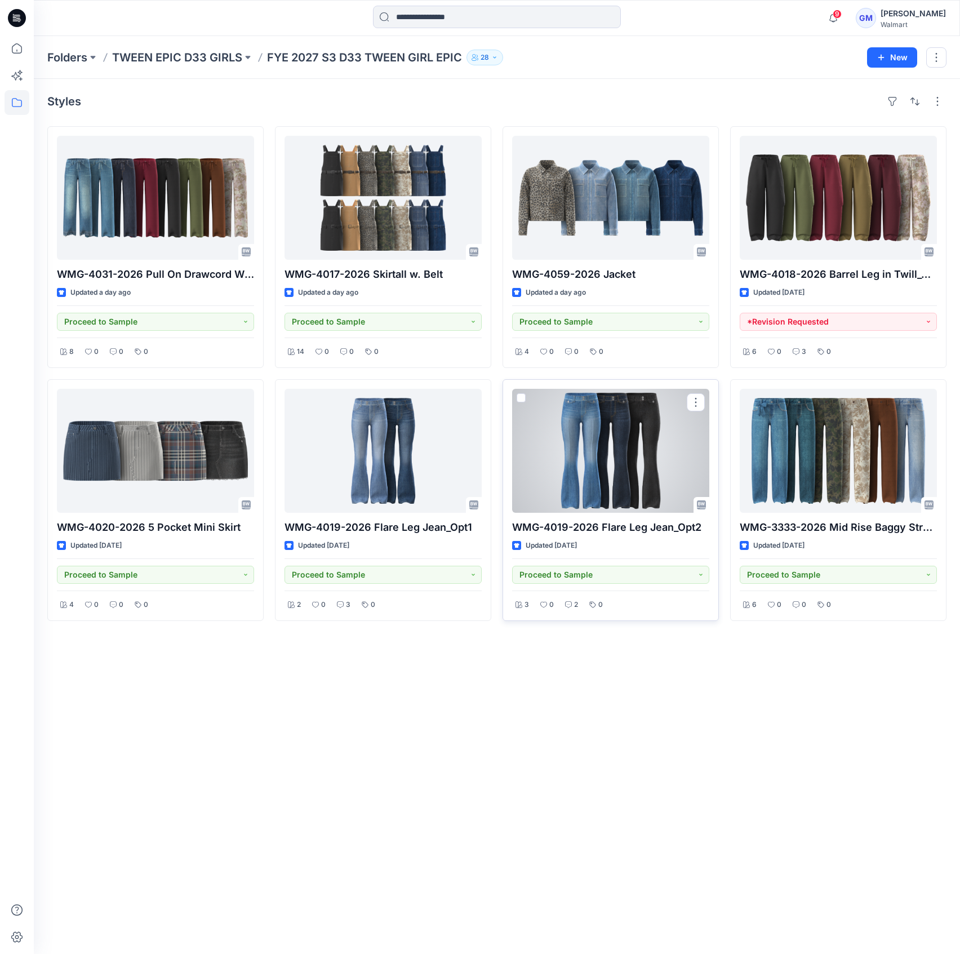
click at [640, 449] on div at bounding box center [610, 451] width 197 height 124
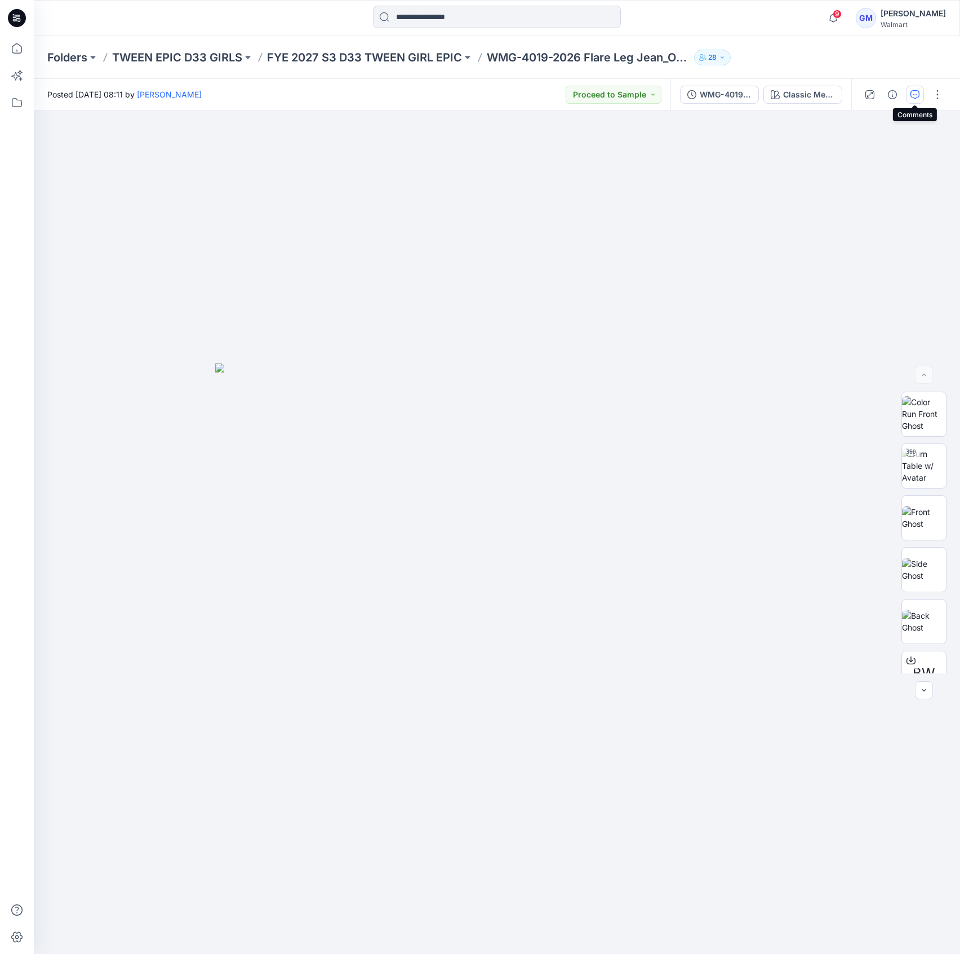
click at [923, 90] on button "button" at bounding box center [915, 95] width 18 height 18
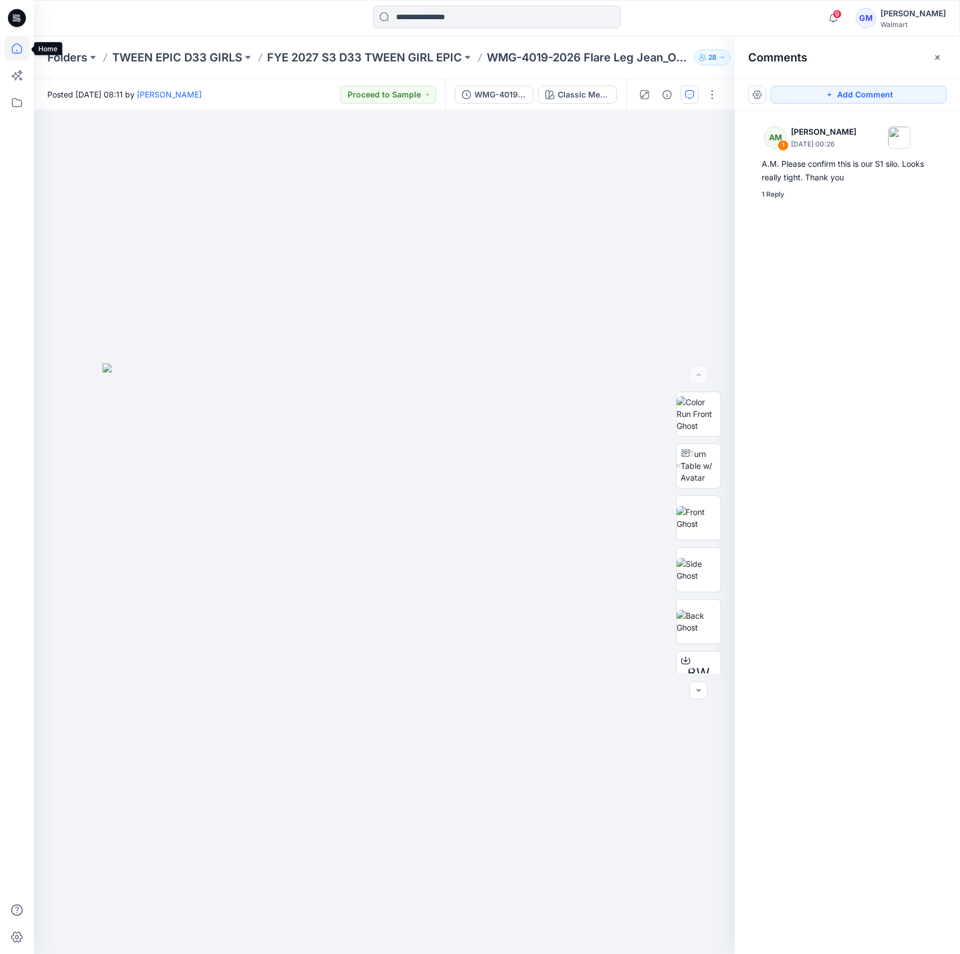
click at [10, 50] on icon at bounding box center [17, 48] width 25 height 25
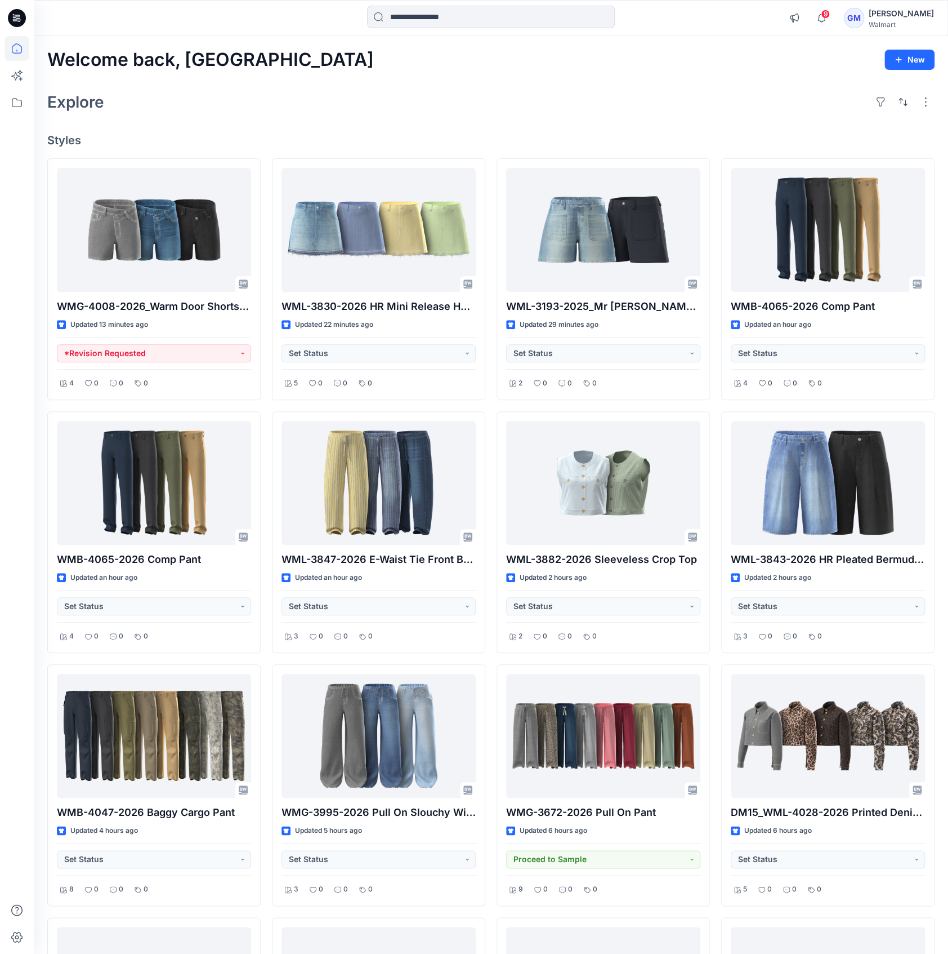
click at [324, 96] on div "Explore" at bounding box center [491, 101] width 888 height 27
click at [23, 98] on icon at bounding box center [17, 102] width 25 height 25
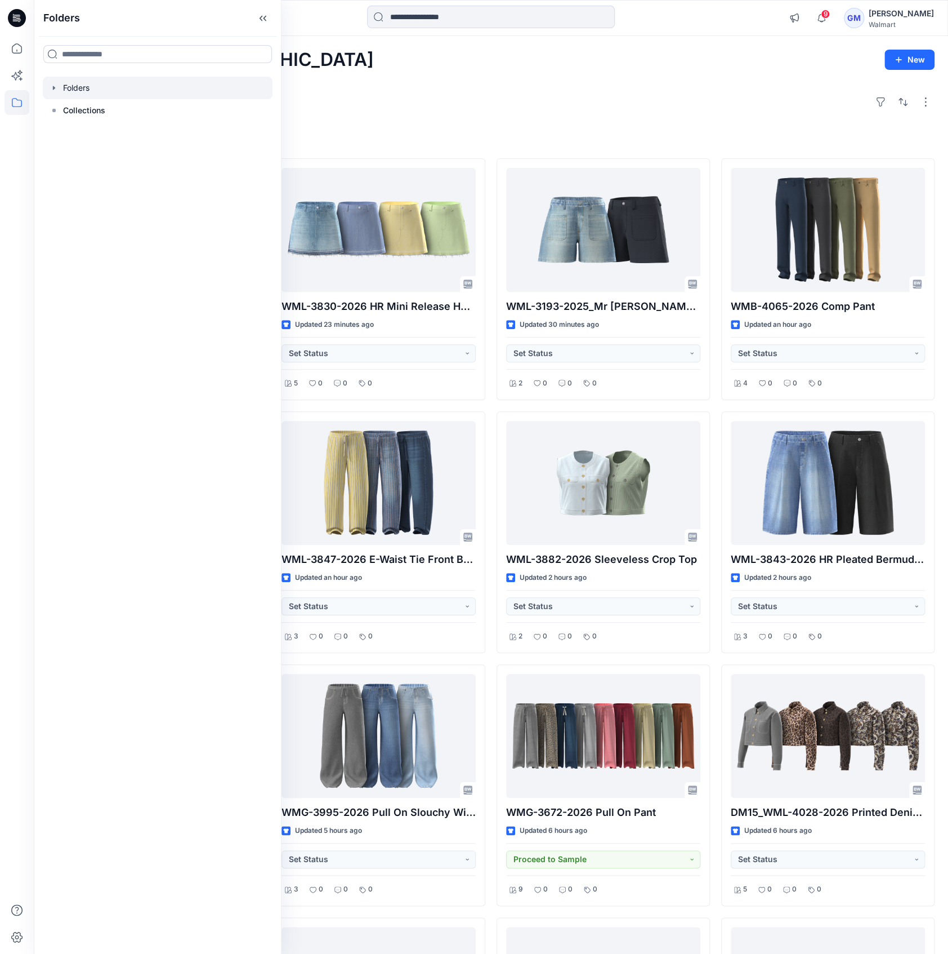
click at [87, 90] on div at bounding box center [158, 88] width 230 height 23
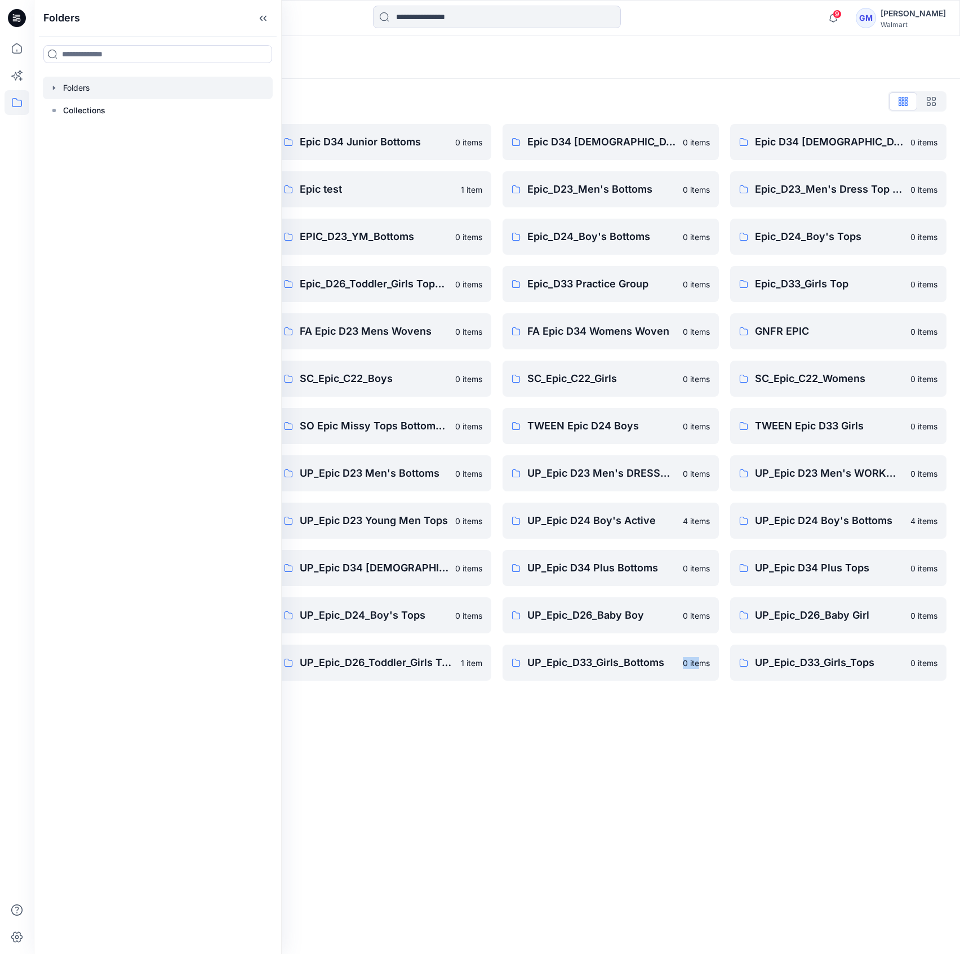
click at [696, 786] on div "Folders Folders List Epic D23 Young Men Tops 0 items Epic NYC practice board 0 …" at bounding box center [497, 494] width 926 height 917
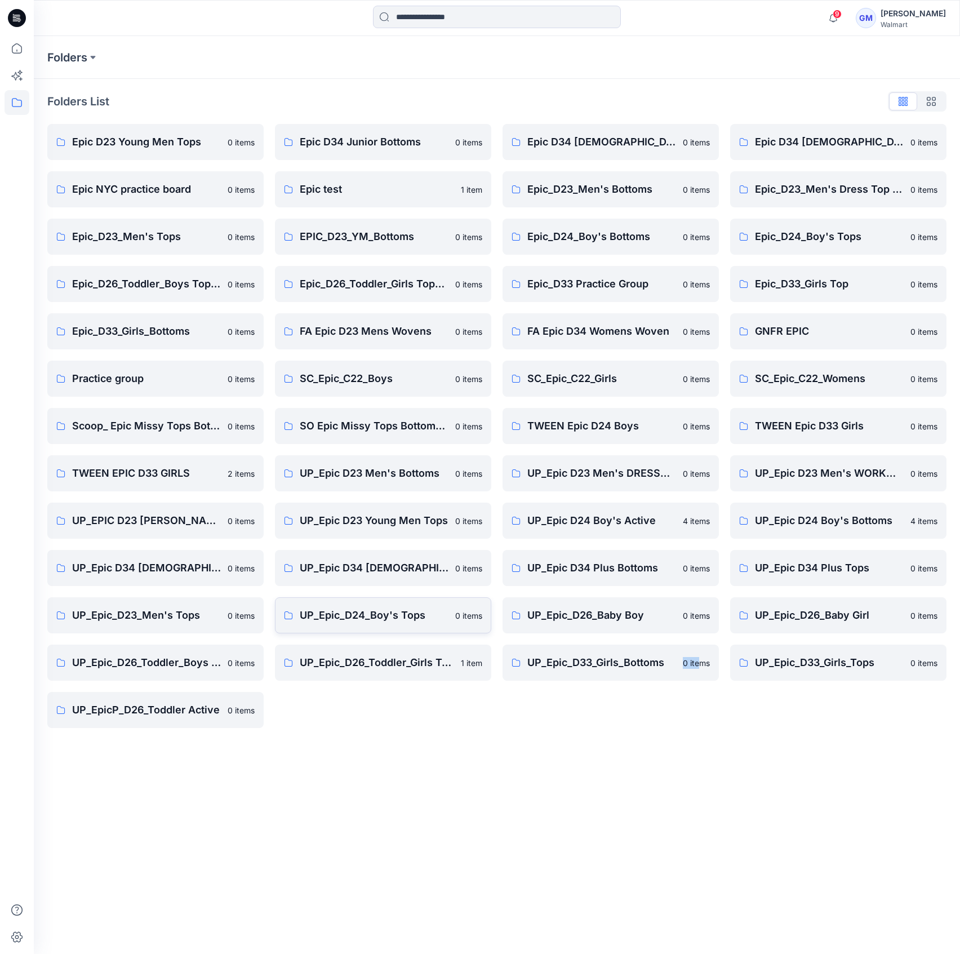
click at [405, 615] on p "UP_Epic_D24_Boy's Tops" at bounding box center [374, 615] width 149 height 16
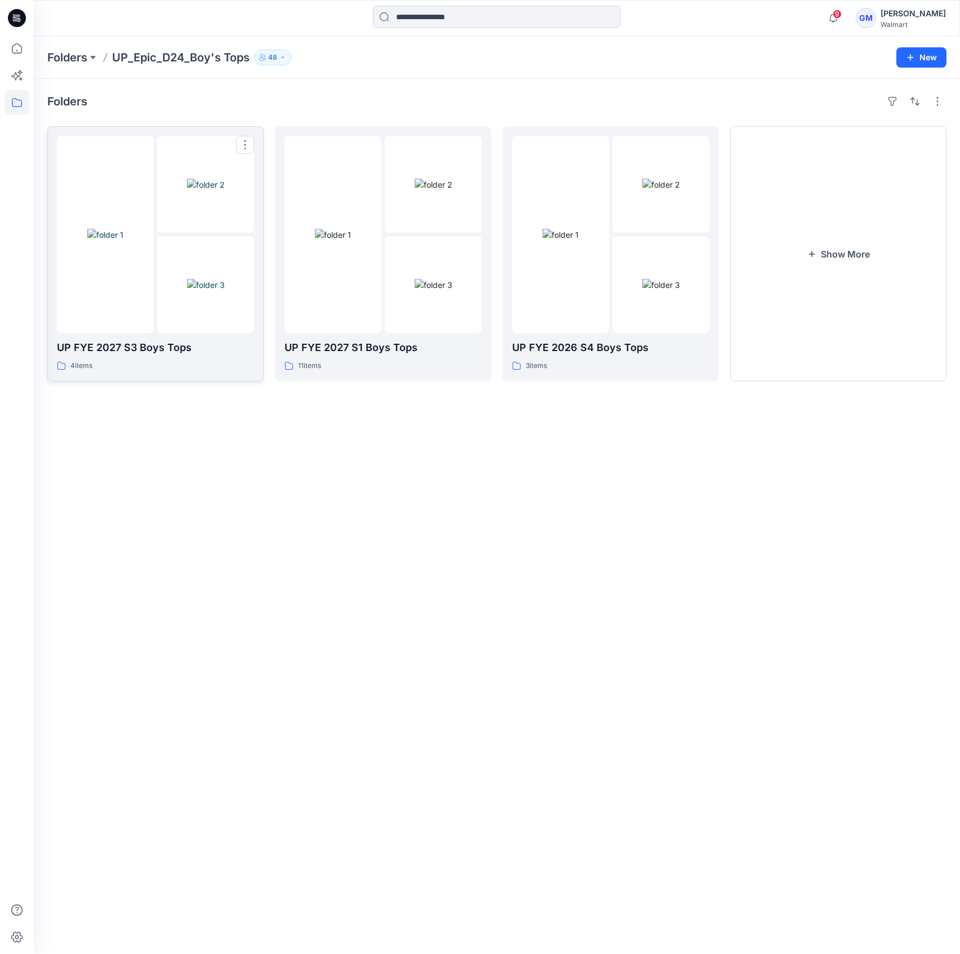
click at [123, 229] on img at bounding box center [105, 235] width 36 height 12
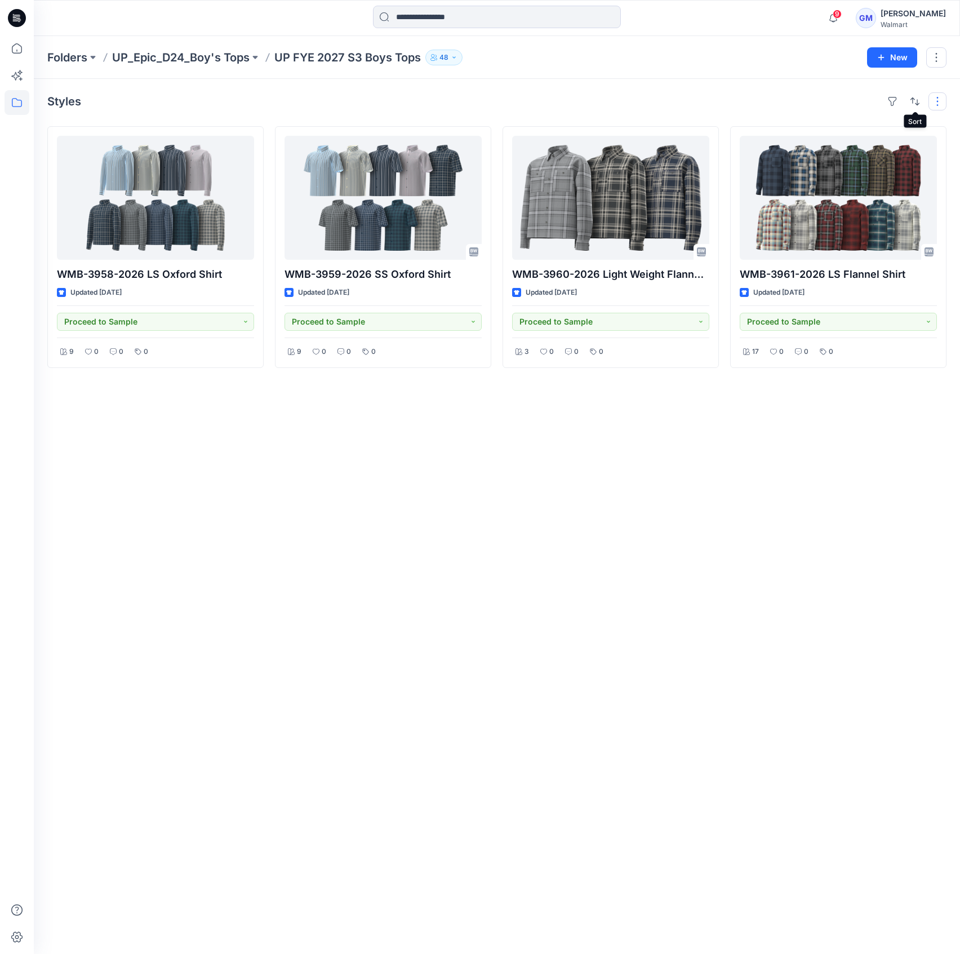
click at [941, 101] on button "button" at bounding box center [937, 101] width 18 height 18
click at [635, 513] on div "Styles Layout Grid Large Grid Folder View Compact Card Card View Card Info WMB-…" at bounding box center [497, 516] width 926 height 875
click at [54, 707] on div "Styles WMB-3958-2026 LS Oxford Shirt Updated [DATE] Proceed to Sample 9 0 0 0 W…" at bounding box center [497, 516] width 926 height 875
click at [219, 65] on div "Folders UP_Epic_D24_Boy's Tops UP FYE 2027 S3 Boys Tops 48 New" at bounding box center [497, 57] width 926 height 43
click at [206, 55] on p "UP_Epic_D24_Boy's Tops" at bounding box center [180, 58] width 137 height 16
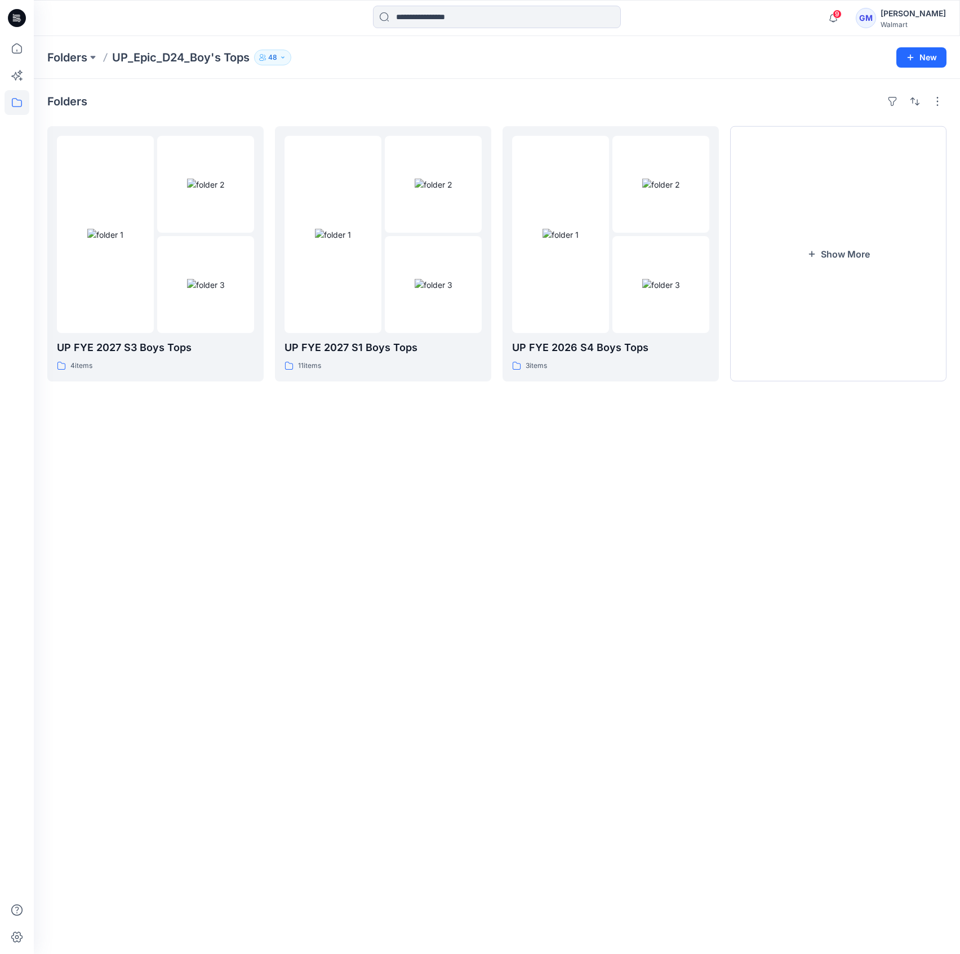
click at [61, 40] on div "Folders UP_Epic_D24_Boy's Tops 48 New" at bounding box center [497, 57] width 926 height 43
click at [62, 50] on p "Folders" at bounding box center [67, 58] width 40 height 16
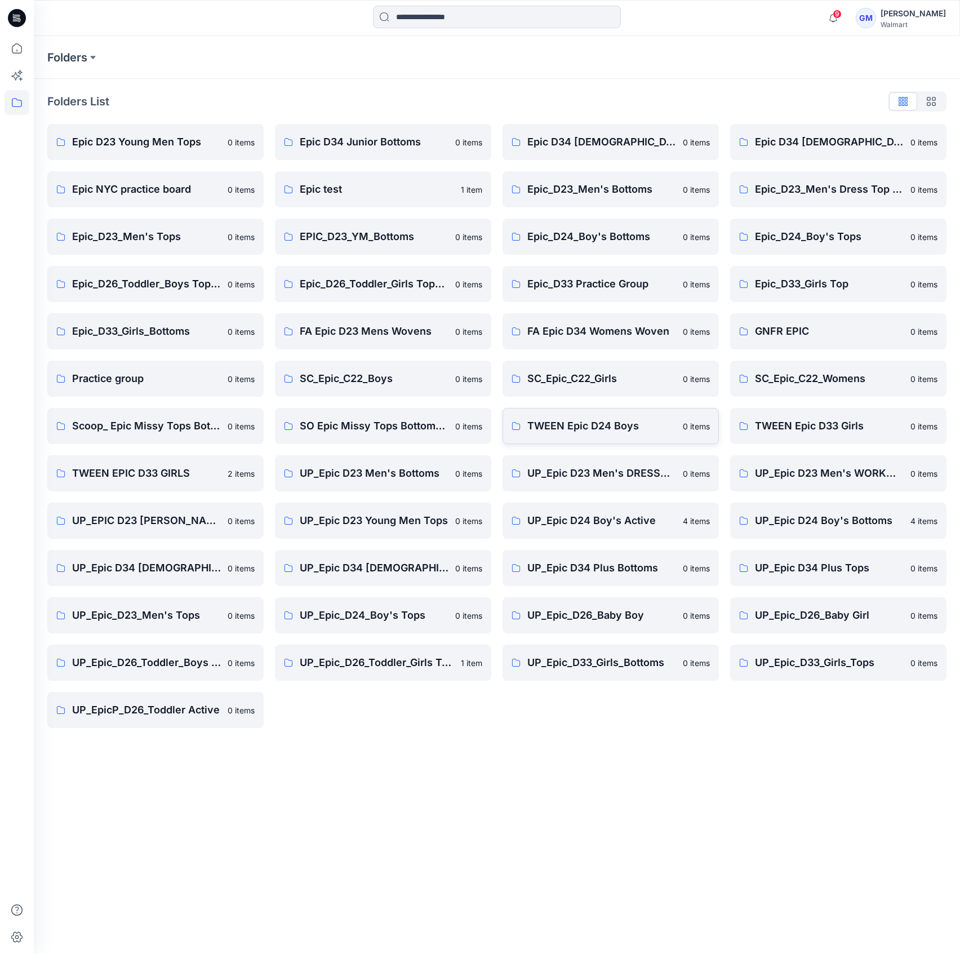
click at [599, 429] on p "TWEEN Epic D24 Boys" at bounding box center [601, 426] width 149 height 16
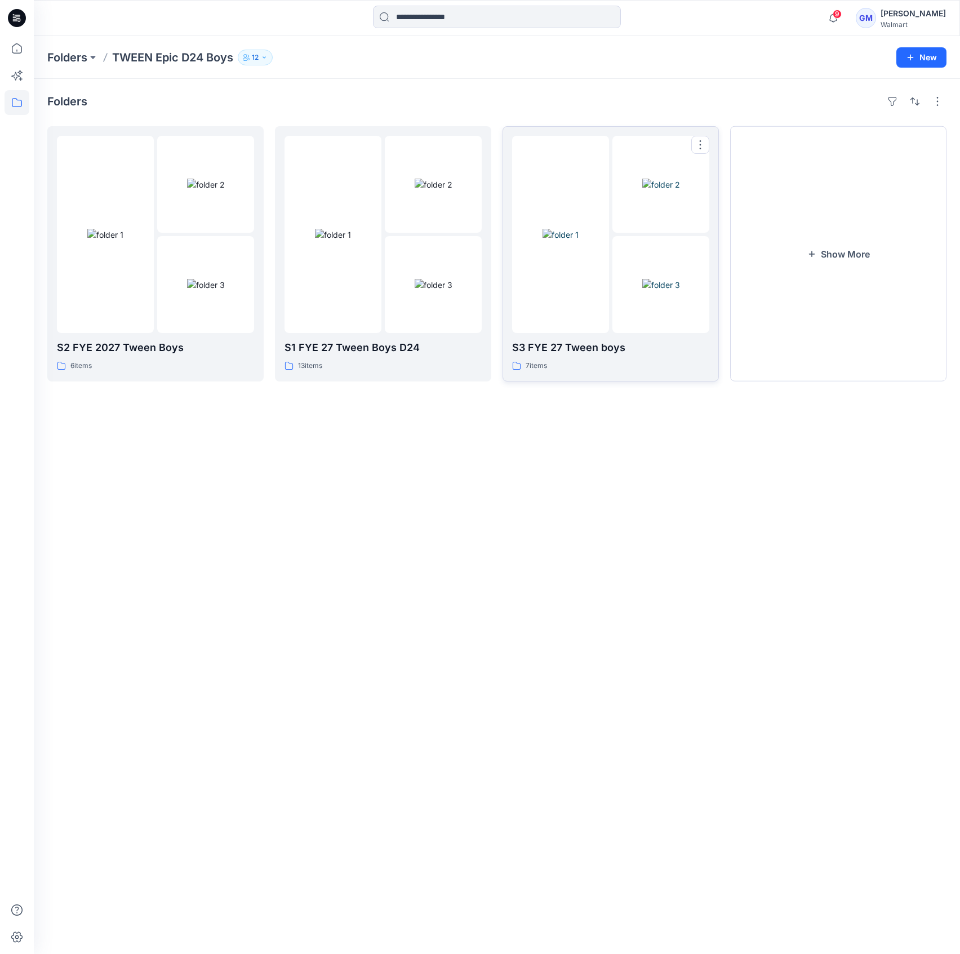
click at [574, 240] on img at bounding box center [560, 235] width 36 height 12
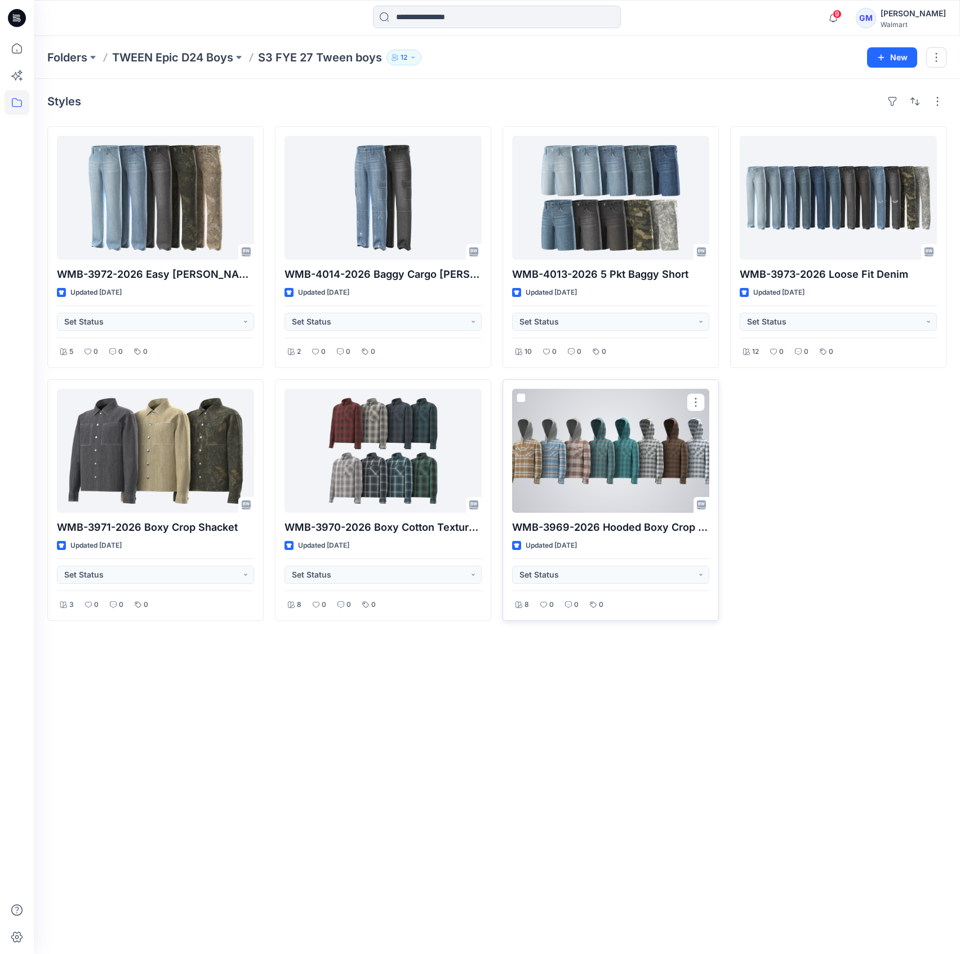
click at [590, 448] on div at bounding box center [610, 451] width 197 height 124
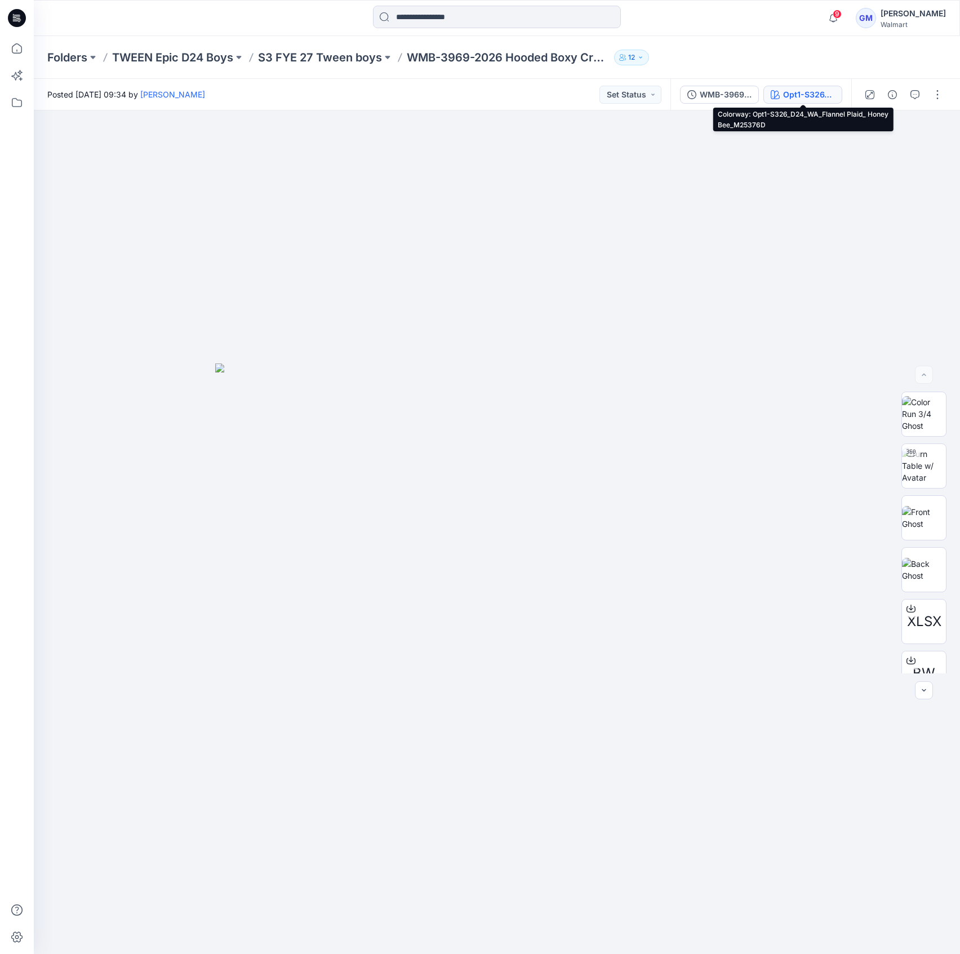
click at [801, 92] on div "Opt1-S326_D24_WA_Flannel Plaid_ Honey Bee_M25376D" at bounding box center [809, 94] width 52 height 12
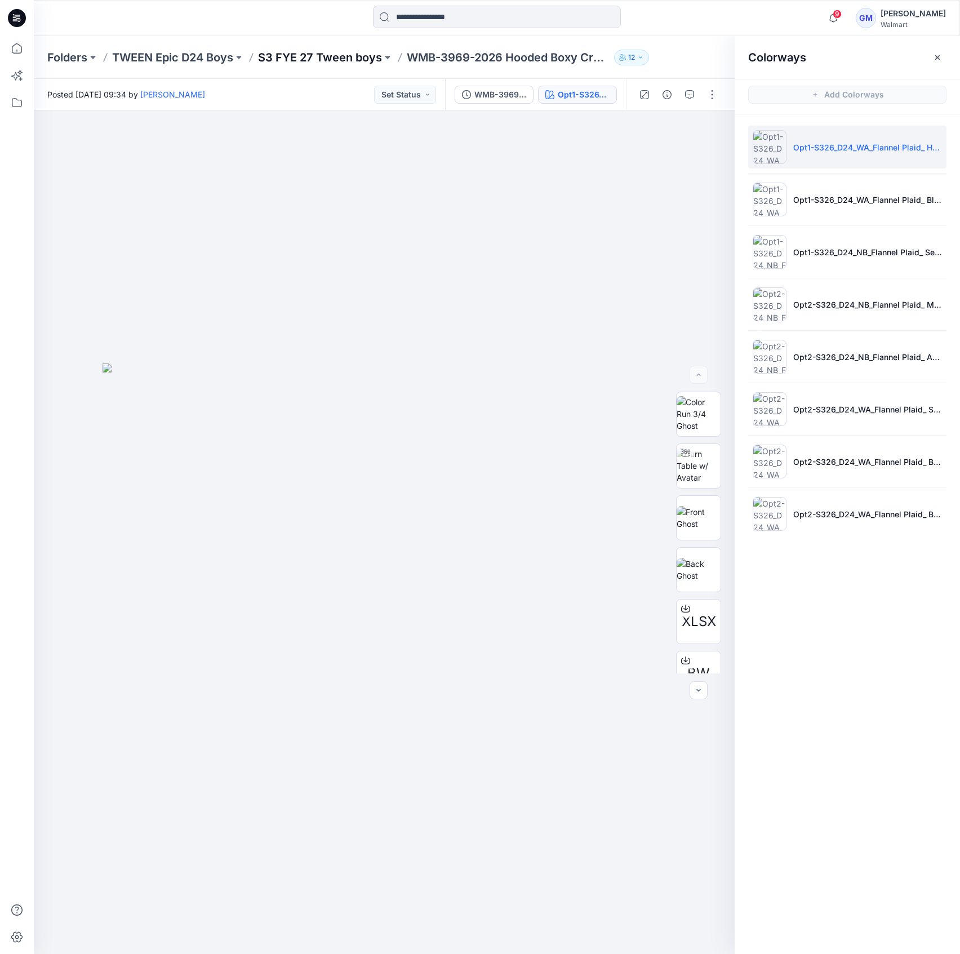
click at [335, 61] on p "S3 FYE 27 Tween boys" at bounding box center [320, 58] width 124 height 16
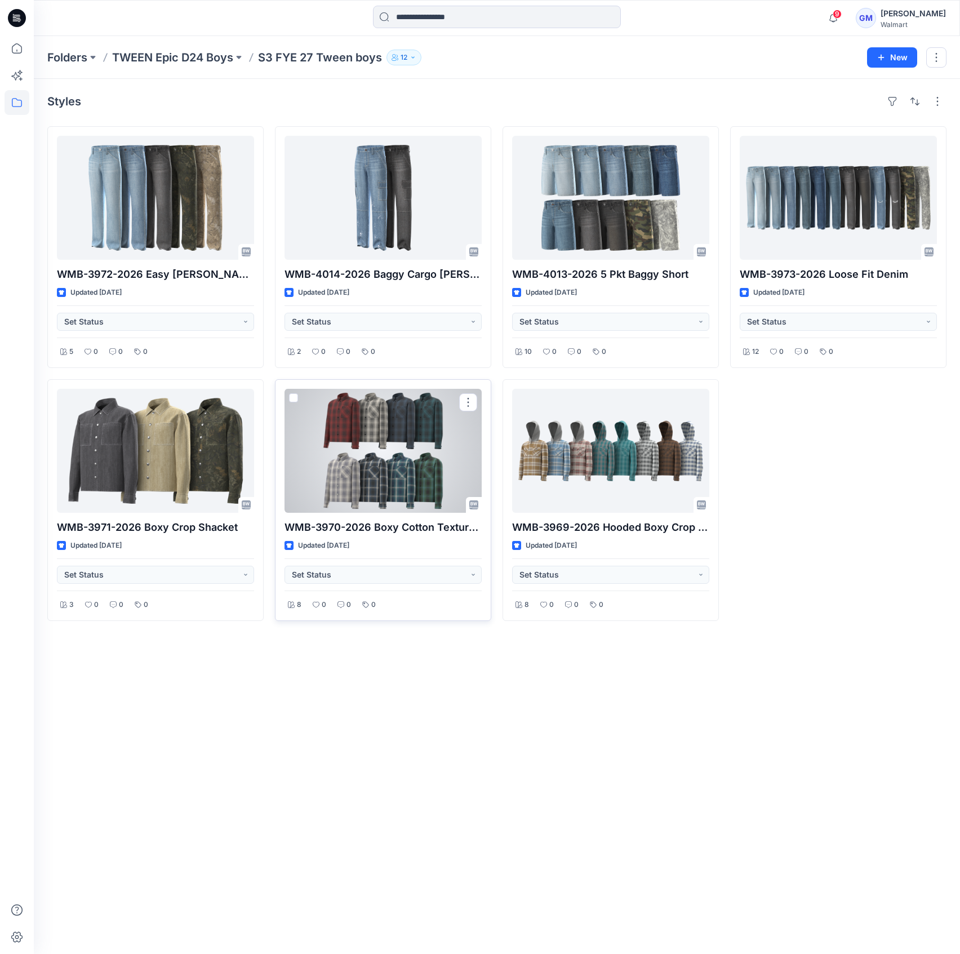
click at [385, 475] on div at bounding box center [382, 451] width 197 height 124
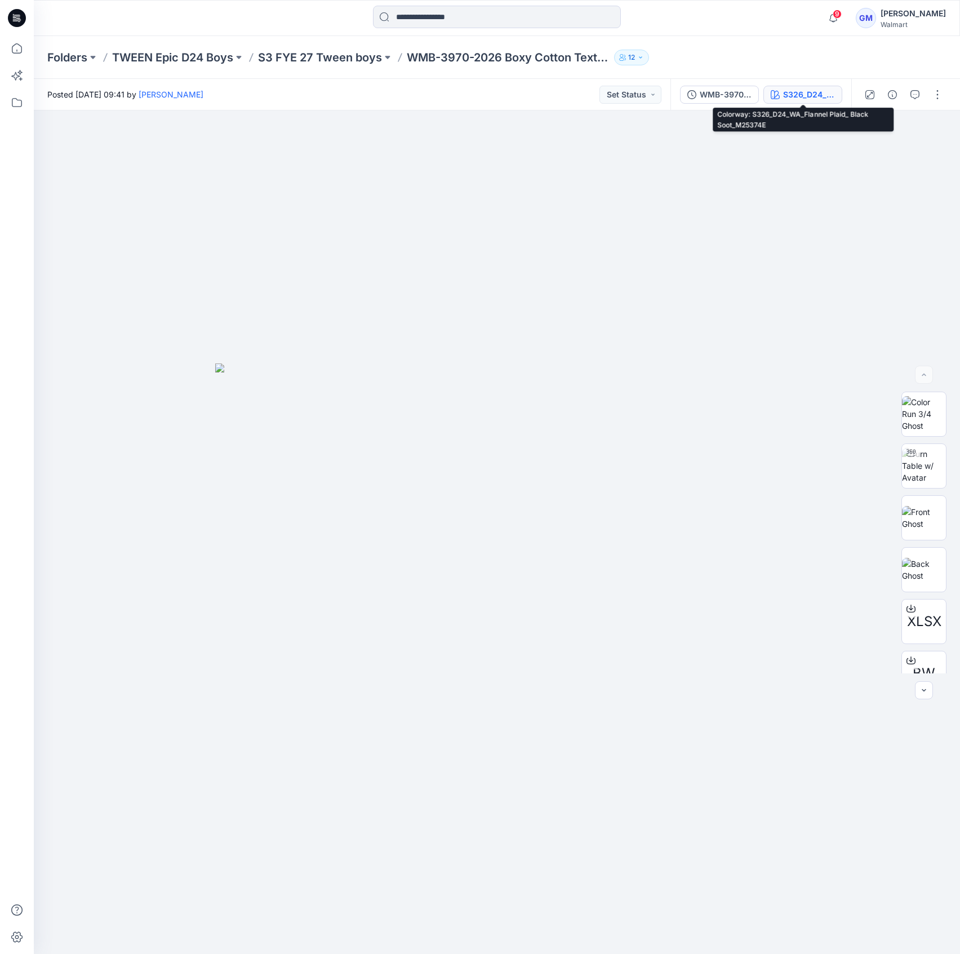
click at [805, 97] on div "S326_D24_WA_Flannel Plaid_ Black Soot_M25374E" at bounding box center [809, 94] width 52 height 12
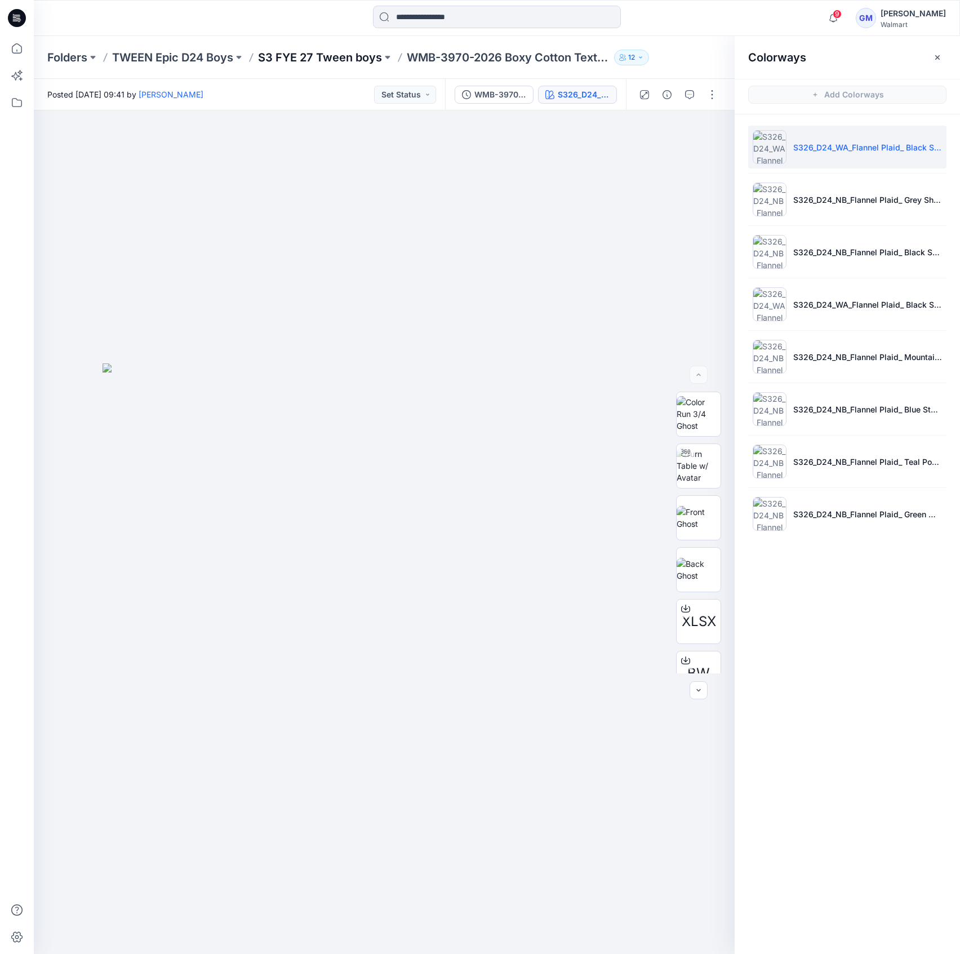
click at [352, 50] on p "S3 FYE 27 Tween boys" at bounding box center [320, 58] width 124 height 16
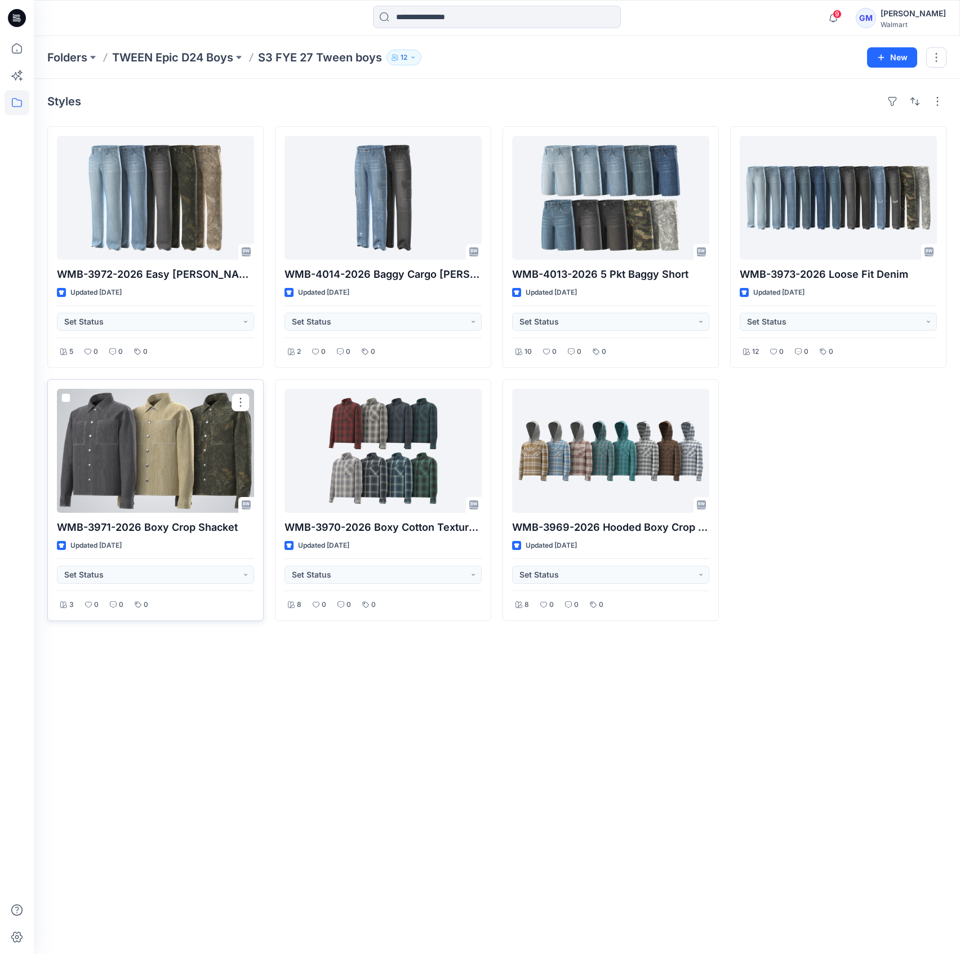
click at [158, 466] on div at bounding box center [155, 451] width 197 height 124
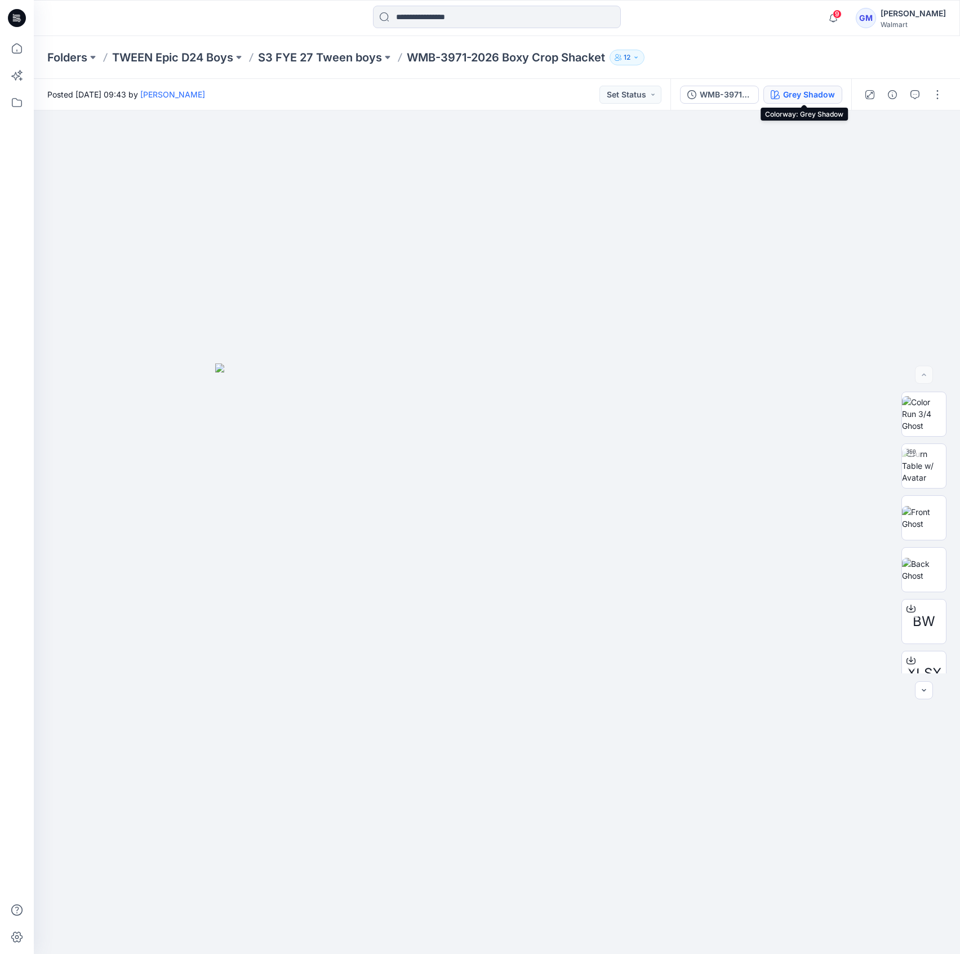
click at [807, 87] on button "Grey Shadow" at bounding box center [802, 95] width 79 height 18
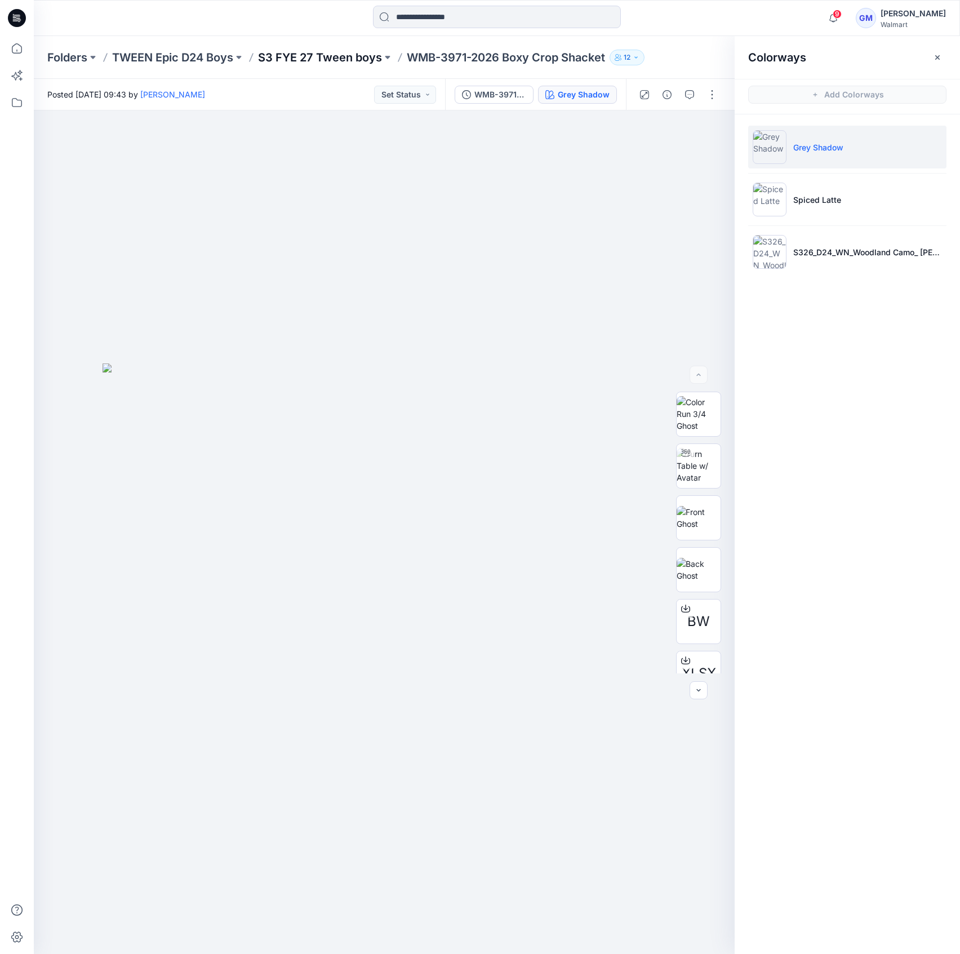
click at [323, 55] on p "S3 FYE 27 Tween boys" at bounding box center [320, 58] width 124 height 16
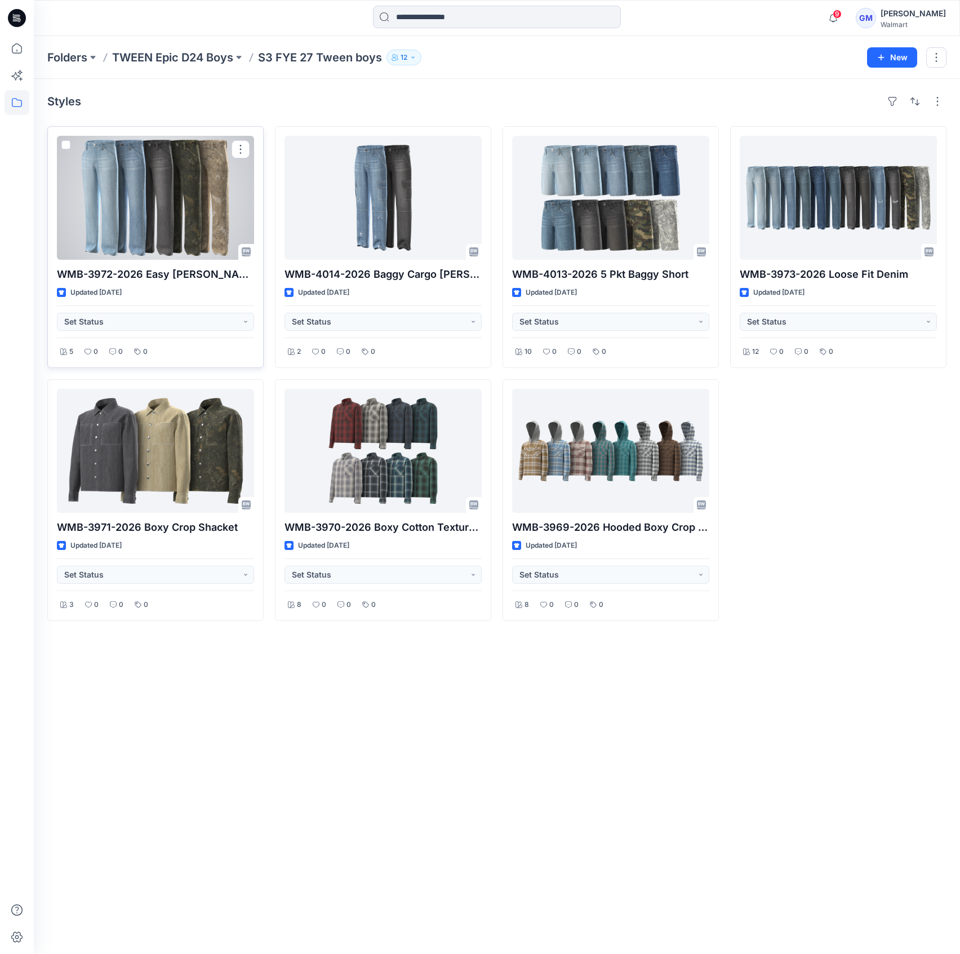
click at [204, 202] on div at bounding box center [155, 198] width 197 height 124
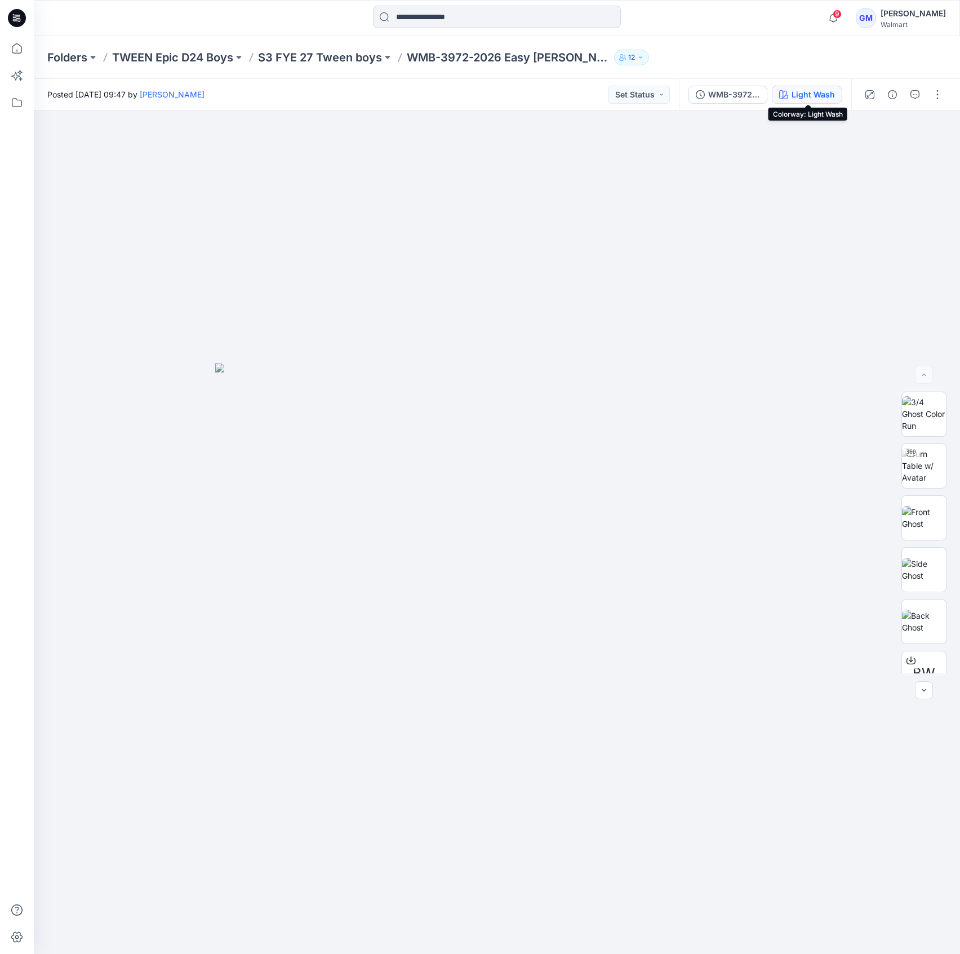
click at [810, 91] on div "Light Wash" at bounding box center [812, 94] width 43 height 12
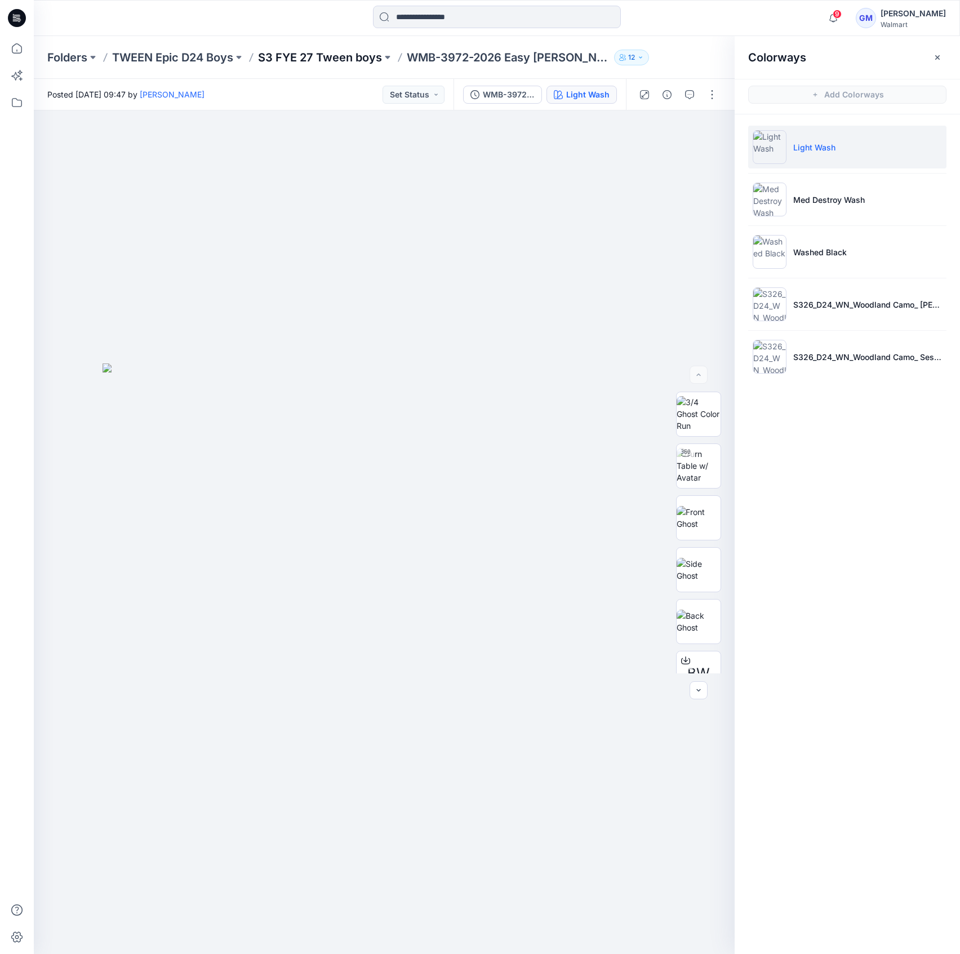
click at [341, 50] on p "S3 FYE 27 Tween boys" at bounding box center [320, 58] width 124 height 16
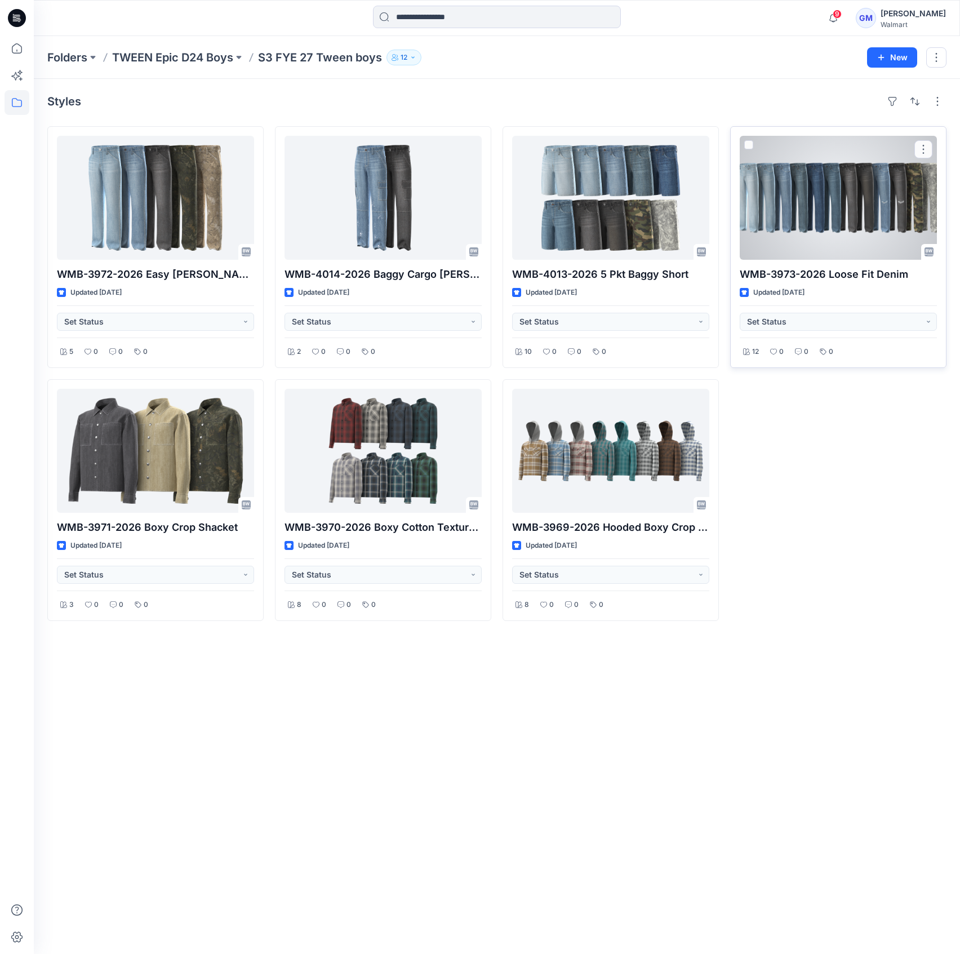
click at [850, 217] on div at bounding box center [838, 198] width 197 height 124
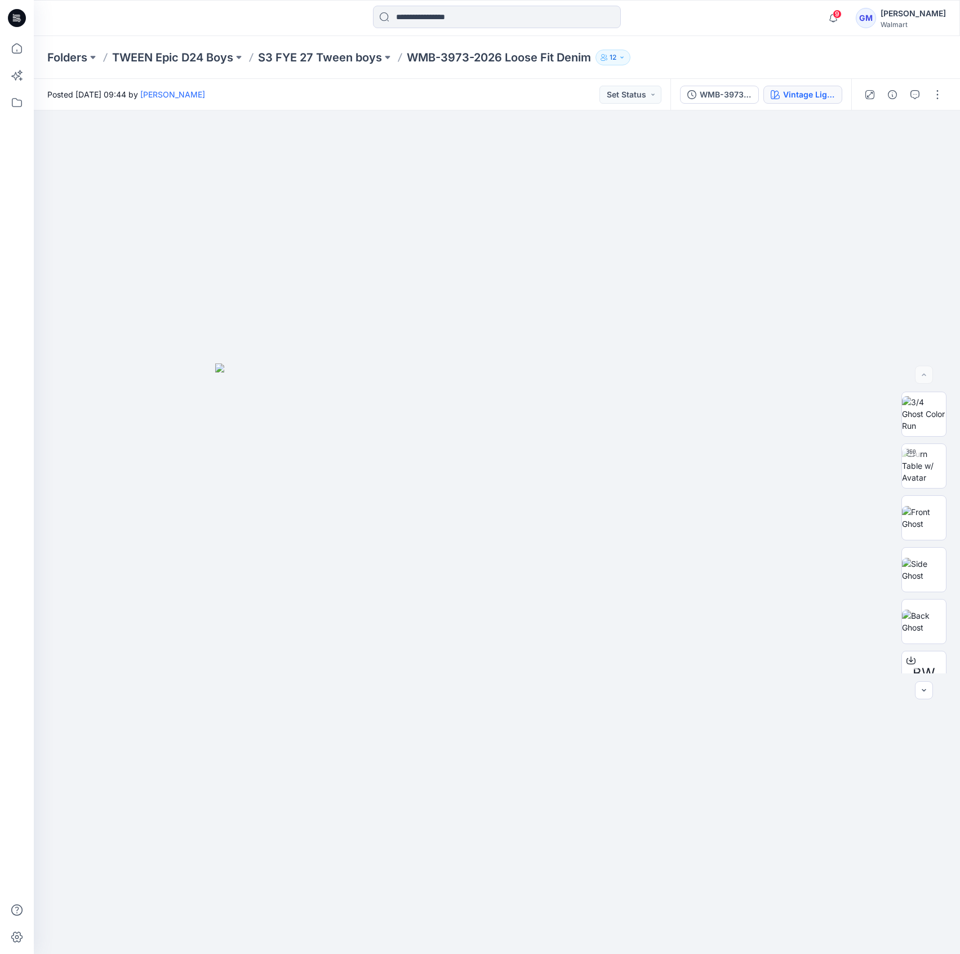
click at [816, 86] on button "Vintage Light Wash" at bounding box center [802, 95] width 79 height 18
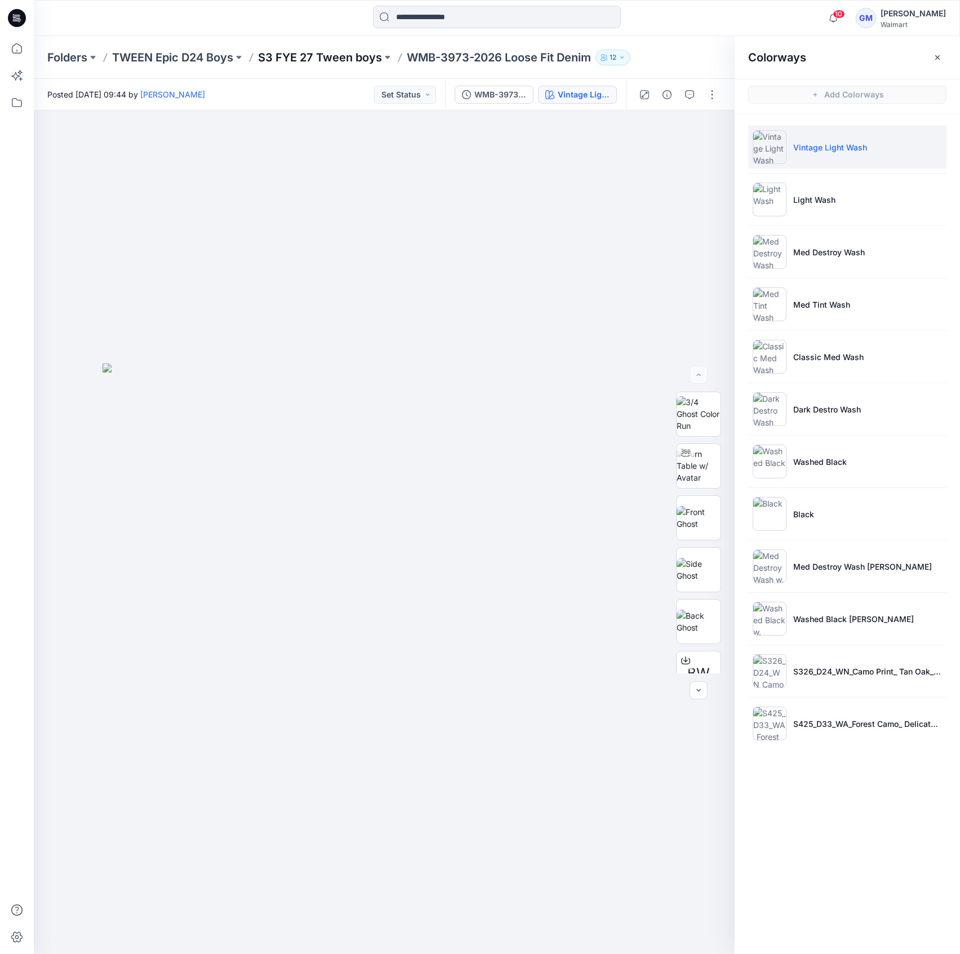
click at [357, 60] on p "S3 FYE 27 Tween boys" at bounding box center [320, 58] width 124 height 16
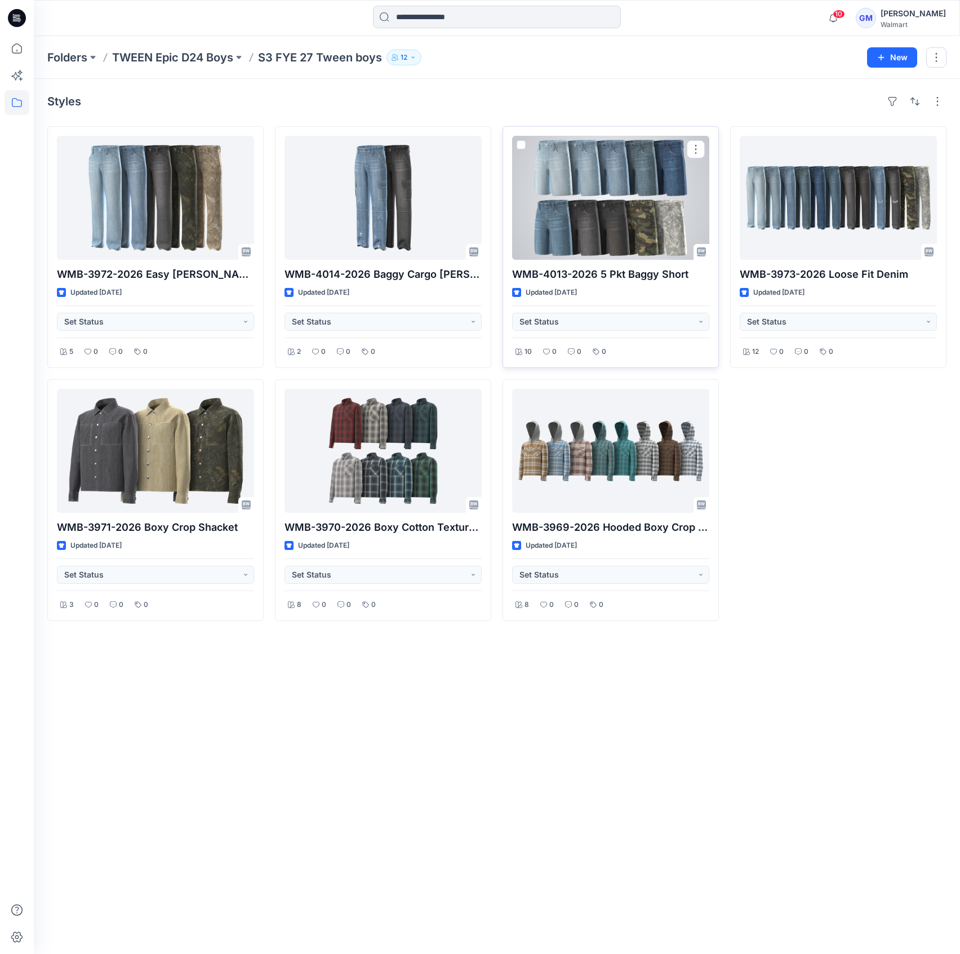
click at [574, 234] on div at bounding box center [610, 198] width 197 height 124
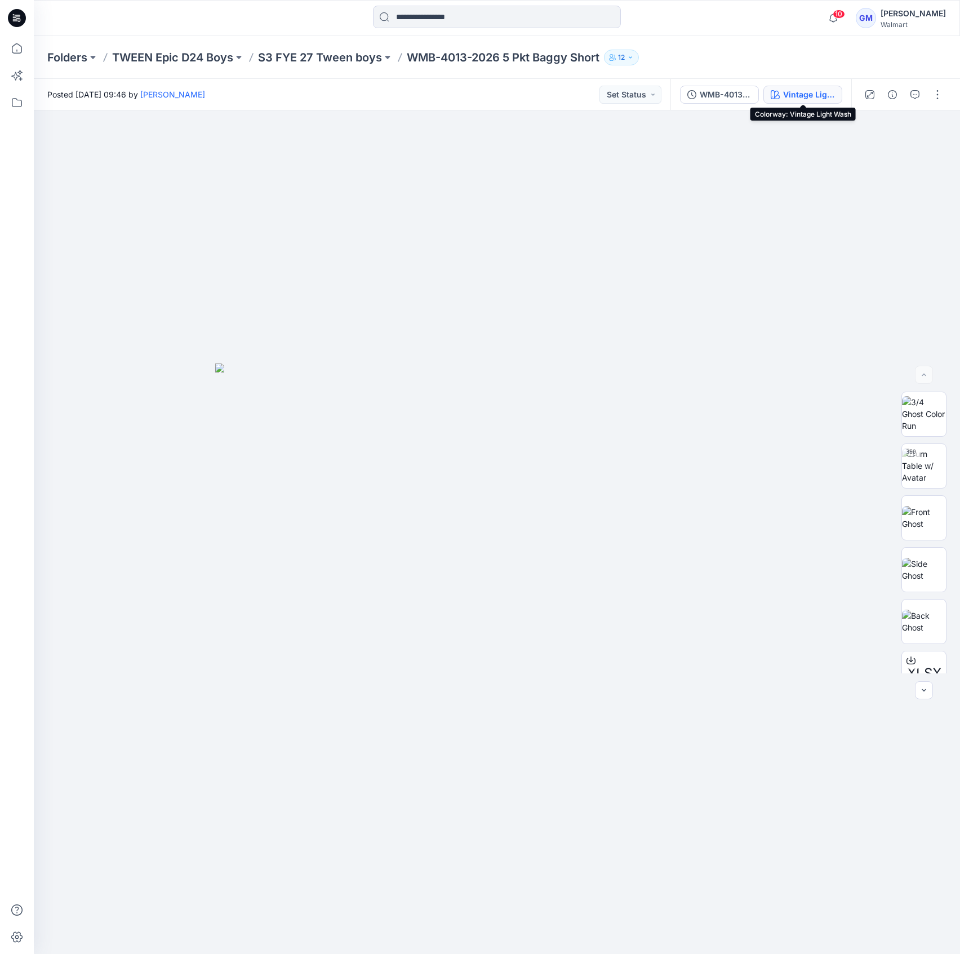
click at [796, 88] on div "Vintage Light Wash" at bounding box center [809, 94] width 52 height 12
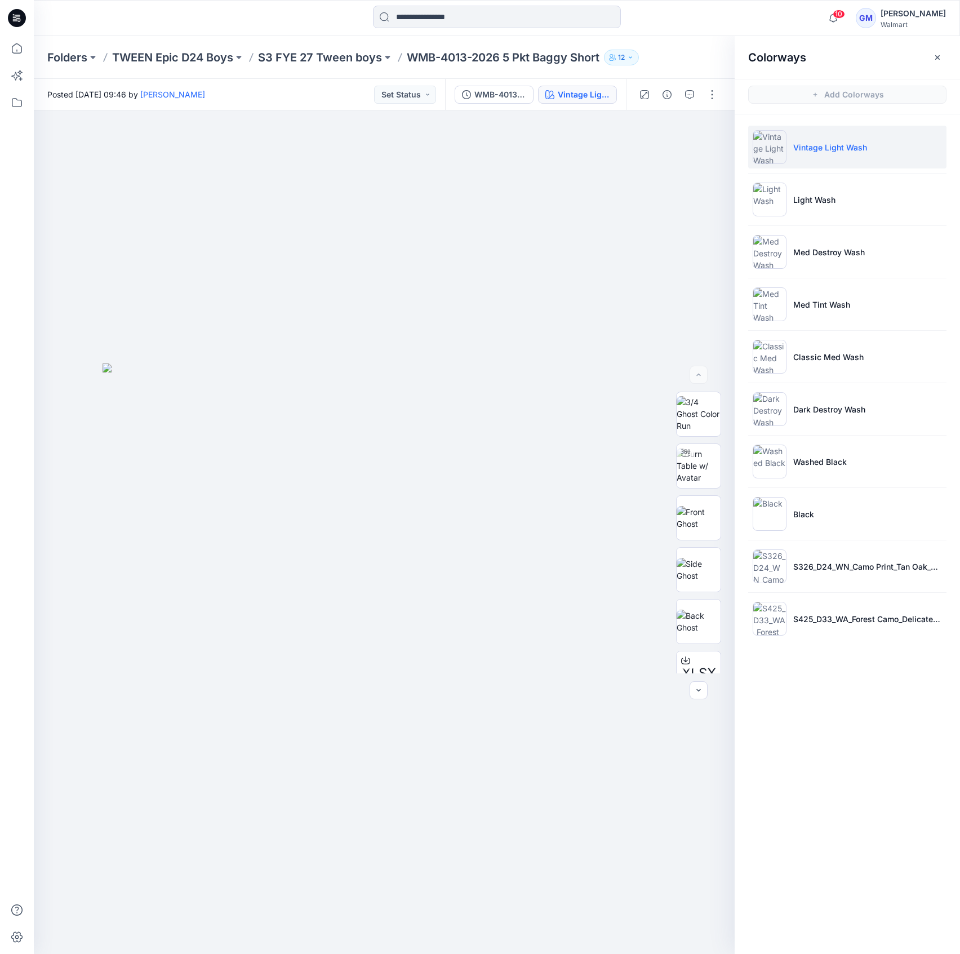
click at [347, 48] on div "Folders TWEEN Epic D24 Boys S3 FYE 27 Tween boys WMB-4013-2026 5 Pkt Baggy Shor…" at bounding box center [497, 57] width 926 height 43
click at [337, 52] on p "S3 FYE 27 Tween boys" at bounding box center [320, 58] width 124 height 16
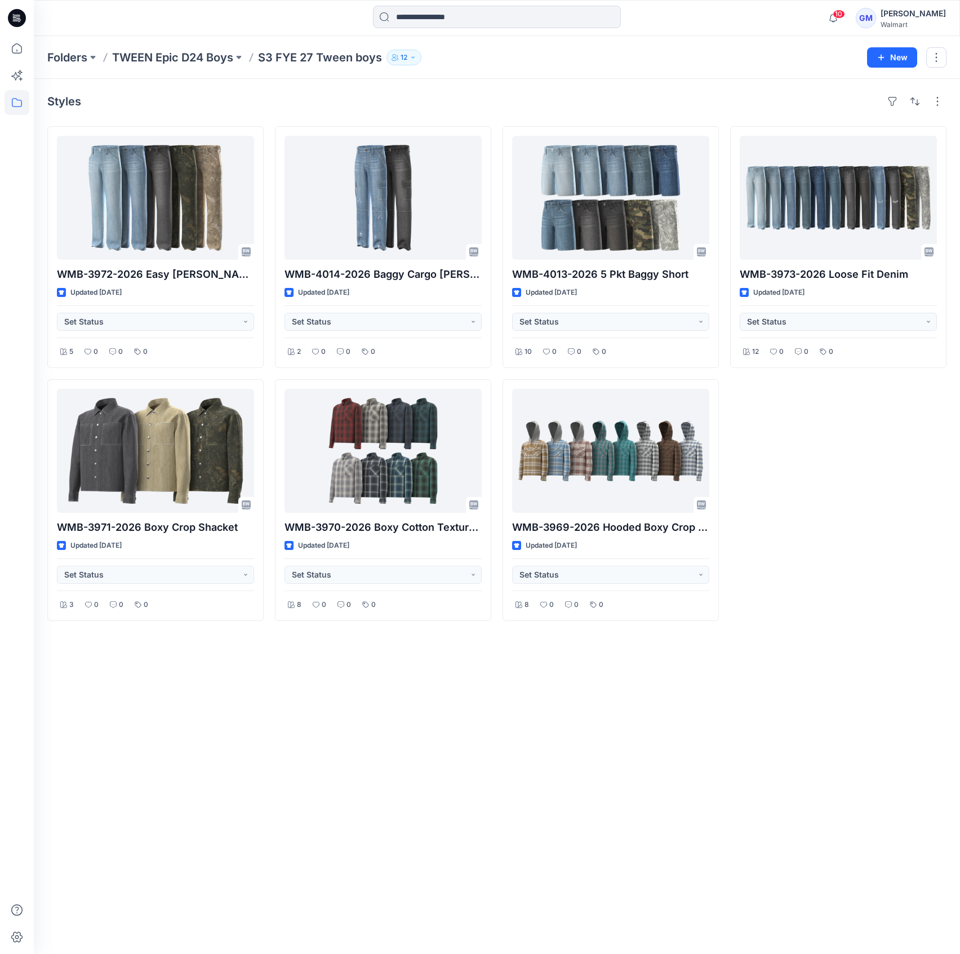
click at [613, 82] on div "Styles WMB-3972-2026 Easy [PERSON_NAME] Loose Fit Updated [DATE] Set Status 5 0…" at bounding box center [497, 516] width 926 height 875
click at [480, 19] on input at bounding box center [497, 17] width 248 height 23
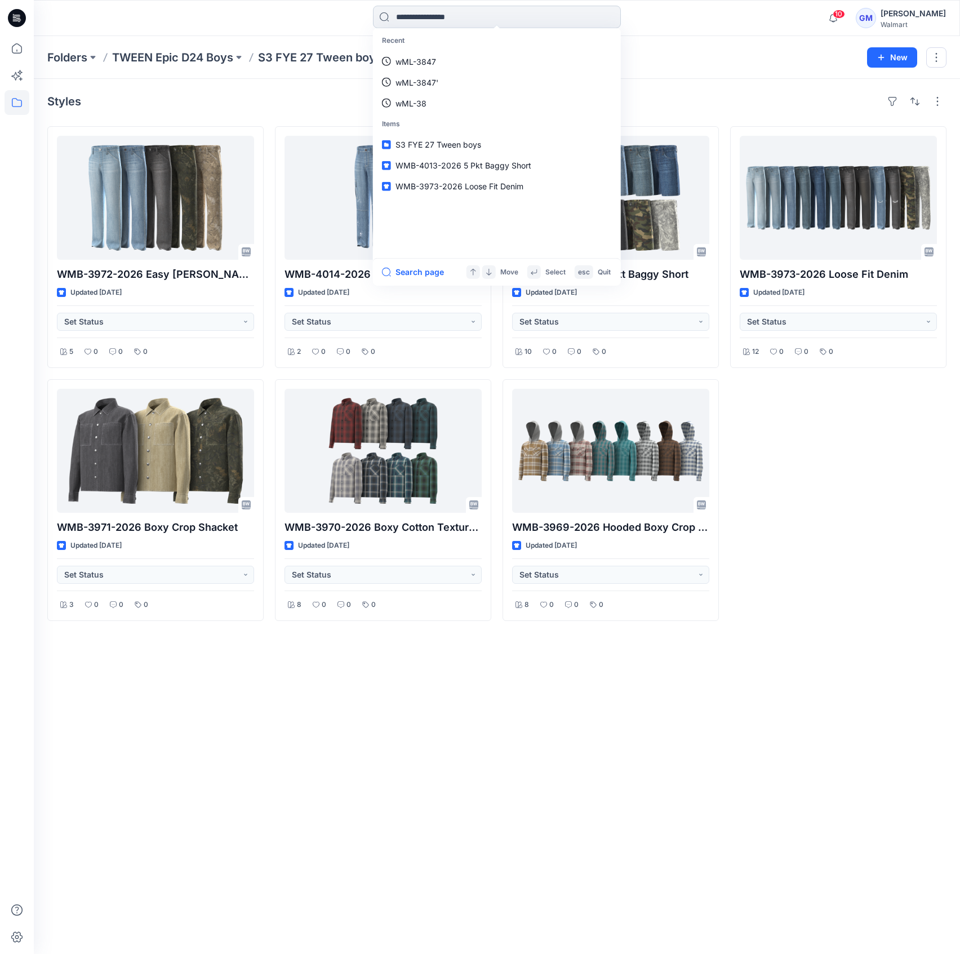
paste input "********"
type input "********"
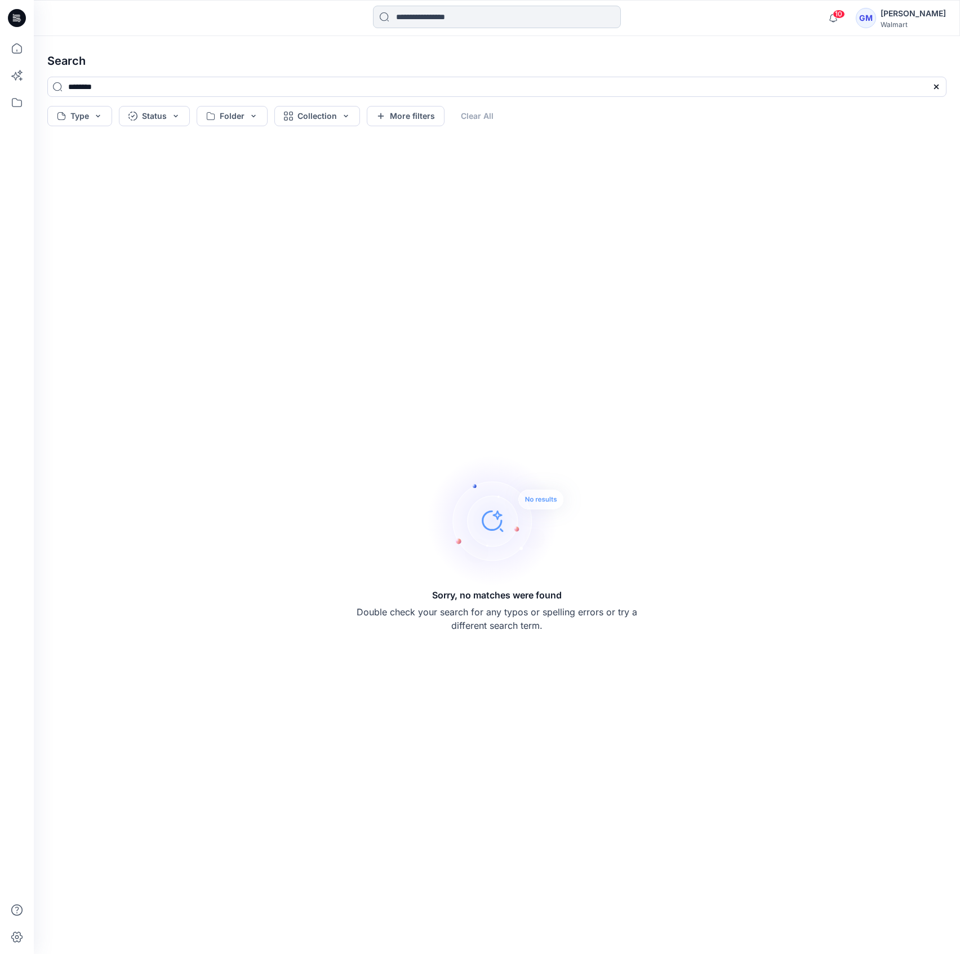
click at [427, 11] on input at bounding box center [497, 17] width 248 height 23
paste input "********"
type input "********"
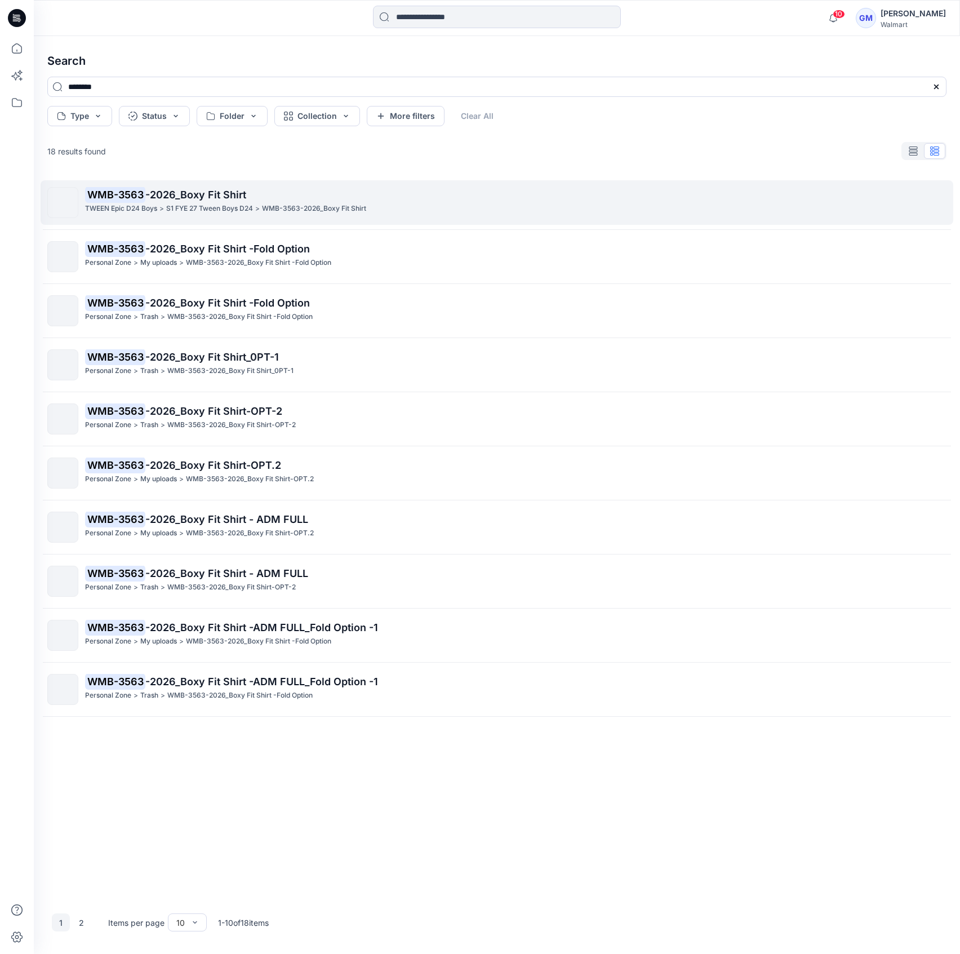
click at [359, 197] on p "WMB-3563 -2026_Boxy Fit Shirt" at bounding box center [515, 195] width 861 height 16
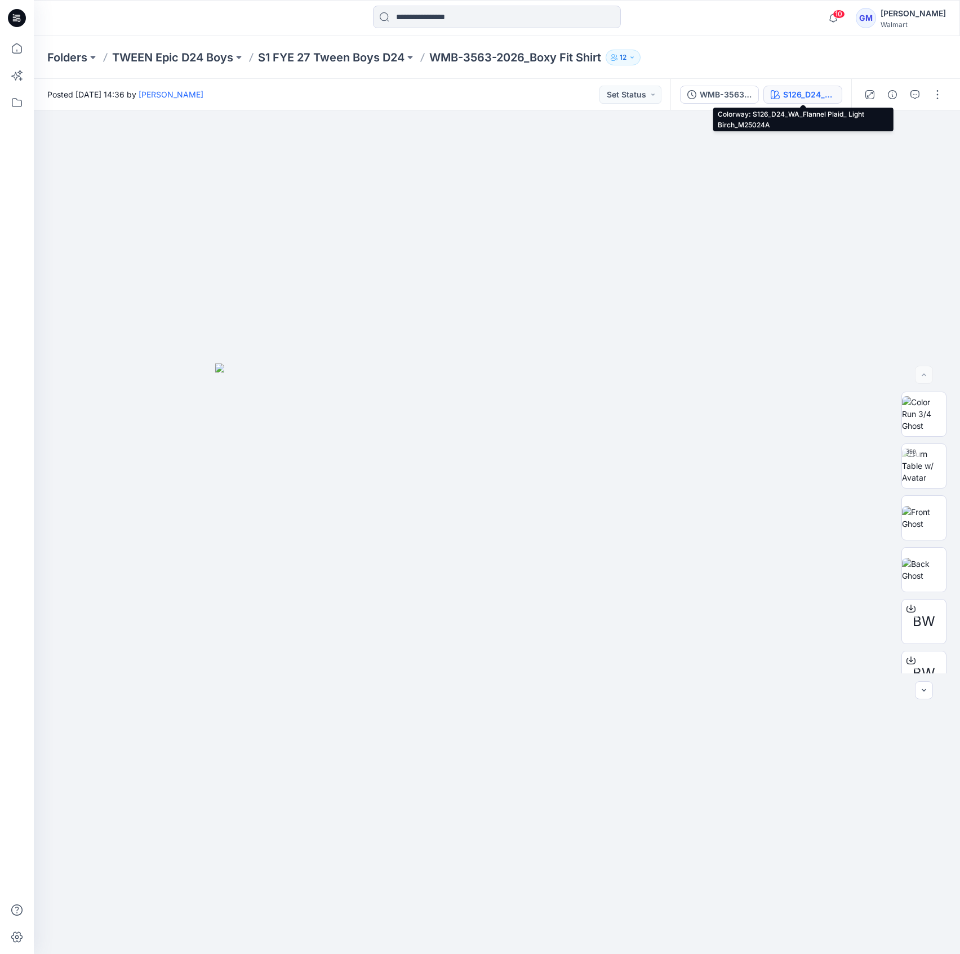
click at [805, 99] on div "S126_D24_WA_Flannel Plaid_ Light Birch_M25024A" at bounding box center [809, 94] width 52 height 12
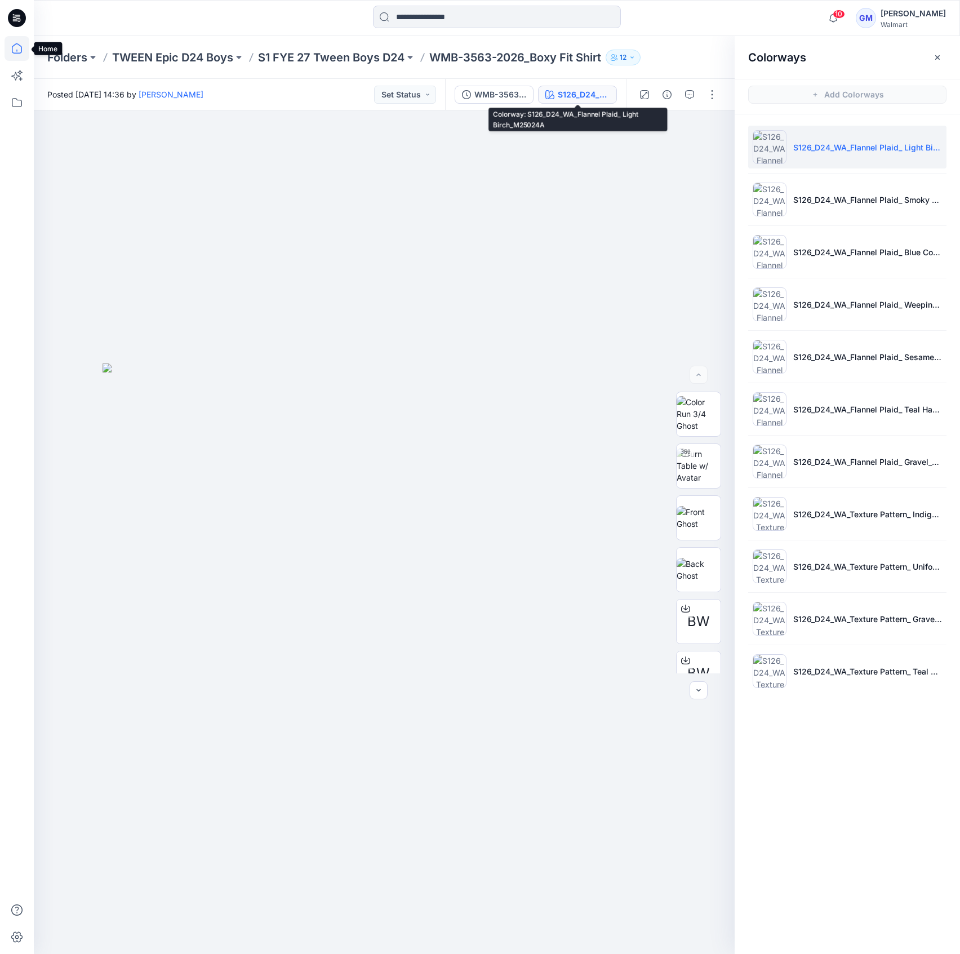
click at [10, 50] on icon at bounding box center [17, 48] width 25 height 25
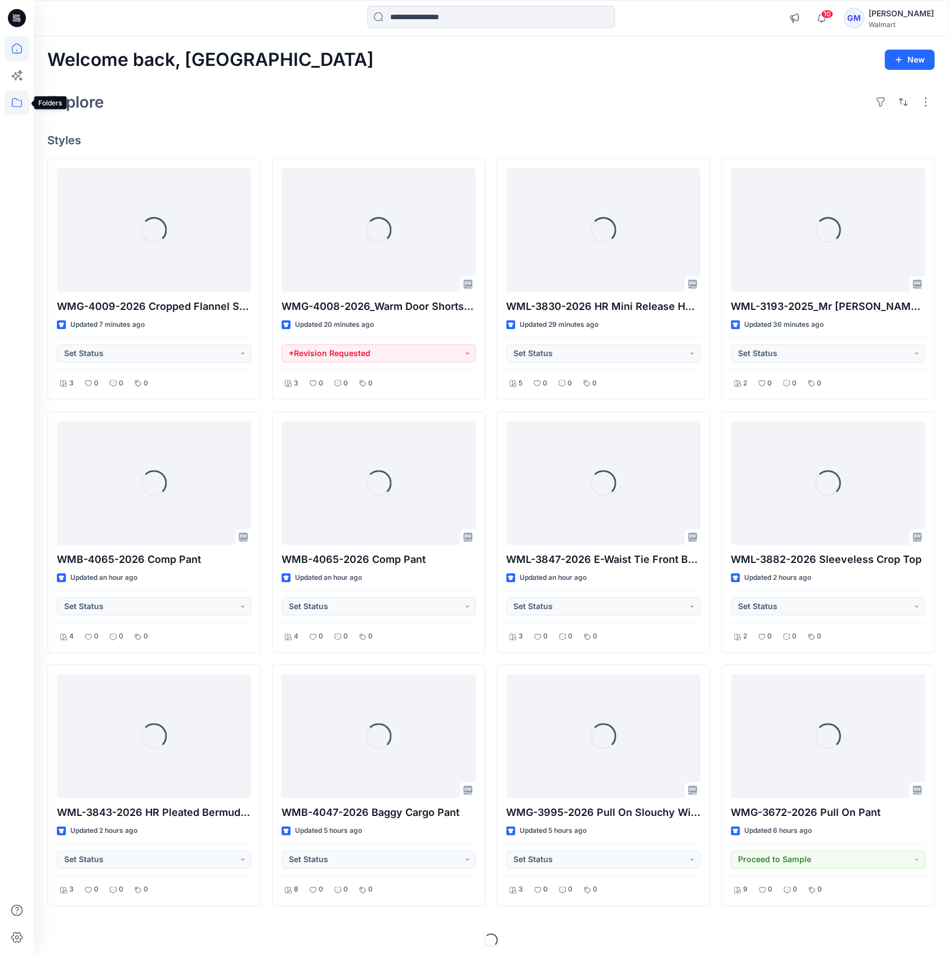
click at [27, 108] on icon at bounding box center [17, 102] width 25 height 25
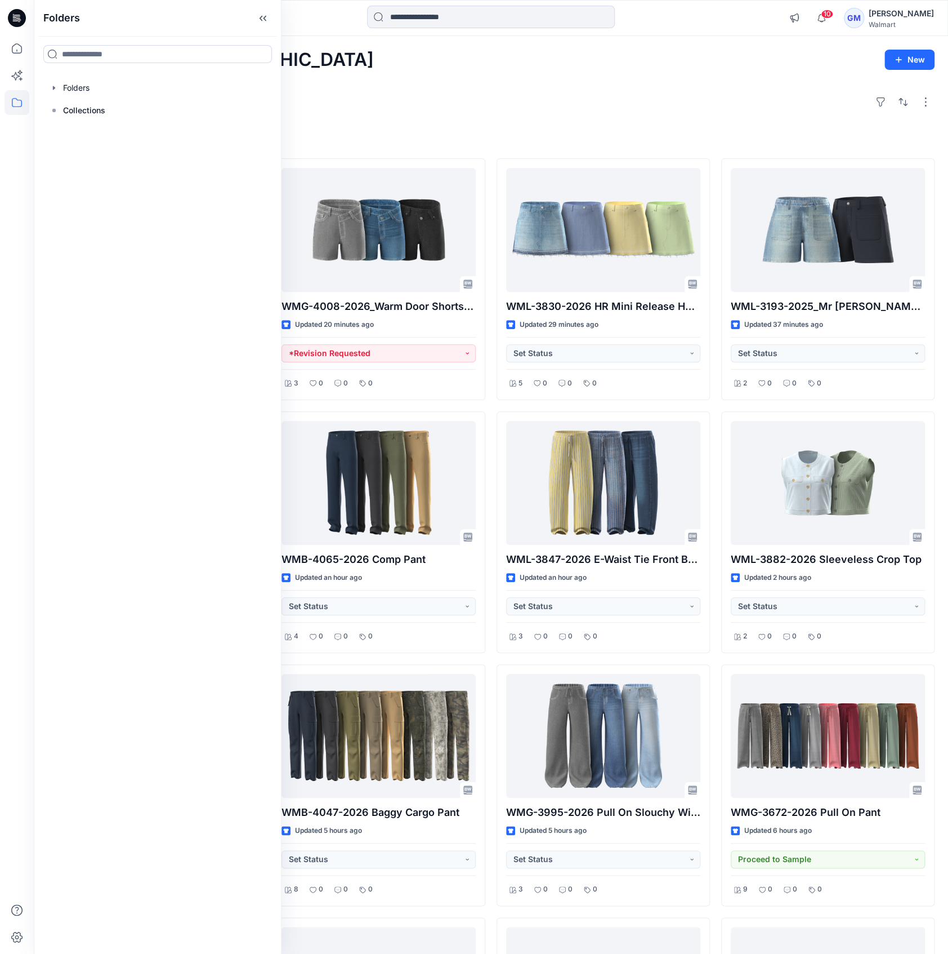
click at [684, 105] on div "Explore" at bounding box center [491, 101] width 888 height 27
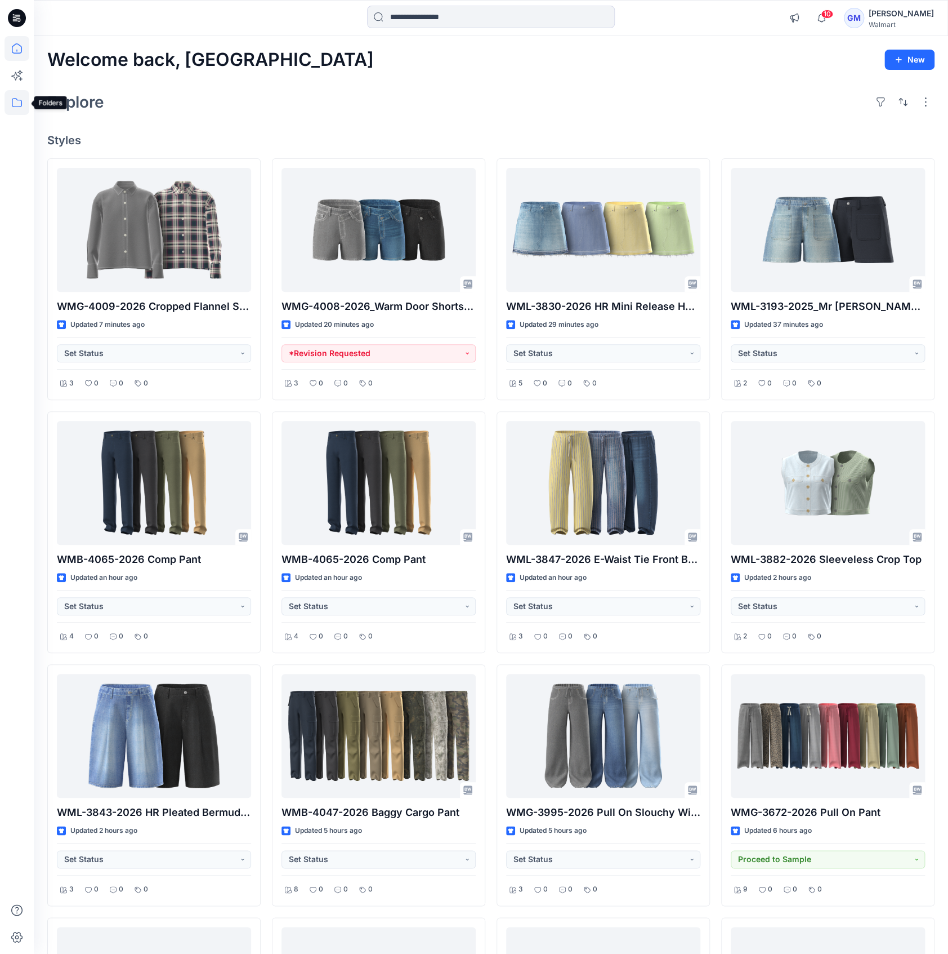
click at [18, 101] on icon at bounding box center [17, 102] width 25 height 25
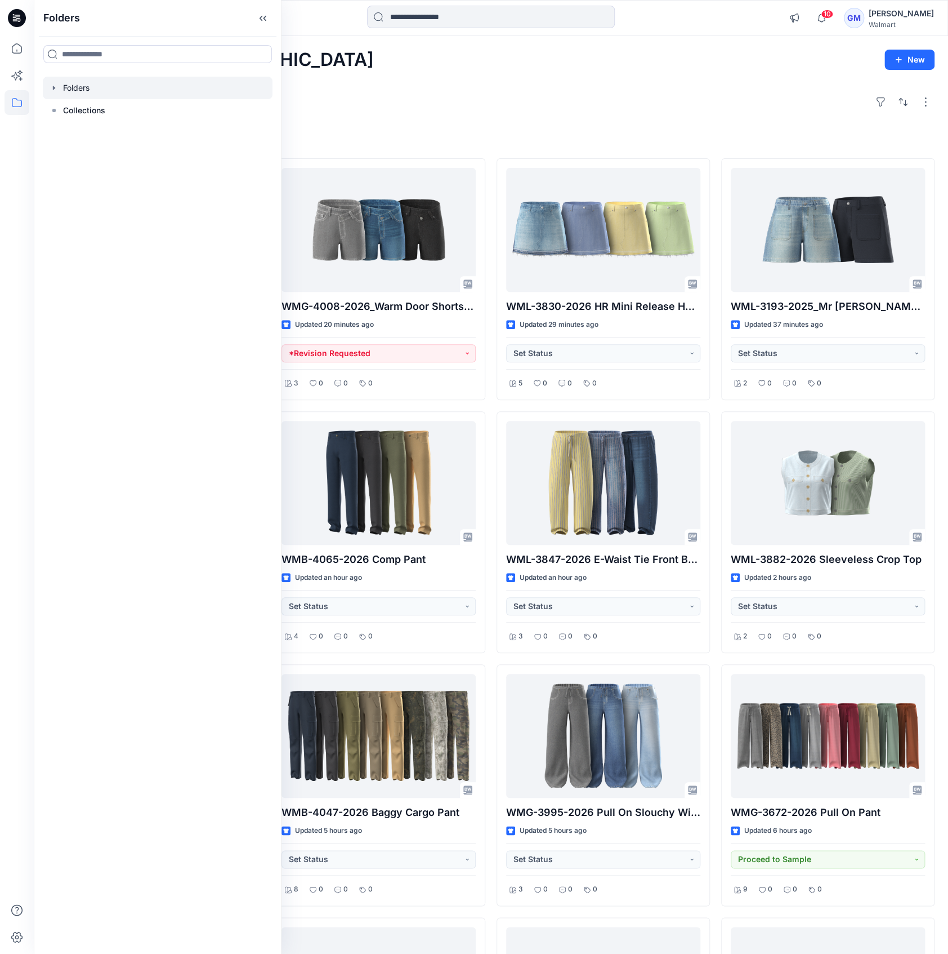
click at [87, 96] on div at bounding box center [158, 88] width 230 height 23
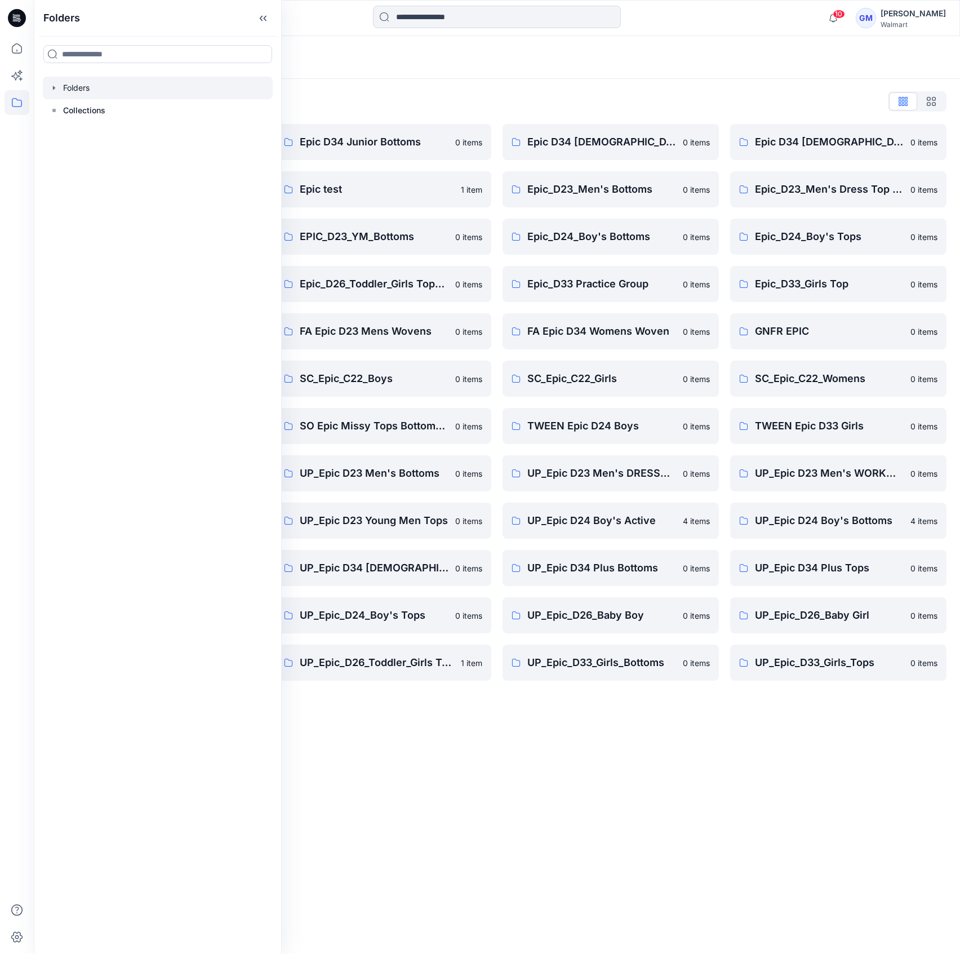
click at [511, 88] on div "Folders List Epic D23 Young Men Tops 0 items Epic NYC practice board 0 items Ep…" at bounding box center [497, 410] width 926 height 662
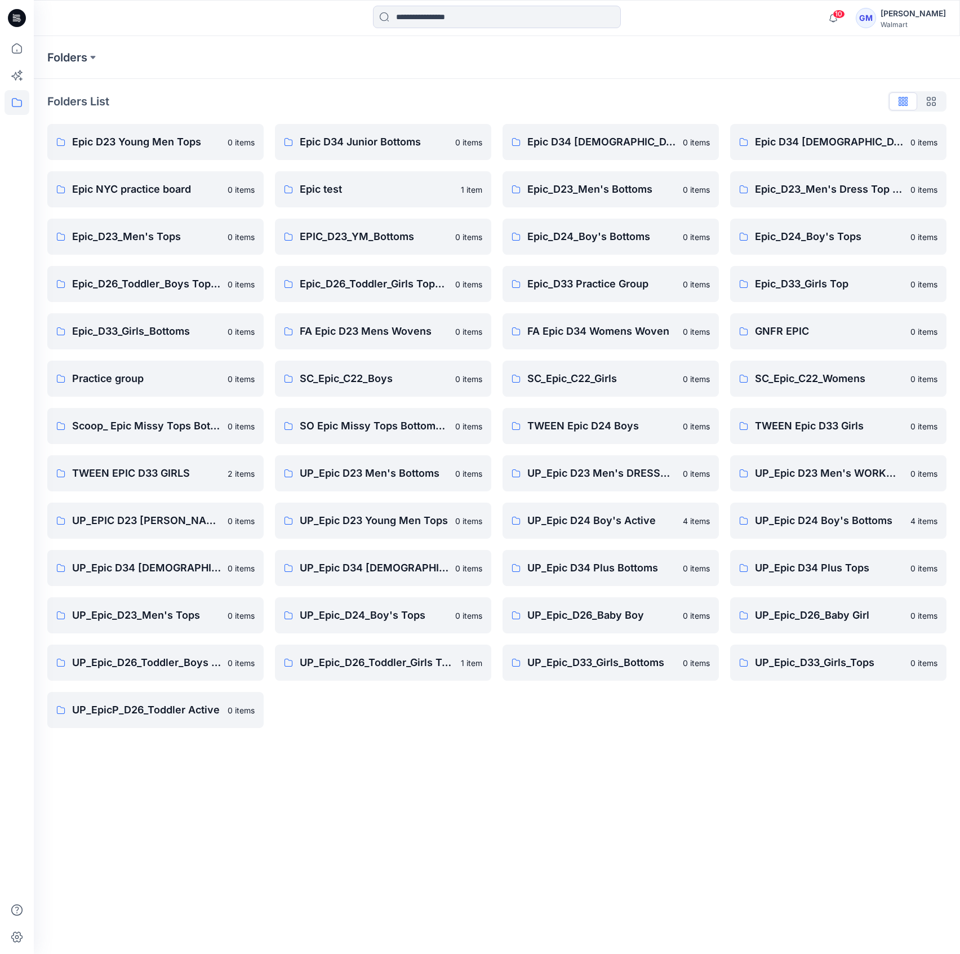
click at [647, 786] on div "Folders Folders List Epic D23 Young Men Tops 0 items Epic NYC practice board 0 …" at bounding box center [497, 494] width 926 height 917
click at [405, 615] on p "UP_Epic_D24_Boy's Tops" at bounding box center [374, 615] width 149 height 16
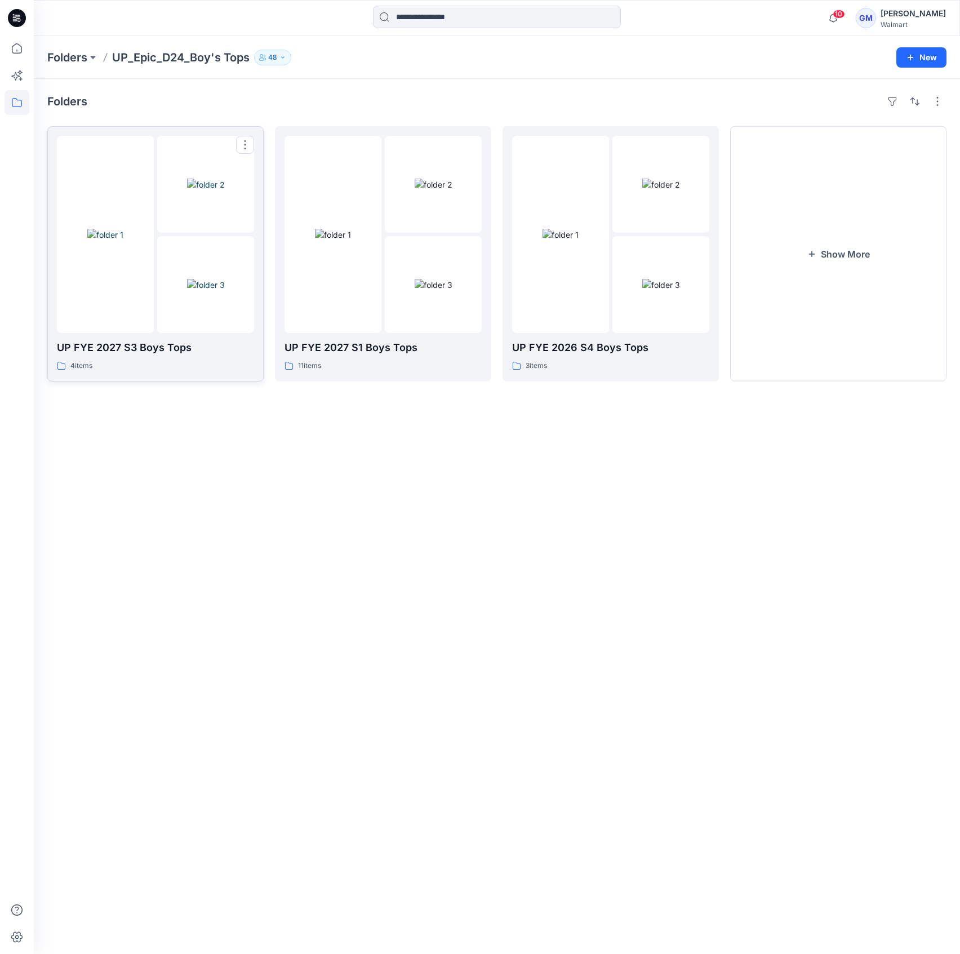
click at [123, 240] on img at bounding box center [105, 235] width 36 height 12
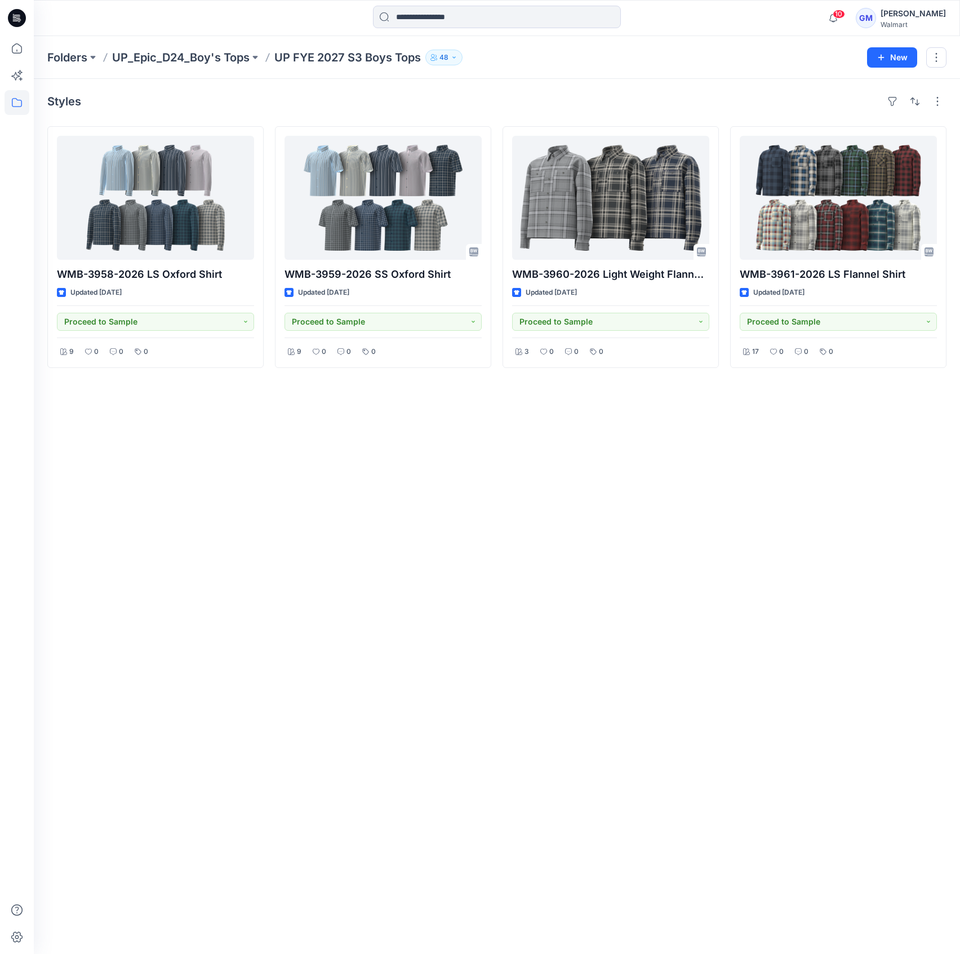
click at [469, 523] on div "Styles WMB-3958-2026 LS Oxford Shirt Updated [DATE] Proceed to Sample 9 0 0 0 W…" at bounding box center [497, 516] width 926 height 875
click at [546, 575] on div "Styles WMB-3958-2026 LS Oxford Shirt Updated [DATE] Proceed to Sample 9 0 0 0 W…" at bounding box center [497, 516] width 926 height 875
click at [42, 65] on div "Folders UP_Epic_D24_Boy's Tops UP FYE 2027 S3 Boys Tops 48 New" at bounding box center [497, 57] width 926 height 43
click at [84, 65] on div "Folders UP_Epic_D24_Boy's Tops UP FYE 2027 S3 Boys Tops 48 New" at bounding box center [497, 57] width 926 height 43
click at [77, 60] on p "Folders" at bounding box center [67, 58] width 40 height 16
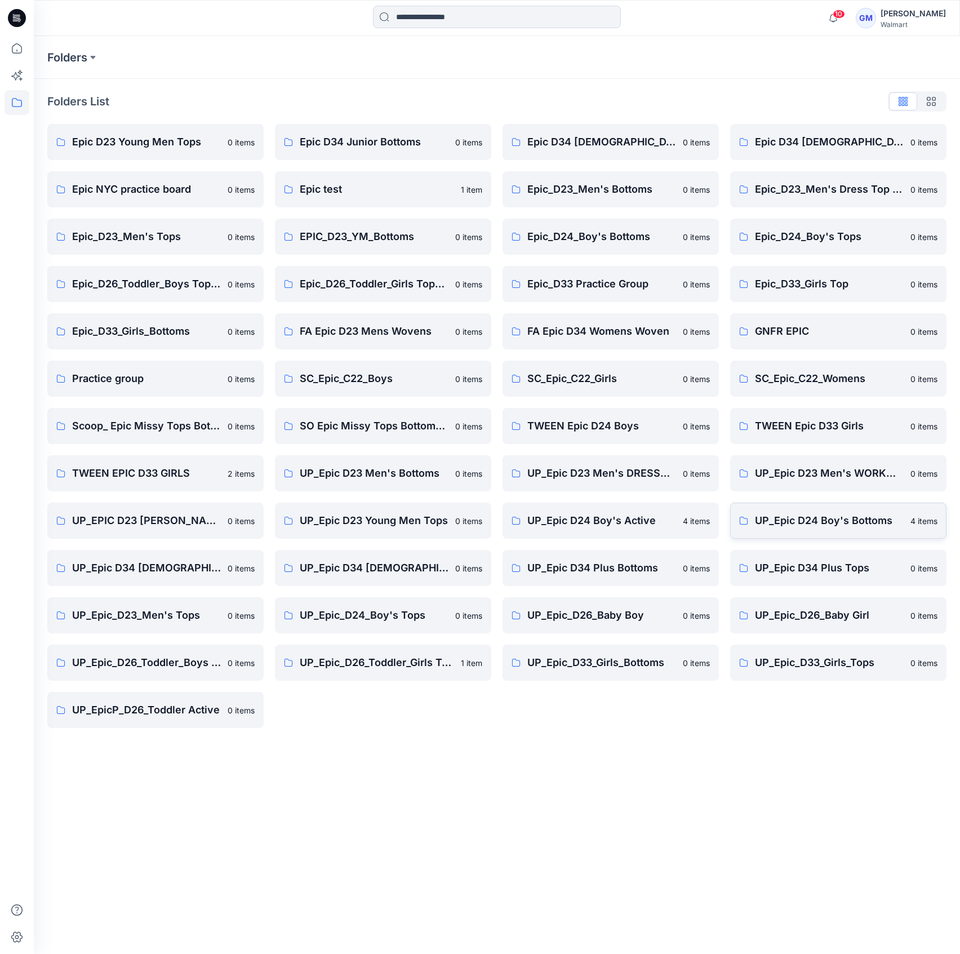
click at [839, 509] on link "UP_Epic D24 Boy's Bottoms 4 items" at bounding box center [838, 520] width 216 height 36
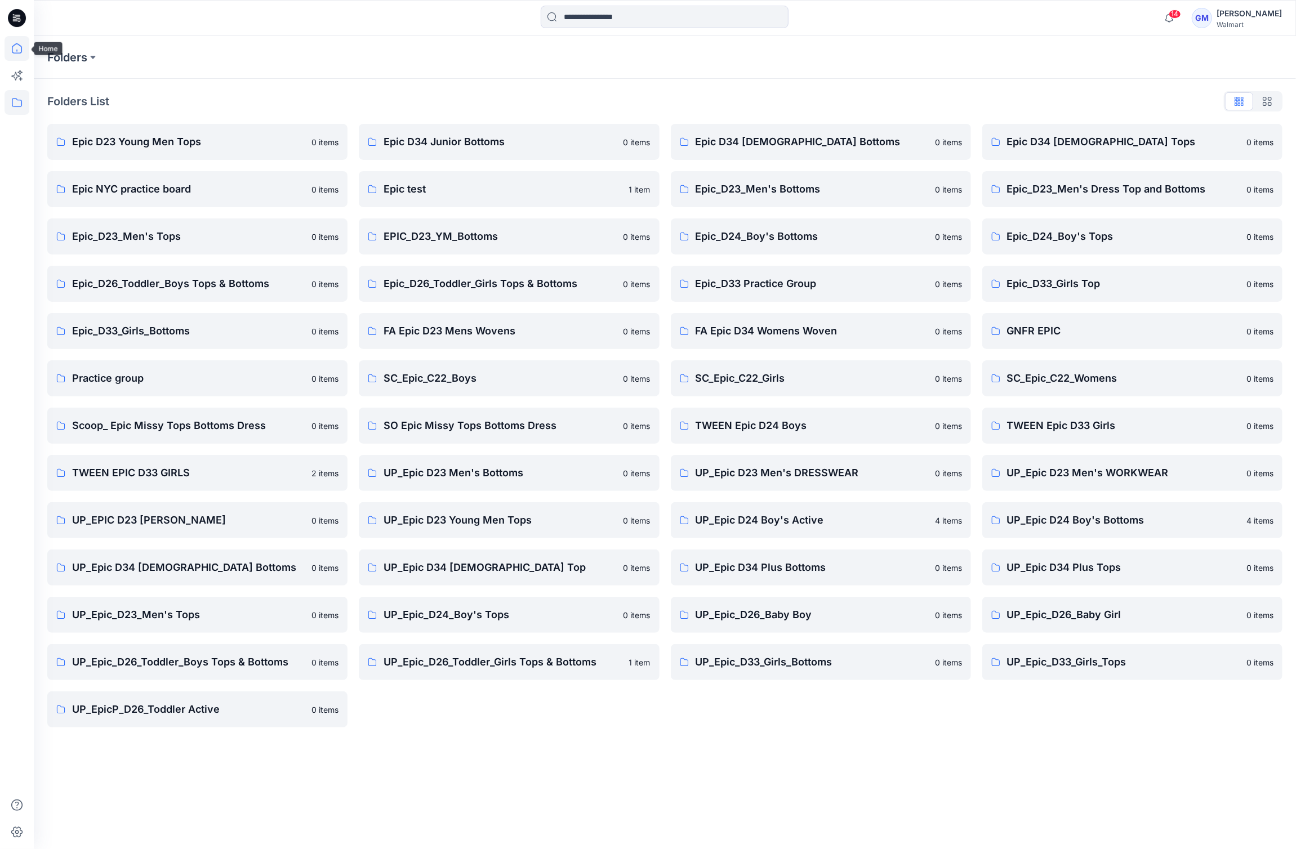
click at [15, 52] on icon at bounding box center [17, 48] width 25 height 25
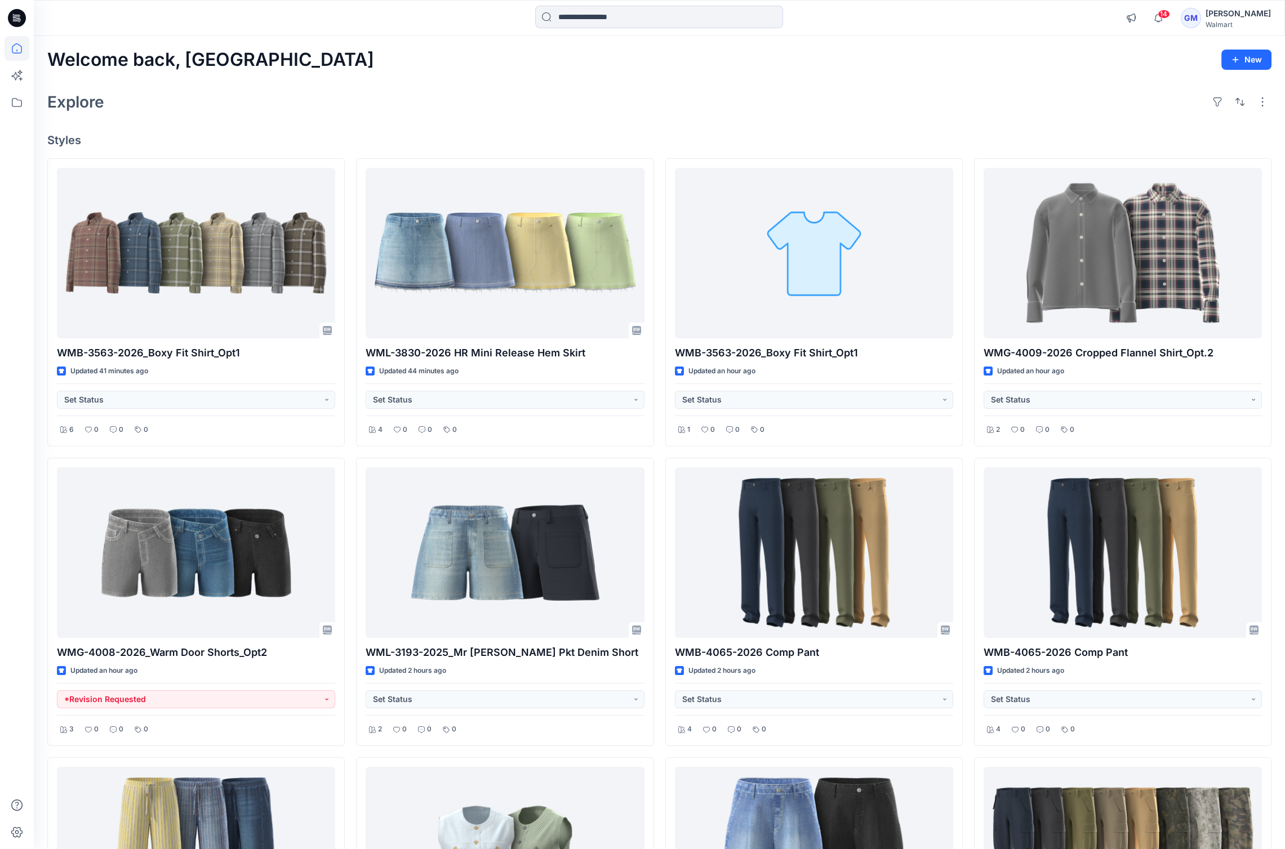
click at [4, 172] on div at bounding box center [17, 424] width 34 height 849
click at [10, 291] on div at bounding box center [17, 442] width 25 height 813
click at [698, 28] on div at bounding box center [659, 18] width 248 height 25
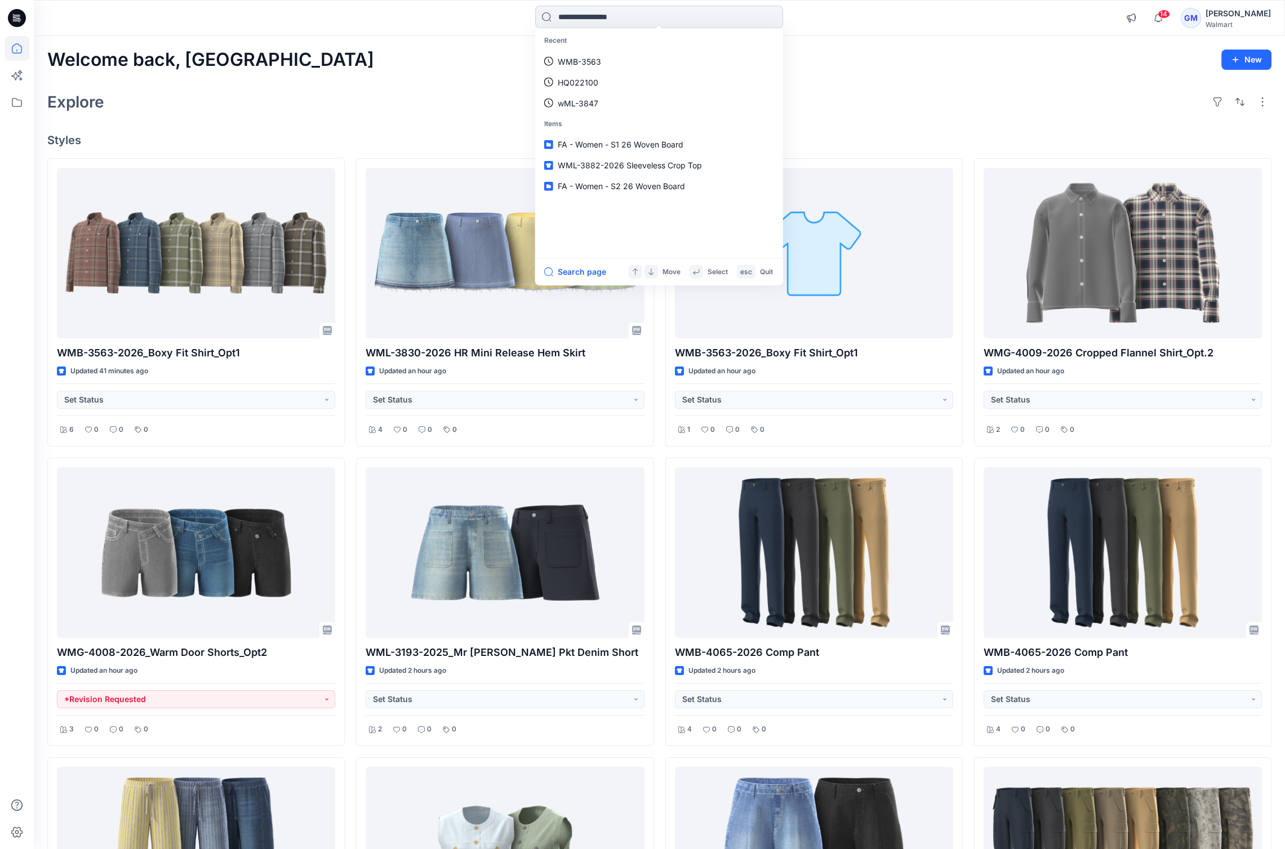
paste input "**********"
type input "**********"
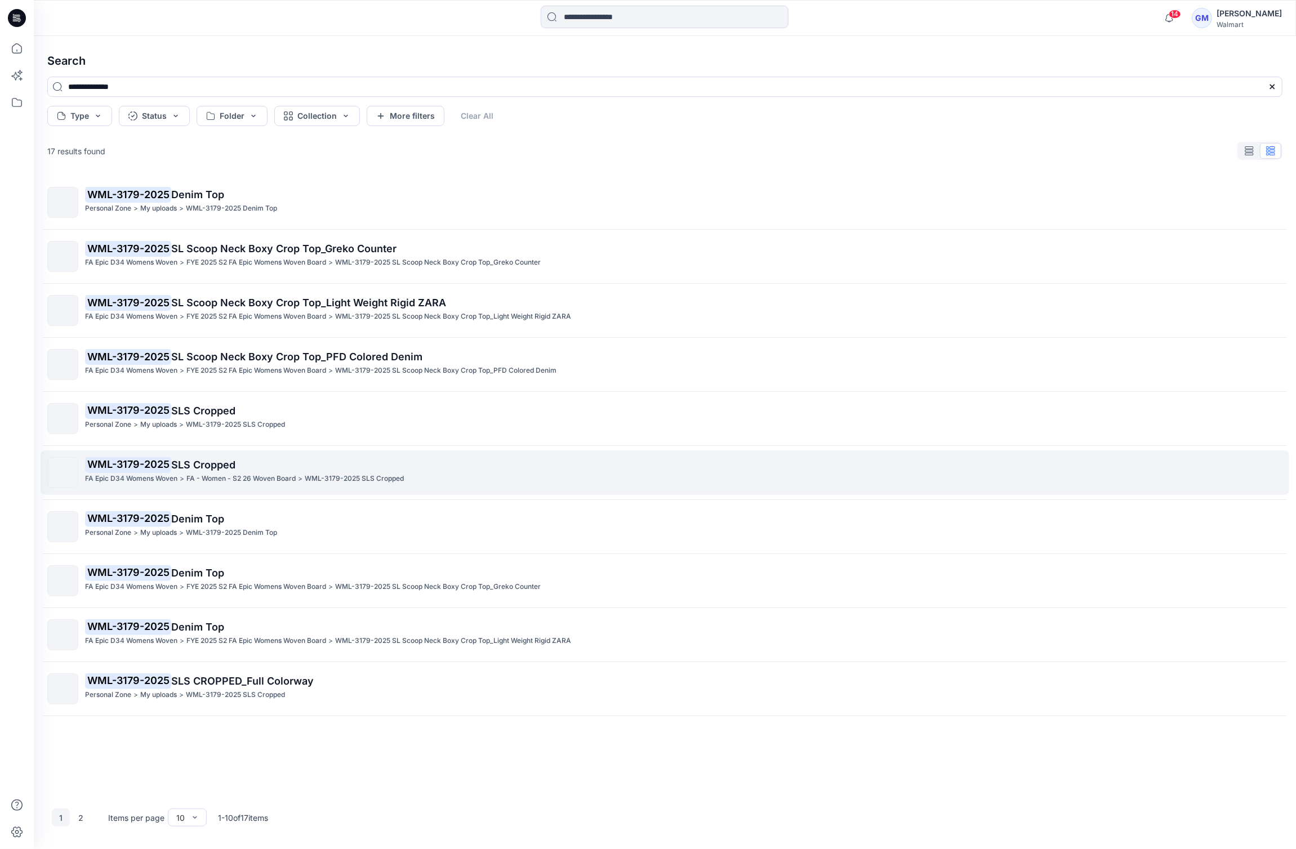
click at [313, 462] on p "WML-3179-2025 SLS Cropped" at bounding box center [683, 465] width 1197 height 16
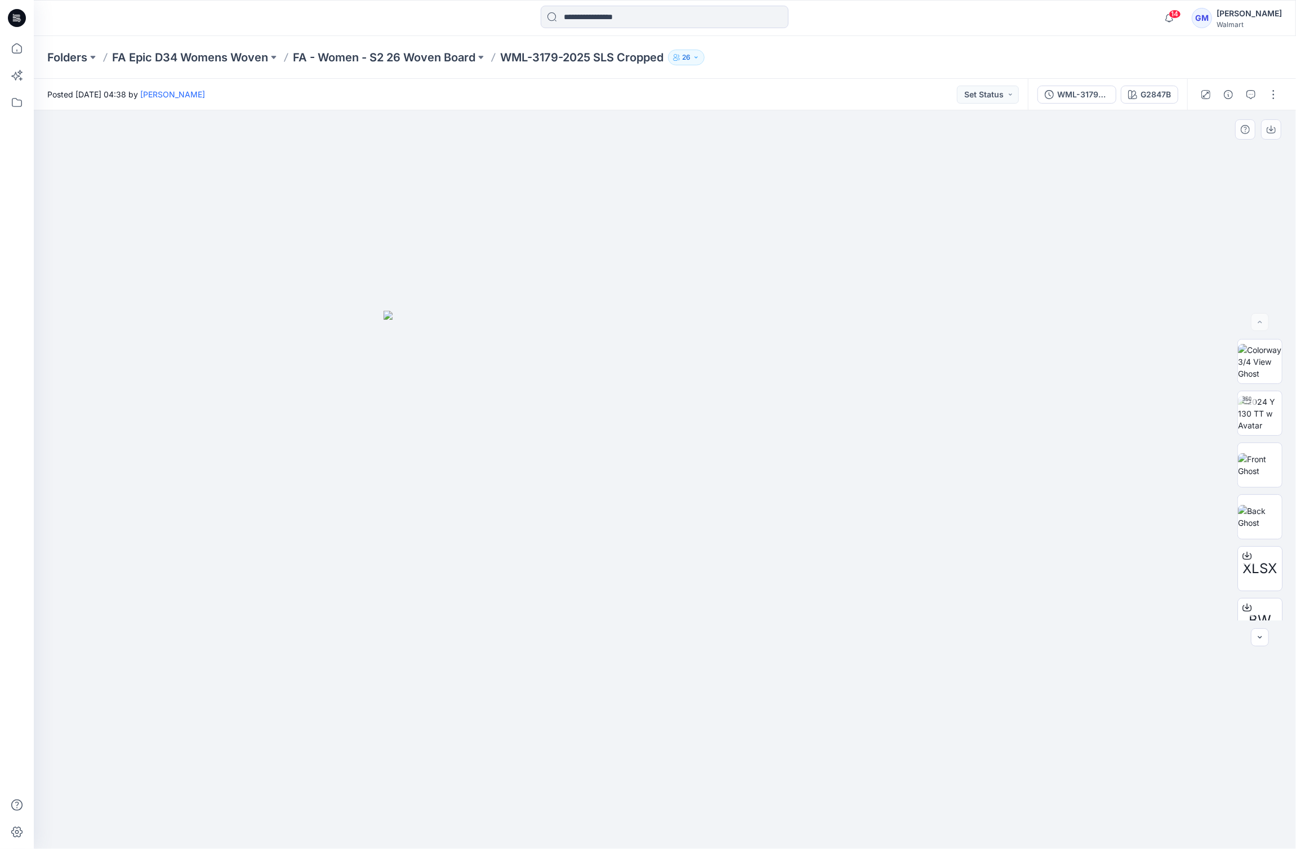
click at [55, 343] on div at bounding box center [665, 479] width 1262 height 739
click at [666, 16] on input at bounding box center [665, 17] width 248 height 23
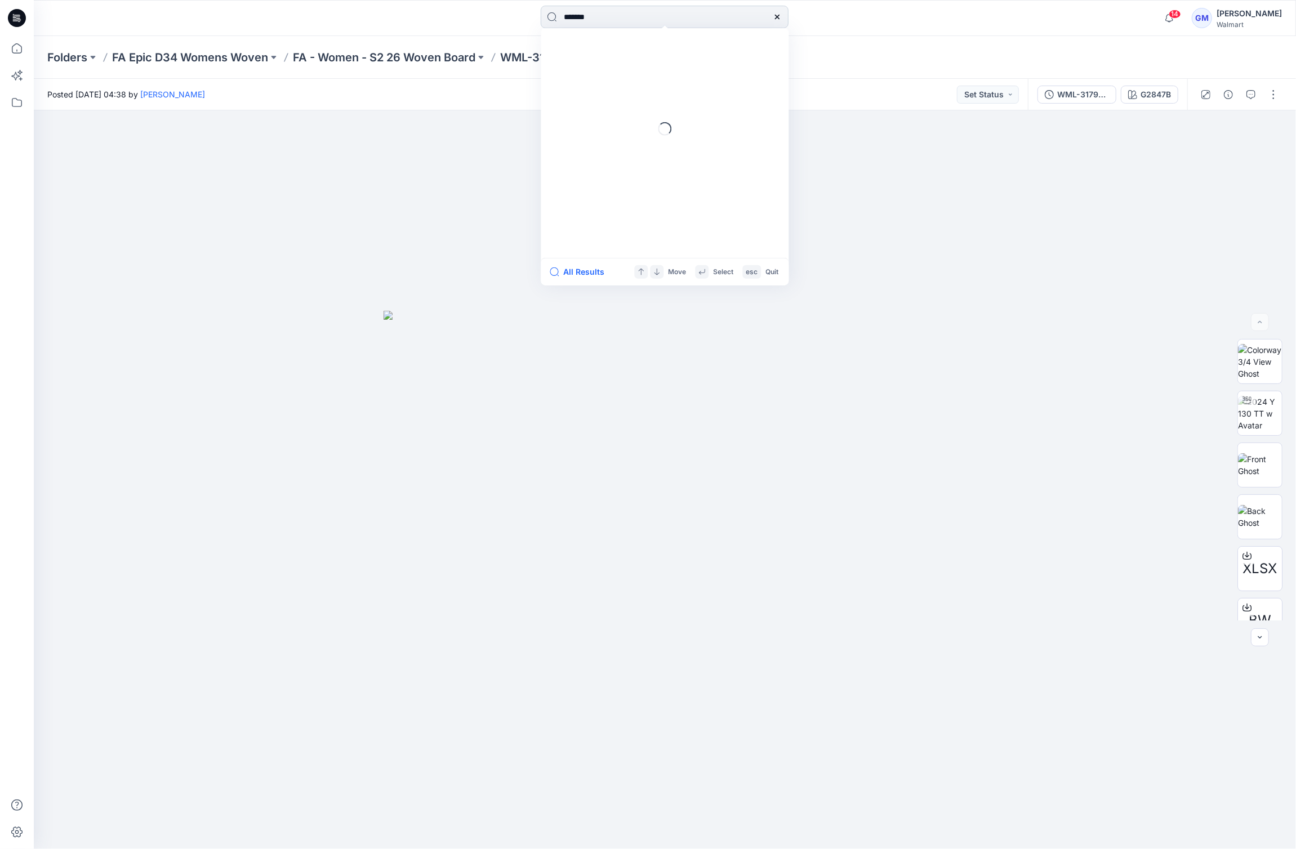
type input "********"
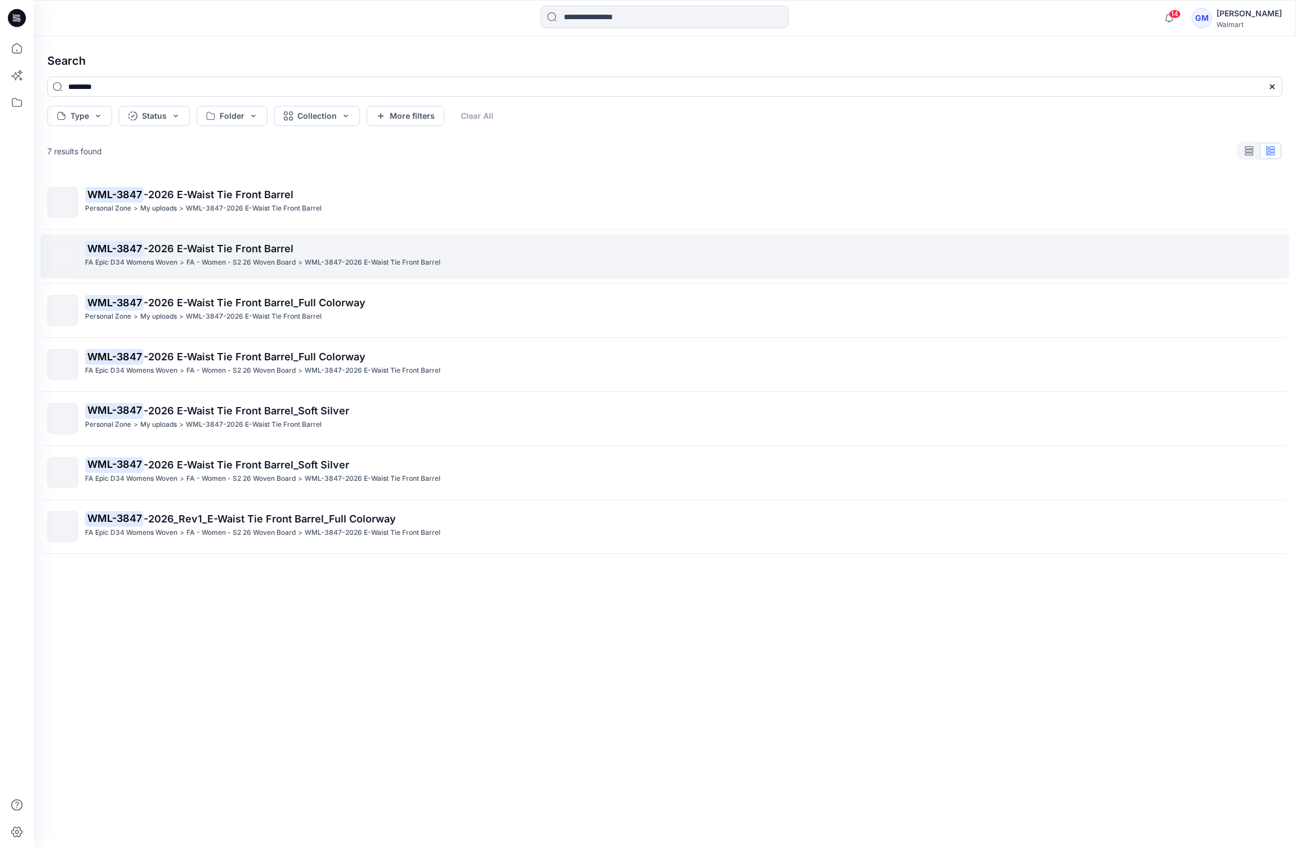
click at [378, 244] on p "WML-3847 -2026 E-Waist Tie Front Barrel" at bounding box center [683, 249] width 1197 height 16
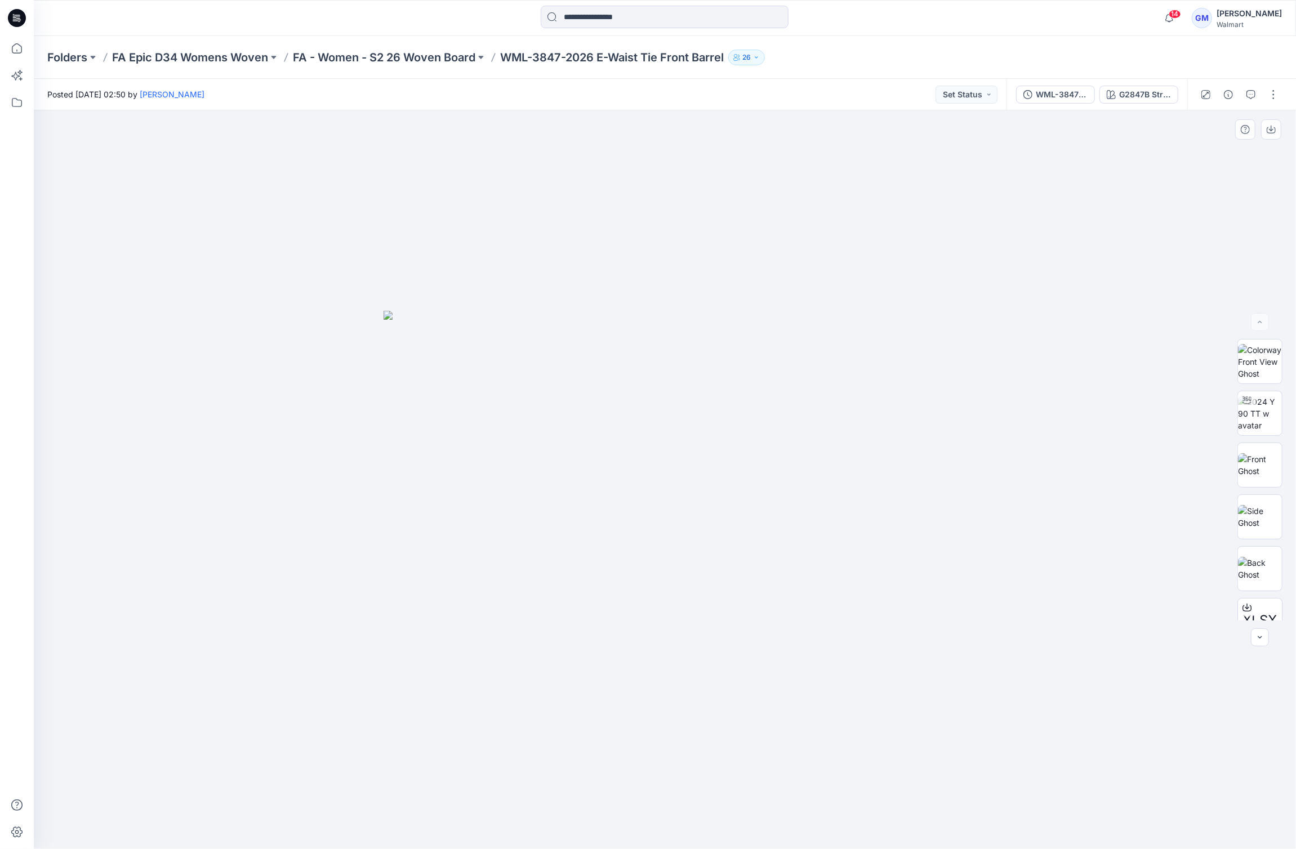
click at [75, 295] on div at bounding box center [665, 479] width 1262 height 739
click at [43, 287] on div at bounding box center [665, 479] width 1262 height 739
click at [22, 48] on icon at bounding box center [17, 48] width 25 height 25
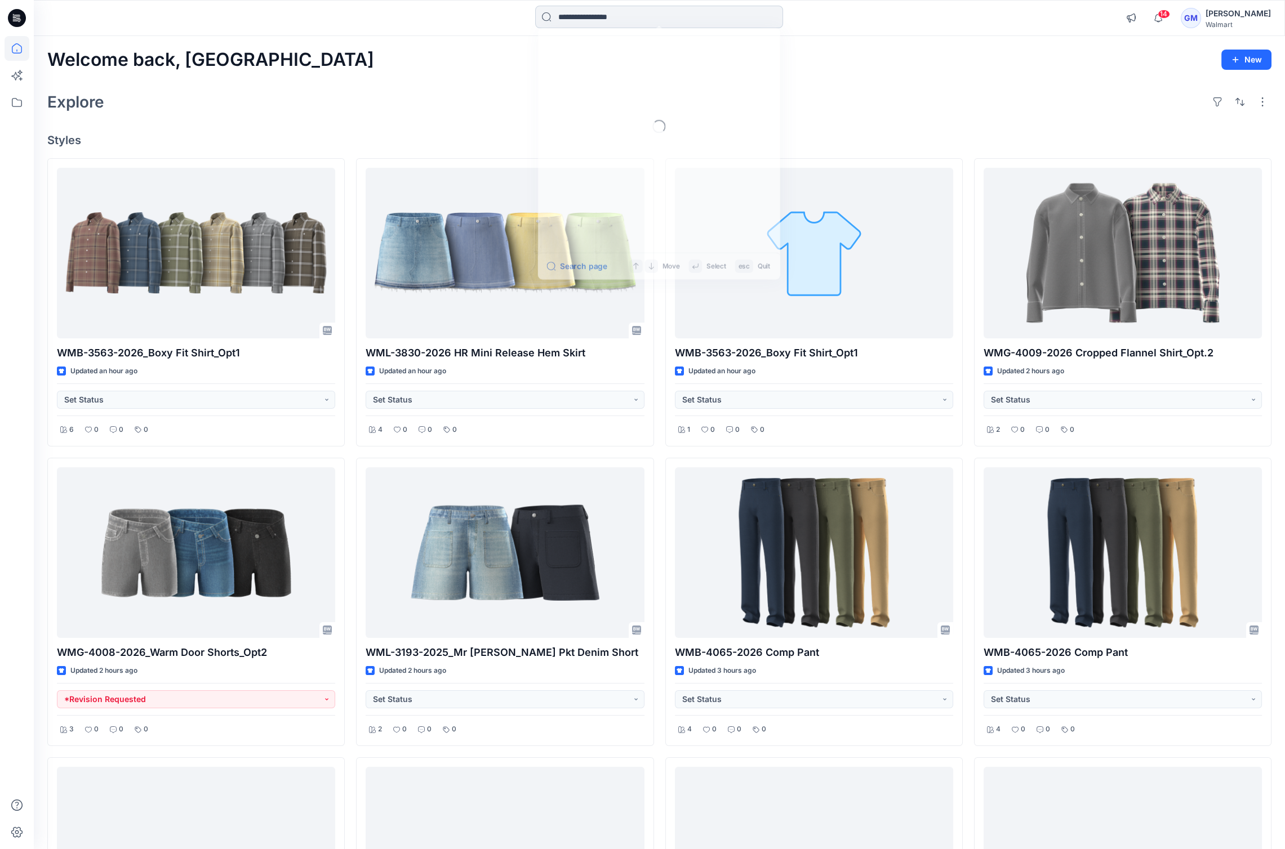
click at [660, 21] on input at bounding box center [659, 17] width 248 height 23
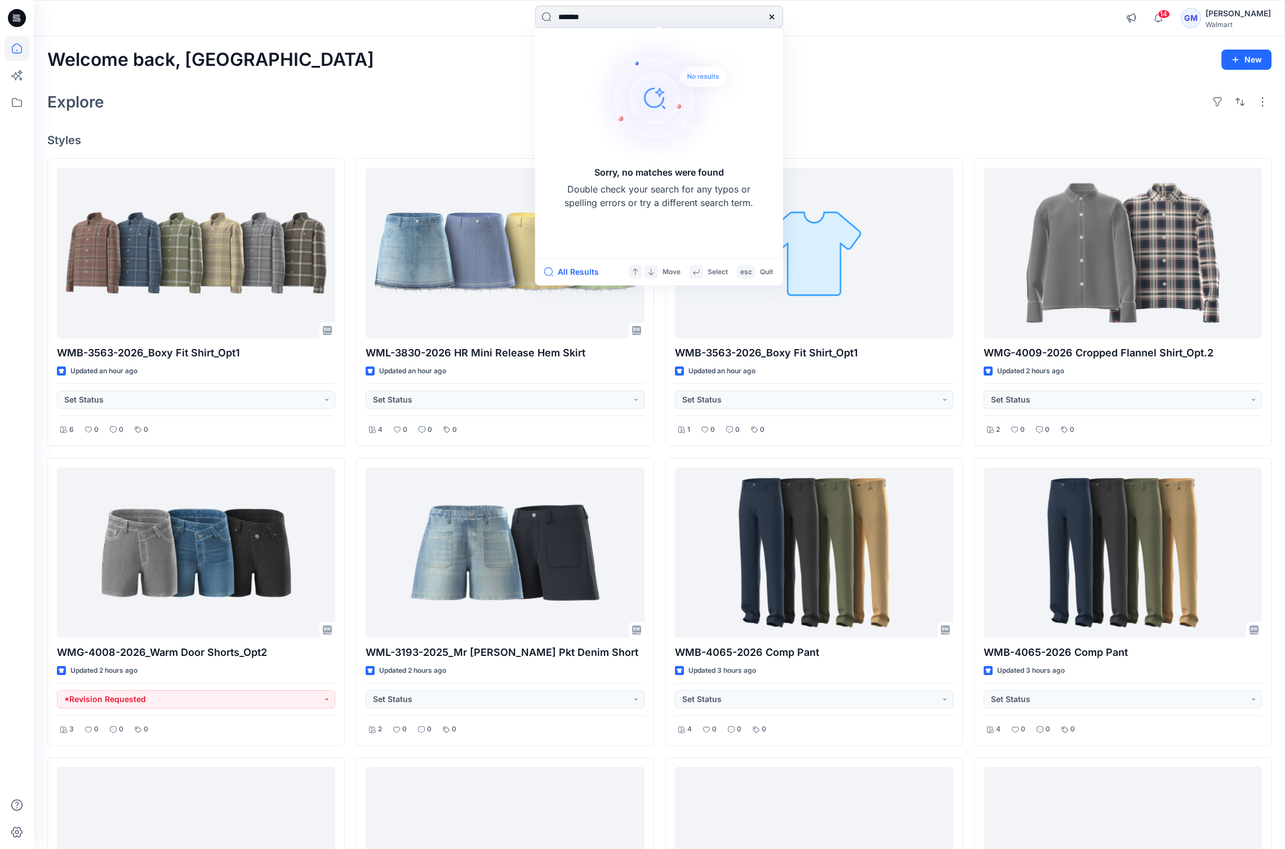
type input "********"
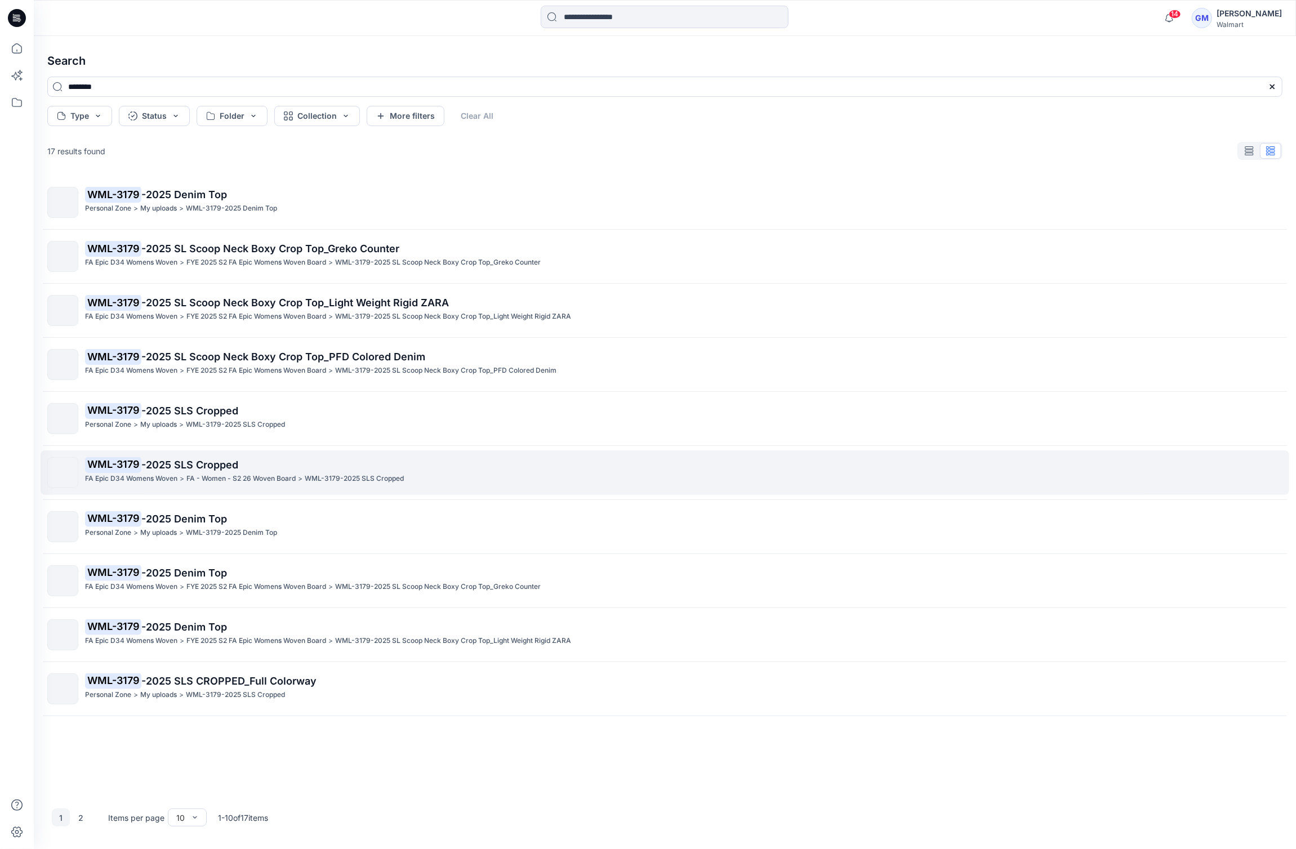
click at [312, 487] on div "WML-3179 -2025 SLS Cropped FA Epic D34 Womens Woven > FA - Women - S2 26 Woven …" at bounding box center [683, 472] width 1197 height 31
